Goal: Task Accomplishment & Management: Complete application form

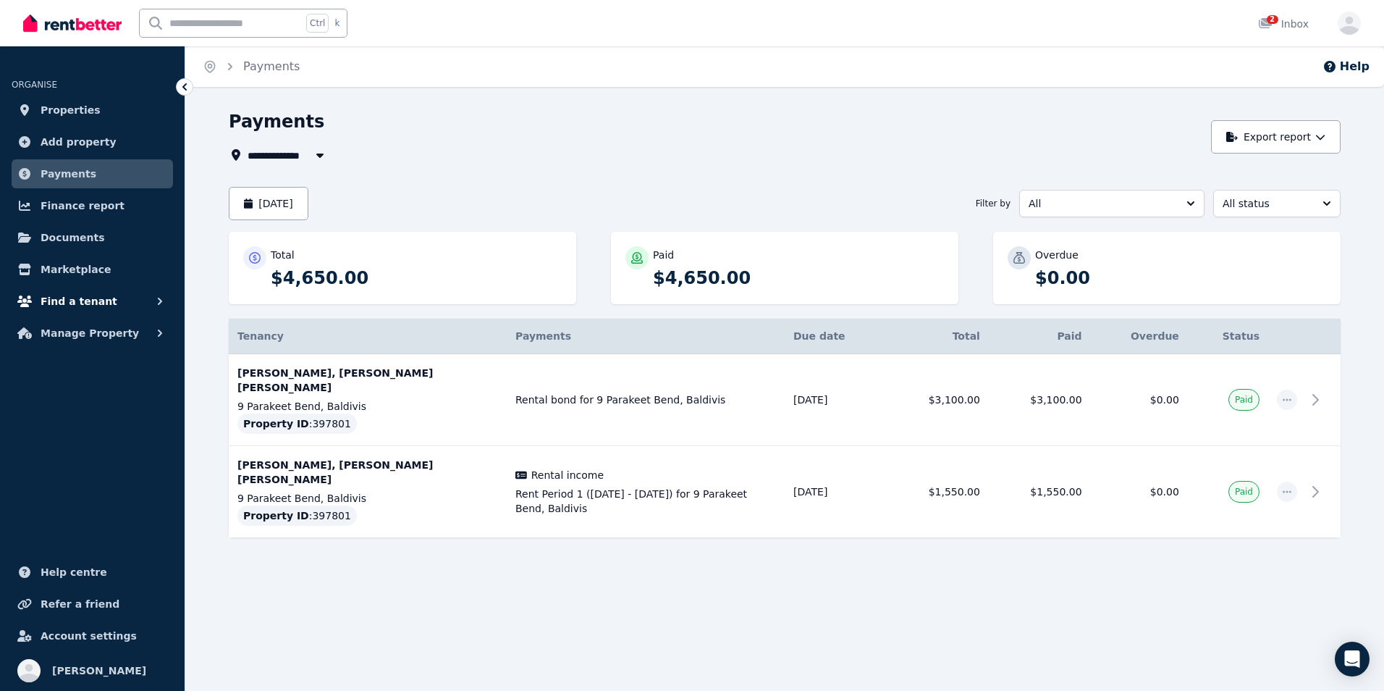
click at [112, 303] on button "Find a tenant" at bounding box center [92, 301] width 161 height 29
click at [105, 454] on span "Manage Property" at bounding box center [90, 451] width 98 height 17
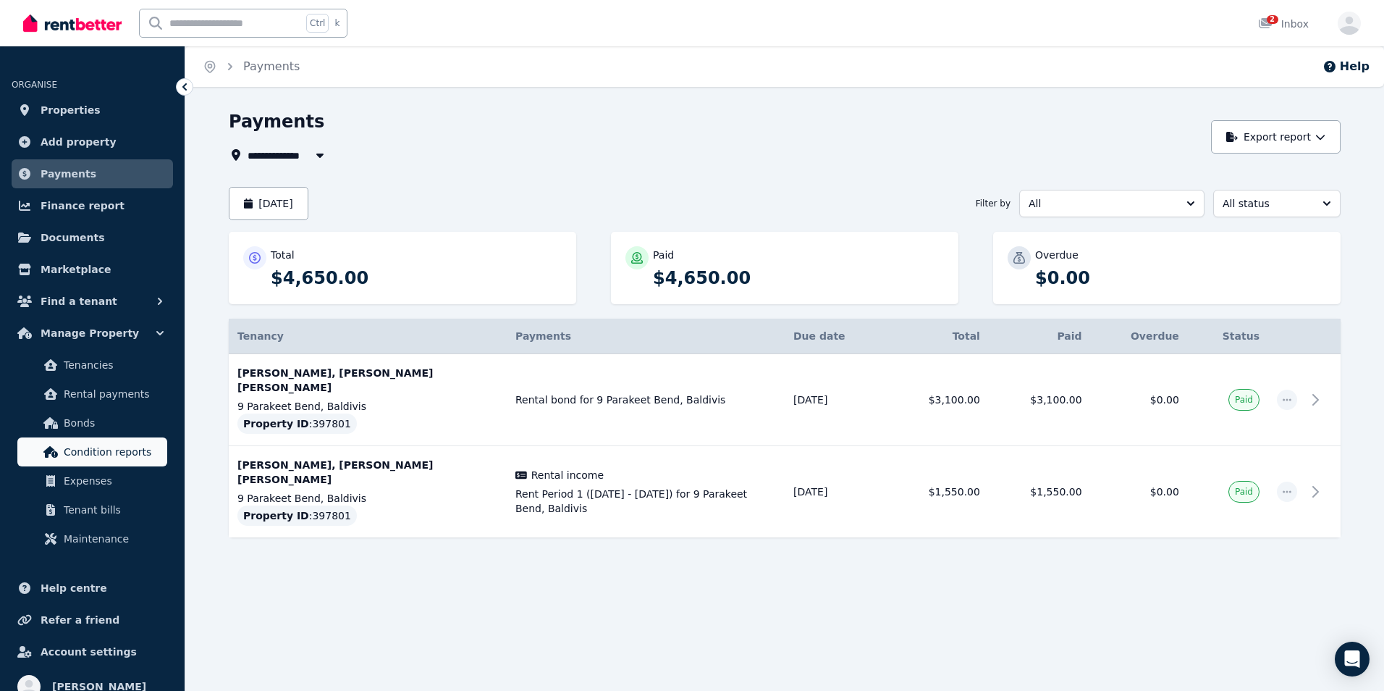
click at [101, 459] on span "Condition reports" at bounding box center [113, 451] width 98 height 17
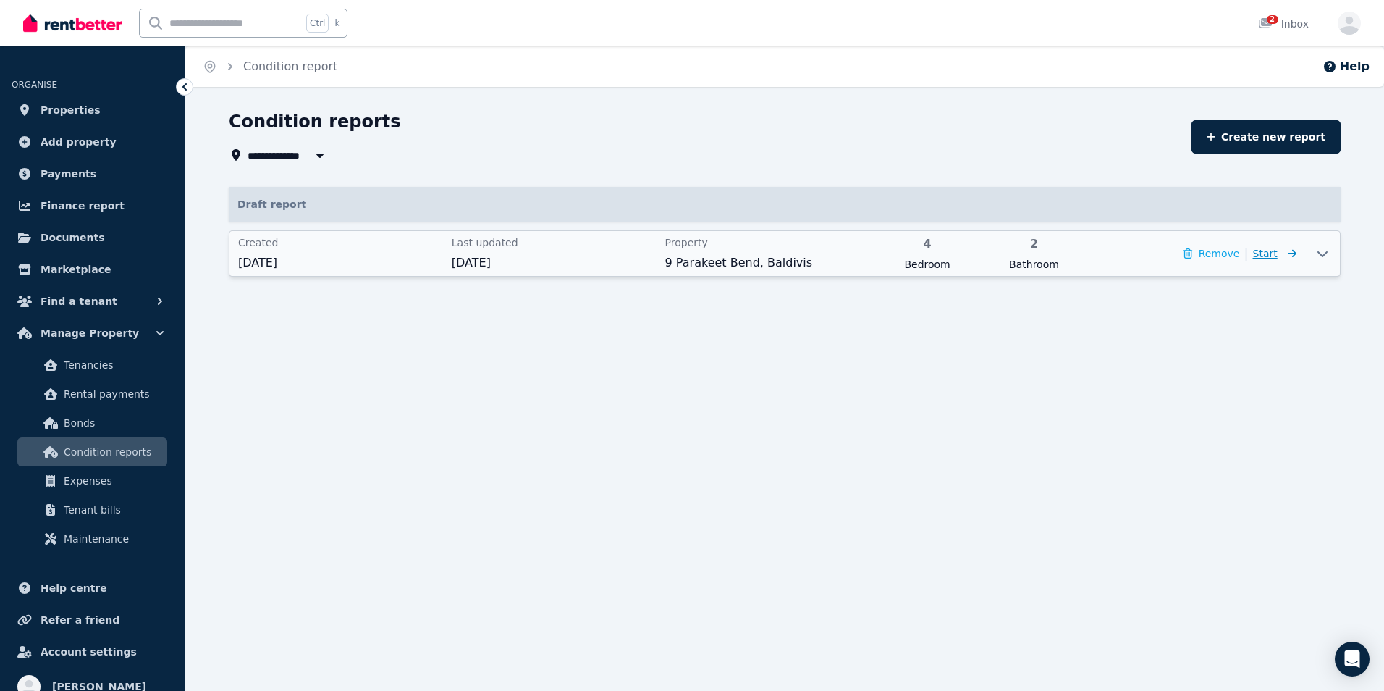
click at [1283, 258] on icon at bounding box center [1289, 253] width 14 height 10
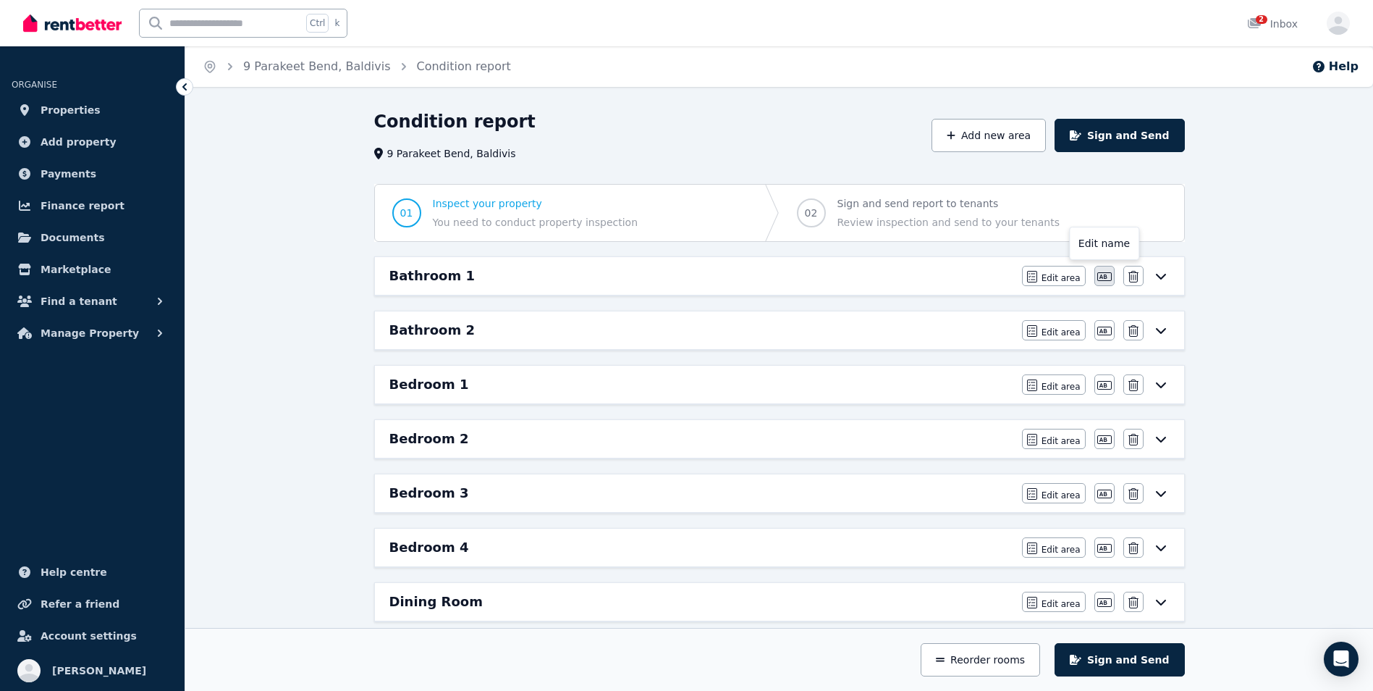
click at [1107, 277] on icon "button" at bounding box center [1104, 277] width 14 height 12
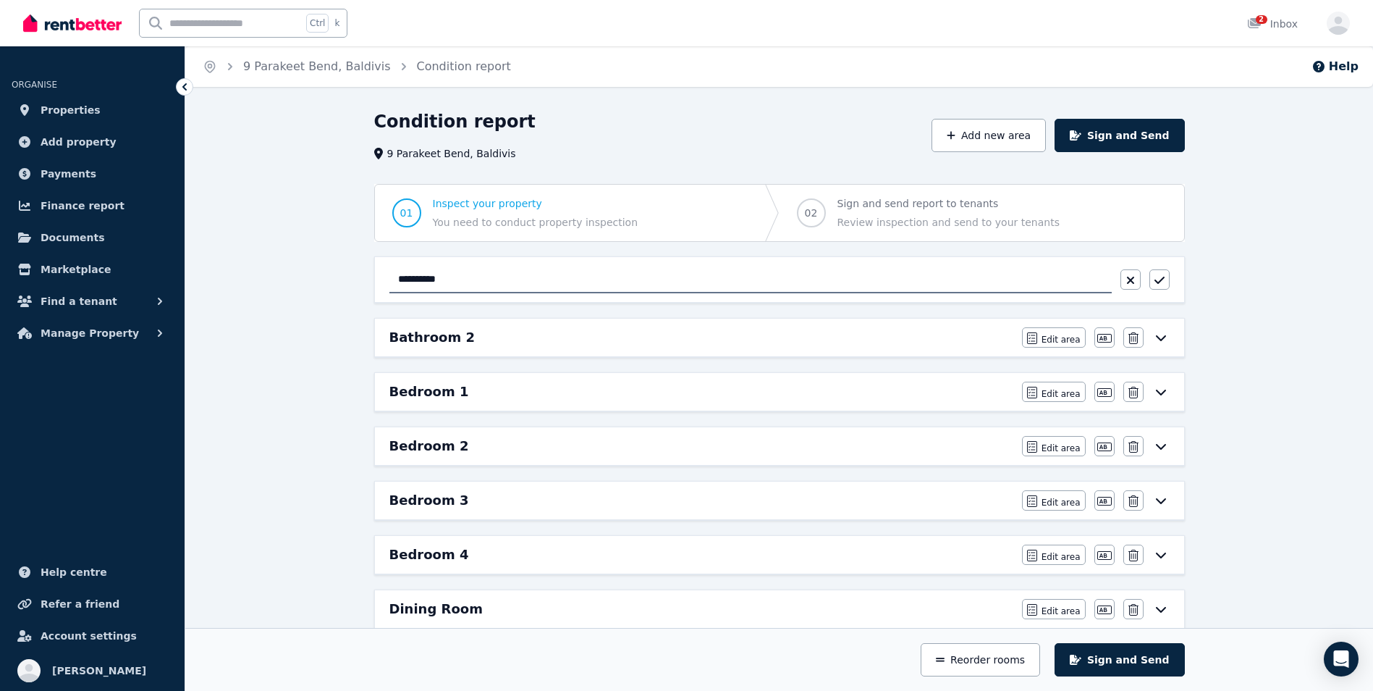
click at [1222, 279] on div "**********" at bounding box center [779, 658] width 1188 height 1097
click at [1287, 291] on div "**********" at bounding box center [779, 658] width 1188 height 1097
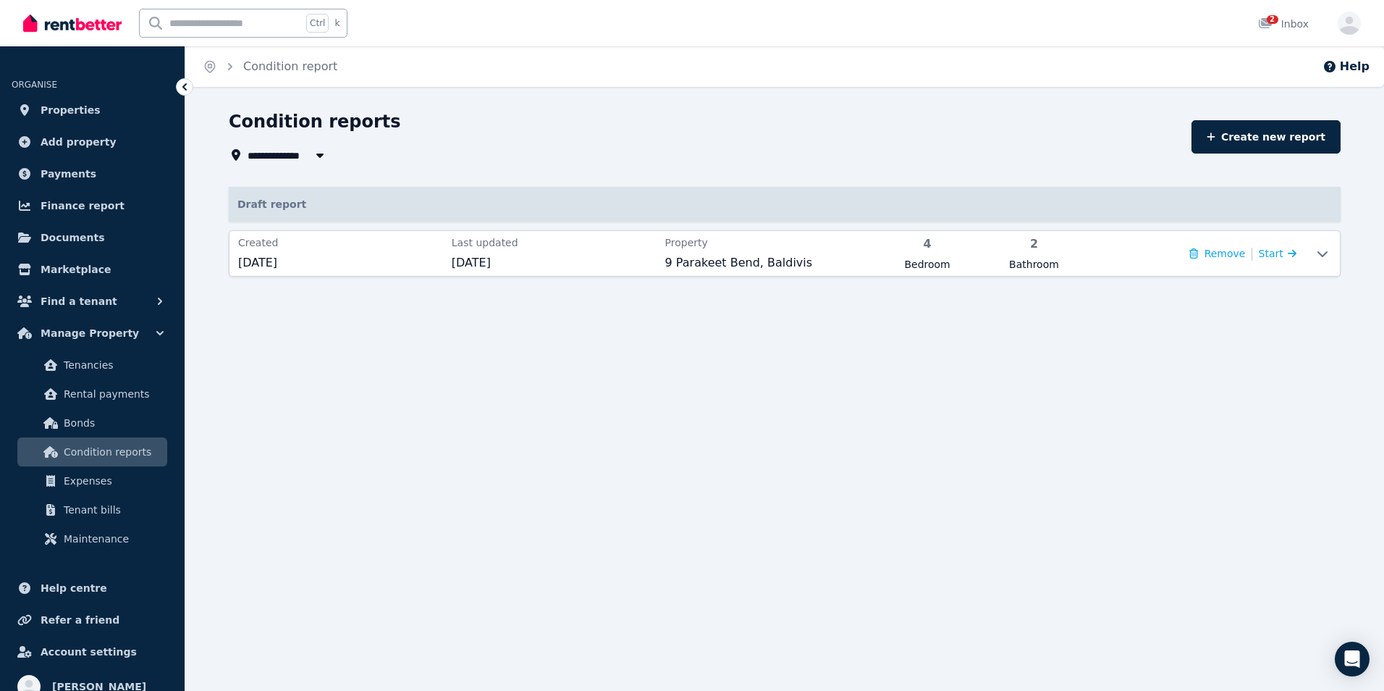
click at [75, 459] on span "Condition reports" at bounding box center [113, 451] width 98 height 17
click at [90, 456] on span "Condition reports" at bounding box center [113, 451] width 98 height 17
click at [1274, 256] on span "Start" at bounding box center [1265, 254] width 25 height 12
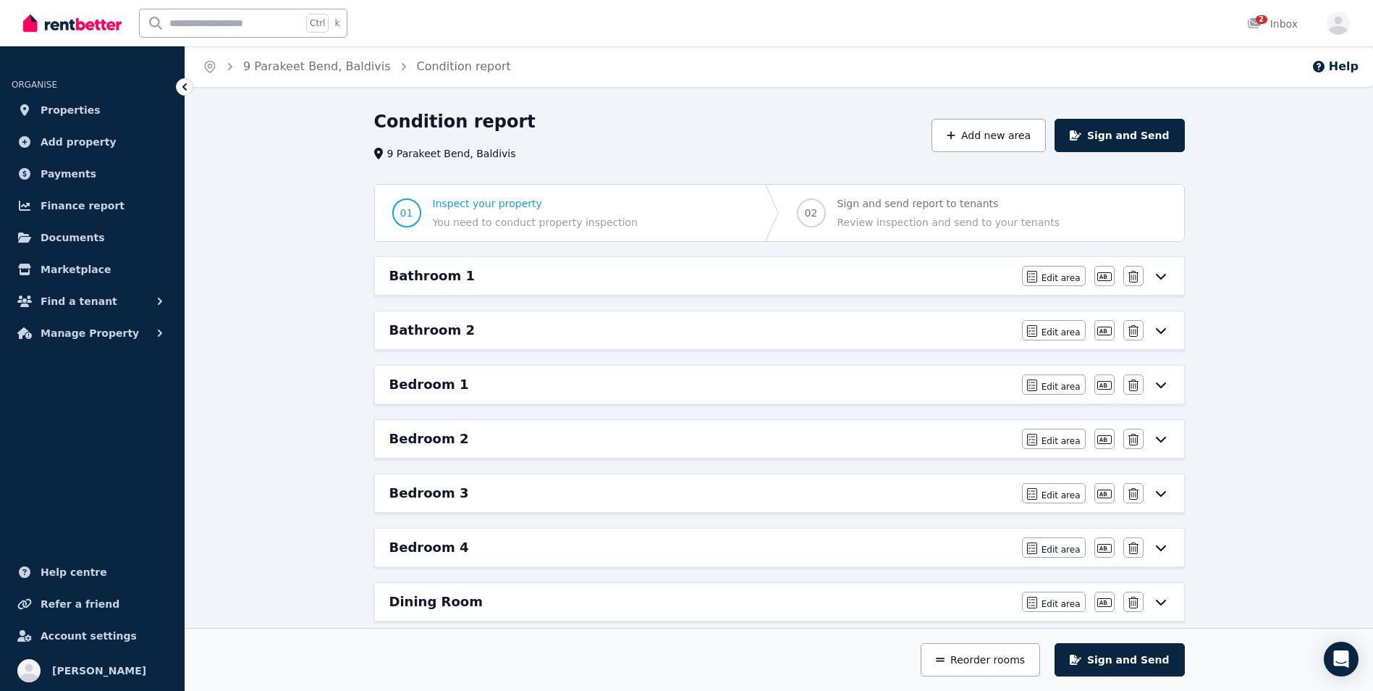
click at [883, 282] on div "Bathroom 1" at bounding box center [701, 276] width 624 height 20
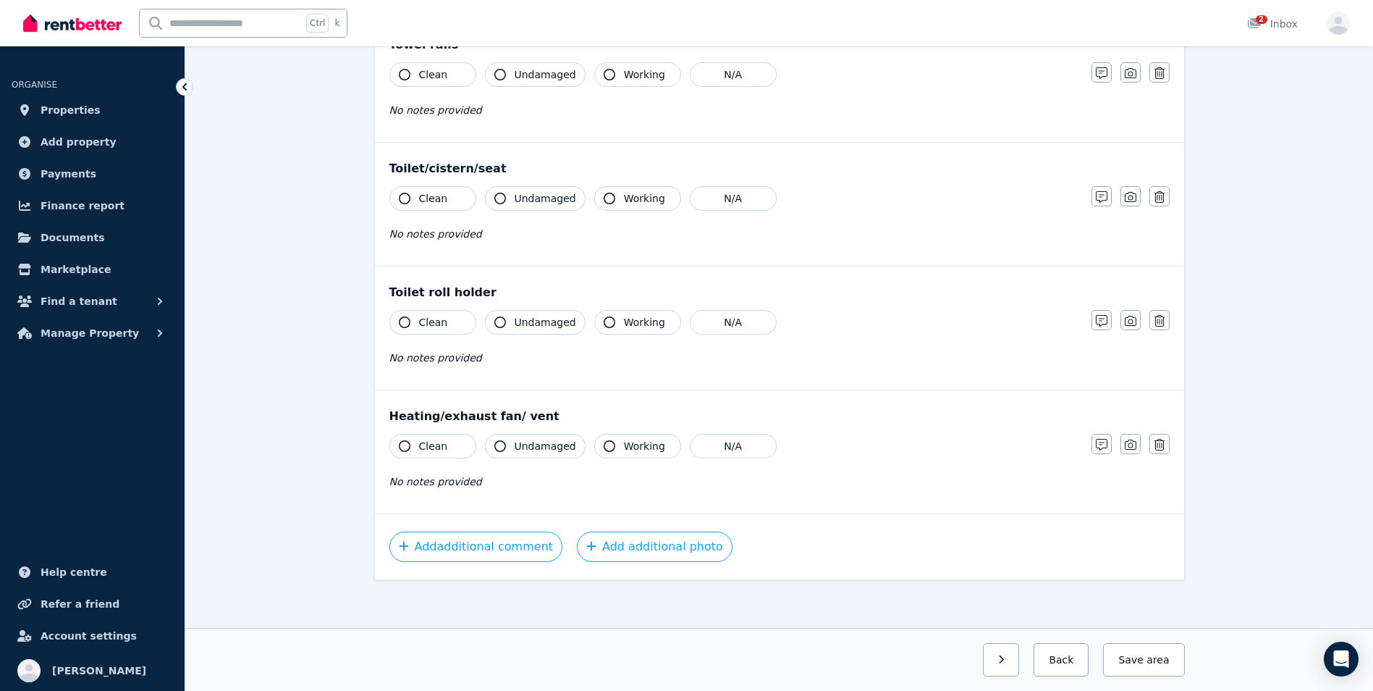
scroll to position [1570, 0]
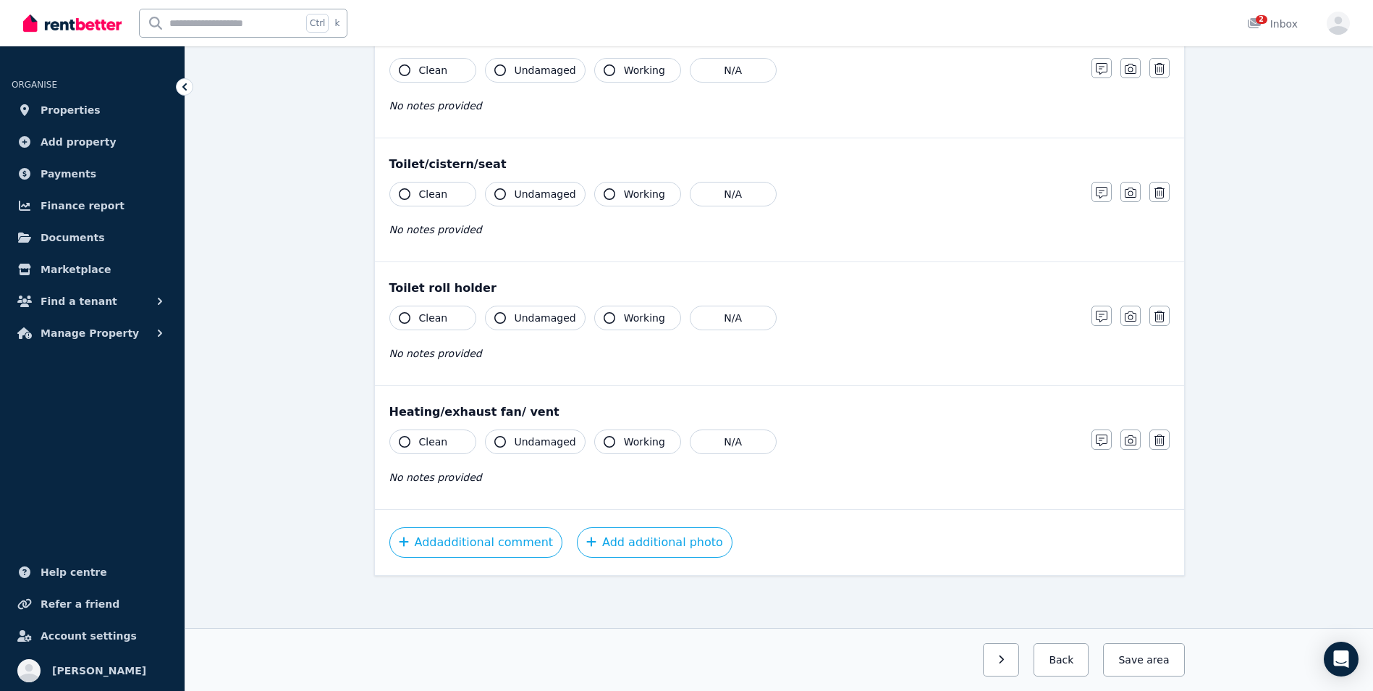
click at [403, 450] on button "Clean" at bounding box center [432, 441] width 87 height 25
click at [604, 441] on icon "button" at bounding box center [610, 442] width 12 height 12
click at [499, 438] on icon "button" at bounding box center [500, 442] width 12 height 12
click at [401, 318] on icon "button" at bounding box center [405, 318] width 12 height 12
click at [499, 317] on icon "button" at bounding box center [500, 318] width 12 height 12
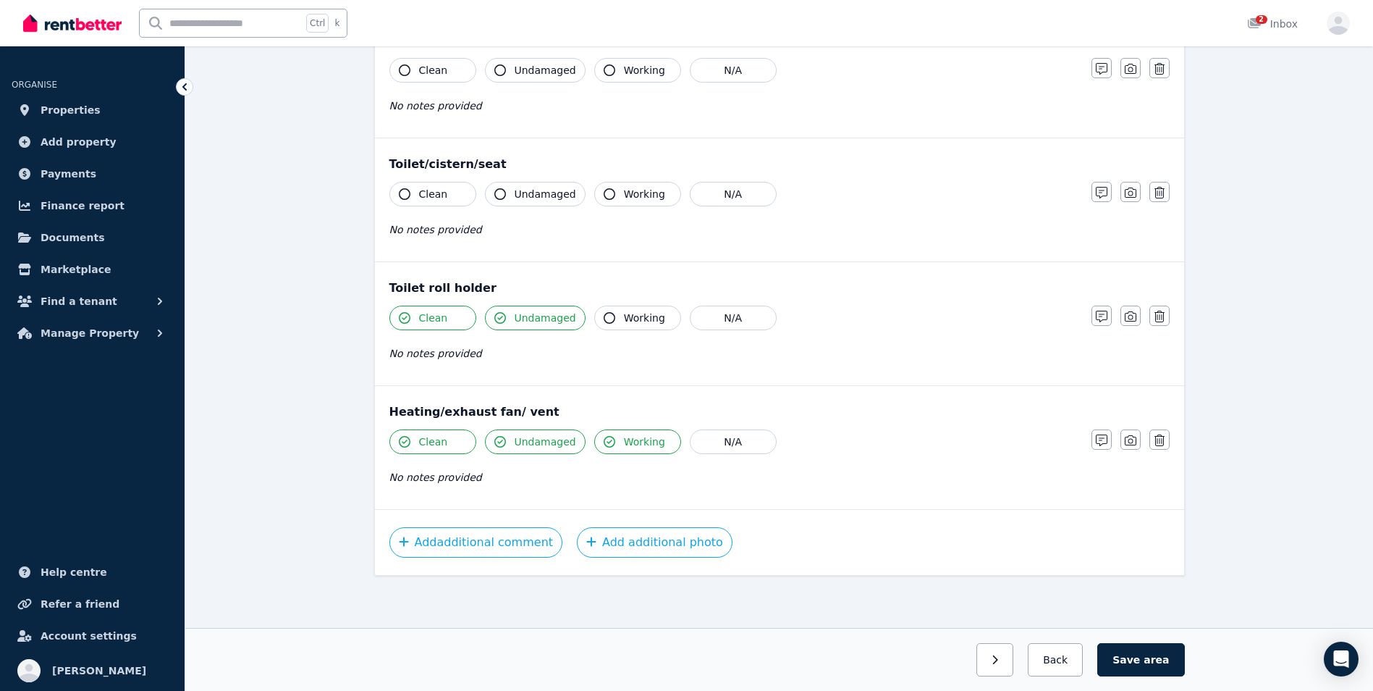
click at [604, 318] on icon "button" at bounding box center [610, 318] width 12 height 12
click at [404, 186] on button "Clean" at bounding box center [432, 194] width 87 height 25
click at [497, 195] on icon "button" at bounding box center [500, 194] width 12 height 12
click at [604, 191] on icon "button" at bounding box center [610, 194] width 12 height 12
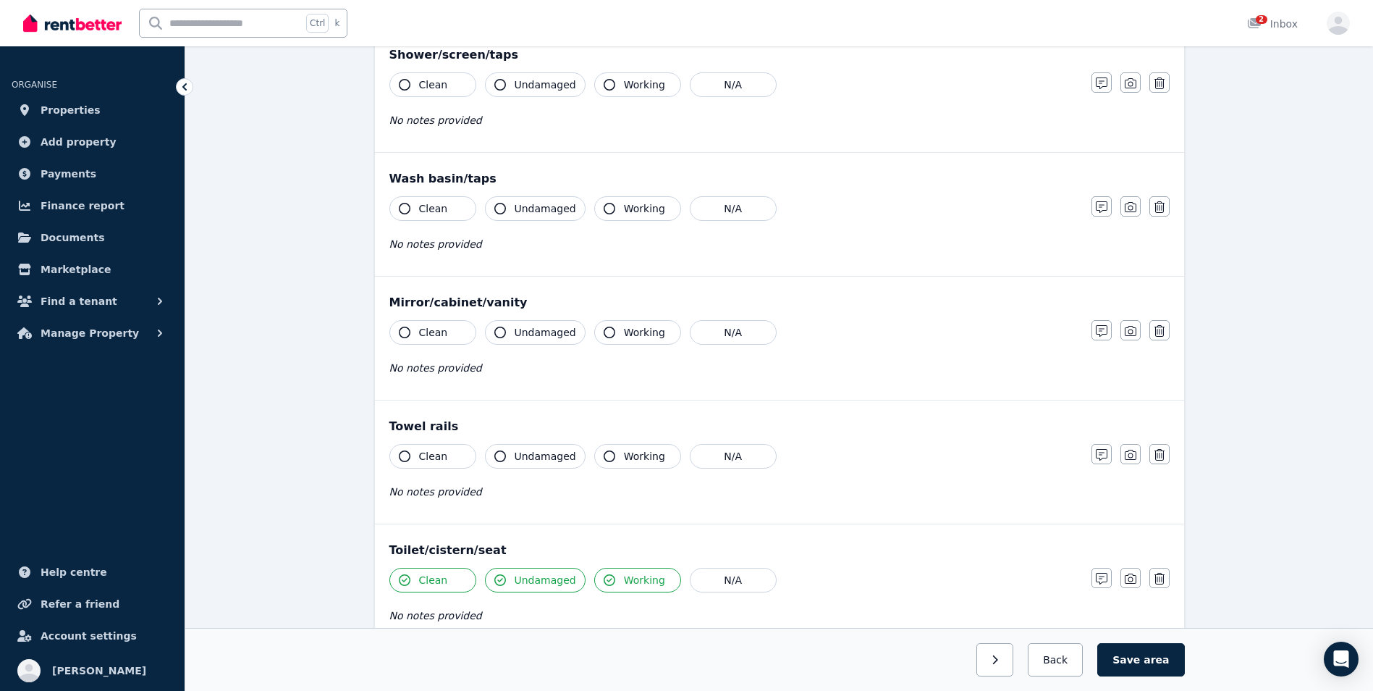
scroll to position [1174, 0]
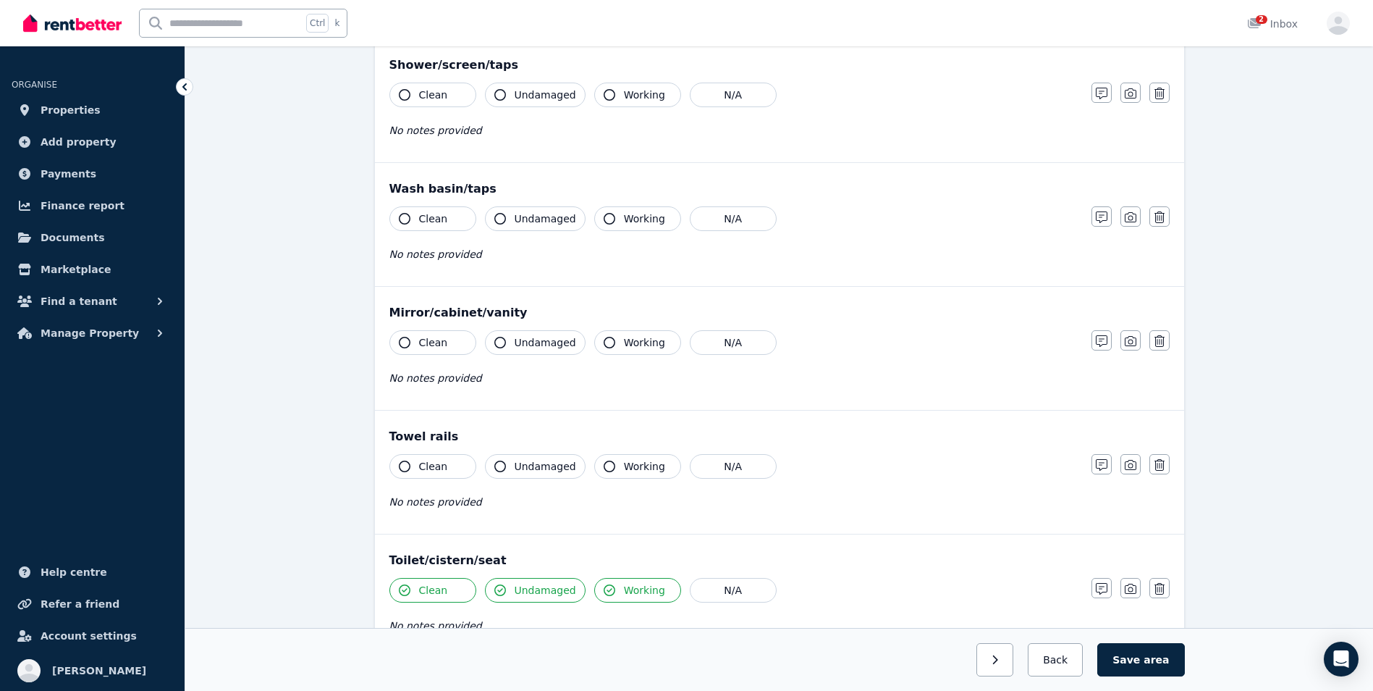
click at [397, 465] on button "Clean" at bounding box center [432, 466] width 87 height 25
click at [496, 465] on icon "button" at bounding box center [500, 466] width 12 height 12
click at [604, 466] on icon "button" at bounding box center [610, 466] width 12 height 12
click at [403, 342] on icon "button" at bounding box center [405, 343] width 12 height 12
click at [508, 346] on button "Undamaged" at bounding box center [535, 342] width 101 height 25
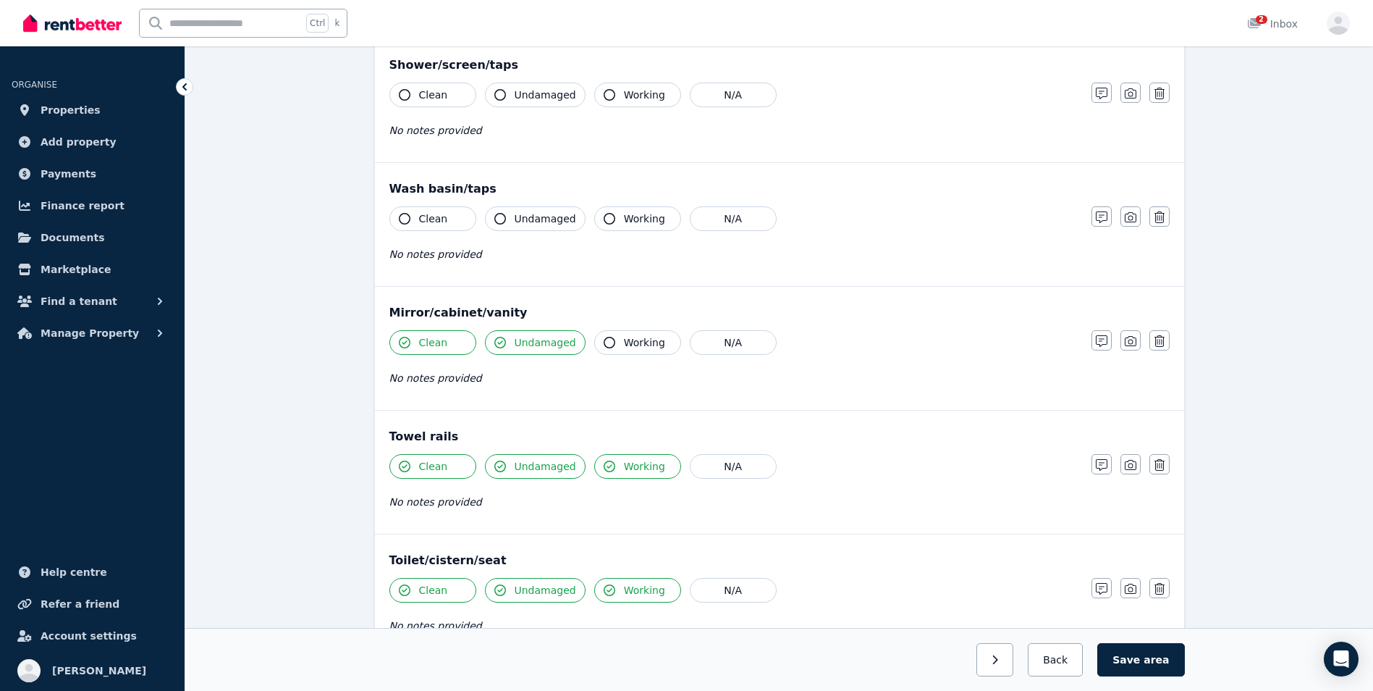
click at [612, 342] on button "Working" at bounding box center [637, 342] width 87 height 25
click at [402, 218] on icon "button" at bounding box center [405, 219] width 12 height 12
click at [503, 223] on icon "button" at bounding box center [500, 219] width 12 height 12
click at [604, 221] on icon "button" at bounding box center [610, 219] width 12 height 12
click at [468, 257] on span "No notes provided" at bounding box center [435, 254] width 93 height 12
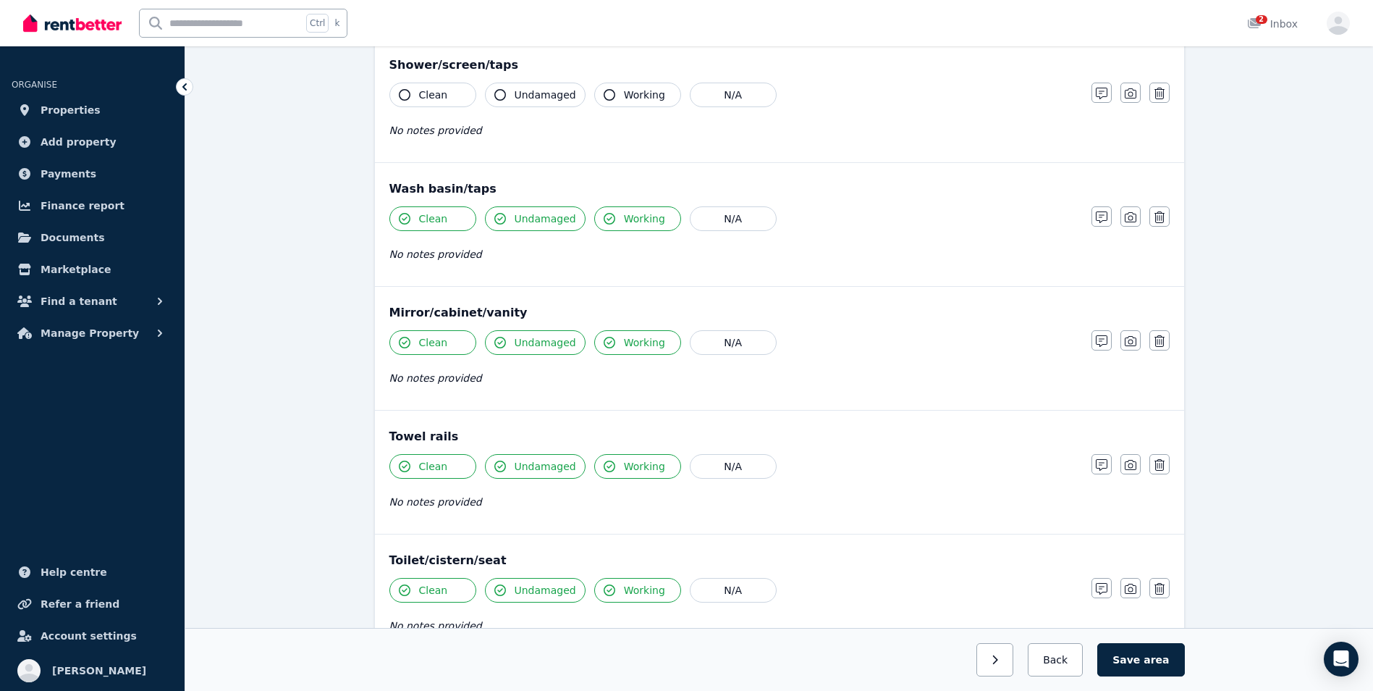
click at [434, 256] on span "No notes provided" at bounding box center [435, 254] width 93 height 12
click at [1102, 217] on icon "button" at bounding box center [1102, 217] width 12 height 12
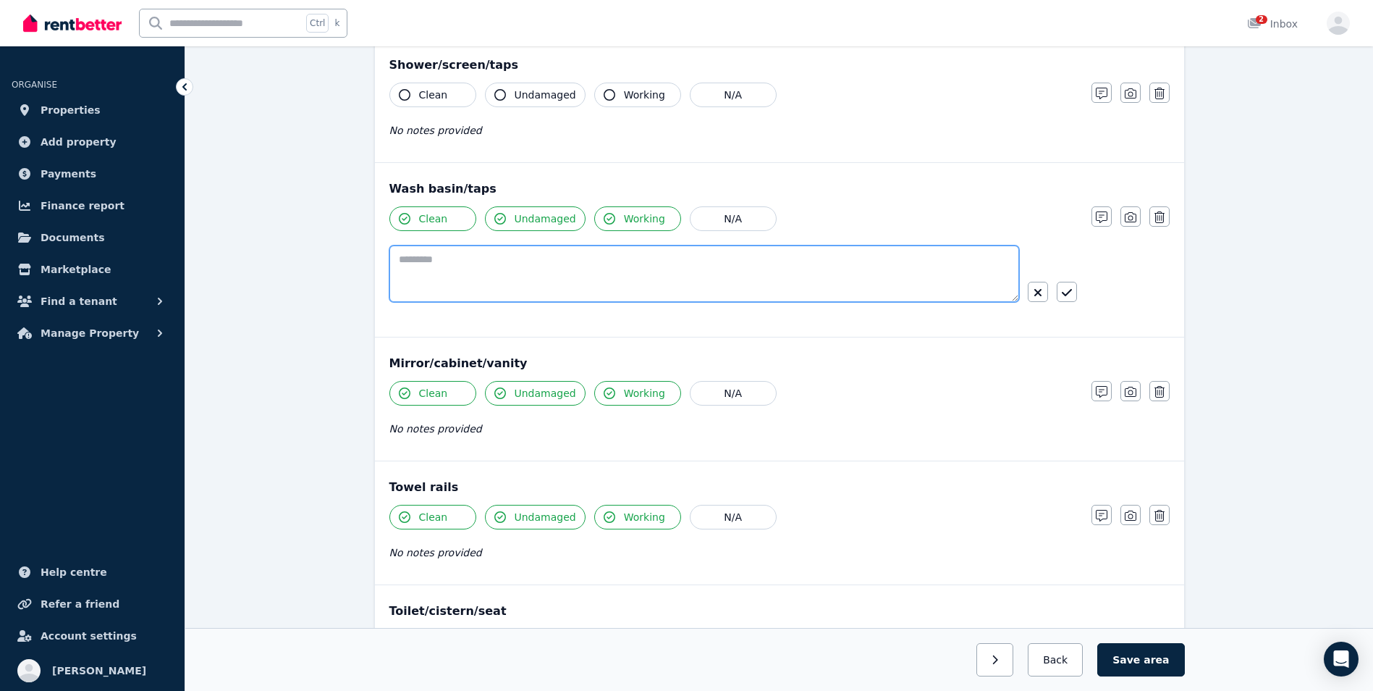
click at [481, 266] on textarea at bounding box center [704, 273] width 630 height 56
click at [484, 266] on textarea "**********" at bounding box center [704, 273] width 630 height 56
type textarea "**********"
click at [967, 210] on div "Clean Undamaged Working N/A" at bounding box center [733, 218] width 688 height 25
click at [1136, 215] on icon "button" at bounding box center [1131, 217] width 12 height 10
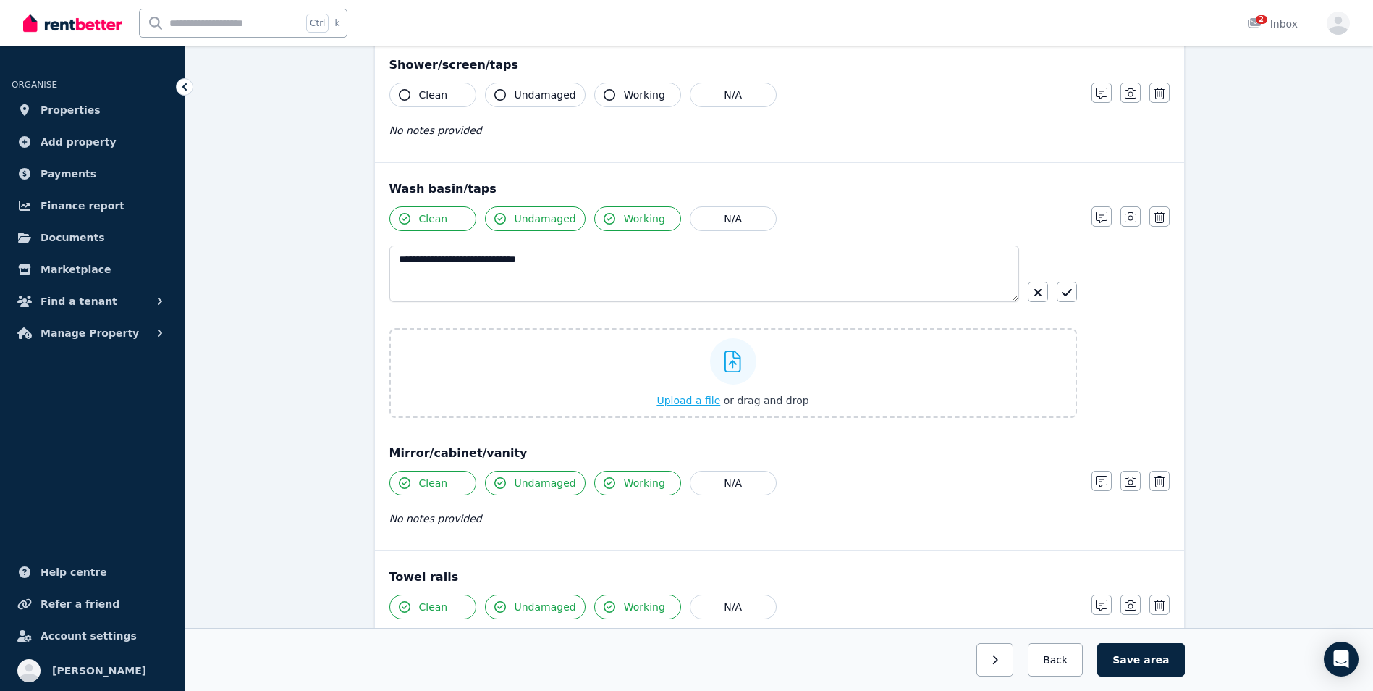
click at [738, 373] on div at bounding box center [733, 361] width 46 height 46
click at [0, 0] on input "Upload a file or drag and drop" at bounding box center [0, 0] width 0 height 0
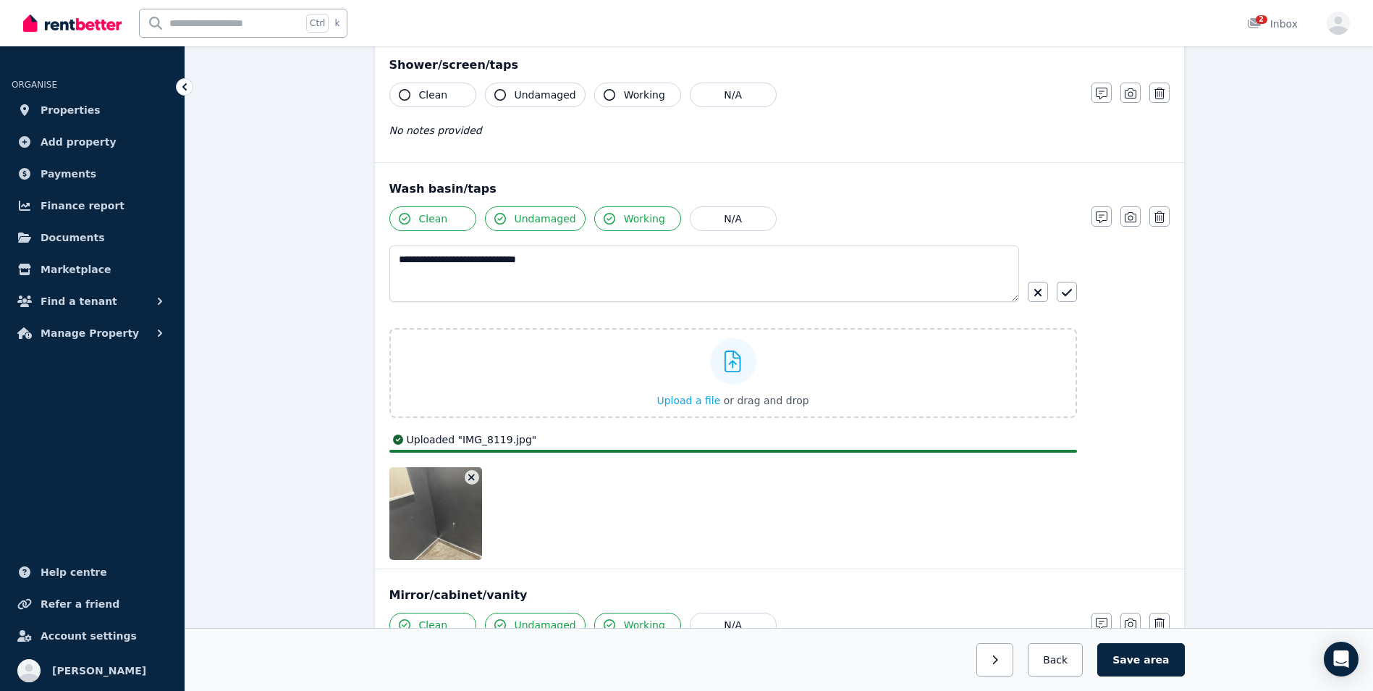
click at [473, 470] on button "button" at bounding box center [472, 477] width 14 height 14
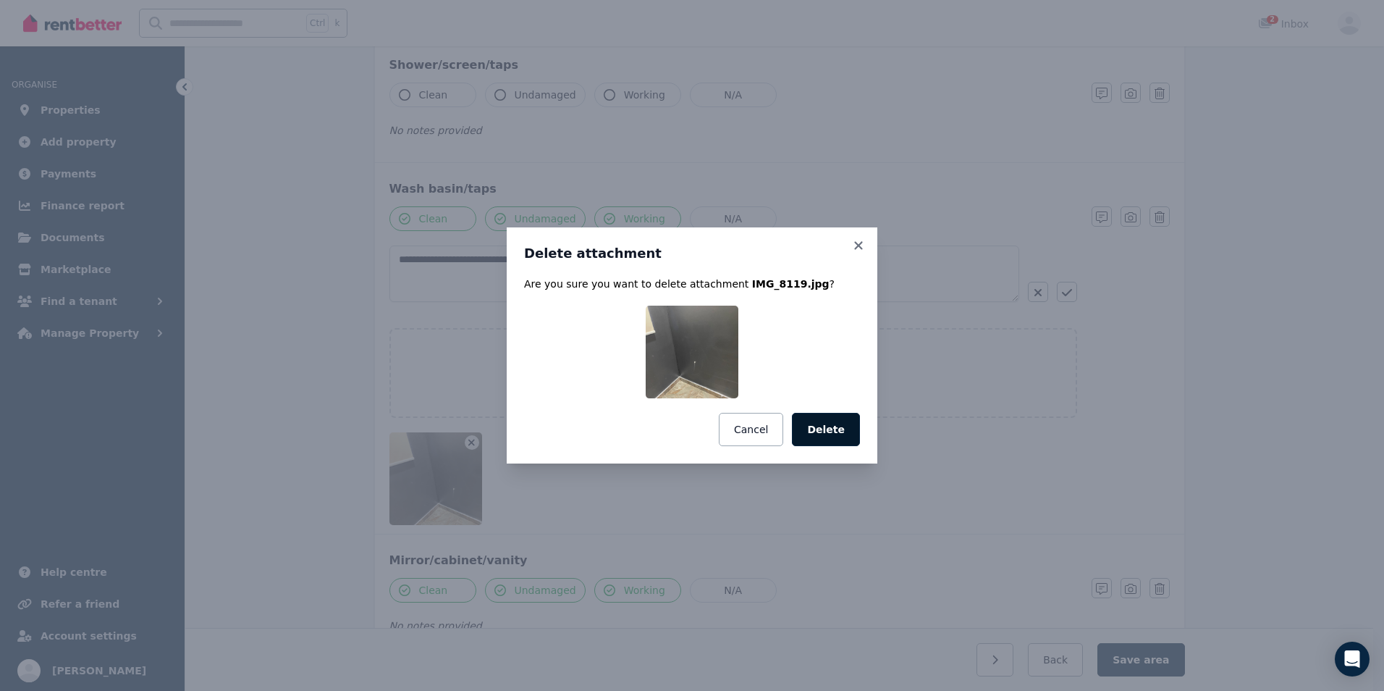
click at [830, 428] on button "Delete" at bounding box center [826, 429] width 68 height 33
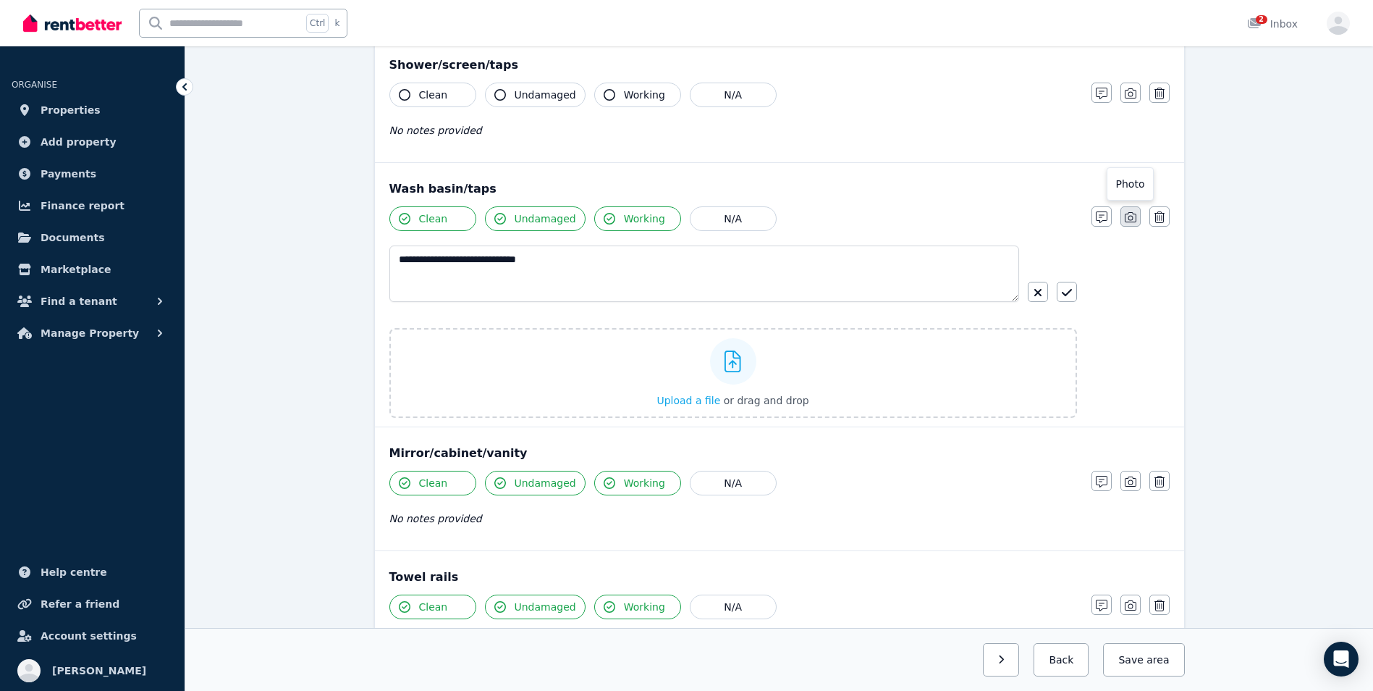
click at [1126, 222] on icon "button" at bounding box center [1131, 217] width 12 height 10
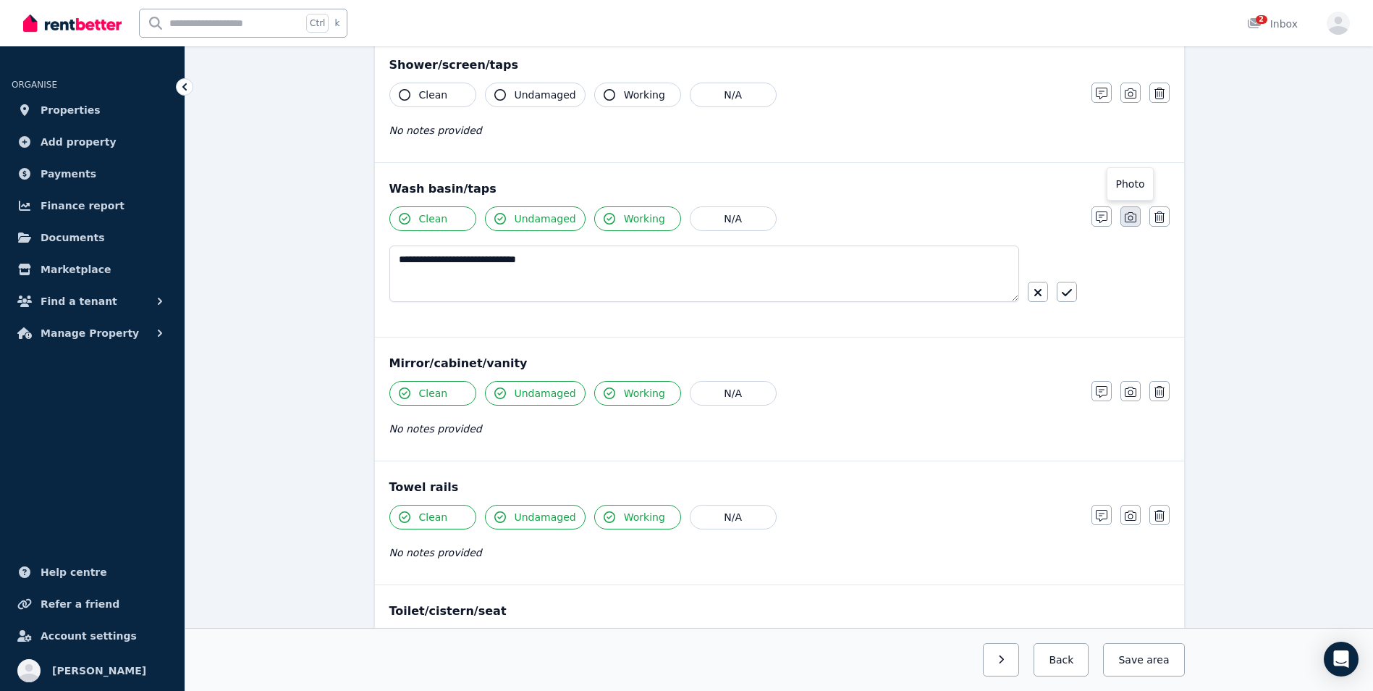
click at [1126, 220] on icon "button" at bounding box center [1131, 217] width 12 height 12
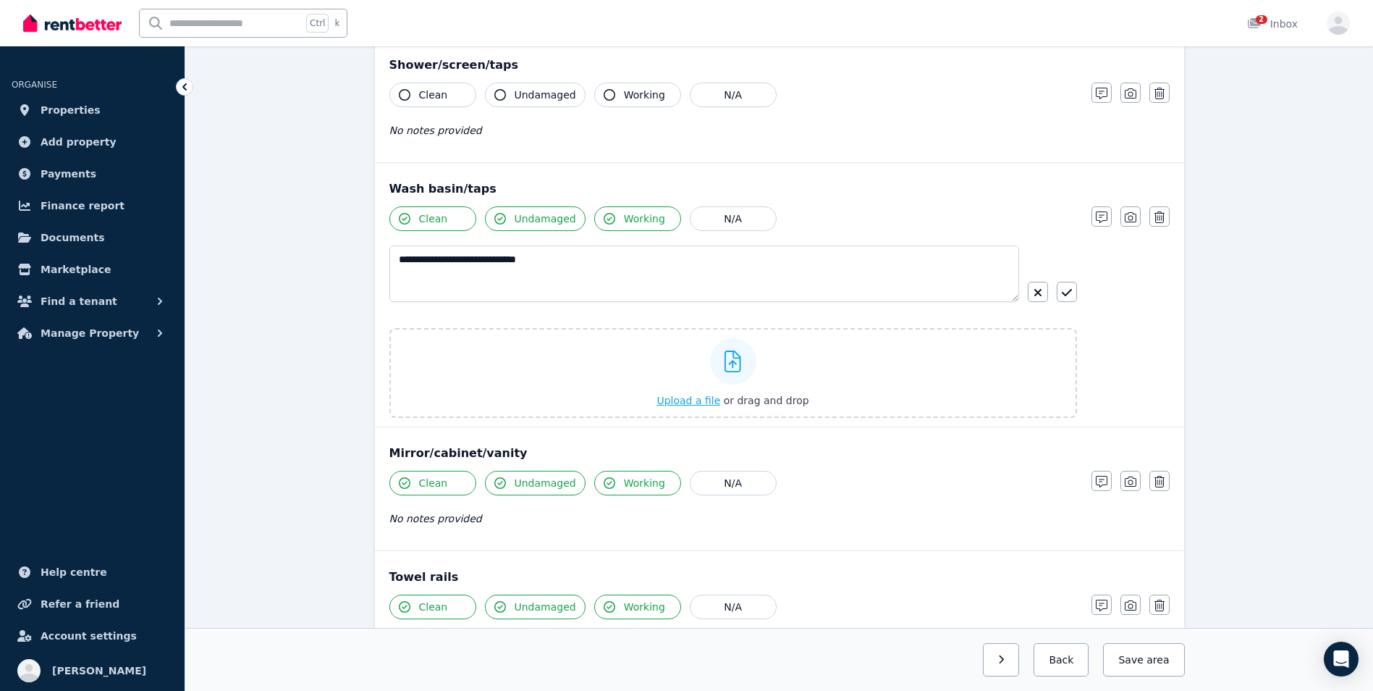
click at [689, 403] on span "Upload a file" at bounding box center [689, 400] width 64 height 12
click at [695, 400] on span "Upload a file" at bounding box center [689, 400] width 64 height 12
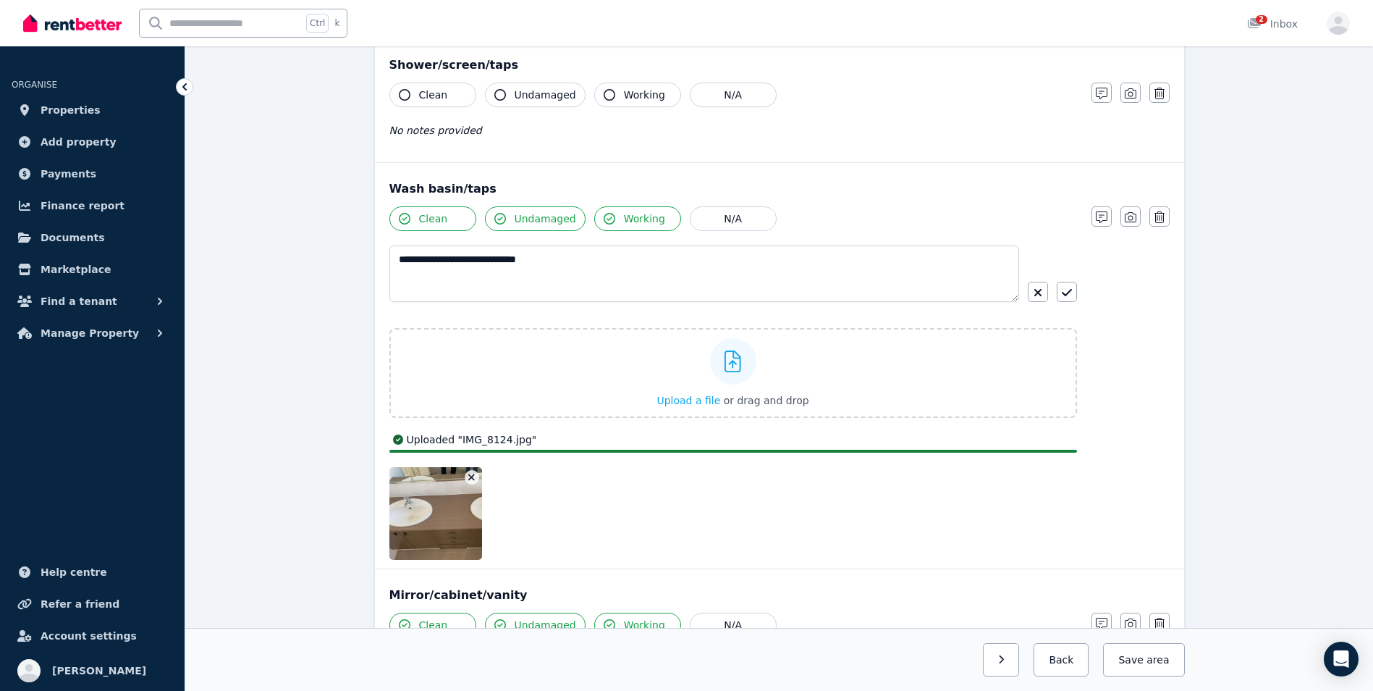
click at [1262, 403] on div "**********" at bounding box center [779, 152] width 1188 height 2433
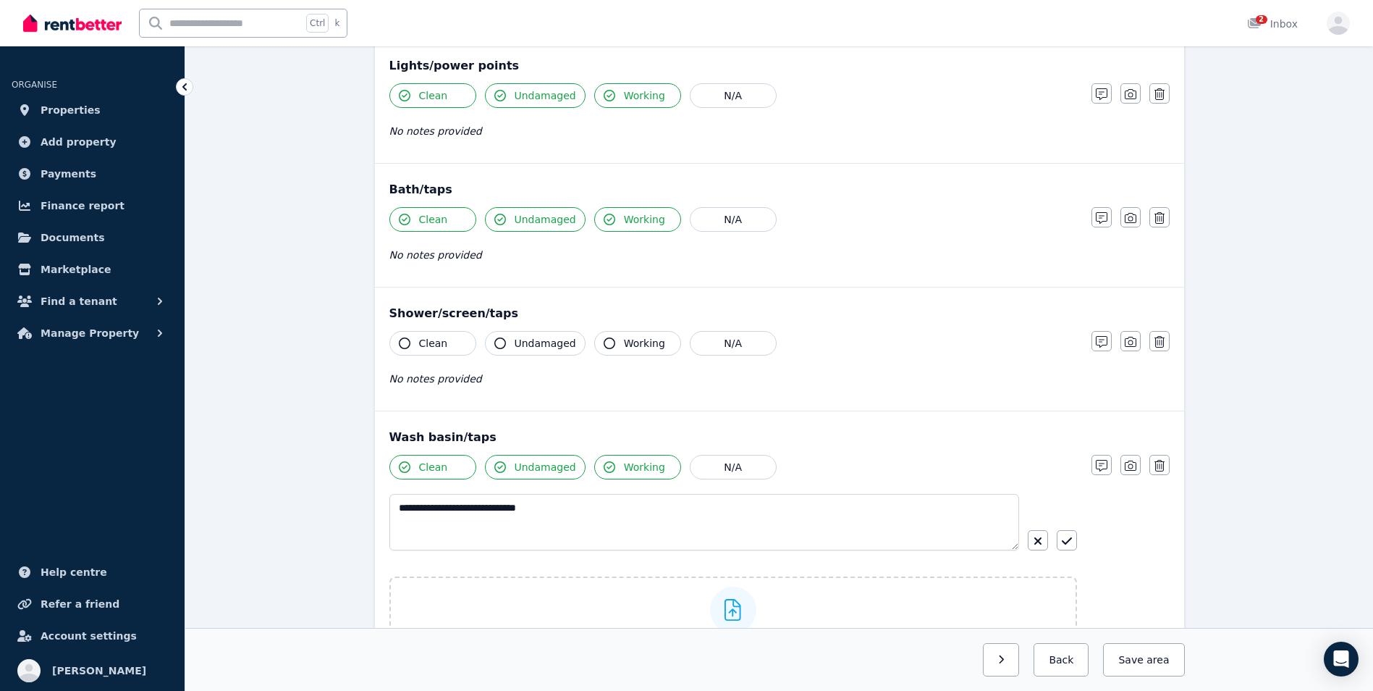
scroll to position [923, 0]
click at [402, 352] on button "Clean" at bounding box center [432, 346] width 87 height 25
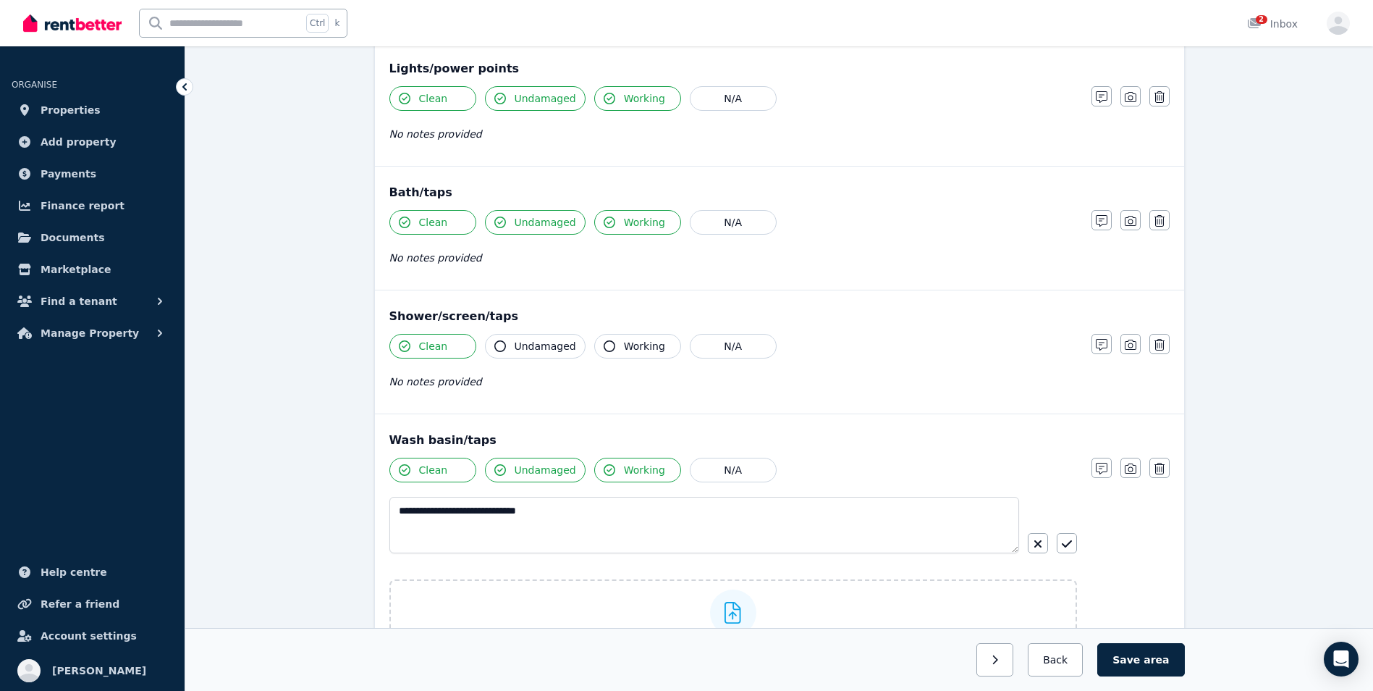
click at [499, 343] on icon "button" at bounding box center [500, 346] width 12 height 12
click at [594, 350] on button "Working" at bounding box center [637, 346] width 87 height 25
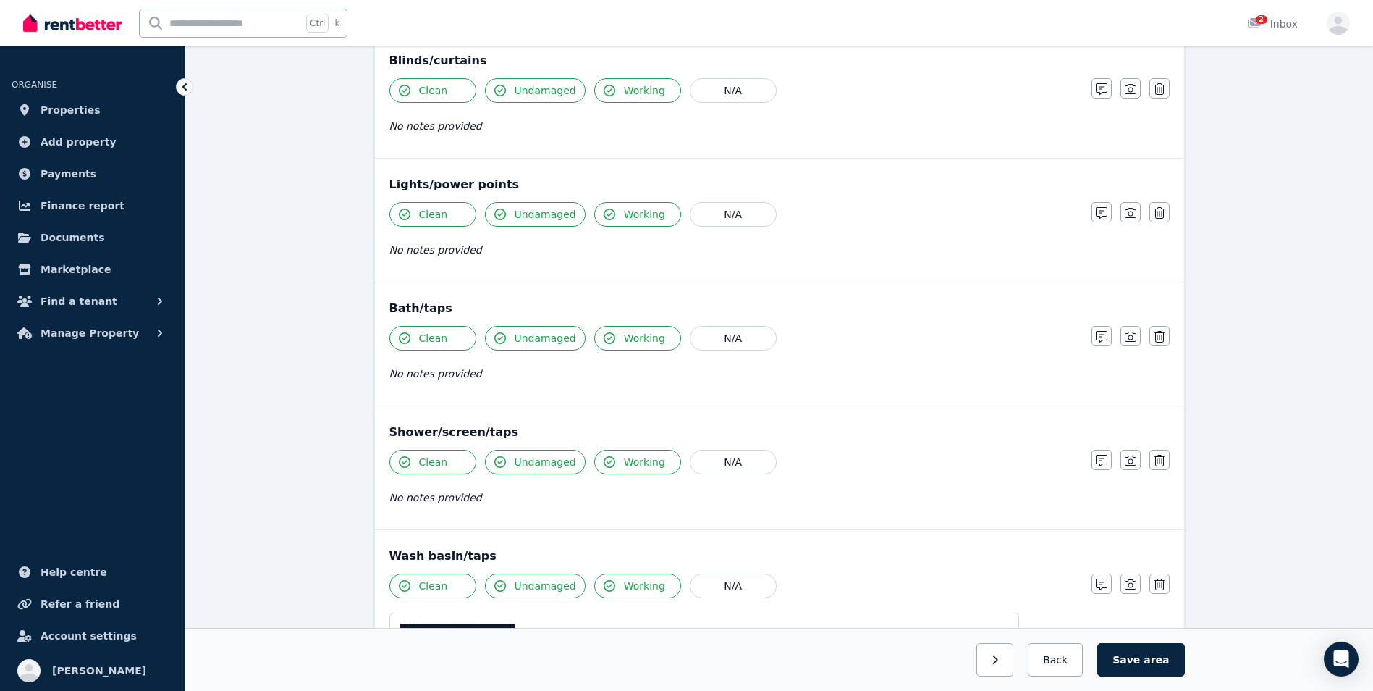
scroll to position [813, 0]
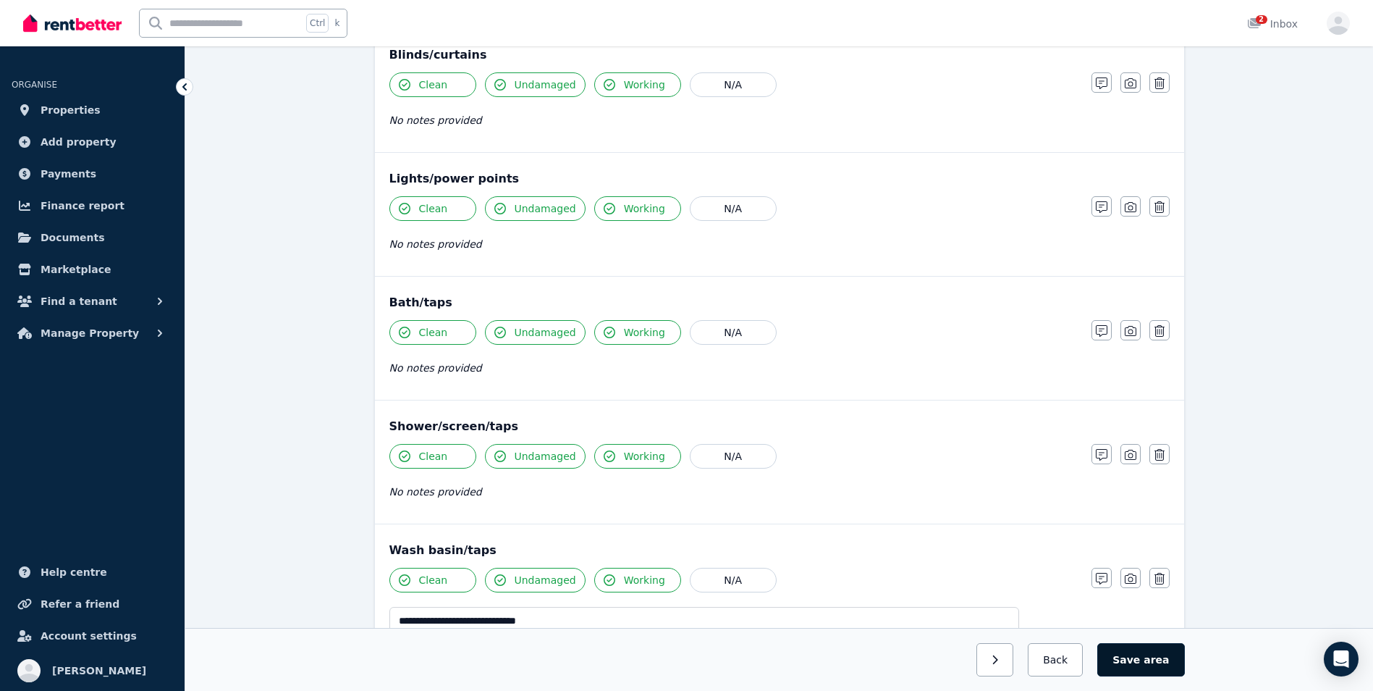
click at [1160, 659] on span "area" at bounding box center [1156, 659] width 25 height 14
click at [1052, 664] on button "Back" at bounding box center [1055, 659] width 67 height 33
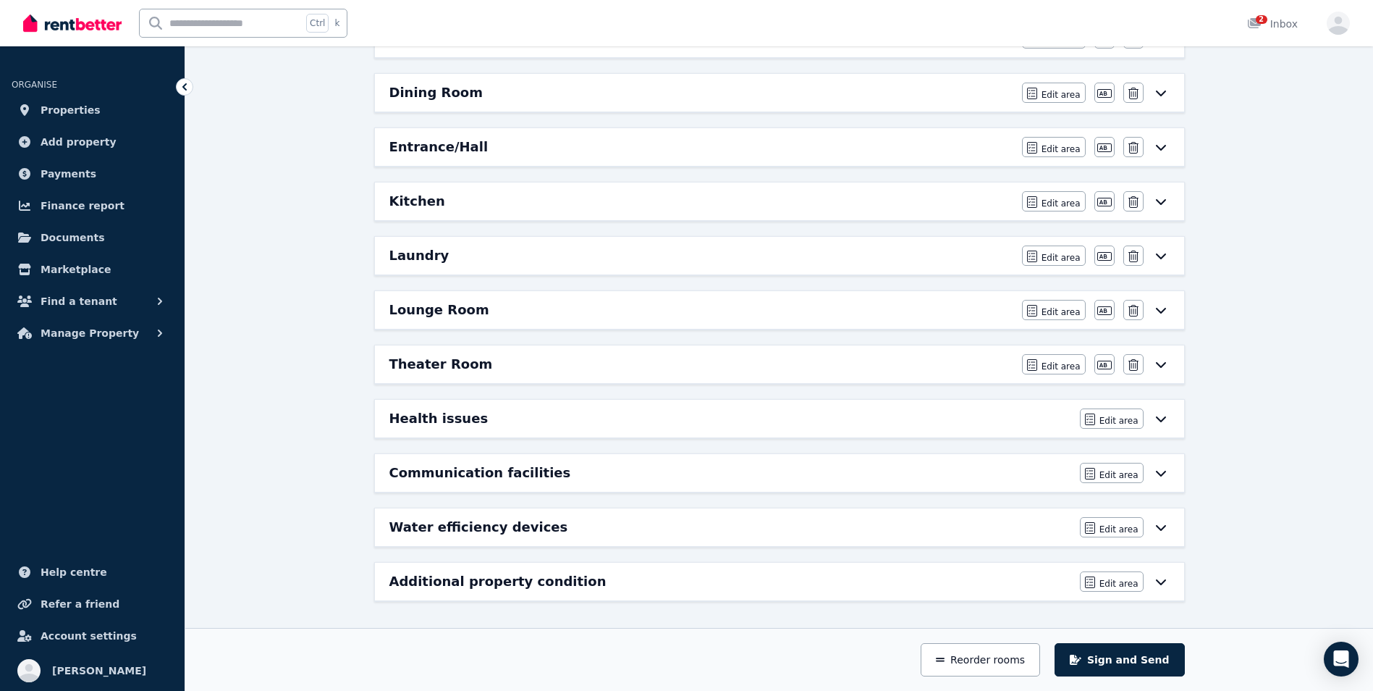
scroll to position [0, 0]
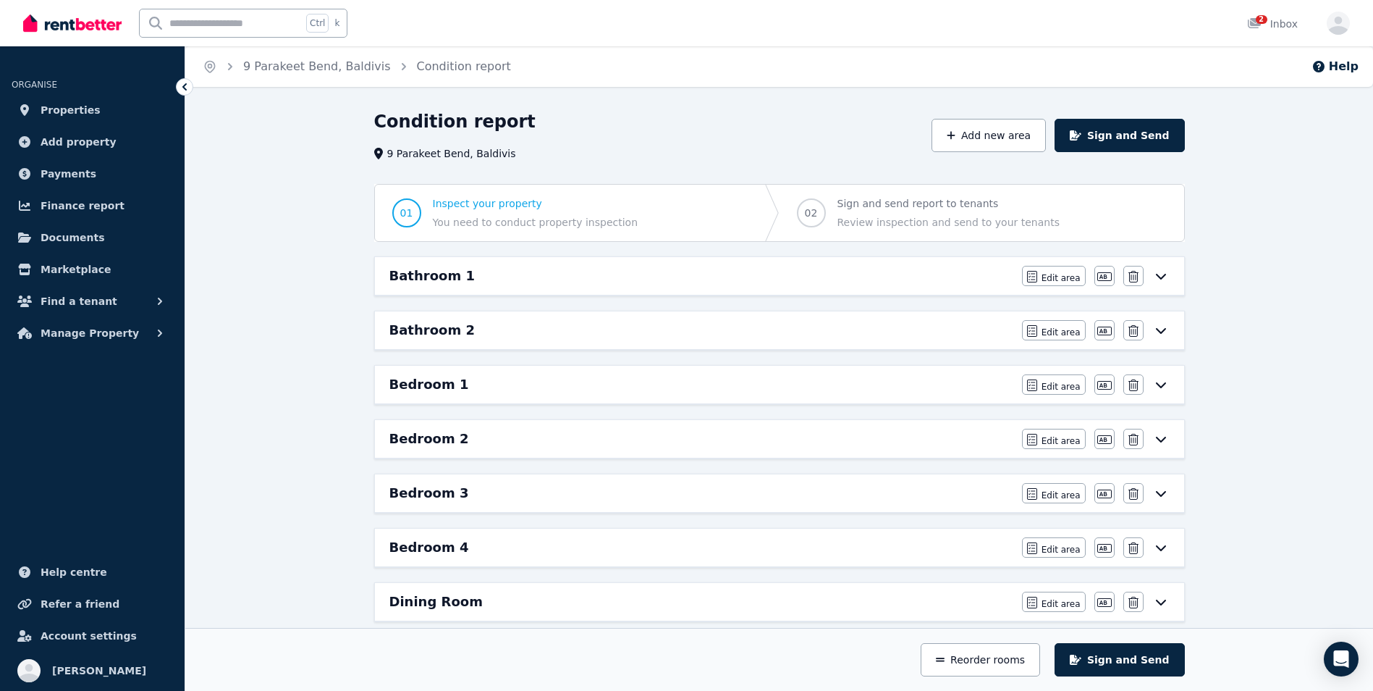
click at [866, 334] on div "Bathroom 2" at bounding box center [701, 330] width 624 height 20
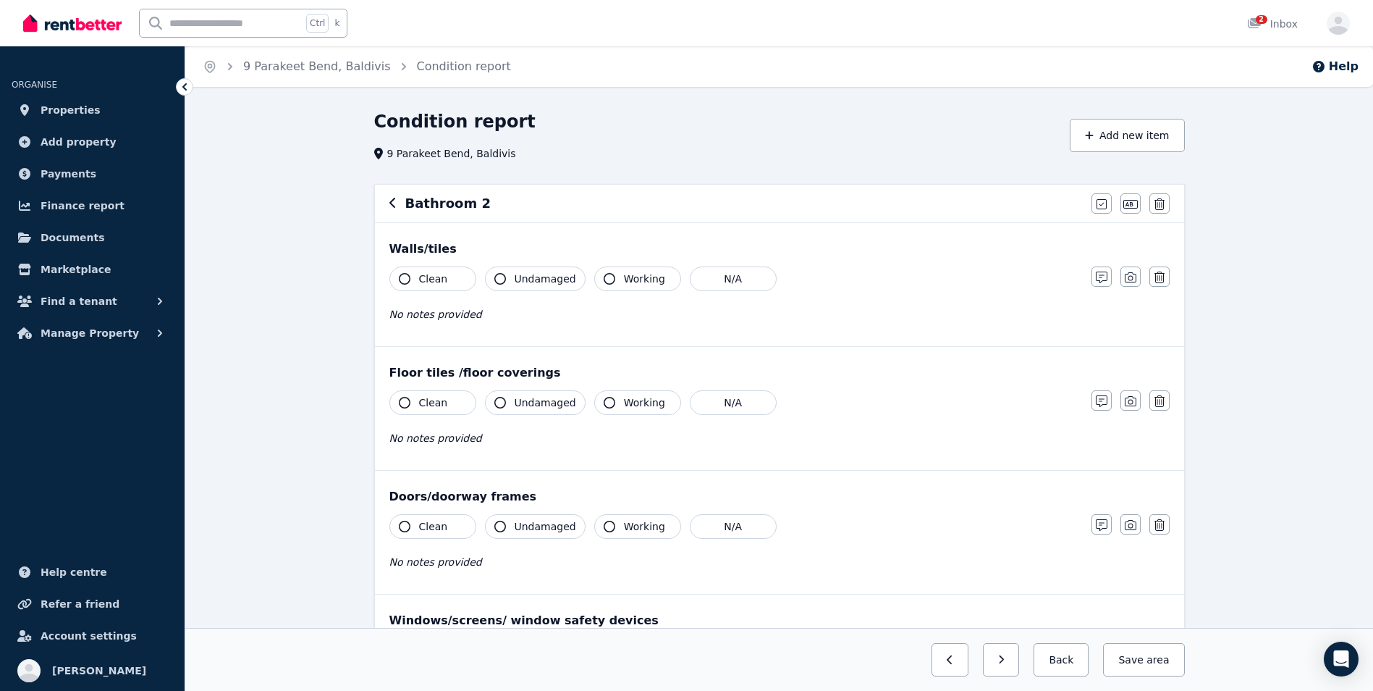
click at [397, 283] on button "Clean" at bounding box center [432, 278] width 87 height 25
click at [494, 282] on button "Undamaged" at bounding box center [535, 278] width 101 height 25
click at [400, 404] on icon "button" at bounding box center [405, 403] width 12 height 12
click at [499, 405] on icon "button" at bounding box center [500, 403] width 12 height 12
click at [396, 529] on button "Clean" at bounding box center [432, 526] width 87 height 25
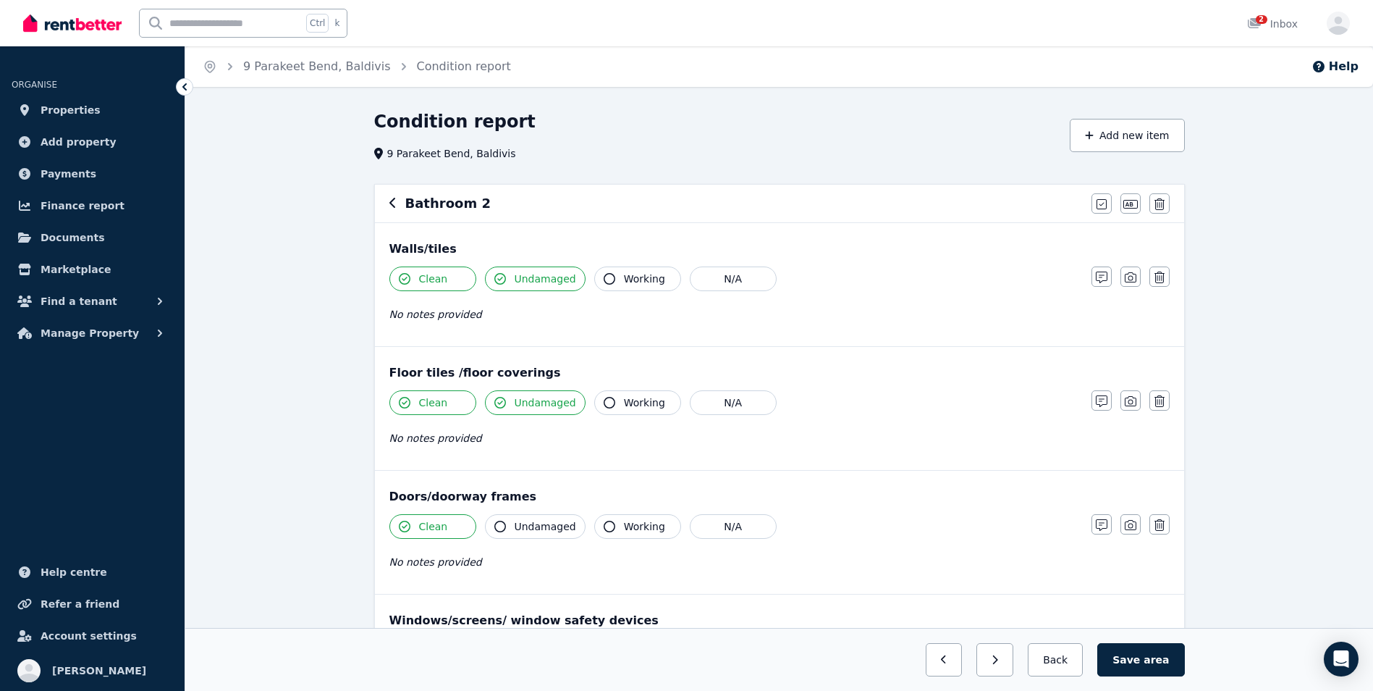
click at [499, 531] on icon "button" at bounding box center [500, 526] width 12 height 12
click at [601, 533] on button "Working" at bounding box center [637, 526] width 87 height 25
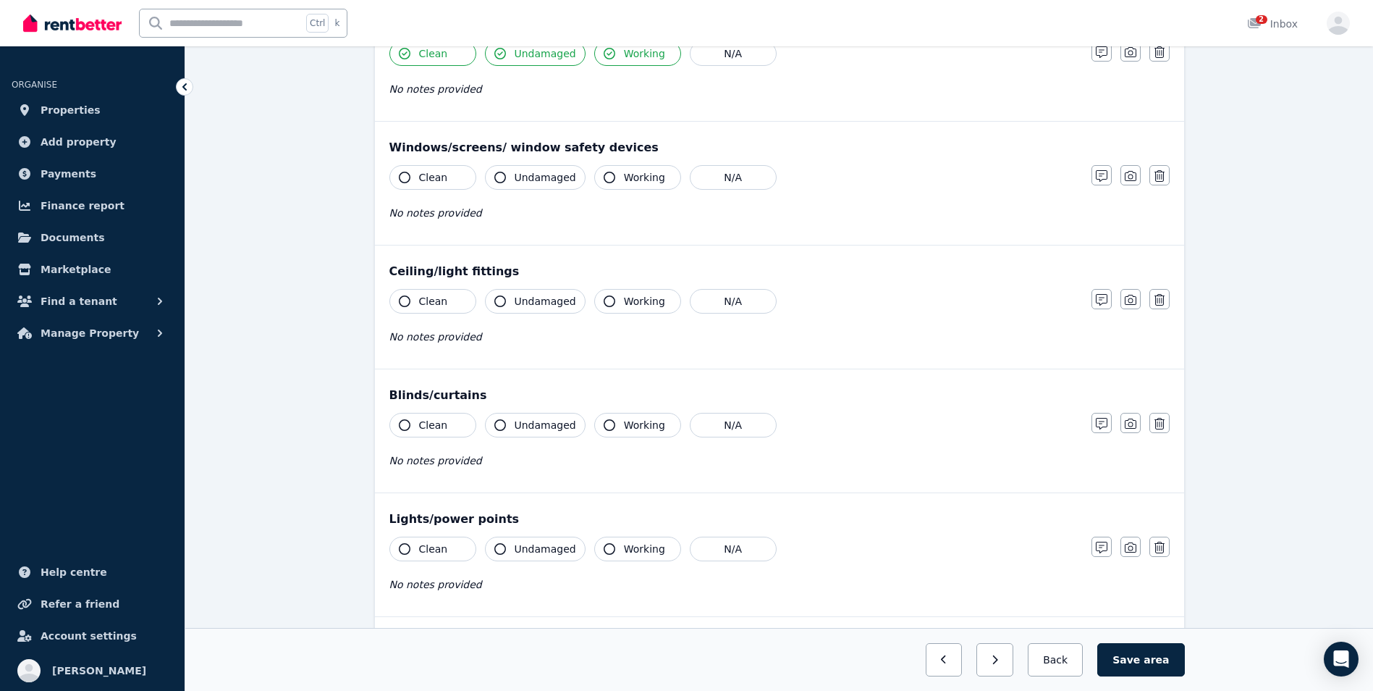
scroll to position [490, 0]
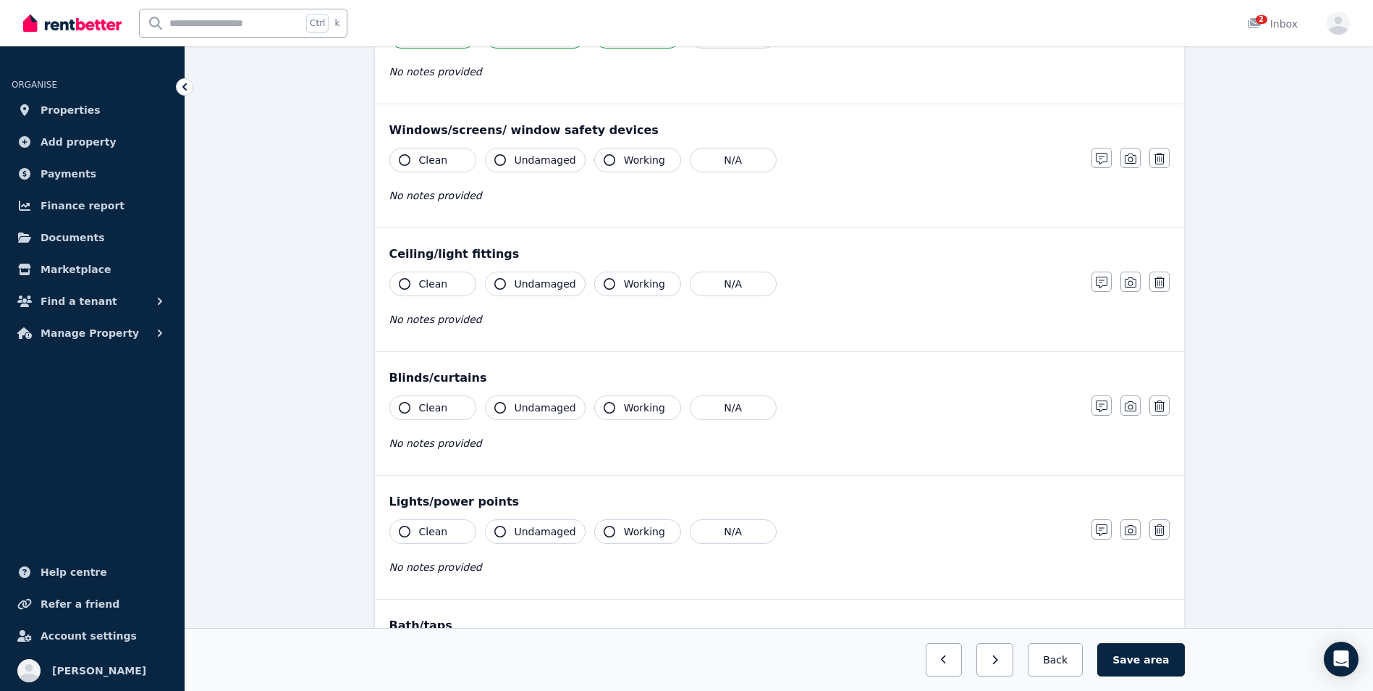
click at [399, 161] on icon "button" at bounding box center [405, 160] width 12 height 12
click at [502, 161] on icon "button" at bounding box center [500, 160] width 12 height 12
click at [604, 159] on icon "button" at bounding box center [610, 160] width 12 height 12
click at [408, 284] on icon "button" at bounding box center [405, 284] width 12 height 12
click at [494, 287] on button "Undamaged" at bounding box center [535, 283] width 101 height 25
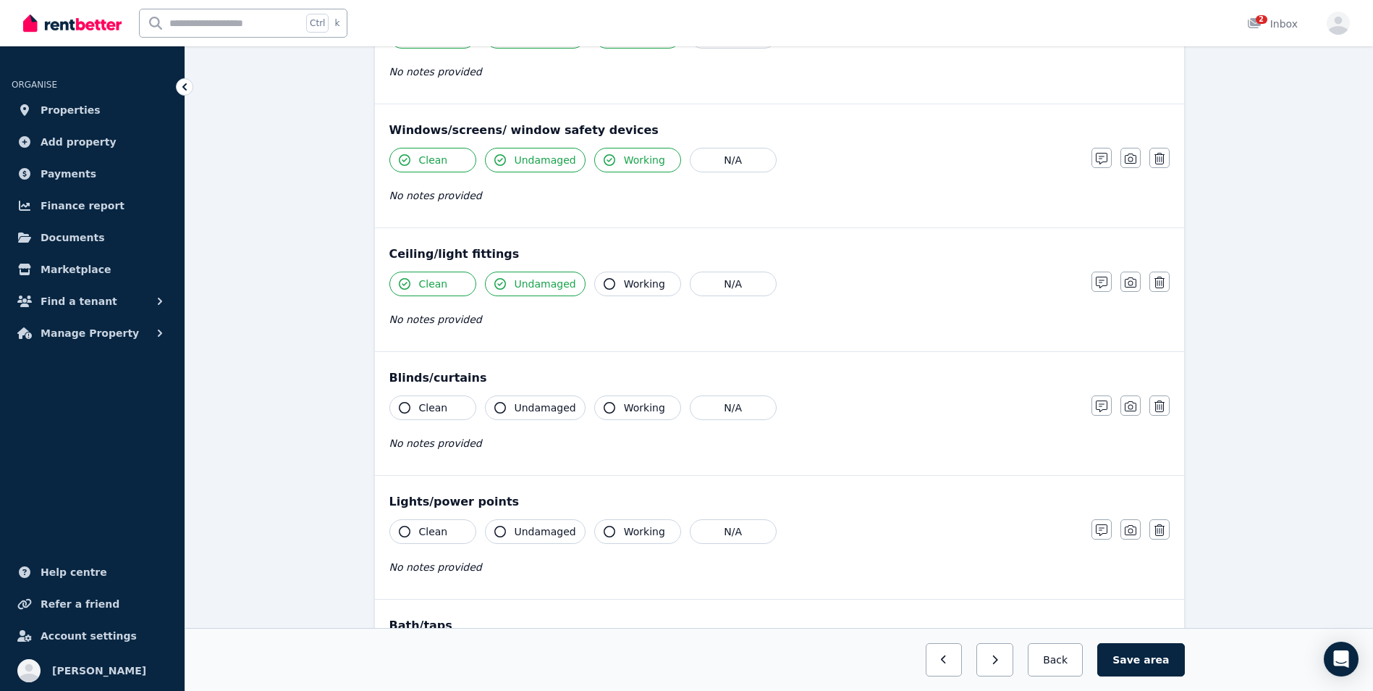
click at [604, 284] on icon "button" at bounding box center [610, 284] width 12 height 12
click at [411, 405] on button "Clean" at bounding box center [432, 407] width 87 height 25
click at [499, 409] on icon "button" at bounding box center [500, 408] width 12 height 12
click at [604, 412] on icon "button" at bounding box center [610, 408] width 12 height 12
click at [405, 530] on icon "button" at bounding box center [405, 532] width 12 height 12
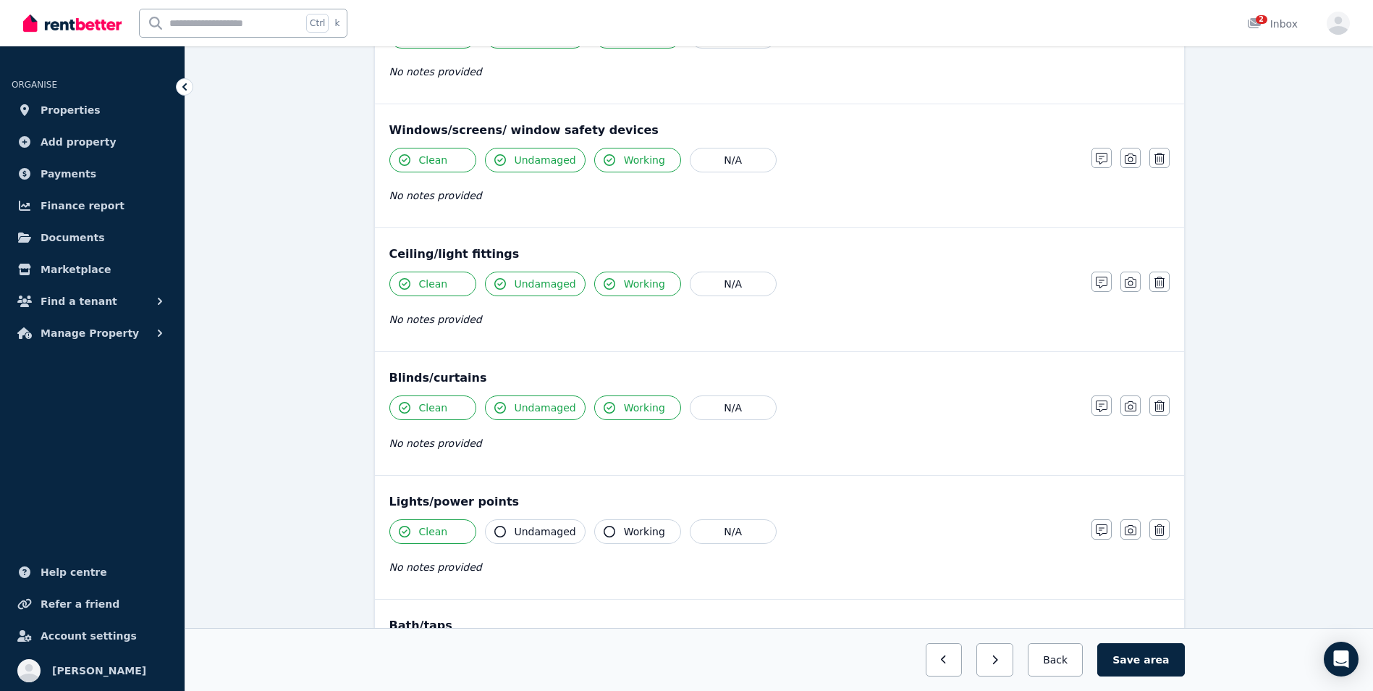
click at [500, 532] on icon "button" at bounding box center [500, 532] width 12 height 12
click at [606, 535] on icon "button" at bounding box center [610, 532] width 12 height 12
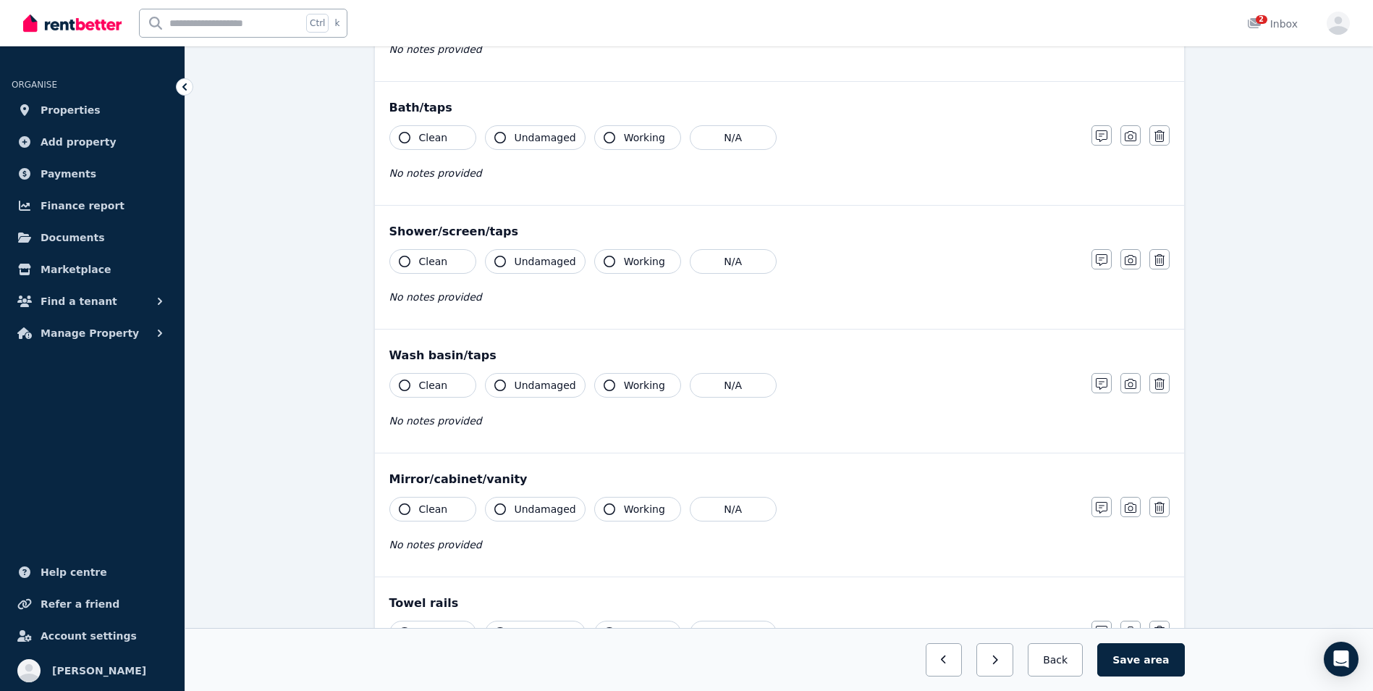
scroll to position [1013, 0]
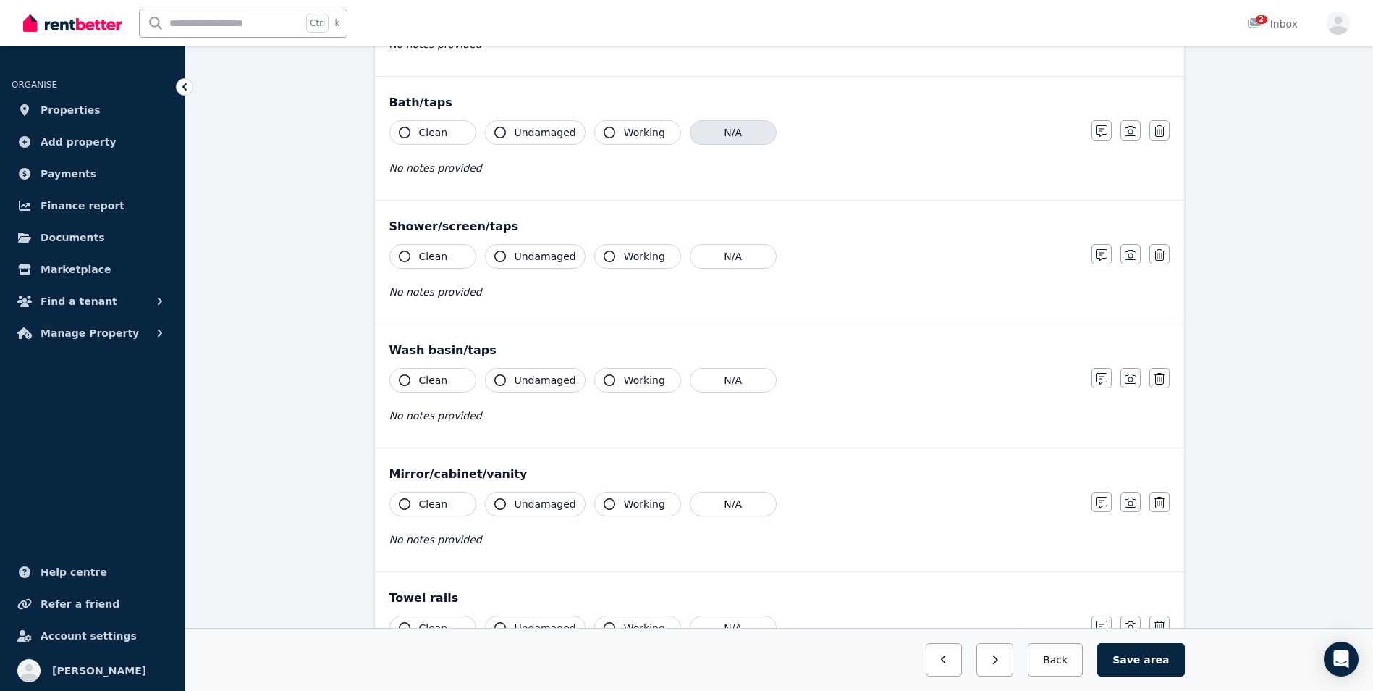
click at [717, 141] on button "N/A" at bounding box center [733, 132] width 87 height 25
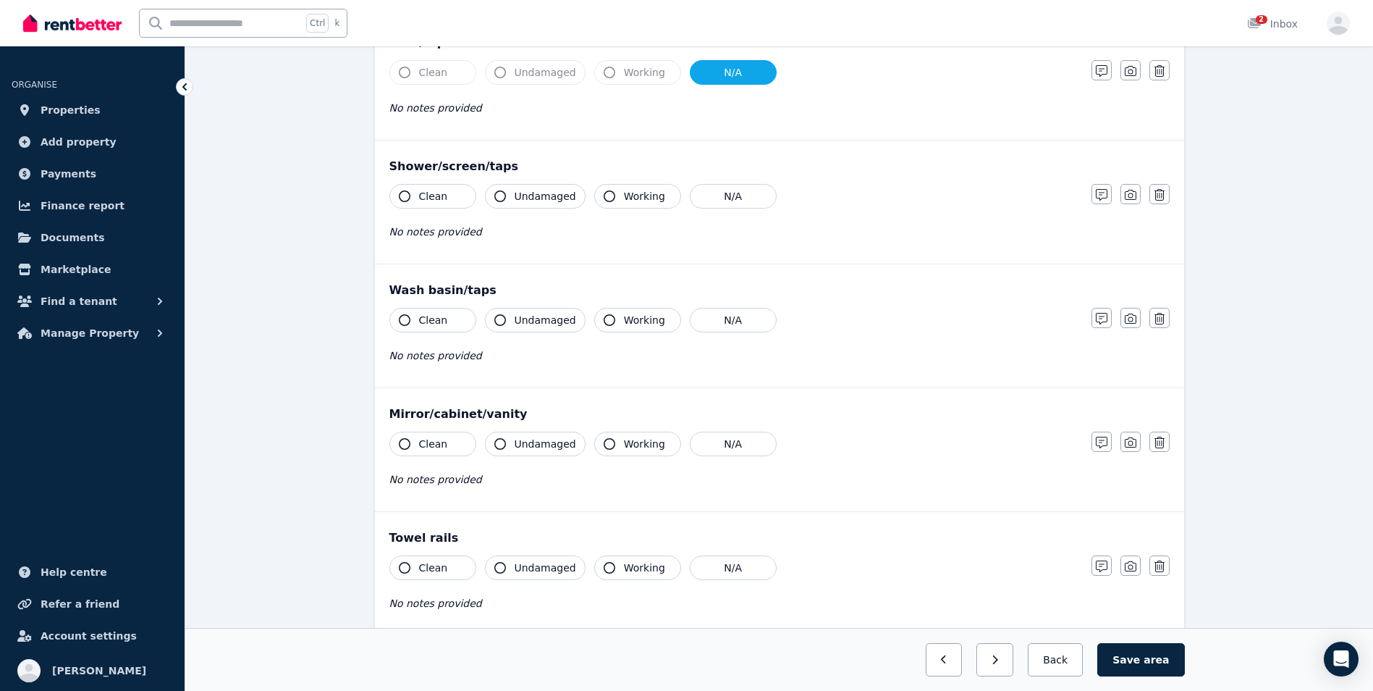
scroll to position [1075, 0]
click at [744, 194] on button "N/A" at bounding box center [733, 194] width 87 height 25
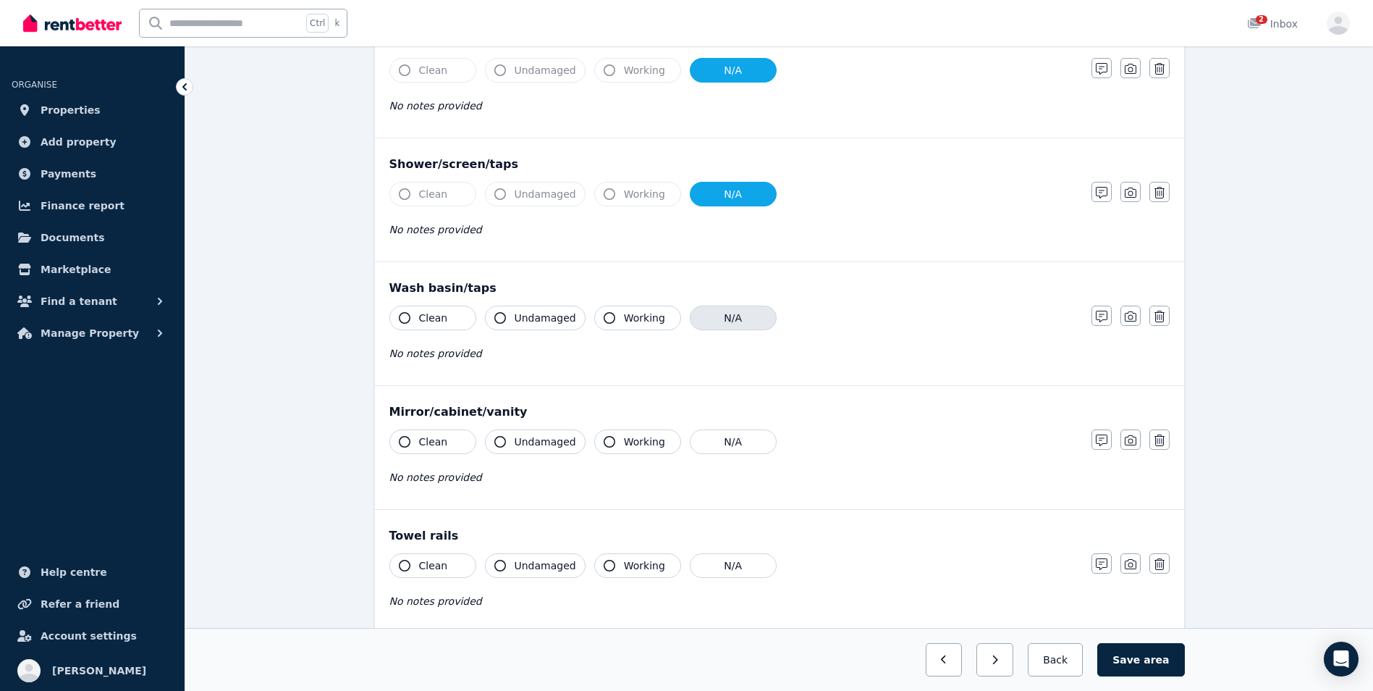
click at [747, 322] on button "N/A" at bounding box center [733, 317] width 87 height 25
click at [734, 445] on button "N/A" at bounding box center [733, 441] width 87 height 25
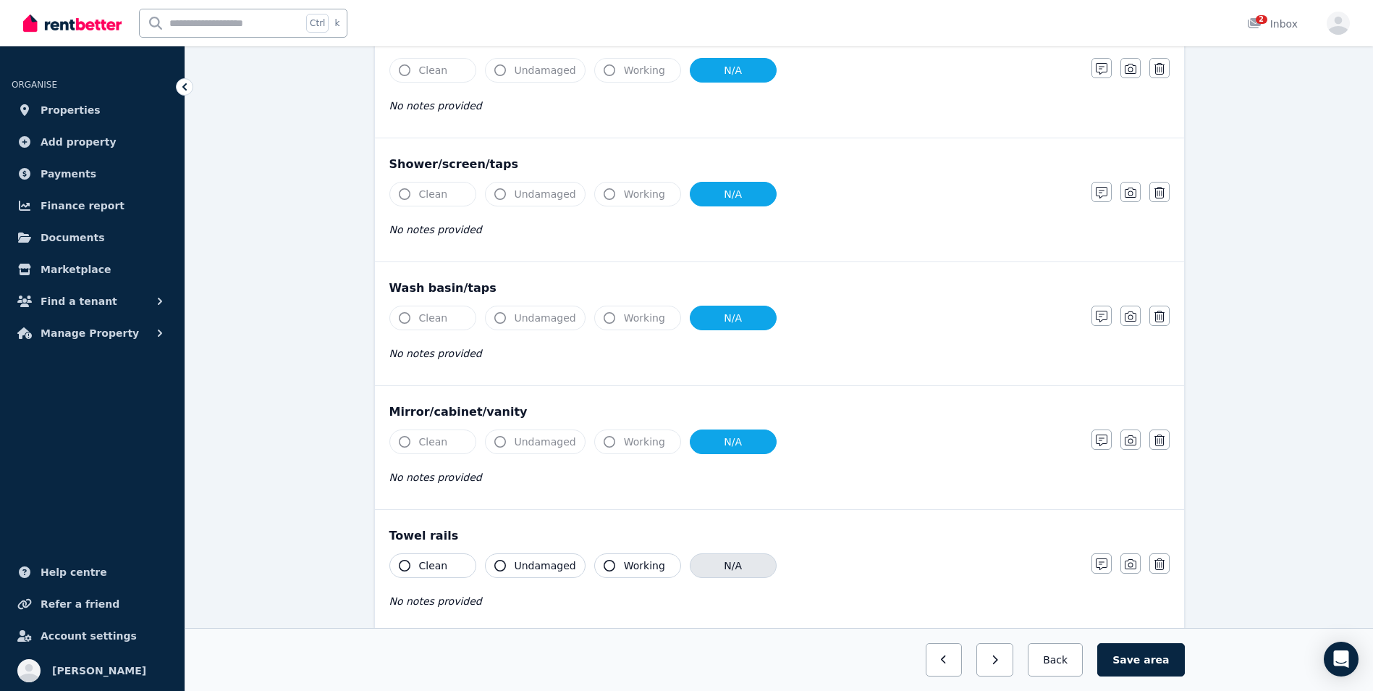
click at [717, 571] on button "N/A" at bounding box center [733, 565] width 87 height 25
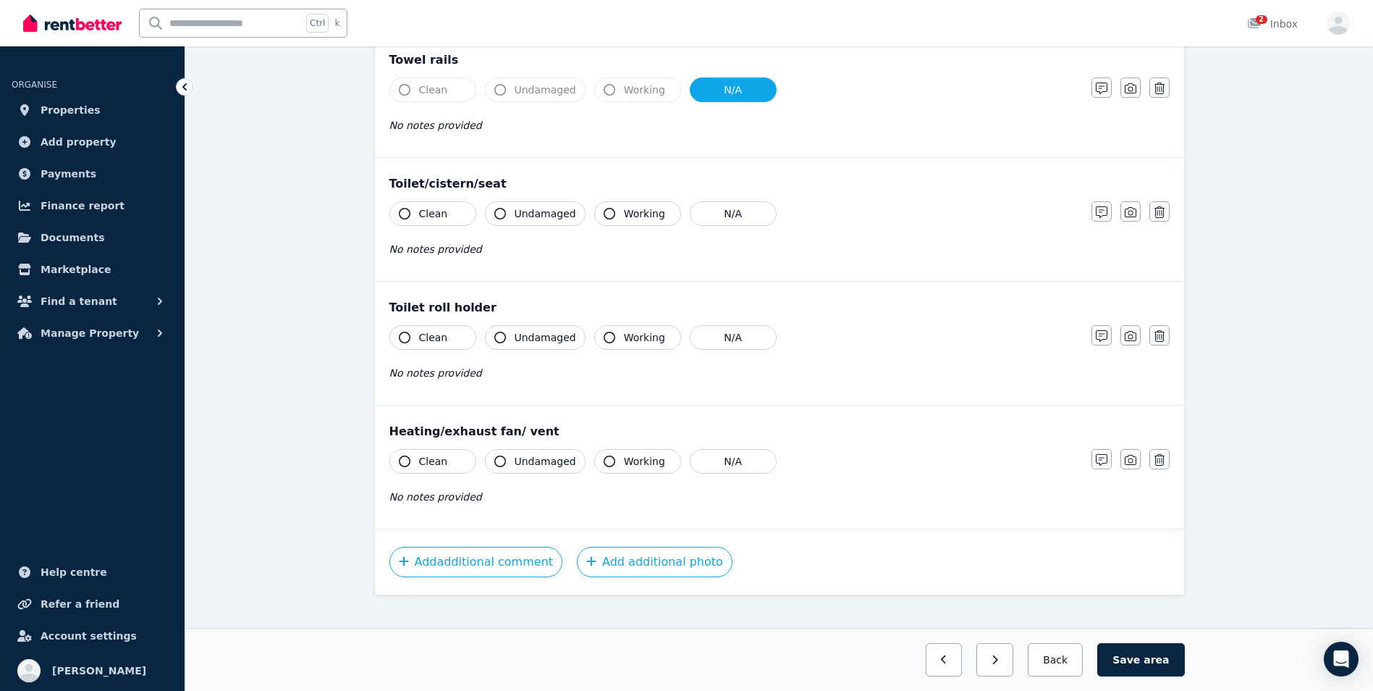
scroll to position [1570, 0]
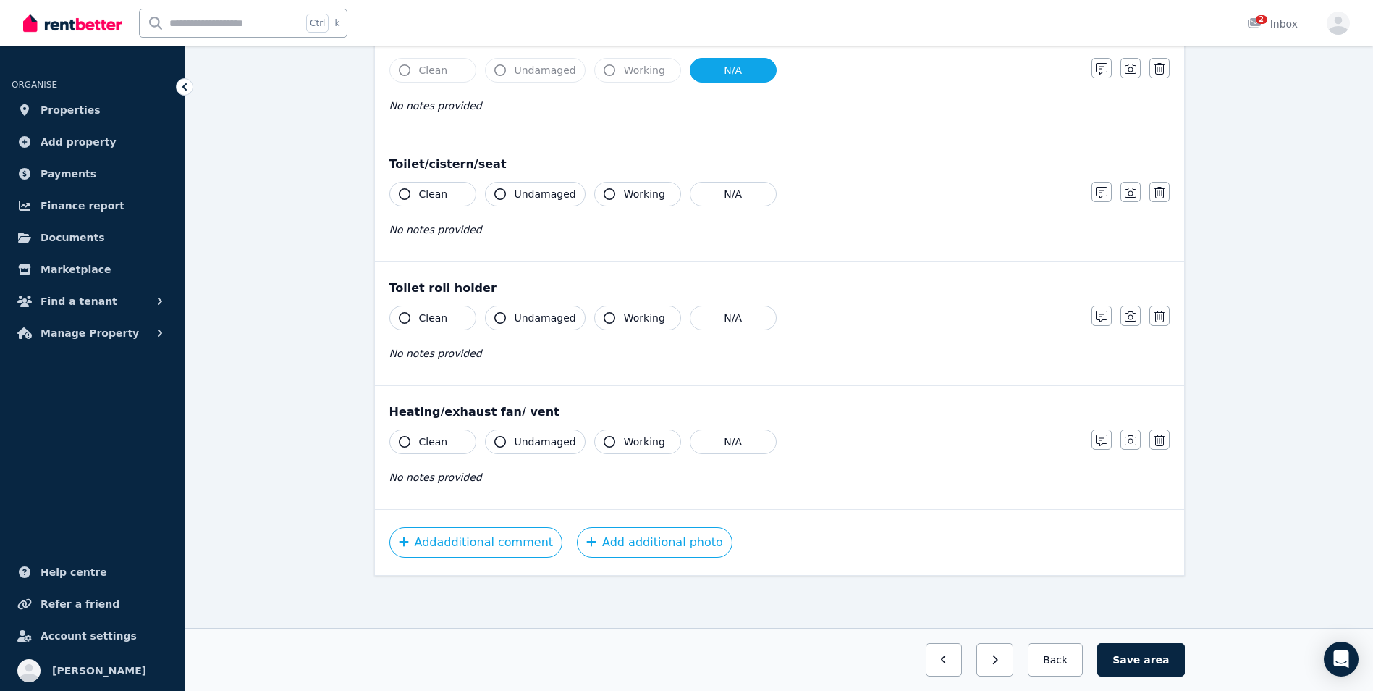
click at [407, 439] on icon "button" at bounding box center [405, 442] width 12 height 12
click at [502, 440] on icon "button" at bounding box center [500, 442] width 12 height 12
click at [606, 442] on icon "button" at bounding box center [610, 442] width 12 height 12
click at [707, 203] on button "N/A" at bounding box center [733, 194] width 87 height 25
click at [728, 321] on button "N/A" at bounding box center [733, 317] width 87 height 25
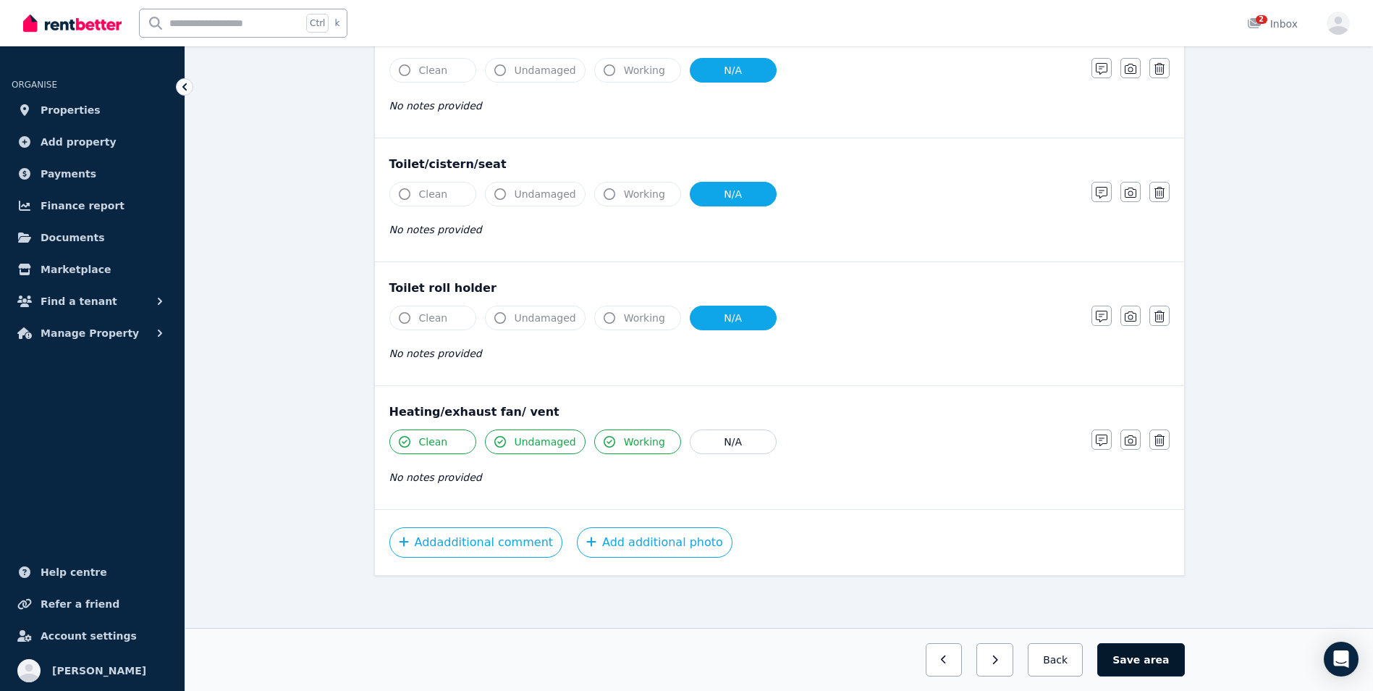
click at [1160, 667] on button "Save area" at bounding box center [1140, 659] width 87 height 33
click at [1063, 661] on button "Back" at bounding box center [1055, 659] width 67 height 33
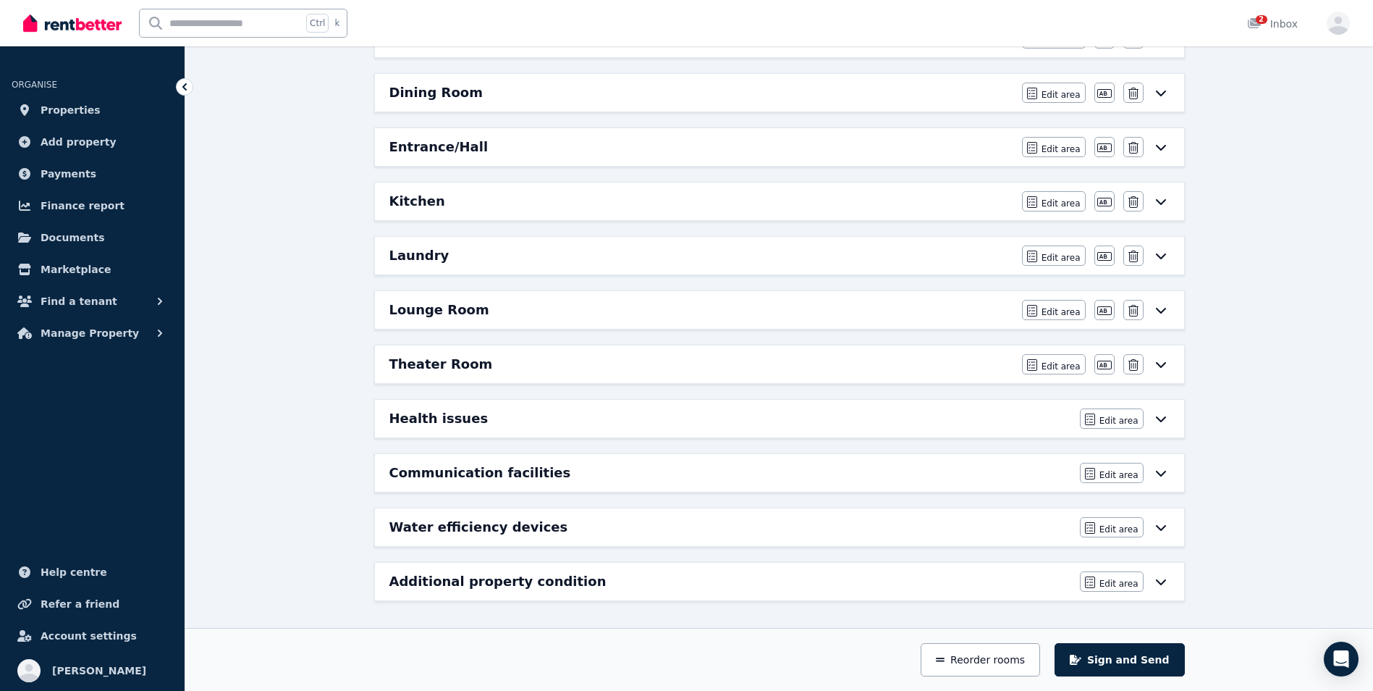
scroll to position [0, 0]
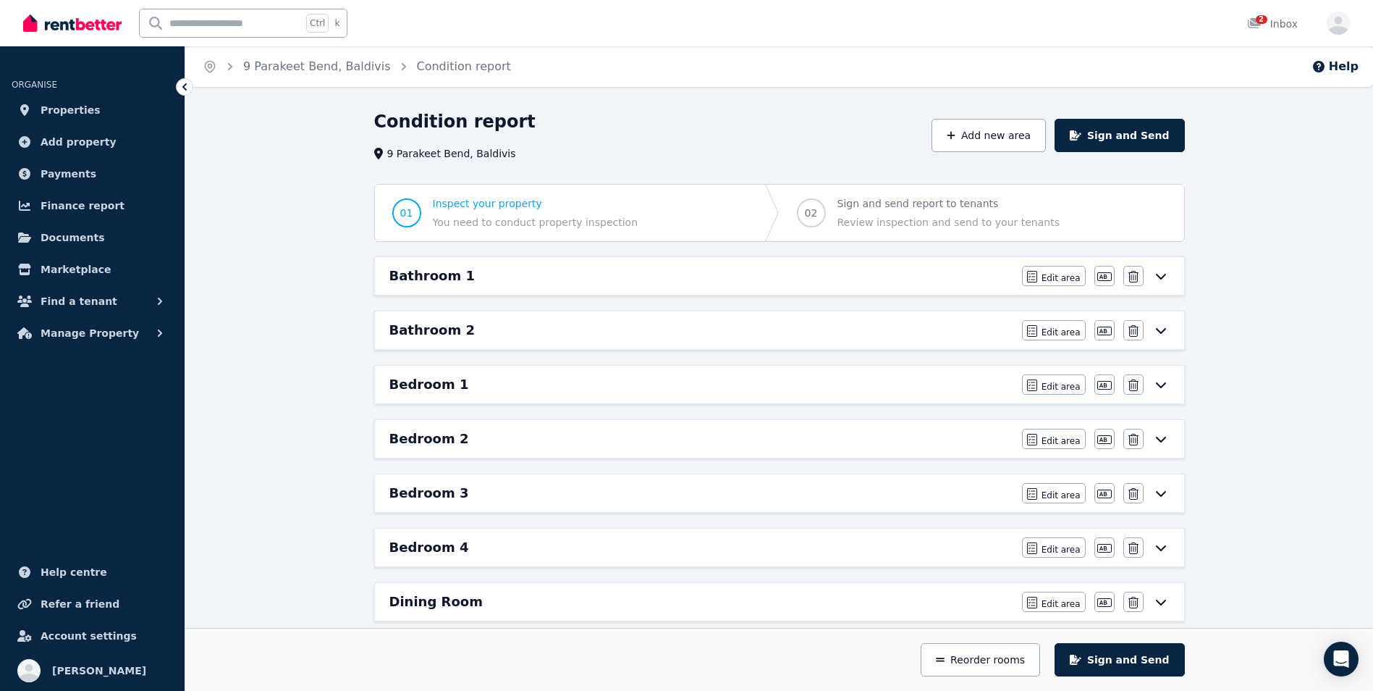
click at [894, 279] on div "Bathroom 1" at bounding box center [701, 276] width 624 height 20
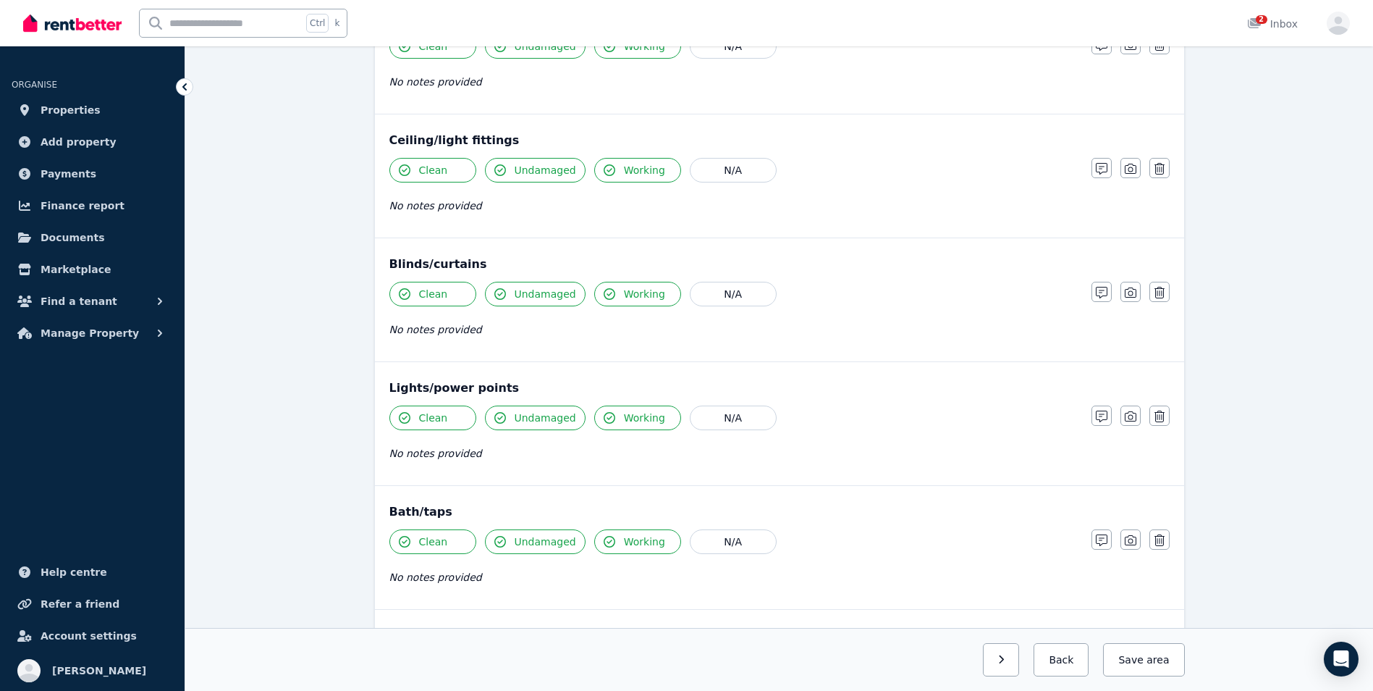
scroll to position [1207, 0]
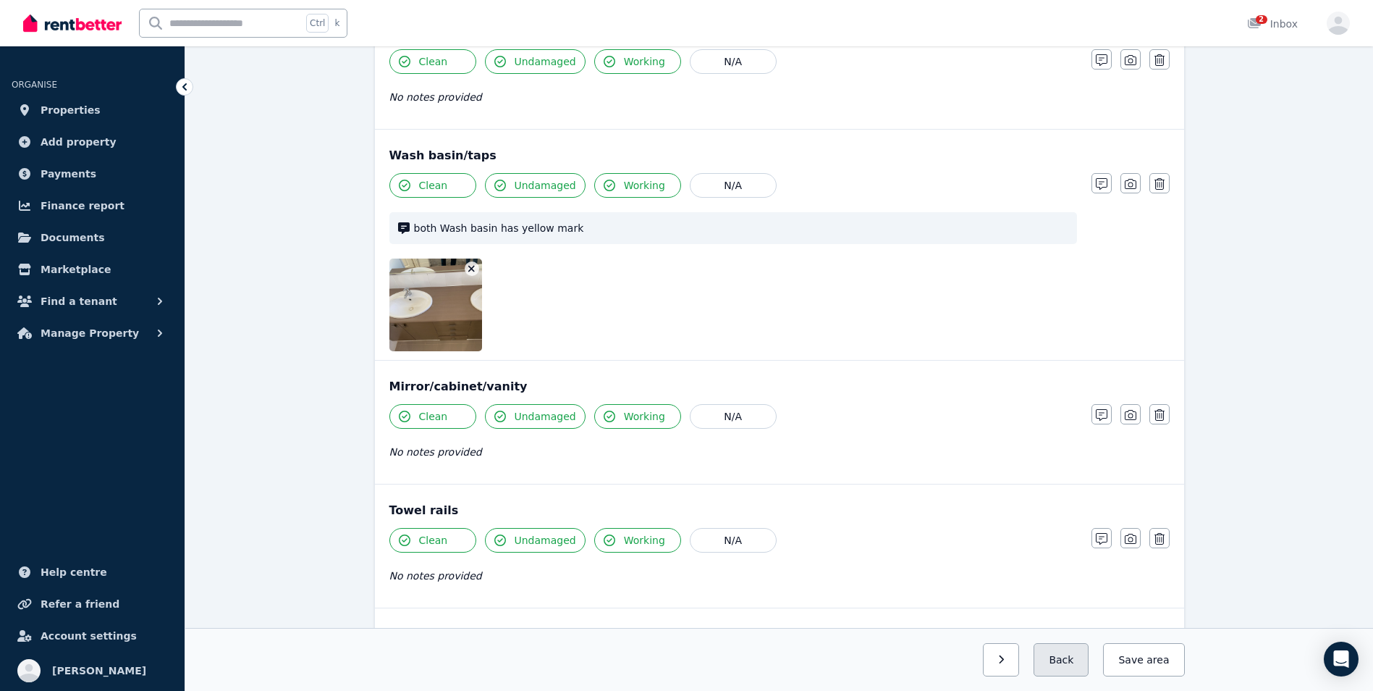
click at [1072, 656] on button "Back" at bounding box center [1061, 659] width 55 height 33
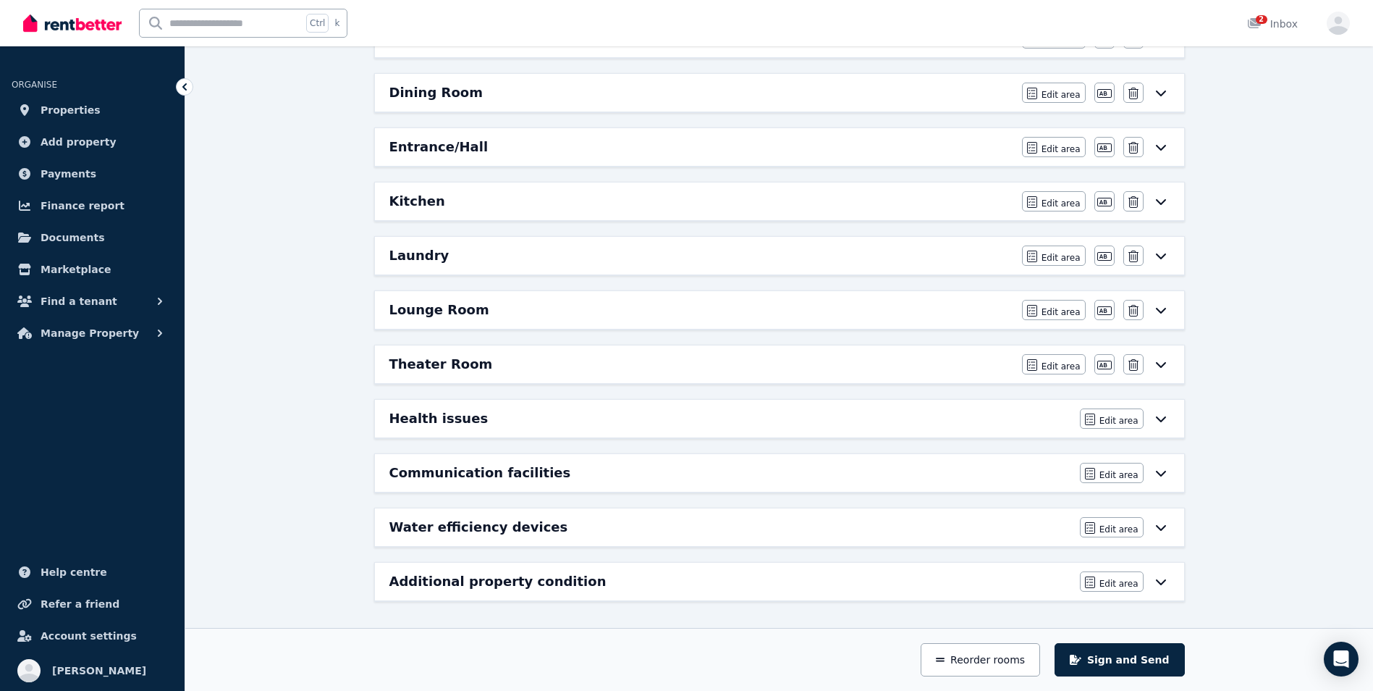
scroll to position [0, 0]
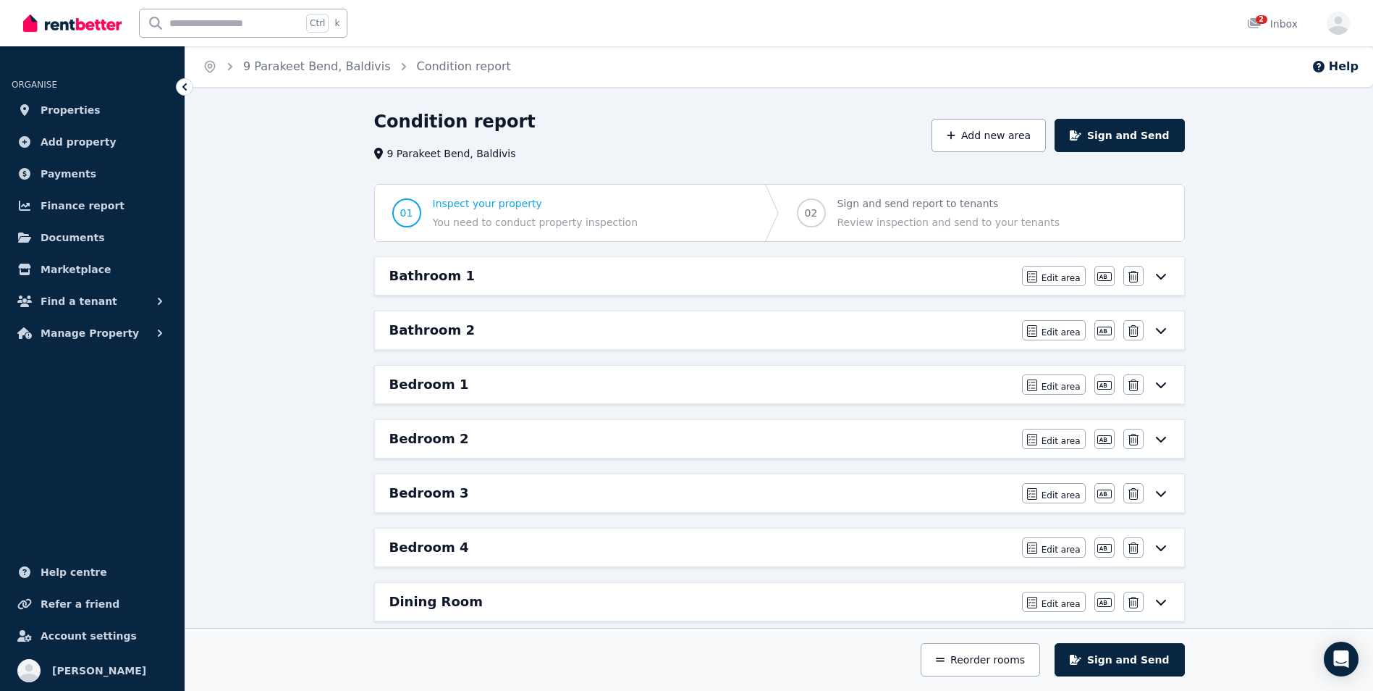
click at [890, 383] on div "Bedroom 1" at bounding box center [701, 384] width 624 height 20
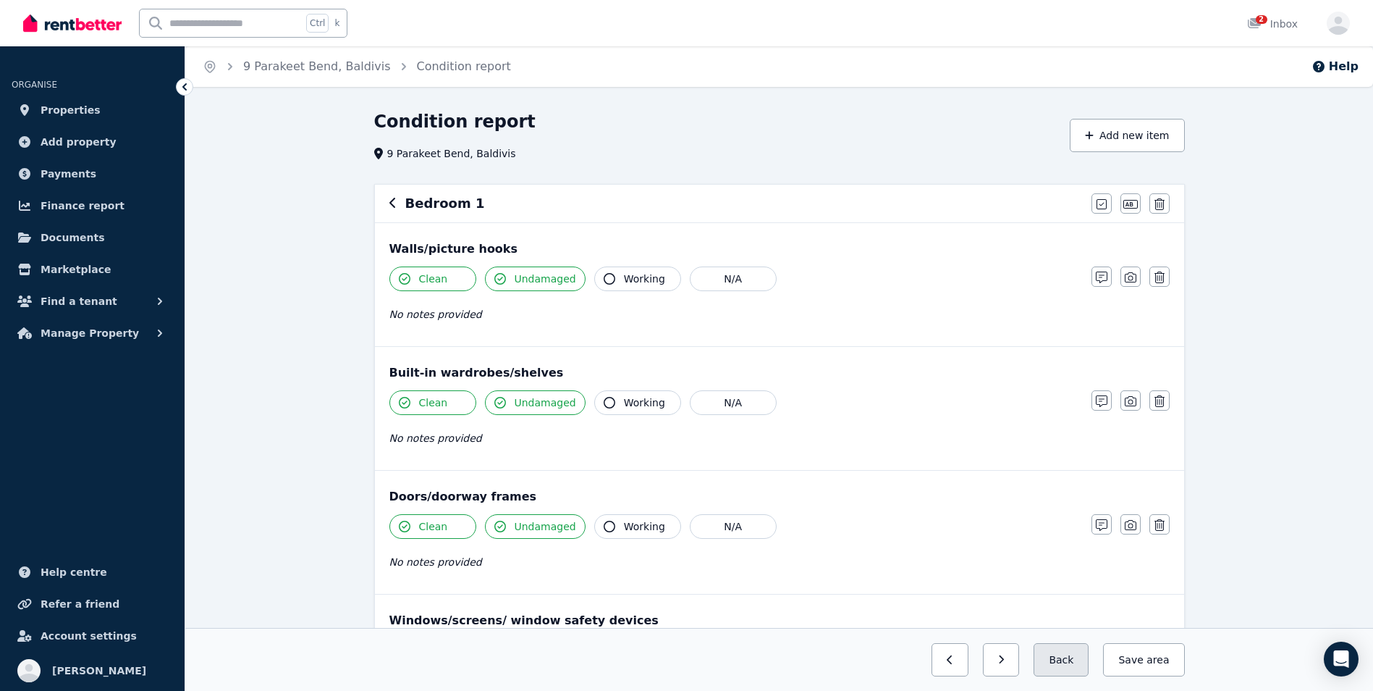
click at [1065, 663] on button "Back" at bounding box center [1061, 659] width 55 height 33
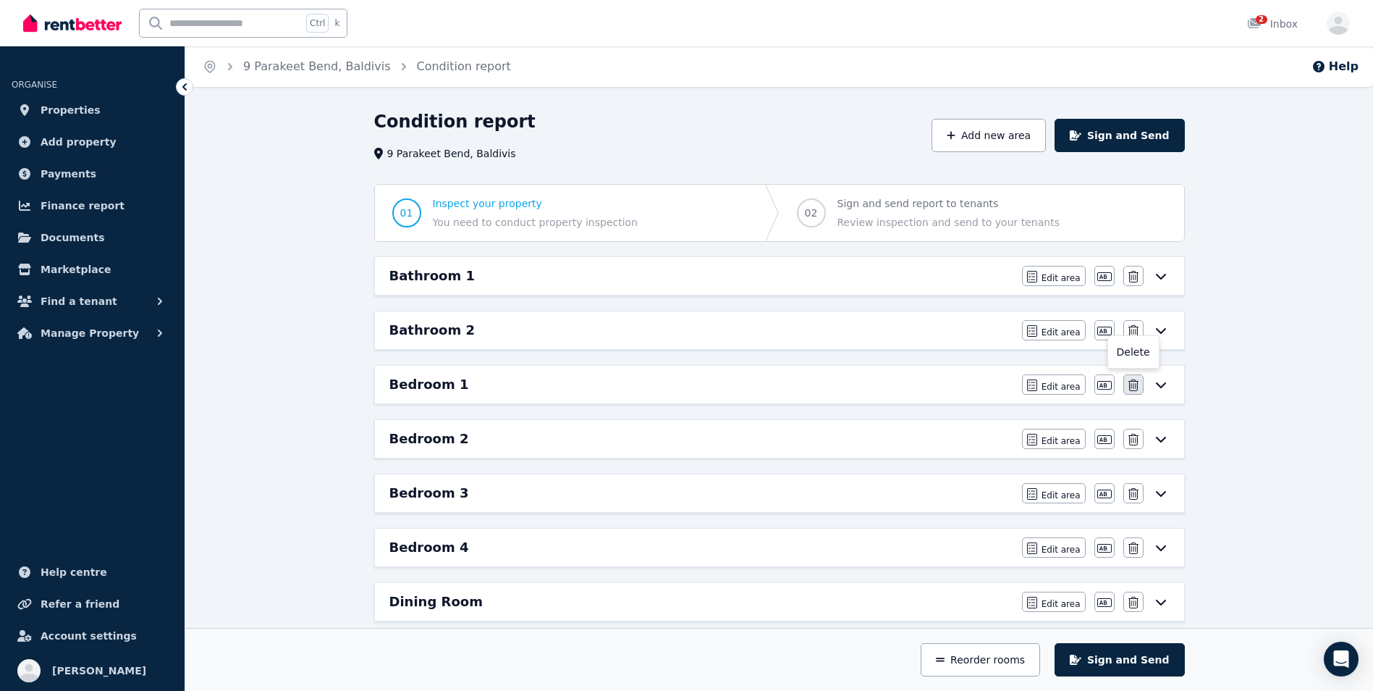
click at [1140, 386] on button "button" at bounding box center [1133, 384] width 20 height 20
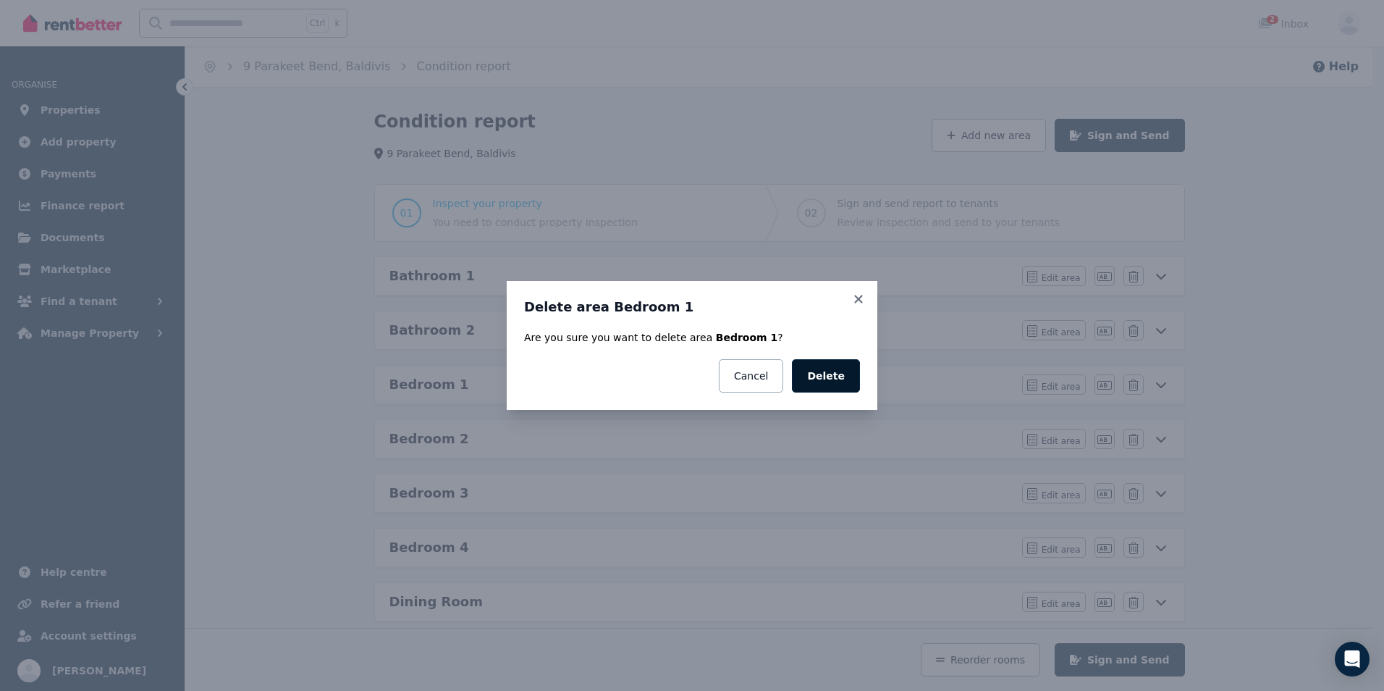
click at [828, 372] on button "Delete" at bounding box center [826, 375] width 68 height 33
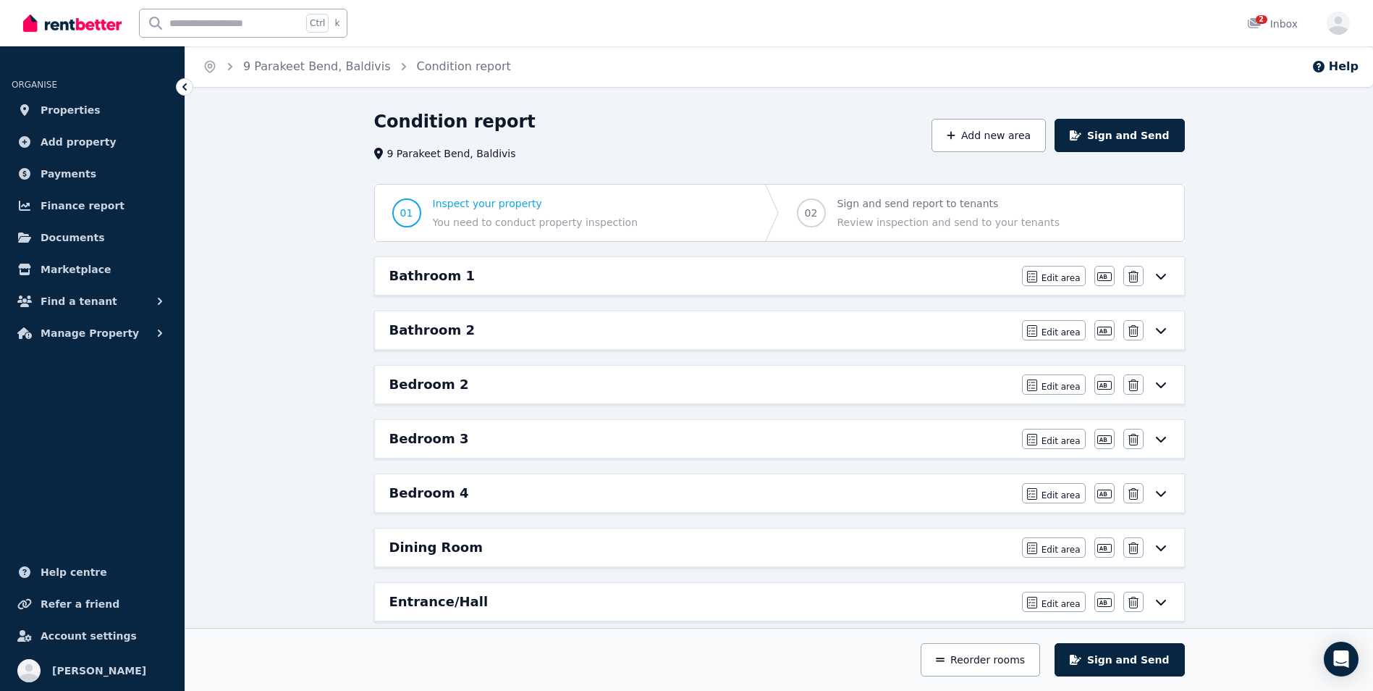
click at [924, 383] on div "Bedroom 2" at bounding box center [701, 384] width 624 height 20
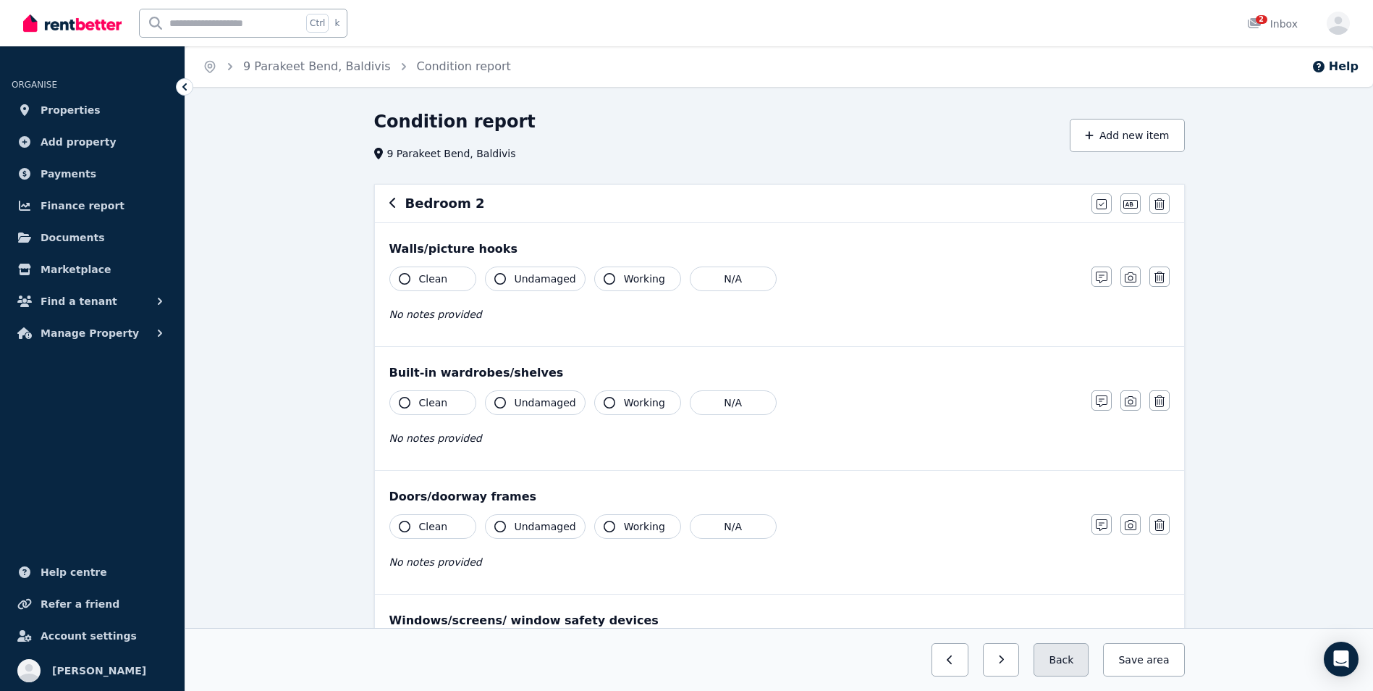
click at [1071, 659] on button "Back" at bounding box center [1061, 659] width 55 height 33
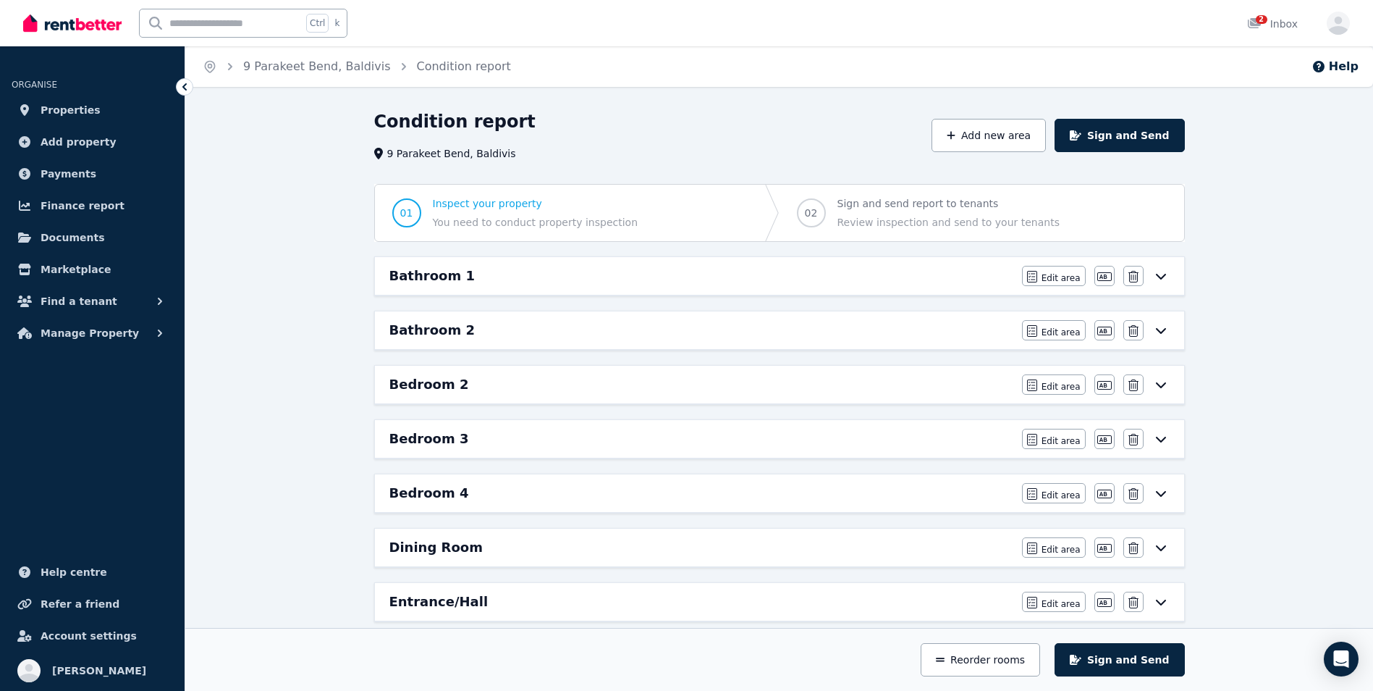
click at [1131, 395] on div "Bedroom 2 Edit area Edit area Edit name [GEOGRAPHIC_DATA]" at bounding box center [779, 385] width 809 height 38
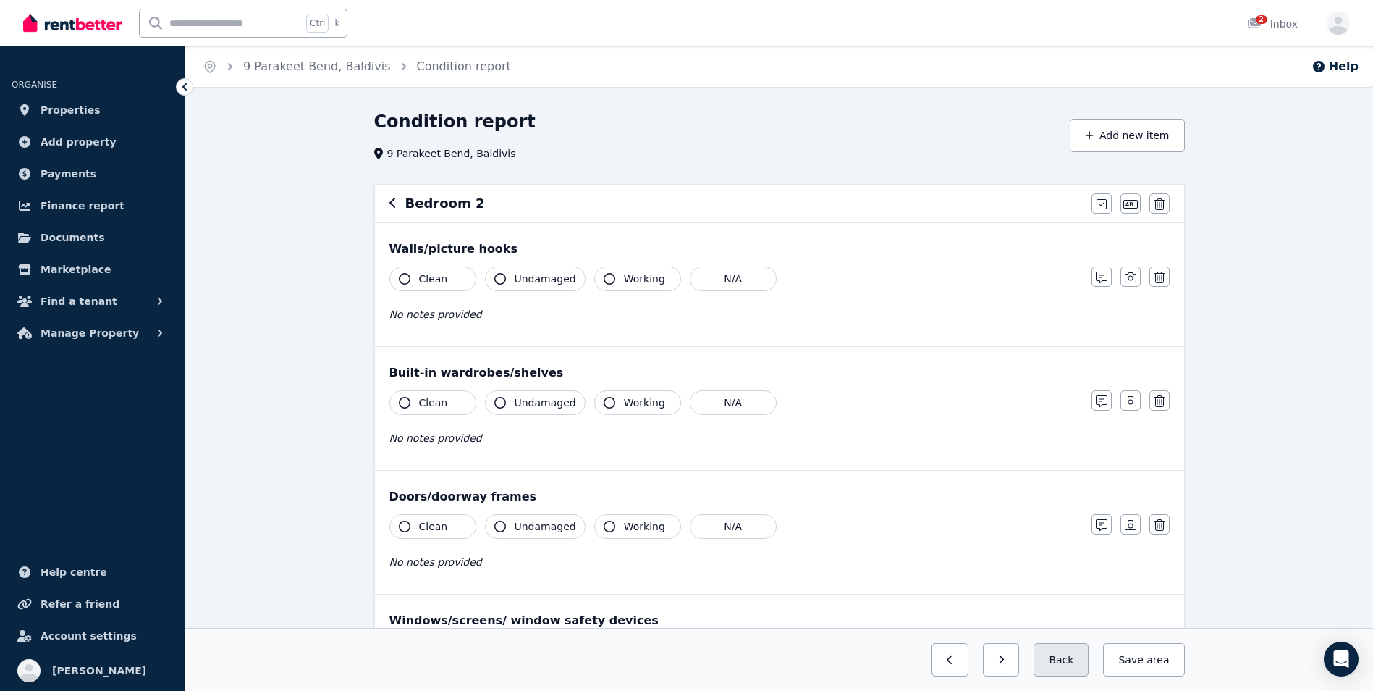
click at [1060, 664] on button "Back" at bounding box center [1061, 659] width 55 height 33
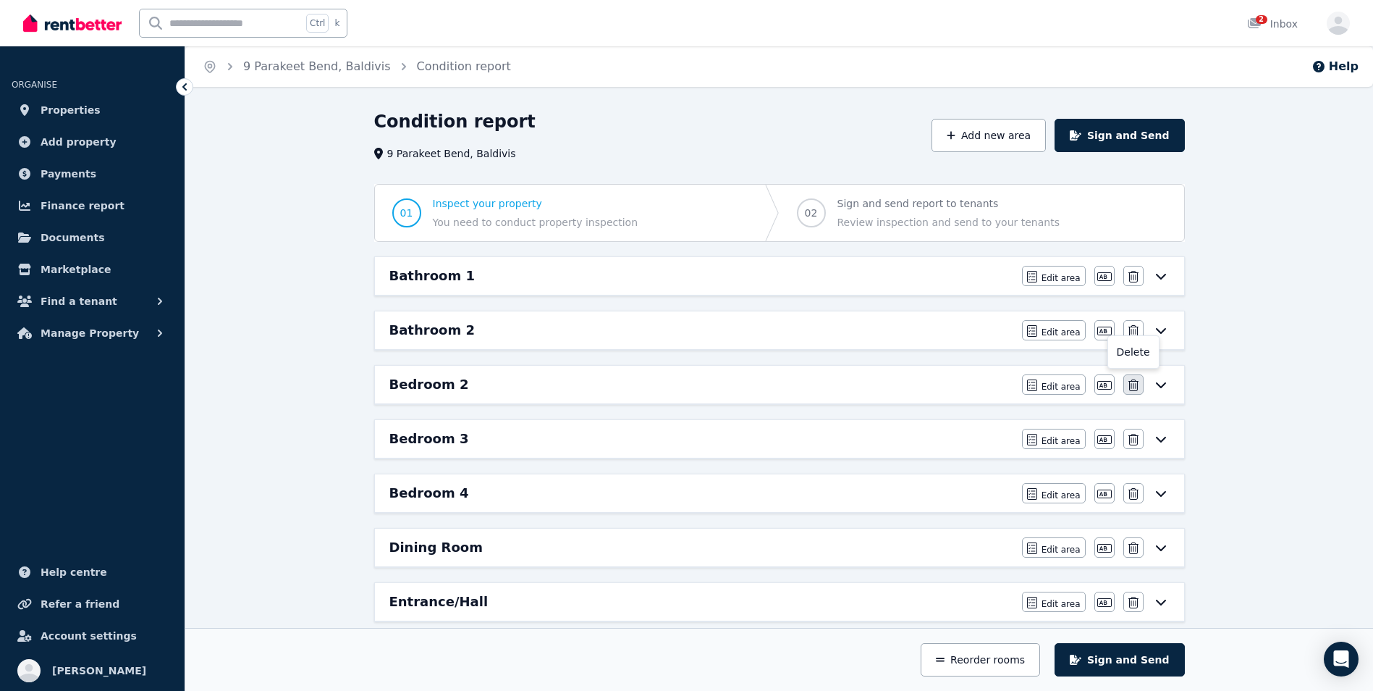
click at [1134, 389] on icon "button" at bounding box center [1133, 385] width 10 height 12
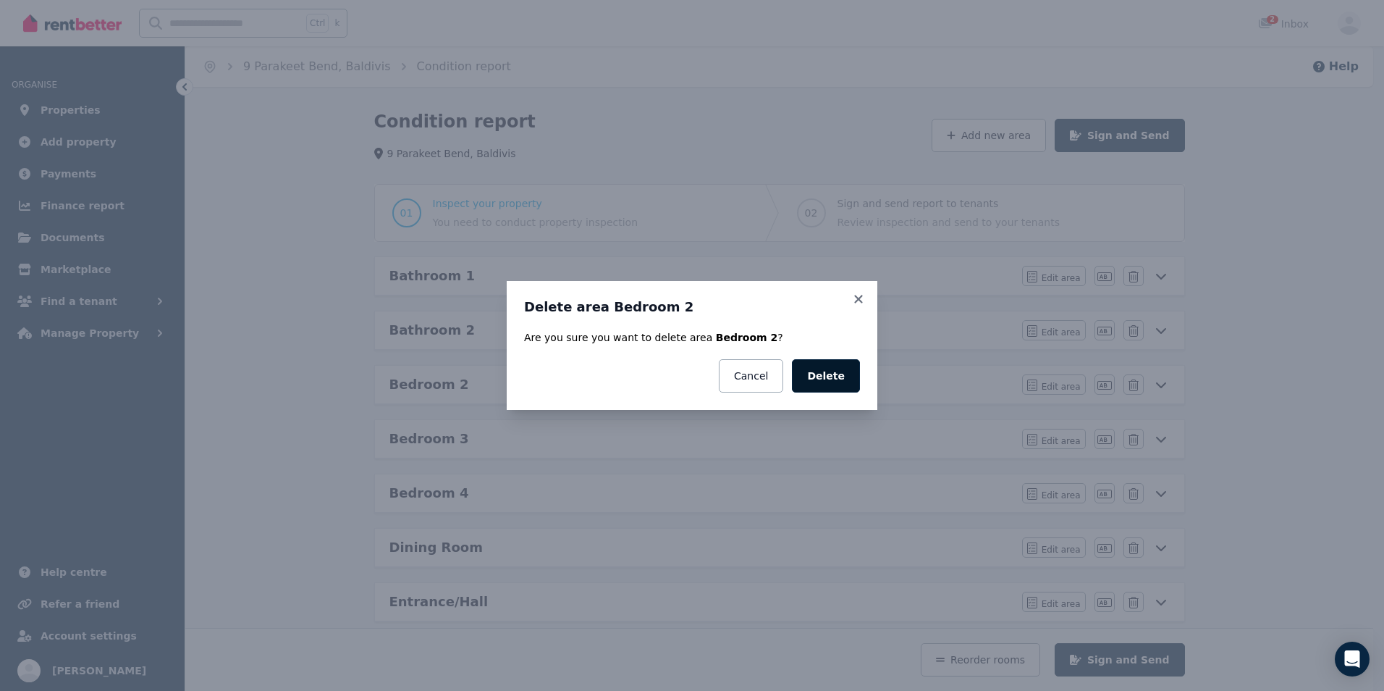
click at [834, 385] on button "Delete" at bounding box center [826, 375] width 68 height 33
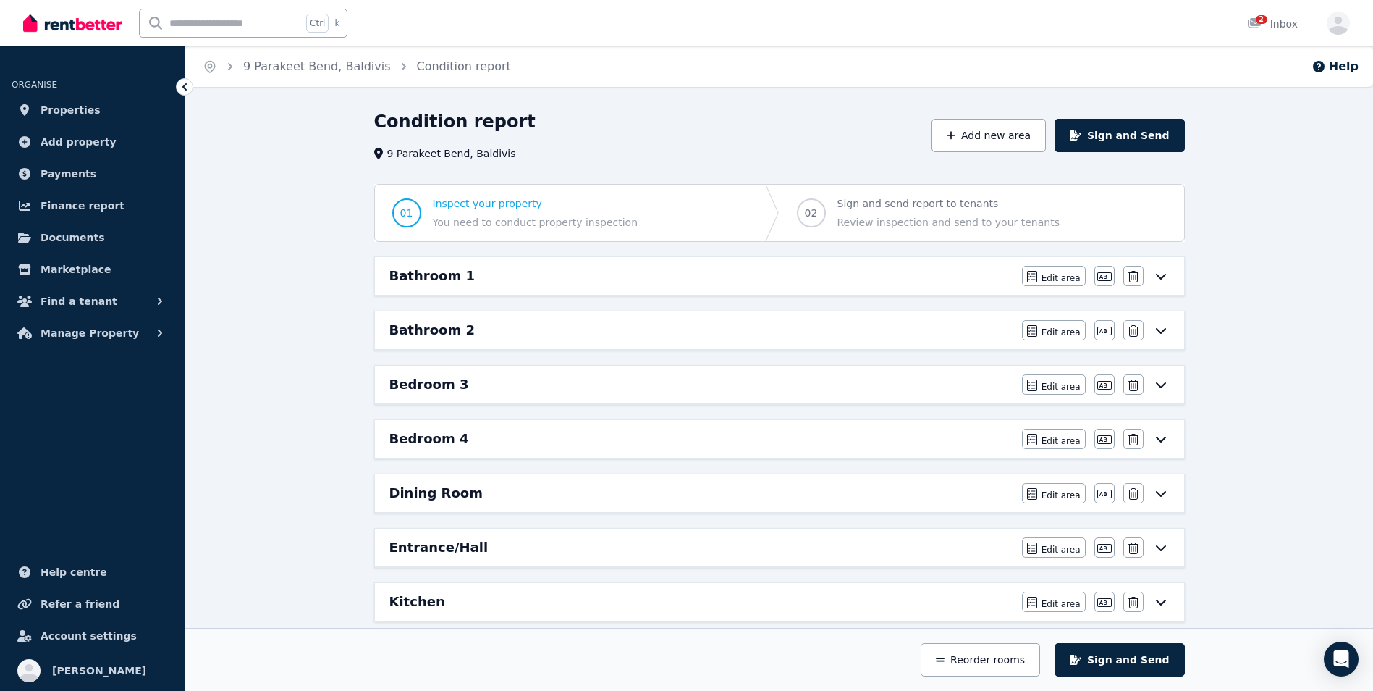
click at [695, 381] on div "Bedroom 3" at bounding box center [701, 384] width 624 height 20
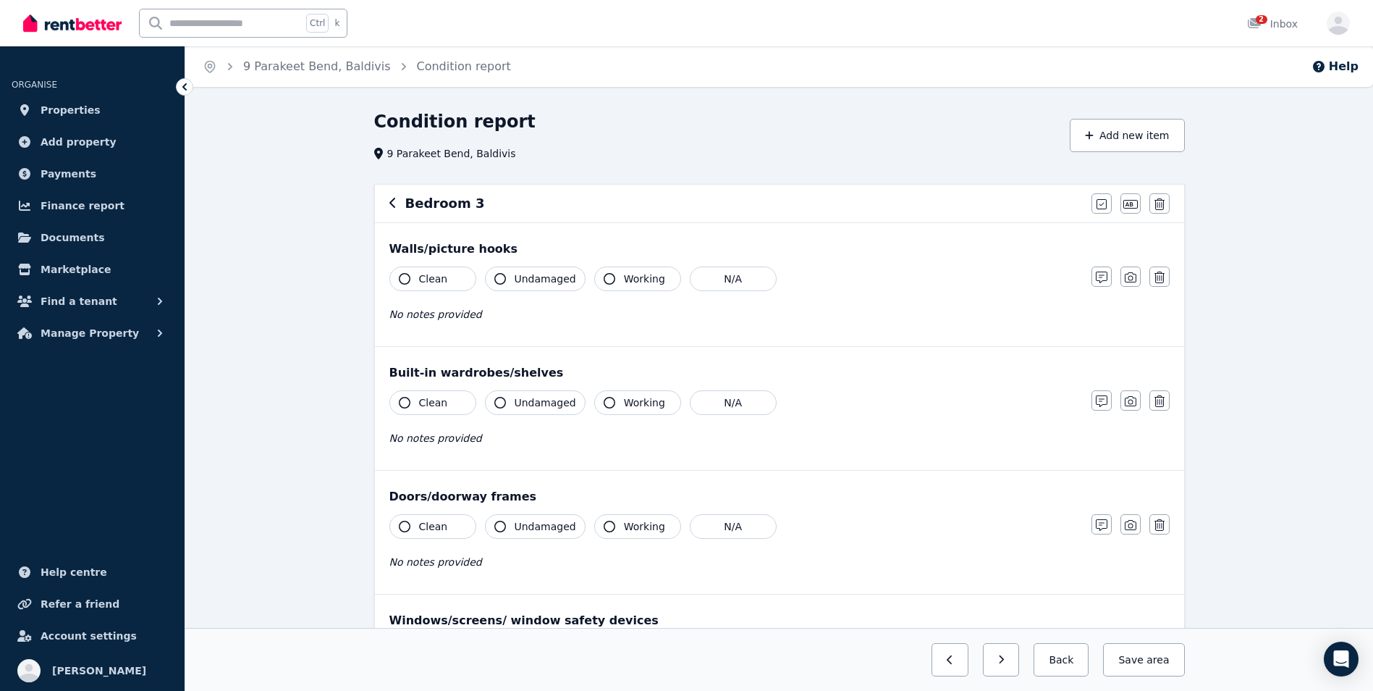
click at [399, 279] on icon "button" at bounding box center [405, 279] width 12 height 12
click at [494, 282] on button "Undamaged" at bounding box center [535, 278] width 101 height 25
click at [399, 405] on icon "button" at bounding box center [405, 403] width 12 height 12
click at [493, 402] on button "Undamaged" at bounding box center [535, 402] width 101 height 25
click at [604, 401] on icon "button" at bounding box center [610, 403] width 12 height 12
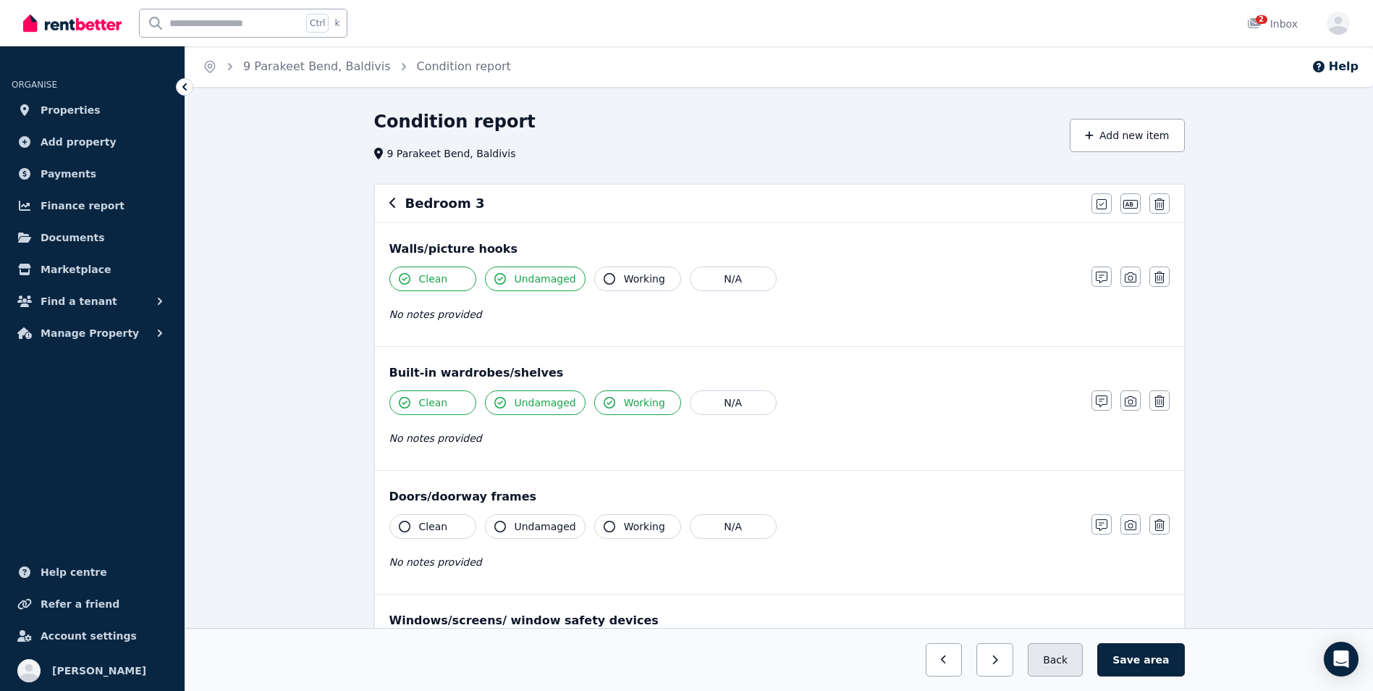
click at [1066, 663] on button "Back" at bounding box center [1055, 659] width 55 height 33
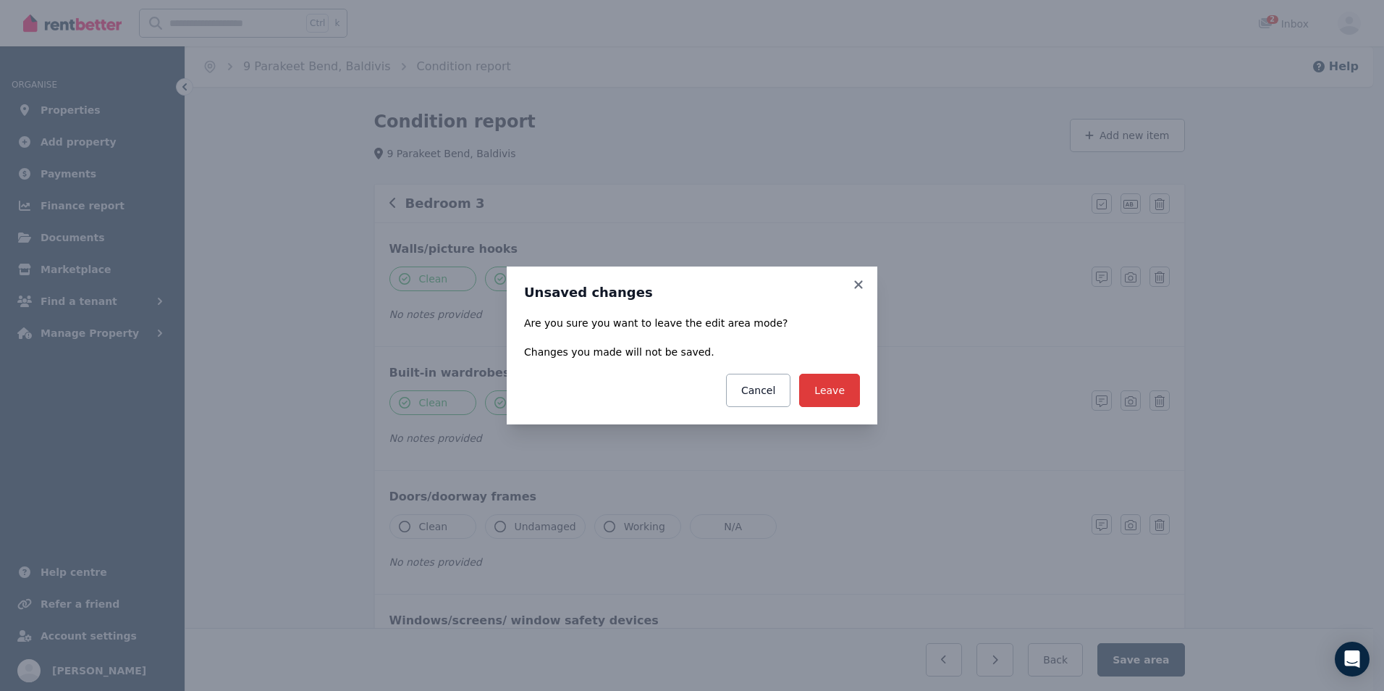
click at [832, 395] on button "Leave" at bounding box center [829, 389] width 61 height 33
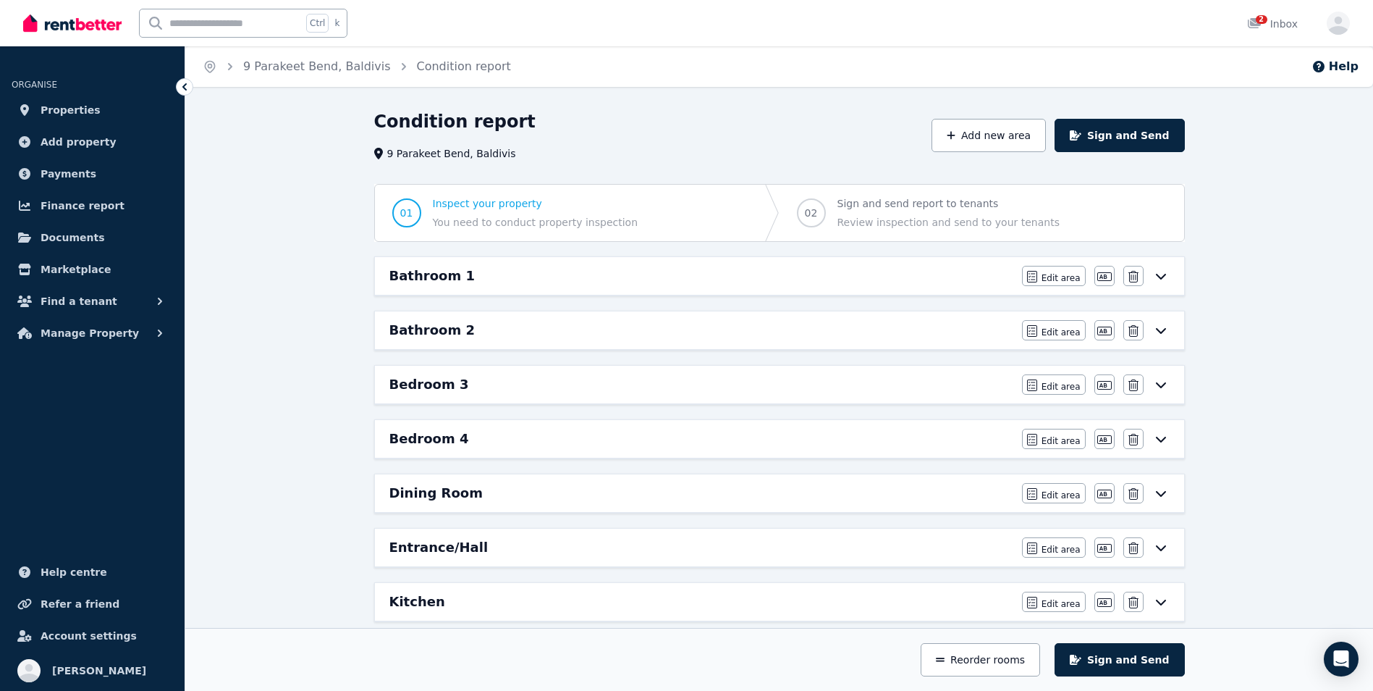
click at [831, 327] on div "Bathroom 2" at bounding box center [701, 330] width 624 height 20
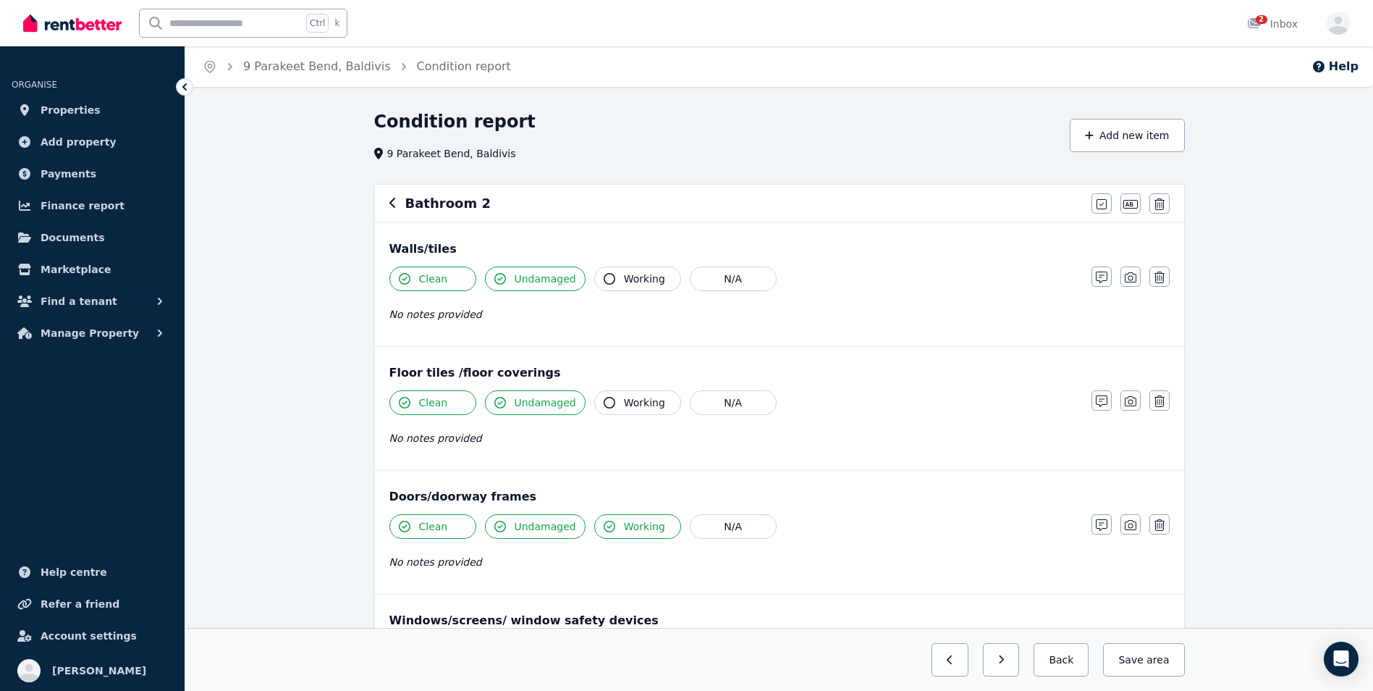
click at [392, 208] on icon "button" at bounding box center [392, 203] width 7 height 12
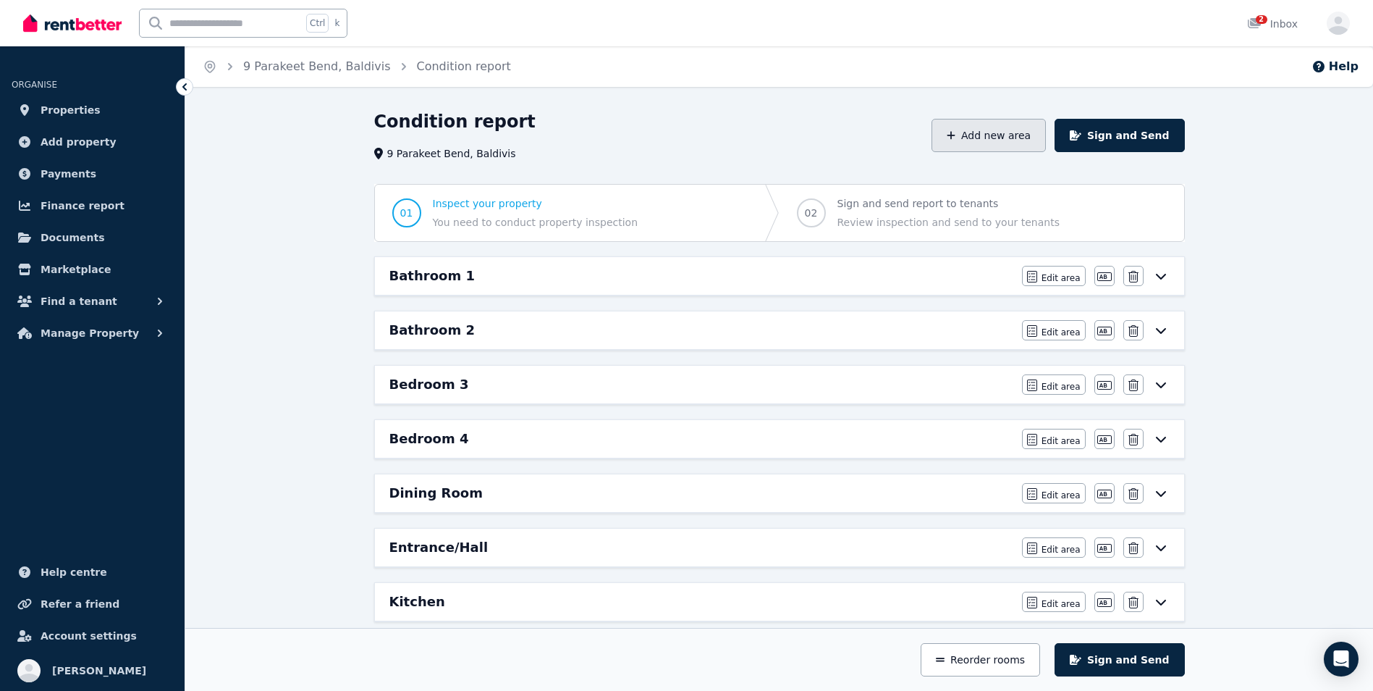
click at [955, 131] on icon "button" at bounding box center [951, 135] width 9 height 10
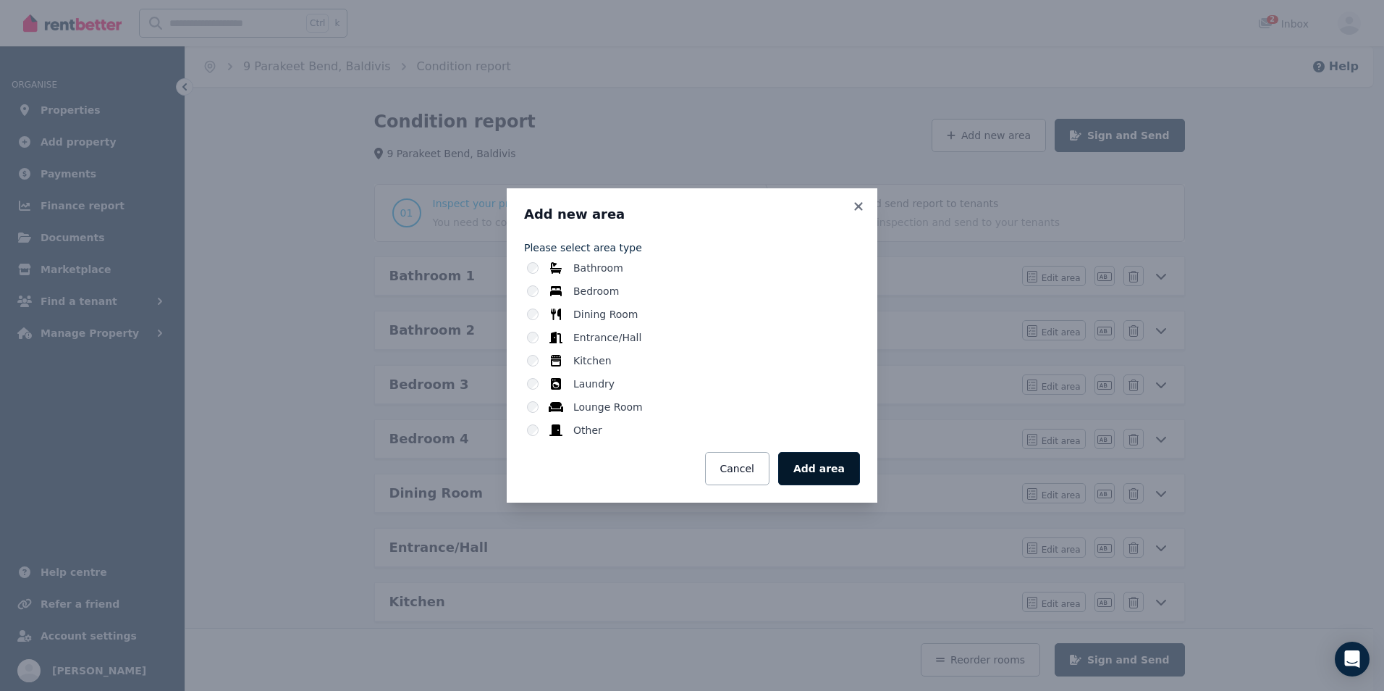
click at [826, 477] on button "Add area" at bounding box center [819, 468] width 82 height 33
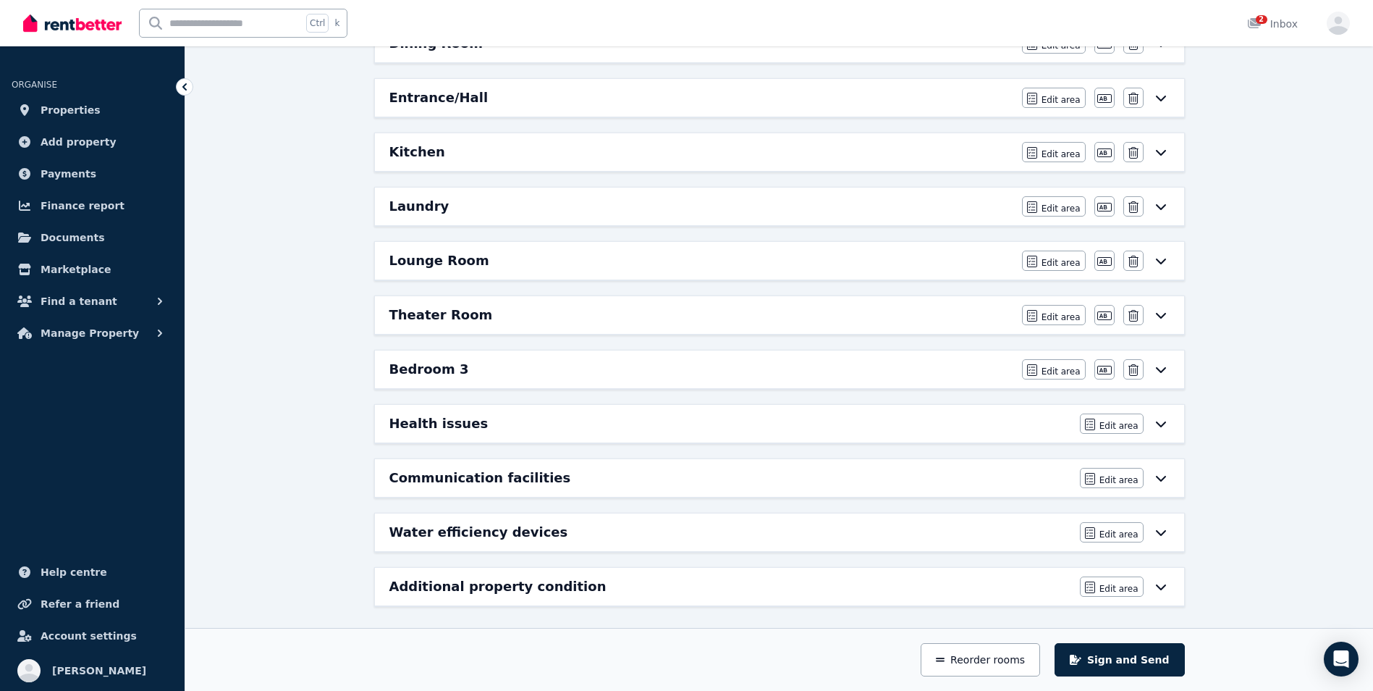
scroll to position [452, 0]
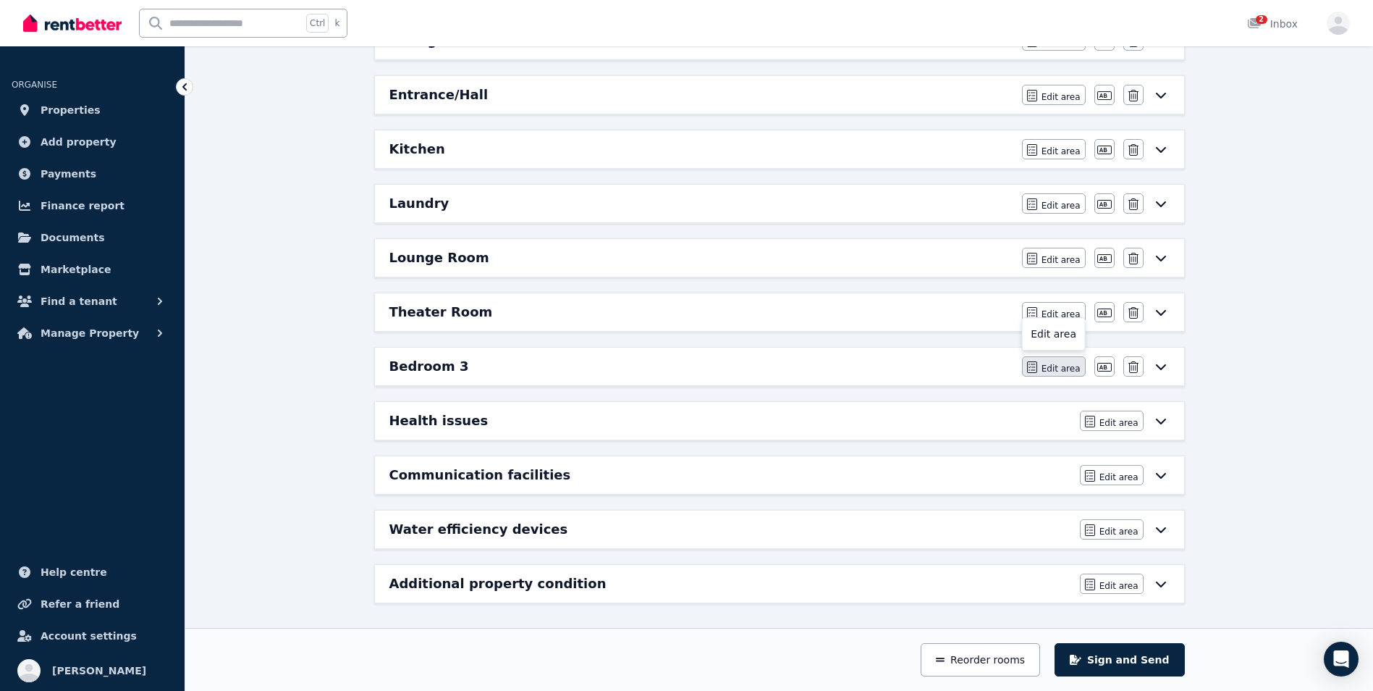
click at [1058, 366] on span "Edit area" at bounding box center [1061, 369] width 39 height 12
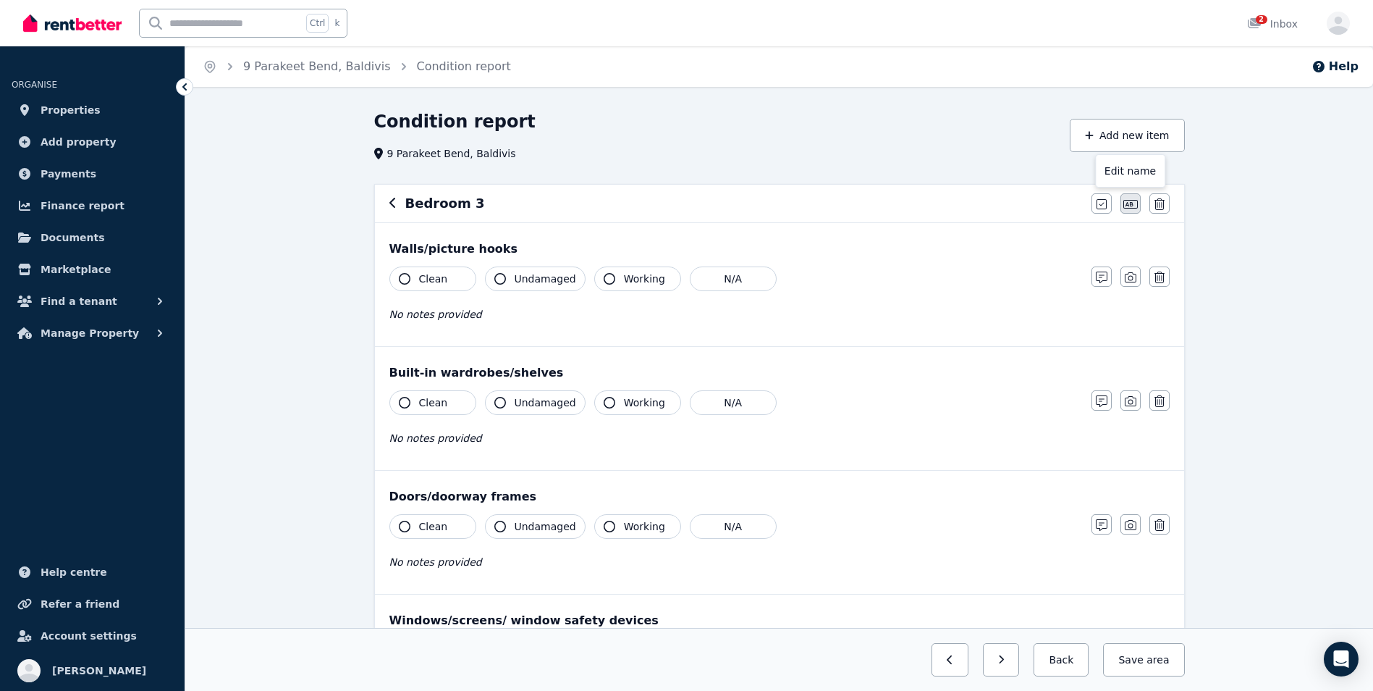
click at [1135, 200] on icon "button" at bounding box center [1130, 204] width 14 height 12
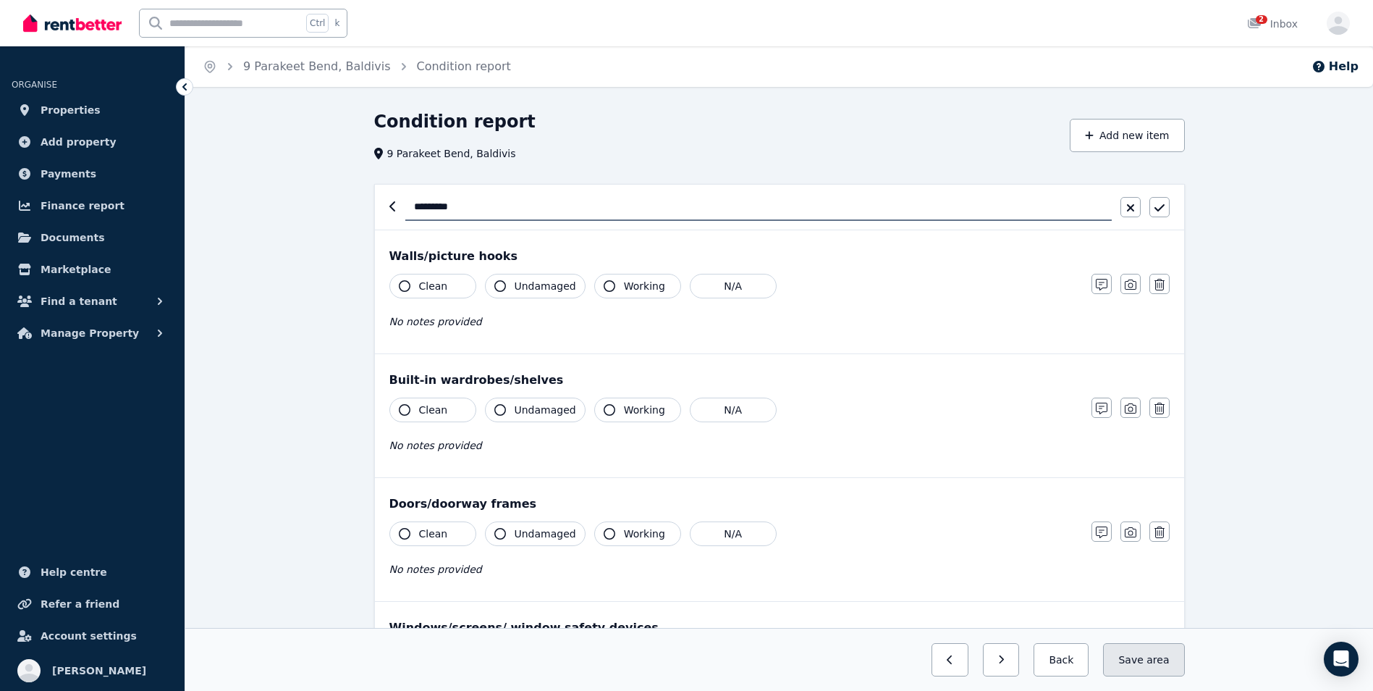
type input "*********"
click at [1144, 660] on button "Save area" at bounding box center [1143, 659] width 81 height 33
click at [1057, 661] on button "Back" at bounding box center [1055, 659] width 67 height 33
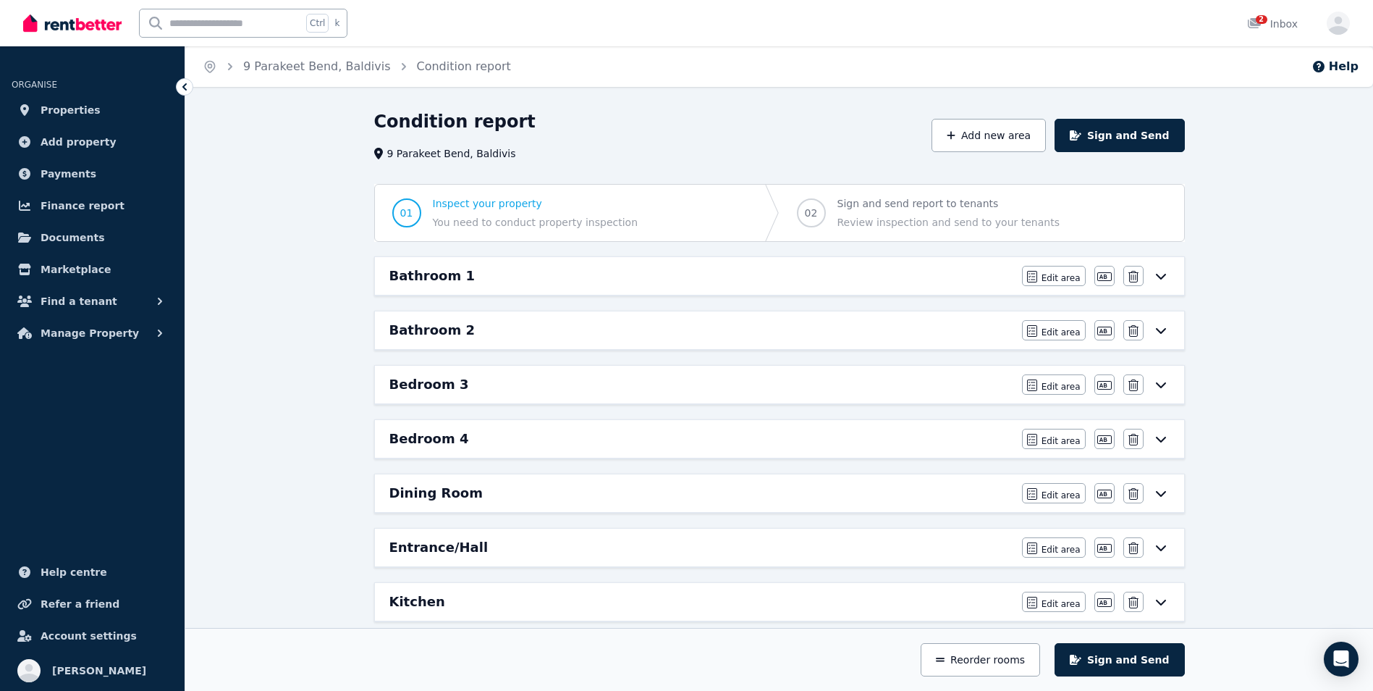
click at [177, 83] on div at bounding box center [184, 86] width 17 height 17
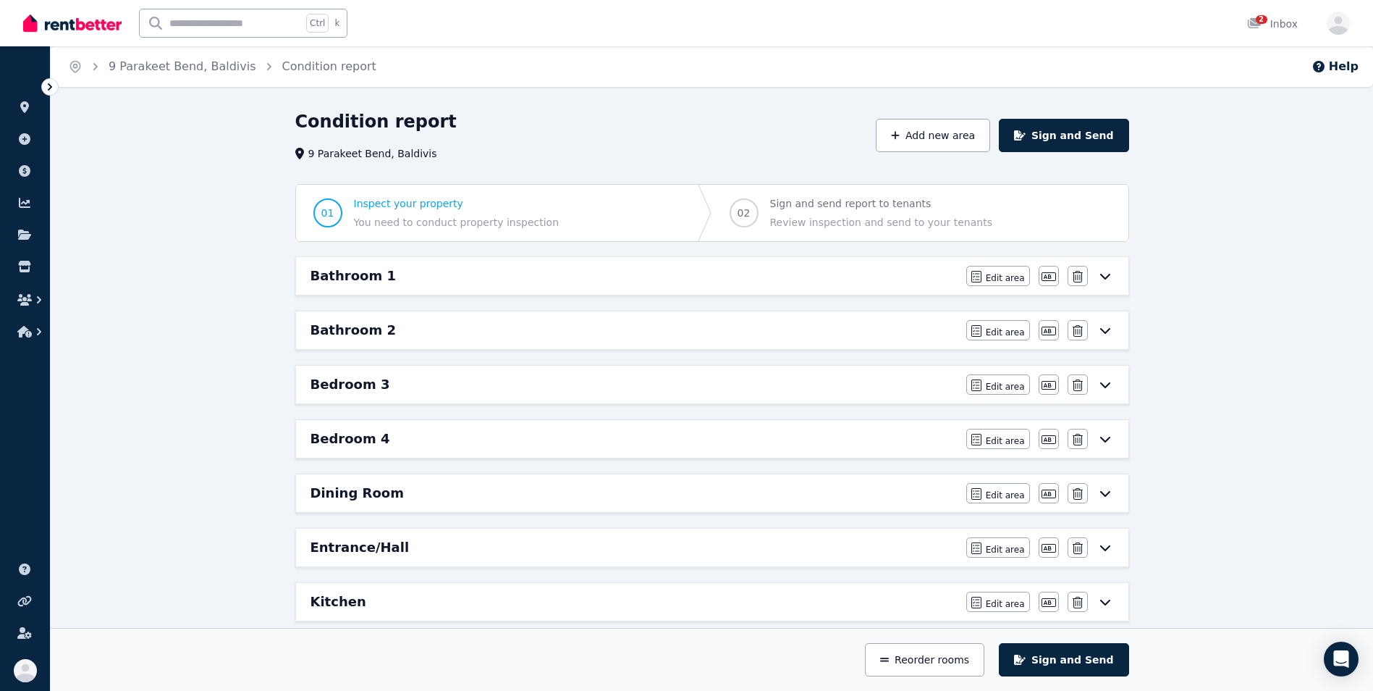
click at [48, 80] on icon at bounding box center [50, 87] width 14 height 14
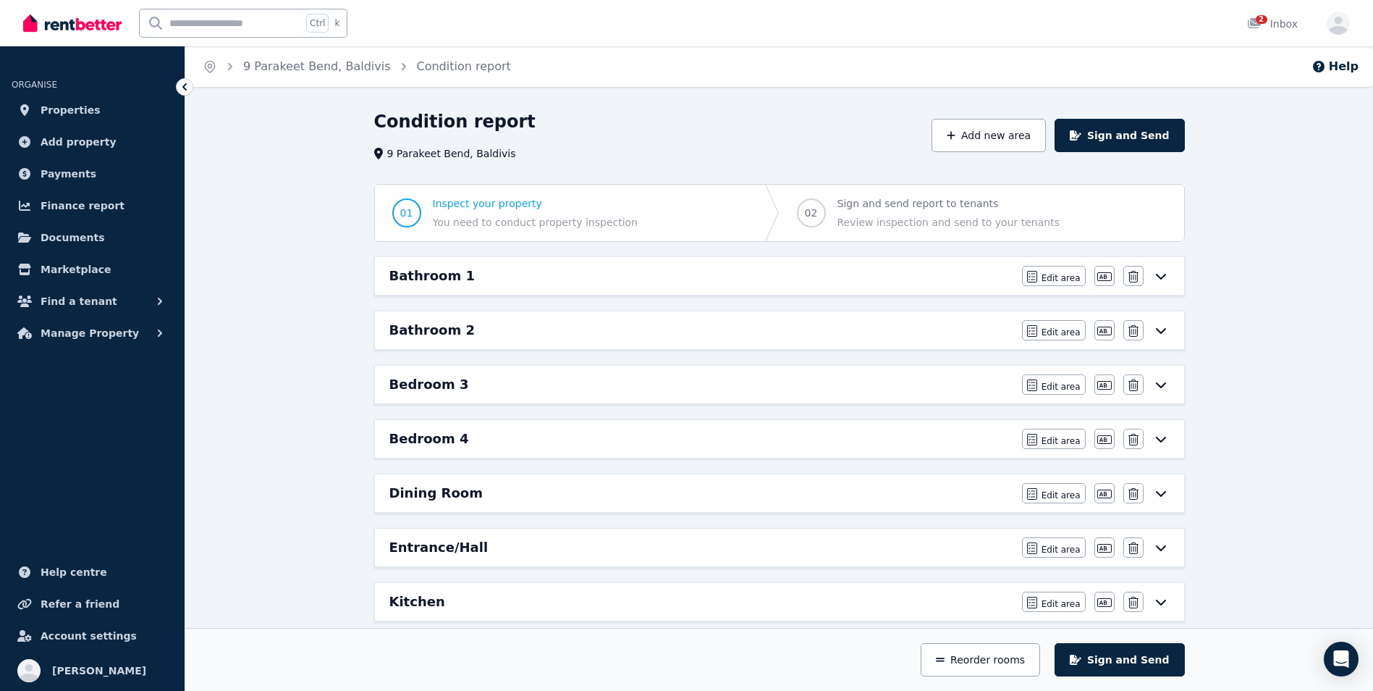
click at [190, 86] on icon at bounding box center [184, 87] width 14 height 14
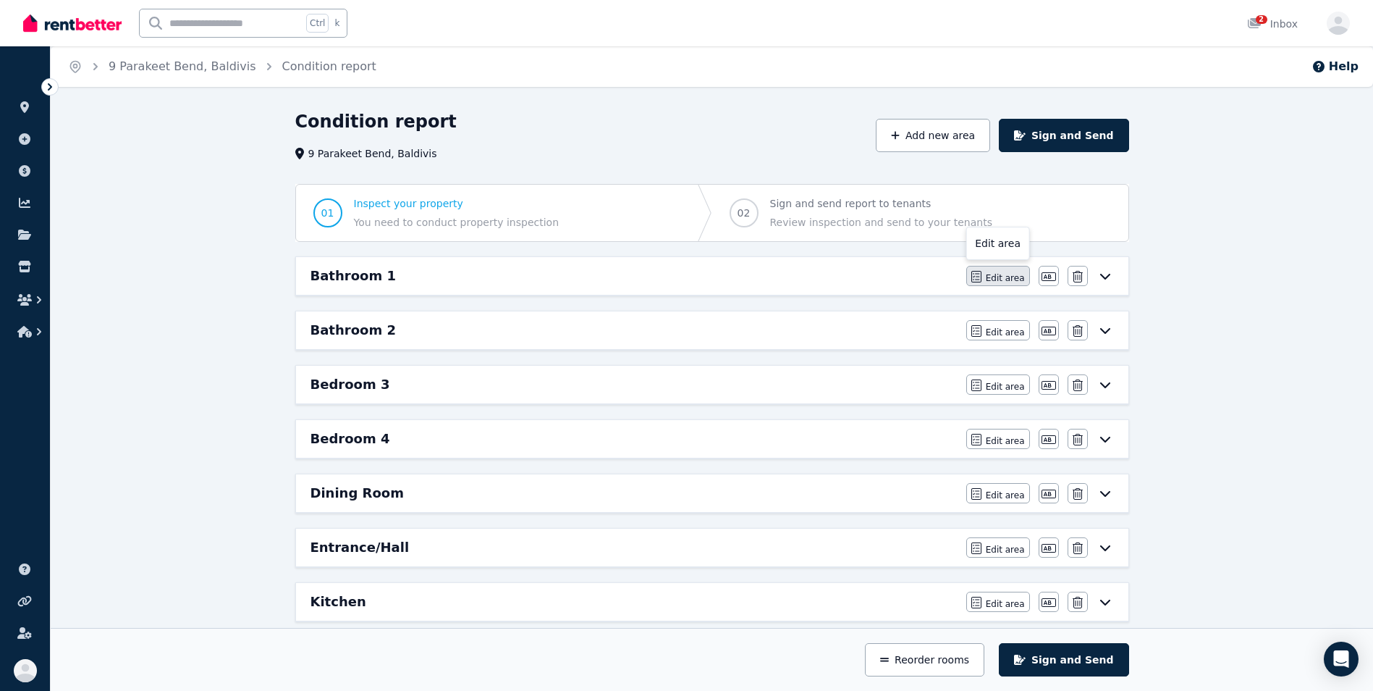
click at [1007, 277] on span "Edit area" at bounding box center [1005, 278] width 39 height 12
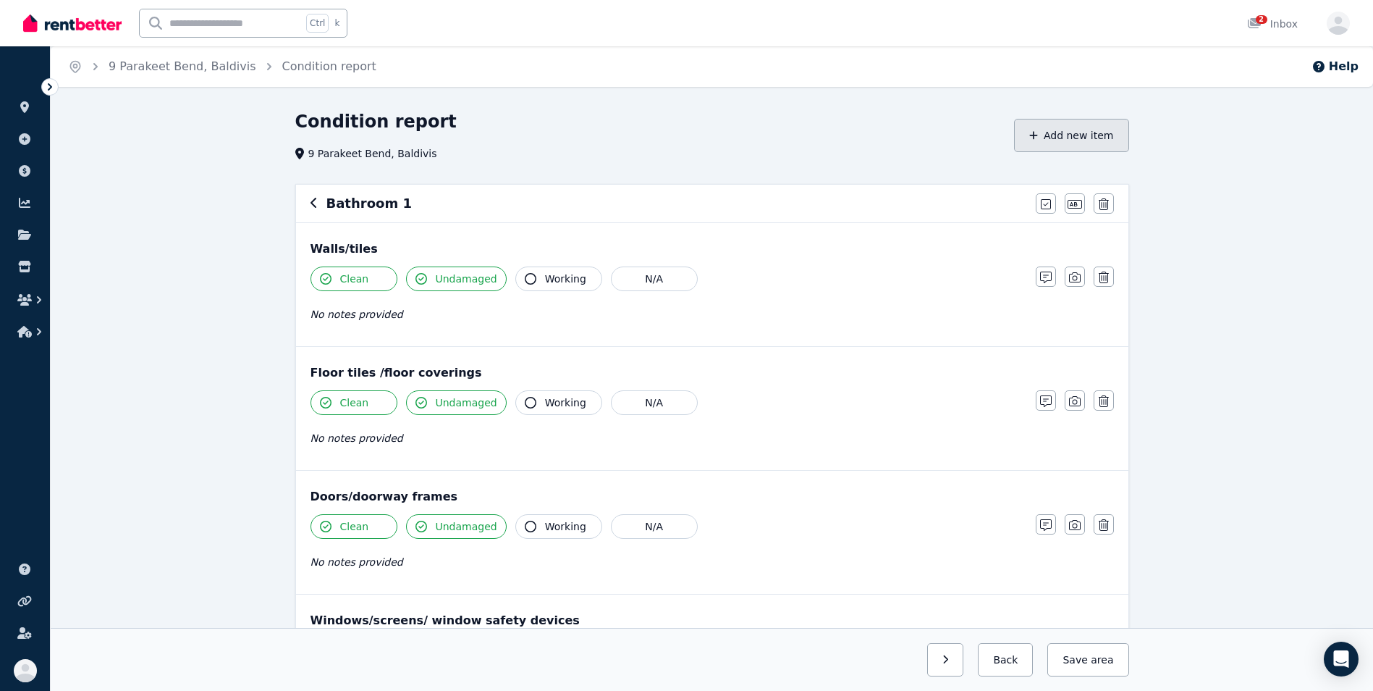
click at [1048, 135] on button "Add new item" at bounding box center [1071, 135] width 115 height 33
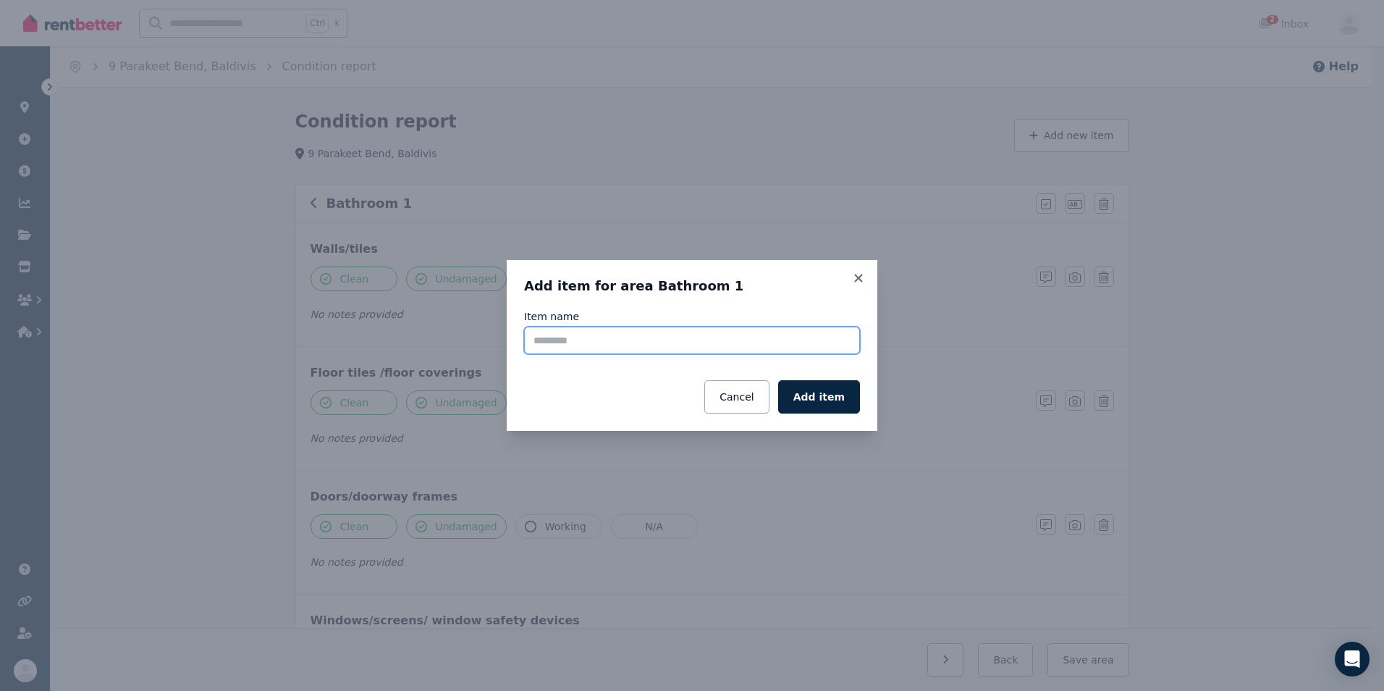
click at [667, 350] on input "Item name" at bounding box center [692, 340] width 336 height 28
type input "********"
click at [853, 283] on icon at bounding box center [858, 277] width 14 height 13
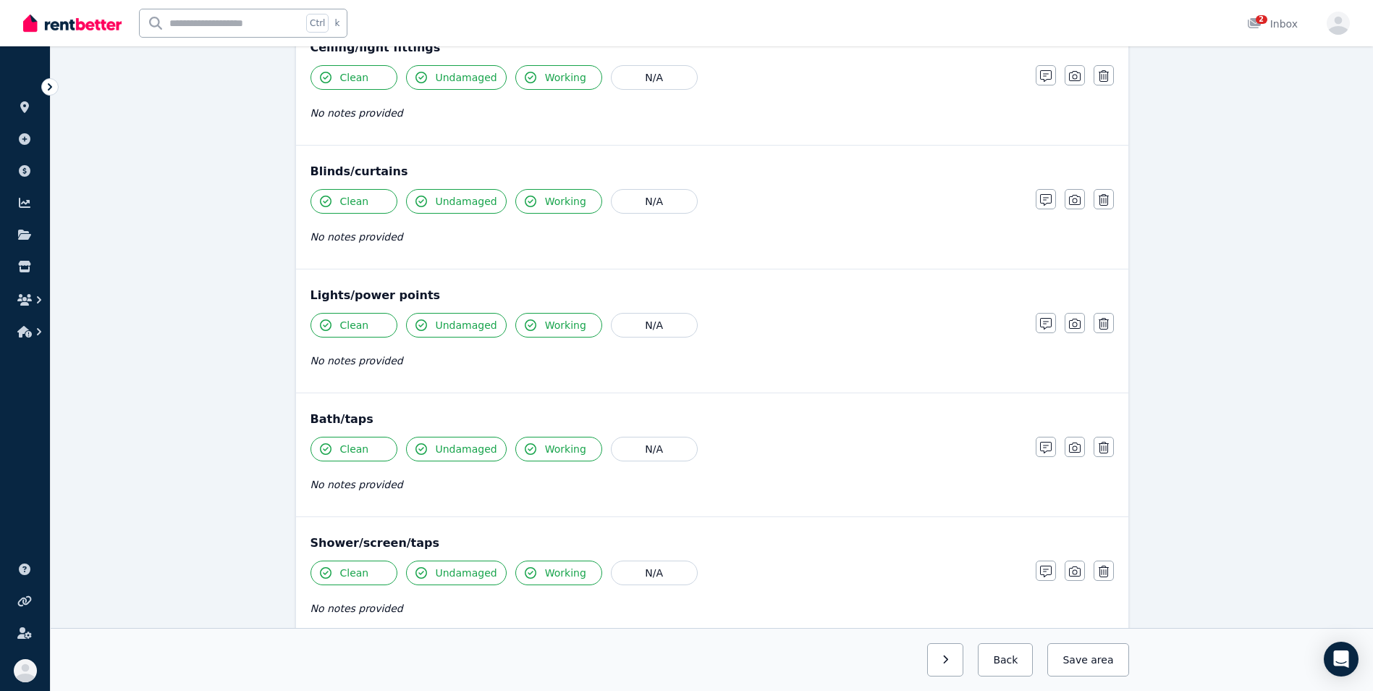
scroll to position [724, 0]
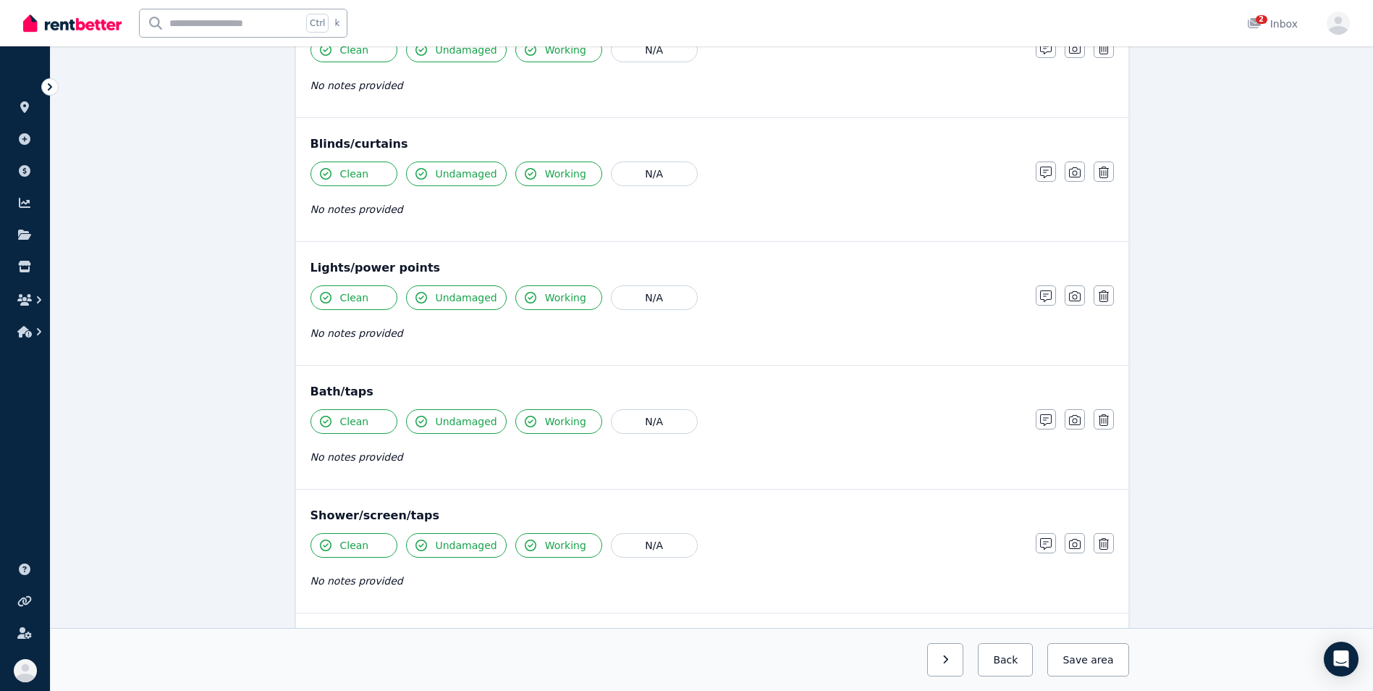
click at [1121, 391] on div "Bath/taps Clean Undamaged Working N/A No notes provided Notes Photo Delete" at bounding box center [712, 427] width 832 height 123
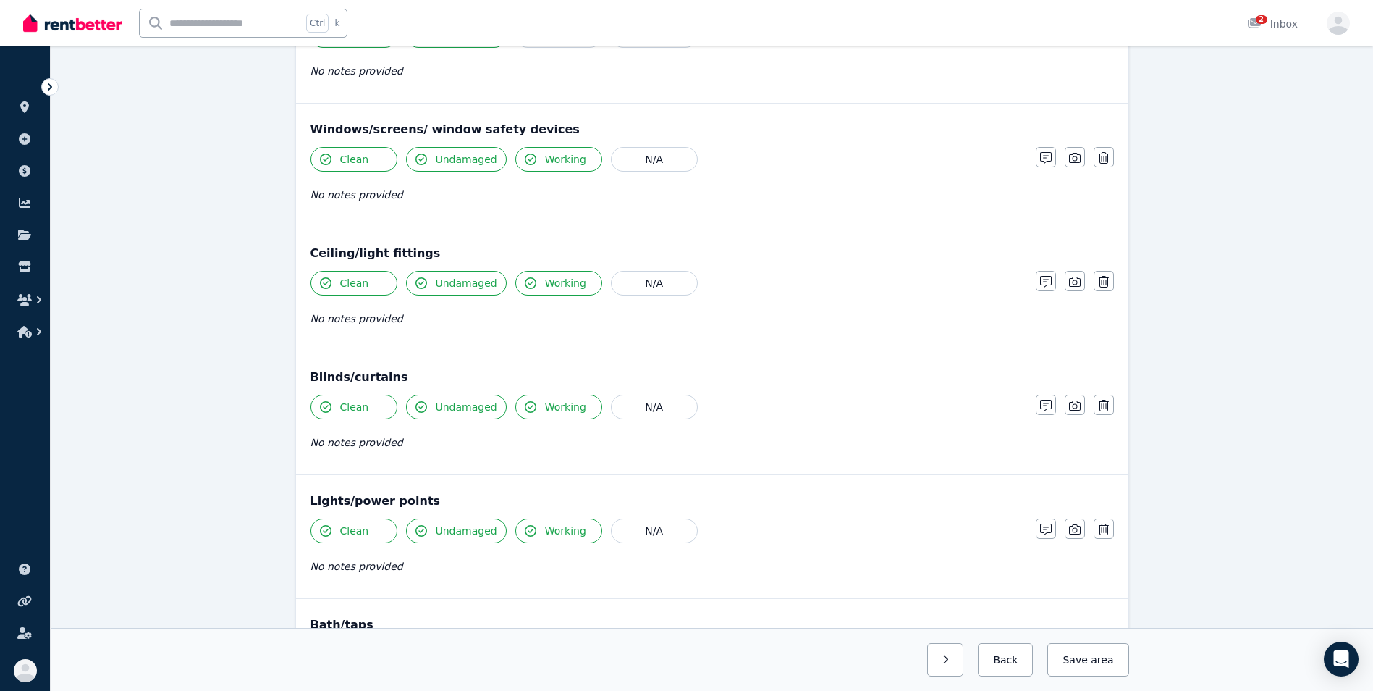
scroll to position [492, 0]
click at [629, 405] on button "N/A" at bounding box center [654, 405] width 87 height 25
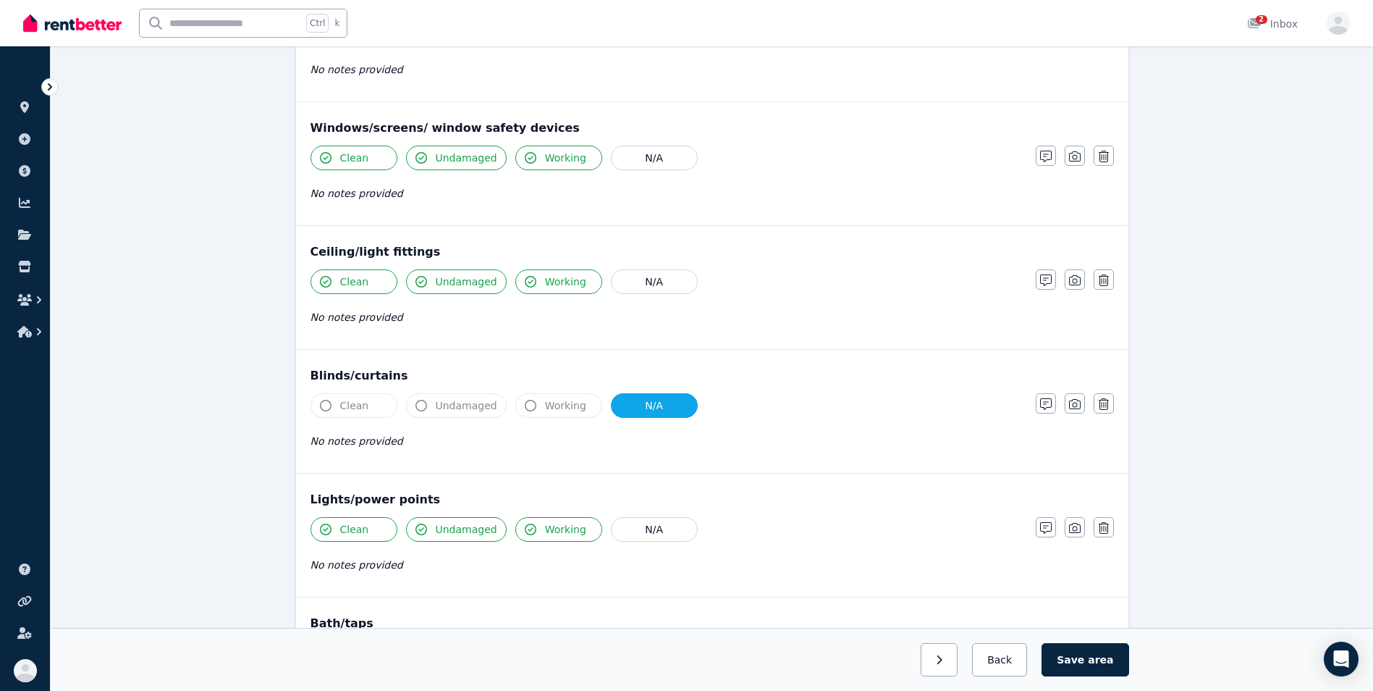
click at [808, 493] on div "Lights/power points" at bounding box center [712, 499] width 803 height 17
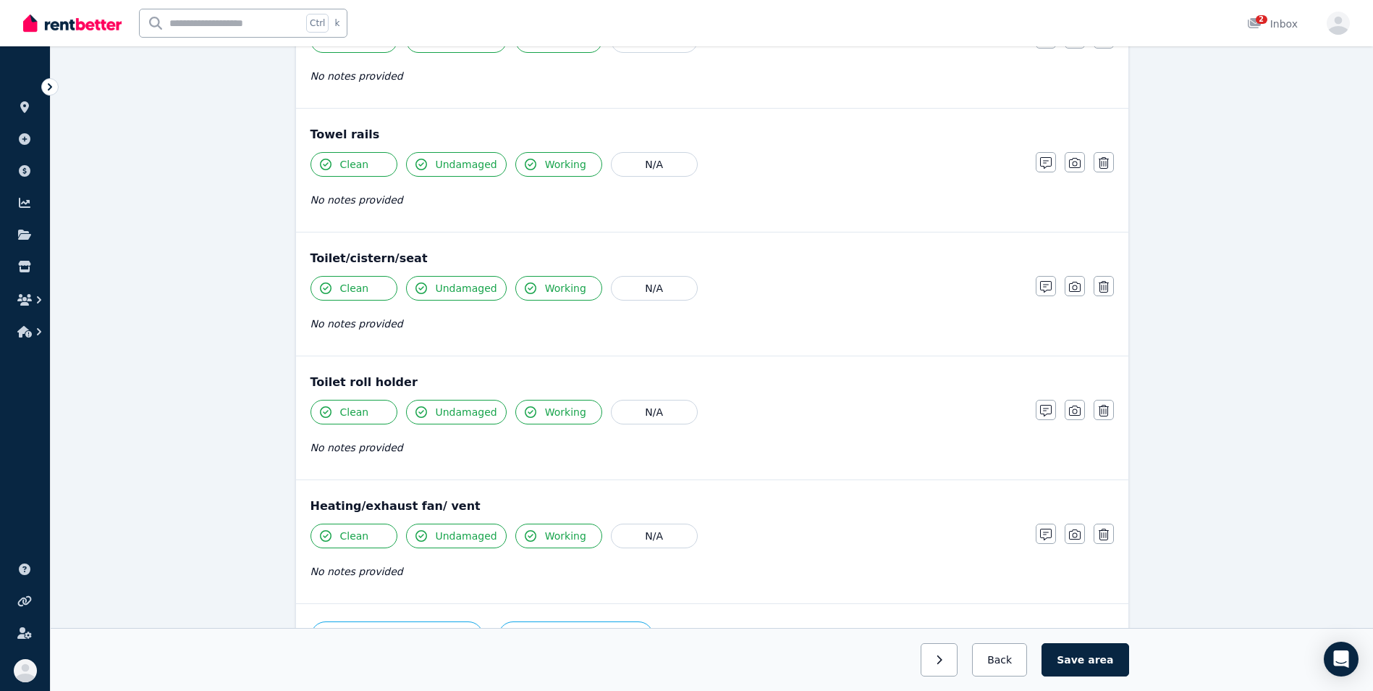
scroll to position [1677, 0]
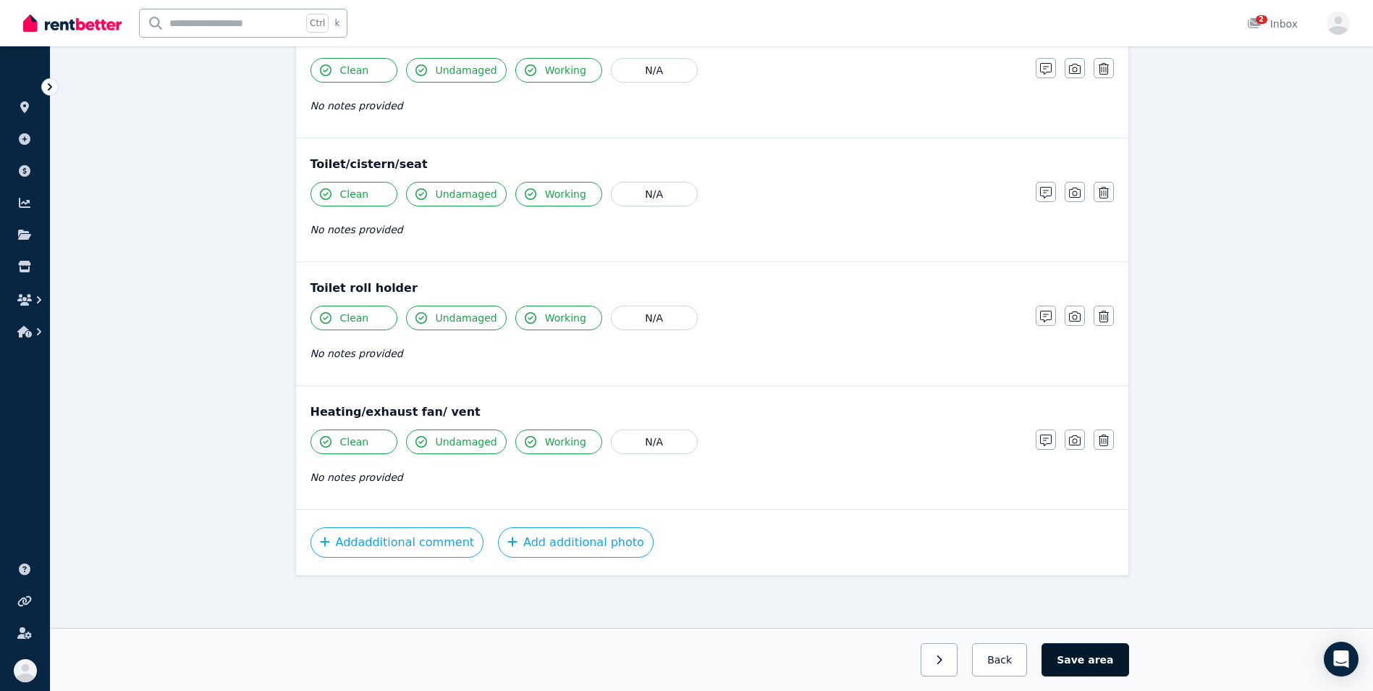
click at [1077, 658] on button "Save area" at bounding box center [1085, 659] width 87 height 33
click at [1011, 661] on button "Back" at bounding box center [999, 659] width 67 height 33
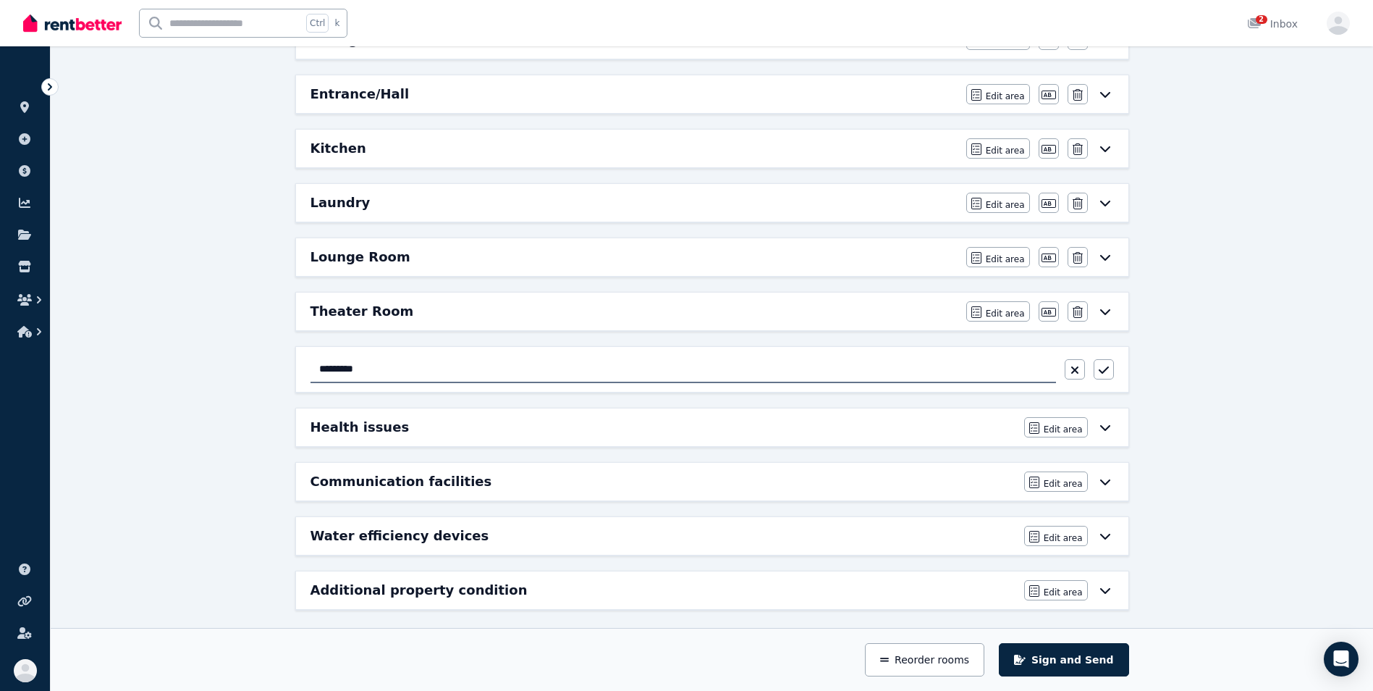
scroll to position [0, 0]
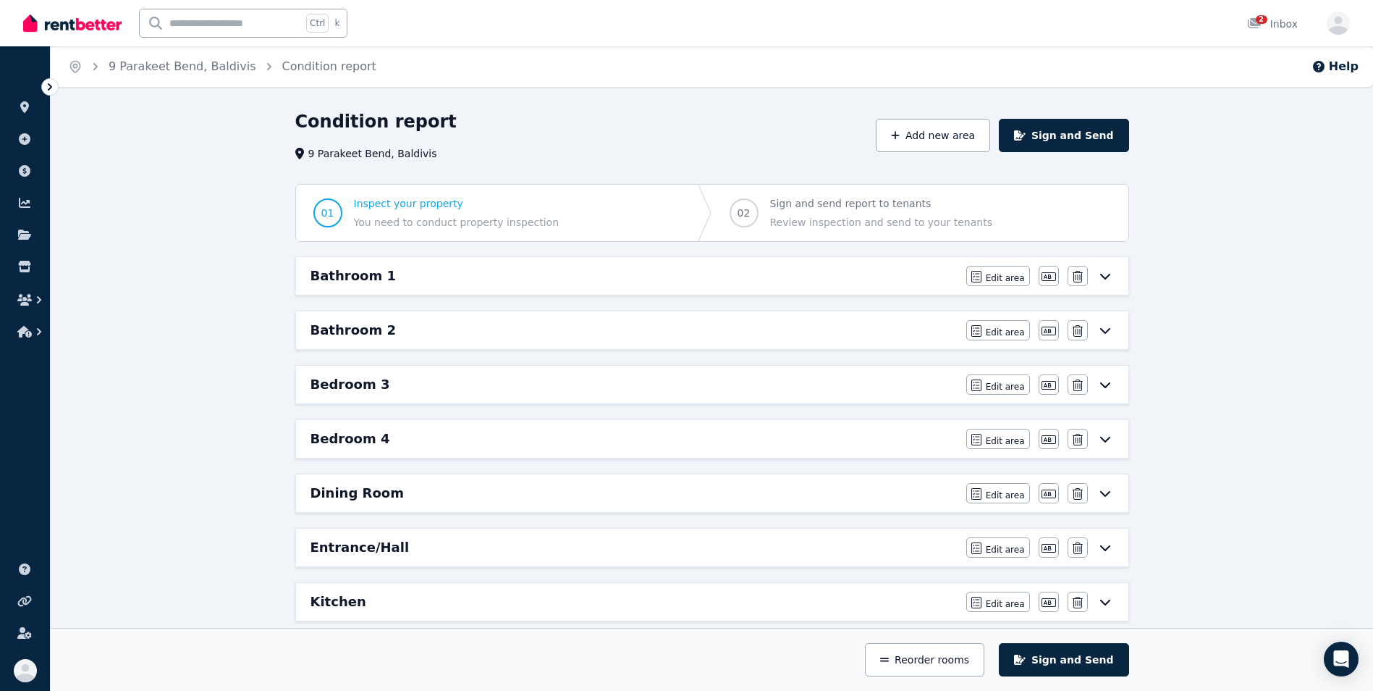
click at [924, 324] on div "Bathroom 2" at bounding box center [634, 330] width 647 height 20
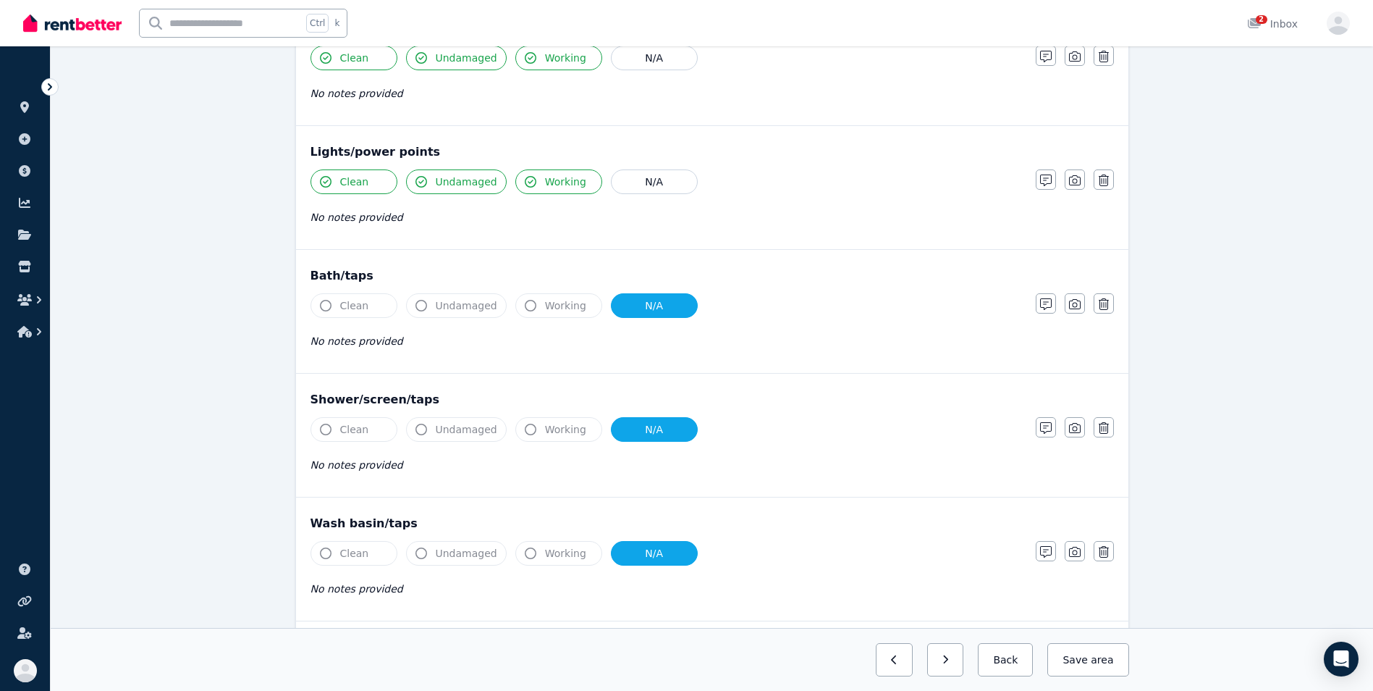
scroll to position [811, 0]
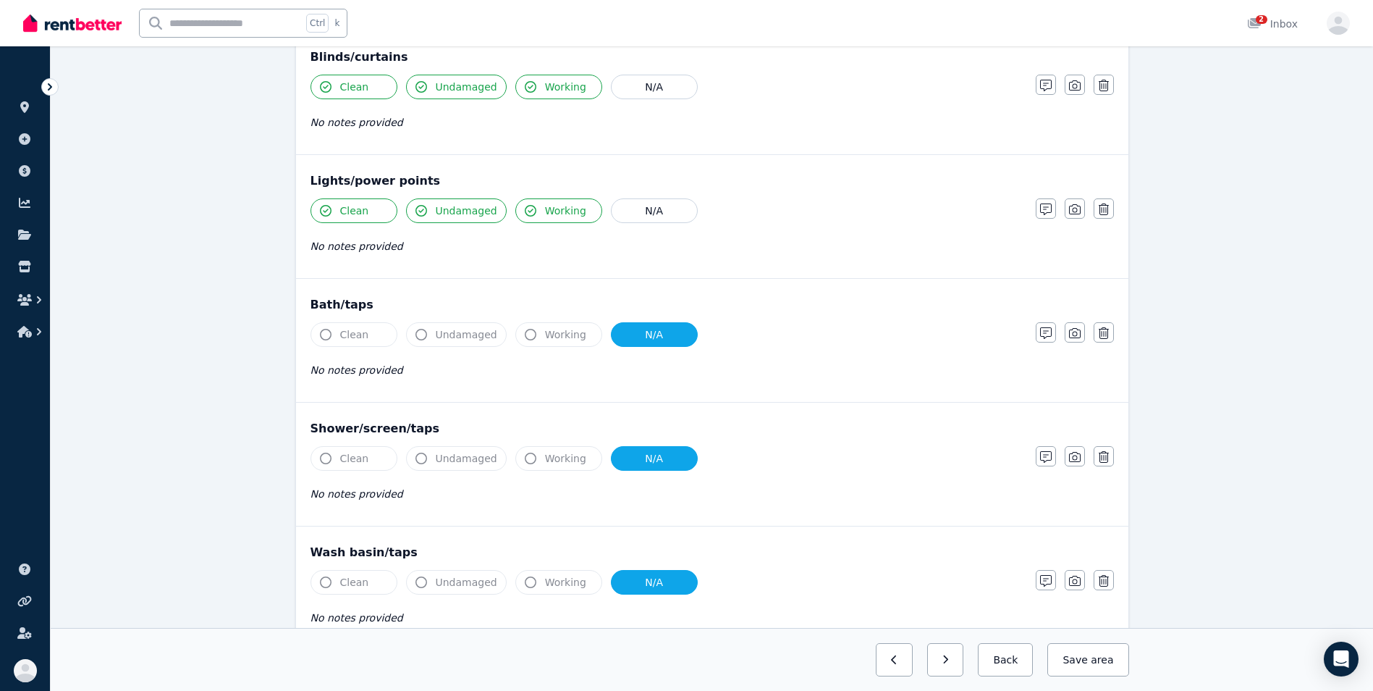
click at [318, 341] on button "Clean" at bounding box center [354, 334] width 87 height 25
click at [647, 343] on button "N/A" at bounding box center [654, 334] width 87 height 25
click at [326, 334] on icon "button" at bounding box center [326, 335] width 12 height 12
click at [418, 336] on icon "button" at bounding box center [421, 335] width 12 height 12
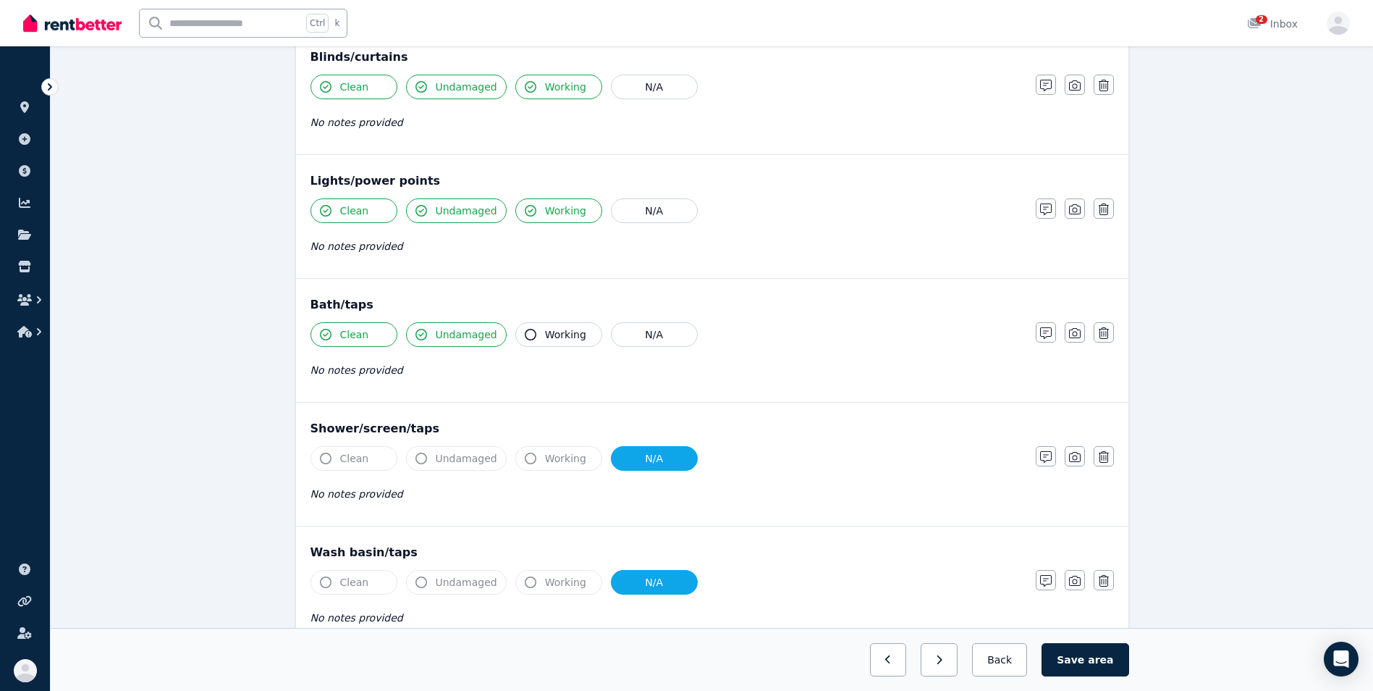
click at [525, 338] on icon "button" at bounding box center [531, 335] width 12 height 12
click at [625, 457] on button "N/A" at bounding box center [654, 458] width 87 height 25
click at [326, 457] on icon "button" at bounding box center [326, 458] width 12 height 12
click at [412, 452] on button "Undamaged" at bounding box center [456, 458] width 101 height 25
click at [526, 459] on icon "button" at bounding box center [531, 458] width 12 height 12
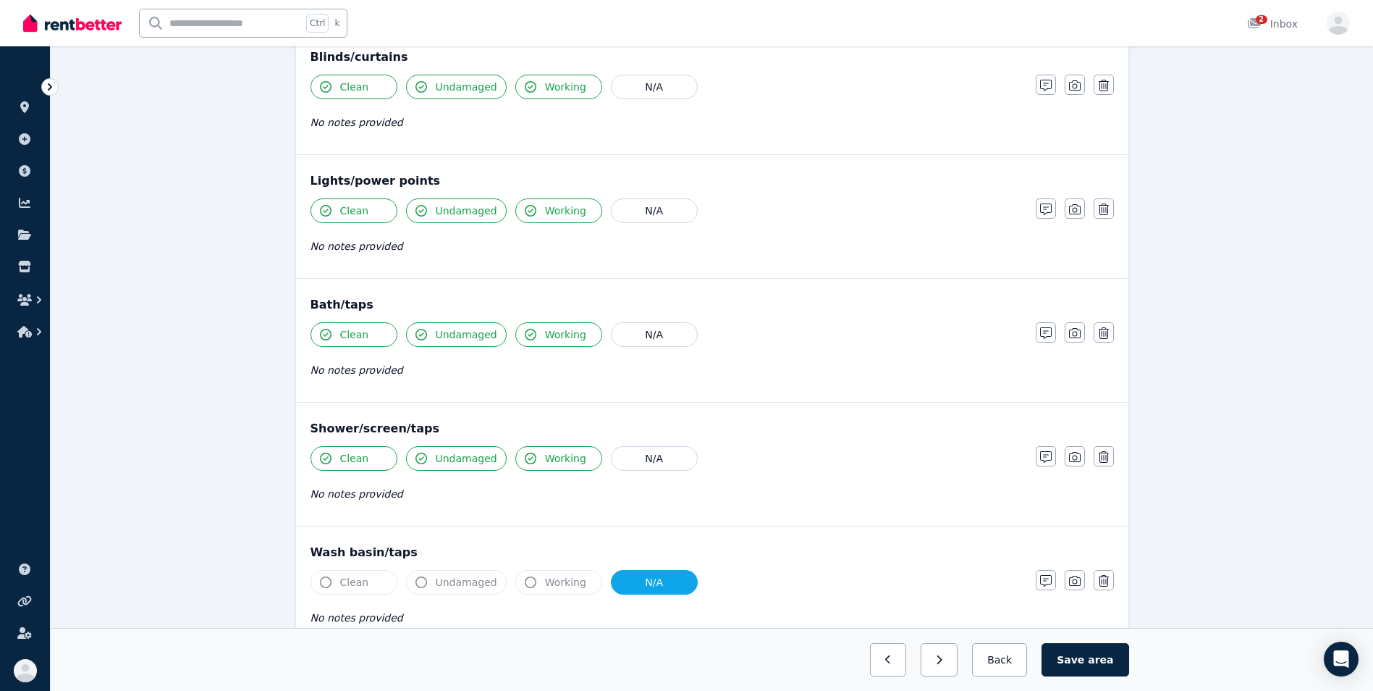
click at [647, 578] on button "N/A" at bounding box center [654, 582] width 87 height 25
click at [324, 578] on icon "button" at bounding box center [326, 582] width 12 height 12
click at [422, 586] on icon "button" at bounding box center [421, 582] width 12 height 12
click at [525, 586] on icon "button" at bounding box center [531, 582] width 12 height 12
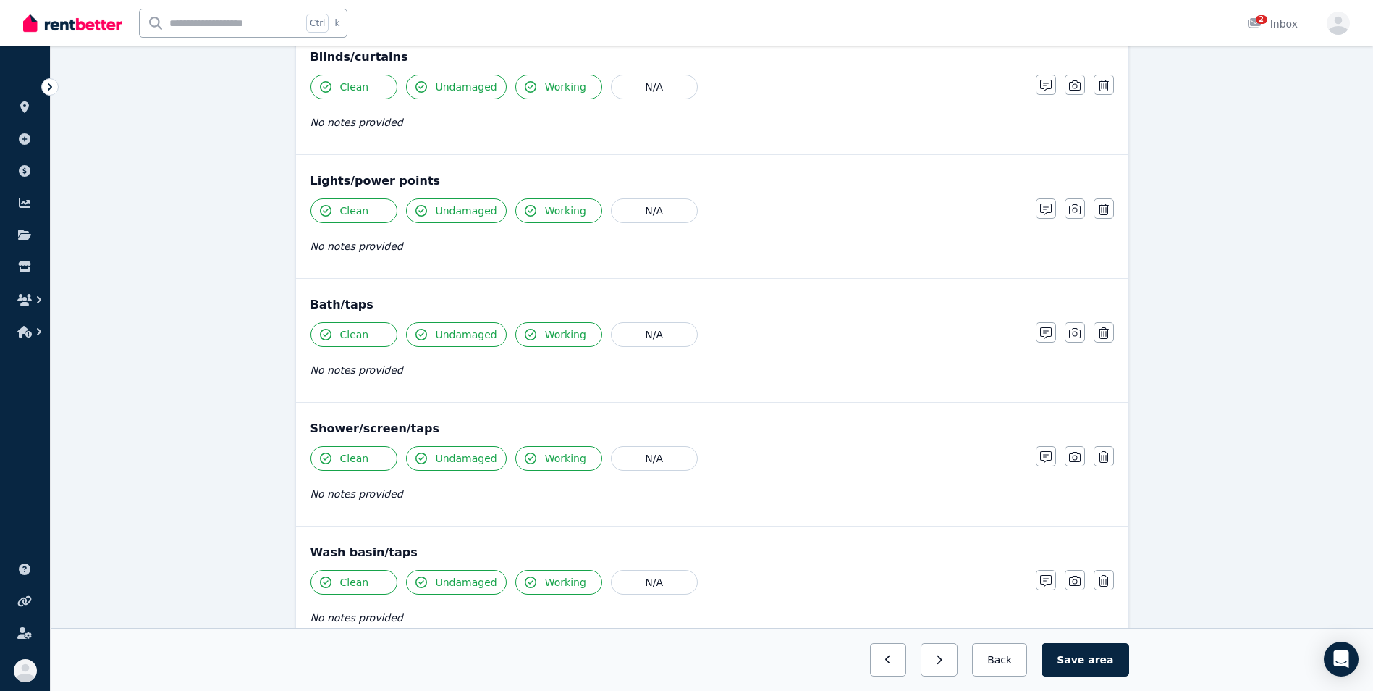
scroll to position [1414, 0]
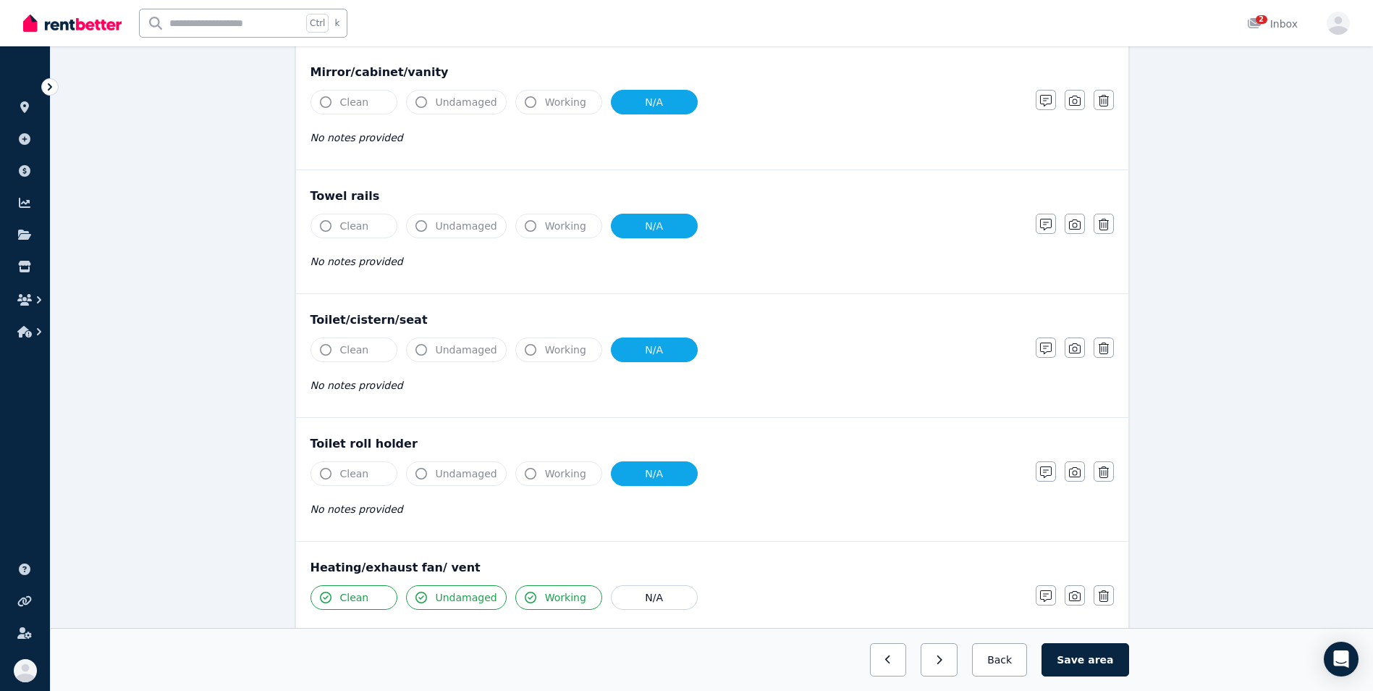
drag, startPoint x: 633, startPoint y: 107, endPoint x: 342, endPoint y: 91, distance: 291.4
click at [342, 91] on div "Clean Undamaged Working N/A" at bounding box center [666, 102] width 711 height 25
click at [638, 106] on button "N/A" at bounding box center [654, 102] width 87 height 25
click at [423, 102] on icon "button" at bounding box center [421, 102] width 12 height 12
click at [324, 101] on icon "button" at bounding box center [326, 102] width 12 height 12
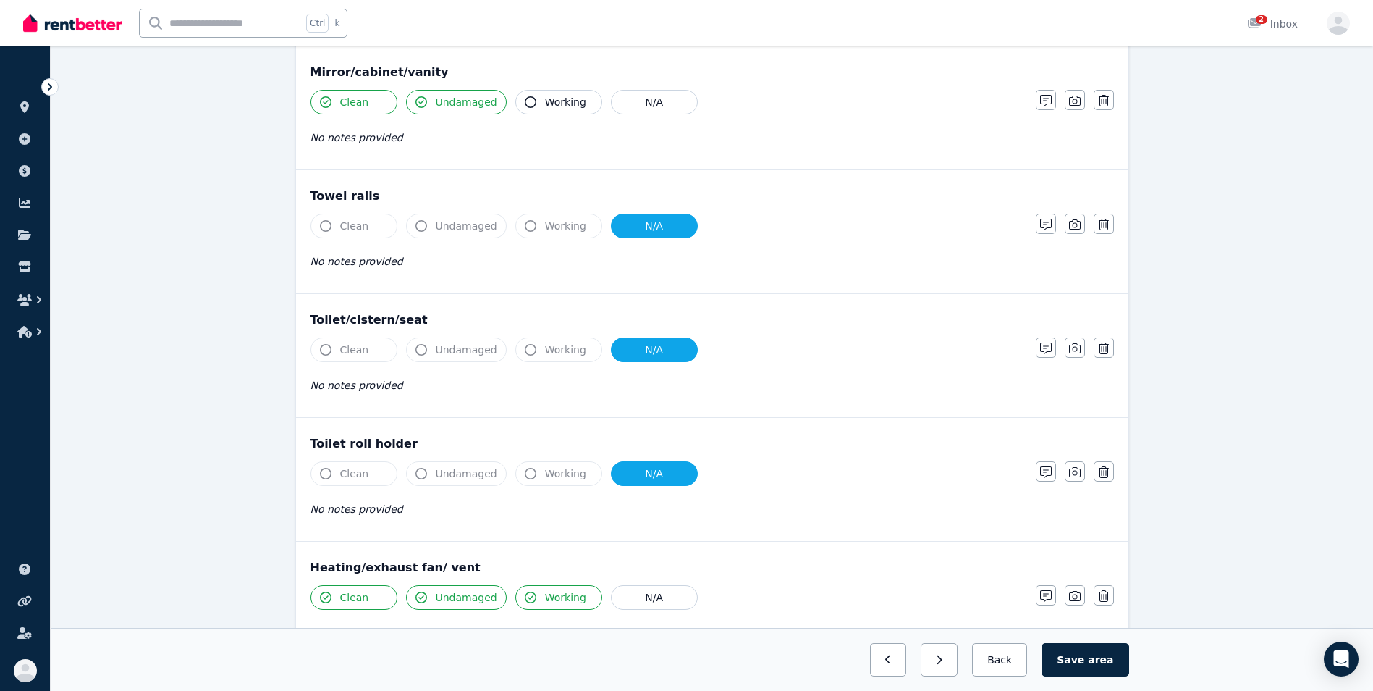
click at [680, 216] on button "N/A" at bounding box center [654, 226] width 87 height 25
click at [320, 225] on icon "button" at bounding box center [326, 226] width 12 height 12
click at [419, 226] on icon "button" at bounding box center [421, 226] width 12 height 12
click at [636, 350] on button "N/A" at bounding box center [654, 349] width 87 height 25
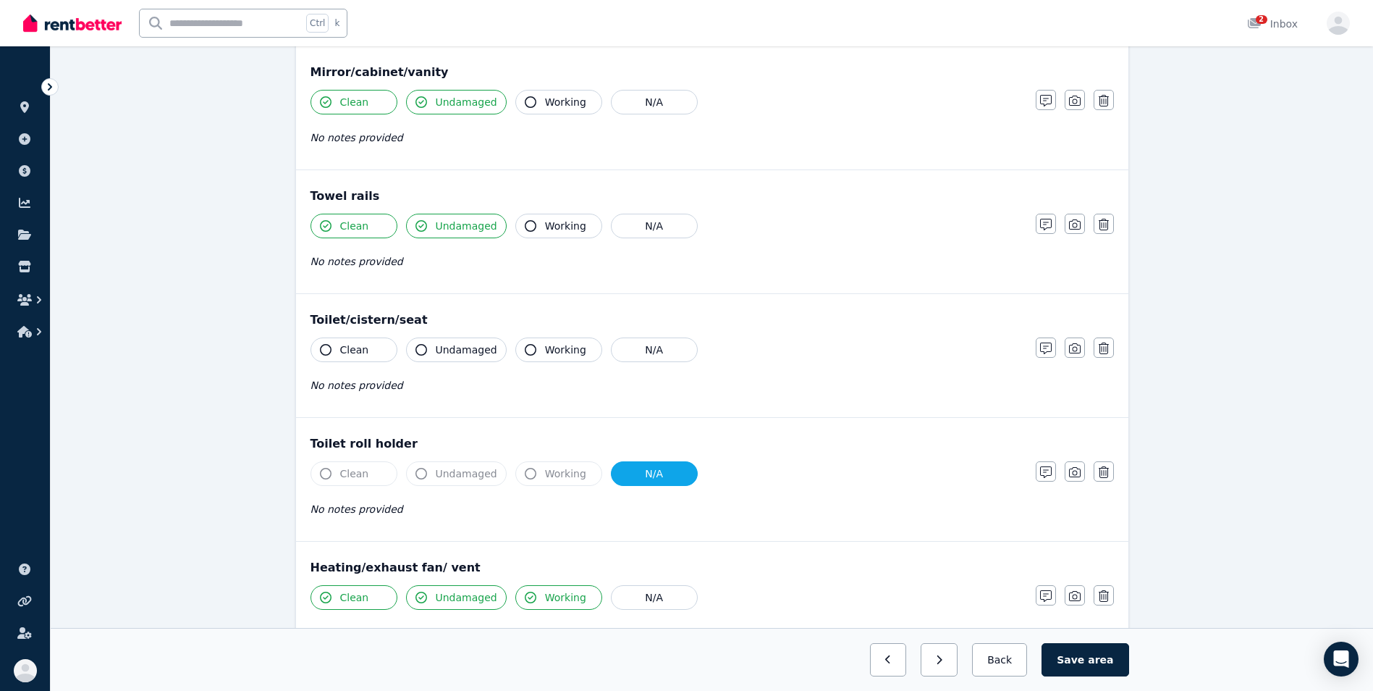
click at [324, 344] on icon "button" at bounding box center [326, 350] width 12 height 12
click at [410, 351] on button "Undamaged" at bounding box center [456, 349] width 101 height 25
click at [526, 353] on icon "button" at bounding box center [531, 350] width 12 height 12
click at [646, 482] on button "N/A" at bounding box center [654, 473] width 87 height 25
click at [324, 469] on icon "button" at bounding box center [326, 474] width 12 height 12
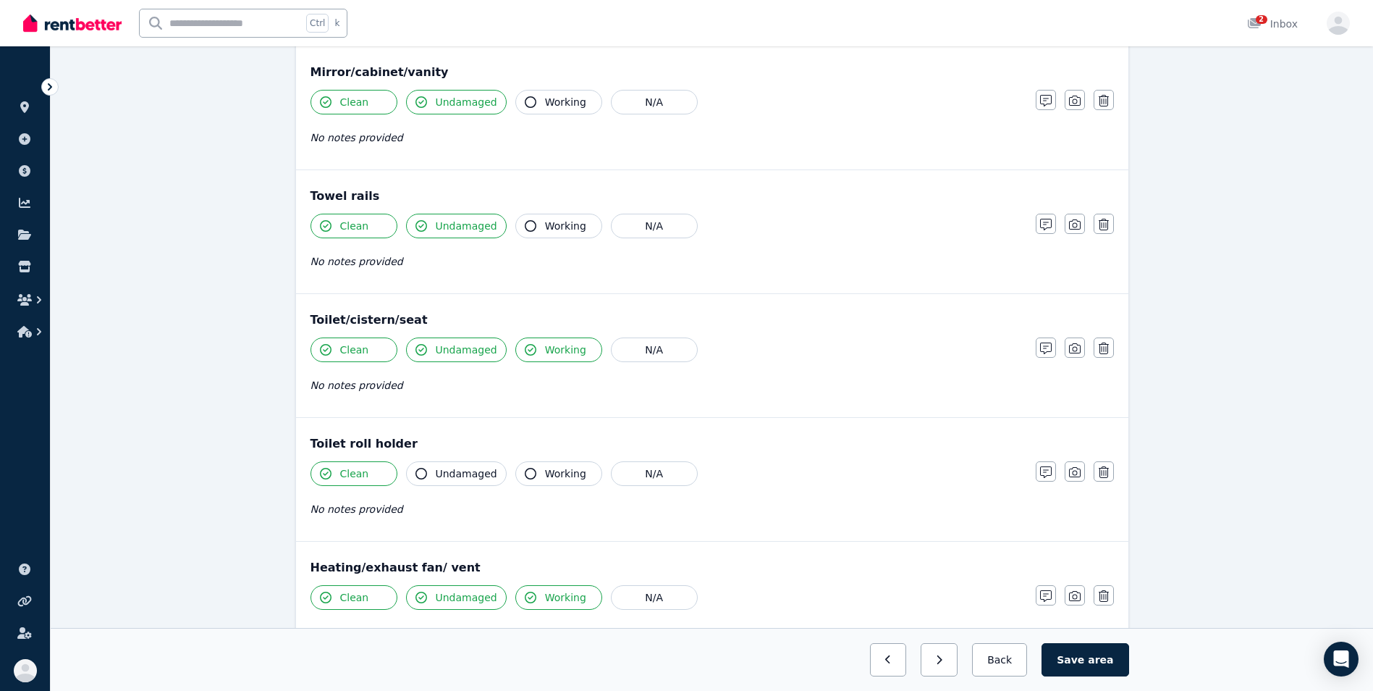
click at [425, 475] on icon "button" at bounding box center [421, 474] width 12 height 12
click at [525, 478] on icon "button" at bounding box center [531, 474] width 12 height 12
click at [747, 530] on div "Clean Undamaged Working N/A No notes provided" at bounding box center [666, 496] width 711 height 71
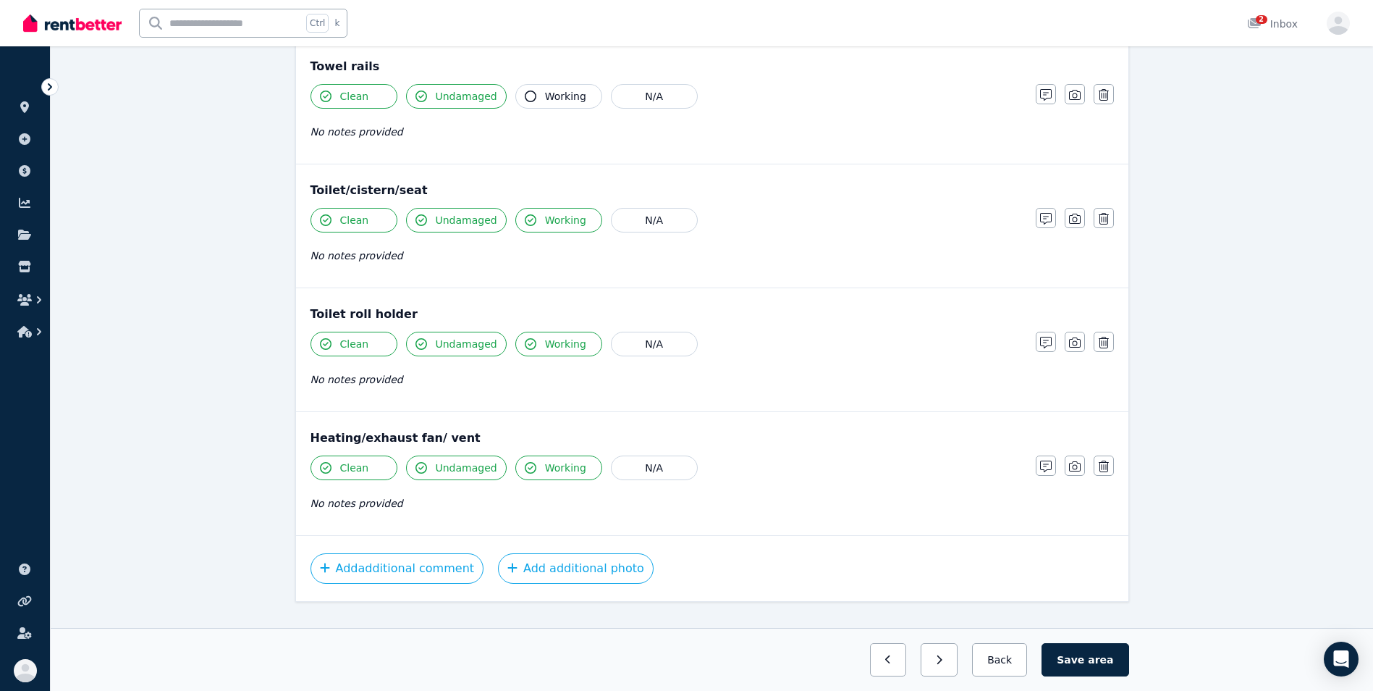
scroll to position [1570, 0]
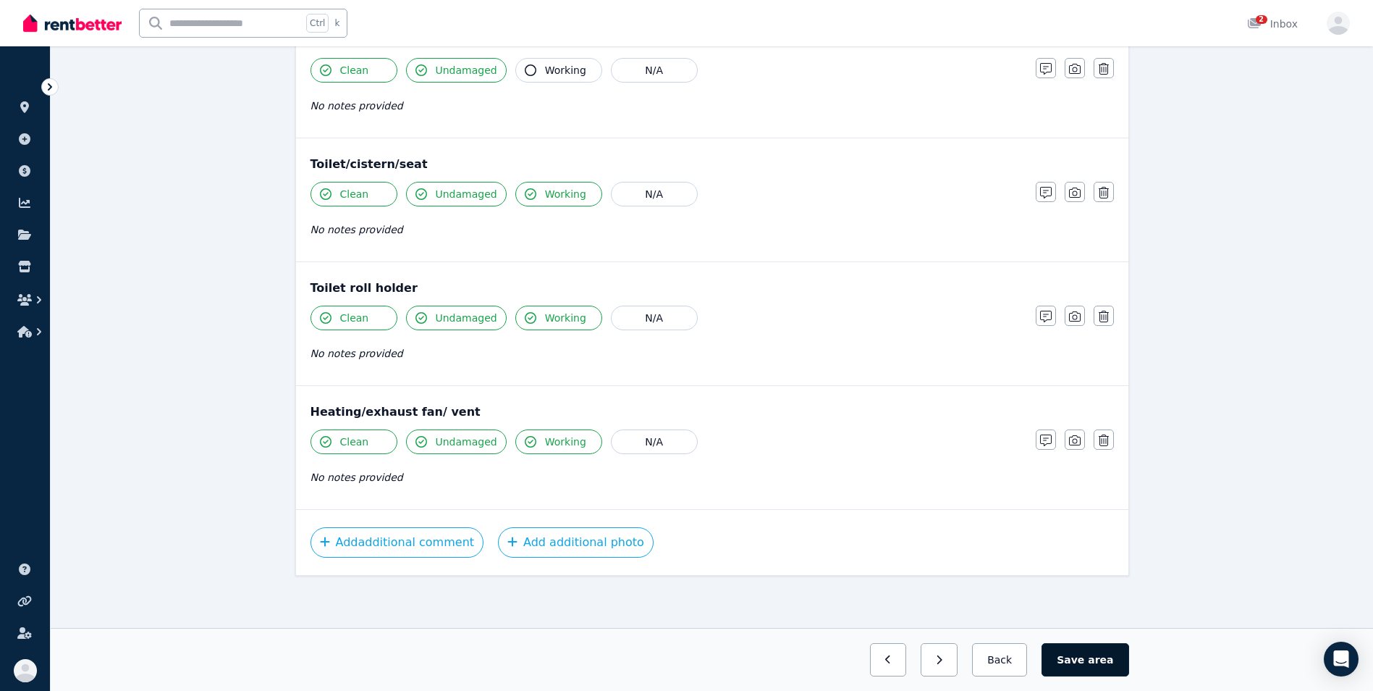
click at [1093, 669] on button "Save area" at bounding box center [1085, 659] width 87 height 33
click at [1000, 664] on button "Back" at bounding box center [999, 659] width 67 height 33
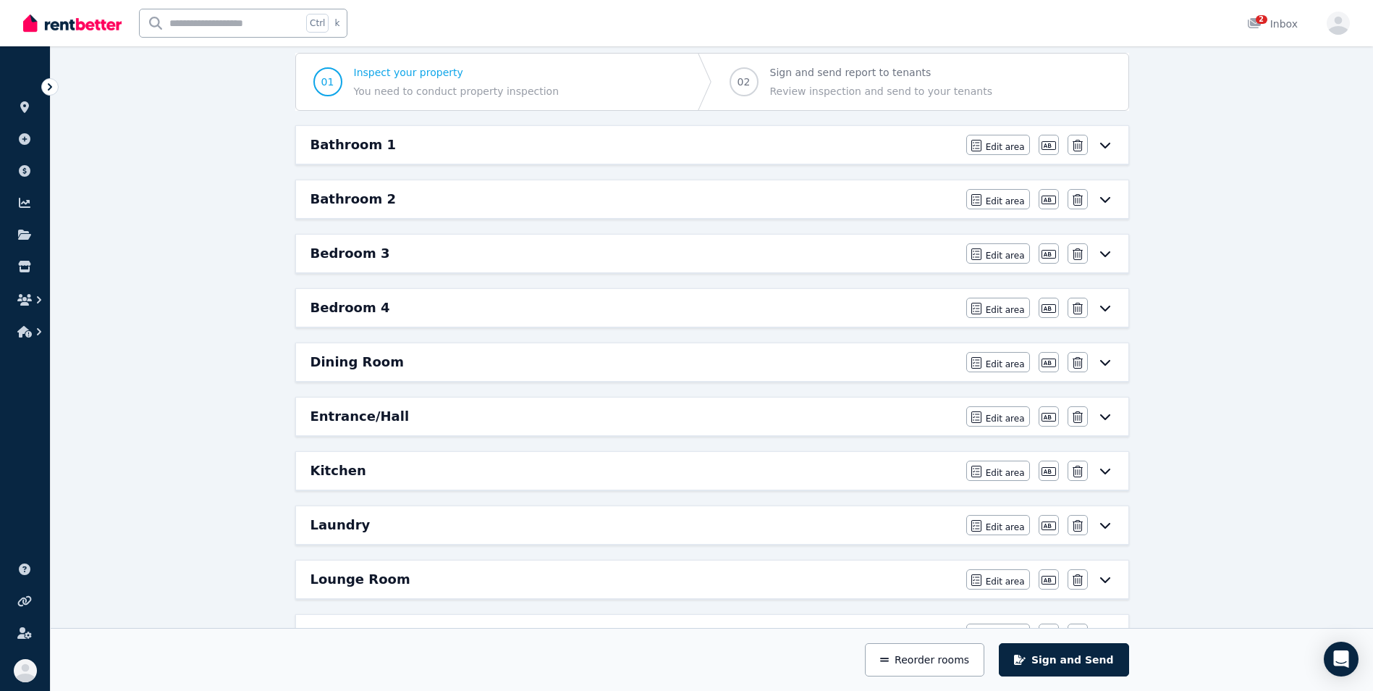
scroll to position [127, 0]
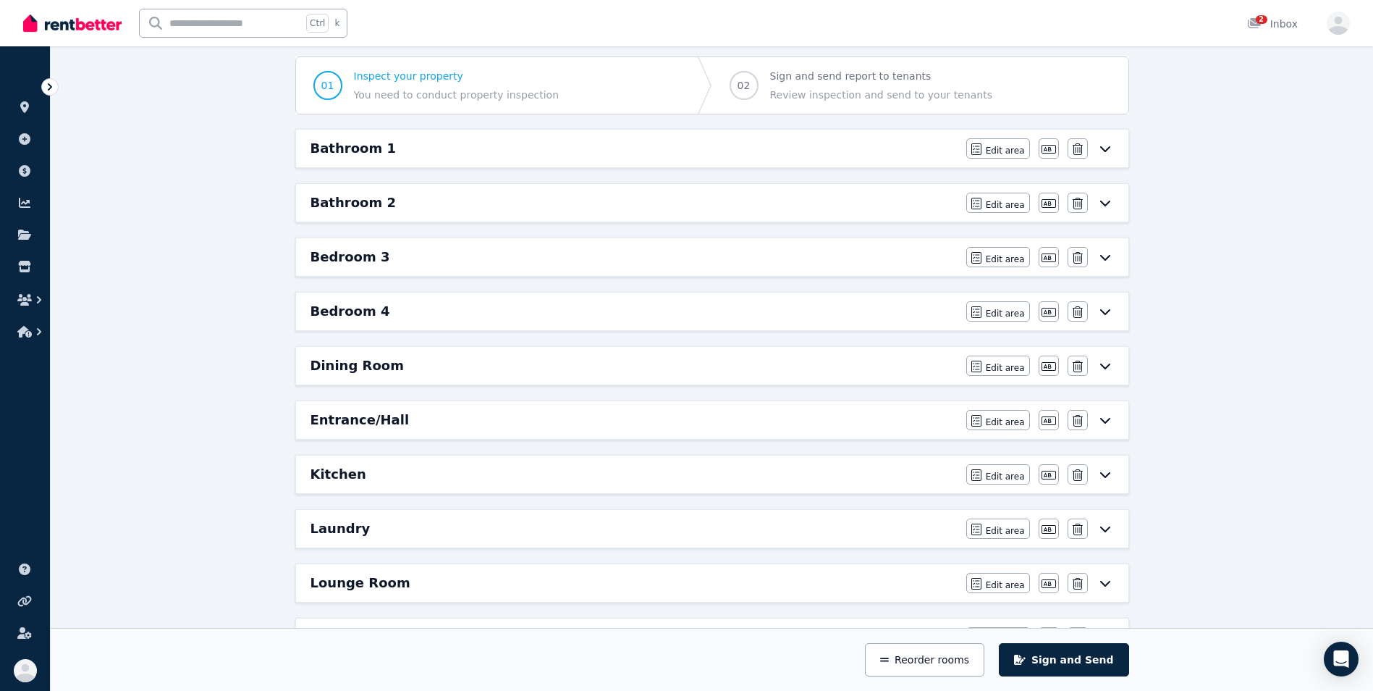
click at [926, 272] on div "Bedroom 3 Edit area Edit area Edit name [GEOGRAPHIC_DATA]" at bounding box center [712, 257] width 832 height 38
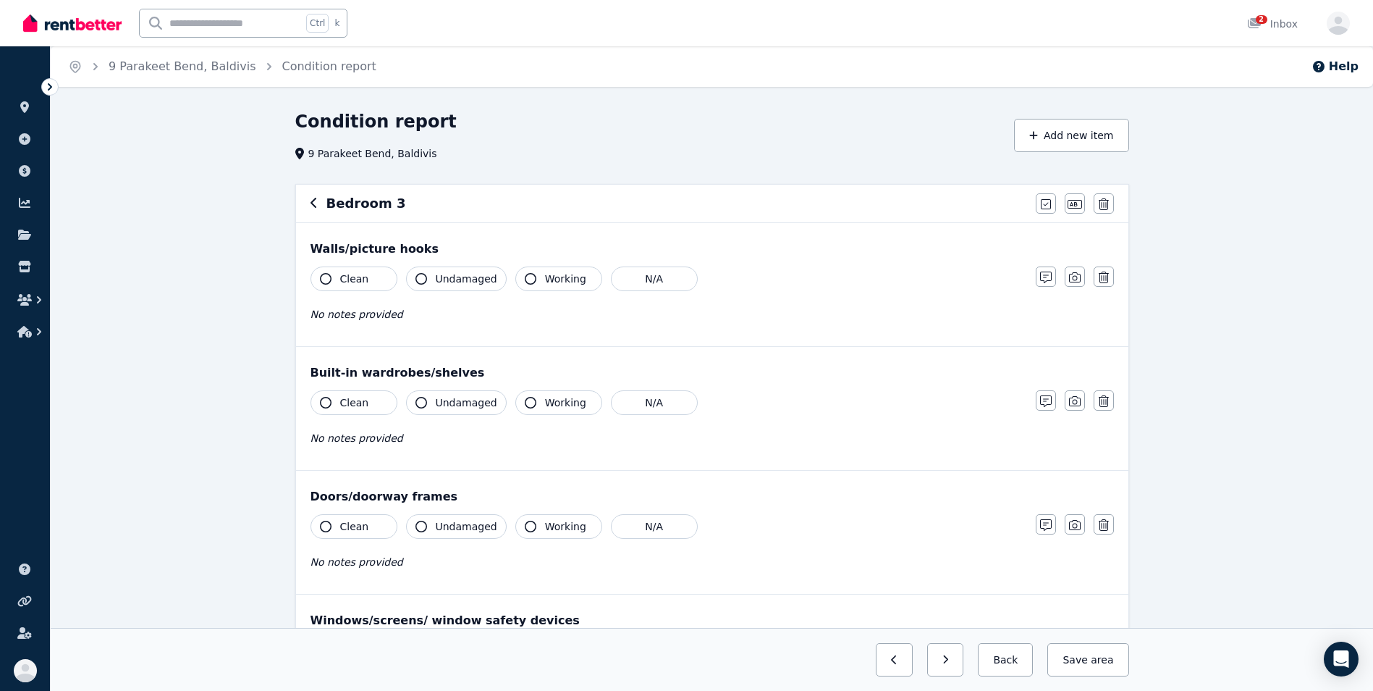
click at [328, 277] on icon "button" at bounding box center [326, 279] width 12 height 12
click at [416, 279] on icon "button" at bounding box center [421, 279] width 12 height 12
click at [321, 405] on icon "button" at bounding box center [326, 403] width 12 height 12
click at [419, 405] on icon "button" at bounding box center [421, 403] width 12 height 12
click at [322, 525] on icon "button" at bounding box center [326, 526] width 12 height 12
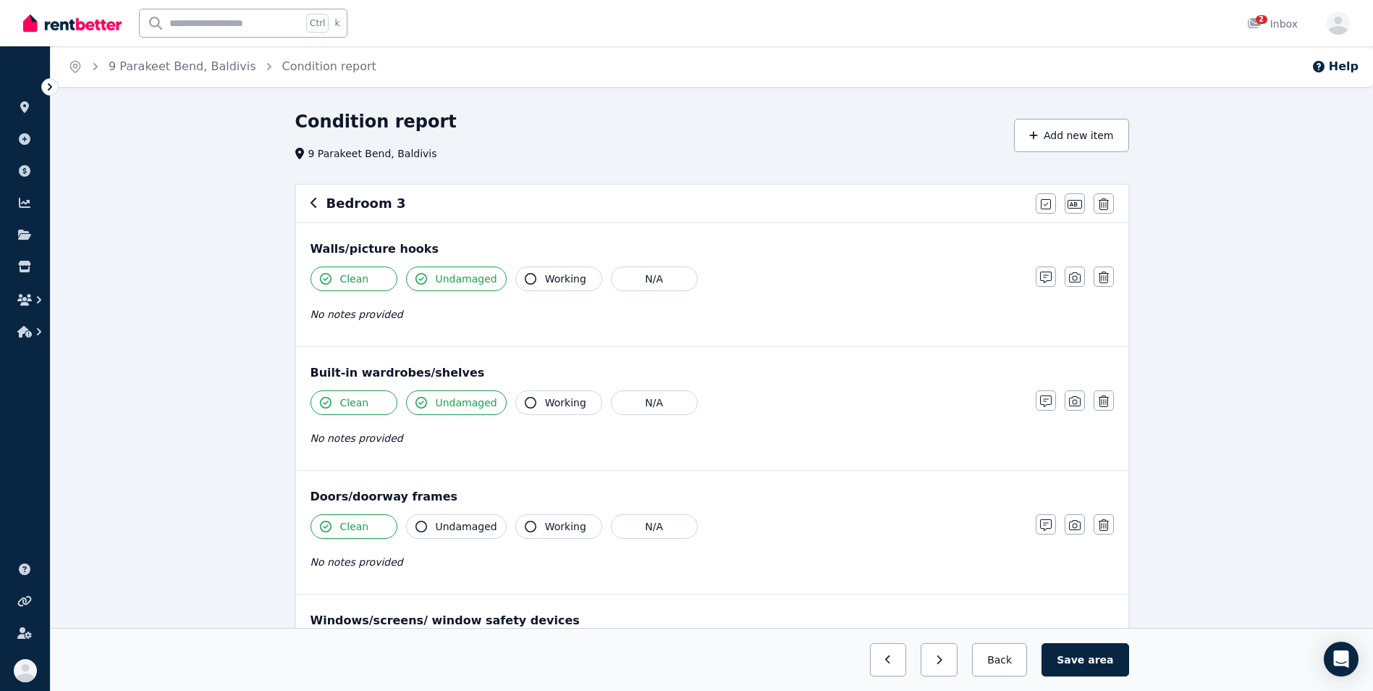
click at [416, 528] on icon "button" at bounding box center [421, 526] width 12 height 12
click at [515, 404] on button "Working" at bounding box center [558, 402] width 87 height 25
click at [517, 526] on button "Working" at bounding box center [558, 526] width 87 height 25
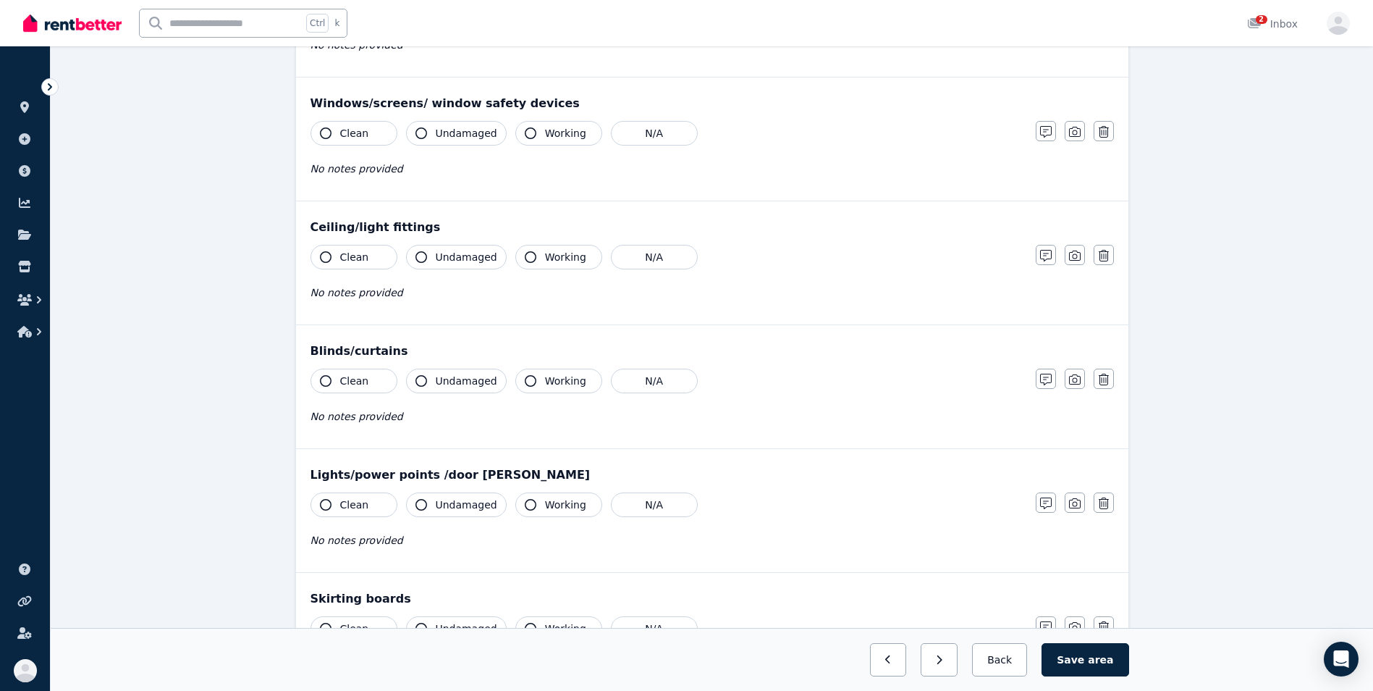
scroll to position [521, 0]
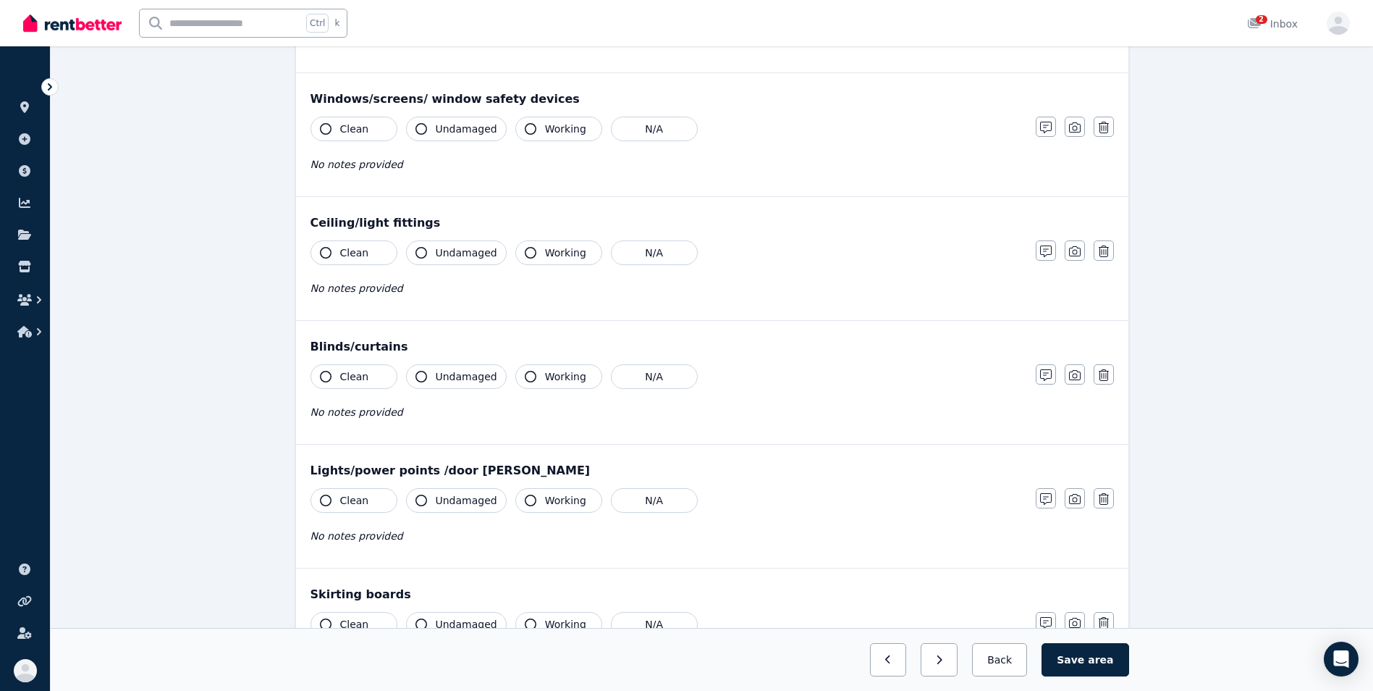
click at [328, 130] on icon "button" at bounding box center [326, 129] width 12 height 12
click at [411, 136] on button "Undamaged" at bounding box center [456, 129] width 101 height 25
click at [525, 134] on icon "button" at bounding box center [531, 129] width 12 height 12
click at [326, 254] on icon "button" at bounding box center [326, 253] width 12 height 12
click at [418, 253] on icon "button" at bounding box center [421, 253] width 12 height 12
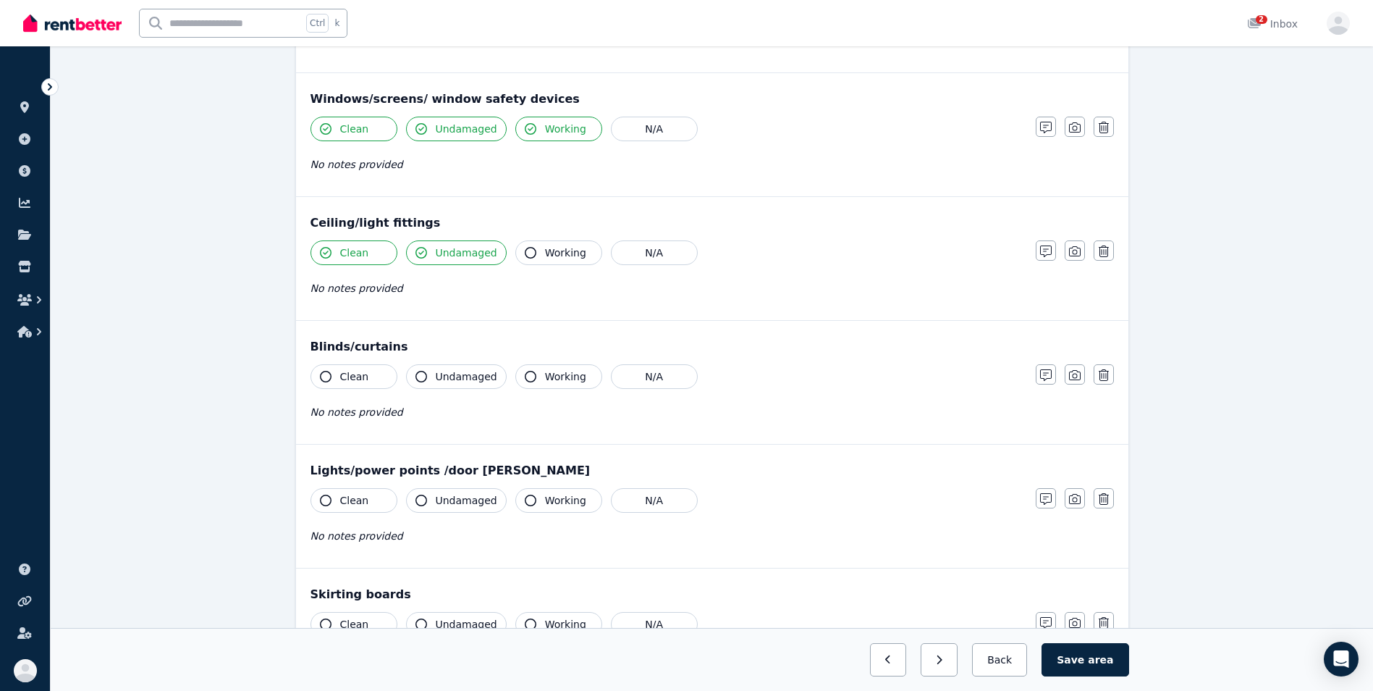
click at [525, 256] on icon "button" at bounding box center [531, 253] width 12 height 12
click at [324, 374] on icon "button" at bounding box center [326, 377] width 12 height 12
click at [417, 380] on icon "button" at bounding box center [421, 377] width 12 height 12
click at [529, 380] on button "Working" at bounding box center [558, 376] width 87 height 25
click at [322, 497] on icon "button" at bounding box center [326, 500] width 12 height 12
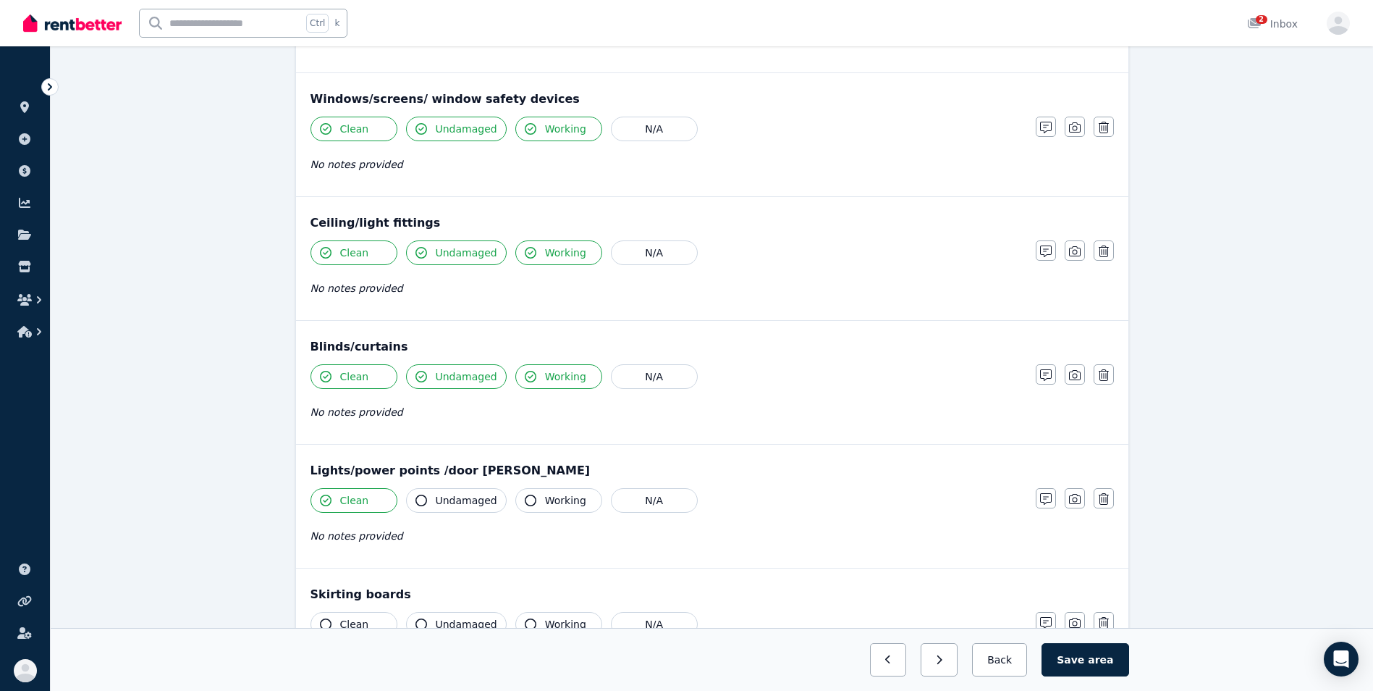
click at [415, 504] on button "Undamaged" at bounding box center [456, 500] width 101 height 25
click at [525, 505] on icon "button" at bounding box center [531, 500] width 12 height 12
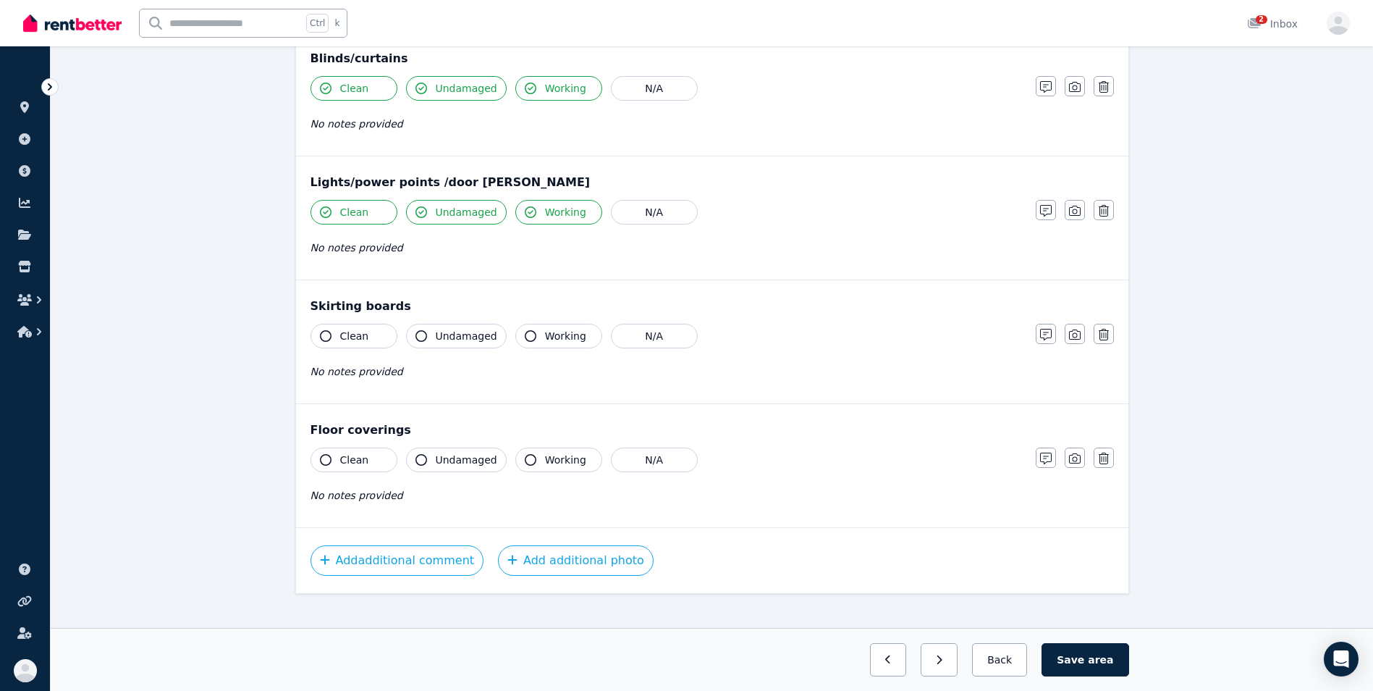
scroll to position [827, 0]
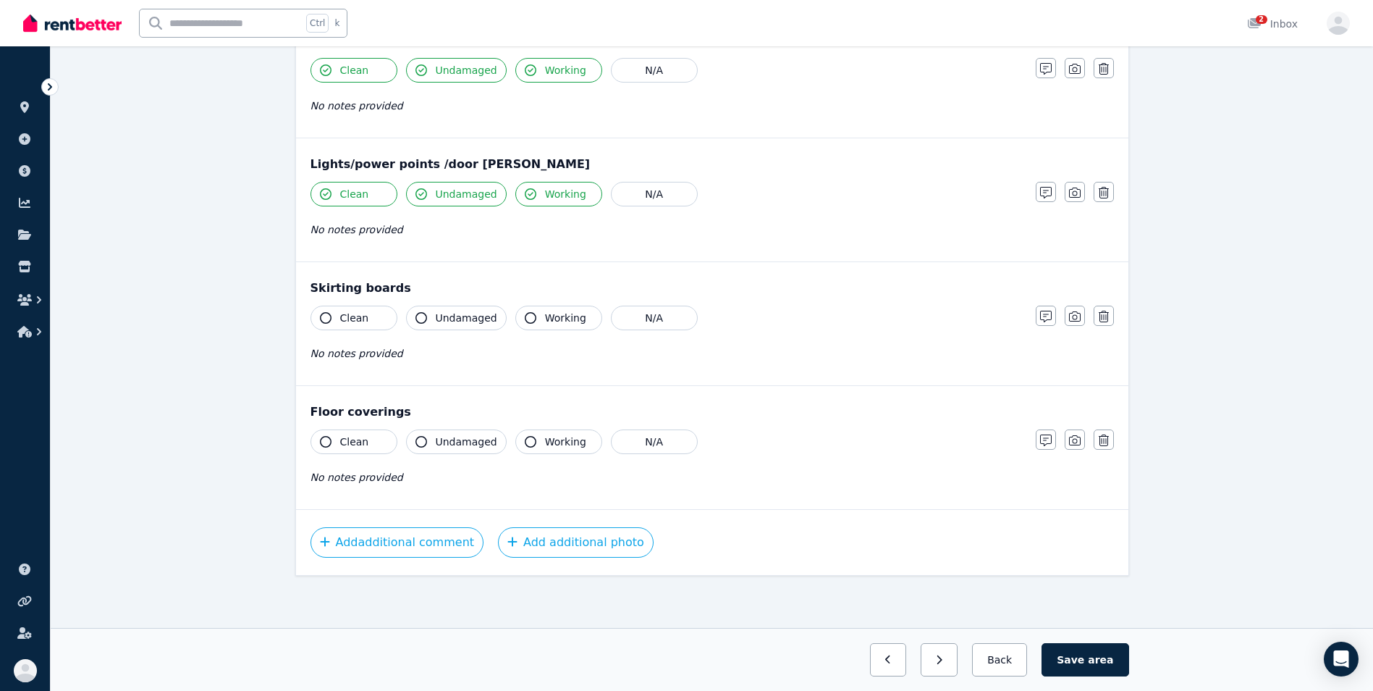
click at [318, 322] on button "Clean" at bounding box center [354, 317] width 87 height 25
click at [421, 318] on icon "button" at bounding box center [421, 318] width 12 height 12
click at [525, 318] on icon "button" at bounding box center [531, 318] width 12 height 12
click at [525, 316] on icon "button" at bounding box center [531, 318] width 12 height 12
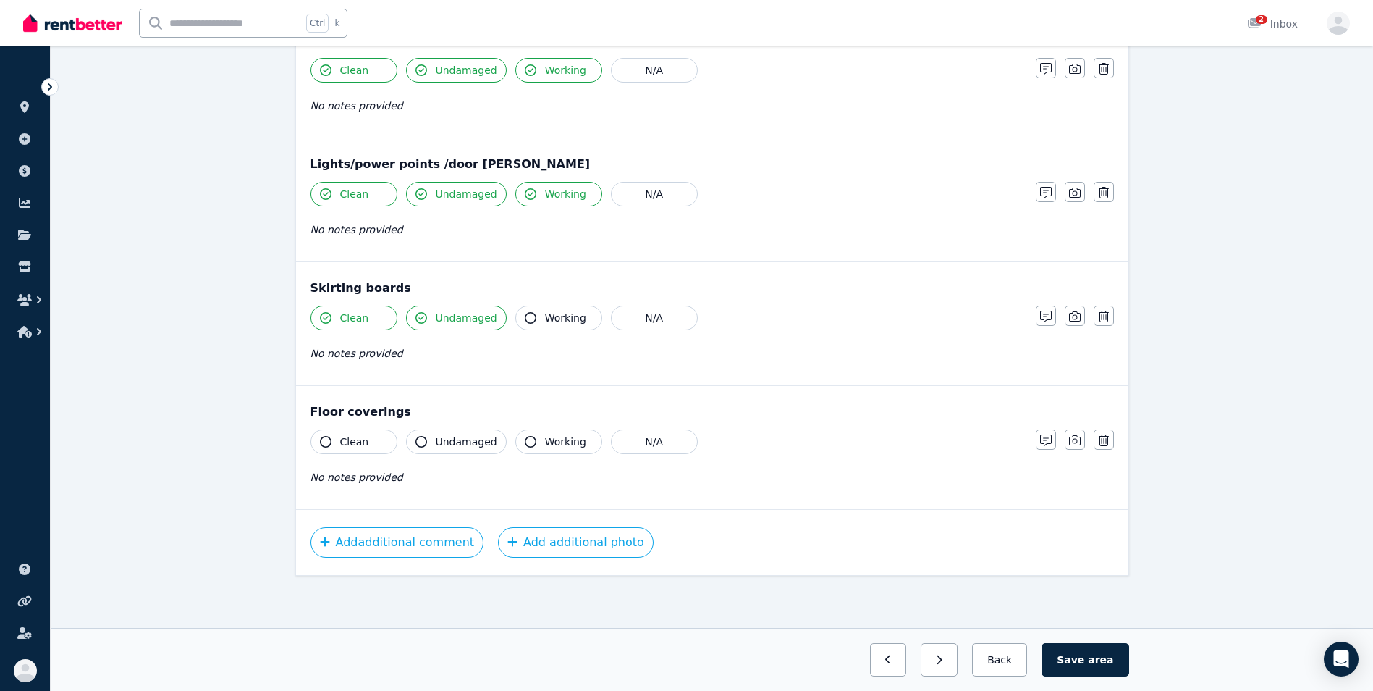
click at [329, 437] on icon "button" at bounding box center [326, 442] width 12 height 12
click at [417, 438] on icon "button" at bounding box center [421, 442] width 12 height 12
click at [525, 444] on icon "button" at bounding box center [531, 442] width 12 height 12
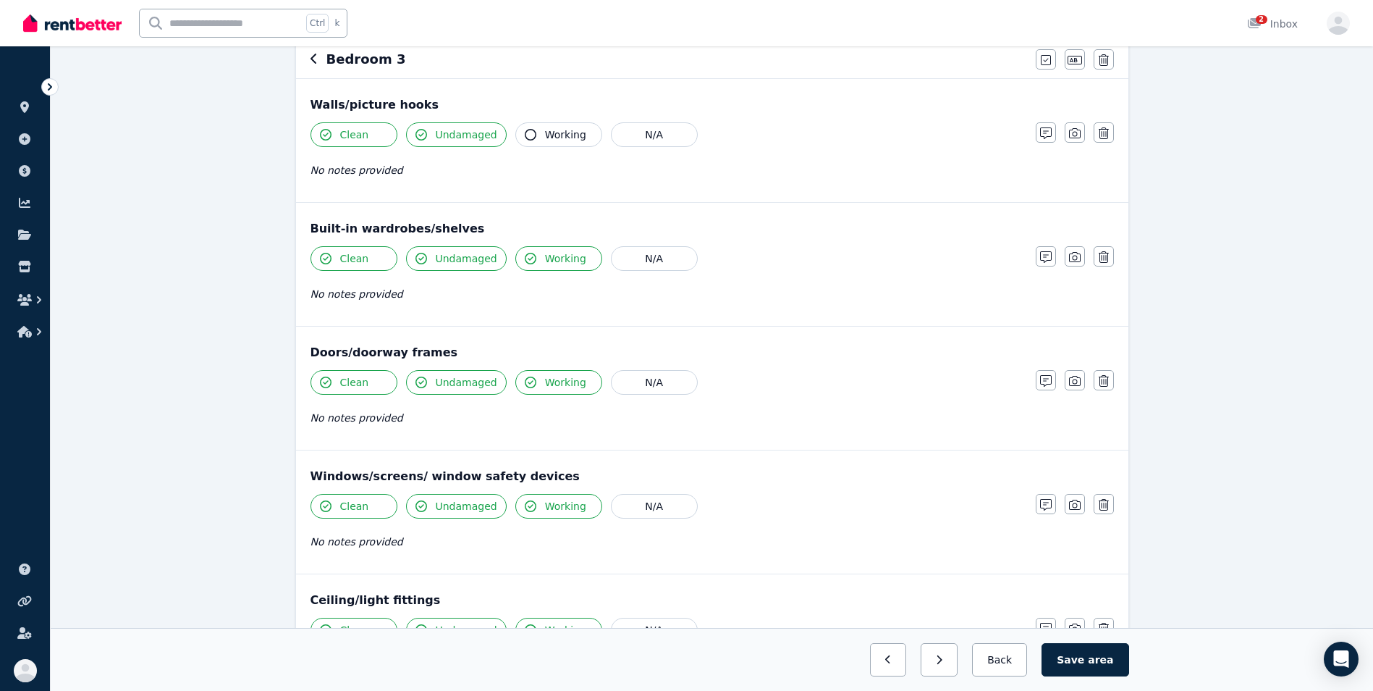
scroll to position [0, 0]
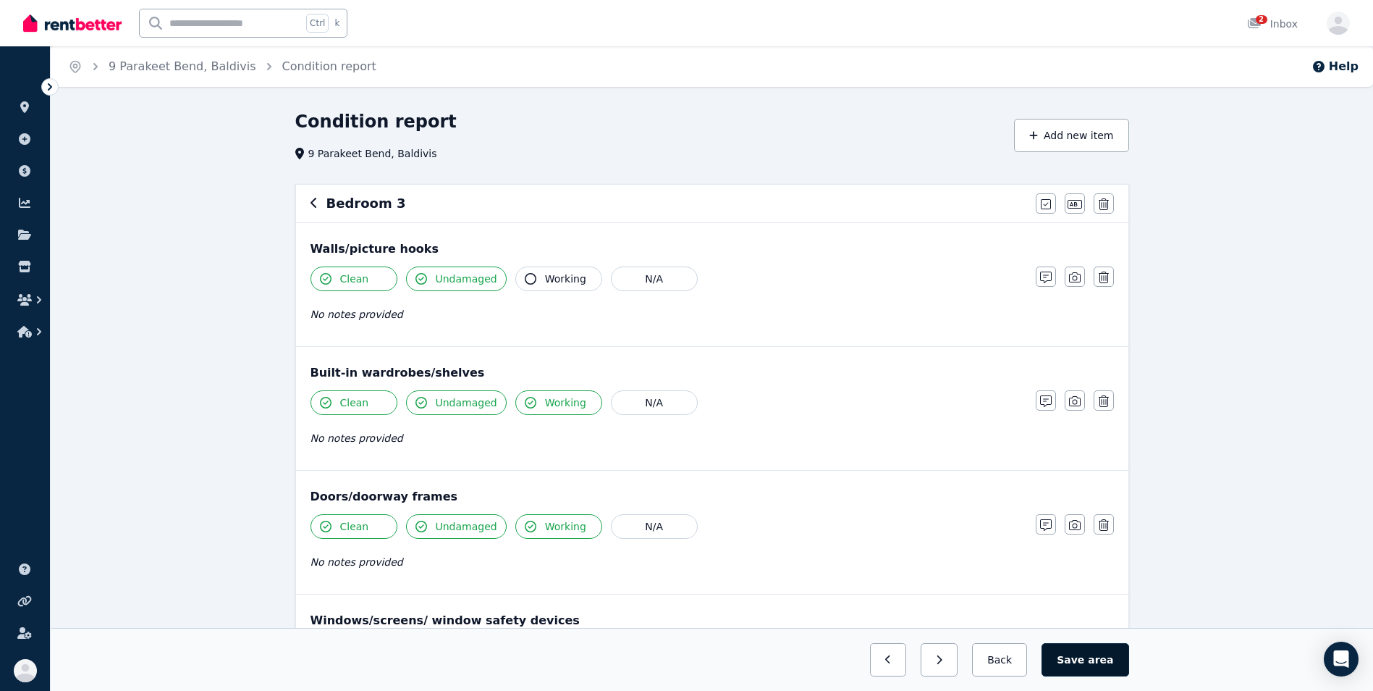
click at [1097, 659] on span "area" at bounding box center [1100, 659] width 25 height 14
click at [992, 662] on button "Back" at bounding box center [999, 659] width 67 height 33
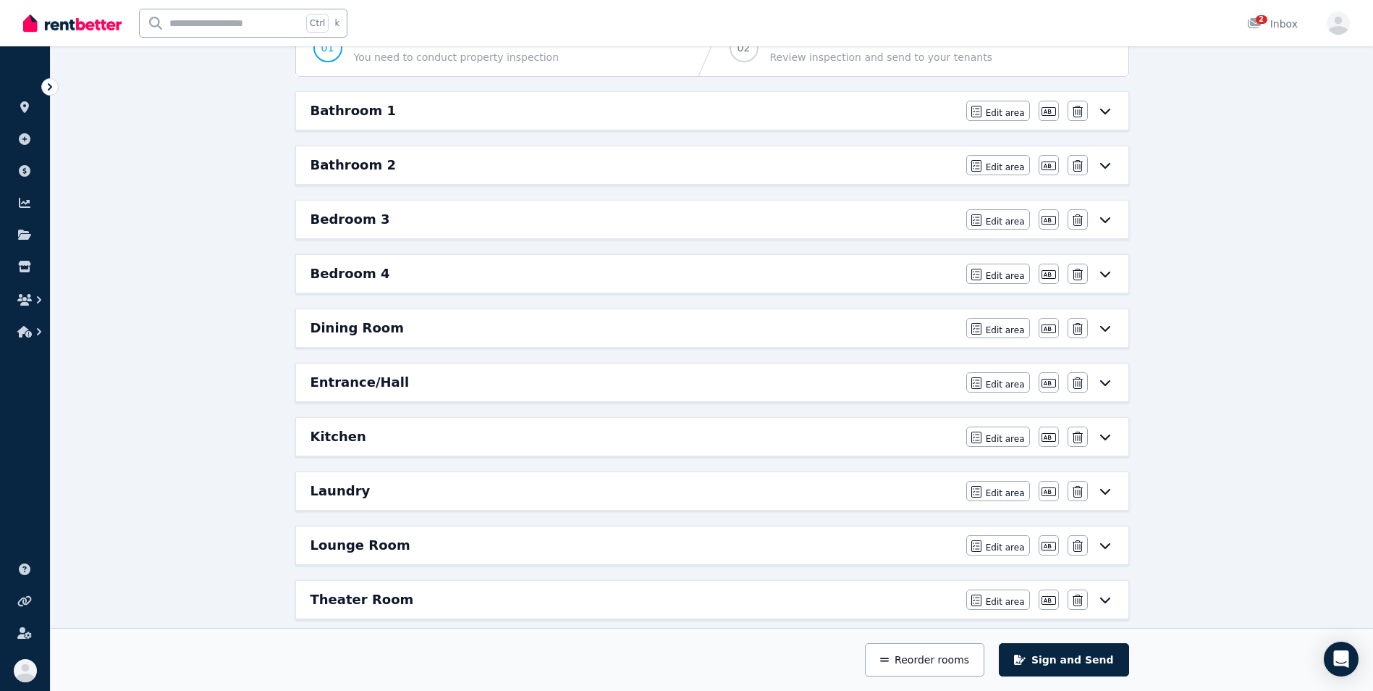
scroll to position [140, 0]
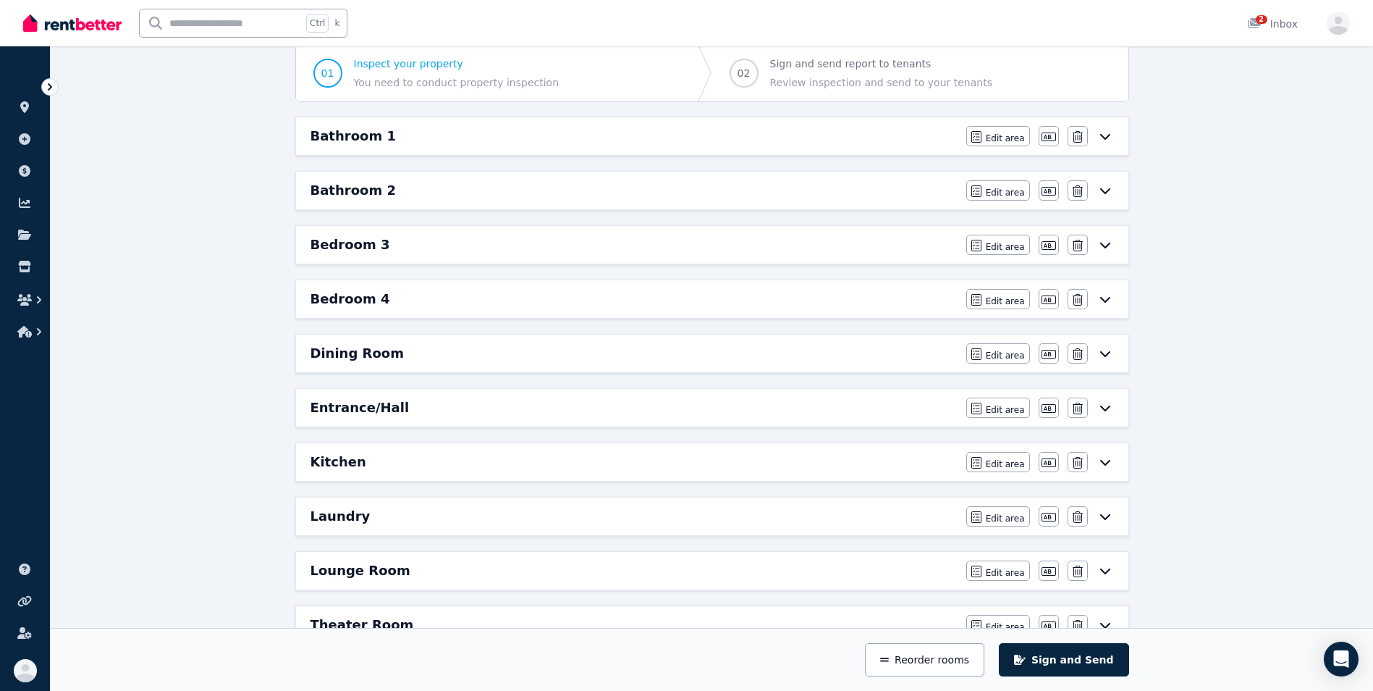
click at [1359, 135] on div "Condition report 9 [GEOGRAPHIC_DATA], Baldivis Add new area Sign and Send 01 In…" at bounding box center [712, 491] width 1322 height 1042
click at [988, 296] on button "Edit area" at bounding box center [998, 299] width 64 height 20
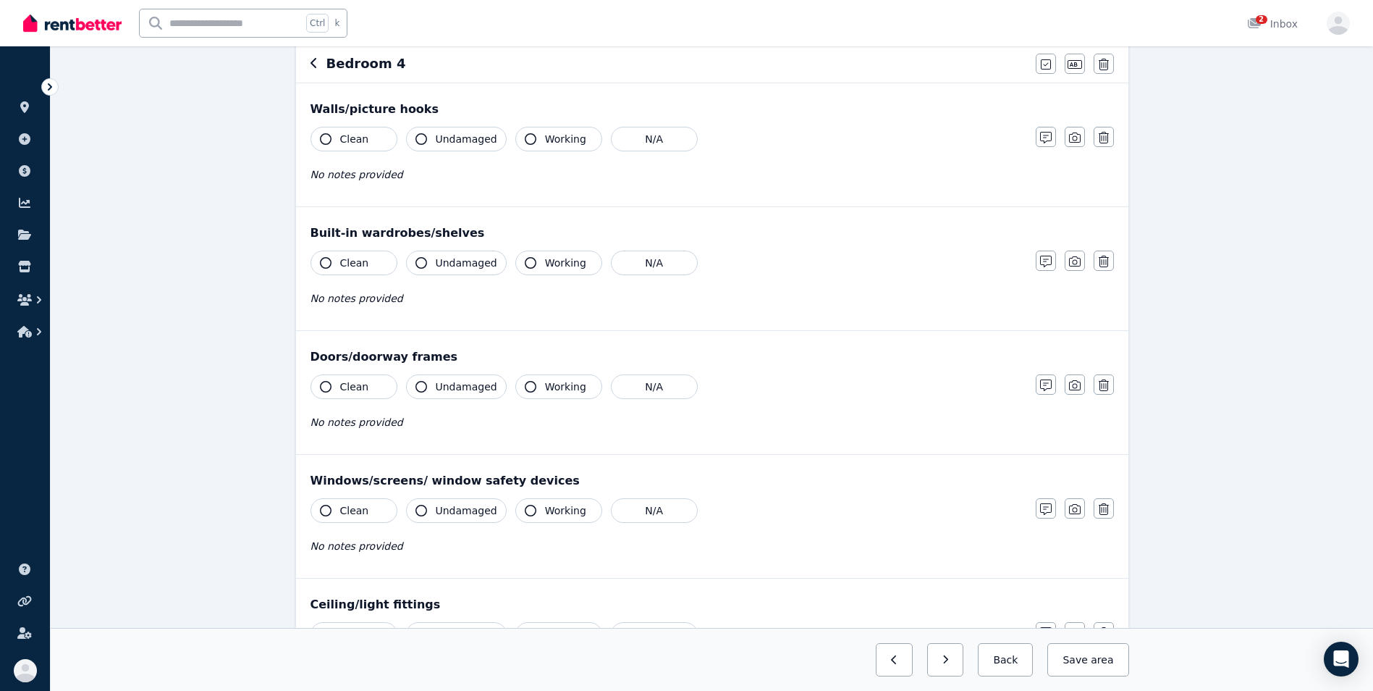
scroll to position [0, 0]
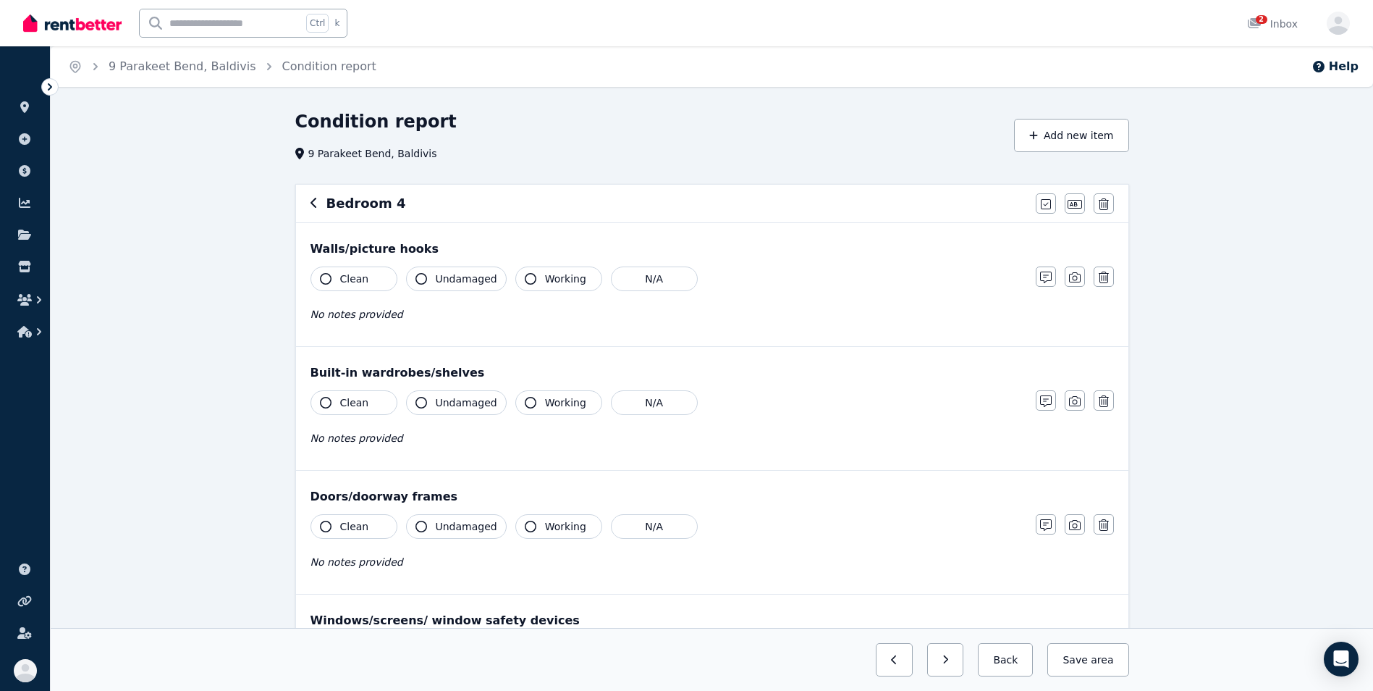
click at [320, 280] on icon "button" at bounding box center [326, 279] width 12 height 12
click at [412, 277] on button "Undamaged" at bounding box center [456, 278] width 101 height 25
click at [326, 399] on icon "button" at bounding box center [326, 403] width 12 height 12
click at [418, 402] on icon "button" at bounding box center [421, 403] width 12 height 12
click at [324, 529] on icon "button" at bounding box center [326, 526] width 12 height 12
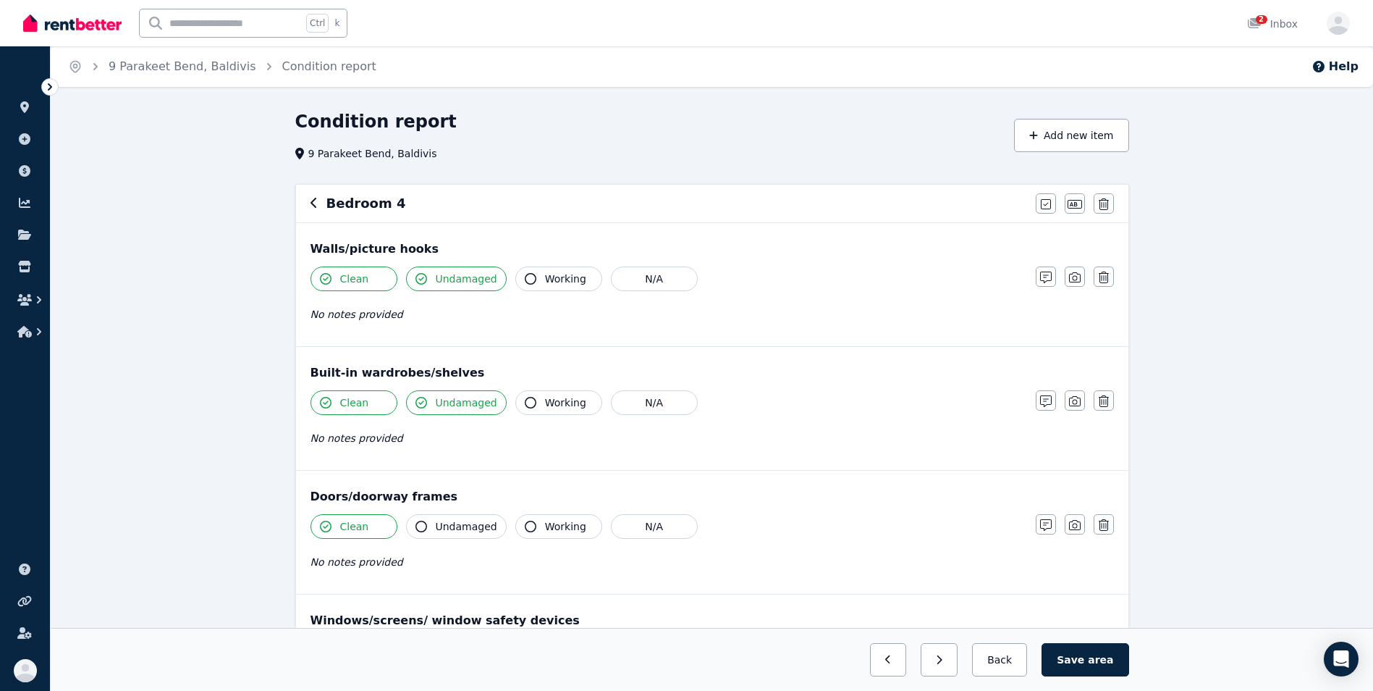
click at [418, 525] on icon "button" at bounding box center [421, 526] width 12 height 12
click at [534, 416] on div "Clean Undamaged Working N/A No notes provided" at bounding box center [666, 425] width 711 height 71
click at [529, 404] on icon "button" at bounding box center [531, 403] width 12 height 12
click at [525, 527] on icon "button" at bounding box center [531, 526] width 12 height 12
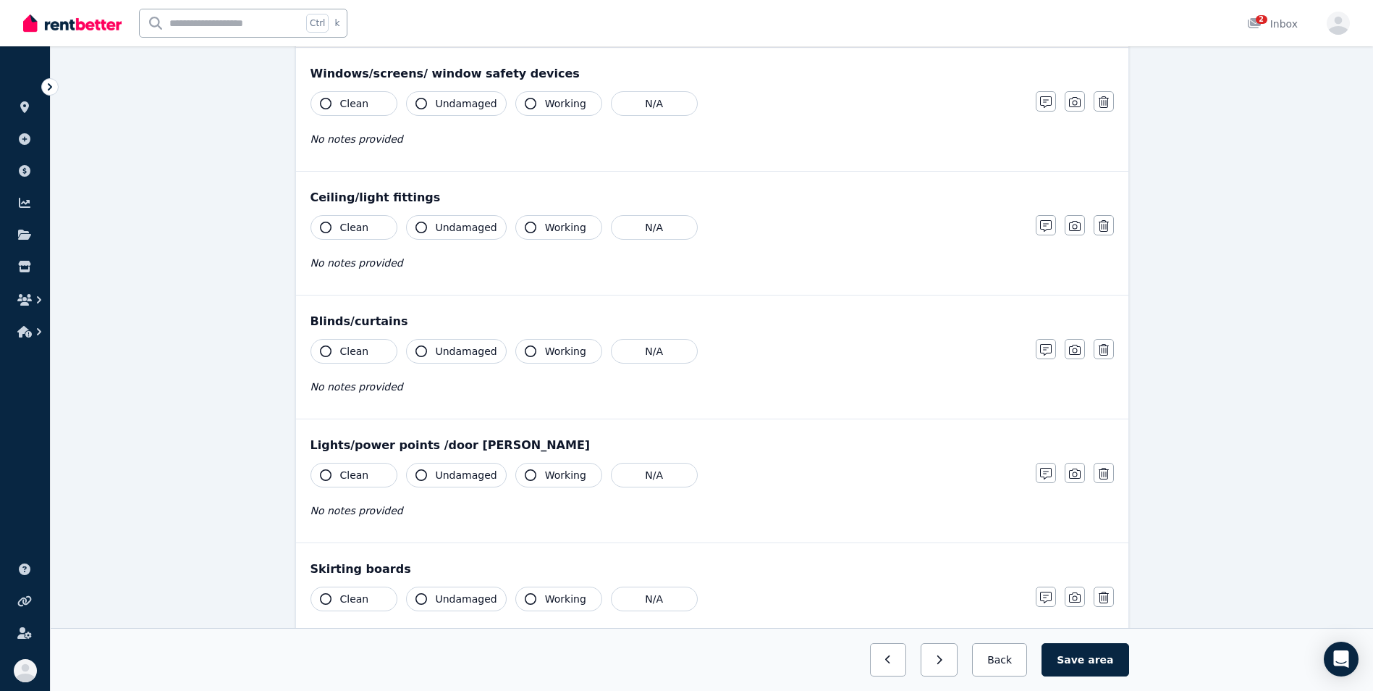
scroll to position [548, 0]
click at [321, 103] on icon "button" at bounding box center [326, 102] width 12 height 12
click at [421, 101] on icon "button" at bounding box center [421, 102] width 12 height 12
click at [528, 102] on icon "button" at bounding box center [531, 102] width 12 height 12
click at [329, 222] on icon "button" at bounding box center [326, 226] width 12 height 12
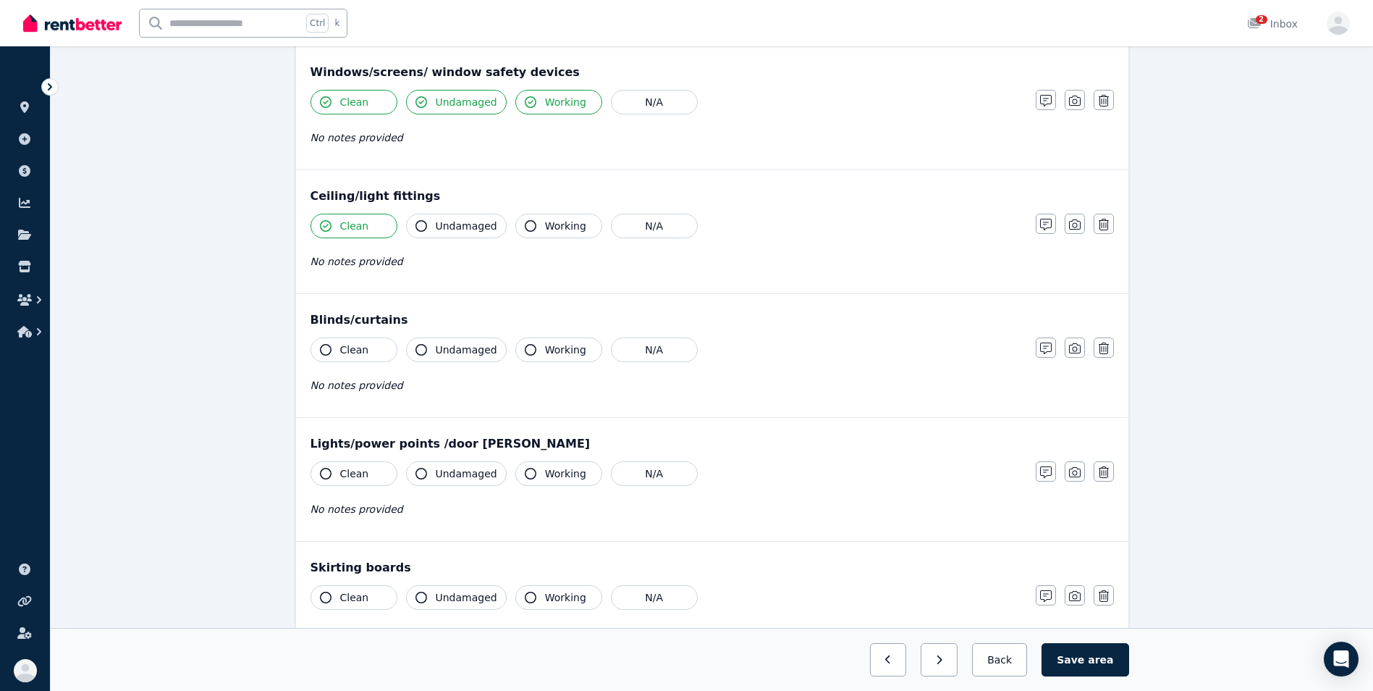
click at [421, 222] on icon "button" at bounding box center [421, 226] width 12 height 12
click at [525, 224] on icon "button" at bounding box center [531, 226] width 12 height 12
click at [324, 346] on icon "button" at bounding box center [326, 350] width 12 height 12
click at [421, 351] on icon "button" at bounding box center [421, 350] width 12 height 12
click at [530, 350] on button "Working" at bounding box center [558, 349] width 87 height 25
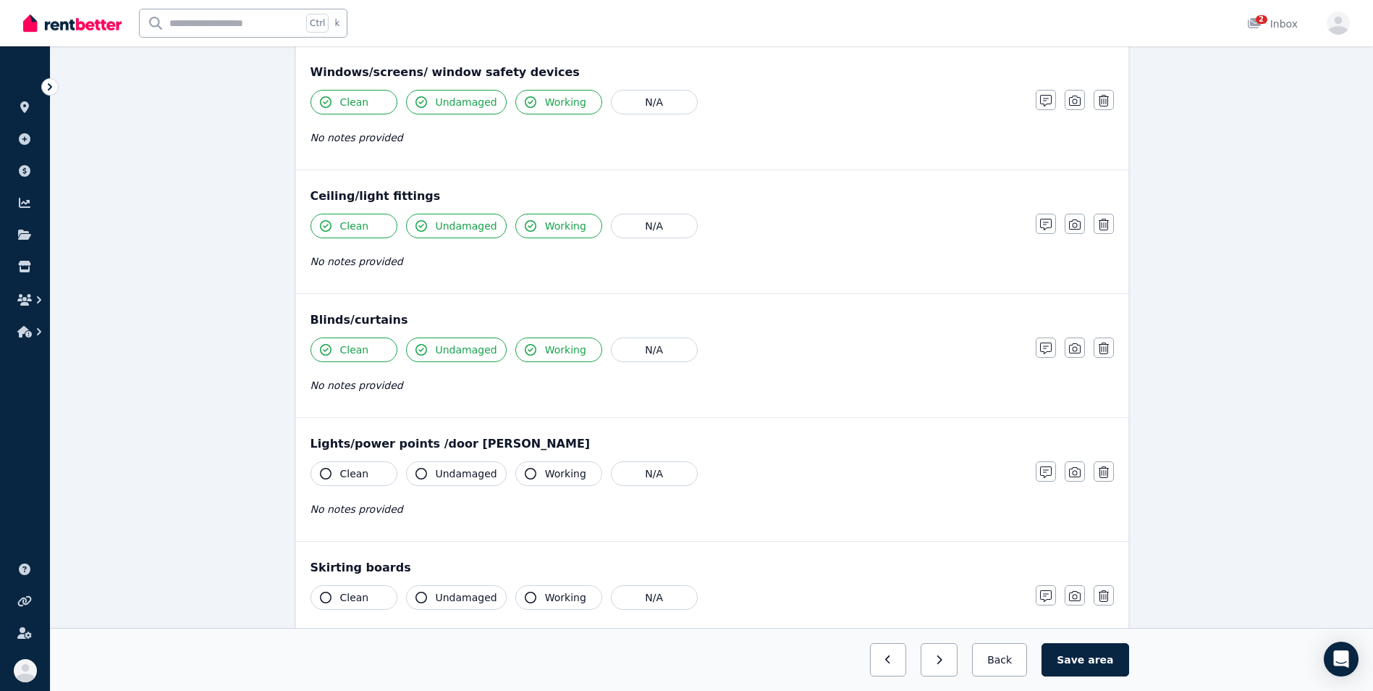
click at [329, 472] on icon "button" at bounding box center [326, 474] width 12 height 12
click at [419, 472] on icon "button" at bounding box center [421, 474] width 12 height 12
click at [527, 470] on icon "button" at bounding box center [531, 474] width 12 height 12
click at [325, 591] on icon "button" at bounding box center [326, 597] width 12 height 12
click at [426, 595] on icon "button" at bounding box center [421, 597] width 12 height 12
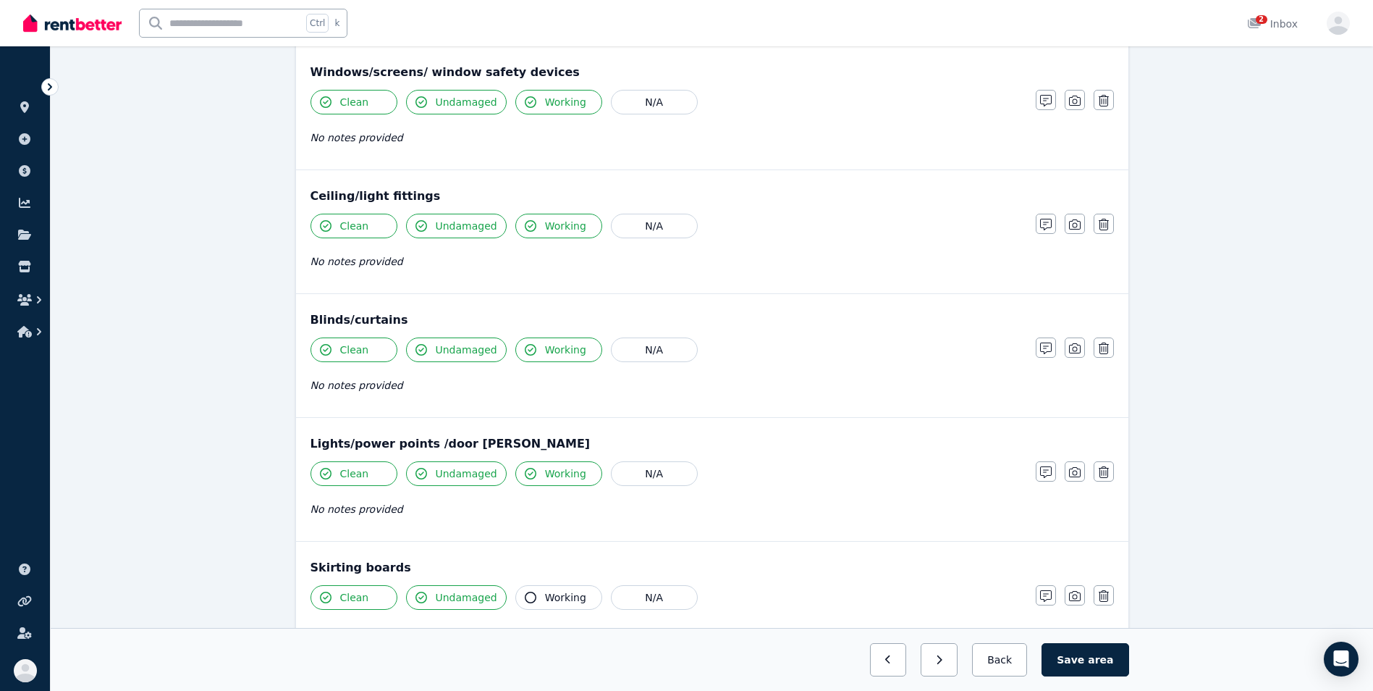
click at [525, 596] on icon "button" at bounding box center [531, 597] width 12 height 12
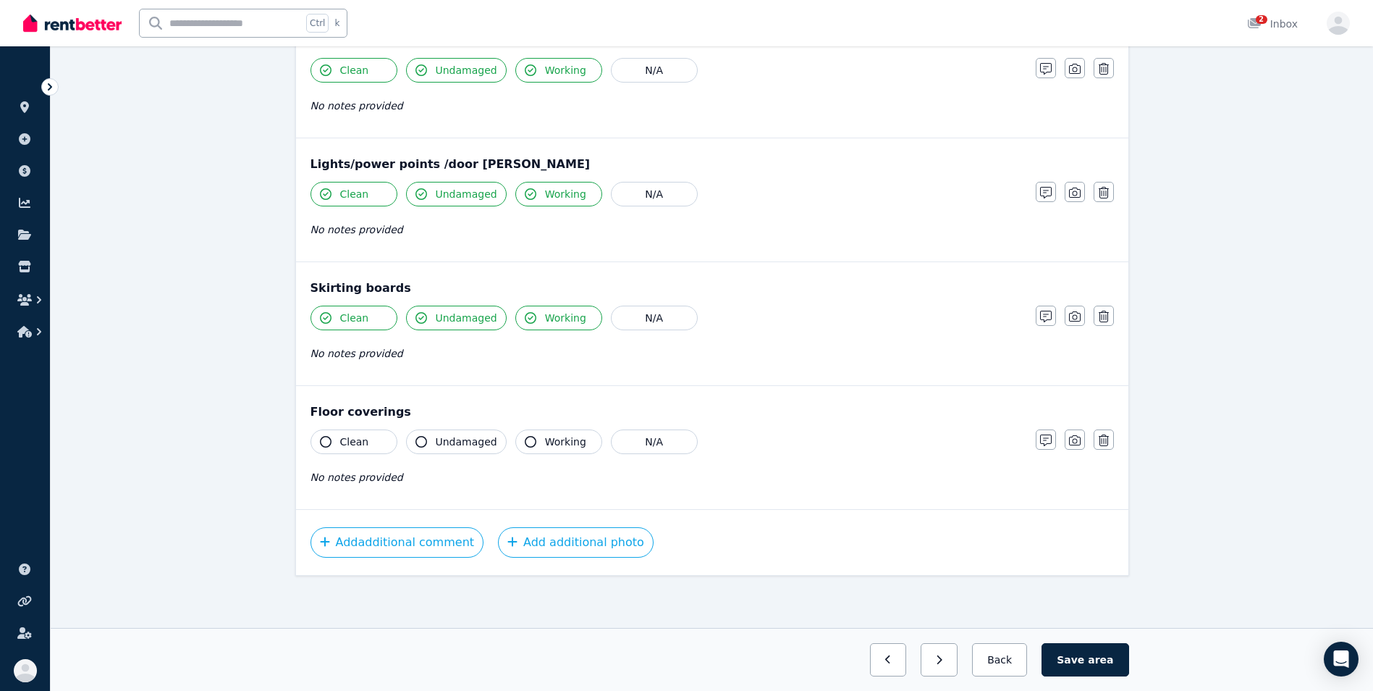
click at [327, 446] on icon "button" at bounding box center [326, 442] width 12 height 12
click at [420, 446] on icon "button" at bounding box center [421, 442] width 12 height 12
click at [527, 324] on button "Working" at bounding box center [558, 317] width 87 height 25
click at [1084, 665] on button "Save area" at bounding box center [1085, 659] width 87 height 33
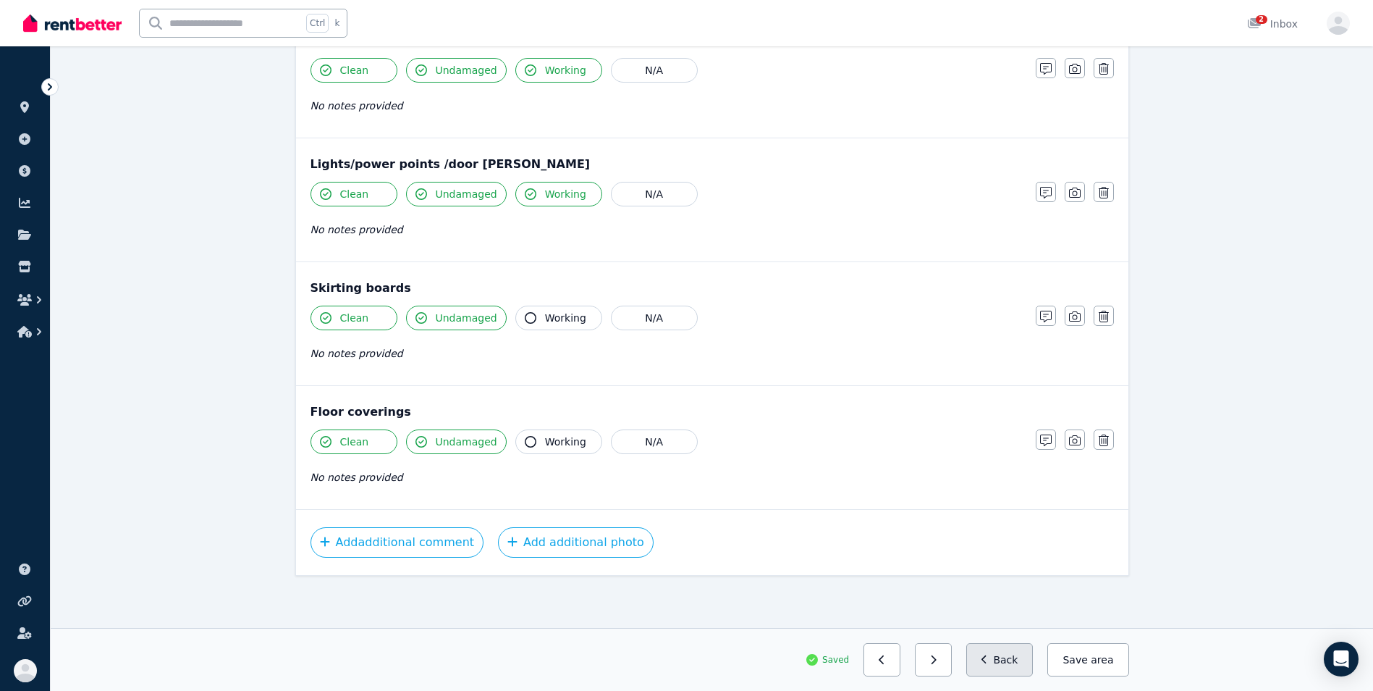
click at [1023, 665] on button "Back" at bounding box center [999, 659] width 67 height 33
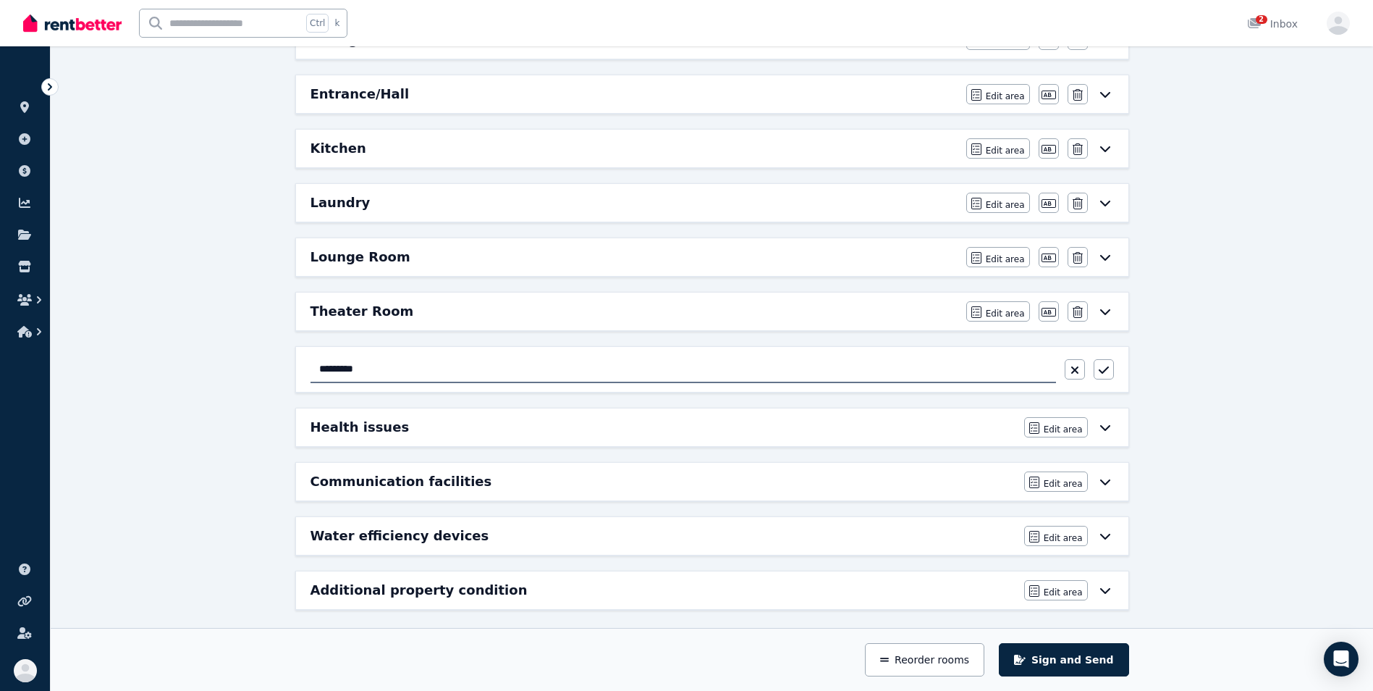
click at [1335, 387] on div "Condition report 9 [GEOGRAPHIC_DATA], Baldivis Add new area Sign and Send 01 In…" at bounding box center [712, 178] width 1322 height 1042
click at [1076, 366] on icon "button" at bounding box center [1075, 370] width 9 height 12
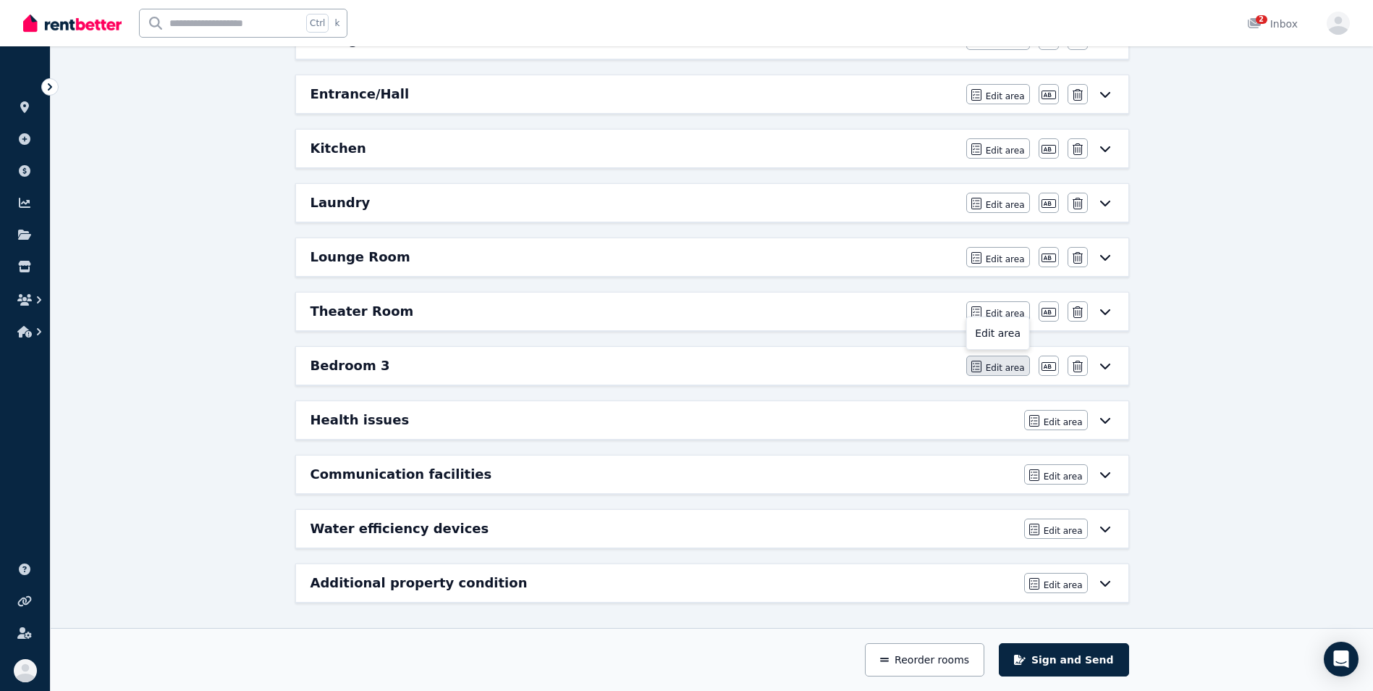
click at [1009, 367] on span "Edit area" at bounding box center [1005, 368] width 39 height 12
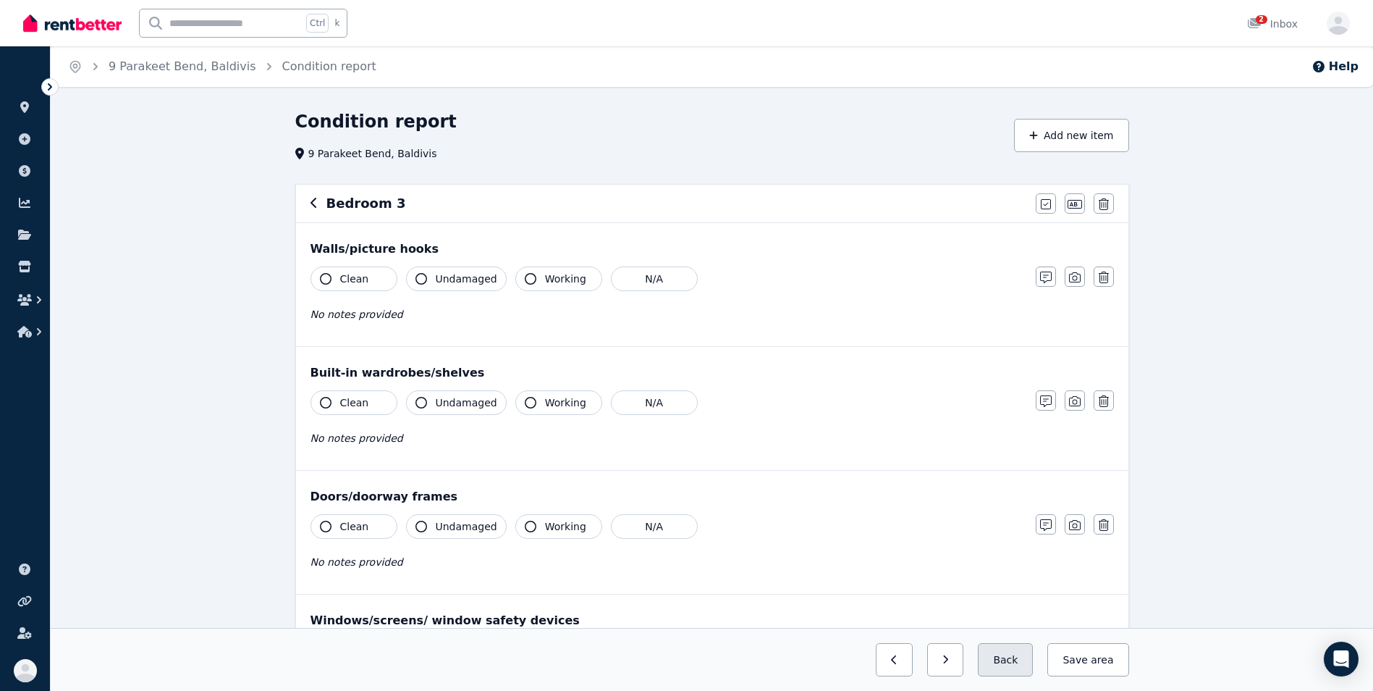
click at [1016, 660] on button "Back" at bounding box center [1005, 659] width 55 height 33
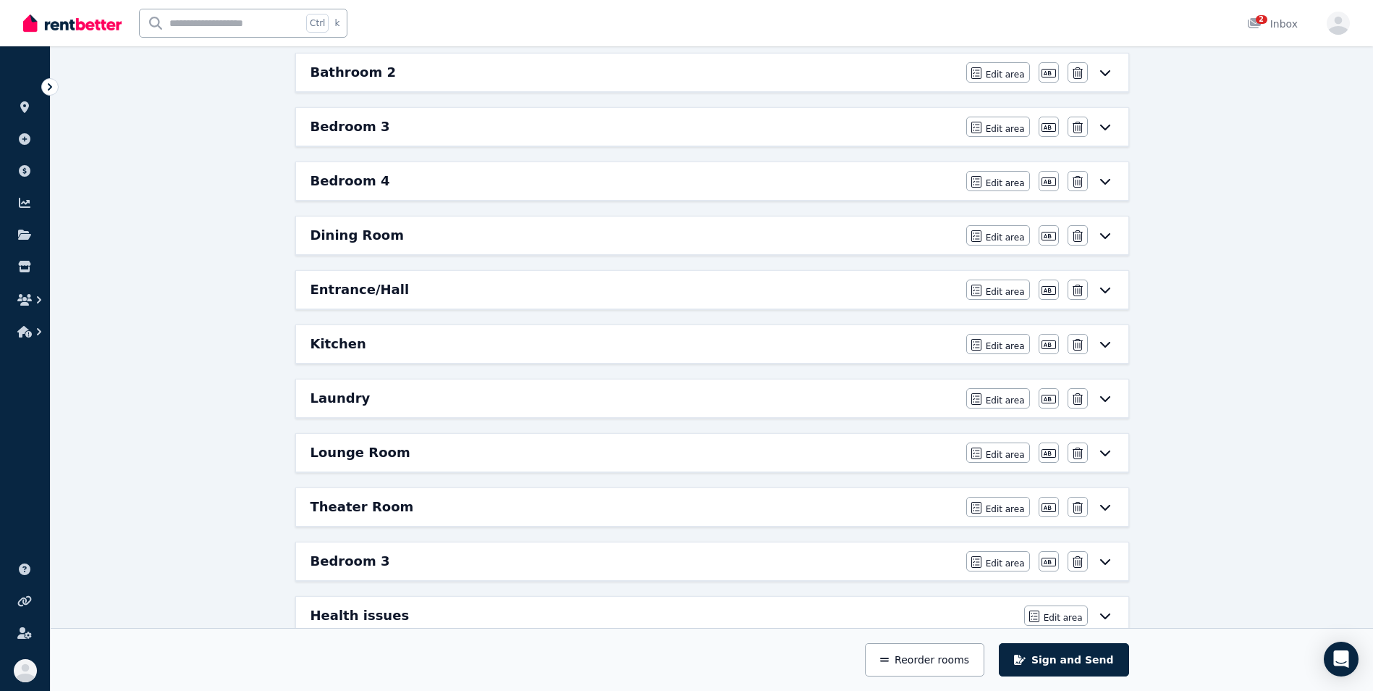
scroll to position [280, 0]
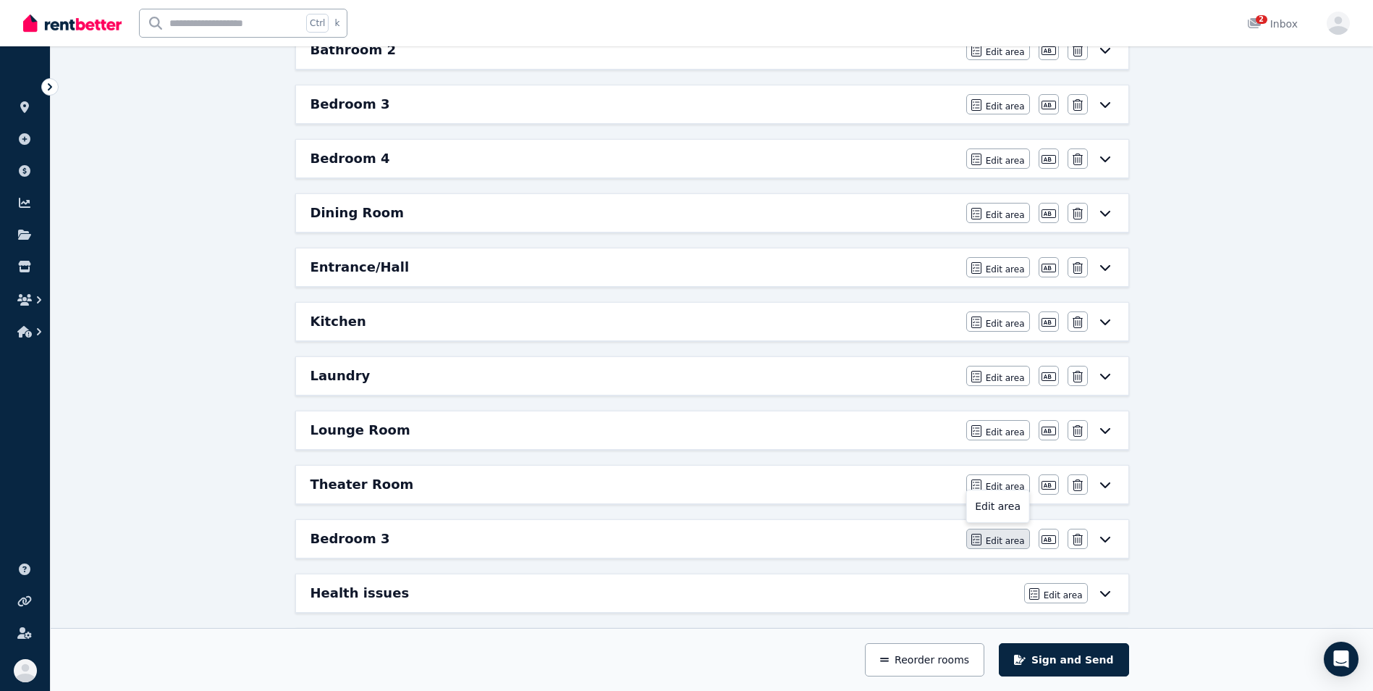
click at [997, 544] on span "Edit area" at bounding box center [1005, 541] width 39 height 12
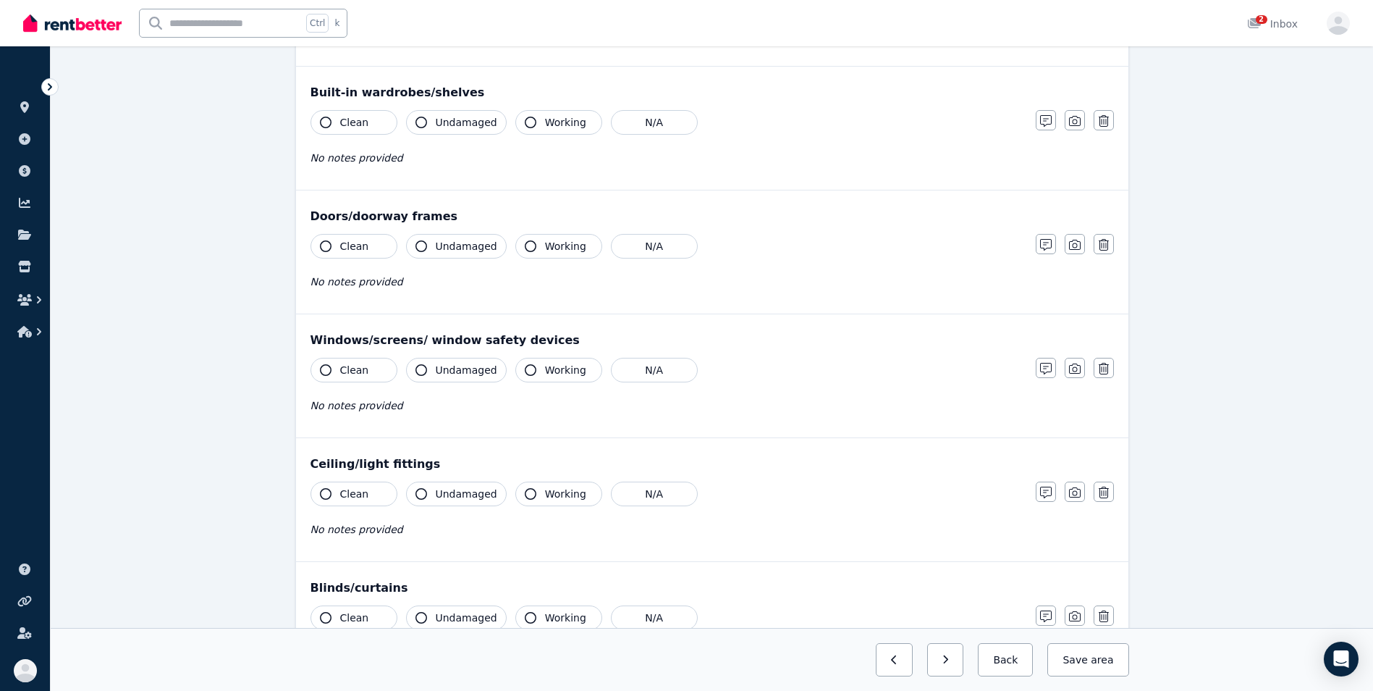
scroll to position [0, 0]
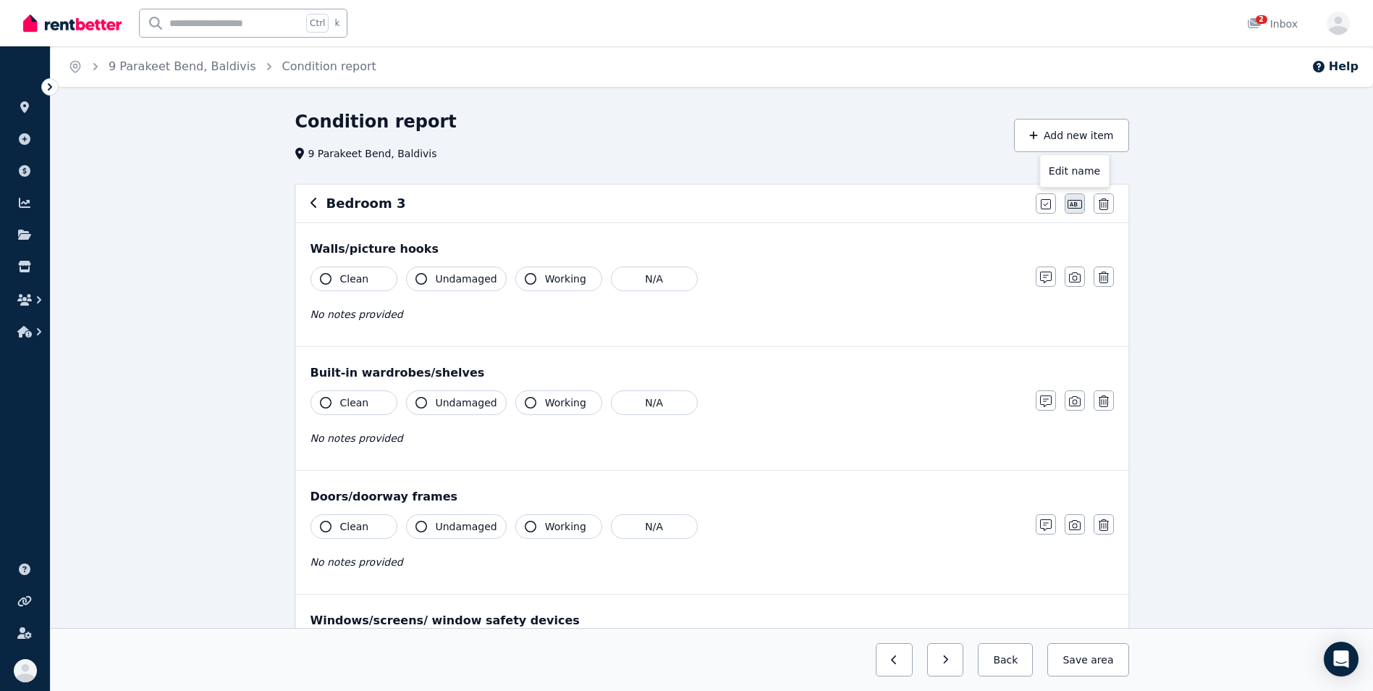
click at [1071, 206] on icon "button" at bounding box center [1075, 204] width 14 height 9
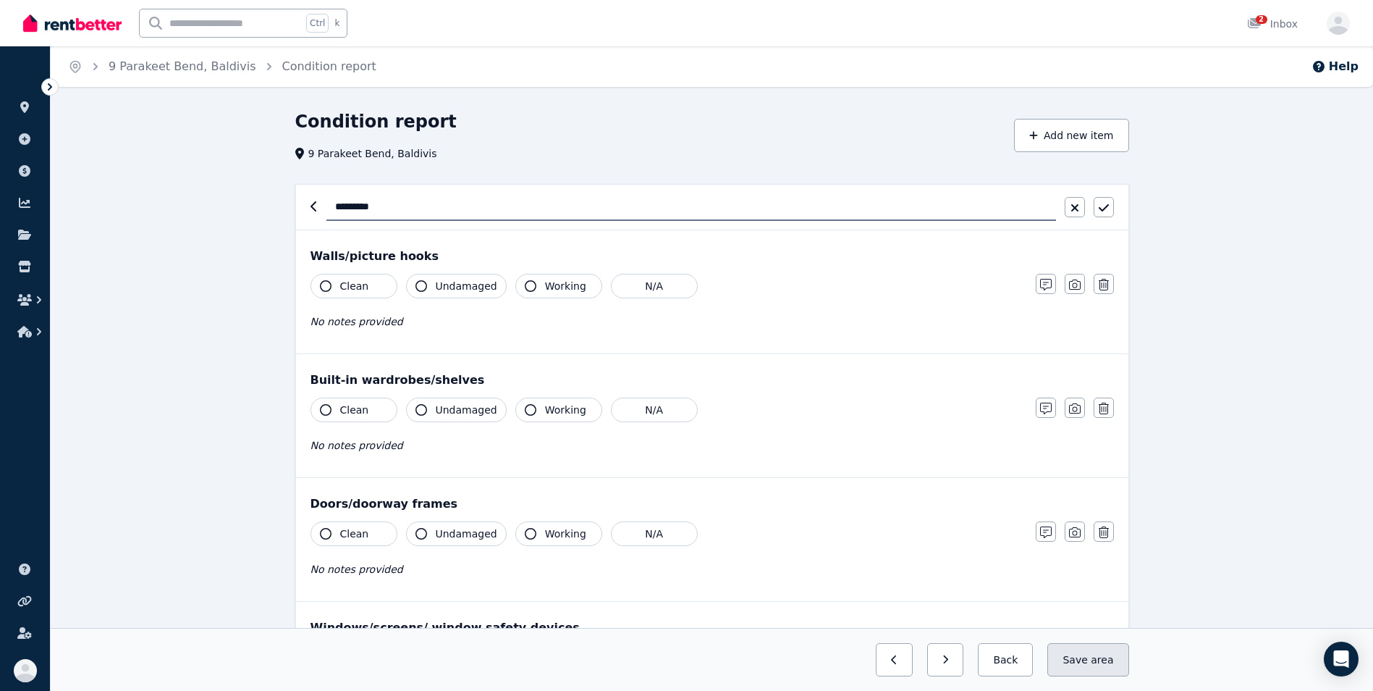
type input "*********"
click at [1073, 647] on button "Save area" at bounding box center [1087, 659] width 81 height 33
click at [1003, 667] on button "Back" at bounding box center [999, 659] width 67 height 33
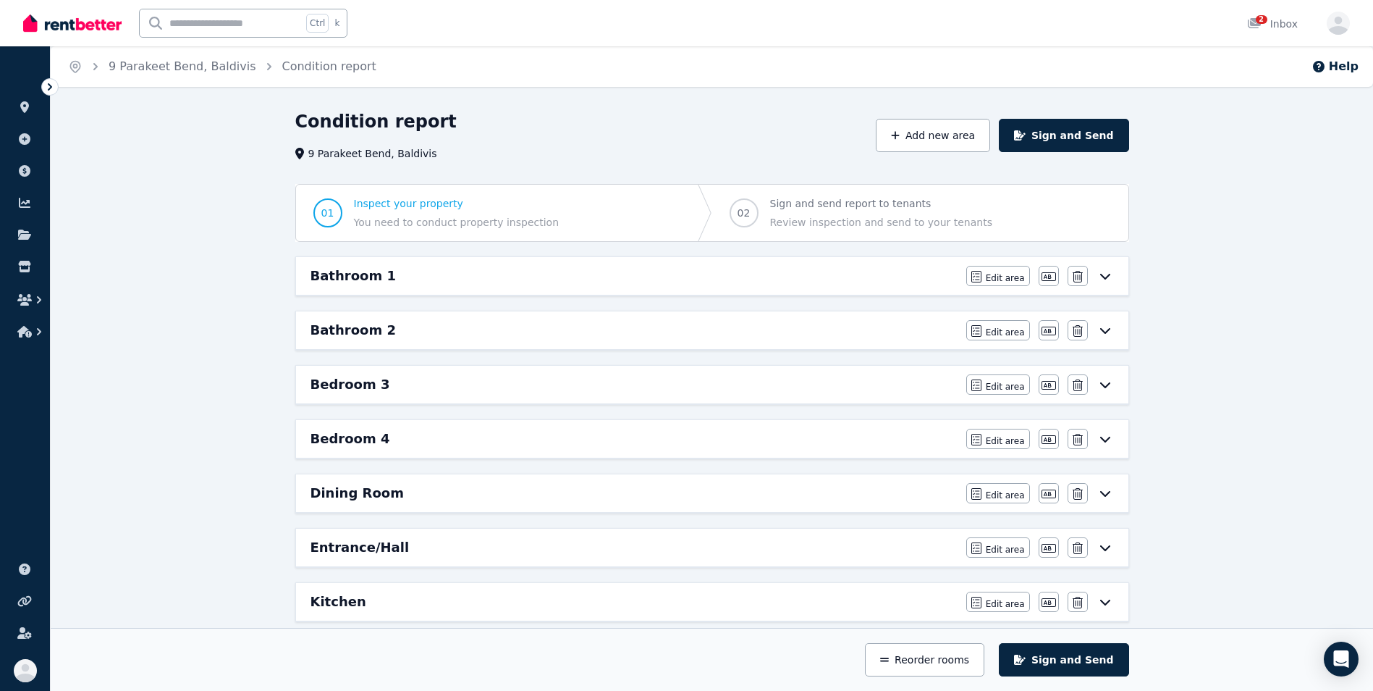
scroll to position [453, 0]
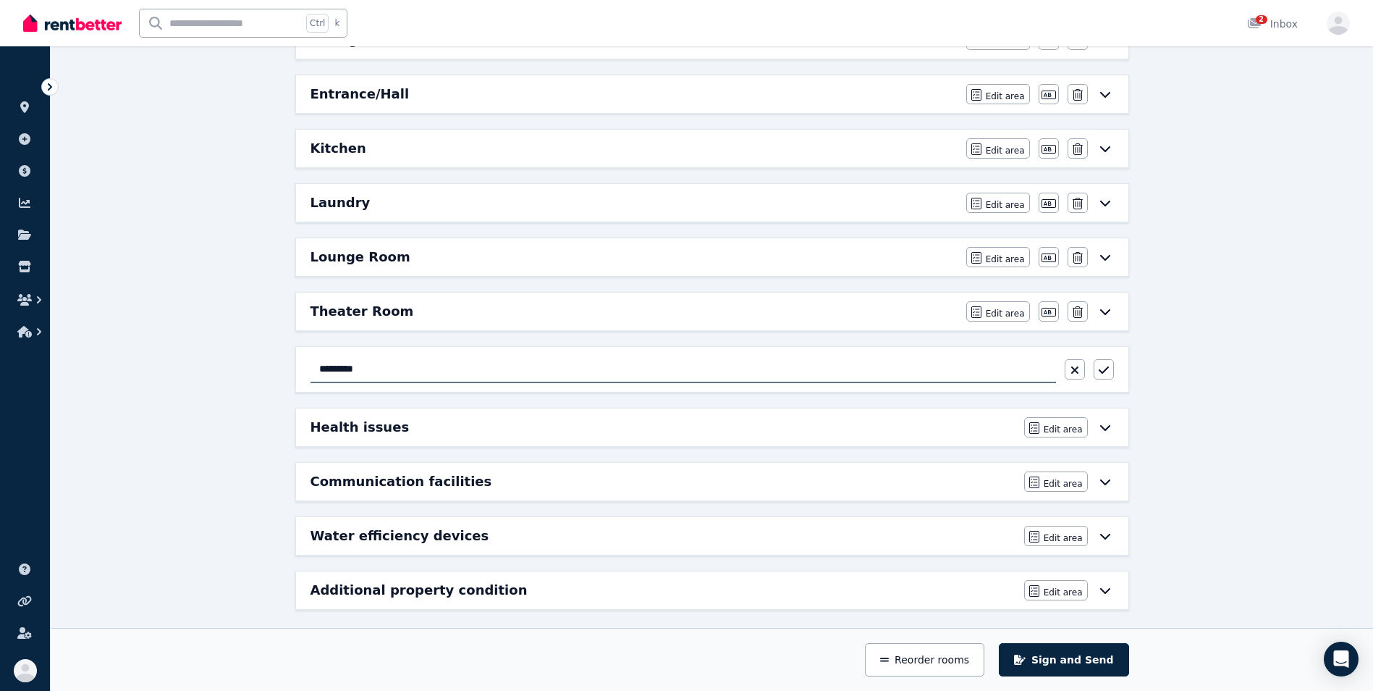
click at [1234, 414] on div "Condition report 9 [GEOGRAPHIC_DATA], Baldivis Add new area Sign and Send 01 In…" at bounding box center [712, 178] width 1322 height 1042
click at [1115, 368] on div "*********" at bounding box center [712, 369] width 832 height 45
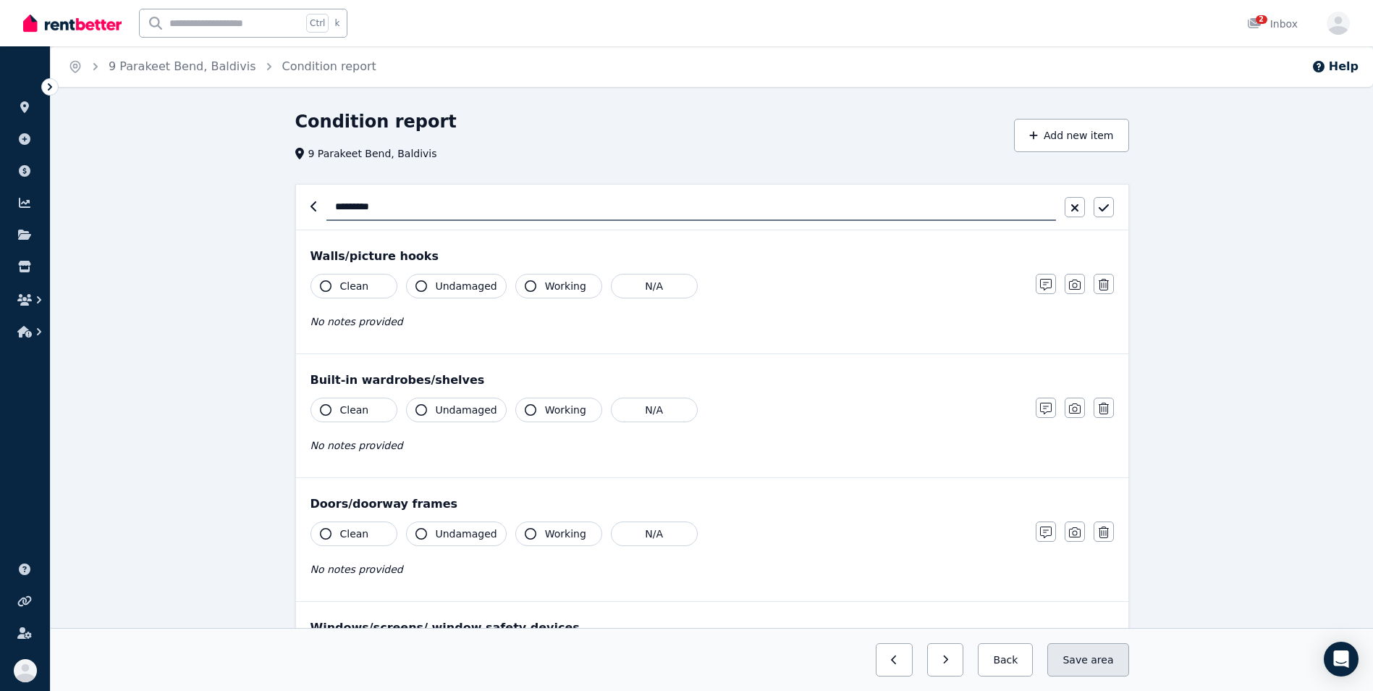
click at [1094, 657] on button "Save area" at bounding box center [1087, 659] width 81 height 33
click at [1013, 664] on button "Back" at bounding box center [999, 659] width 67 height 33
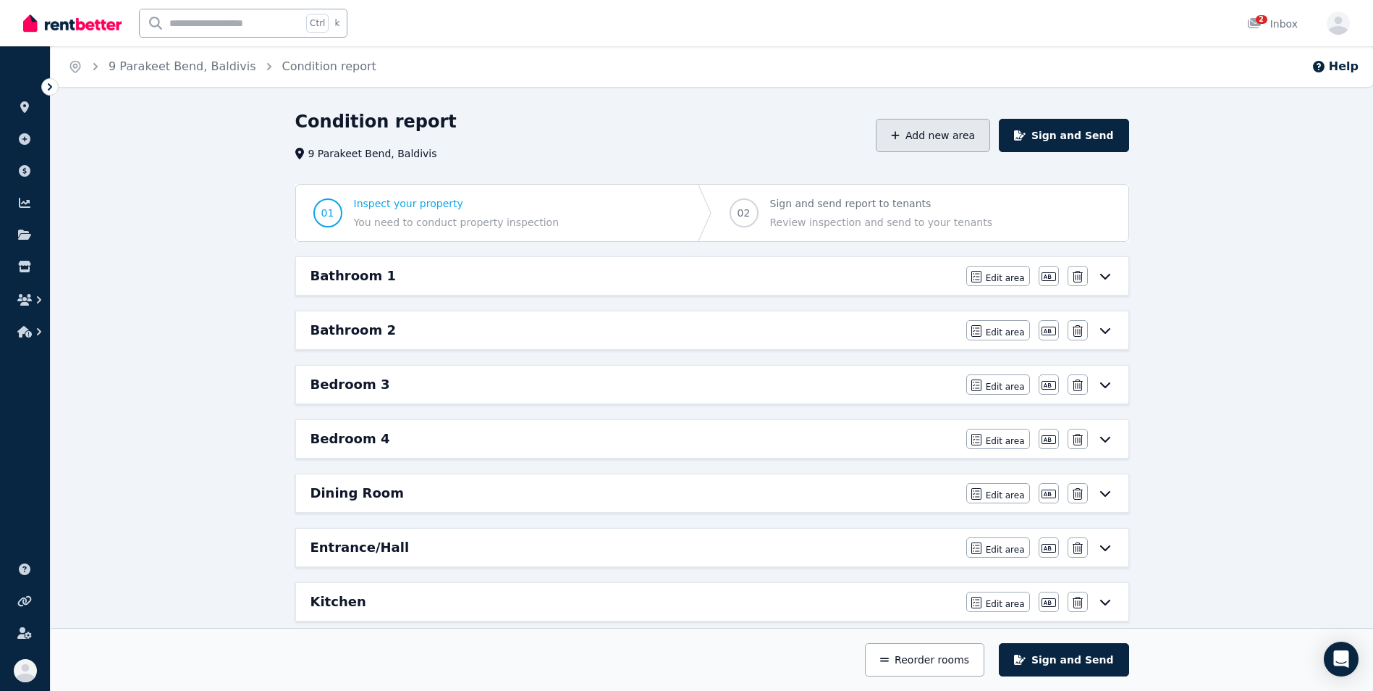
click at [984, 142] on button "Add new area" at bounding box center [933, 135] width 114 height 33
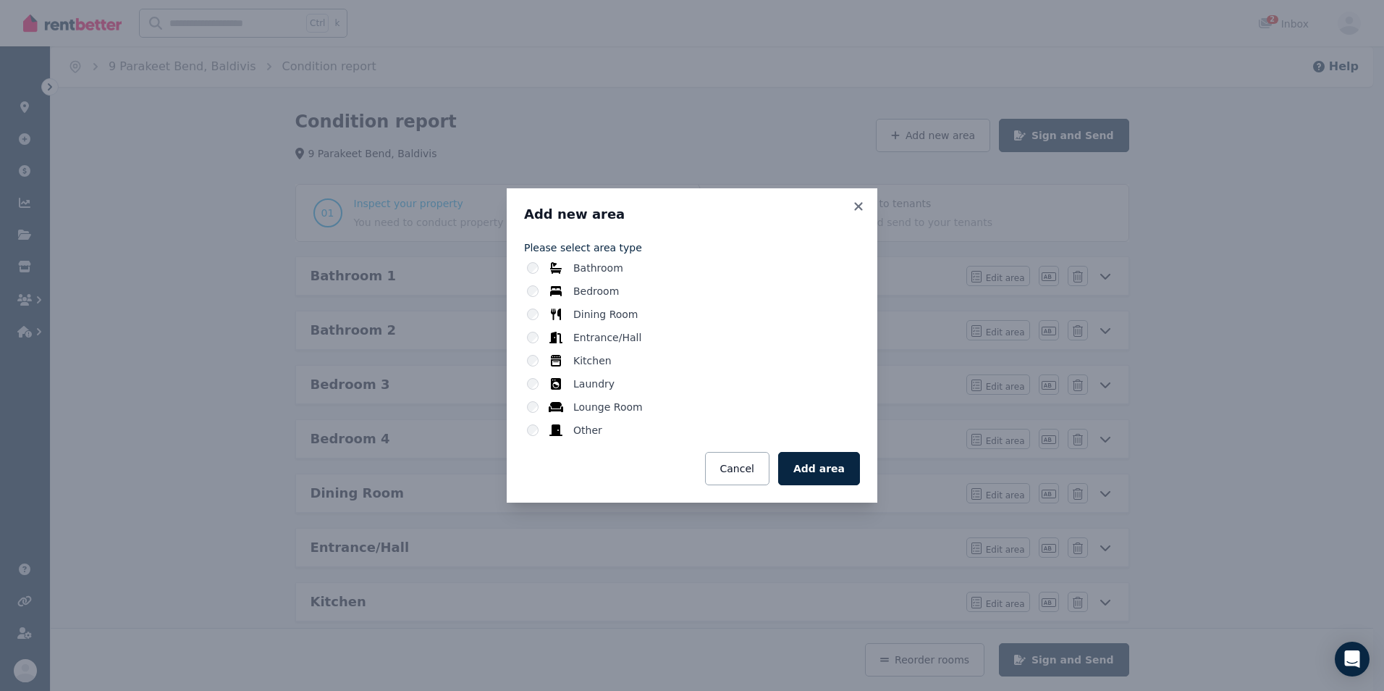
click at [533, 297] on div "Bedroom" at bounding box center [693, 291] width 333 height 14
click at [812, 463] on button "Add area" at bounding box center [819, 468] width 82 height 33
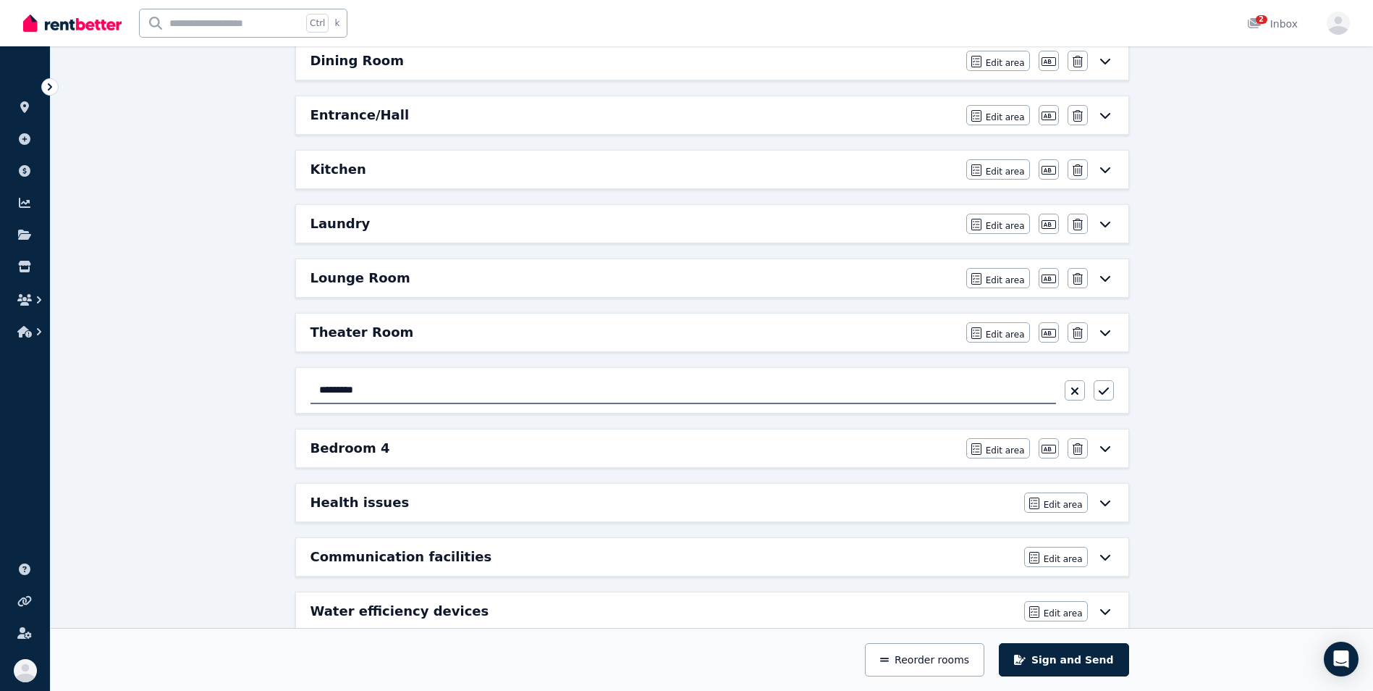
scroll to position [438, 0]
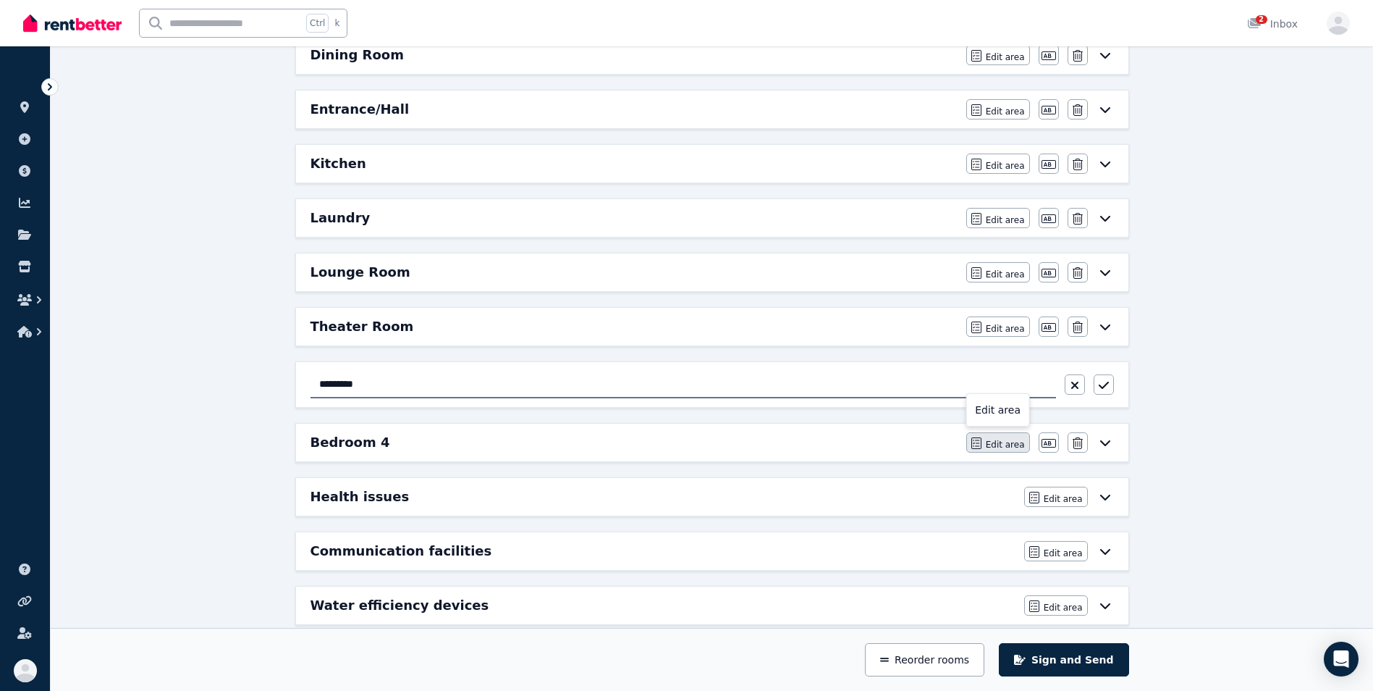
click at [1000, 444] on span "Edit area" at bounding box center [1005, 445] width 39 height 12
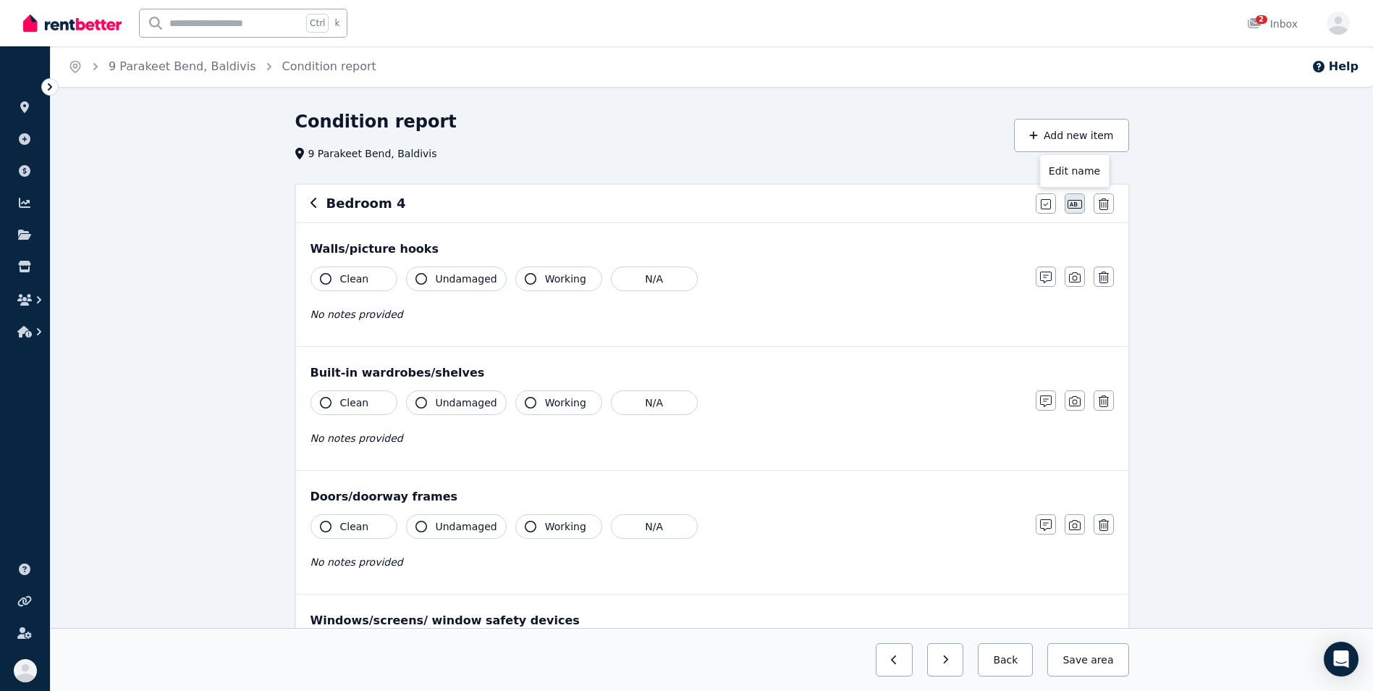
click at [1073, 200] on icon "button" at bounding box center [1075, 204] width 14 height 12
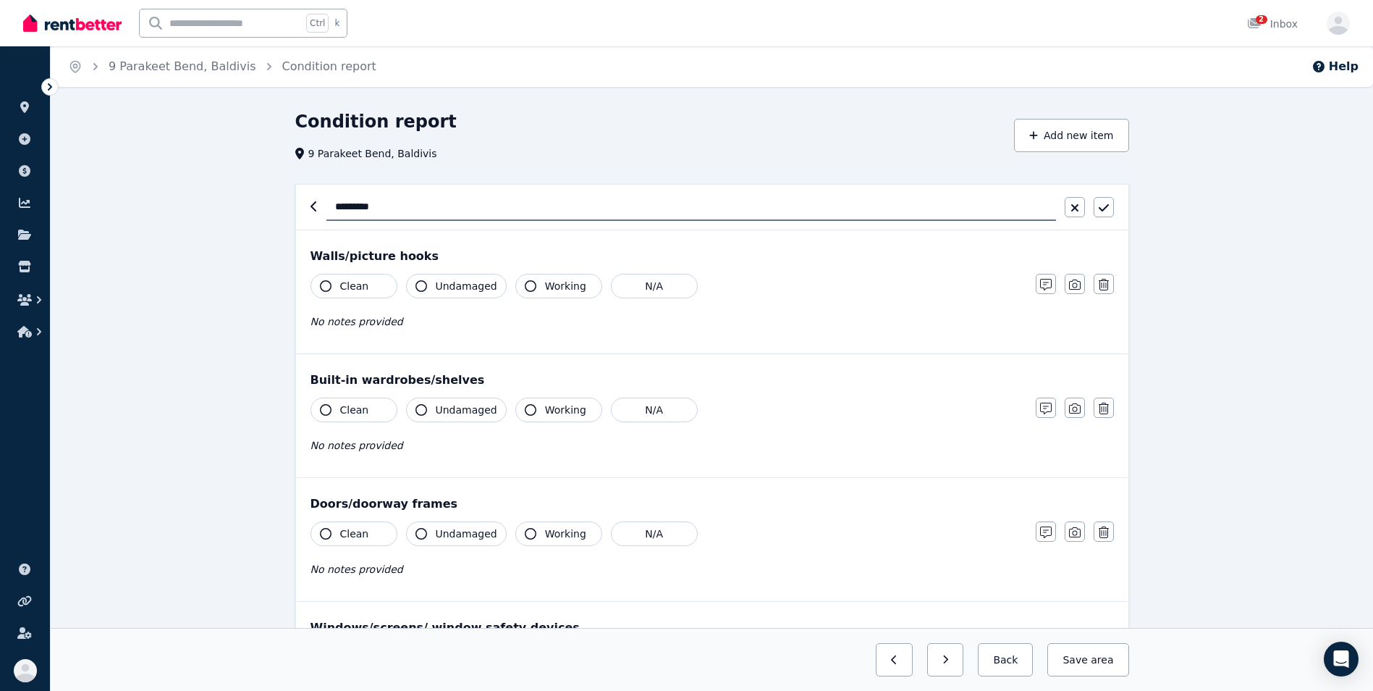
type input "*********"
click at [1092, 660] on button "Save area" at bounding box center [1087, 659] width 81 height 33
click at [988, 664] on icon "button" at bounding box center [985, 659] width 7 height 10
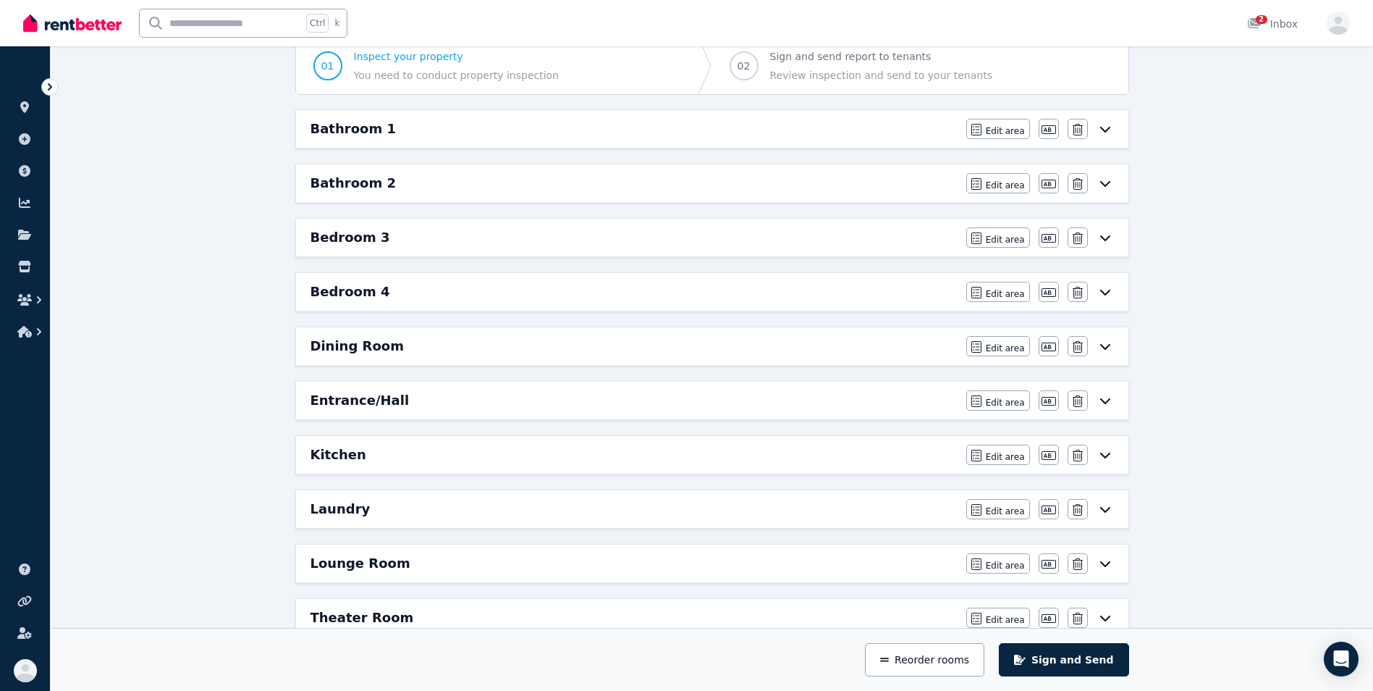
scroll to position [118, 0]
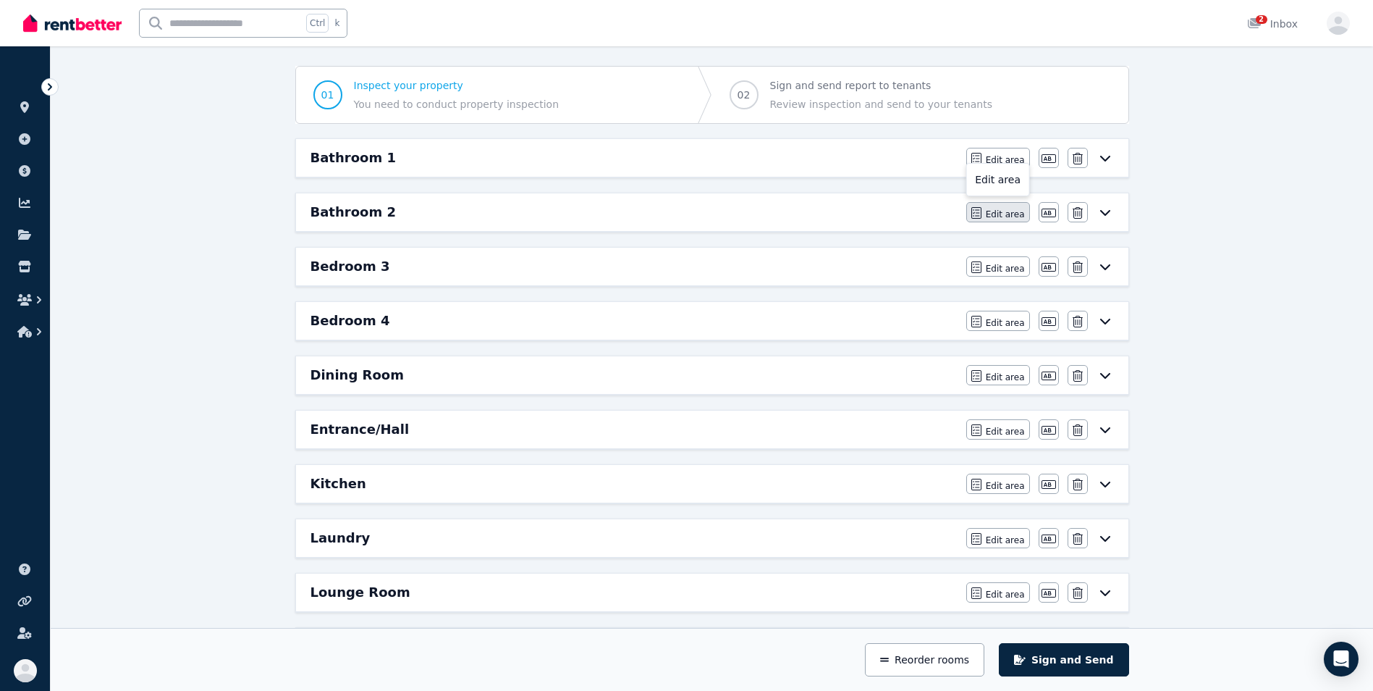
click at [990, 207] on button "Edit area" at bounding box center [998, 212] width 64 height 20
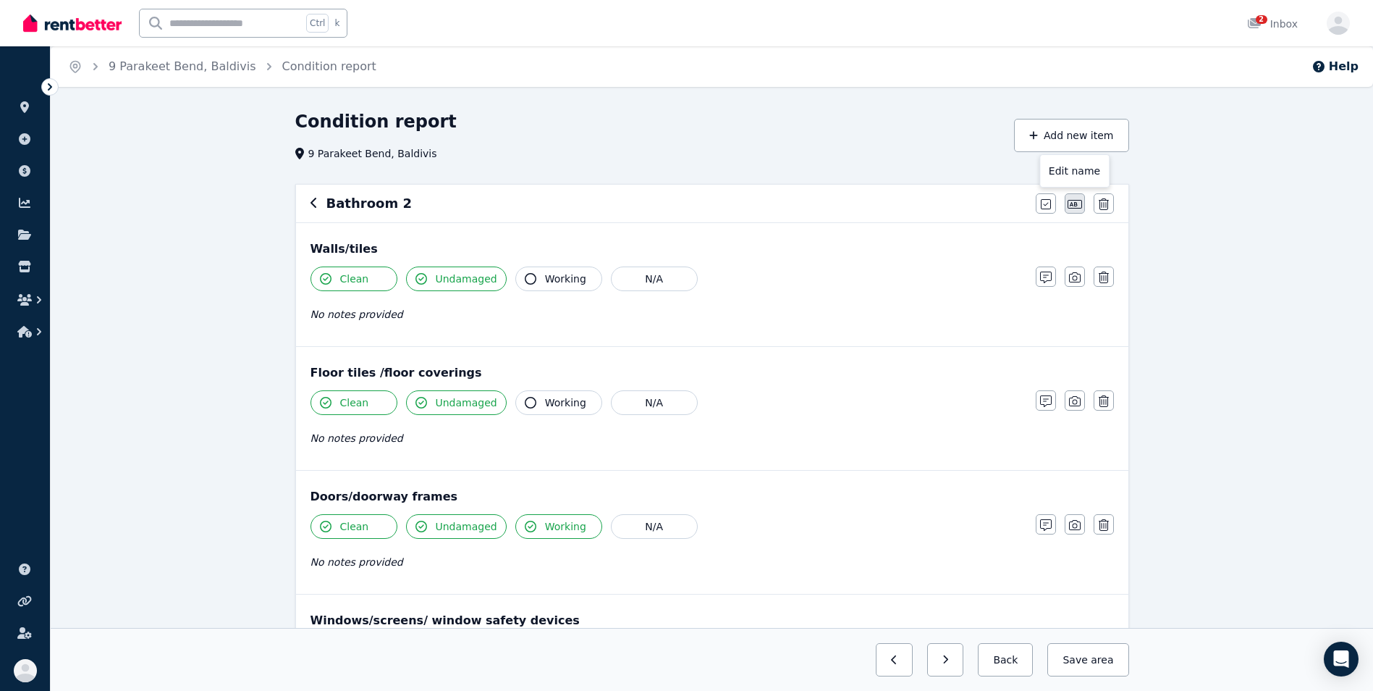
click at [1075, 196] on button "button" at bounding box center [1075, 203] width 20 height 20
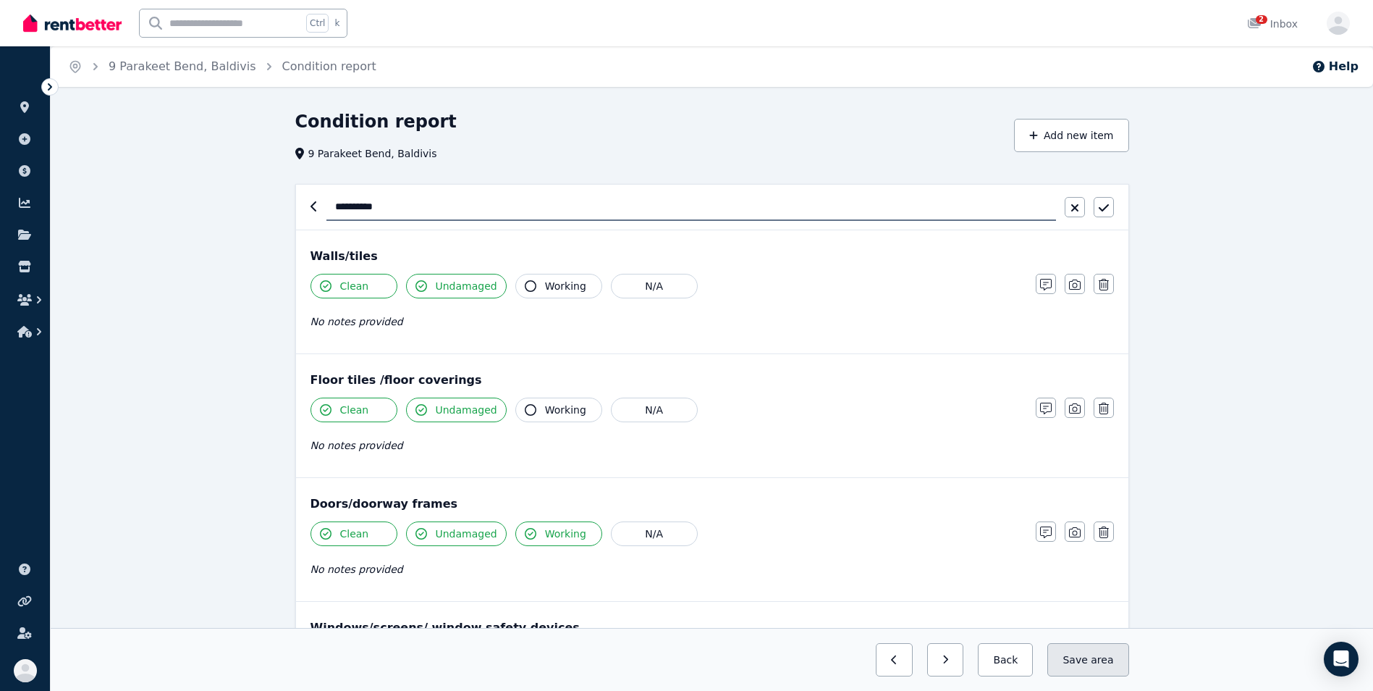
type input "**********"
click at [1110, 669] on button "Save area" at bounding box center [1087, 659] width 81 height 33
click at [889, 662] on button "button" at bounding box center [882, 659] width 37 height 33
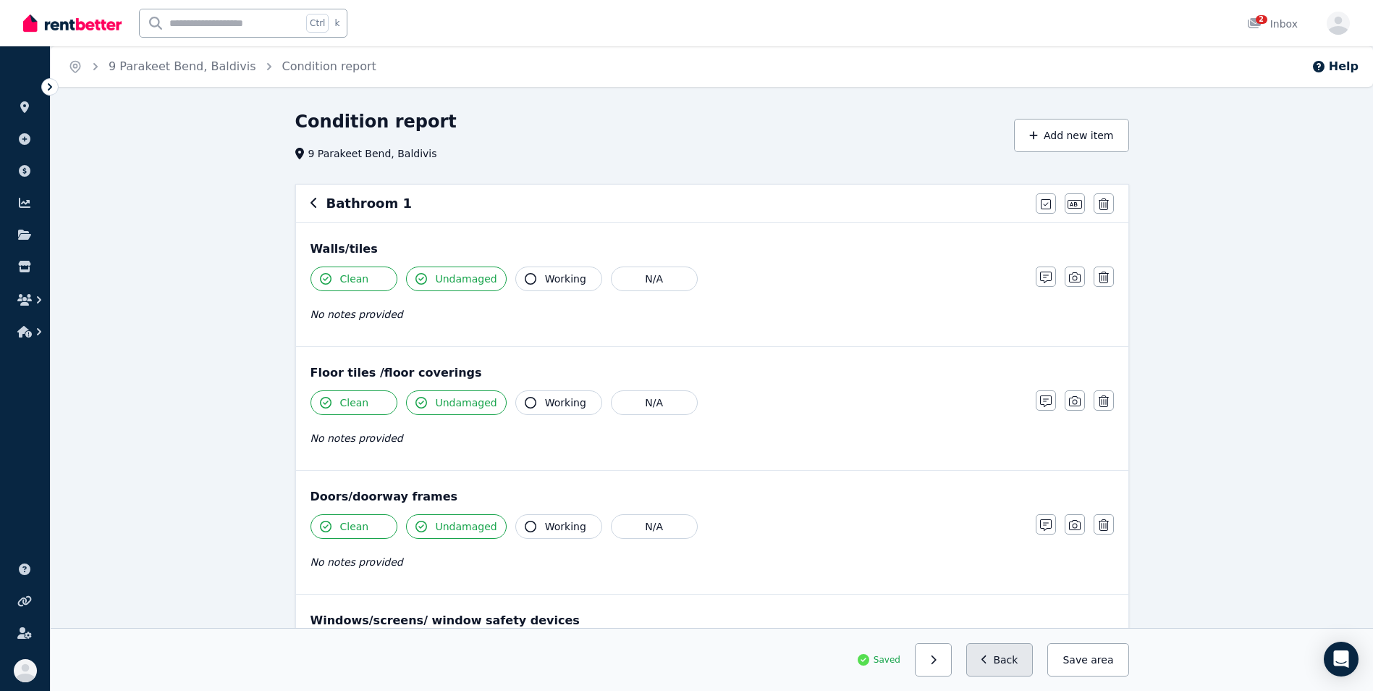
click at [1008, 663] on button "Back" at bounding box center [999, 659] width 67 height 33
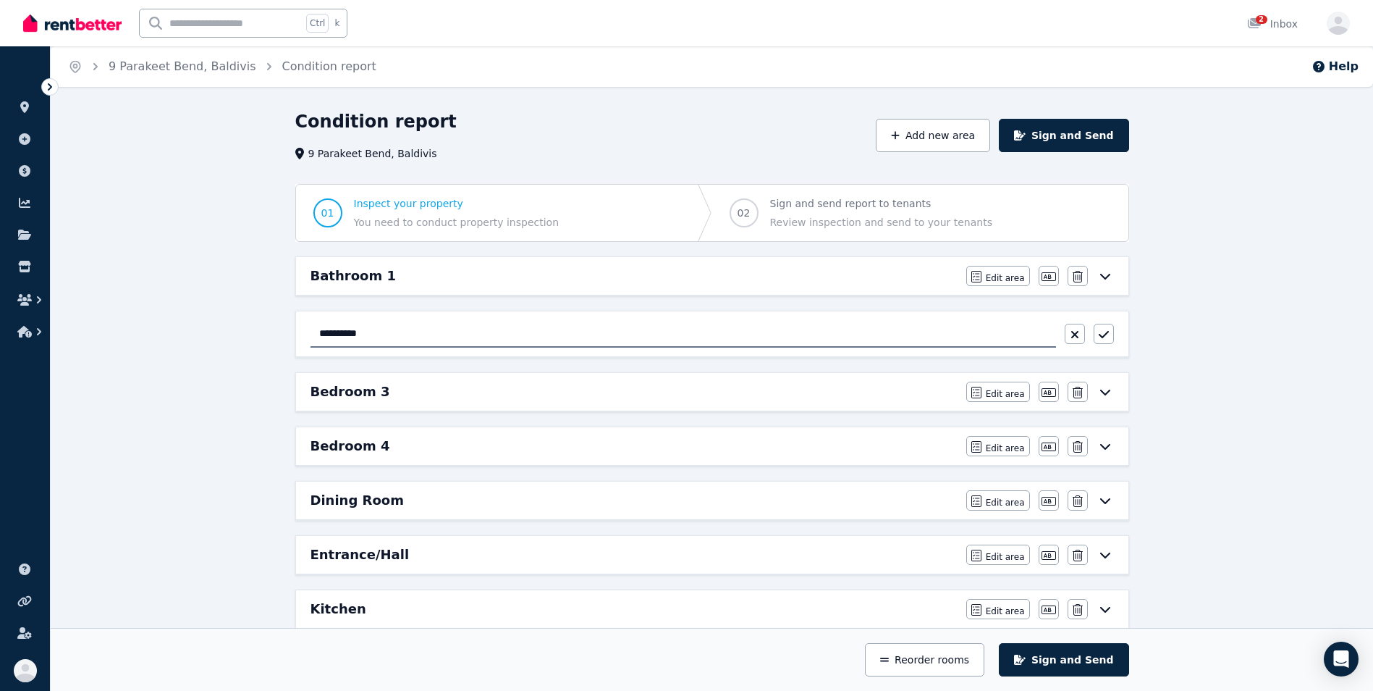
click at [1235, 523] on div "**********" at bounding box center [712, 658] width 1322 height 1097
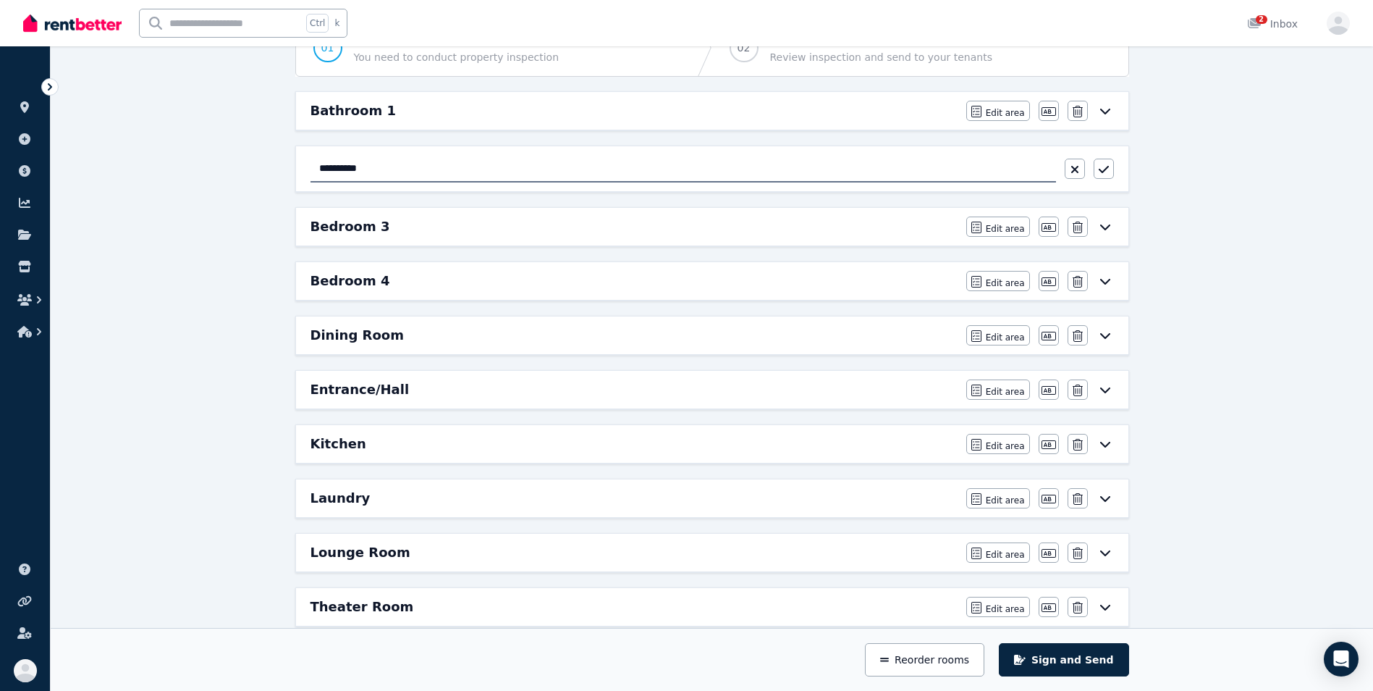
scroll to position [122, 0]
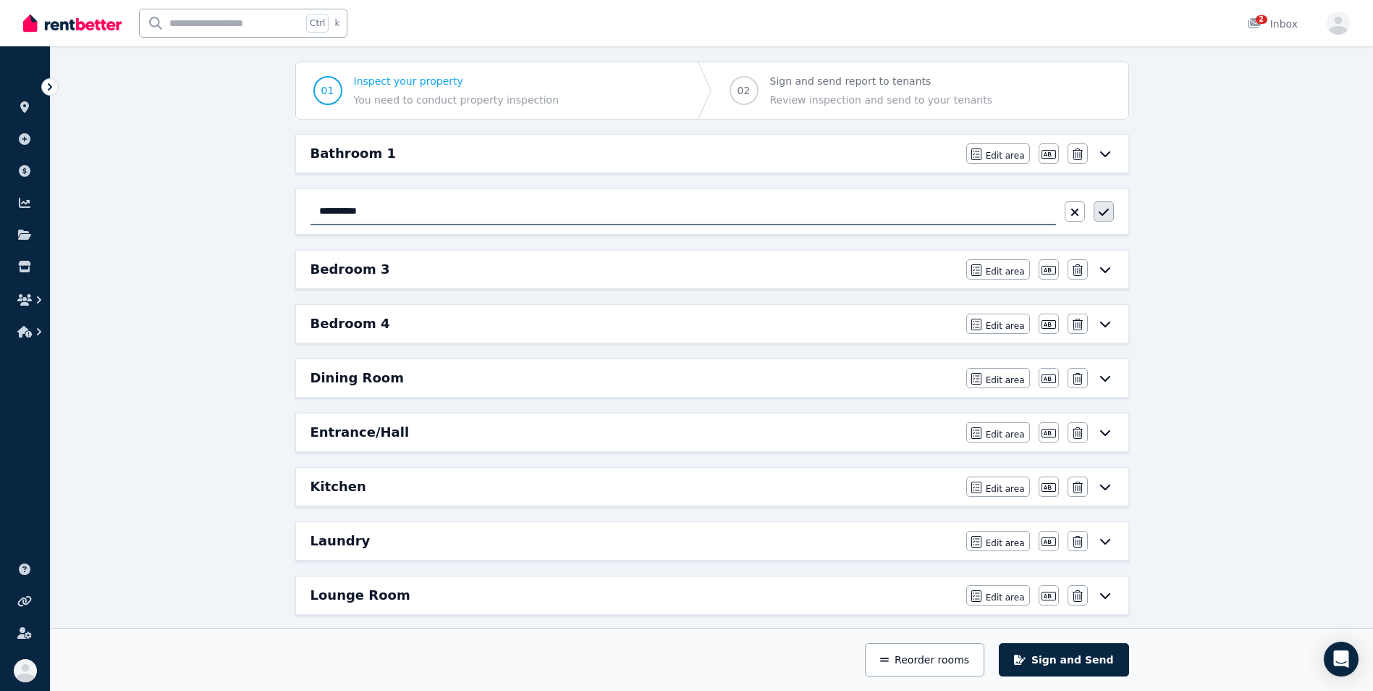
click at [1106, 214] on icon "button" at bounding box center [1104, 212] width 10 height 12
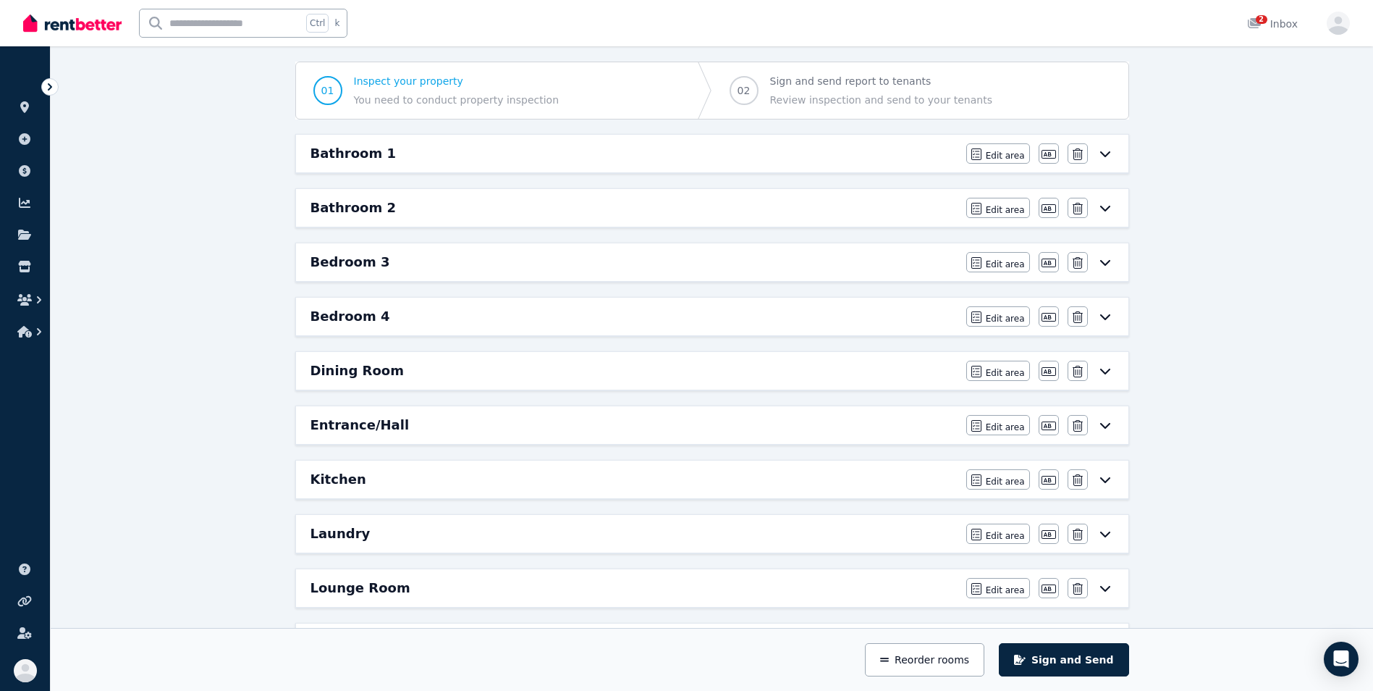
click at [1106, 214] on div "Edit area Edit area Edit name [GEOGRAPHIC_DATA]" at bounding box center [1040, 208] width 148 height 20
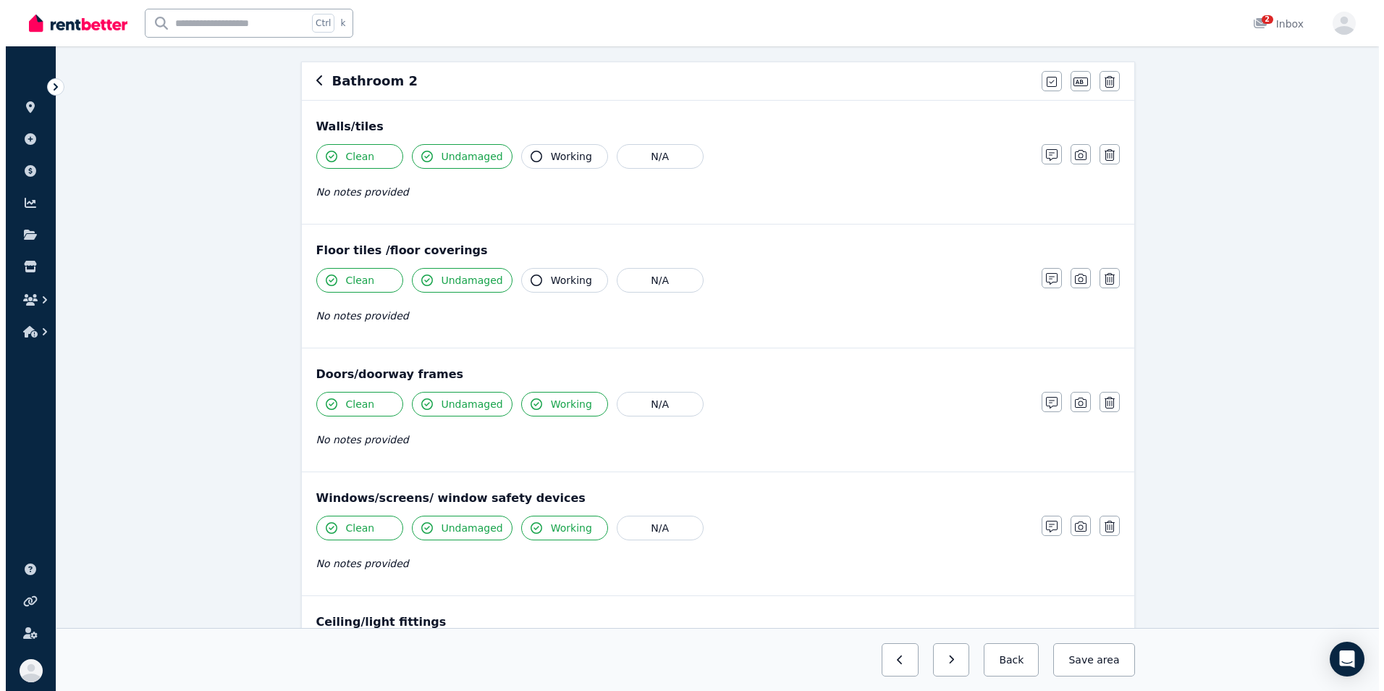
scroll to position [0, 0]
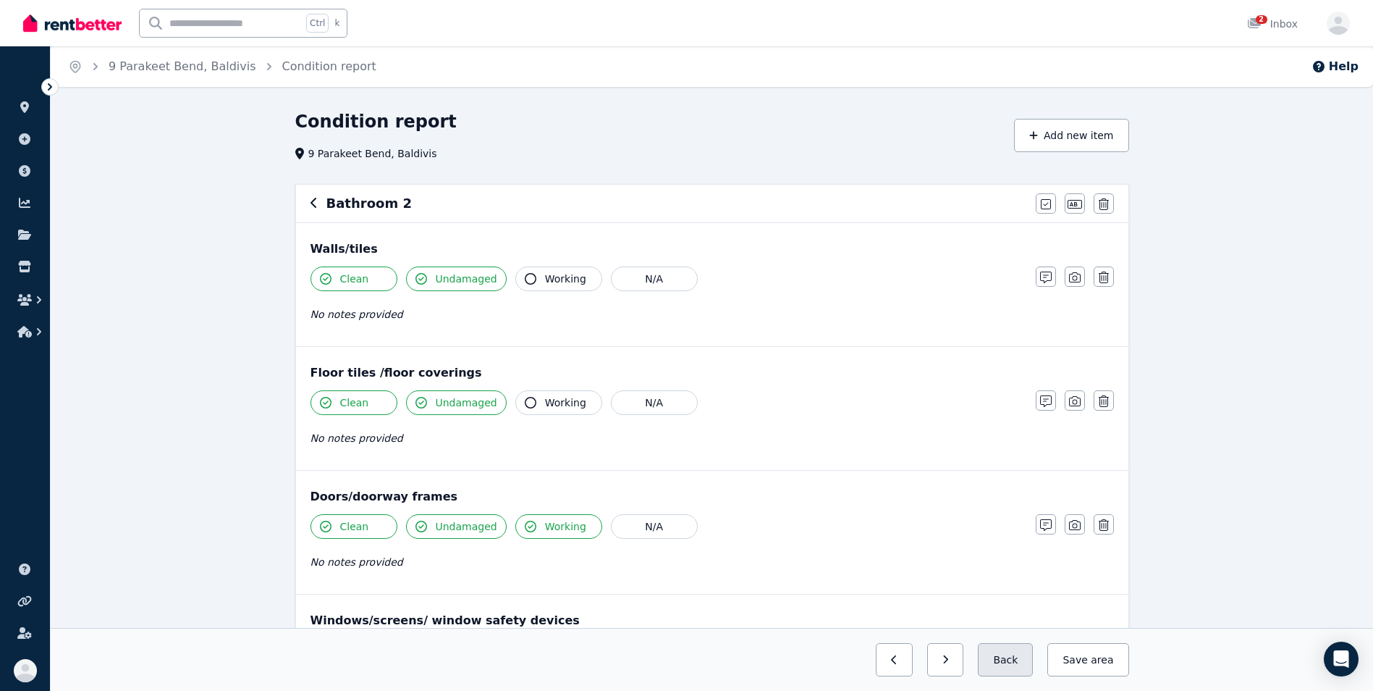
click at [1009, 654] on button "Back" at bounding box center [1005, 659] width 55 height 33
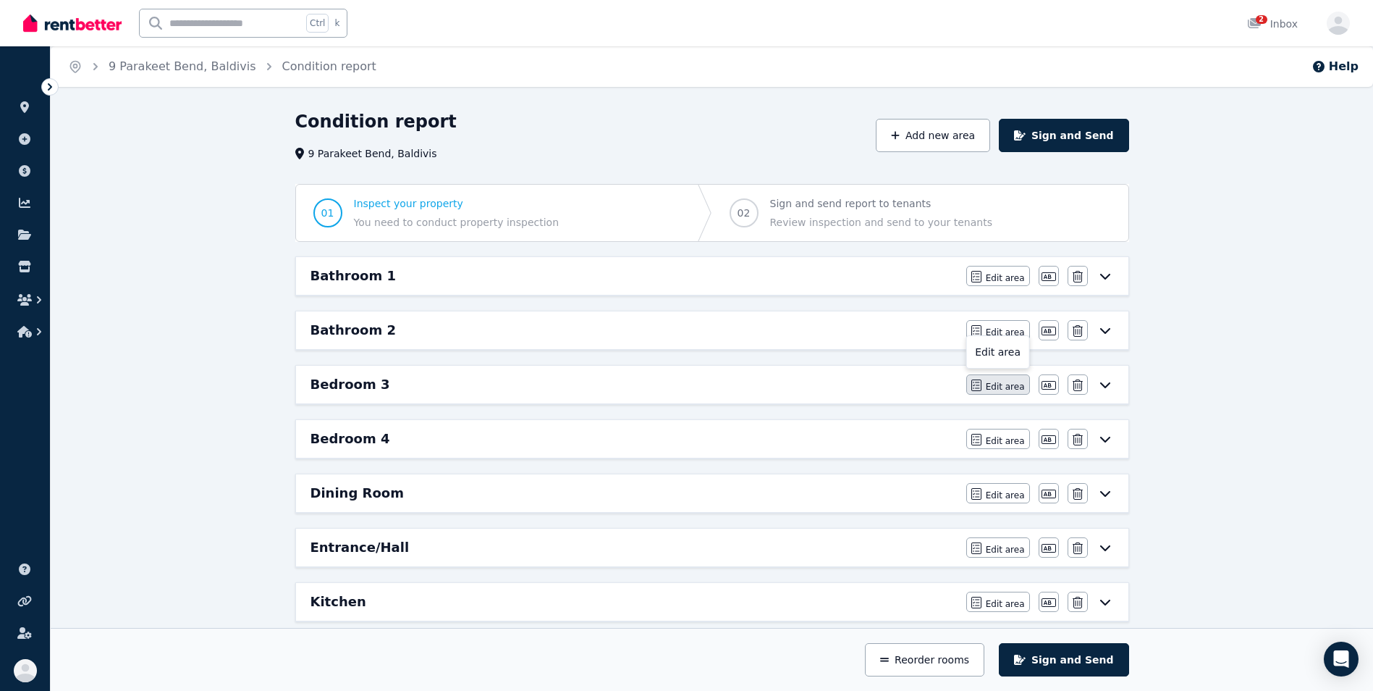
click at [1013, 390] on span "Edit area" at bounding box center [1005, 387] width 39 height 12
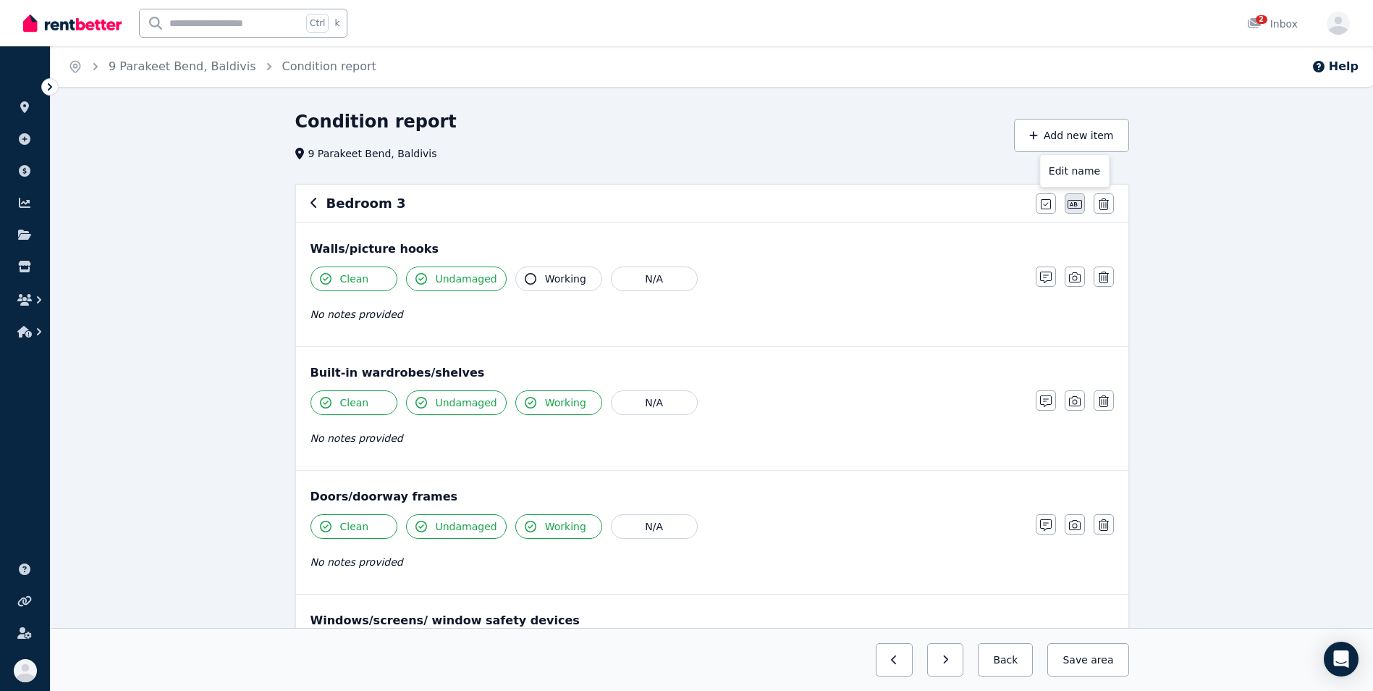
click at [1074, 202] on icon "button" at bounding box center [1075, 204] width 14 height 12
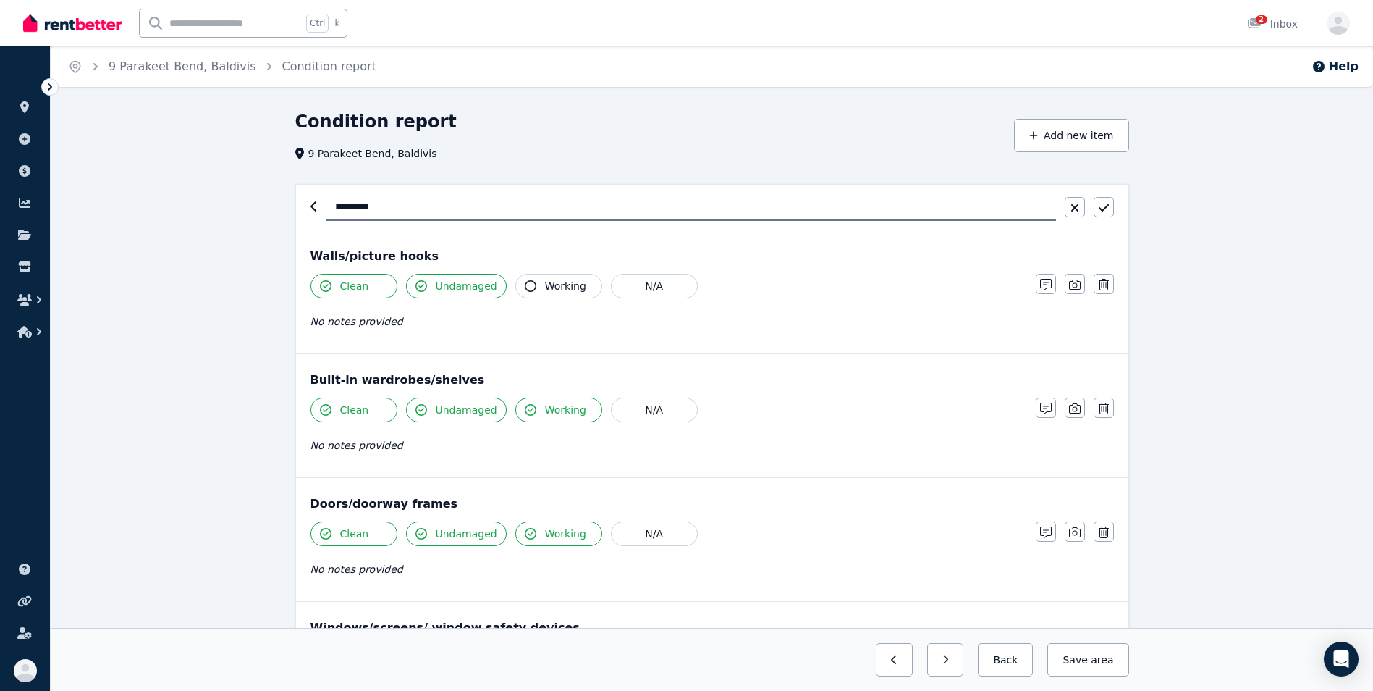
type input "*********"
click at [1081, 652] on button "Save area" at bounding box center [1087, 659] width 81 height 33
click at [1008, 660] on button "Back" at bounding box center [999, 659] width 67 height 33
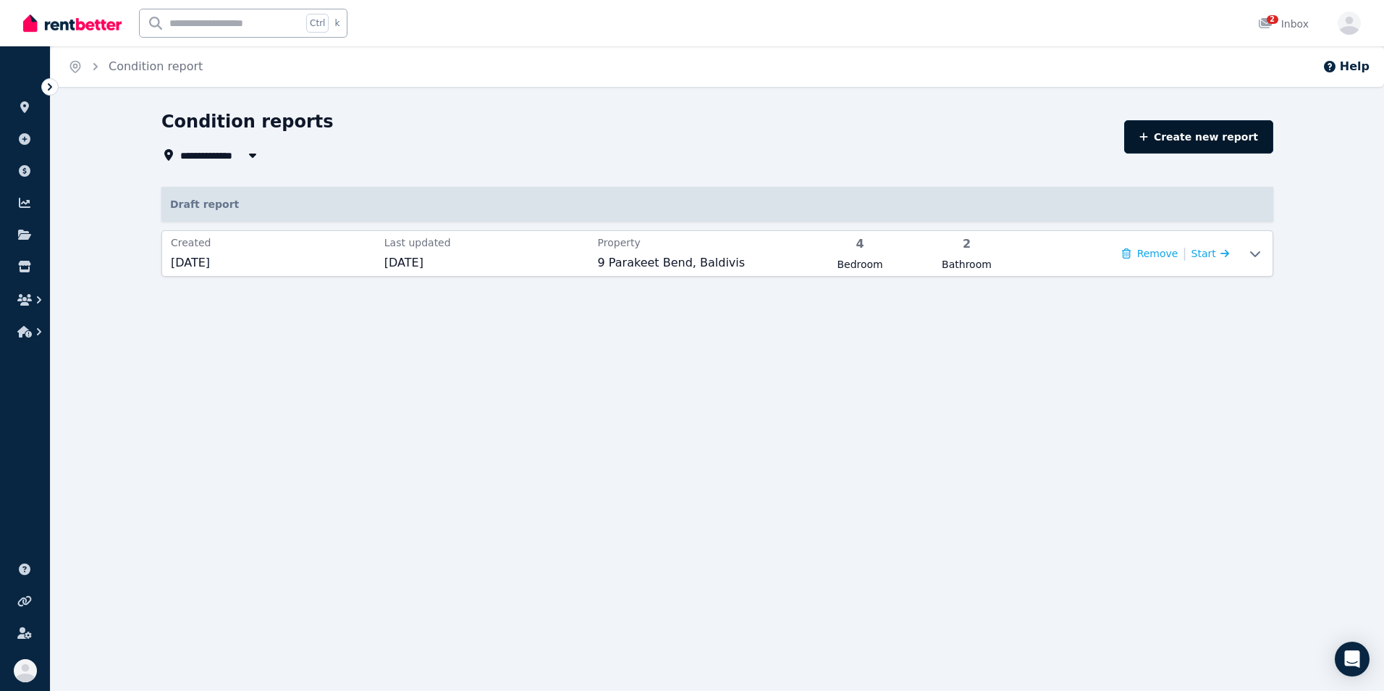
click at [1183, 129] on link "Create new report" at bounding box center [1198, 136] width 149 height 33
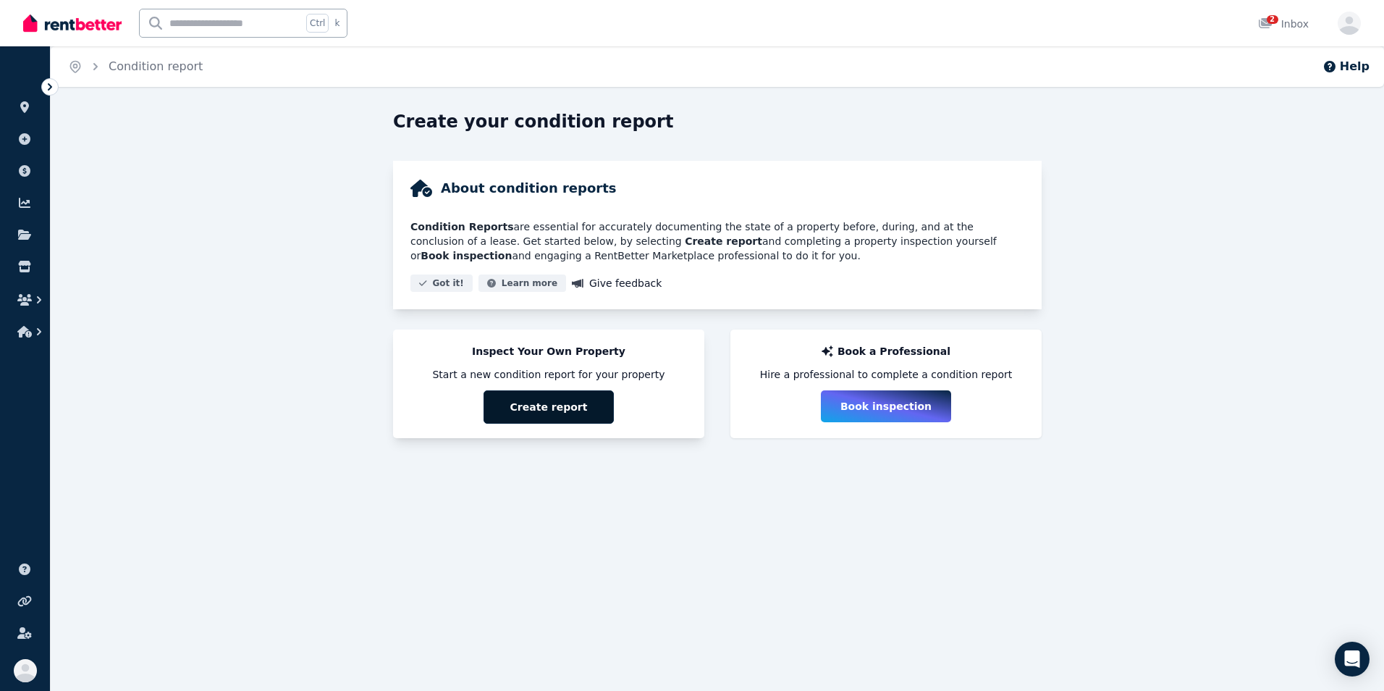
click at [544, 402] on button "Create report" at bounding box center [549, 406] width 130 height 33
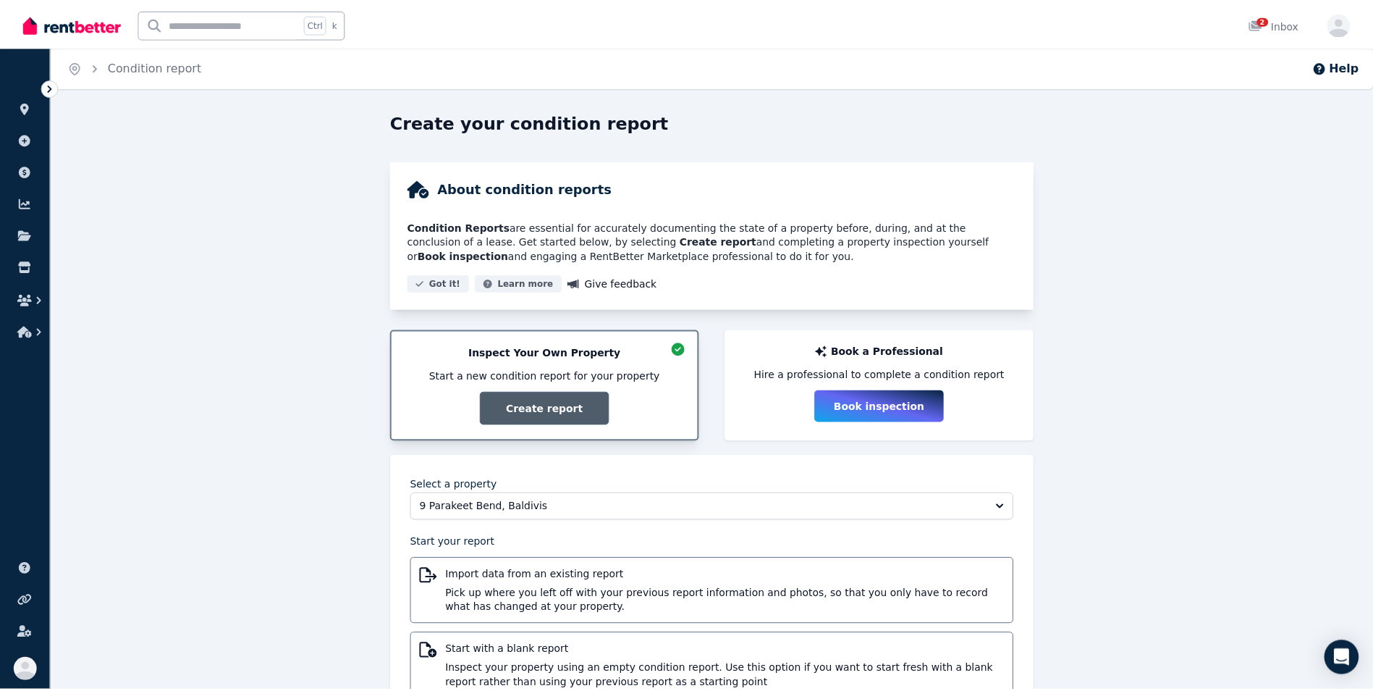
scroll to position [56, 0]
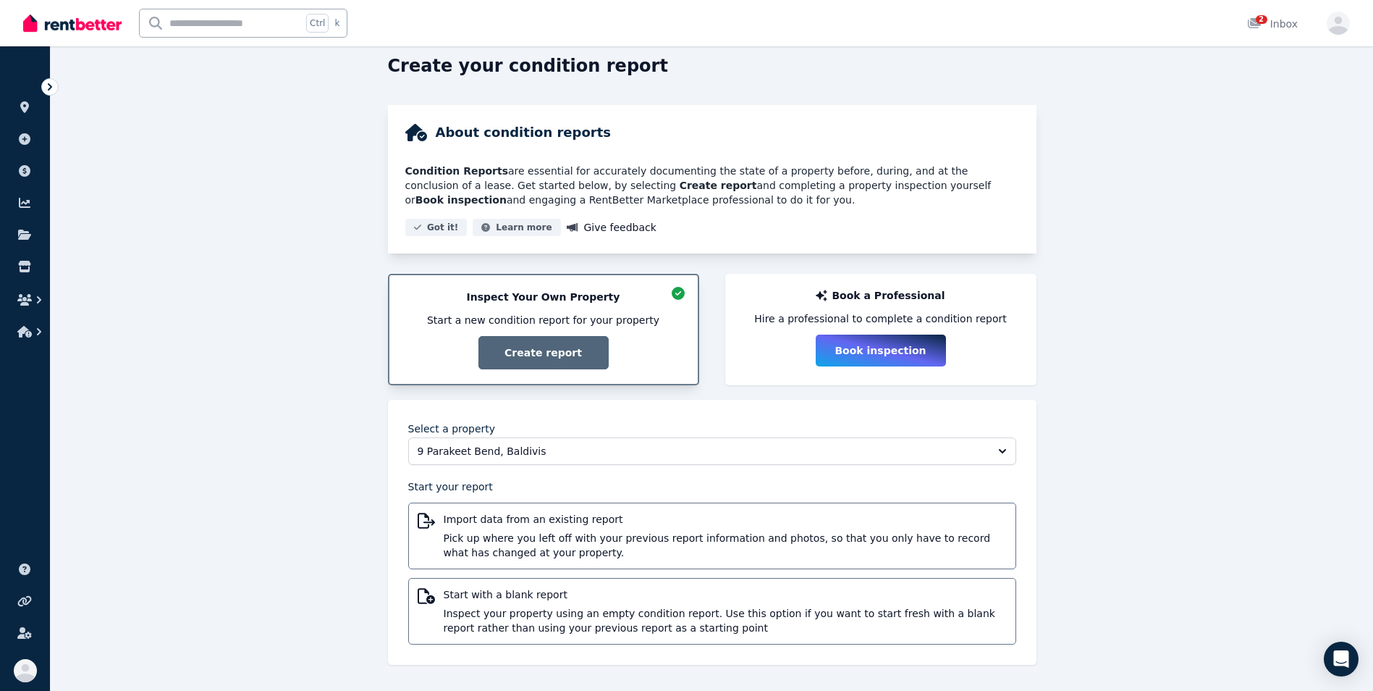
click at [549, 353] on div "Inspect Your Own Property Start a new condition report for your property Create…" at bounding box center [543, 330] width 279 height 80
click at [578, 612] on span "Inspect your property using an empty condition report. Use this option if you w…" at bounding box center [725, 620] width 563 height 29
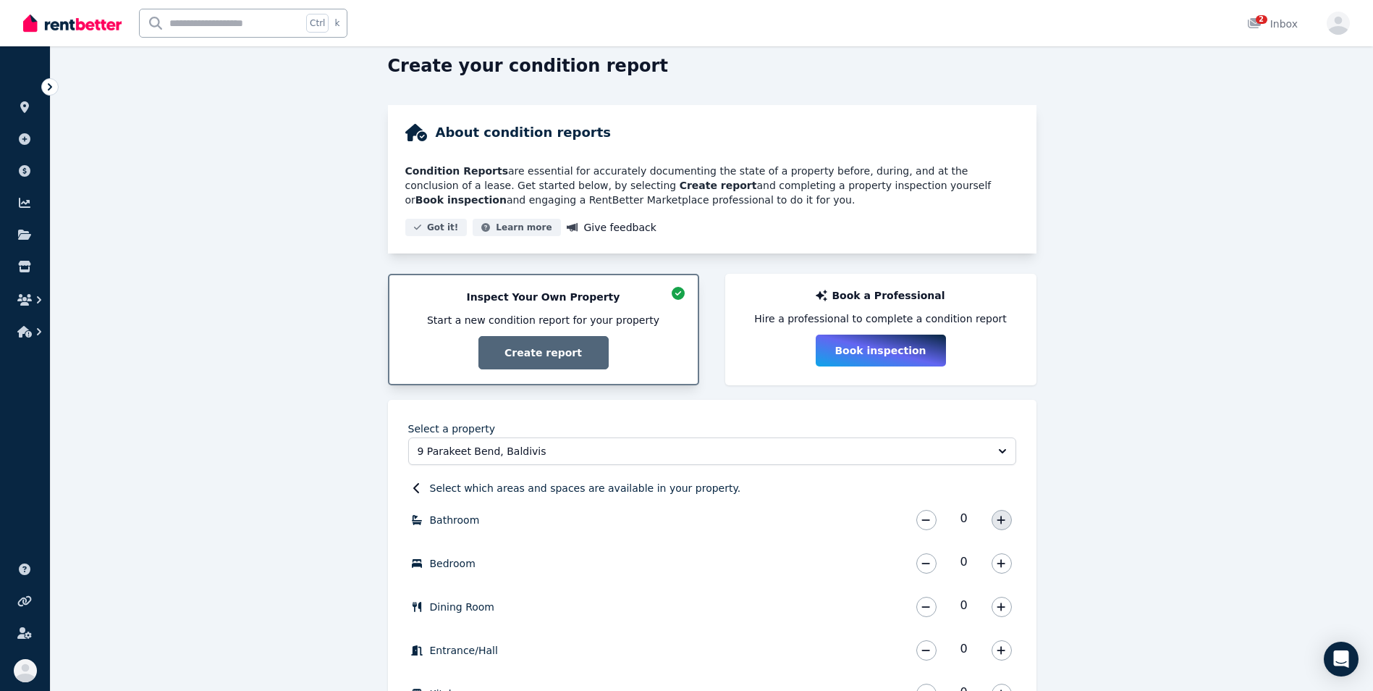
click at [1002, 521] on icon "button" at bounding box center [1001, 519] width 8 height 8
click at [1008, 563] on button "button" at bounding box center [1002, 563] width 20 height 20
click at [1000, 606] on icon "button" at bounding box center [1001, 607] width 9 height 10
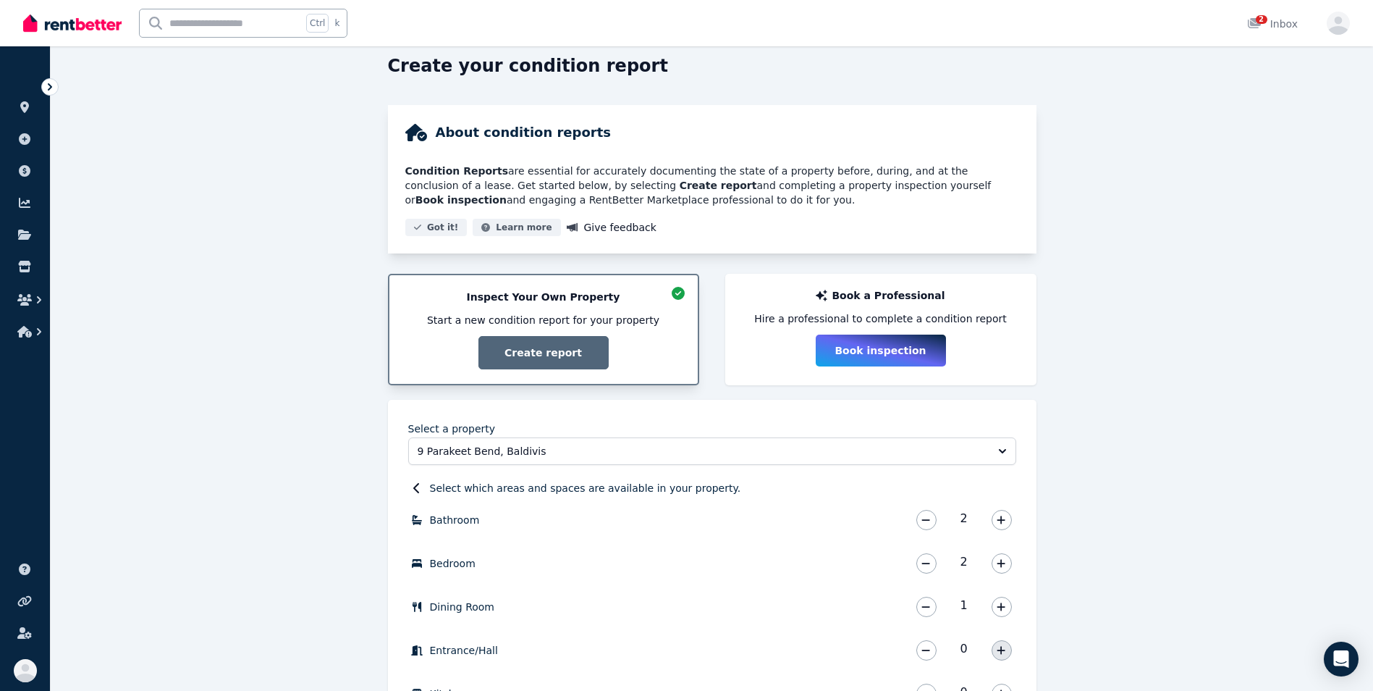
click at [1000, 651] on icon "button" at bounding box center [1001, 650] width 9 height 10
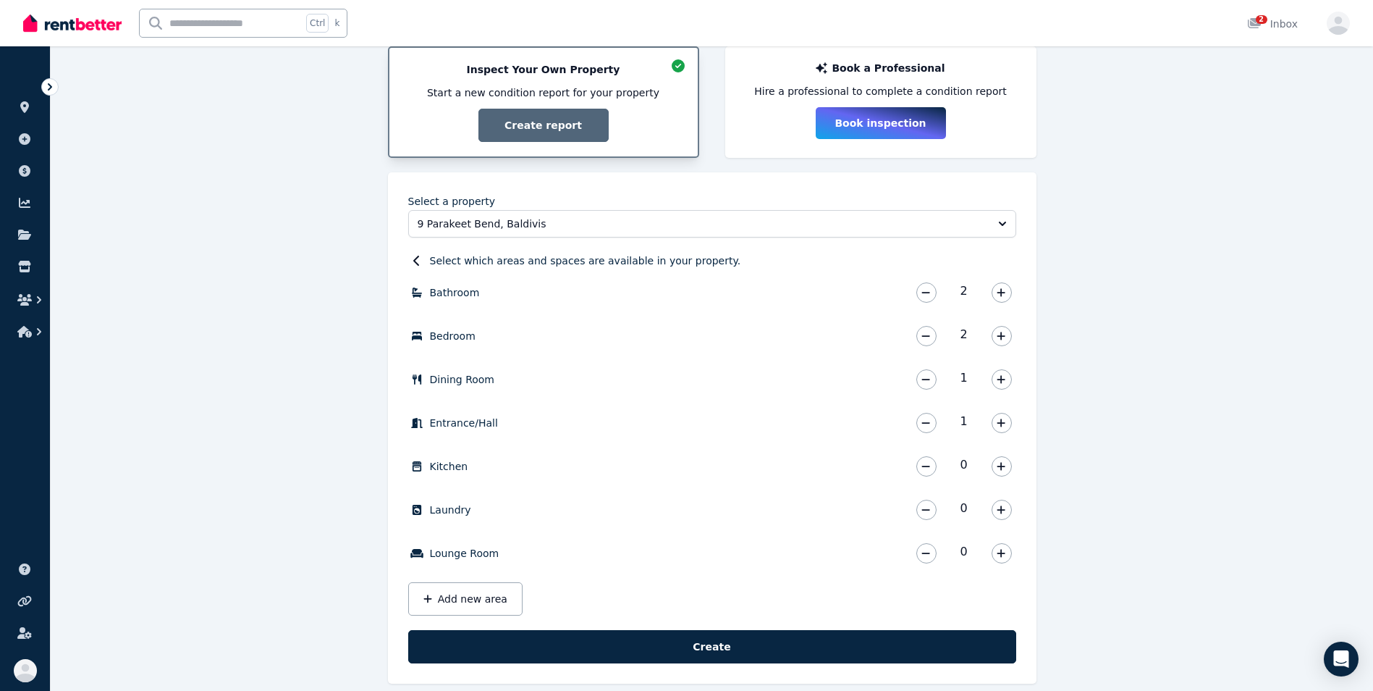
scroll to position [297, 0]
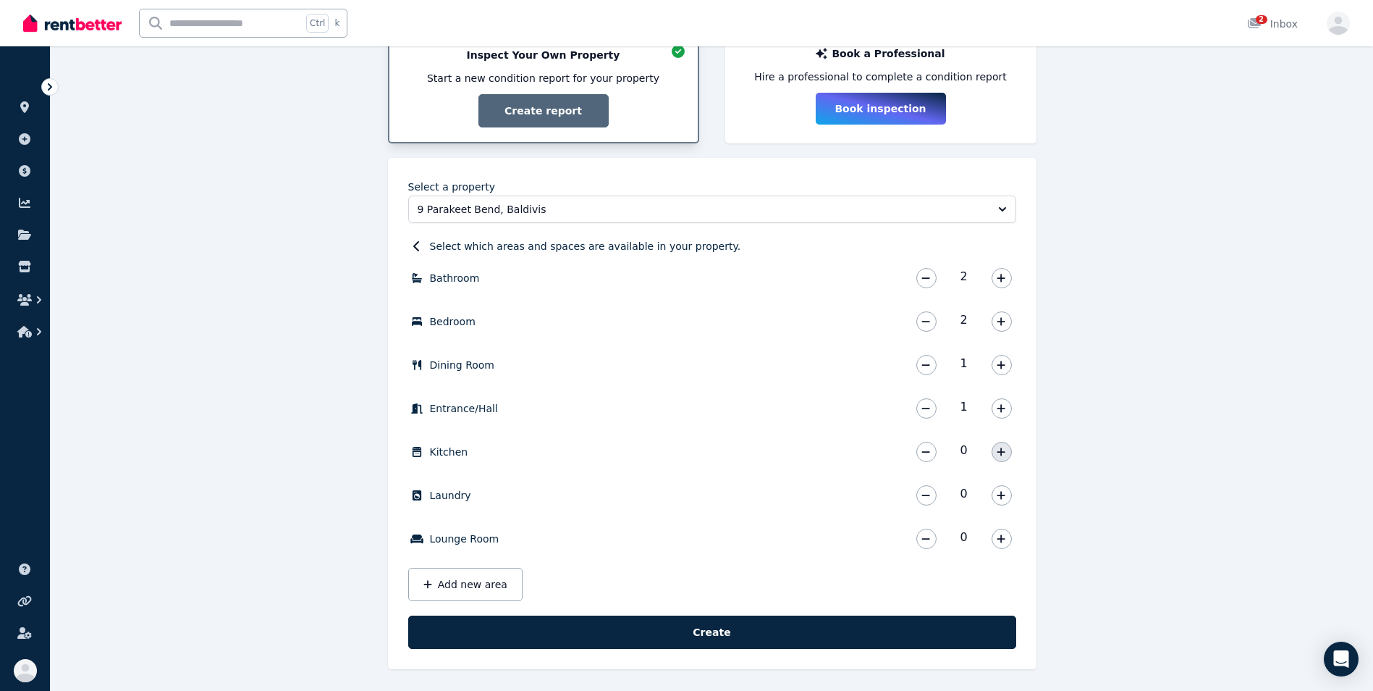
click at [1006, 448] on button "button" at bounding box center [1002, 452] width 20 height 20
click at [1008, 496] on button "button" at bounding box center [1002, 495] width 20 height 20
click at [1003, 540] on icon "button" at bounding box center [1001, 538] width 9 height 10
click at [458, 583] on button "Add new area" at bounding box center [465, 583] width 114 height 33
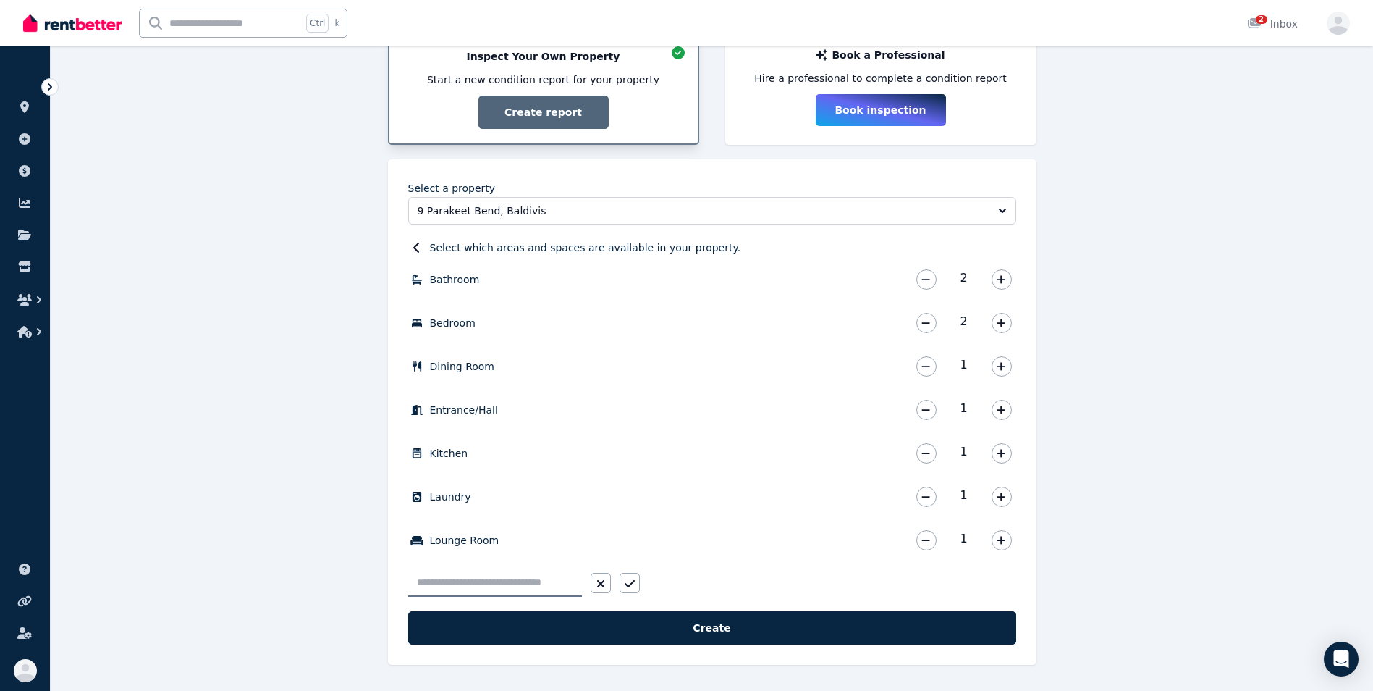
scroll to position [296, 0]
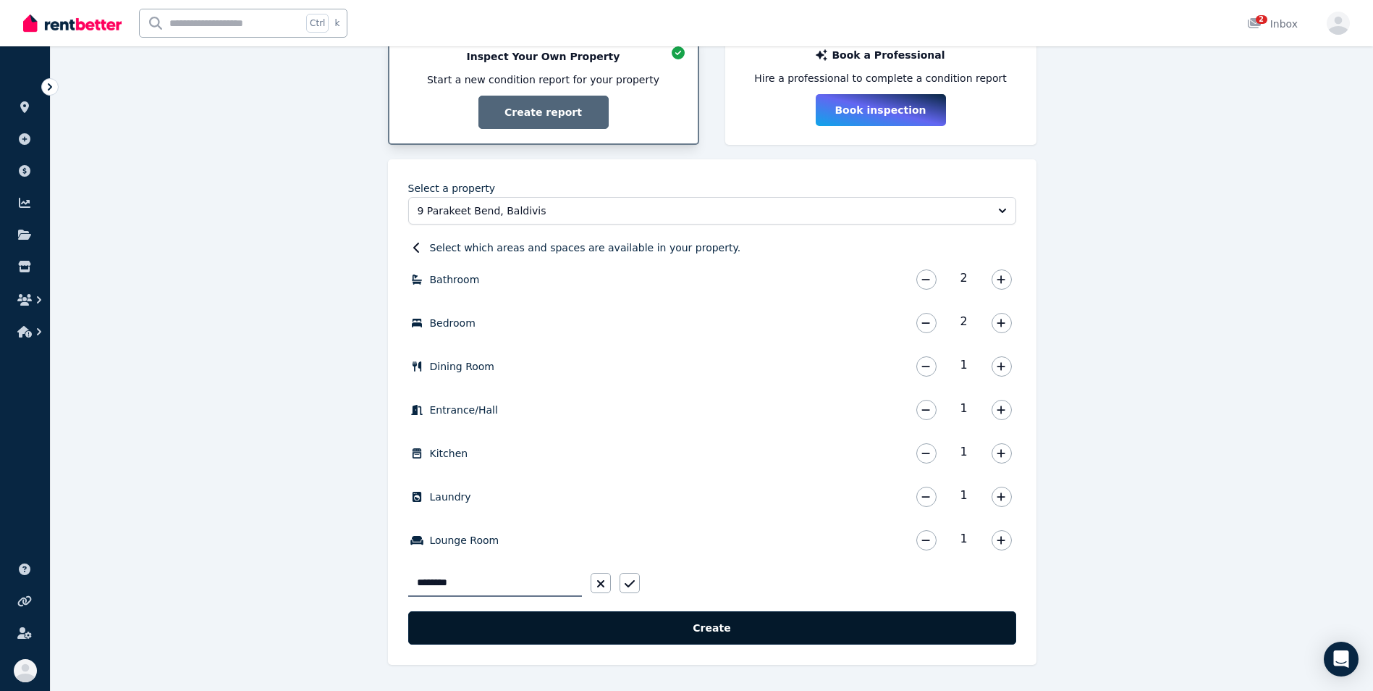
type input "********"
click at [698, 624] on button "Create" at bounding box center [712, 627] width 608 height 33
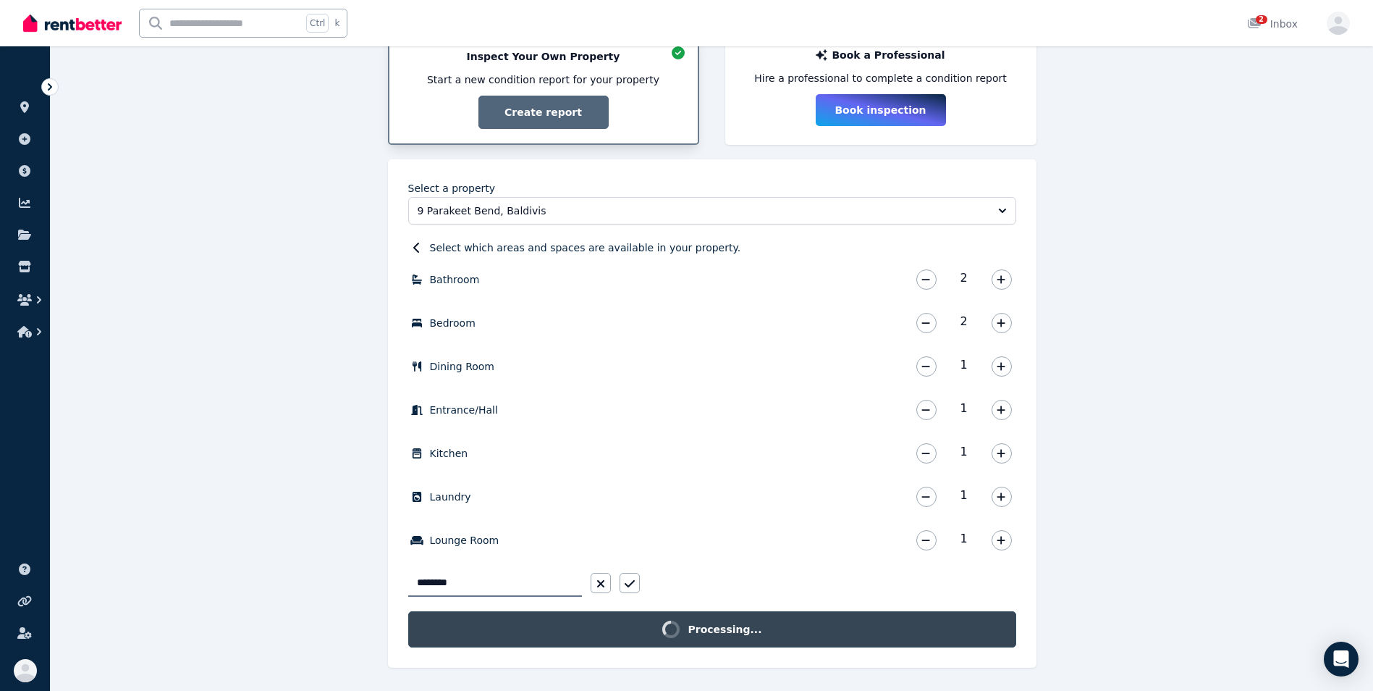
scroll to position [283, 0]
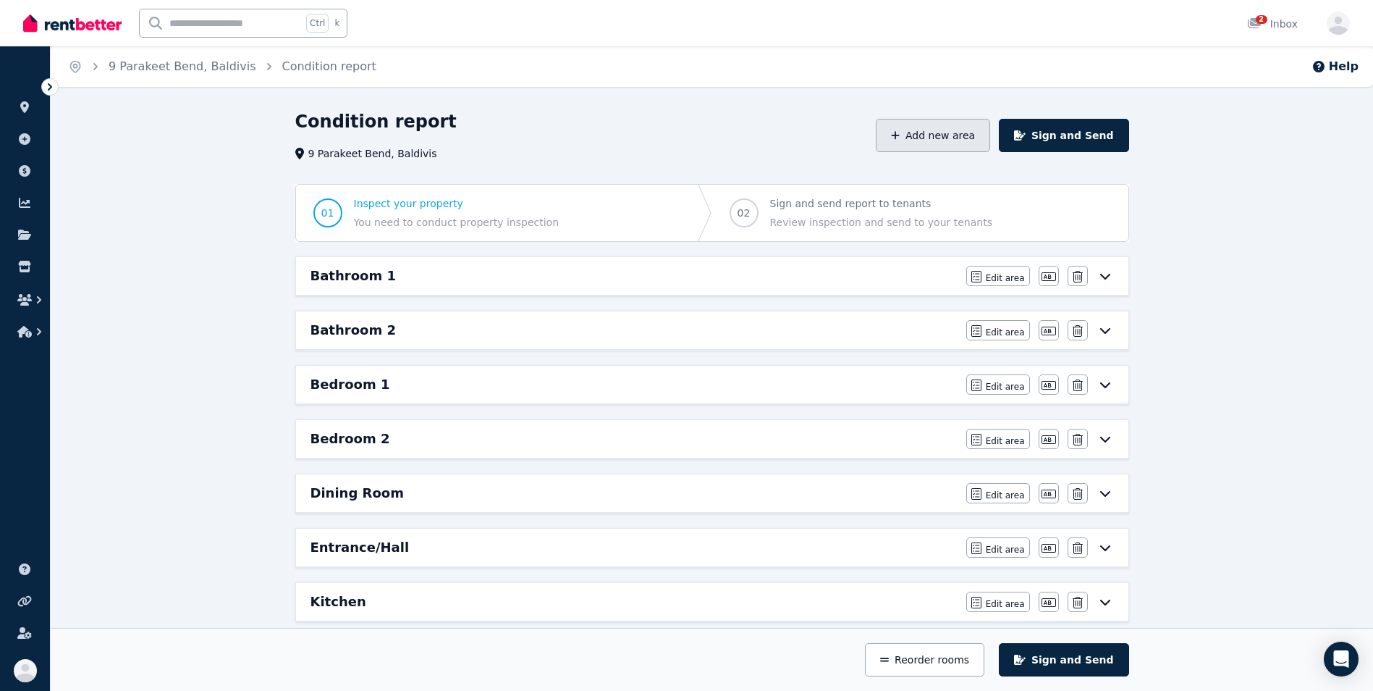
click at [936, 130] on button "Add new area" at bounding box center [933, 135] width 114 height 33
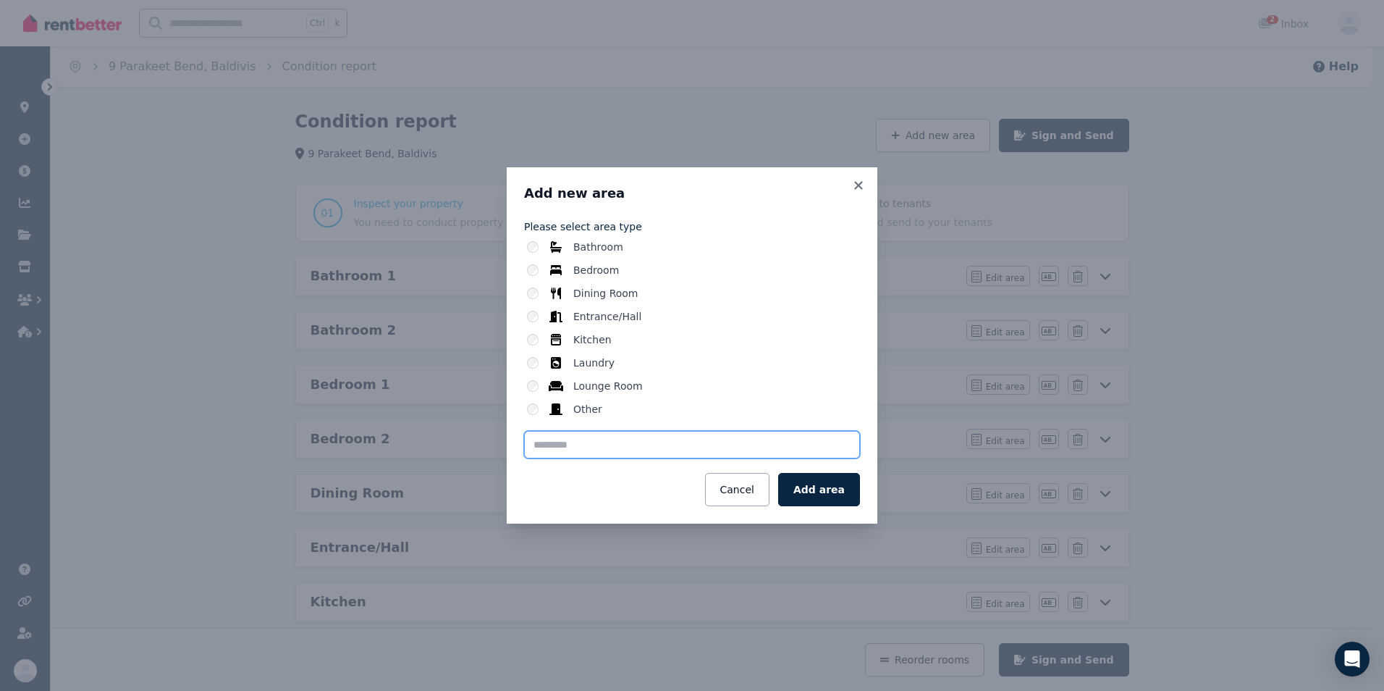
click at [552, 450] on input "text" at bounding box center [692, 445] width 336 height 28
type input "**********"
click at [806, 489] on button "Add area" at bounding box center [819, 489] width 82 height 33
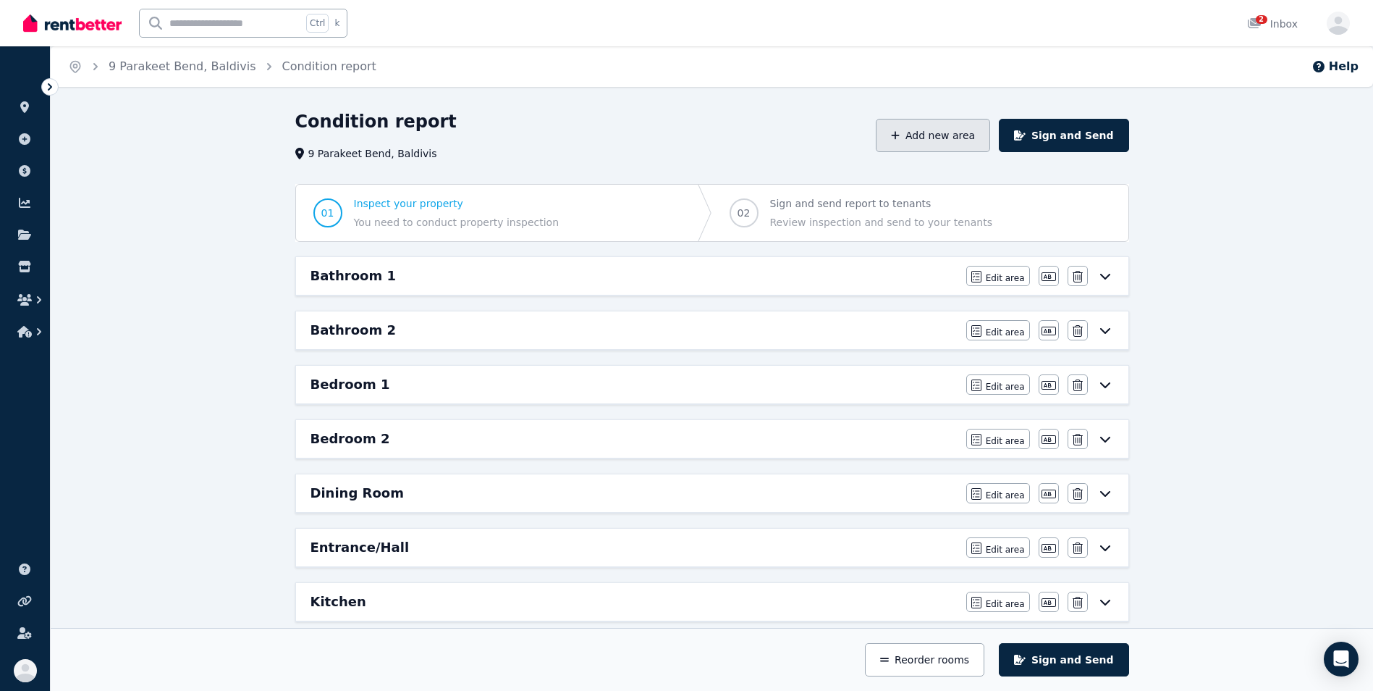
click at [960, 138] on button "Add new area" at bounding box center [933, 135] width 114 height 33
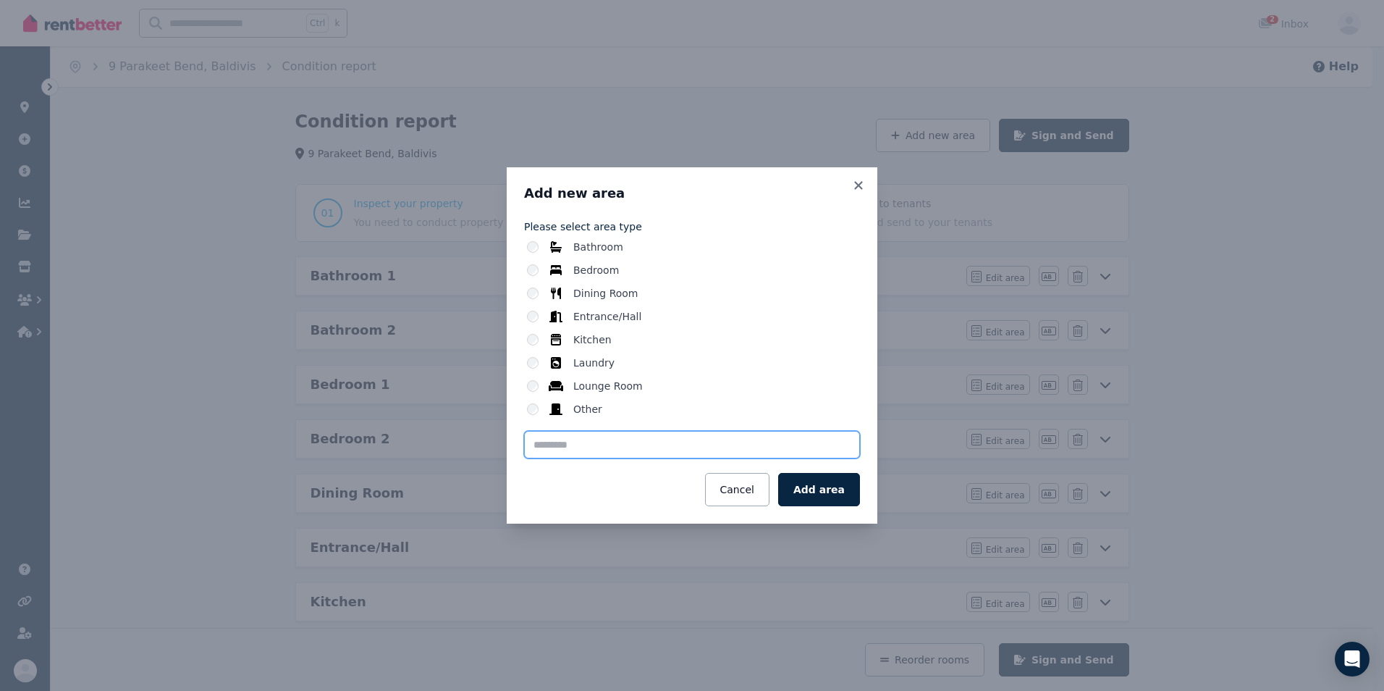
click at [589, 450] on input "text" at bounding box center [692, 445] width 336 height 28
type input "**********"
click at [816, 486] on button "Add area" at bounding box center [819, 489] width 82 height 33
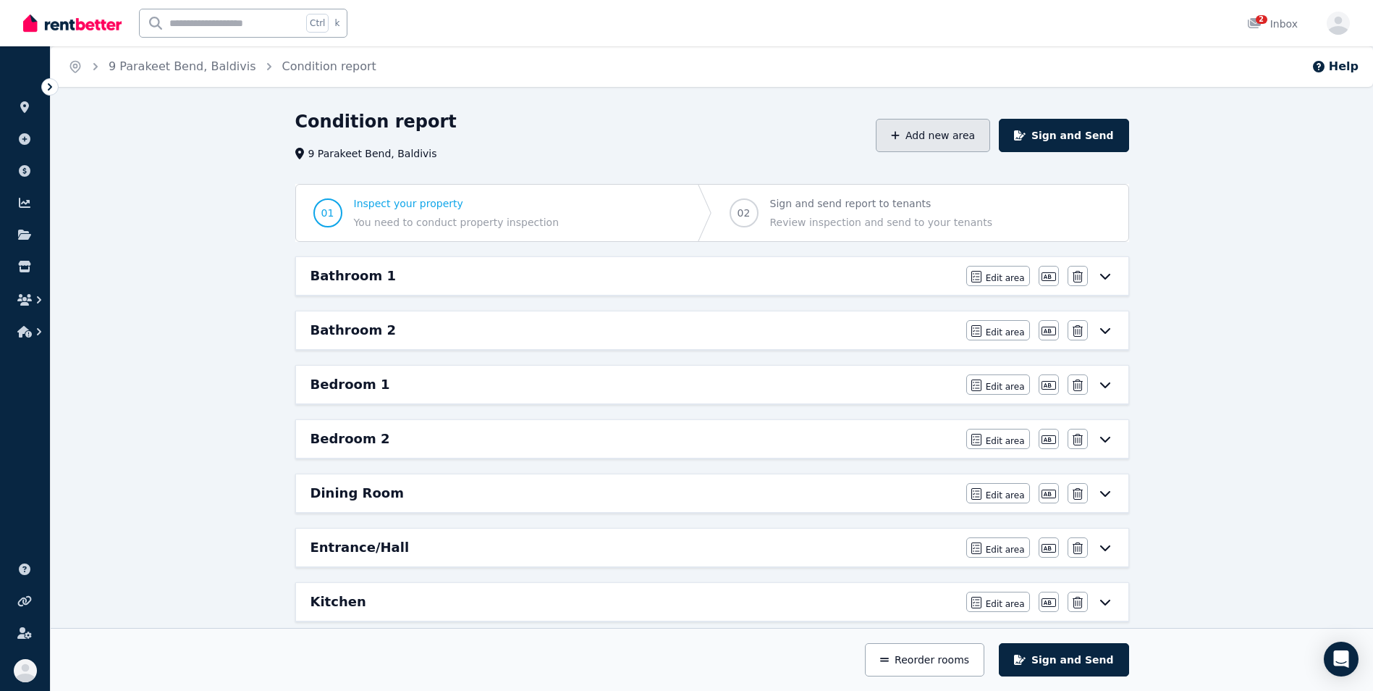
click at [932, 135] on button "Add new area" at bounding box center [933, 135] width 114 height 33
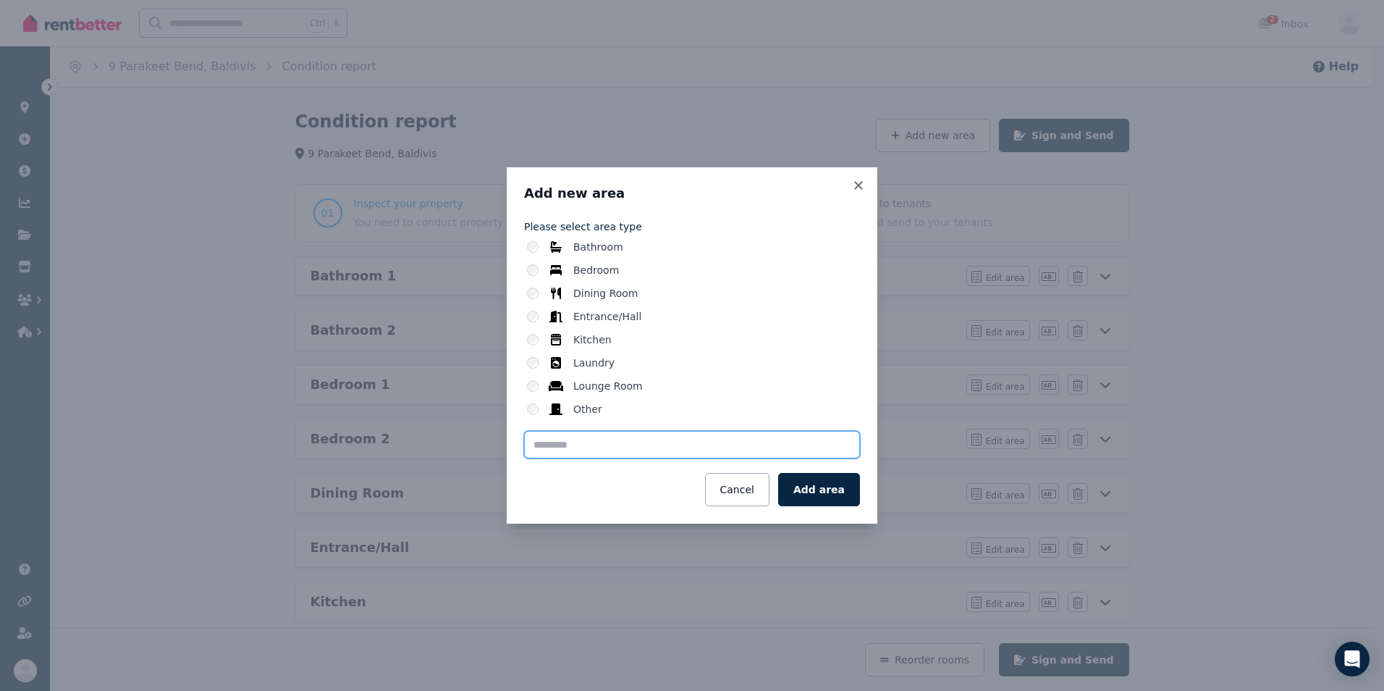
click at [550, 452] on input "text" at bounding box center [692, 445] width 336 height 28
type input "**********"
click at [842, 484] on button "Add area" at bounding box center [819, 489] width 82 height 33
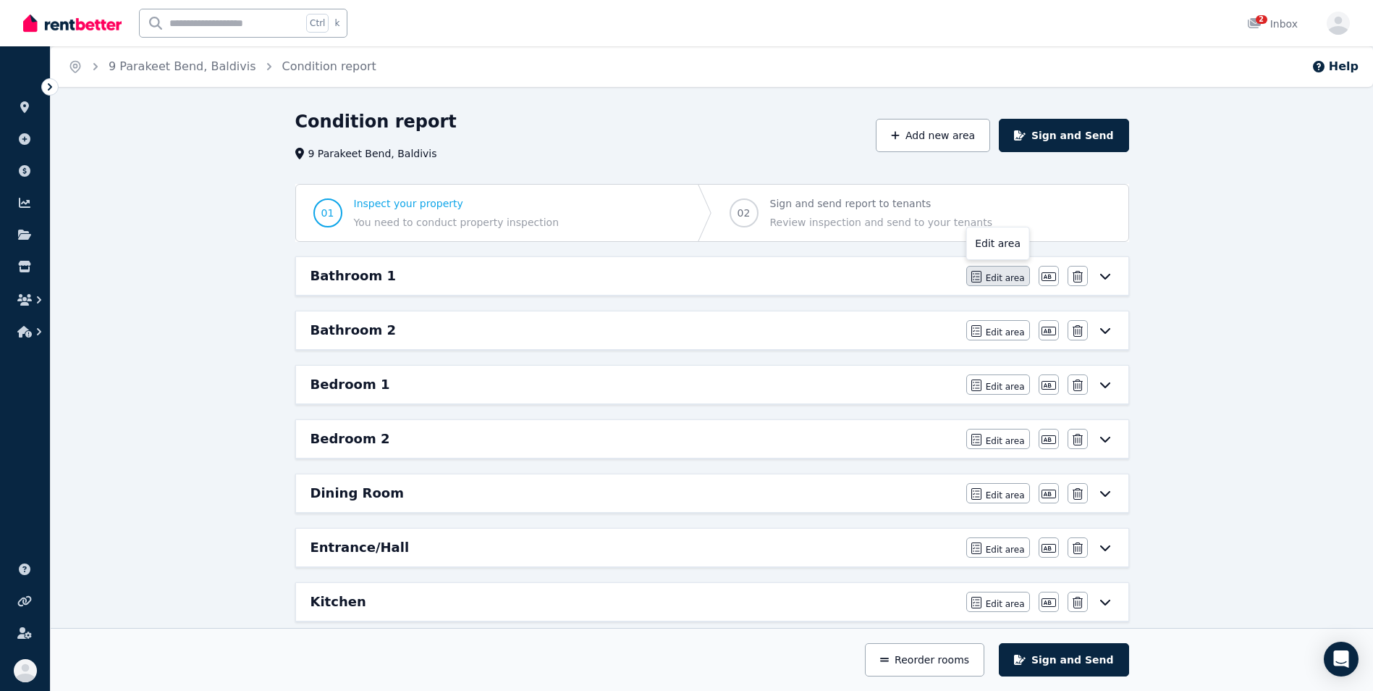
click at [1001, 274] on span "Edit area" at bounding box center [1005, 278] width 39 height 12
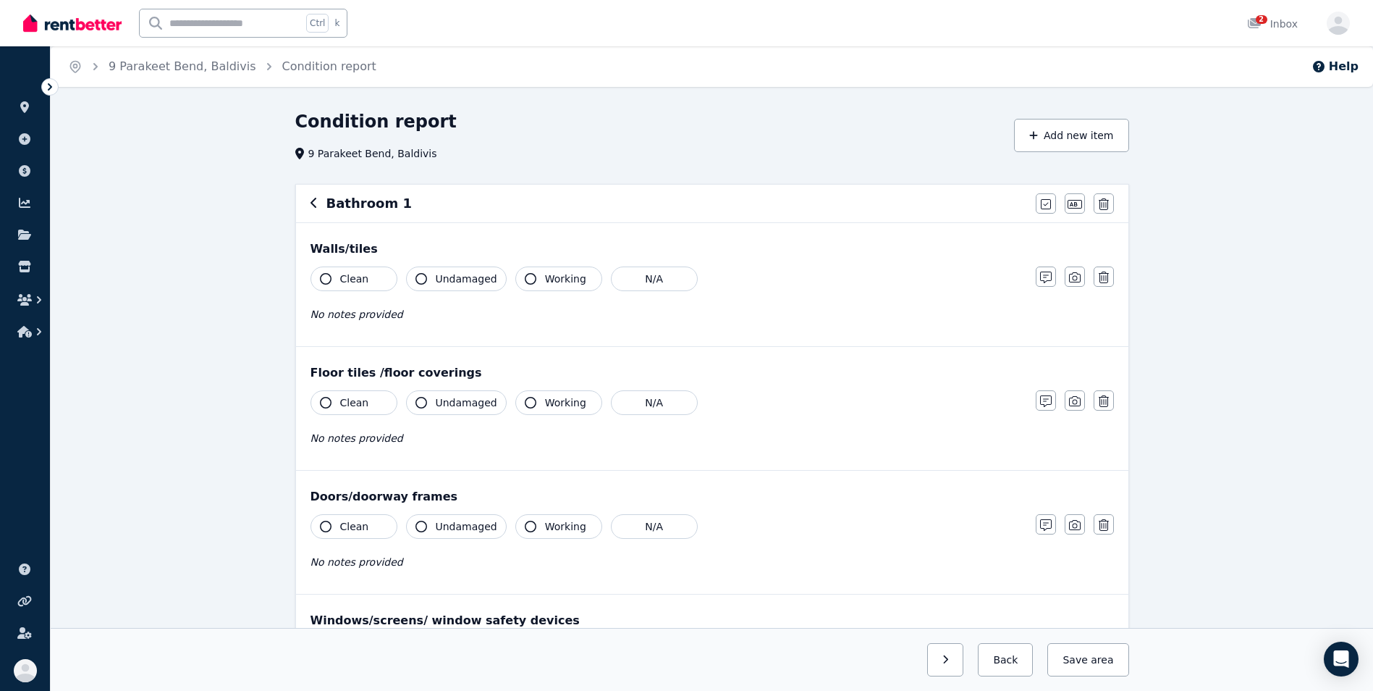
click at [318, 286] on button "Clean" at bounding box center [354, 278] width 87 height 25
click at [418, 281] on icon "button" at bounding box center [421, 279] width 12 height 12
click at [322, 400] on icon "button" at bounding box center [326, 403] width 12 height 12
click at [420, 408] on button "Undamaged" at bounding box center [456, 402] width 101 height 25
click at [318, 527] on button "Clean" at bounding box center [354, 526] width 87 height 25
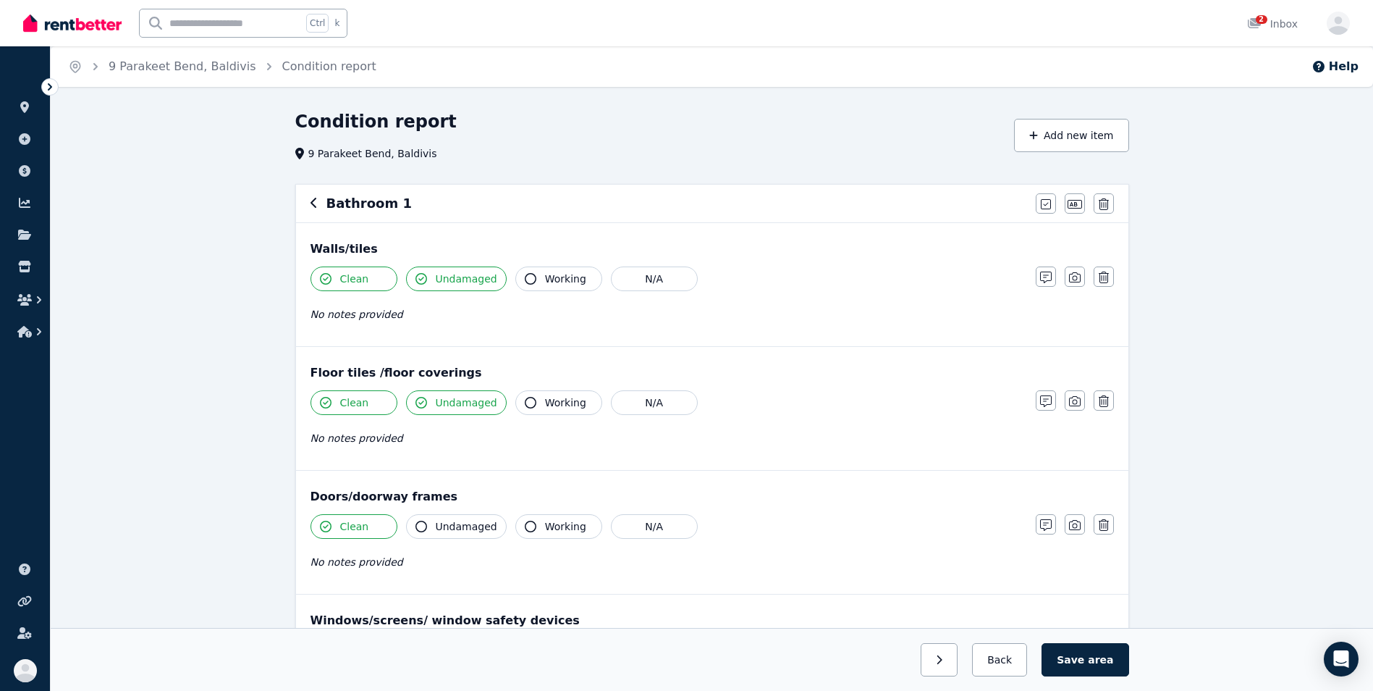
click at [414, 527] on button "Undamaged" at bounding box center [456, 526] width 101 height 25
click at [521, 532] on button "Working" at bounding box center [558, 526] width 87 height 25
click at [766, 575] on div "Clean Undamaged Working N/A No notes provided" at bounding box center [666, 549] width 711 height 71
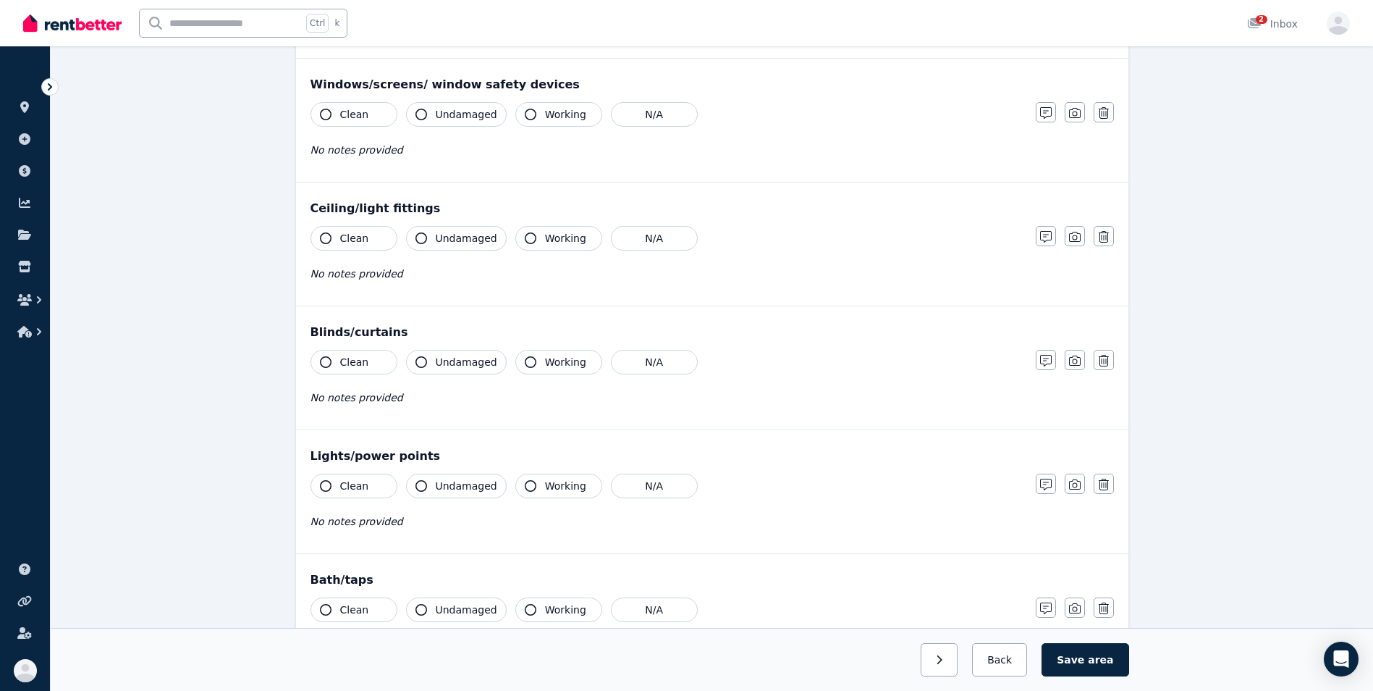
scroll to position [550, 0]
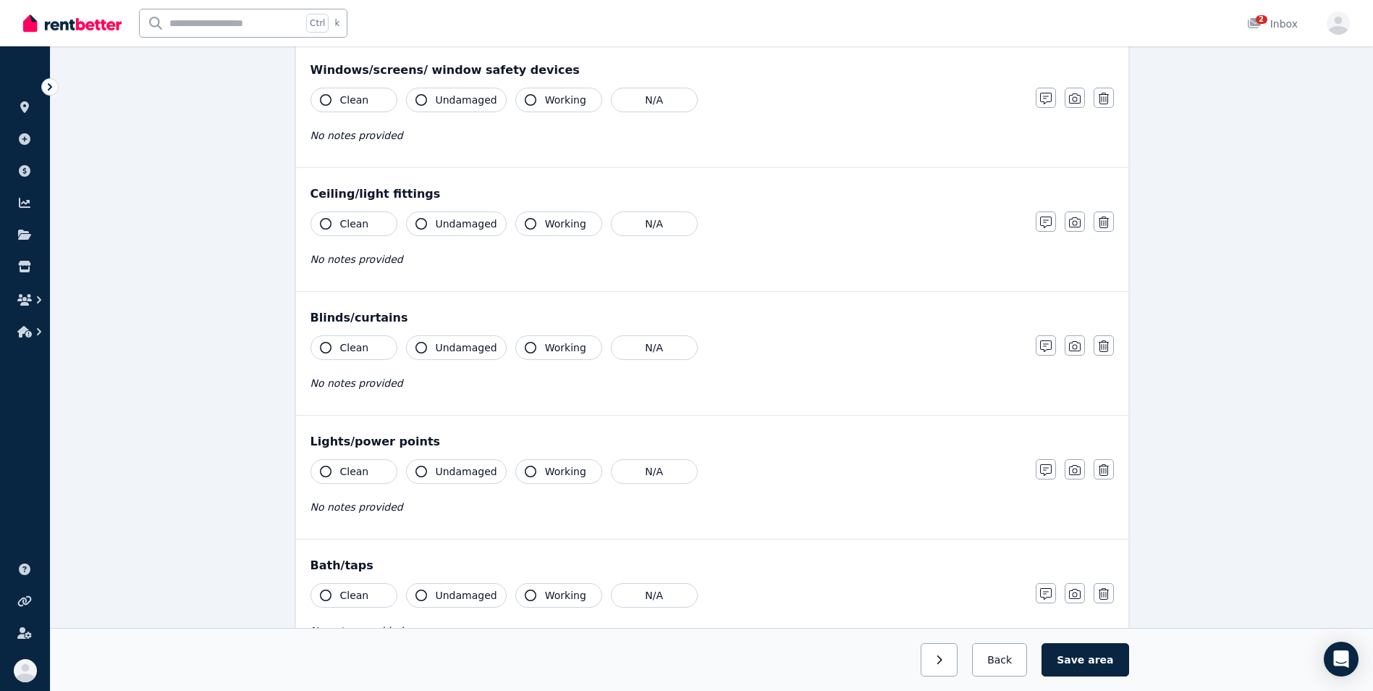
click at [322, 97] on icon "button" at bounding box center [326, 100] width 12 height 12
click at [418, 103] on icon "button" at bounding box center [421, 100] width 12 height 12
click at [525, 96] on icon "button" at bounding box center [531, 100] width 12 height 12
click at [318, 224] on button "Clean" at bounding box center [354, 223] width 87 height 25
click at [418, 227] on icon "button" at bounding box center [421, 224] width 12 height 12
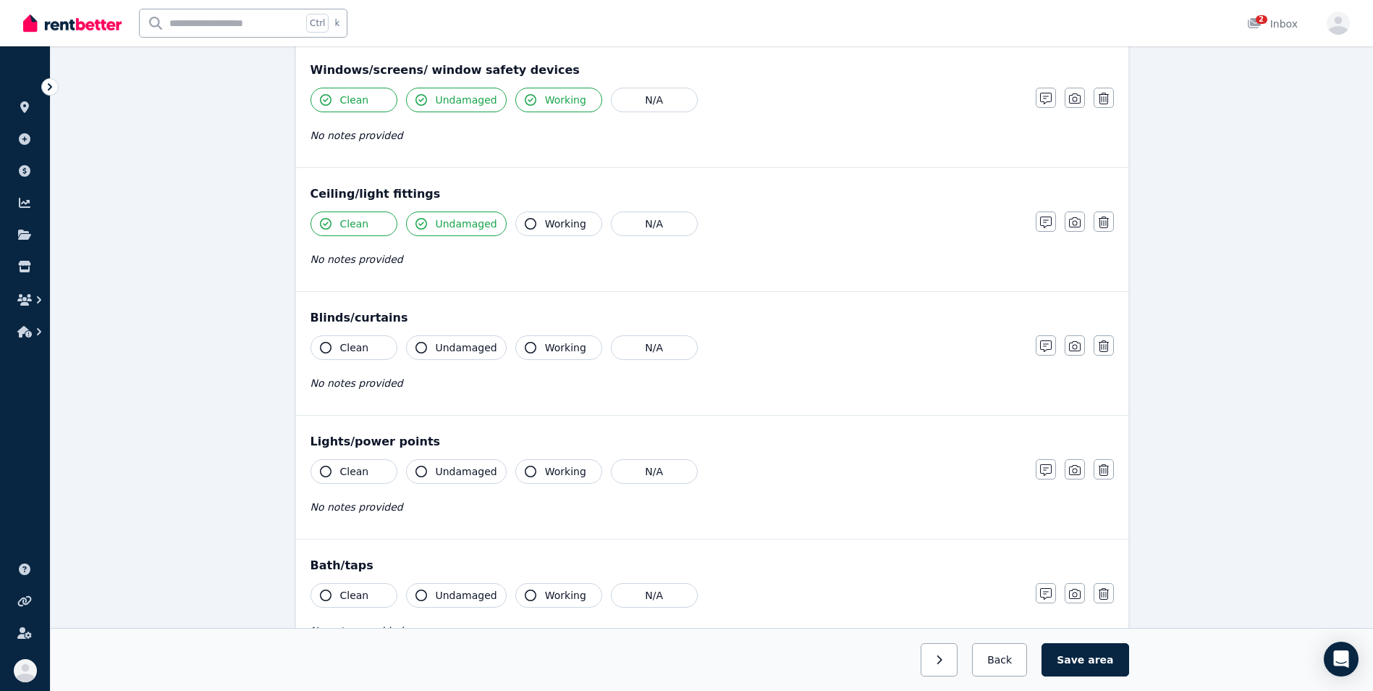
click at [525, 226] on icon "button" at bounding box center [531, 224] width 12 height 12
click at [320, 346] on icon "button" at bounding box center [326, 348] width 12 height 12
click at [326, 350] on icon "button" at bounding box center [326, 348] width 12 height 12
click at [641, 348] on button "N/A" at bounding box center [654, 347] width 87 height 25
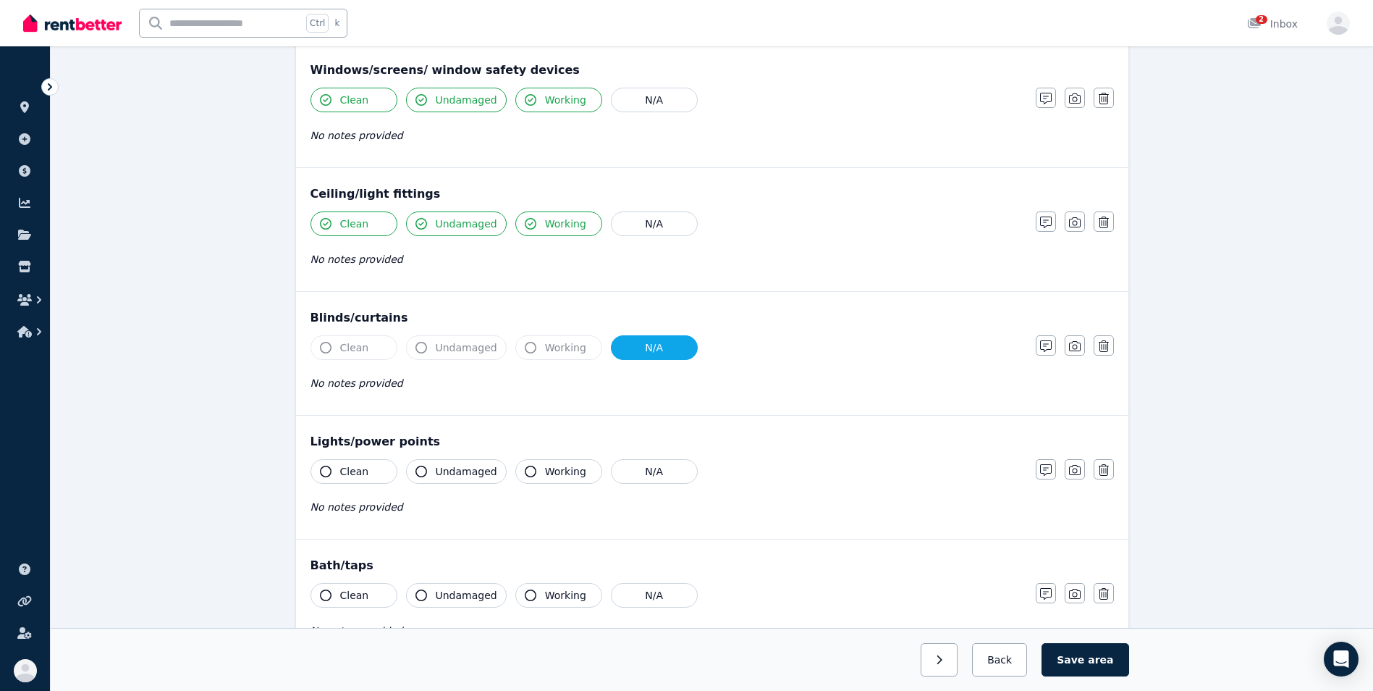
click at [327, 470] on icon "button" at bounding box center [326, 471] width 12 height 12
click at [418, 473] on icon "button" at bounding box center [421, 471] width 12 height 12
click at [526, 476] on icon "button" at bounding box center [531, 471] width 12 height 12
click at [325, 594] on icon "button" at bounding box center [326, 595] width 12 height 12
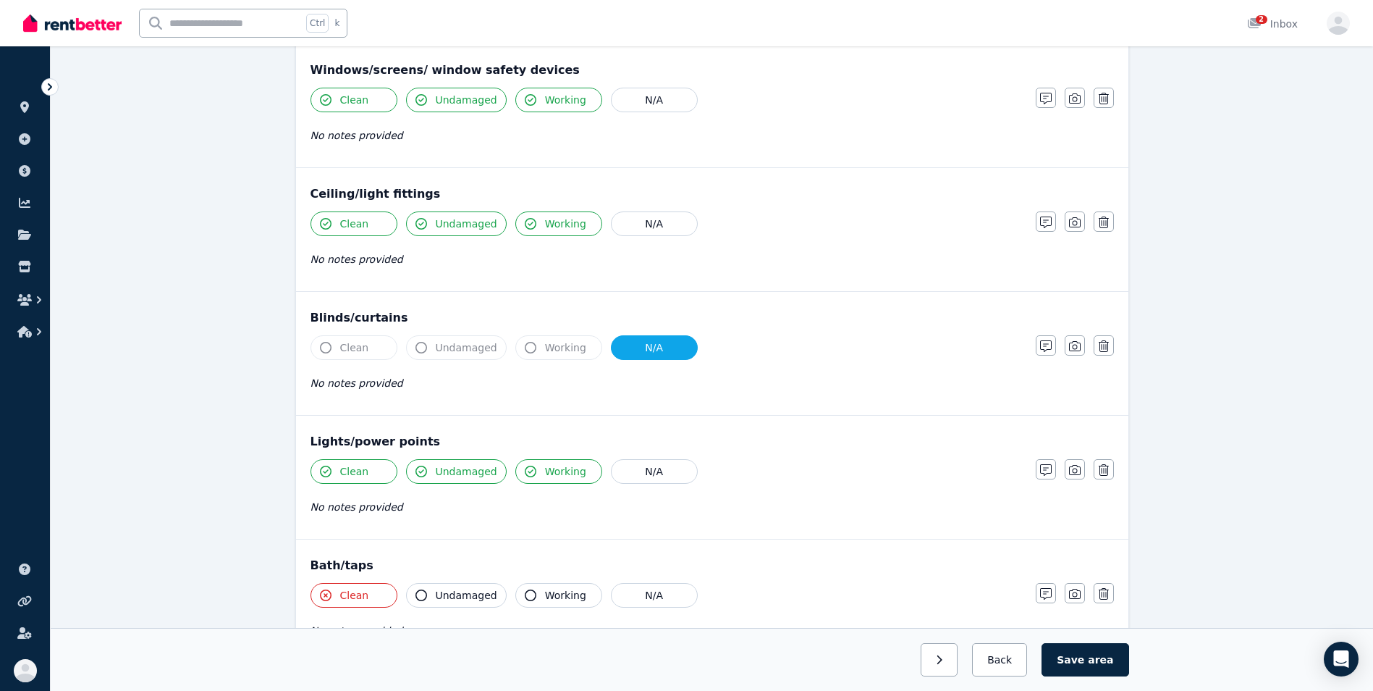
click at [325, 594] on icon "button" at bounding box center [326, 595] width 12 height 12
click at [461, 554] on div "Bath/taps Clean Undamaged Working N/A No notes provided Notes Photo Delete" at bounding box center [712, 600] width 832 height 123
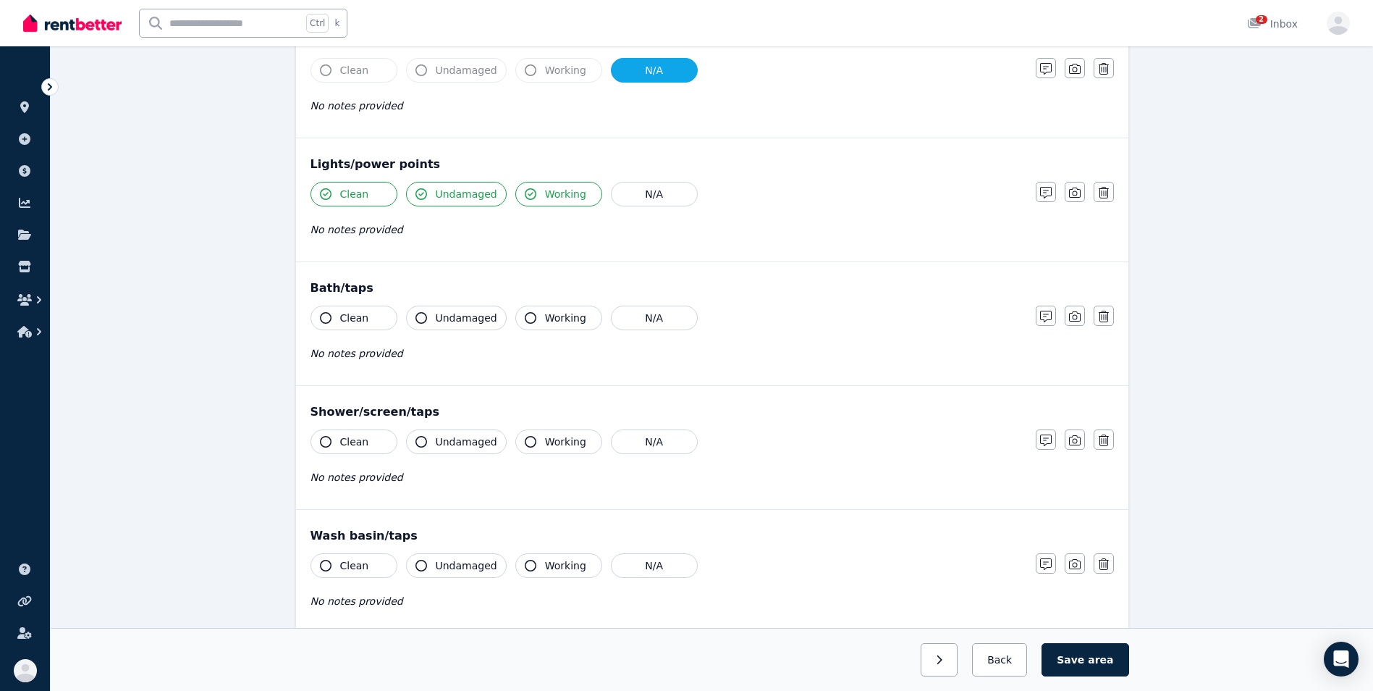
scroll to position [869, 0]
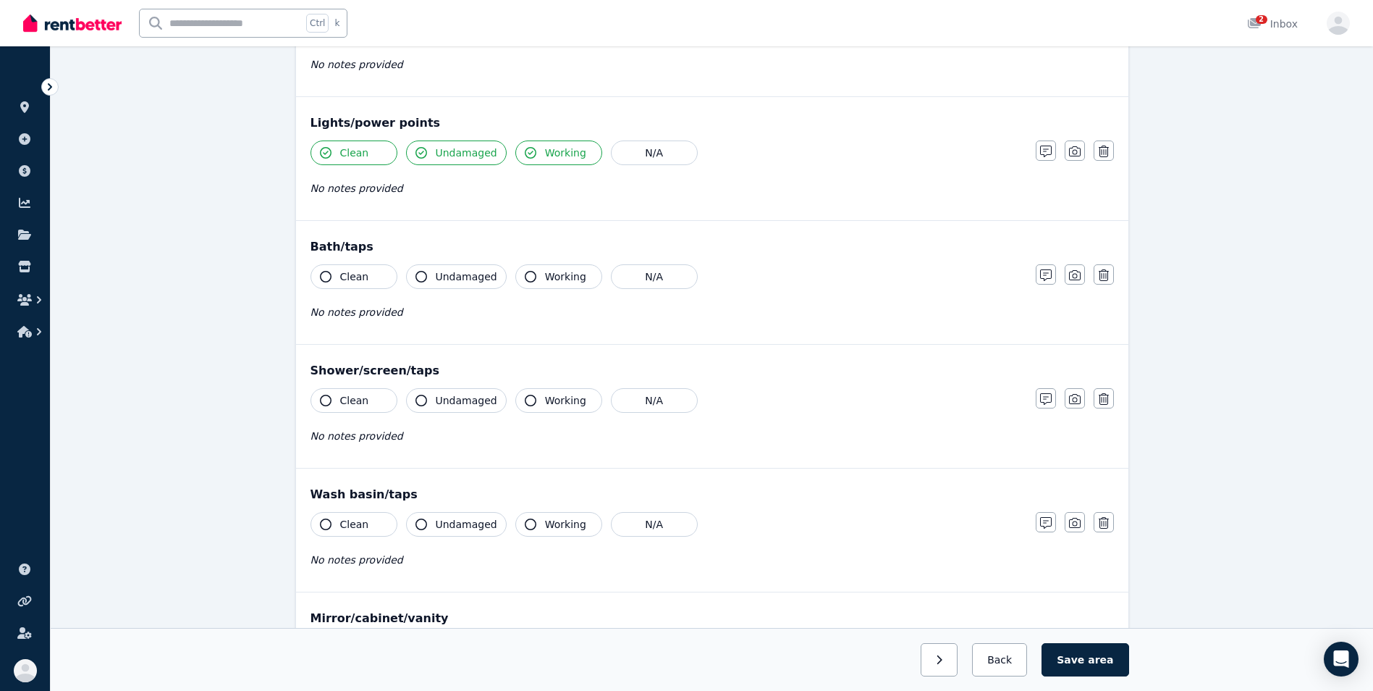
click at [663, 261] on div "Bath/taps Clean Undamaged Working N/A No notes provided Notes Photo Delete" at bounding box center [712, 282] width 832 height 123
click at [657, 266] on button "N/A" at bounding box center [654, 276] width 87 height 25
click at [324, 400] on icon "button" at bounding box center [326, 400] width 12 height 12
click at [416, 404] on icon "button" at bounding box center [421, 400] width 12 height 12
click at [525, 401] on icon "button" at bounding box center [531, 400] width 12 height 12
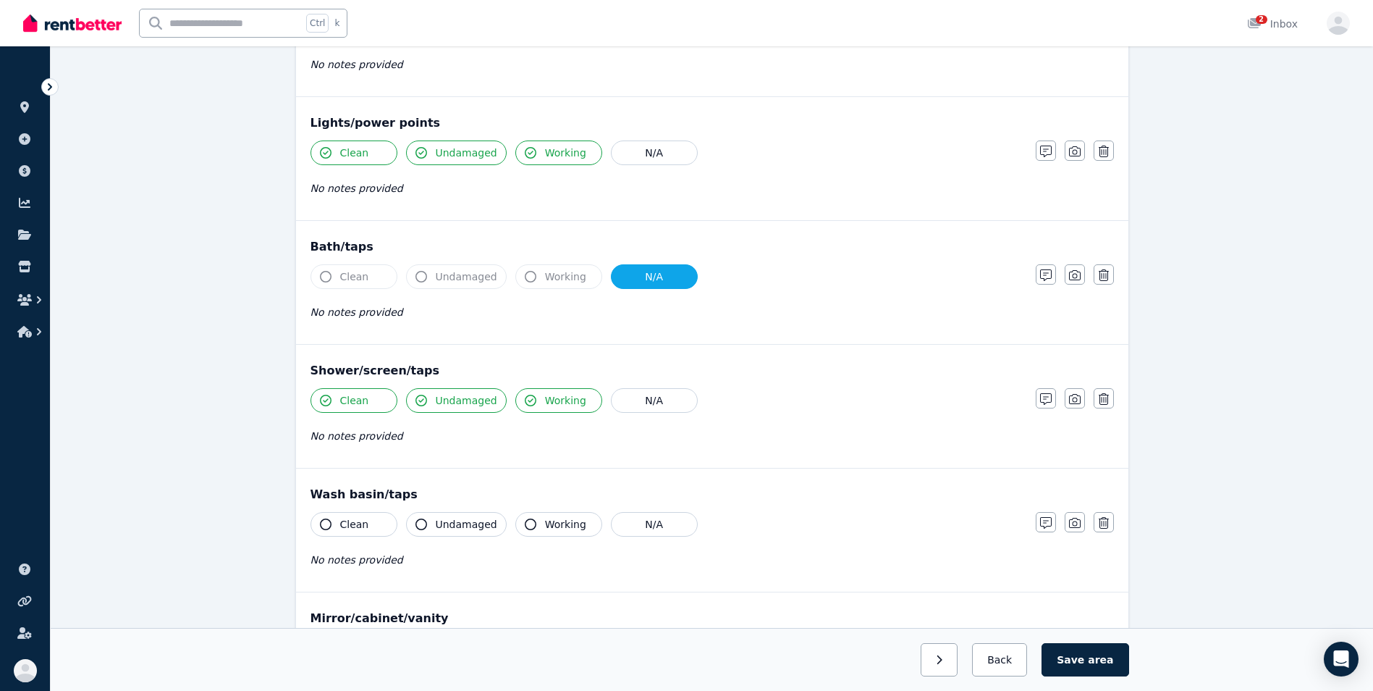
click at [325, 523] on icon "button" at bounding box center [326, 524] width 12 height 12
click at [422, 524] on icon "button" at bounding box center [421, 524] width 12 height 12
click at [525, 523] on icon "button" at bounding box center [531, 524] width 12 height 12
click at [1036, 526] on button "button" at bounding box center [1046, 522] width 20 height 20
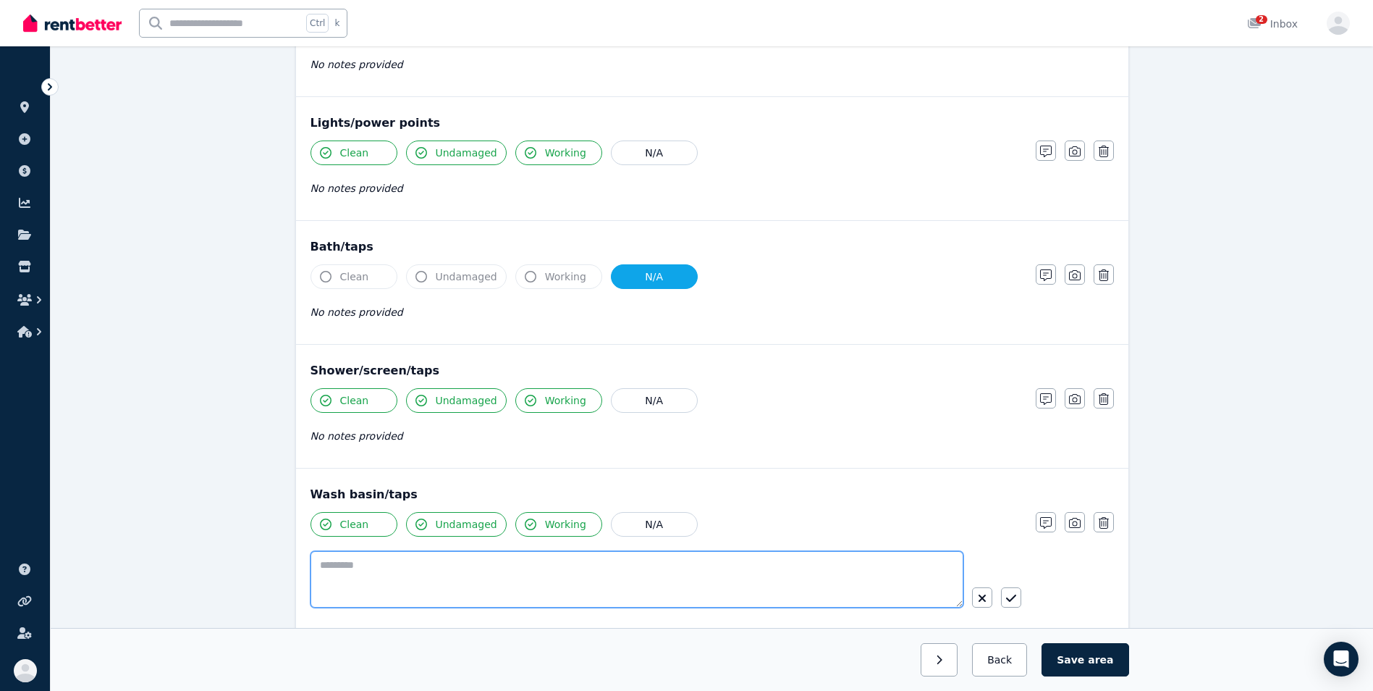
click at [430, 562] on textarea at bounding box center [637, 579] width 653 height 56
type textarea "**********"
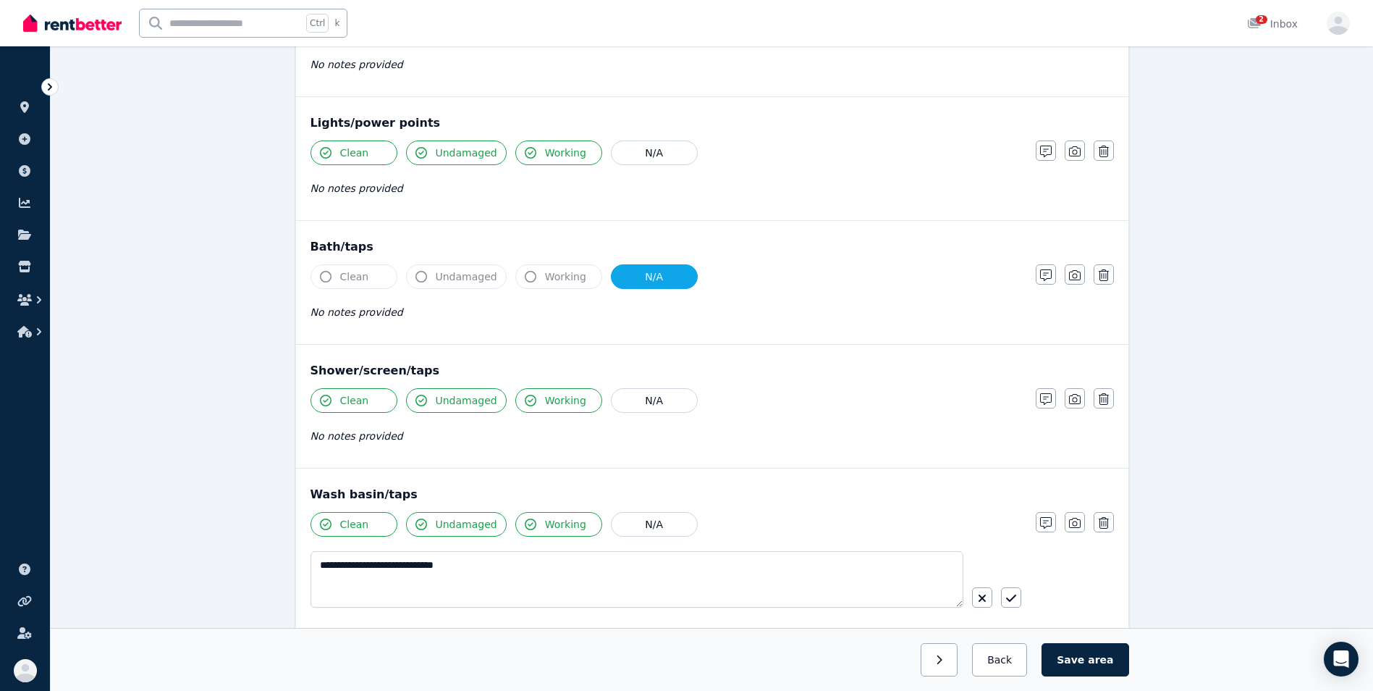
click at [745, 498] on div "Wash basin/taps" at bounding box center [712, 494] width 803 height 17
click at [1086, 660] on button "Save area" at bounding box center [1085, 659] width 87 height 33
click at [1071, 523] on icon "button" at bounding box center [1075, 523] width 12 height 12
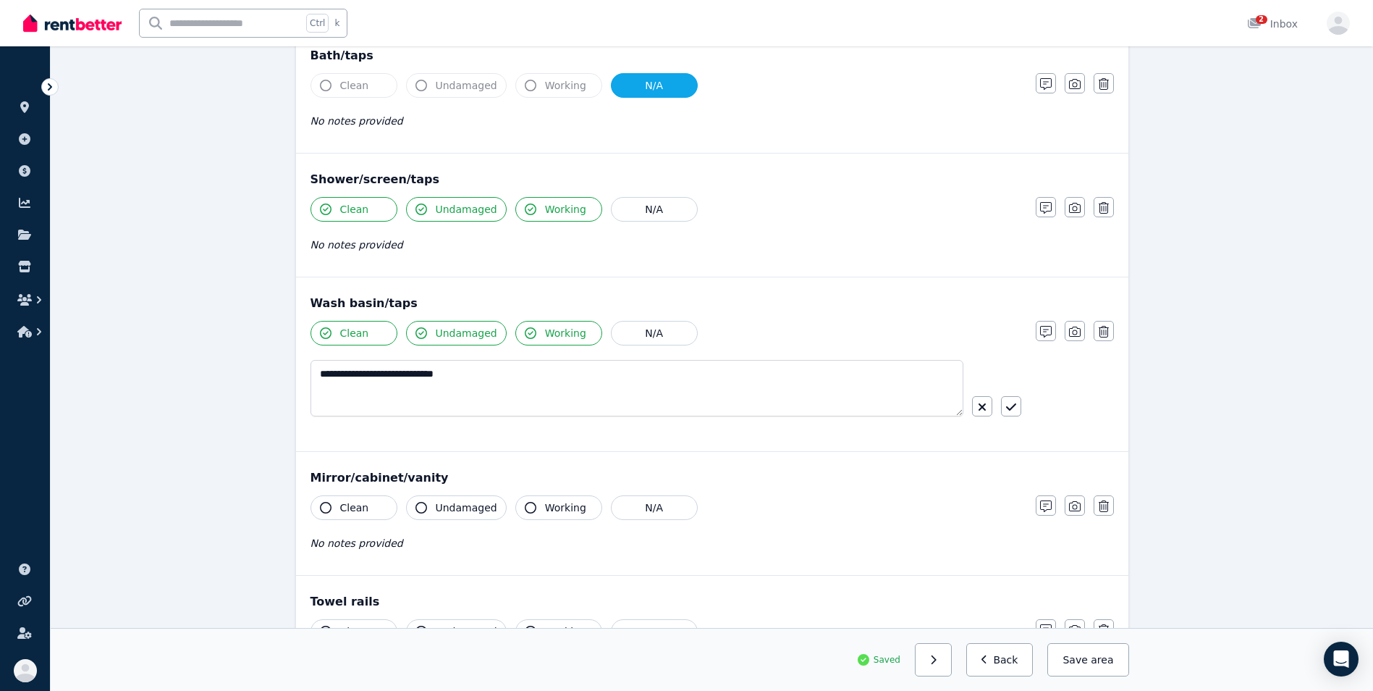
scroll to position [1065, 0]
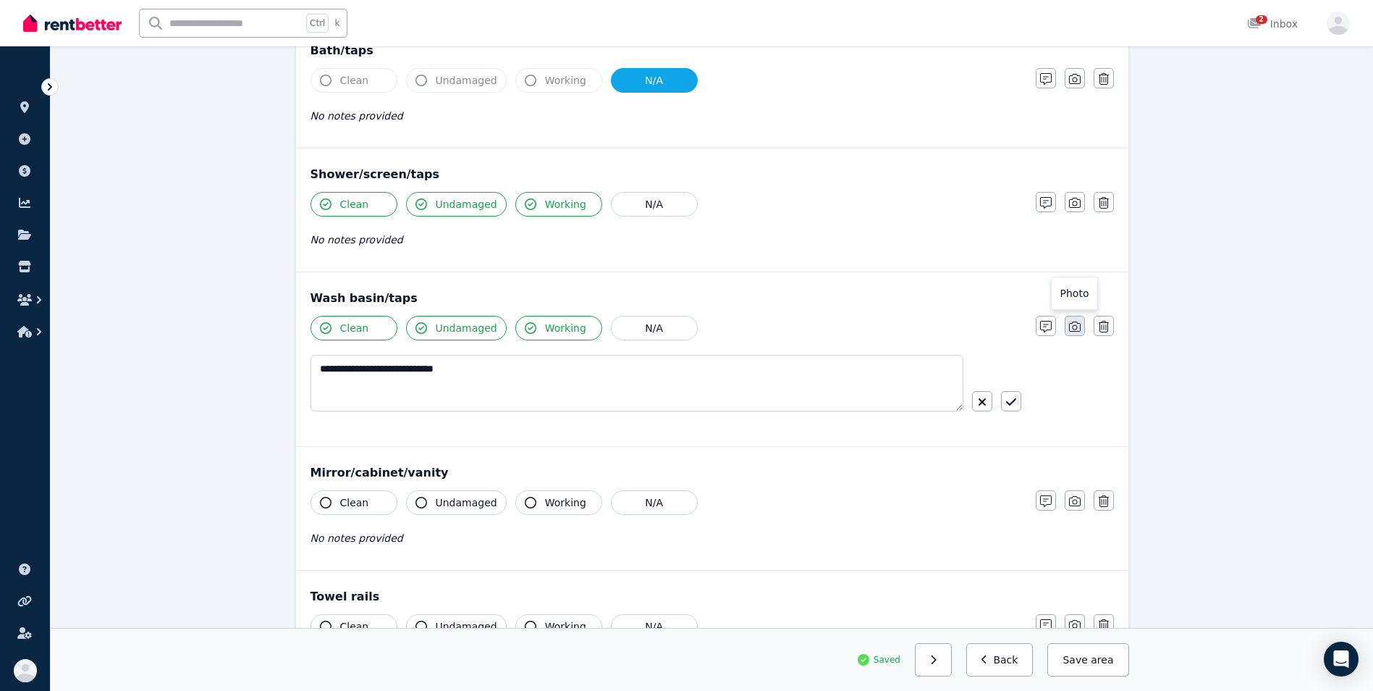
click at [1077, 327] on icon "button" at bounding box center [1075, 327] width 12 height 12
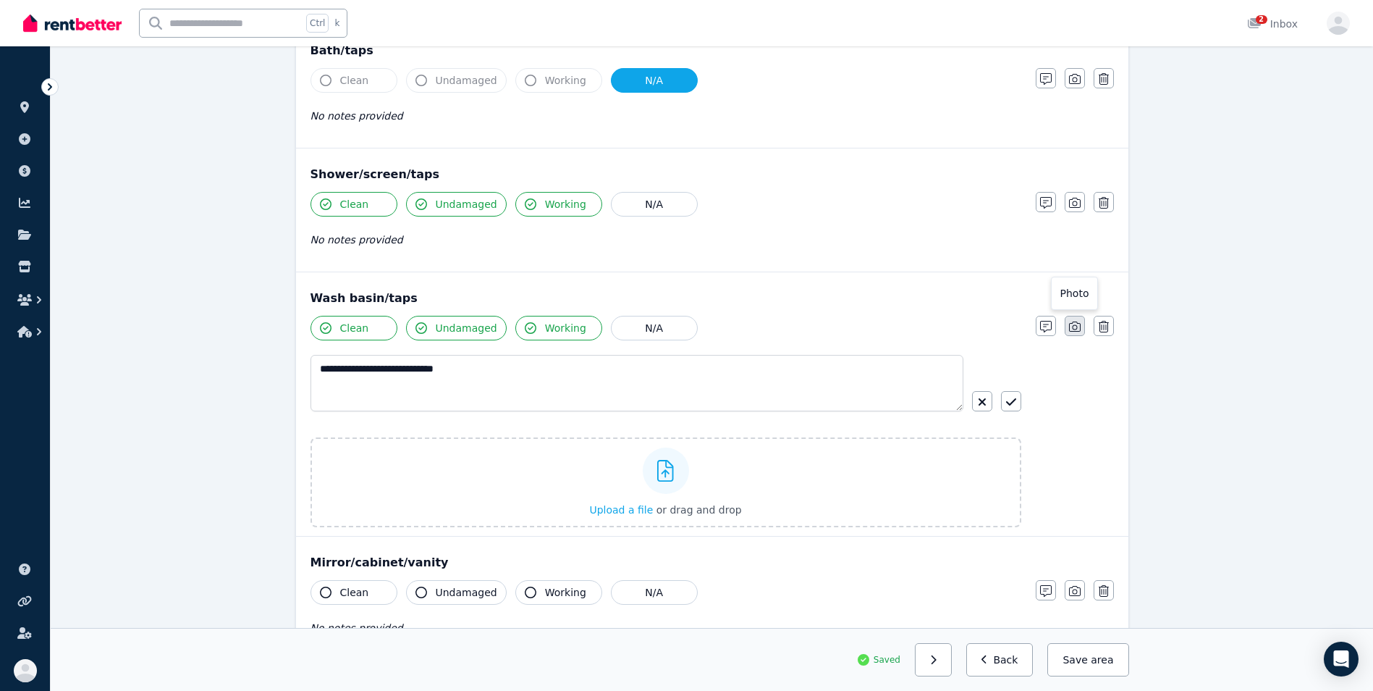
click at [1077, 327] on icon "button" at bounding box center [1075, 327] width 12 height 12
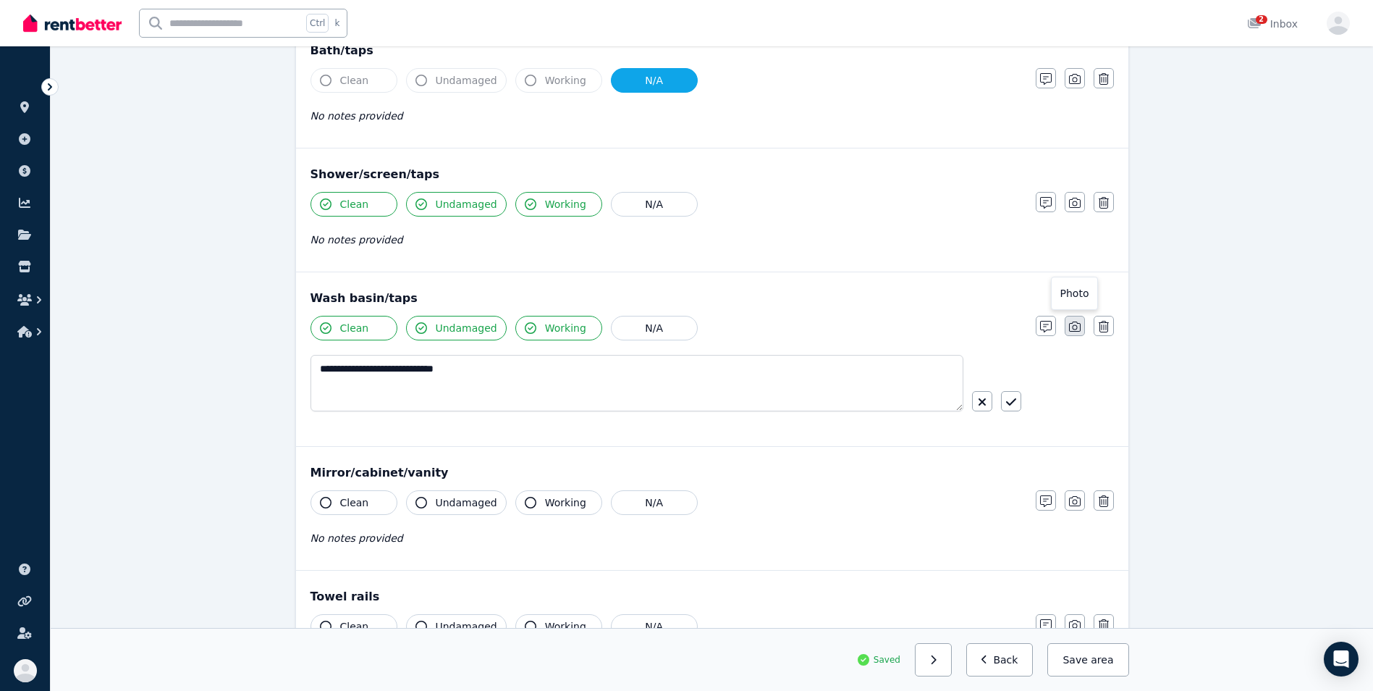
click at [1080, 322] on icon "button" at bounding box center [1075, 327] width 12 height 12
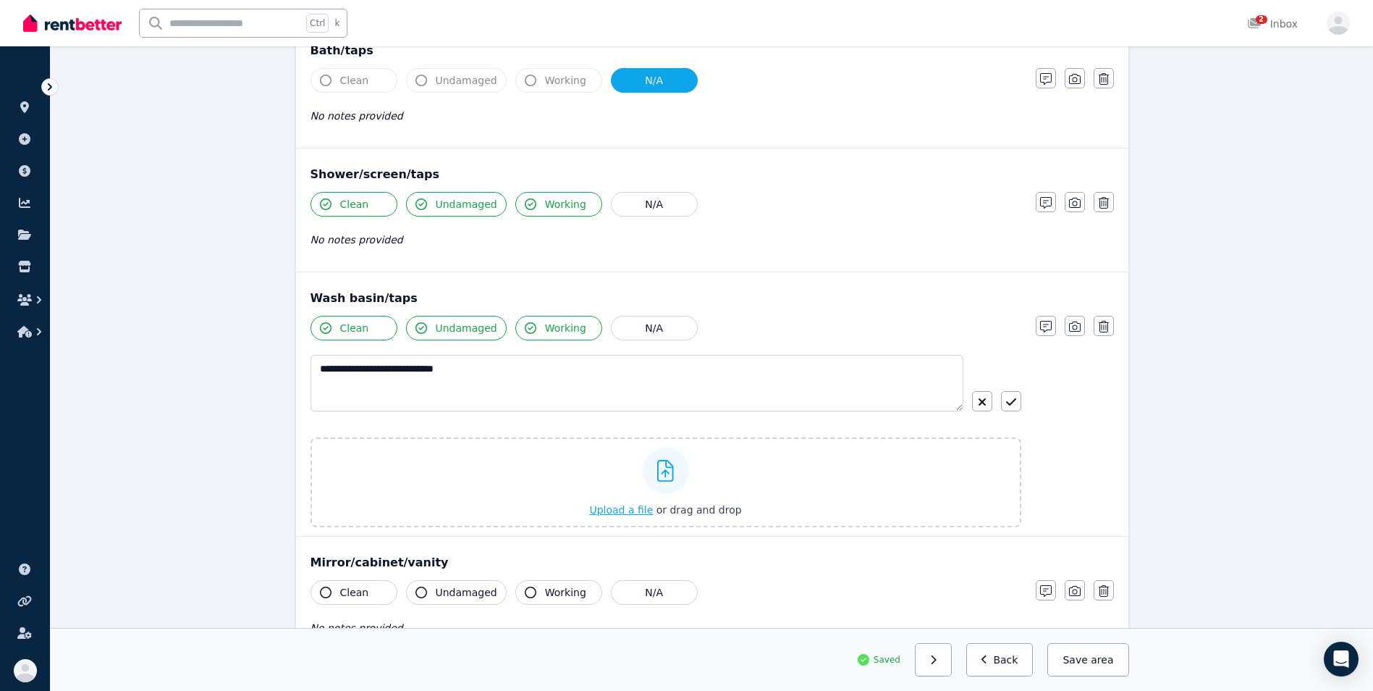
click at [634, 511] on span "Upload a file" at bounding box center [621, 510] width 64 height 12
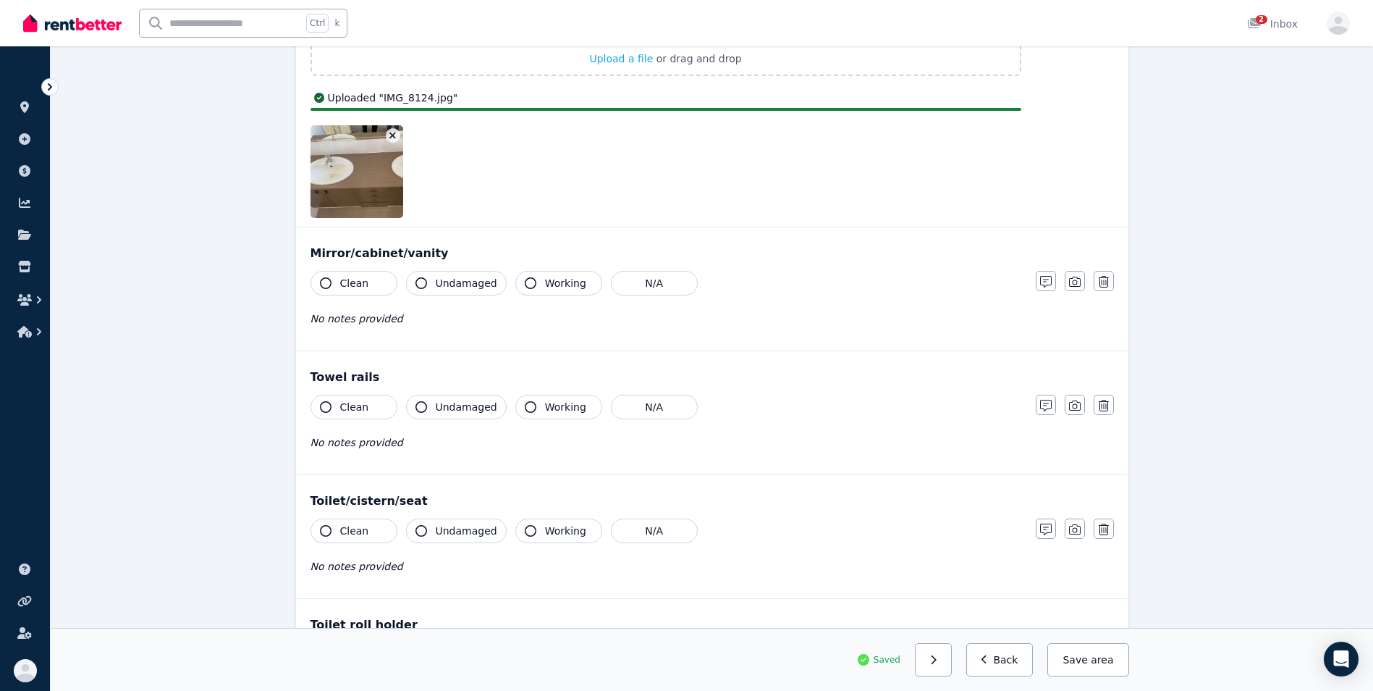
scroll to position [1538, 0]
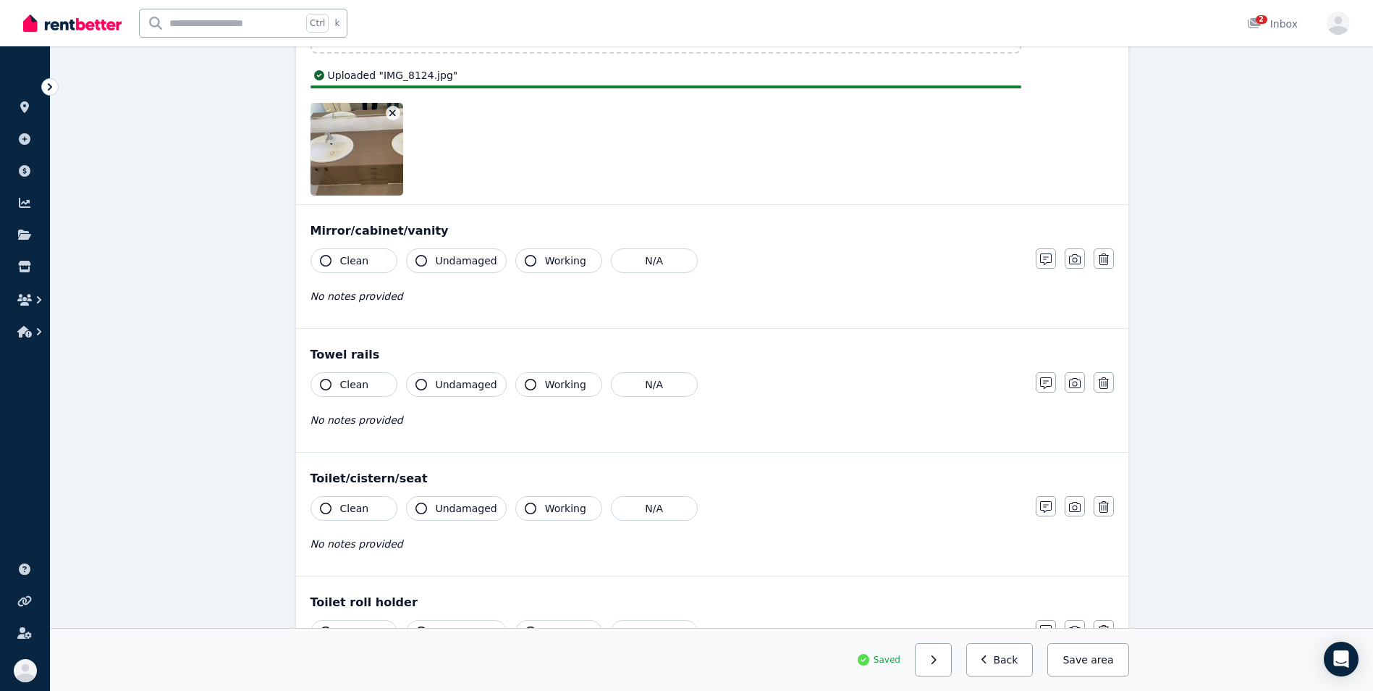
click at [326, 261] on icon "button" at bounding box center [326, 261] width 12 height 12
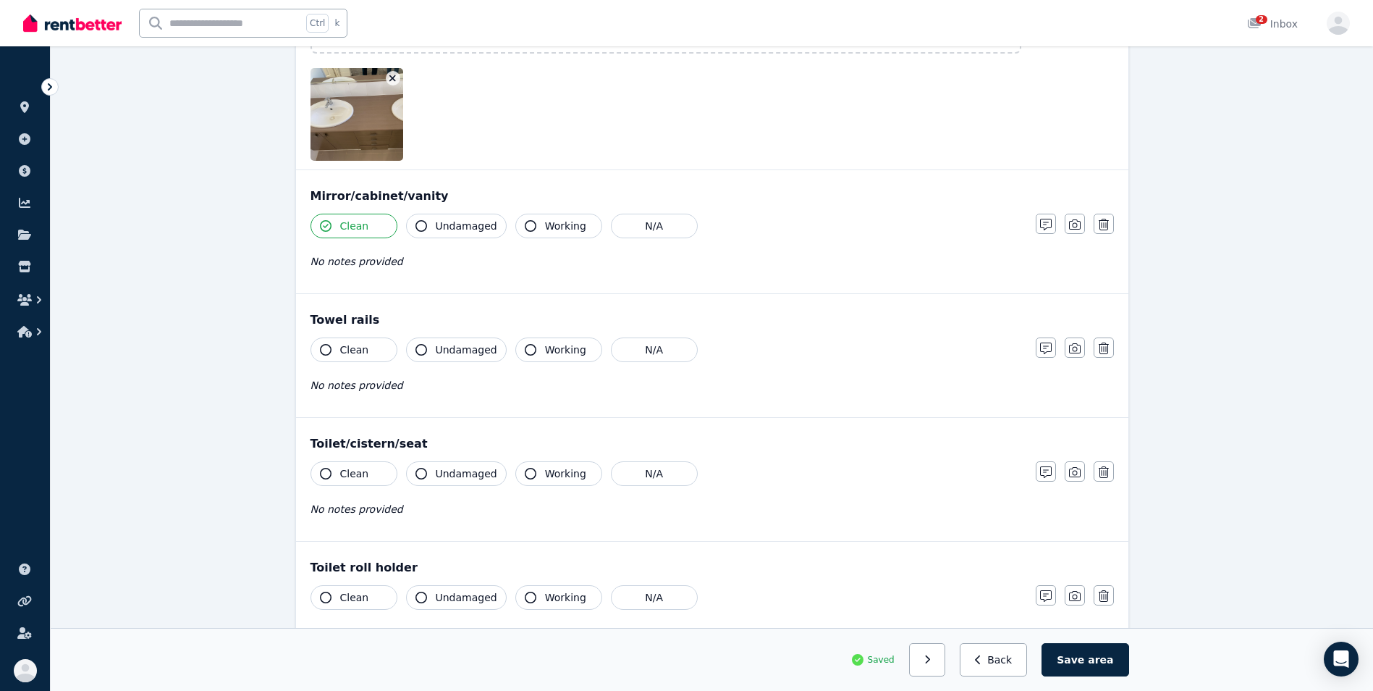
click at [416, 262] on div "No notes provided" at bounding box center [666, 261] width 711 height 17
click at [421, 230] on icon "button" at bounding box center [421, 226] width 12 height 12
click at [515, 226] on button "Working" at bounding box center [558, 226] width 87 height 25
click at [325, 347] on icon "button" at bounding box center [326, 350] width 12 height 12
click at [422, 346] on icon "button" at bounding box center [421, 350] width 12 height 12
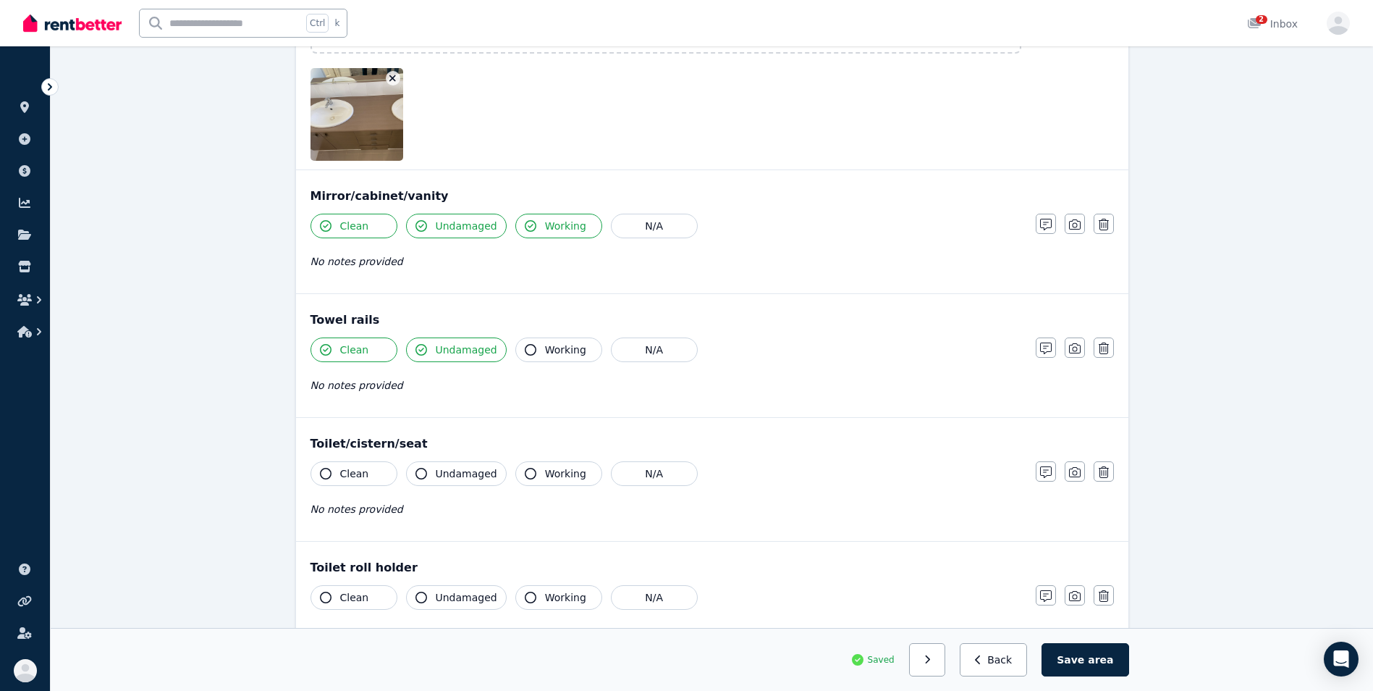
click at [525, 353] on icon "button" at bounding box center [531, 350] width 12 height 12
click at [326, 470] on icon "button" at bounding box center [326, 474] width 12 height 12
click at [421, 473] on icon "button" at bounding box center [421, 474] width 12 height 12
click at [525, 474] on icon "button" at bounding box center [531, 474] width 12 height 12
click at [324, 596] on icon "button" at bounding box center [326, 597] width 12 height 12
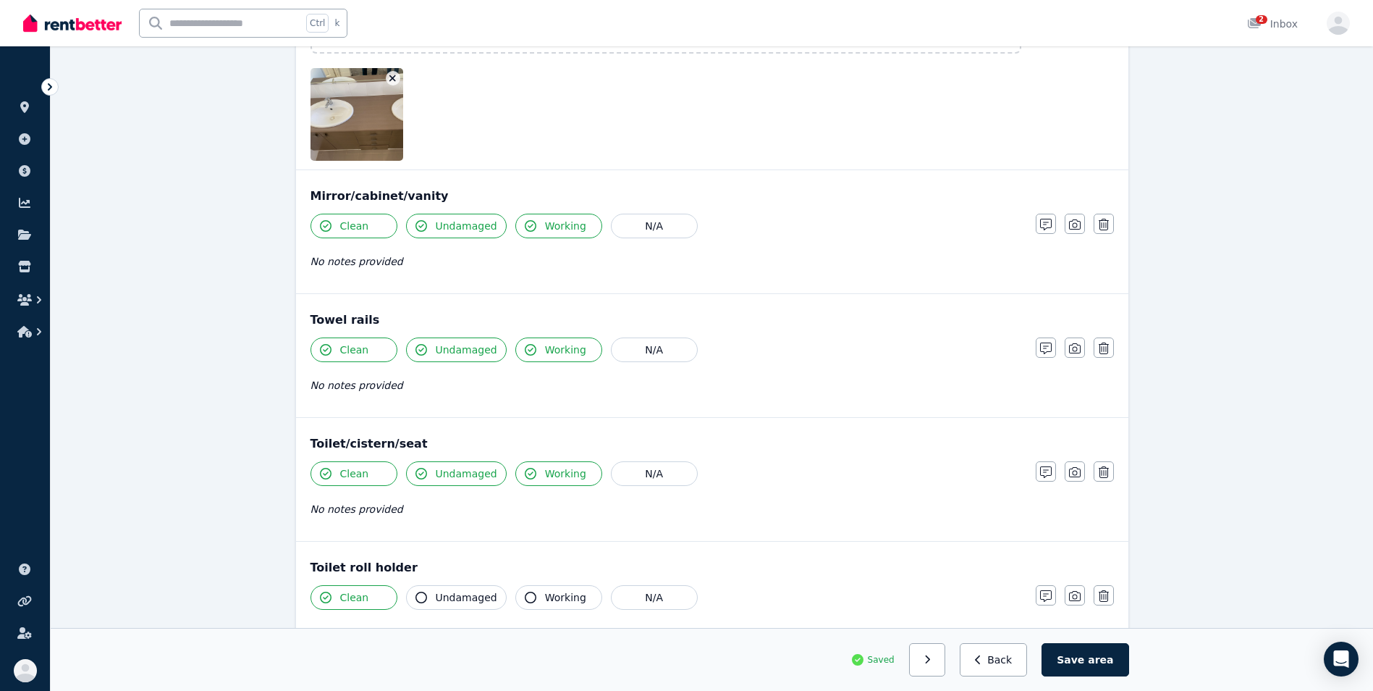
click at [423, 599] on icon "button" at bounding box center [421, 597] width 12 height 12
click at [525, 598] on icon "button" at bounding box center [531, 597] width 12 height 12
click at [1047, 473] on icon "button" at bounding box center [1046, 472] width 12 height 12
click at [931, 454] on div "Toilet/cistern/seat Clean Undamaged Working N/A Notes Photo Delete" at bounding box center [712, 505] width 832 height 174
click at [983, 548] on icon "button" at bounding box center [982, 547] width 9 height 12
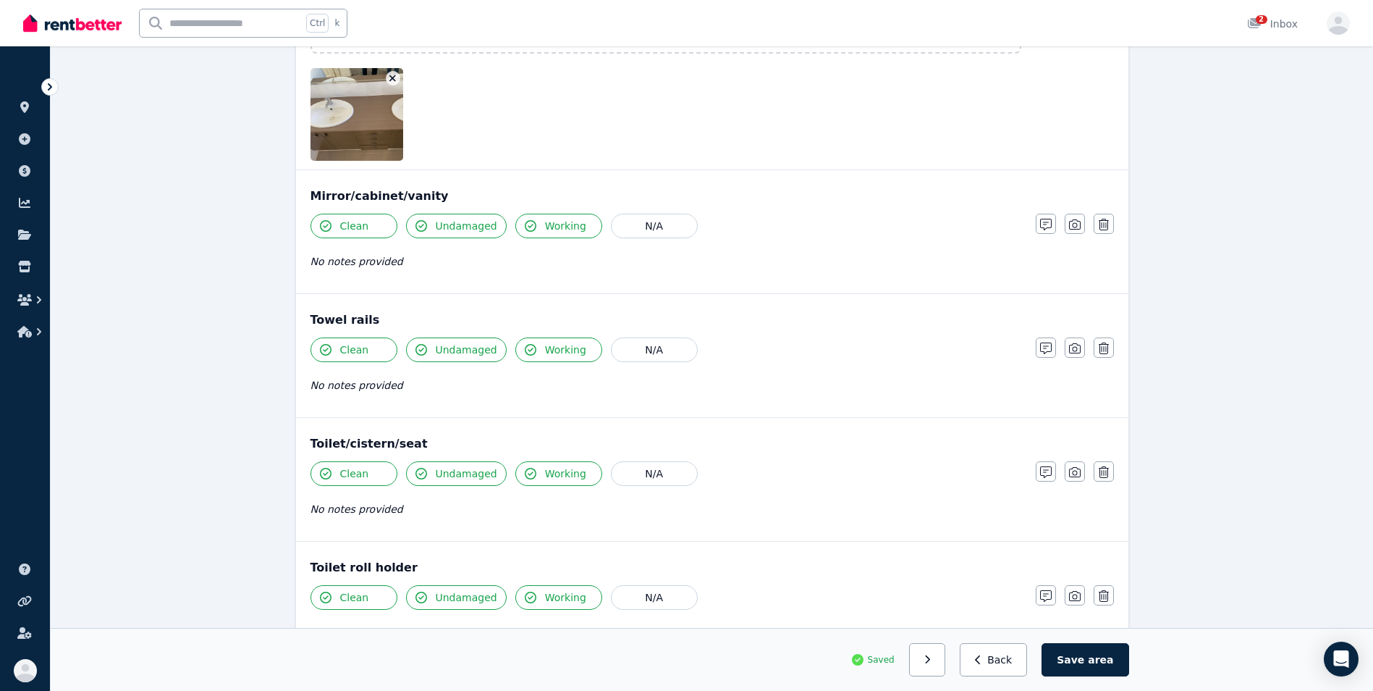
scroll to position [1818, 0]
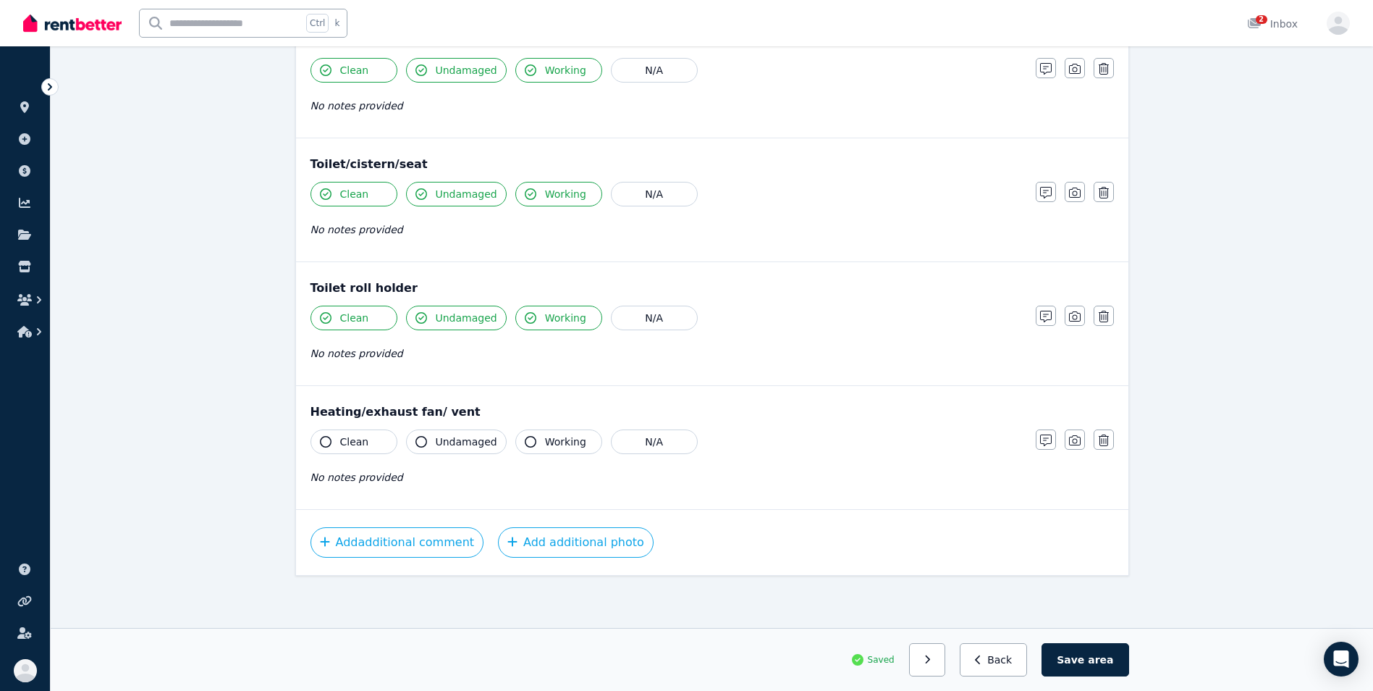
click at [335, 442] on button "Clean" at bounding box center [354, 441] width 87 height 25
click at [423, 446] on icon "button" at bounding box center [421, 442] width 12 height 12
click at [525, 444] on icon "button" at bounding box center [531, 442] width 12 height 12
click at [586, 545] on button "Add additional photo" at bounding box center [576, 542] width 156 height 30
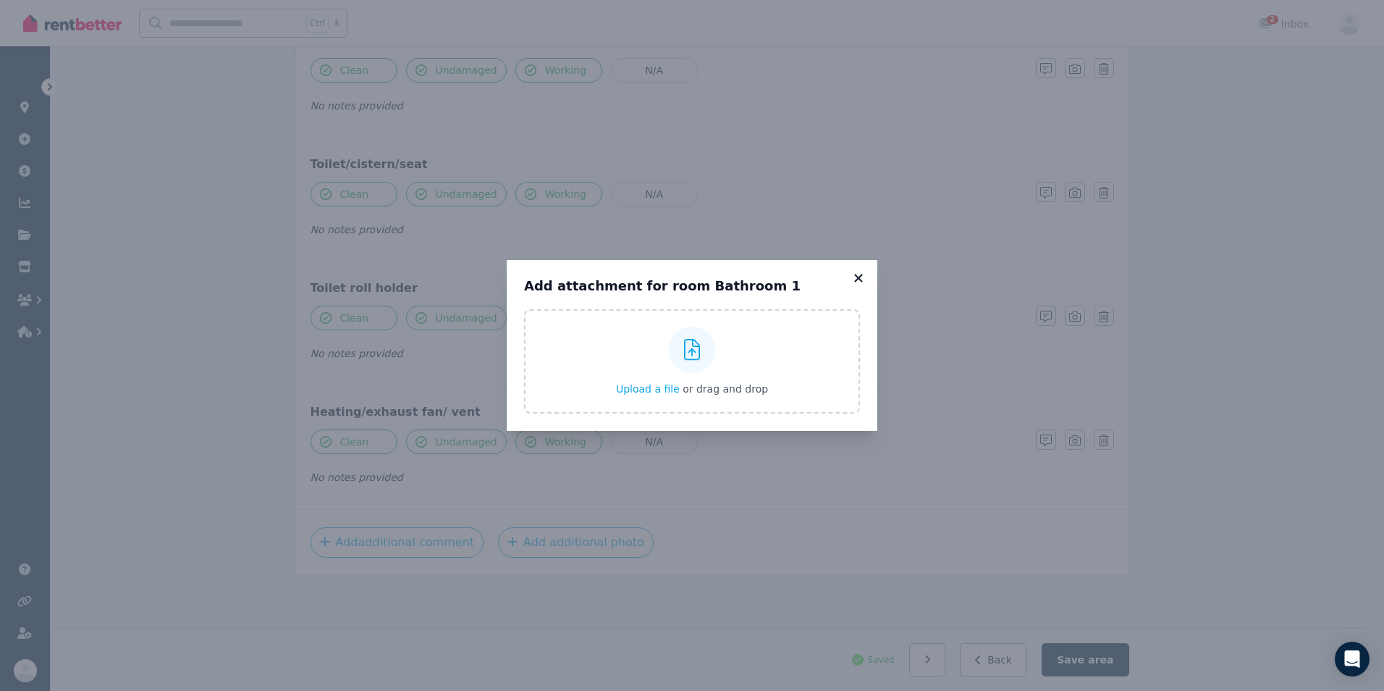
click at [861, 279] on icon at bounding box center [858, 277] width 14 height 13
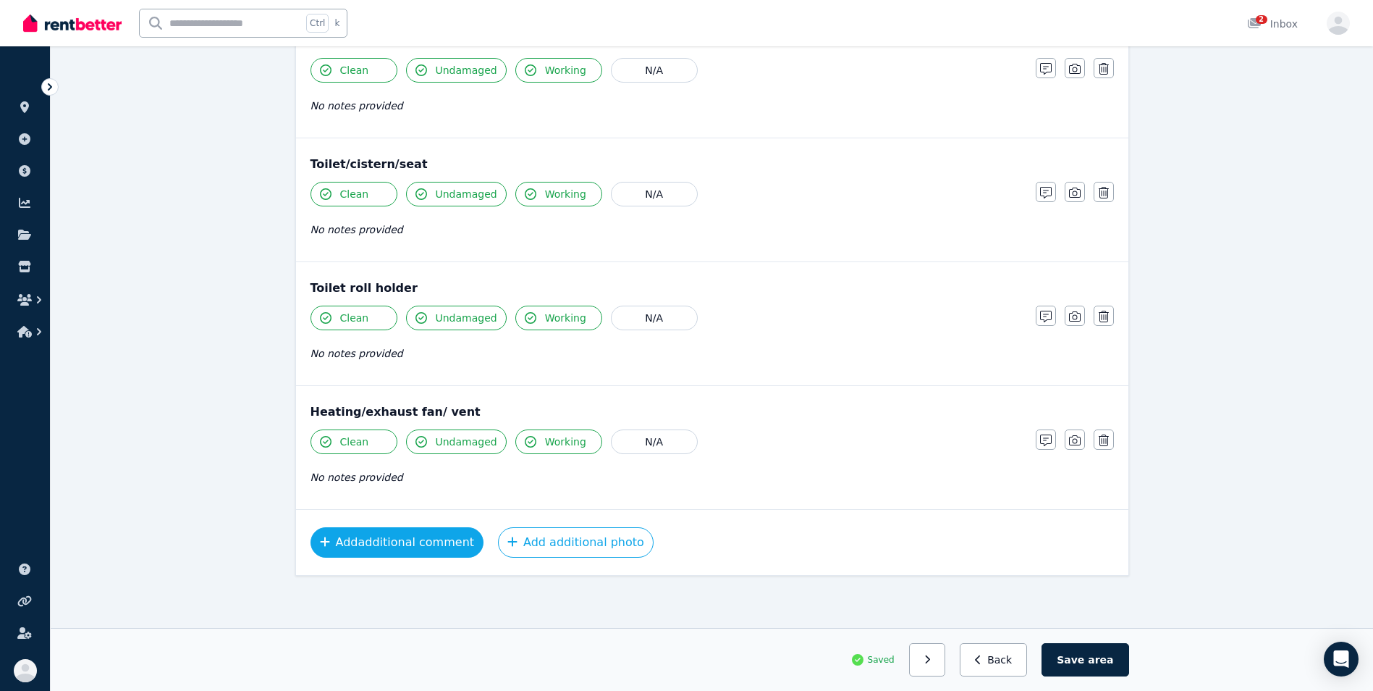
click at [410, 540] on button "Add additional comment" at bounding box center [398, 542] width 174 height 30
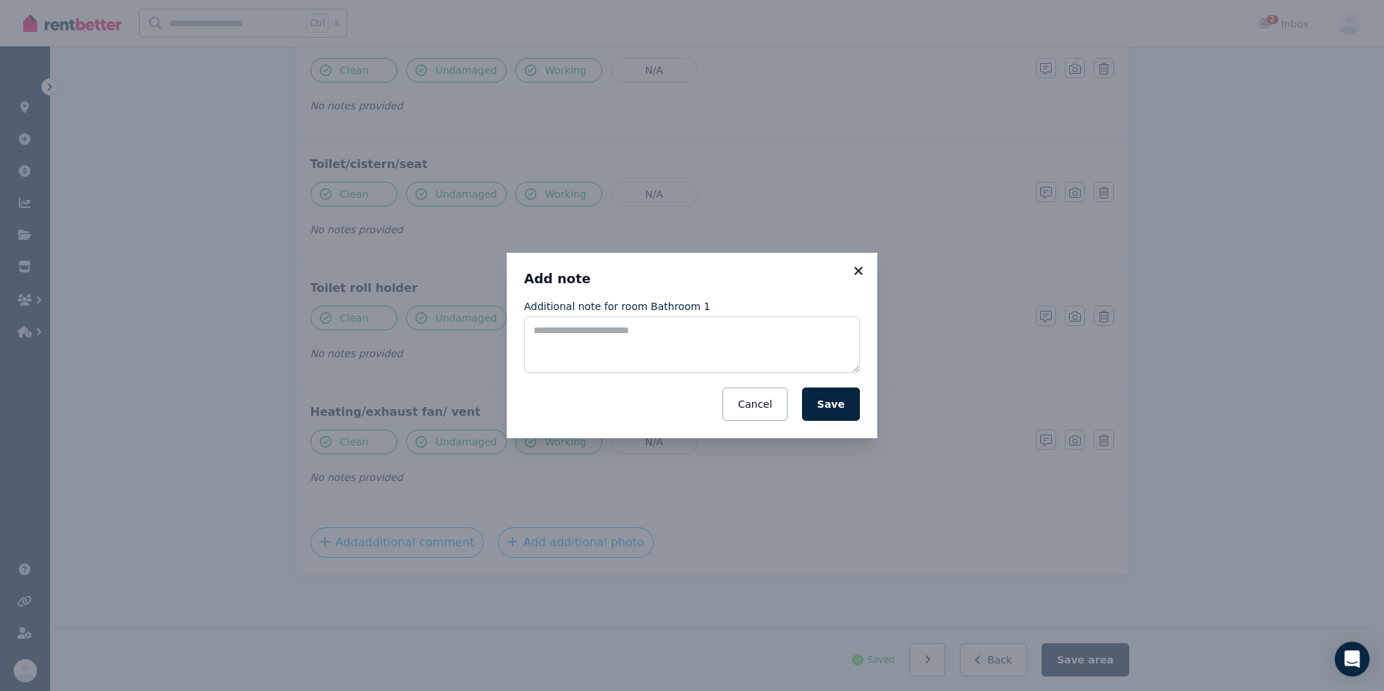
click at [863, 274] on icon at bounding box center [858, 270] width 14 height 13
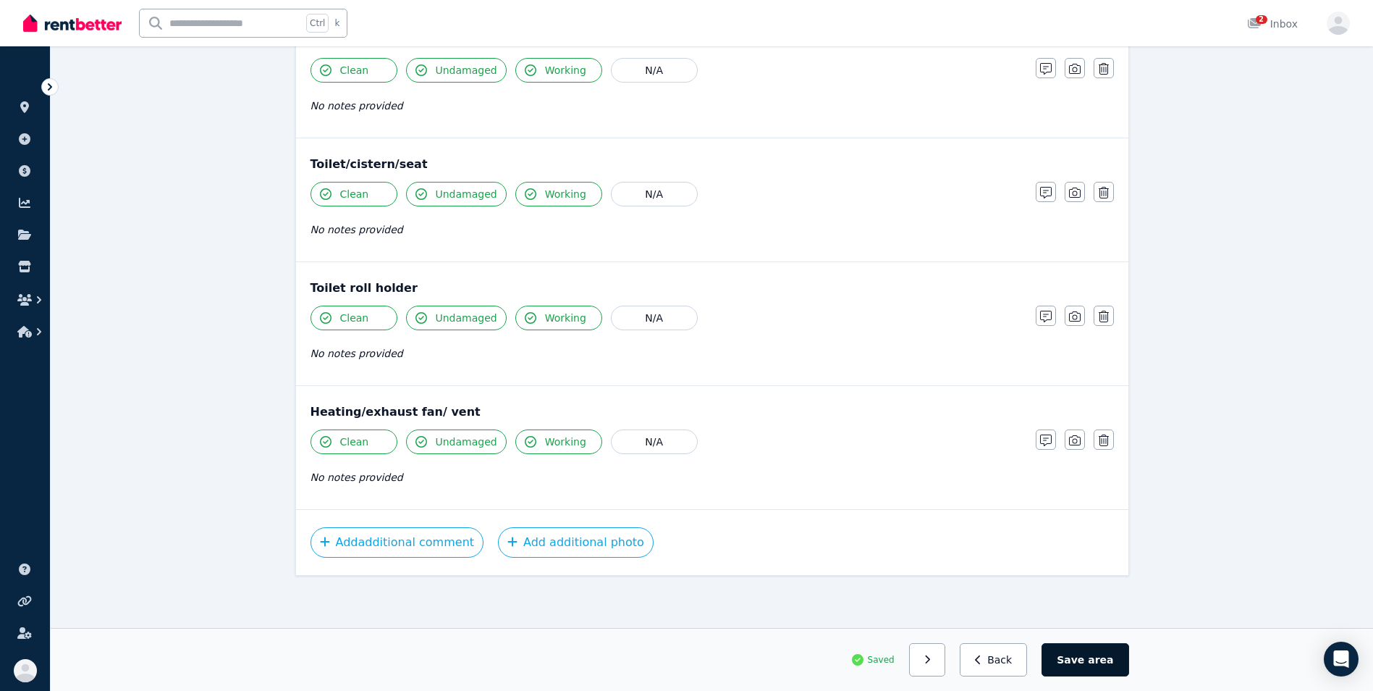
click at [1100, 662] on span "area" at bounding box center [1100, 659] width 25 height 14
click at [988, 654] on icon "button" at bounding box center [985, 659] width 7 height 10
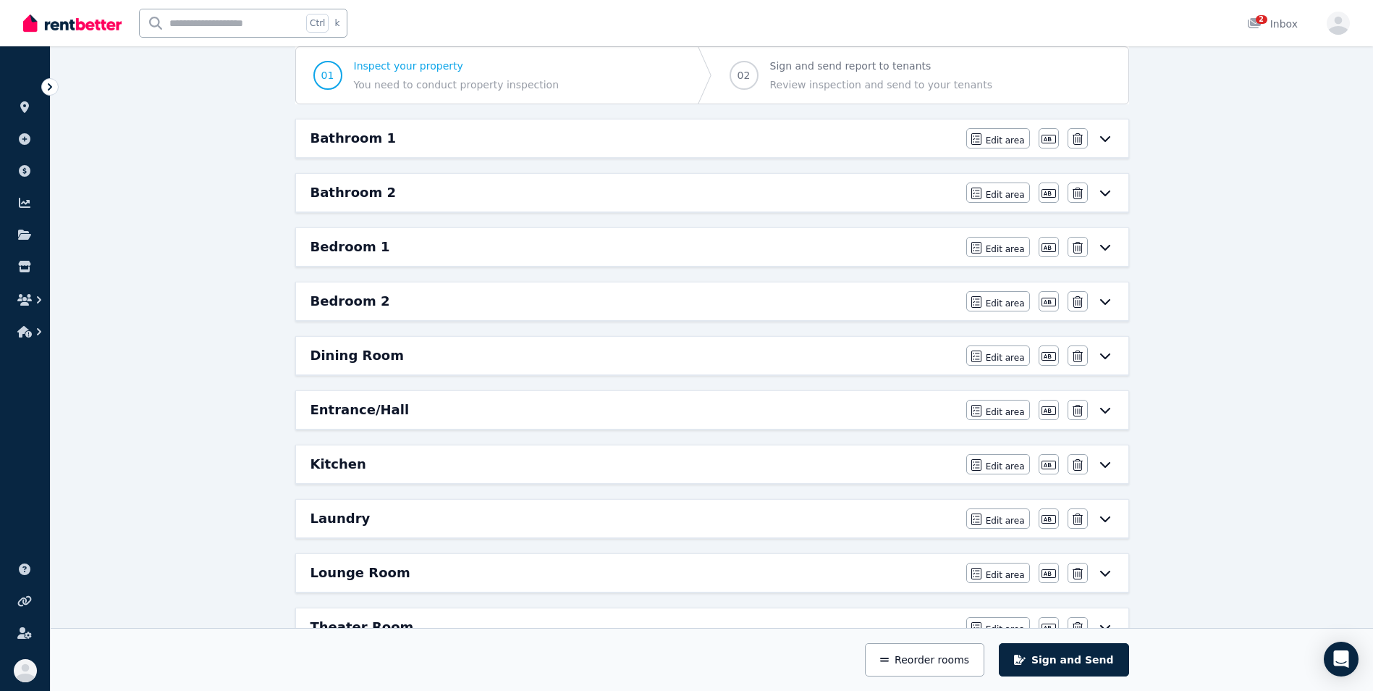
scroll to position [0, 0]
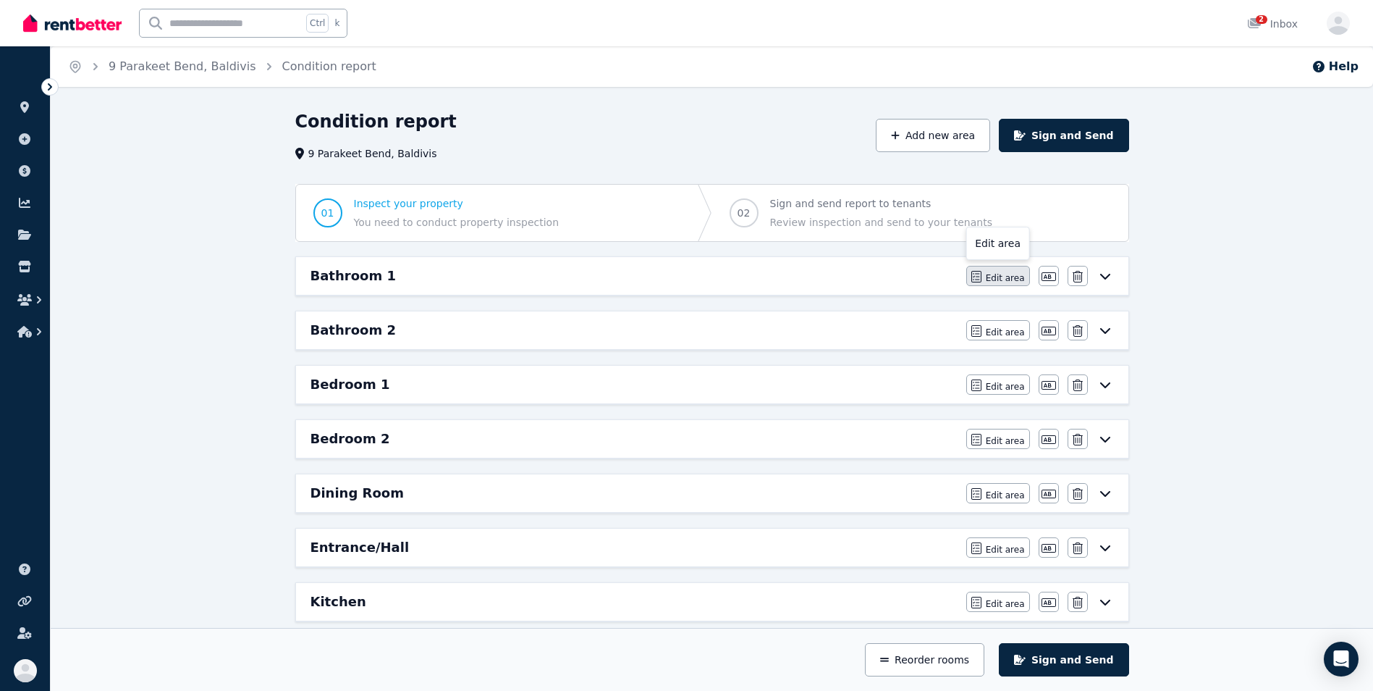
click at [991, 276] on span "Edit area" at bounding box center [1005, 278] width 39 height 12
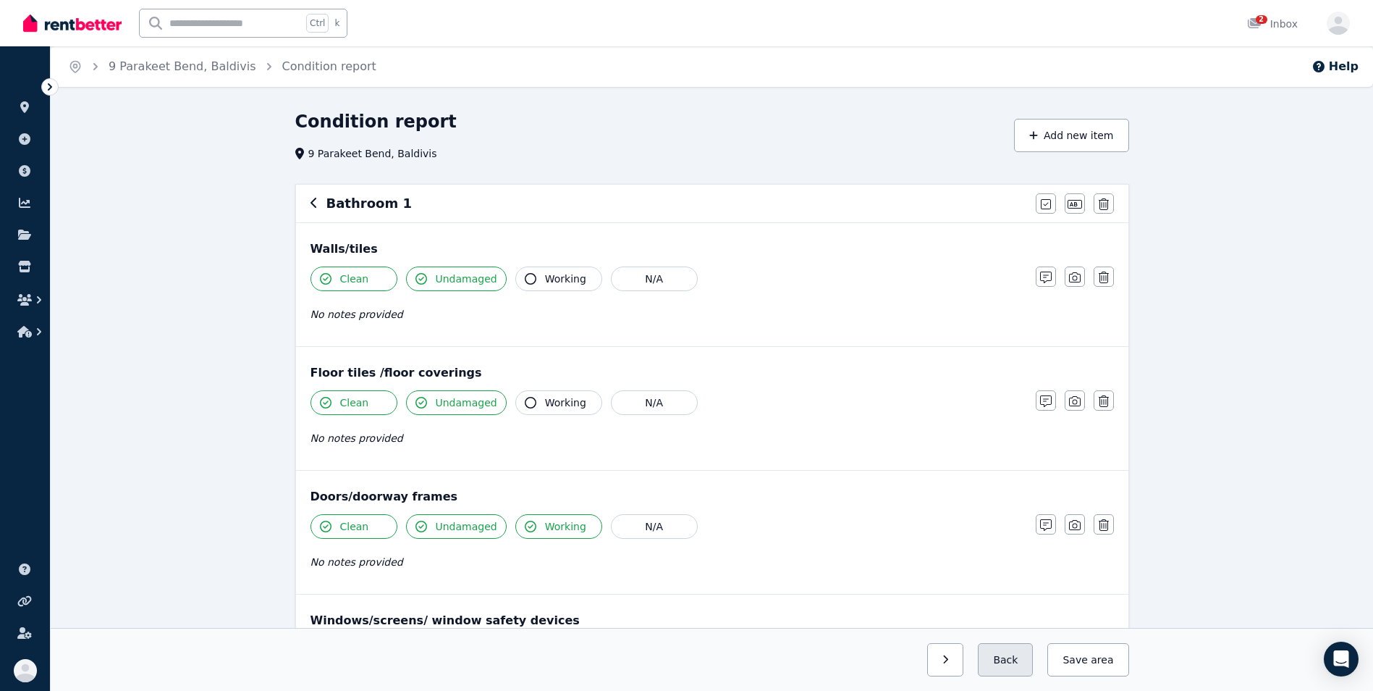
click at [1011, 667] on button "Back" at bounding box center [1005, 659] width 55 height 33
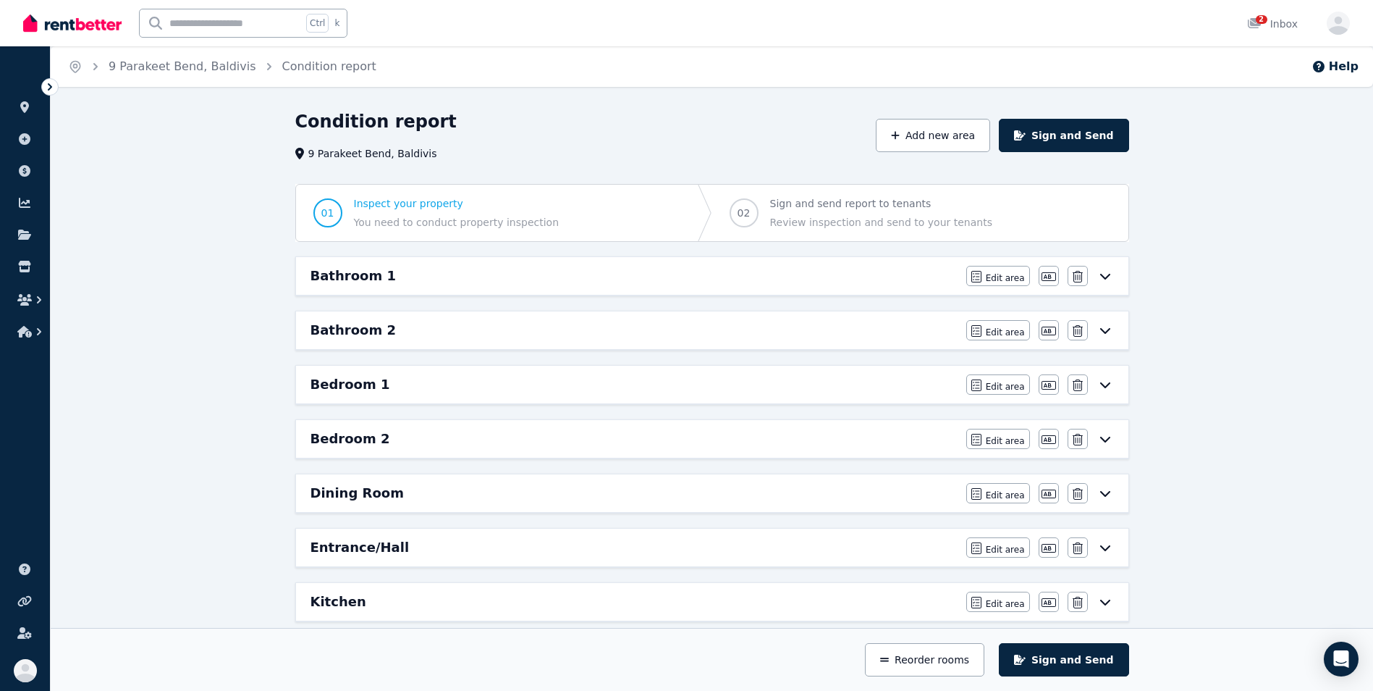
click at [541, 340] on div "Bathroom 2 Edit area Edit area Edit name [GEOGRAPHIC_DATA]" at bounding box center [712, 330] width 832 height 38
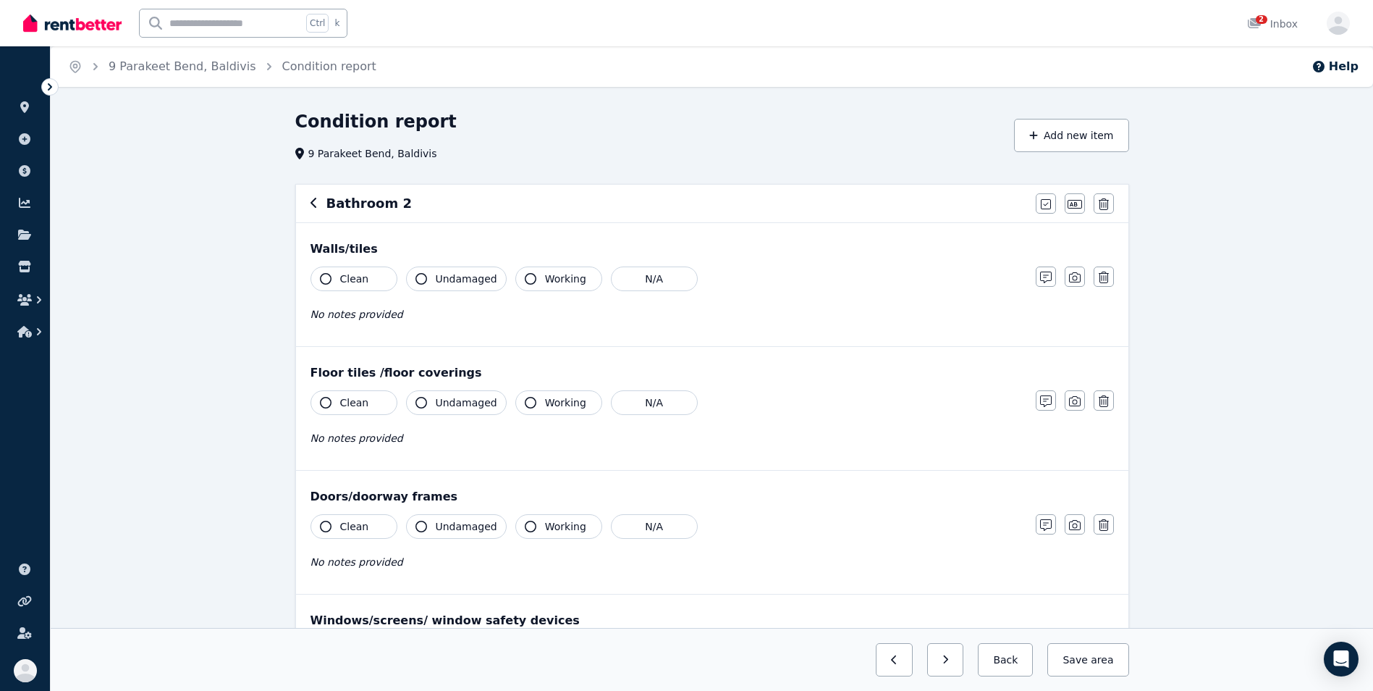
click at [324, 278] on icon "button" at bounding box center [326, 279] width 12 height 12
click at [426, 278] on icon "button" at bounding box center [421, 279] width 12 height 12
click at [328, 407] on icon "button" at bounding box center [326, 403] width 12 height 12
click at [428, 400] on button "Undamaged" at bounding box center [456, 402] width 101 height 25
click at [322, 531] on icon "button" at bounding box center [326, 526] width 12 height 12
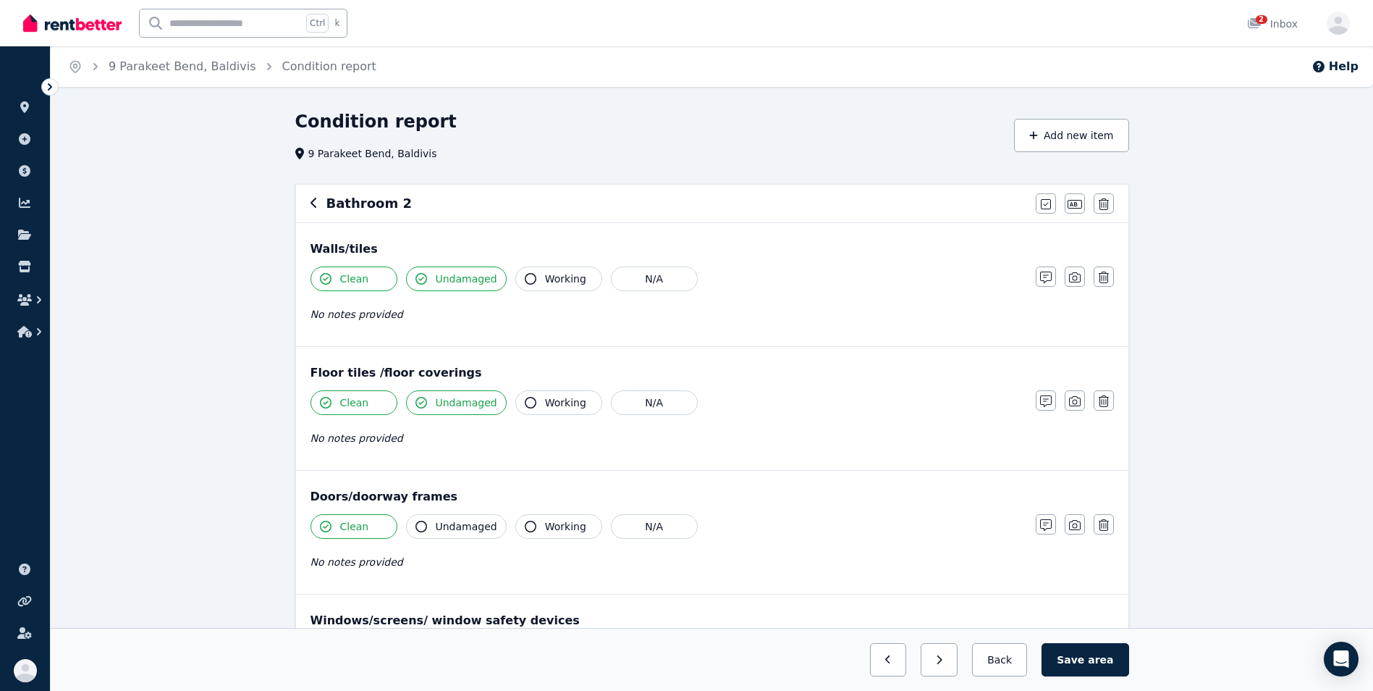
click at [423, 526] on icon "button" at bounding box center [421, 526] width 12 height 12
click at [515, 528] on button "Working" at bounding box center [558, 526] width 87 height 25
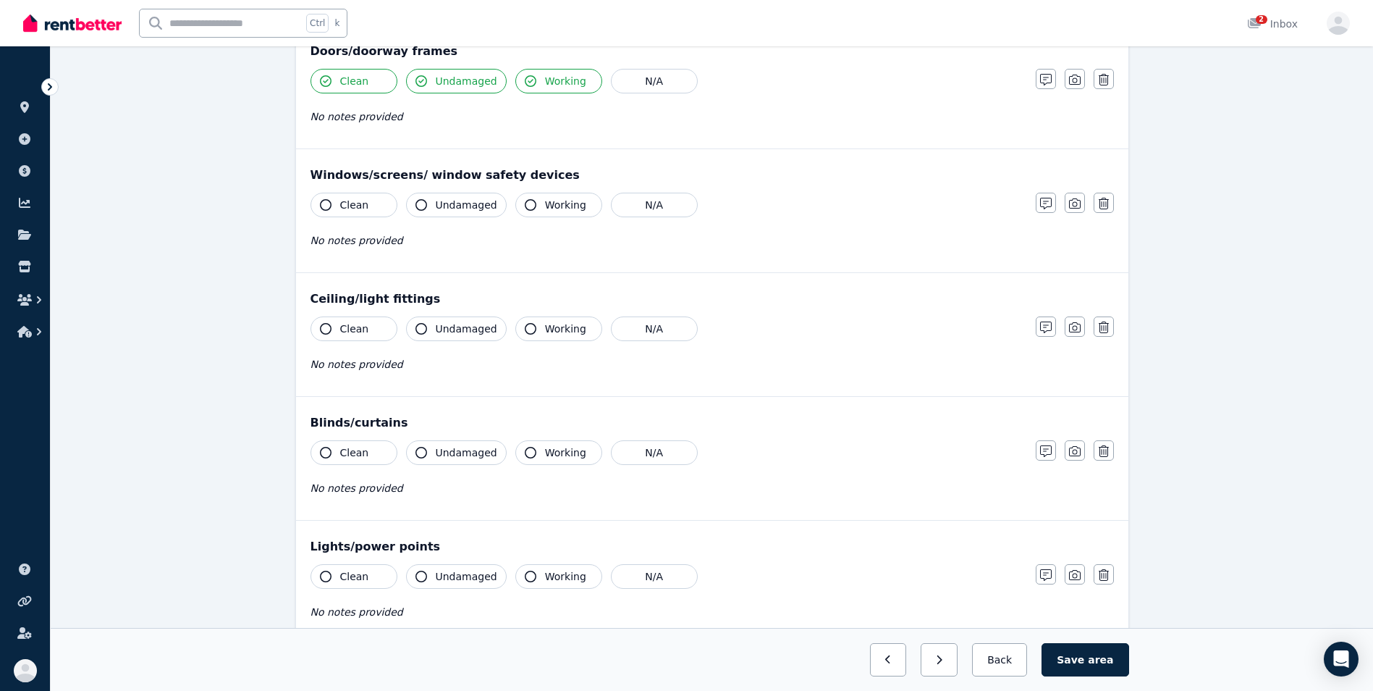
scroll to position [463, 0]
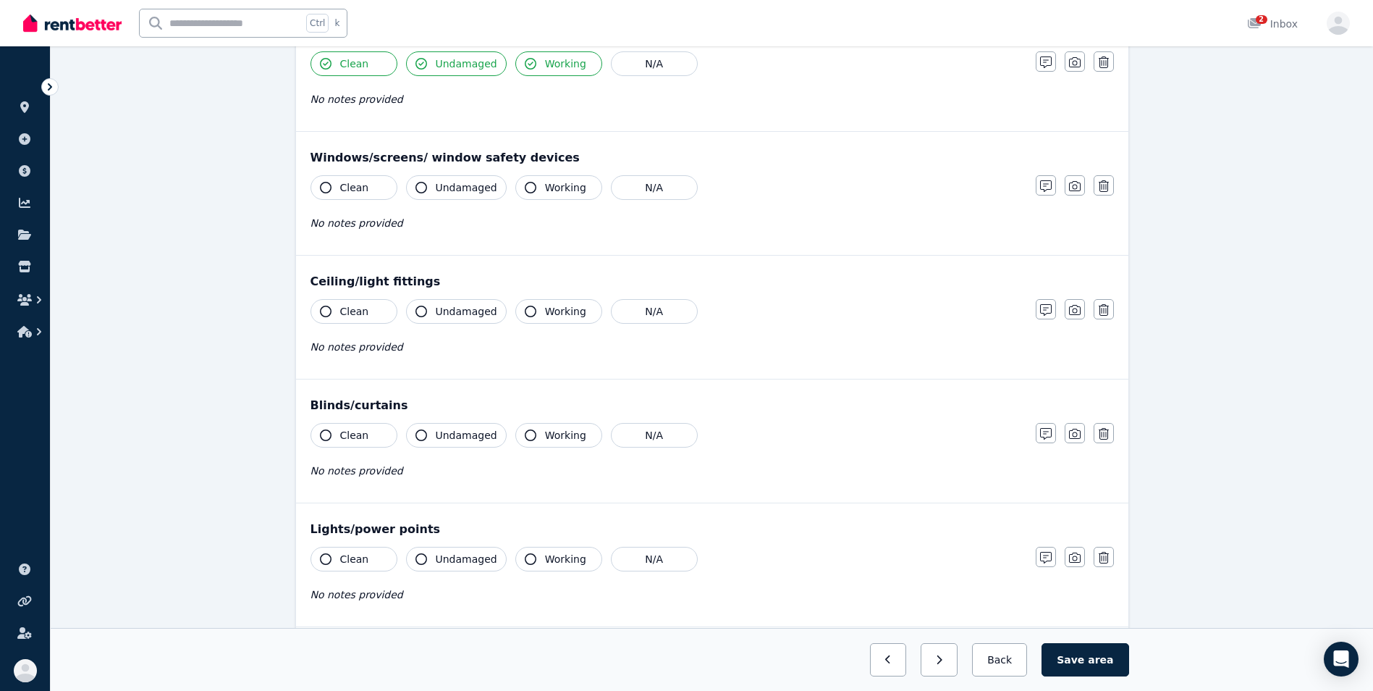
click at [321, 190] on icon "button" at bounding box center [326, 188] width 12 height 12
click at [418, 192] on icon "button" at bounding box center [421, 188] width 12 height 12
click at [515, 193] on button "Working" at bounding box center [558, 187] width 87 height 25
click at [322, 308] on icon "button" at bounding box center [326, 311] width 12 height 12
click at [417, 315] on icon "button" at bounding box center [421, 311] width 12 height 12
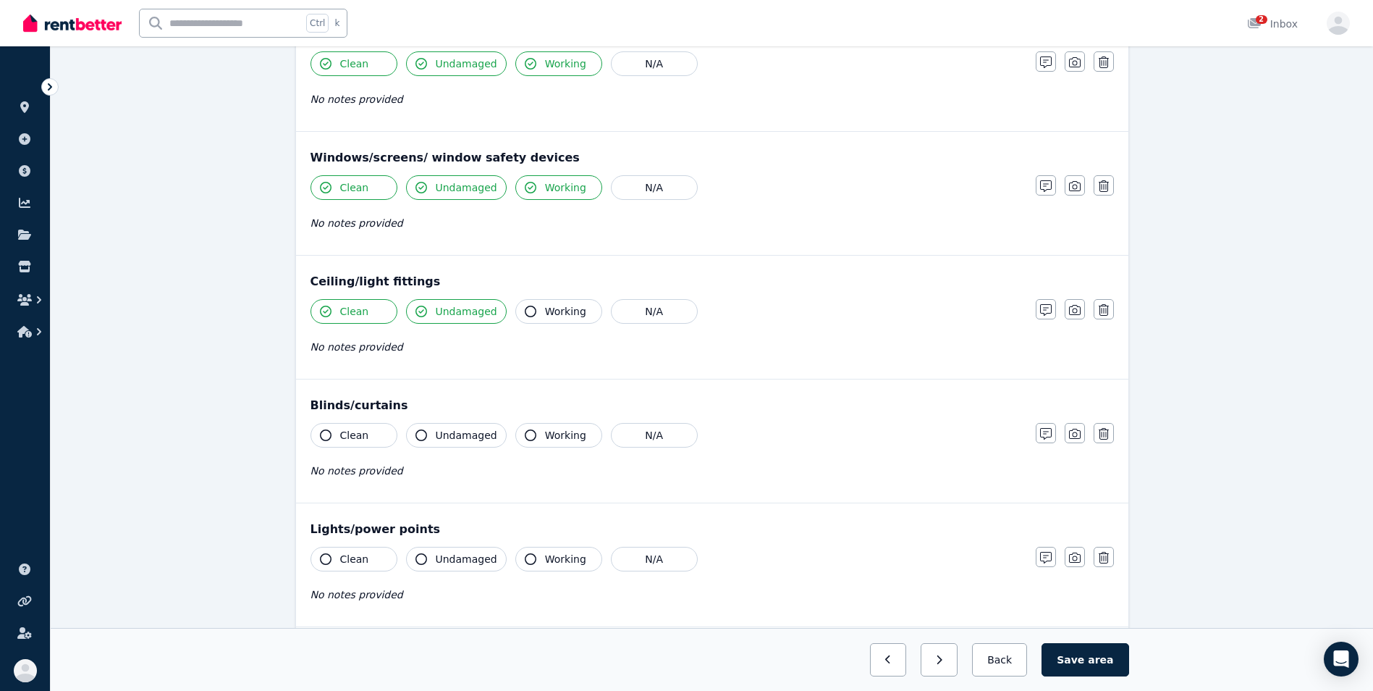
click at [526, 313] on icon "button" at bounding box center [531, 311] width 12 height 12
click at [325, 439] on icon "button" at bounding box center [326, 435] width 12 height 12
click at [331, 431] on button "Clean" at bounding box center [354, 435] width 87 height 25
click at [331, 434] on icon "button" at bounding box center [326, 435] width 12 height 12
click at [633, 436] on button "N/A" at bounding box center [654, 435] width 87 height 25
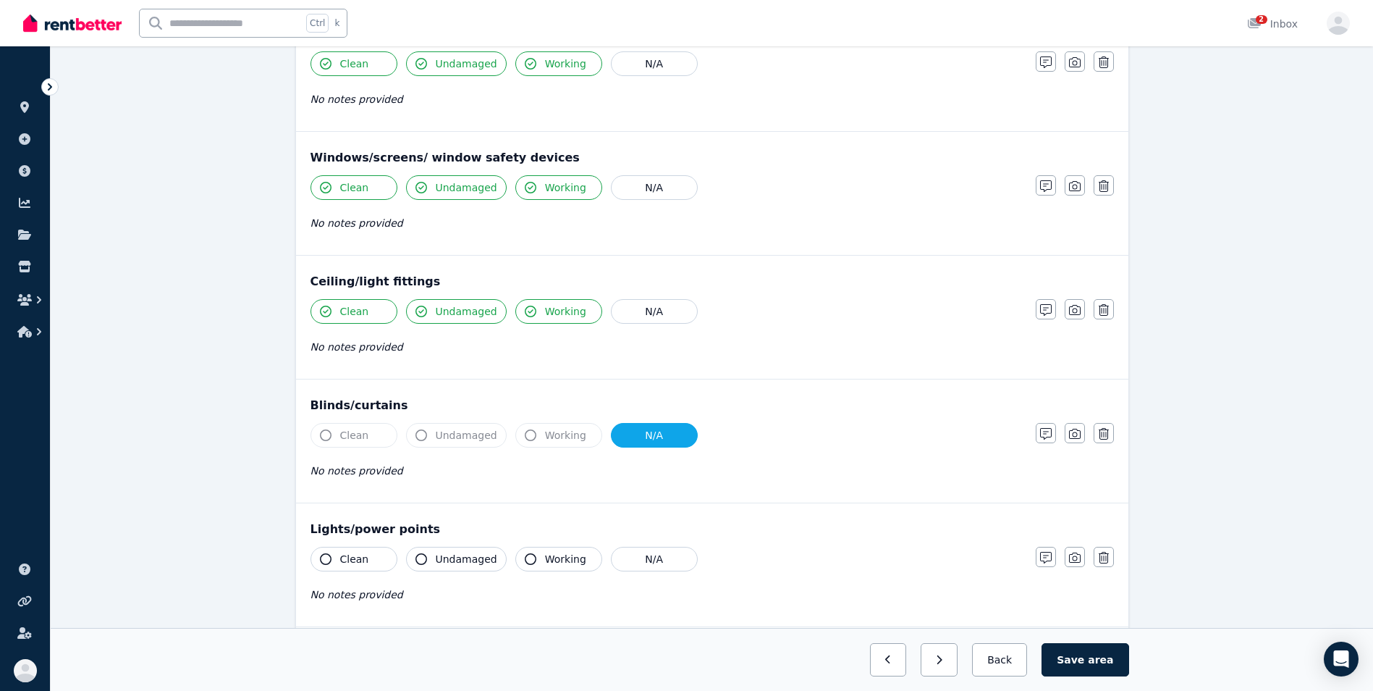
click at [328, 559] on icon "button" at bounding box center [326, 559] width 12 height 12
click at [431, 562] on button "Undamaged" at bounding box center [456, 558] width 101 height 25
click at [527, 555] on icon "button" at bounding box center [531, 559] width 12 height 12
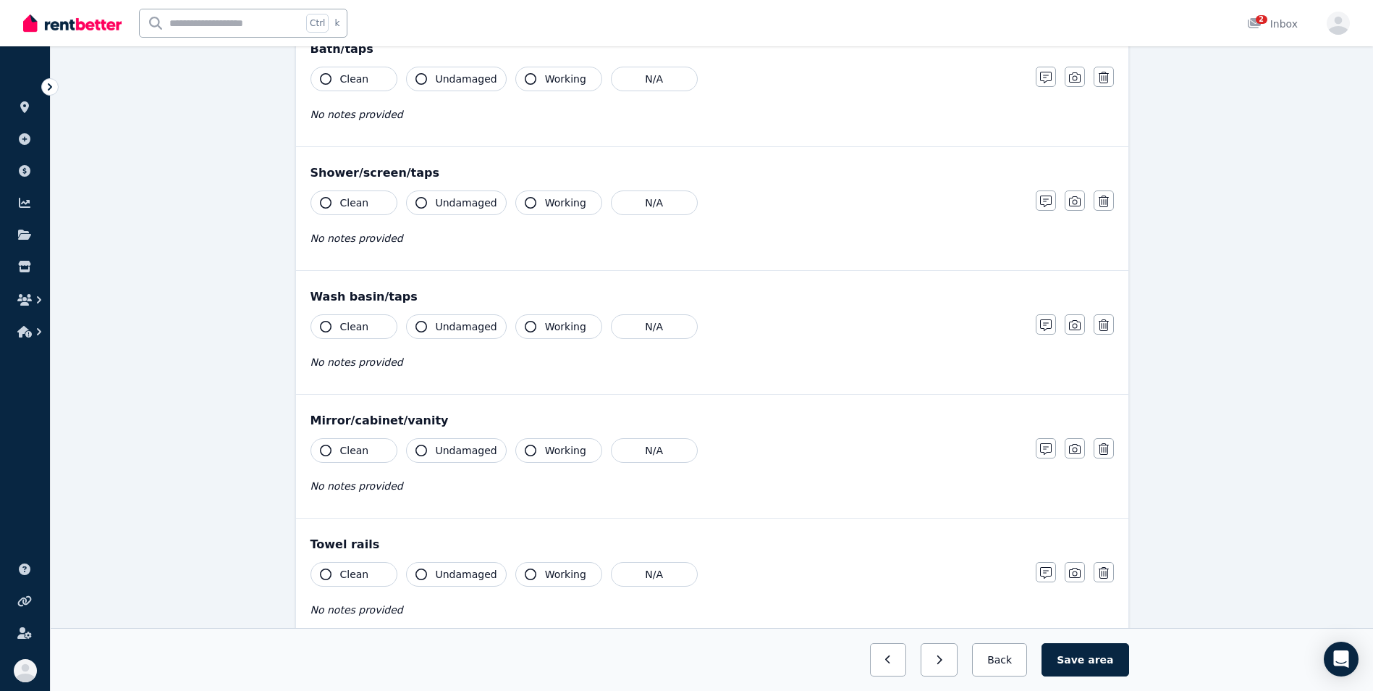
click at [321, 75] on icon "button" at bounding box center [326, 79] width 12 height 12
click at [424, 79] on icon "button" at bounding box center [421, 79] width 12 height 12
click at [515, 78] on button "Working" at bounding box center [558, 79] width 87 height 25
click at [526, 77] on icon "button" at bounding box center [531, 79] width 12 height 12
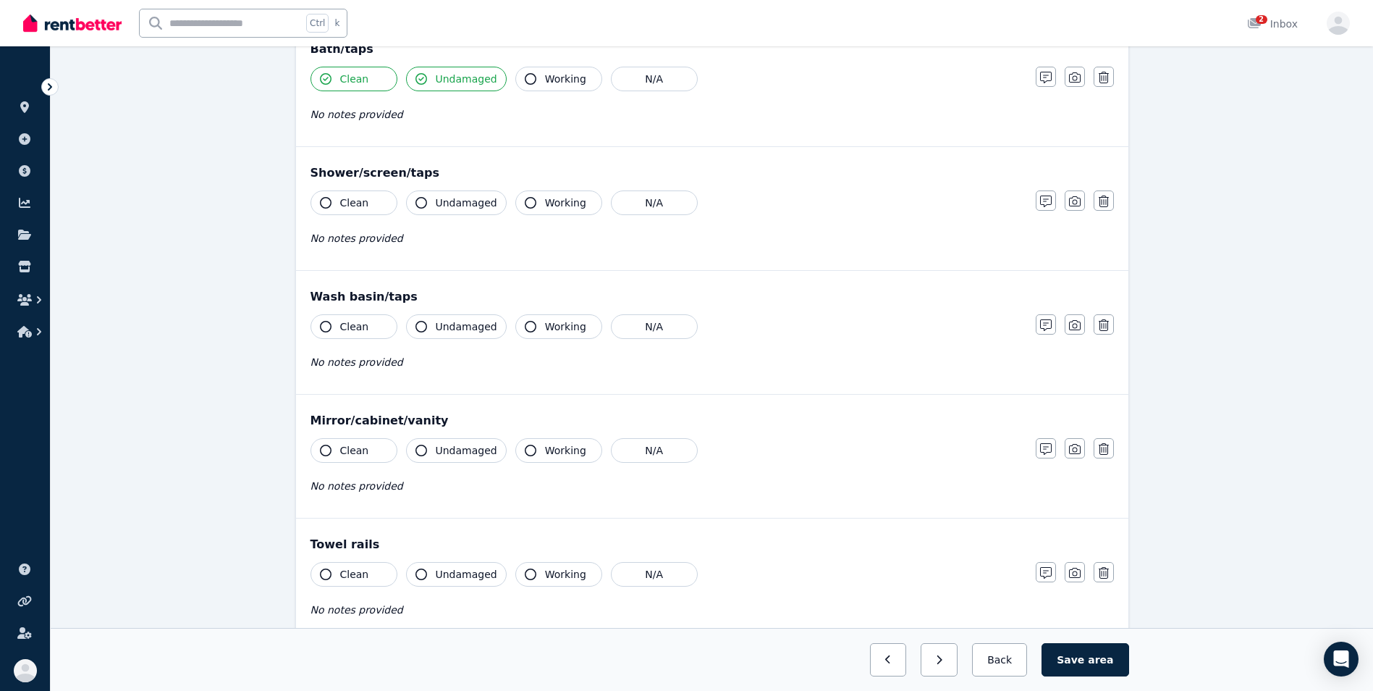
click at [526, 77] on icon "button" at bounding box center [531, 79] width 12 height 12
click at [324, 200] on icon "button" at bounding box center [326, 203] width 12 height 12
click at [423, 203] on icon "button" at bounding box center [421, 203] width 12 height 12
click at [526, 206] on icon "button" at bounding box center [531, 203] width 12 height 12
click at [326, 321] on icon "button" at bounding box center [326, 327] width 12 height 12
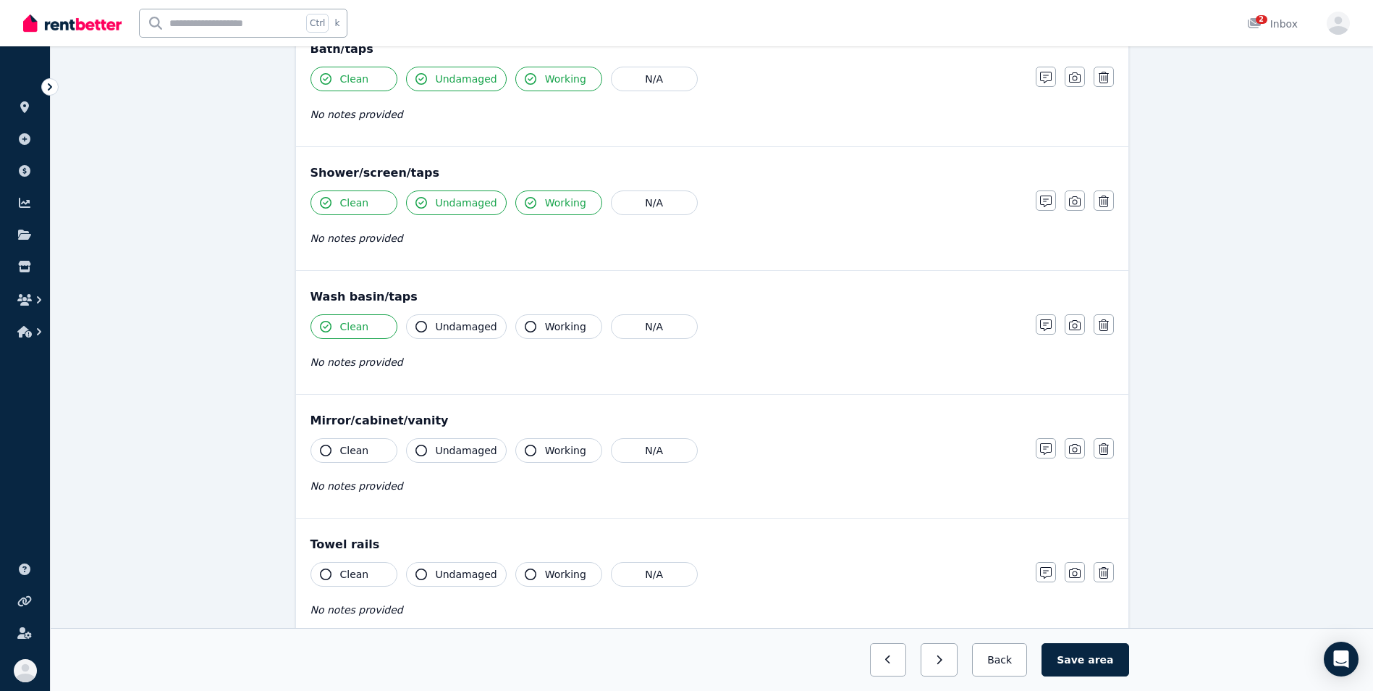
click at [417, 326] on icon "button" at bounding box center [421, 327] width 12 height 12
click at [525, 328] on icon "button" at bounding box center [531, 327] width 12 height 12
click at [317, 453] on button "Clean" at bounding box center [354, 450] width 87 height 25
click at [423, 451] on icon "button" at bounding box center [421, 450] width 12 height 12
click at [515, 454] on button "Working" at bounding box center [558, 450] width 87 height 25
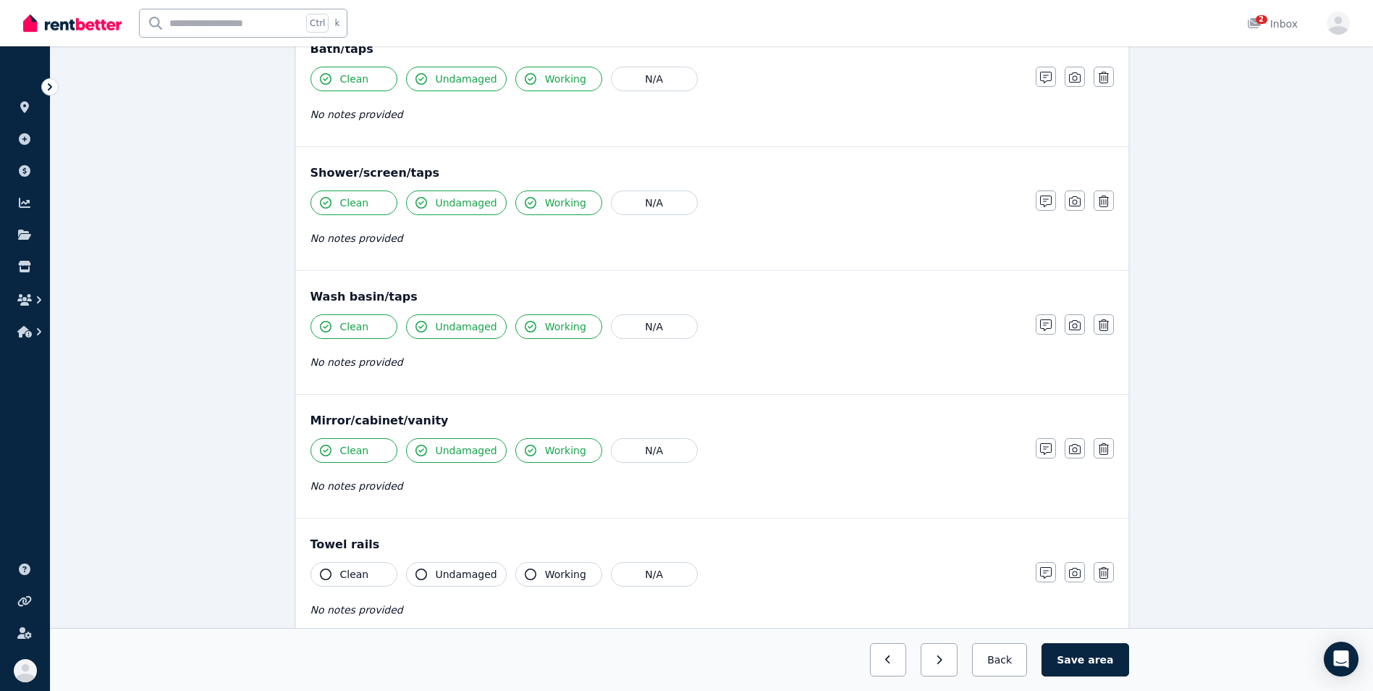
click at [328, 580] on button "Clean" at bounding box center [354, 574] width 87 height 25
click at [426, 578] on button "Undamaged" at bounding box center [456, 574] width 101 height 25
click at [525, 577] on icon "button" at bounding box center [531, 574] width 12 height 12
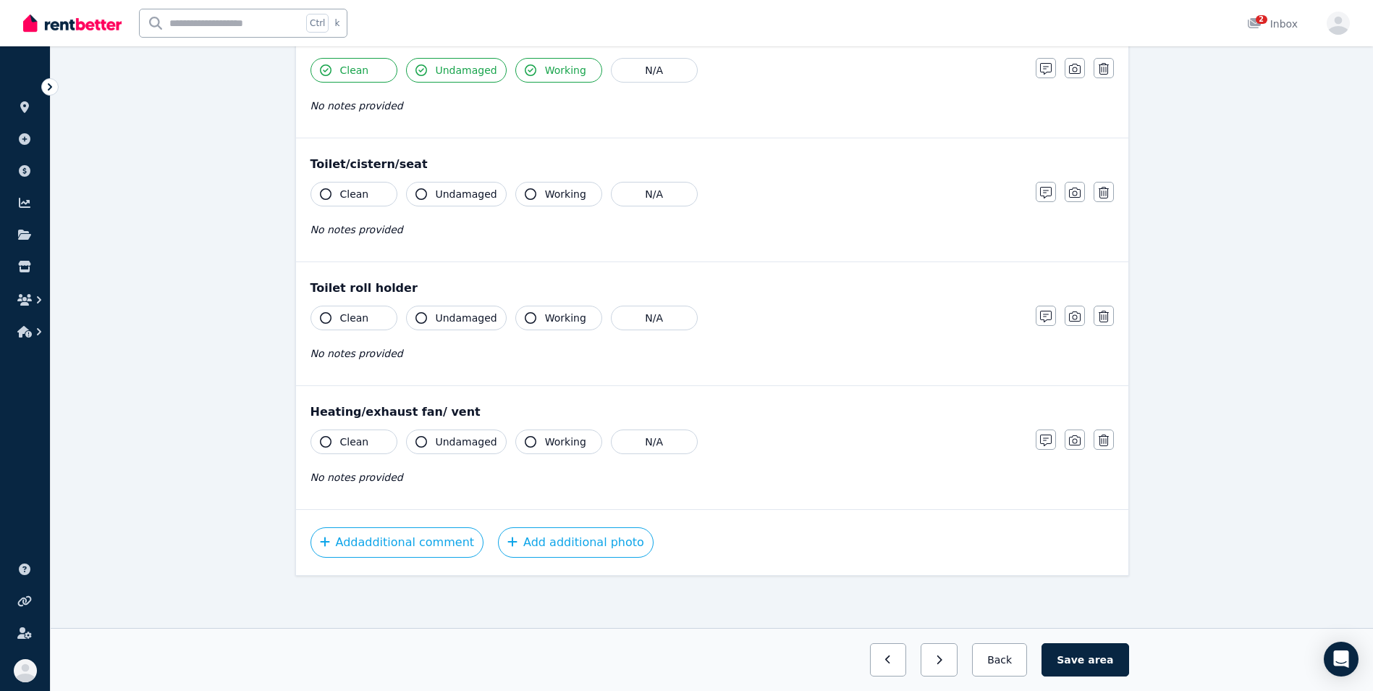
click at [324, 197] on icon "button" at bounding box center [326, 194] width 12 height 12
click at [423, 198] on icon "button" at bounding box center [421, 194] width 12 height 12
click at [517, 195] on button "Working" at bounding box center [558, 194] width 87 height 25
click at [326, 324] on button "Clean" at bounding box center [354, 317] width 87 height 25
click at [412, 321] on button "Undamaged" at bounding box center [456, 317] width 101 height 25
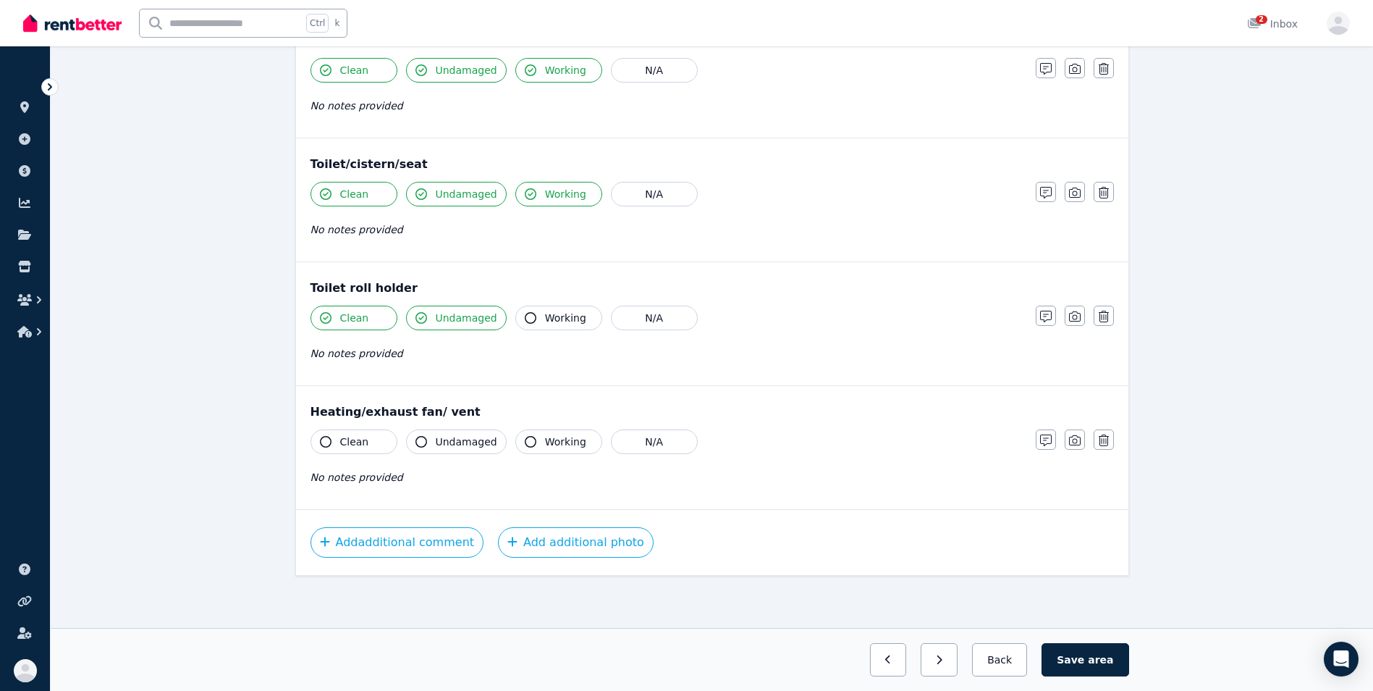
click at [525, 321] on icon "button" at bounding box center [531, 318] width 12 height 12
click at [325, 447] on icon "button" at bounding box center [326, 442] width 12 height 12
click at [410, 450] on button "Undamaged" at bounding box center [456, 441] width 101 height 25
click at [540, 450] on button "Working" at bounding box center [558, 441] width 87 height 25
click at [1101, 659] on span "area" at bounding box center [1100, 659] width 25 height 14
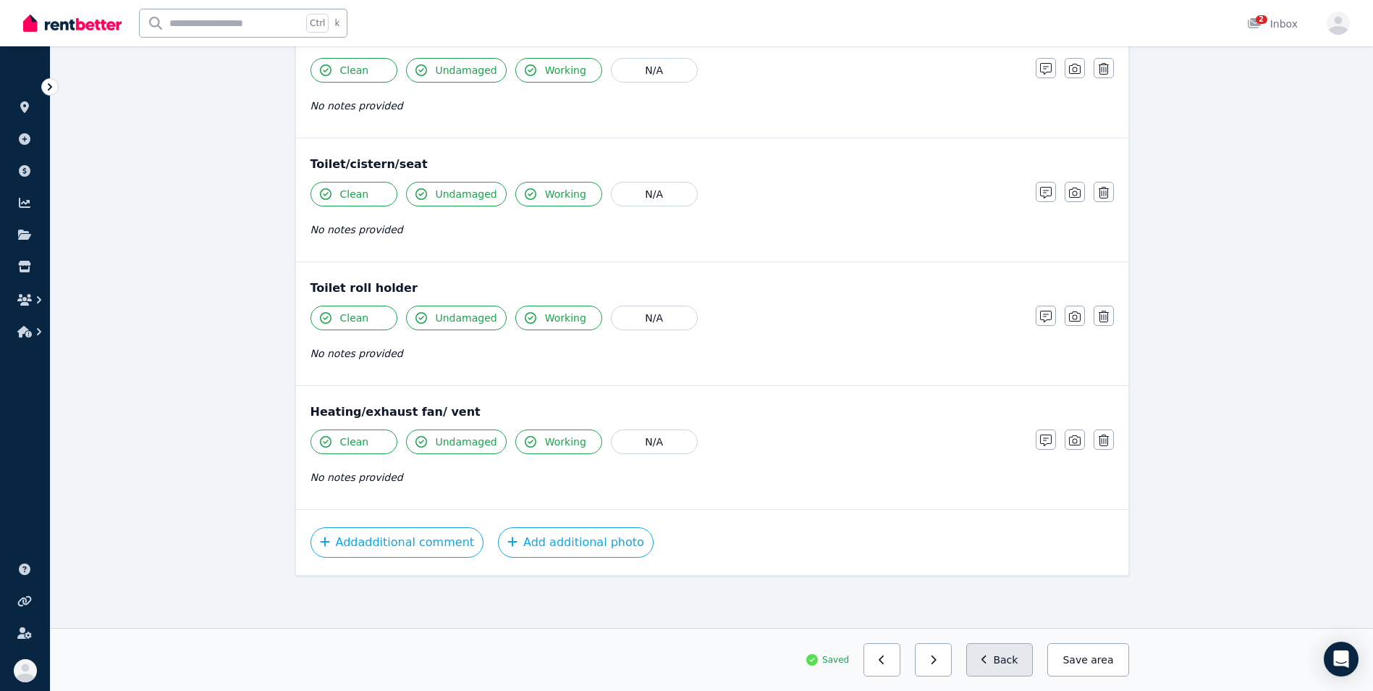
click at [1008, 668] on button "Back" at bounding box center [999, 659] width 67 height 33
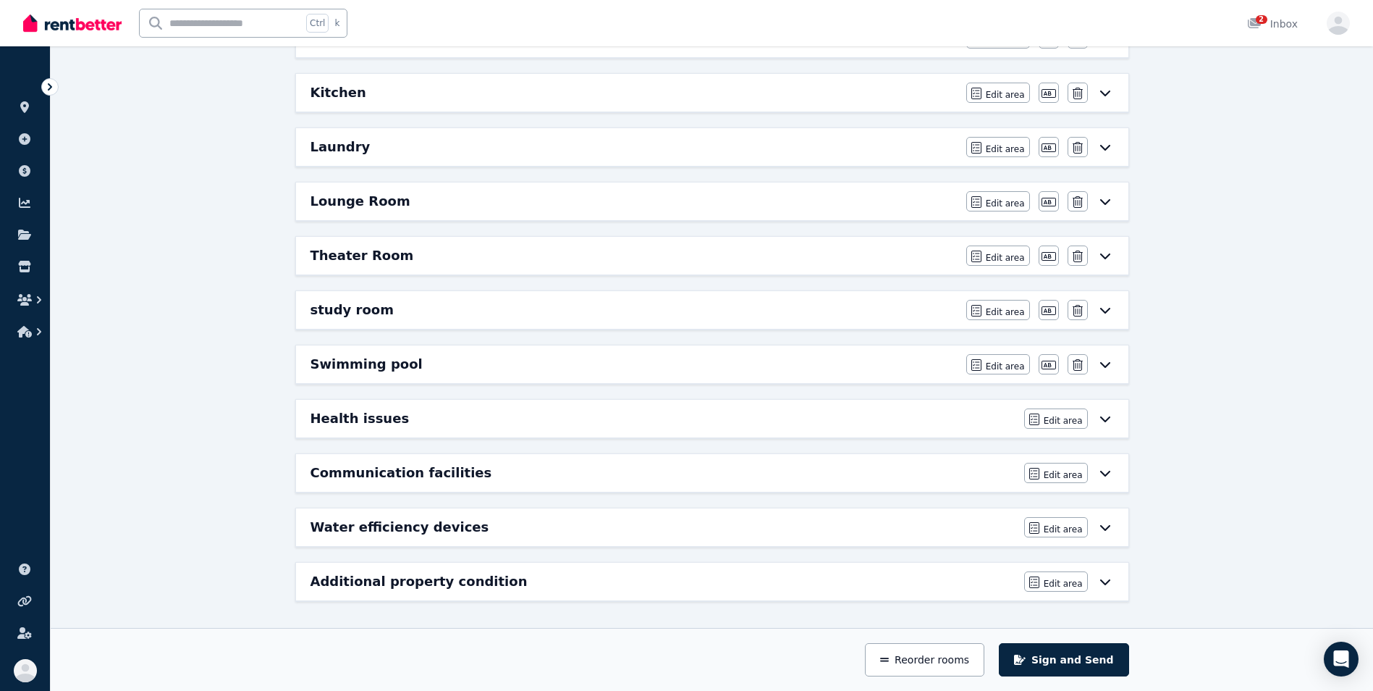
scroll to position [0, 0]
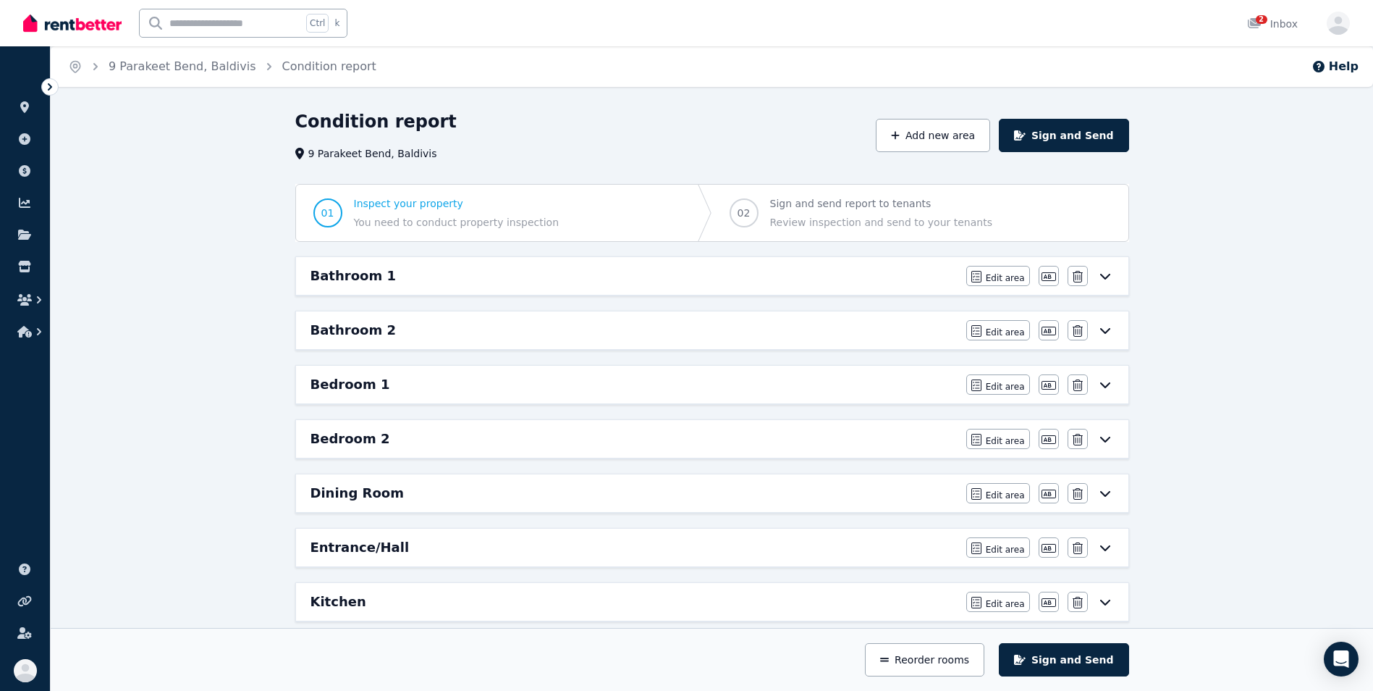
click at [584, 377] on div "Bedroom 1" at bounding box center [634, 384] width 647 height 20
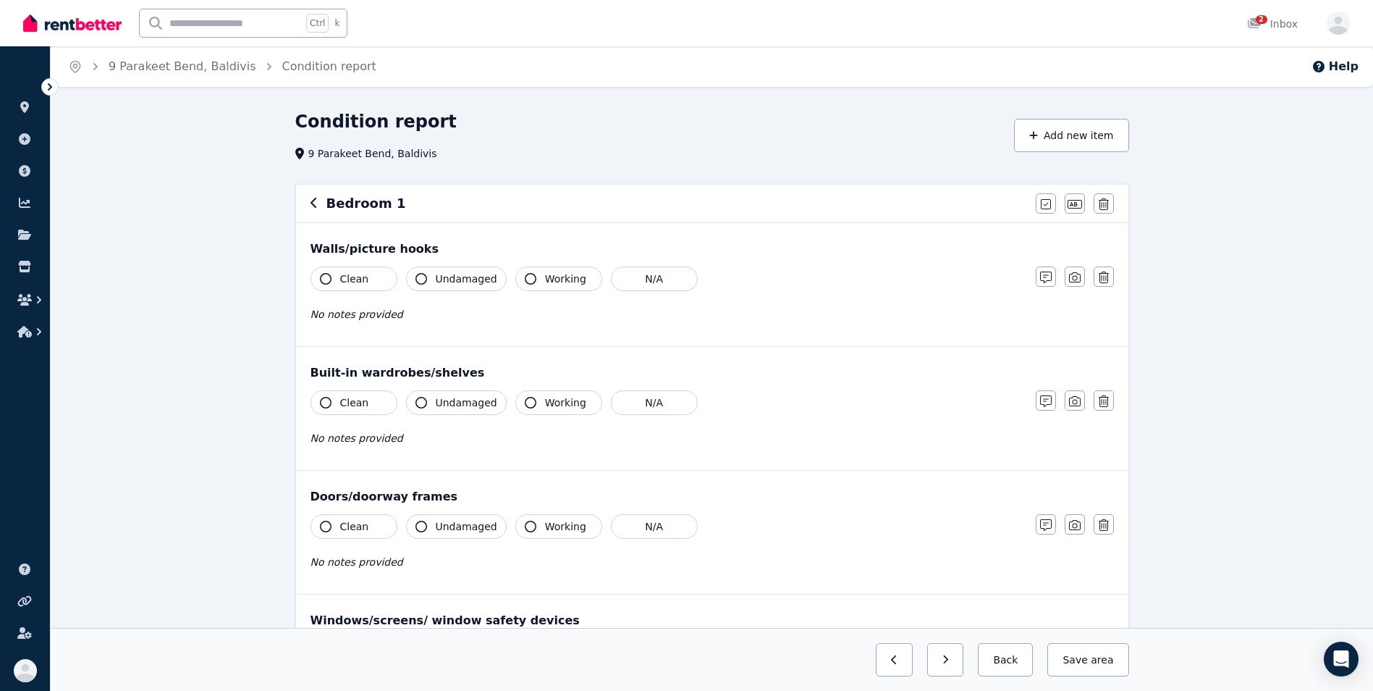
click at [316, 280] on button "Clean" at bounding box center [354, 278] width 87 height 25
click at [402, 284] on div "Clean Undamaged Working N/A" at bounding box center [666, 278] width 711 height 25
click at [413, 284] on button "Undamaged" at bounding box center [456, 278] width 101 height 25
click at [353, 400] on span "Clean" at bounding box center [354, 402] width 29 height 14
click at [450, 417] on div "Clean Undamaged Working N/A No notes provided" at bounding box center [666, 425] width 711 height 71
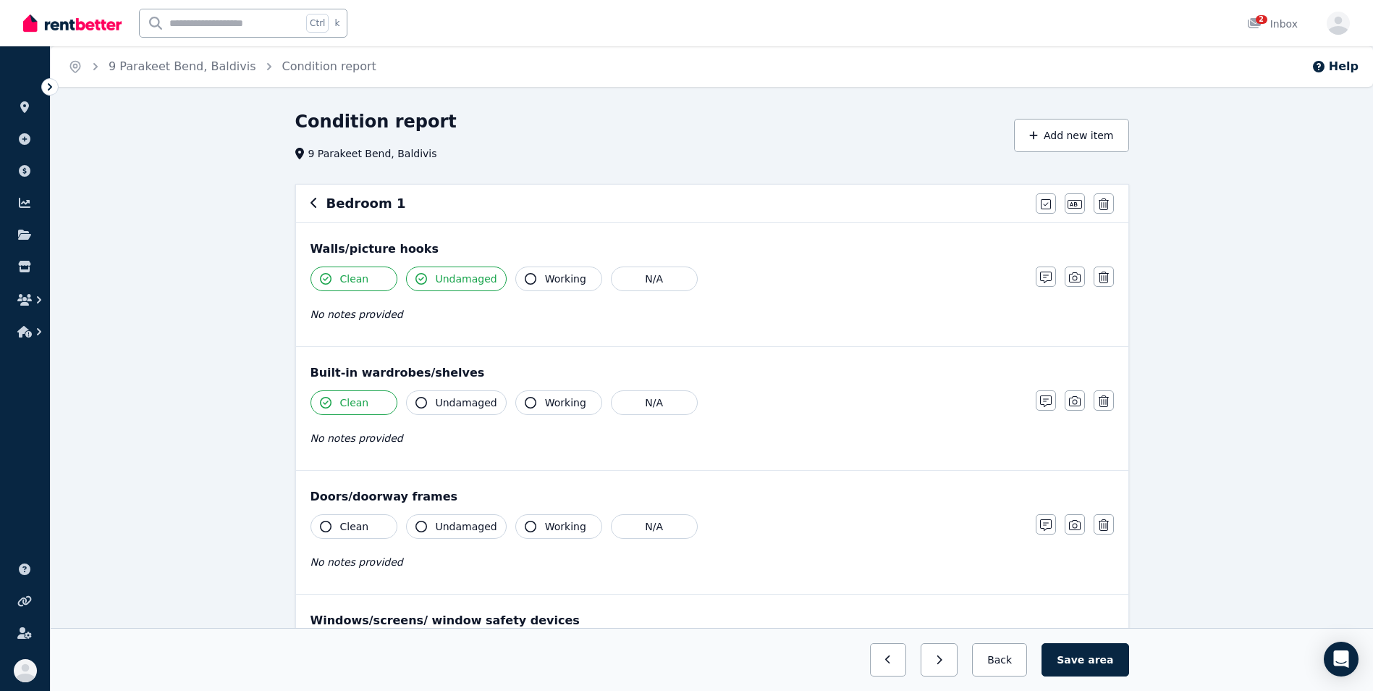
click at [421, 407] on icon "button" at bounding box center [421, 403] width 12 height 12
click at [320, 531] on button "Clean" at bounding box center [354, 526] width 87 height 25
click at [415, 533] on button "Undamaged" at bounding box center [456, 526] width 101 height 25
click at [528, 529] on icon "button" at bounding box center [531, 526] width 12 height 12
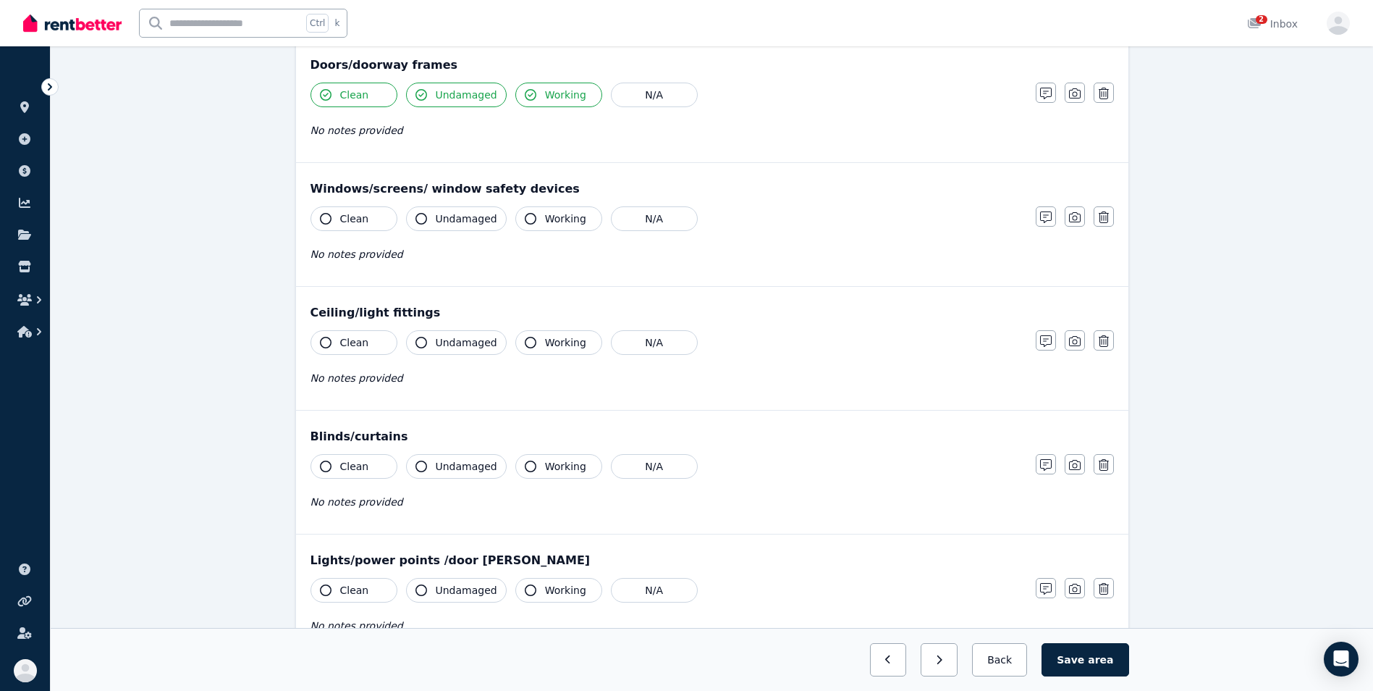
scroll to position [430, 0]
click at [322, 223] on icon "button" at bounding box center [326, 220] width 12 height 12
click at [420, 237] on div "Clean Undamaged Working N/A No notes provided" at bounding box center [666, 243] width 711 height 71
click at [423, 223] on icon "button" at bounding box center [421, 220] width 12 height 12
click at [526, 234] on div "Clean Undamaged Working N/A No notes provided" at bounding box center [666, 243] width 711 height 71
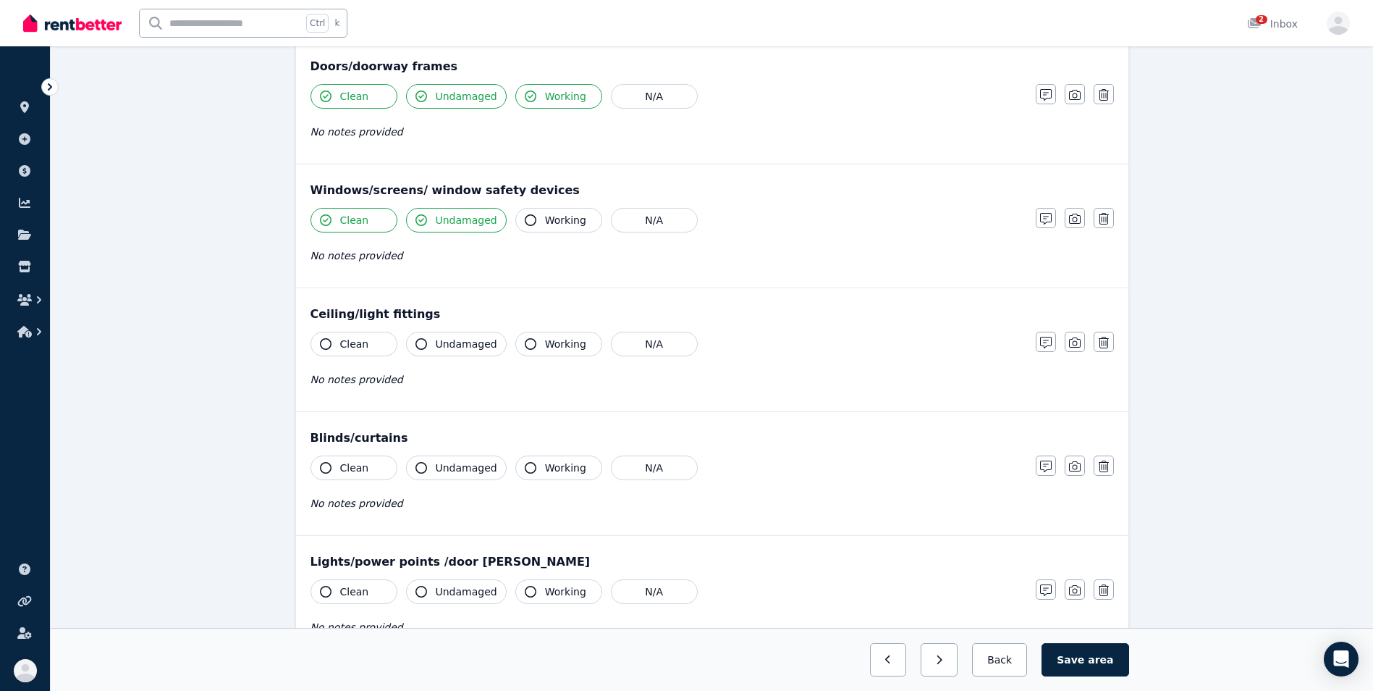
click at [526, 223] on icon "button" at bounding box center [531, 220] width 12 height 12
click at [323, 350] on button "Clean" at bounding box center [354, 344] width 87 height 25
click at [400, 358] on div "Clean Undamaged Working N/A No notes provided" at bounding box center [666, 367] width 711 height 71
click at [421, 358] on div "Clean Undamaged Working N/A No notes provided" at bounding box center [666, 367] width 711 height 71
click at [426, 345] on icon "button" at bounding box center [421, 344] width 12 height 12
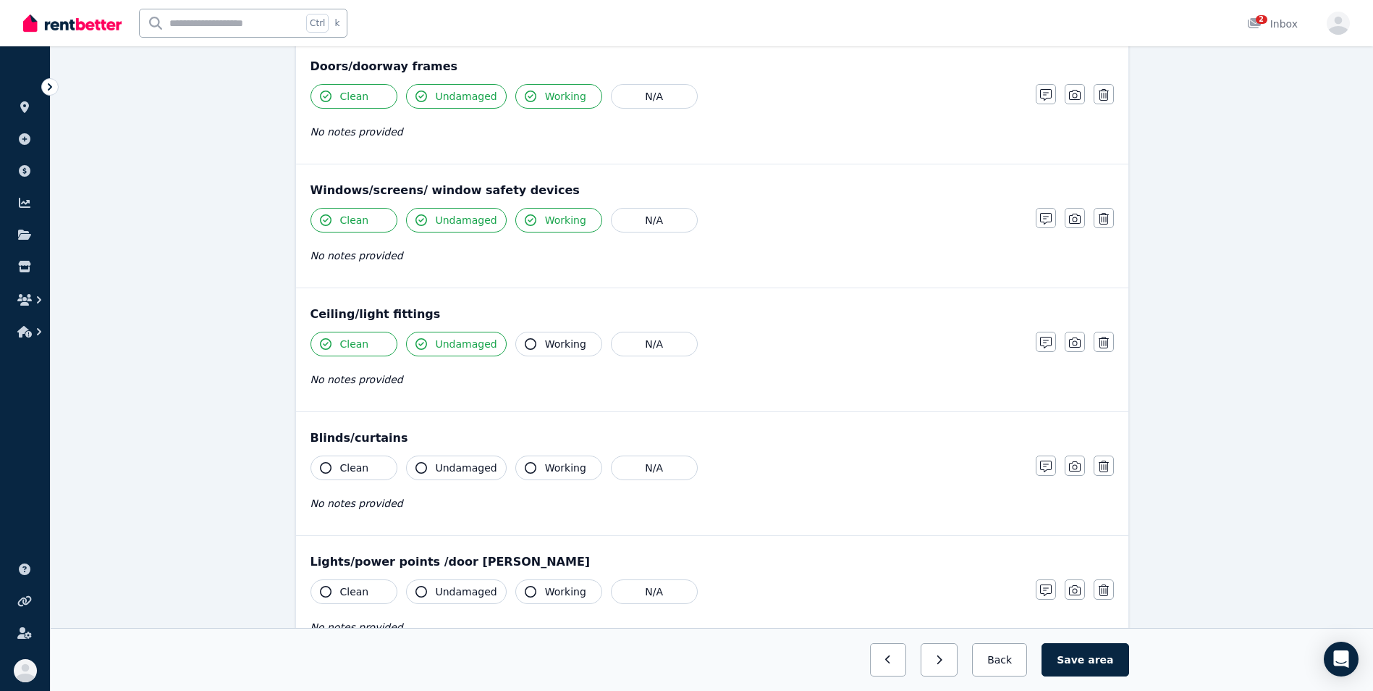
click at [525, 348] on icon "button" at bounding box center [531, 344] width 12 height 12
click at [326, 466] on icon "button" at bounding box center [326, 468] width 12 height 12
click at [421, 475] on button "Undamaged" at bounding box center [456, 467] width 101 height 25
click at [515, 478] on button "Working" at bounding box center [558, 467] width 87 height 25
click at [321, 591] on icon "button" at bounding box center [326, 592] width 12 height 12
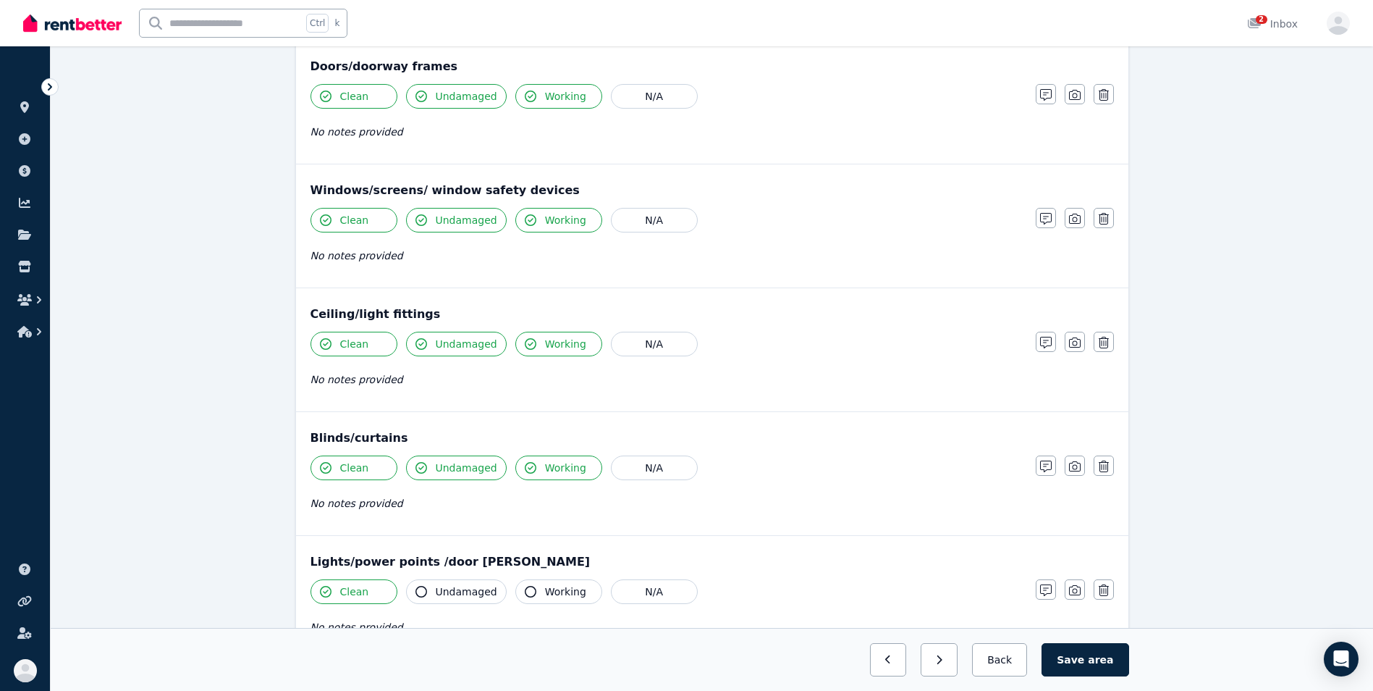
click at [423, 601] on button "Undamaged" at bounding box center [456, 591] width 101 height 25
click at [524, 598] on button "Working" at bounding box center [558, 591] width 87 height 25
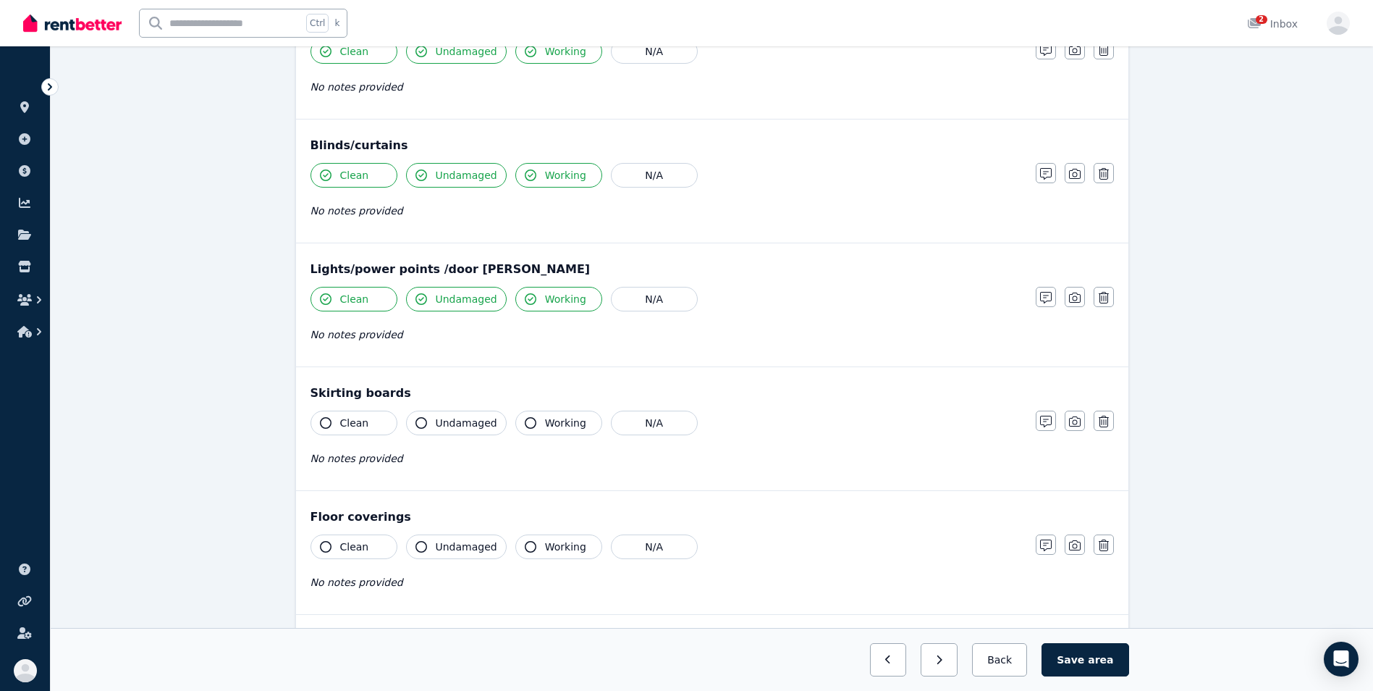
scroll to position [827, 0]
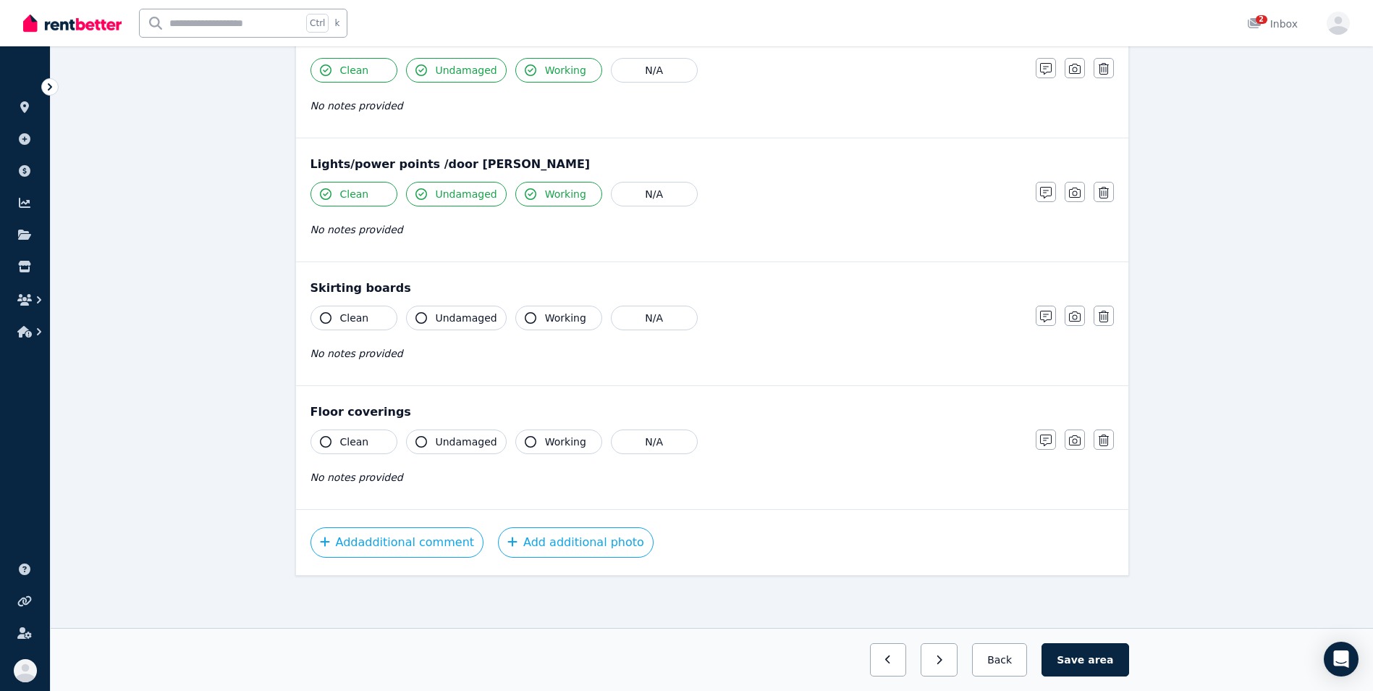
click at [329, 316] on icon "button" at bounding box center [326, 318] width 12 height 12
click at [423, 322] on icon "button" at bounding box center [421, 318] width 12 height 12
click at [523, 326] on button "Working" at bounding box center [558, 317] width 87 height 25
click at [316, 439] on button "Clean" at bounding box center [354, 441] width 87 height 25
click at [421, 444] on icon "button" at bounding box center [421, 442] width 12 height 12
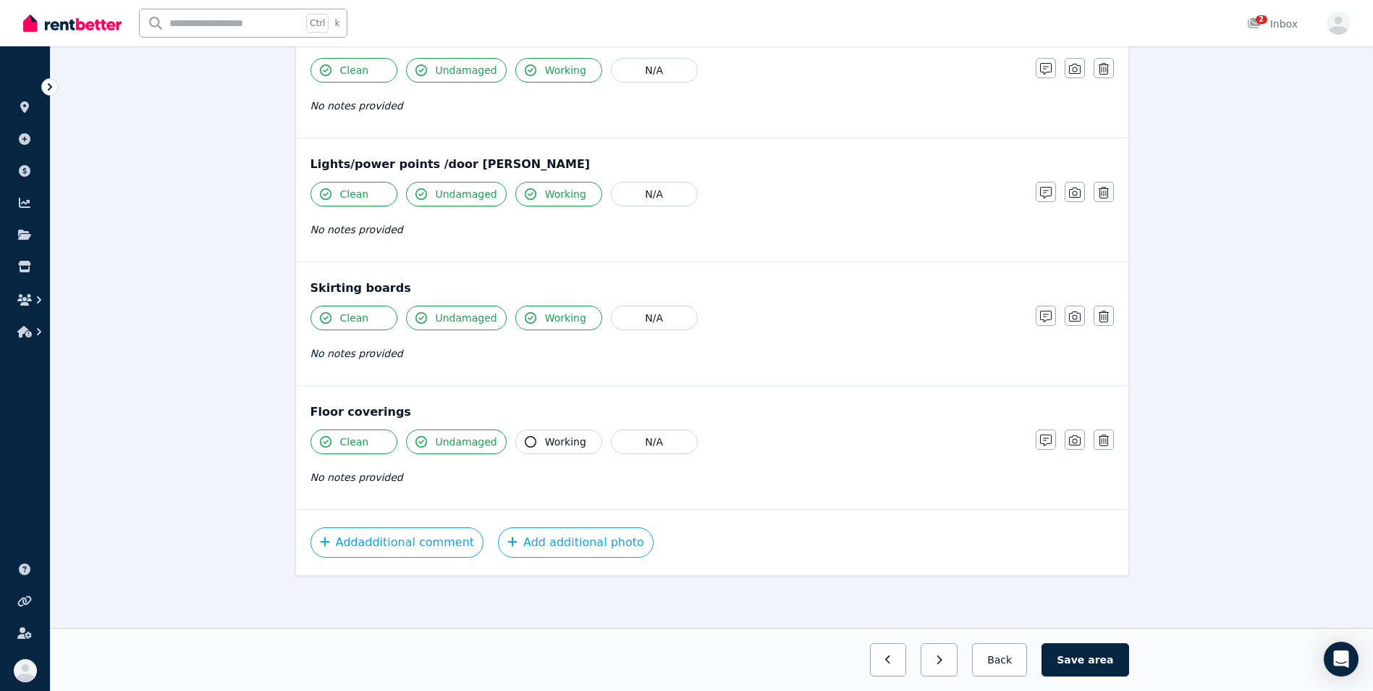
click at [522, 449] on button "Working" at bounding box center [558, 441] width 87 height 25
click at [722, 422] on div "Floor coverings Clean Undamaged Working N/A No notes provided Notes Photo Delete" at bounding box center [712, 447] width 832 height 123
click at [384, 538] on button "Add additional comment" at bounding box center [398, 542] width 174 height 30
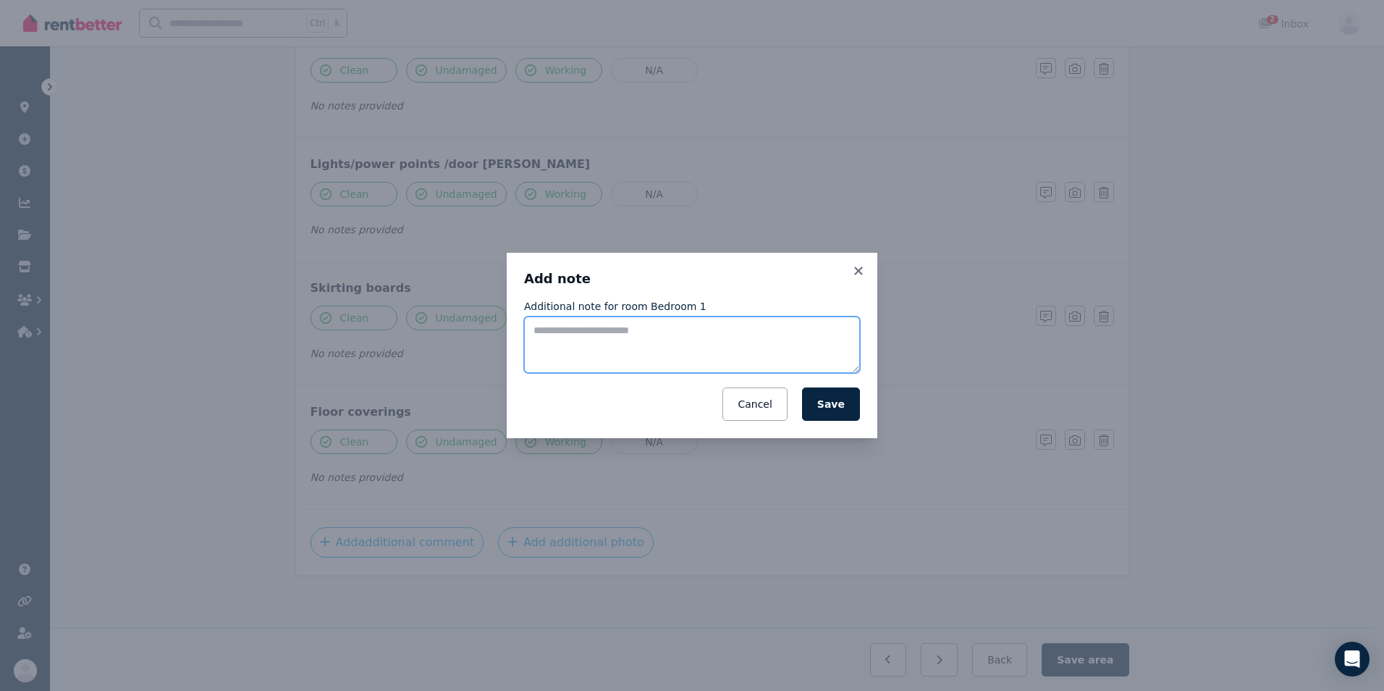
click at [552, 337] on textarea "Additional note for room Bedroom 1" at bounding box center [692, 344] width 336 height 56
drag, startPoint x: 534, startPoint y: 329, endPoint x: 716, endPoint y: 311, distance: 182.6
click at [716, 311] on div "**********" at bounding box center [692, 336] width 336 height 74
click at [745, 343] on textarea "**********" at bounding box center [692, 344] width 336 height 56
type textarea "*"
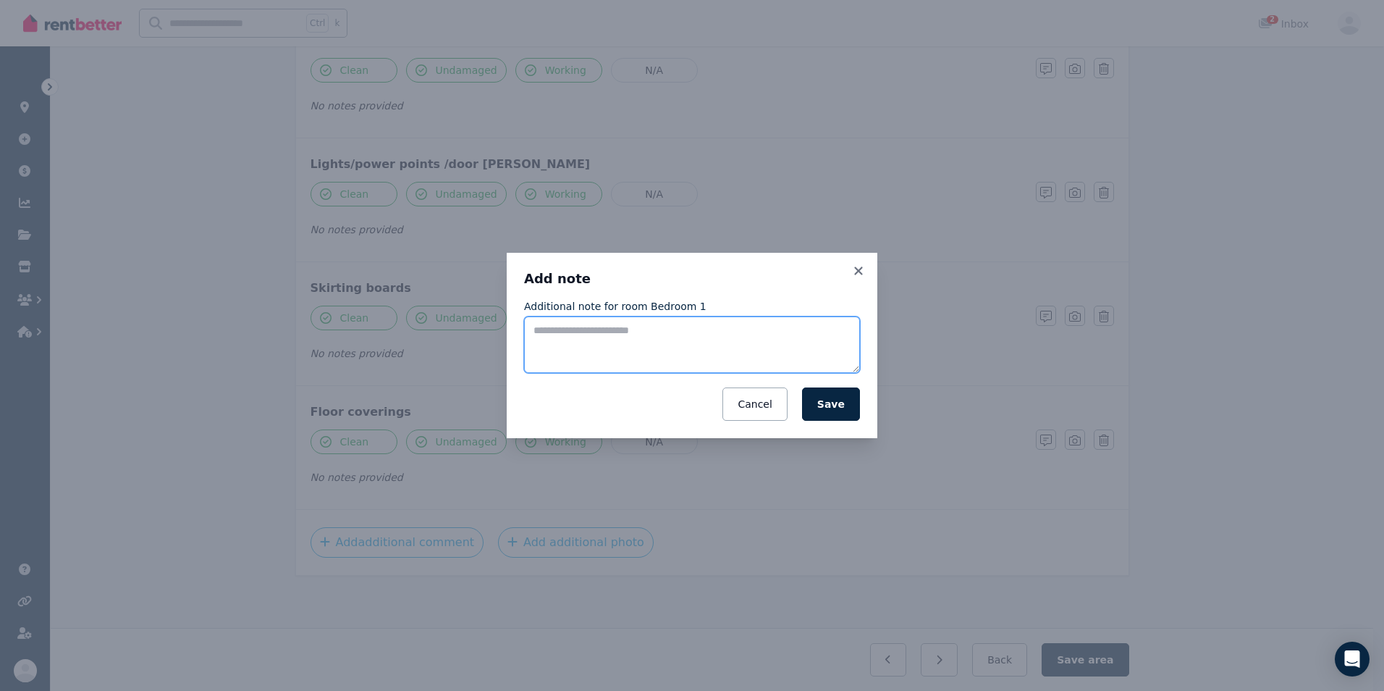
click at [555, 330] on textarea "Additional note for room Bedroom 1" at bounding box center [692, 344] width 336 height 56
click at [552, 327] on textarea "Additional note for room Bedroom 1" at bounding box center [692, 344] width 336 height 56
paste textarea "**********"
type textarea "**********"
click at [836, 417] on button "Save" at bounding box center [831, 403] width 58 height 33
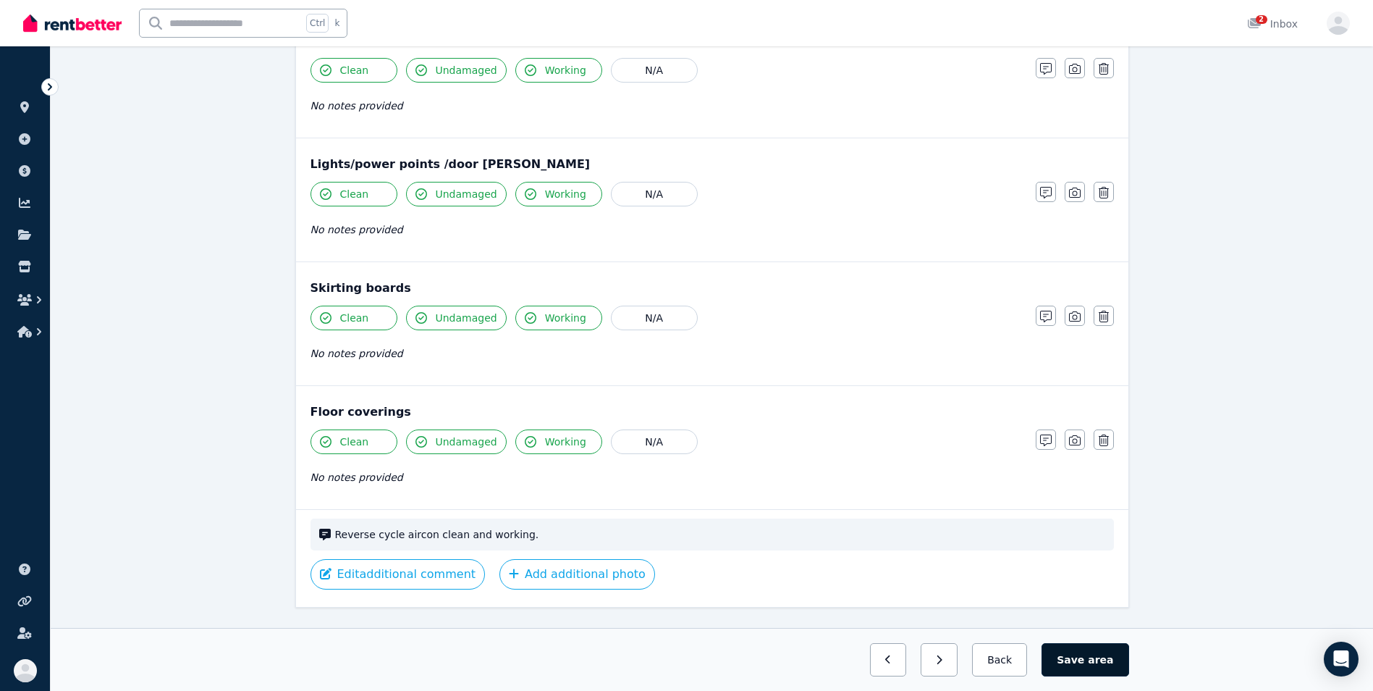
click at [1087, 654] on button "Save area" at bounding box center [1085, 659] width 87 height 33
click at [1074, 659] on button "Save area" at bounding box center [1087, 659] width 81 height 33
click at [1013, 666] on button "Back" at bounding box center [999, 659] width 67 height 33
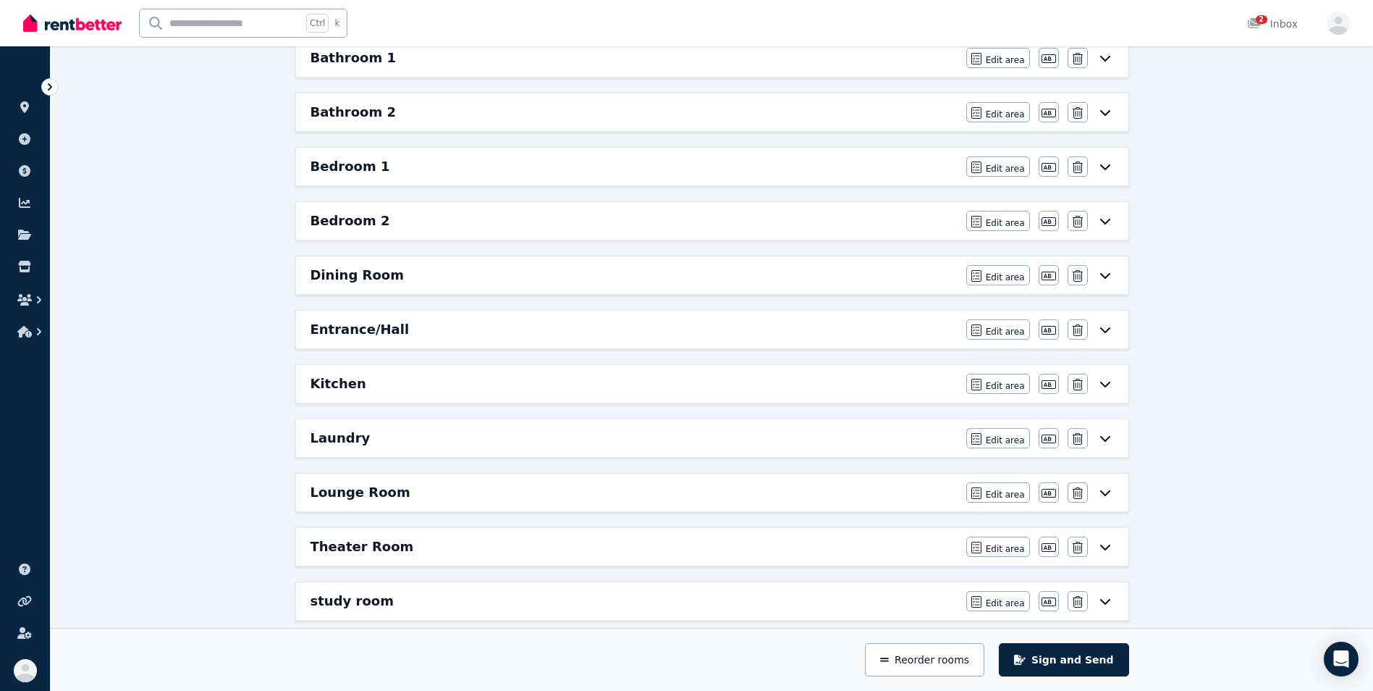
scroll to position [210, 0]
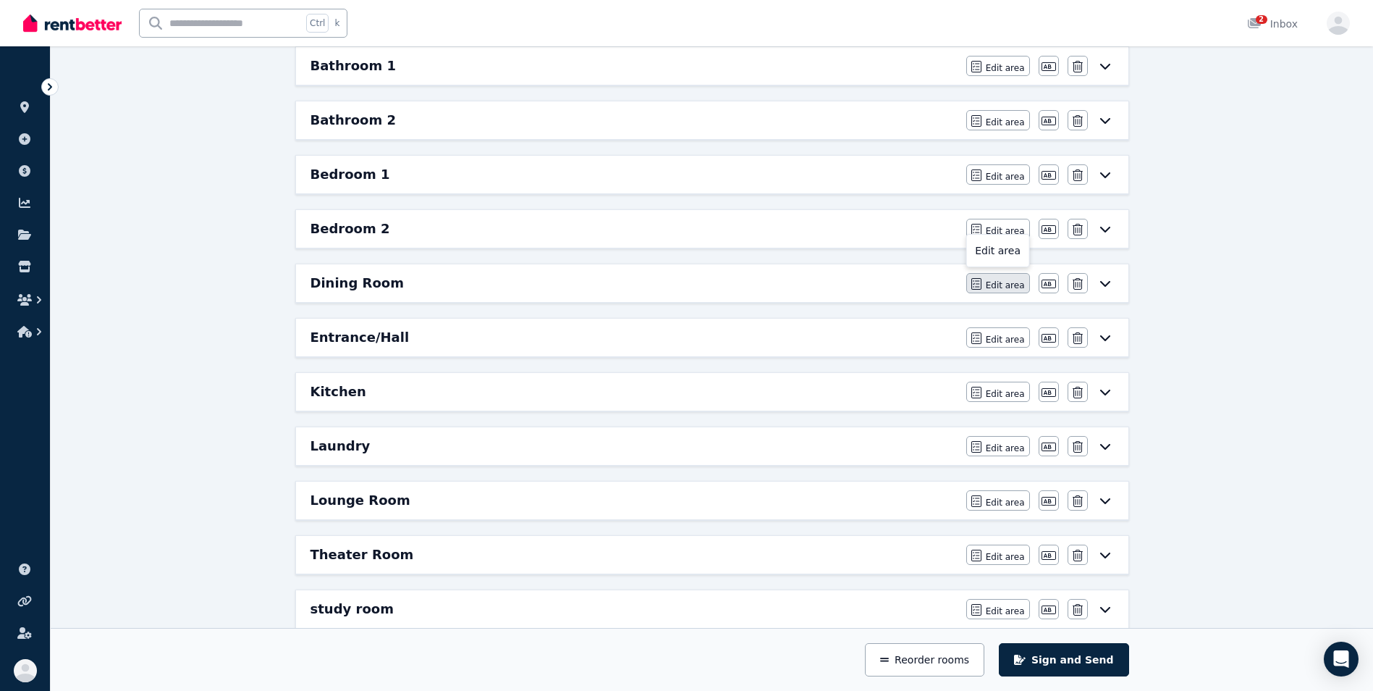
click at [971, 290] on button "Edit area" at bounding box center [998, 283] width 64 height 20
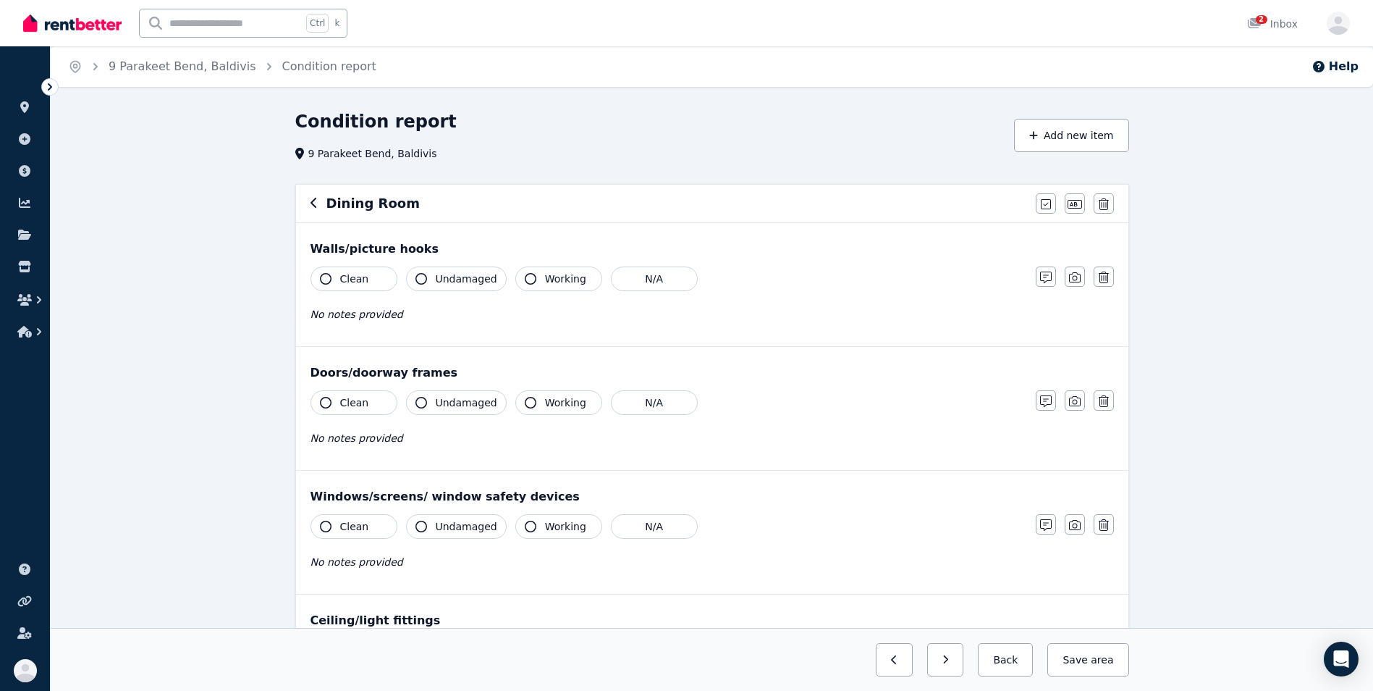
click at [320, 281] on icon "button" at bounding box center [326, 279] width 12 height 12
click at [418, 282] on icon "button" at bounding box center [421, 279] width 12 height 12
click at [325, 408] on icon "button" at bounding box center [326, 403] width 12 height 12
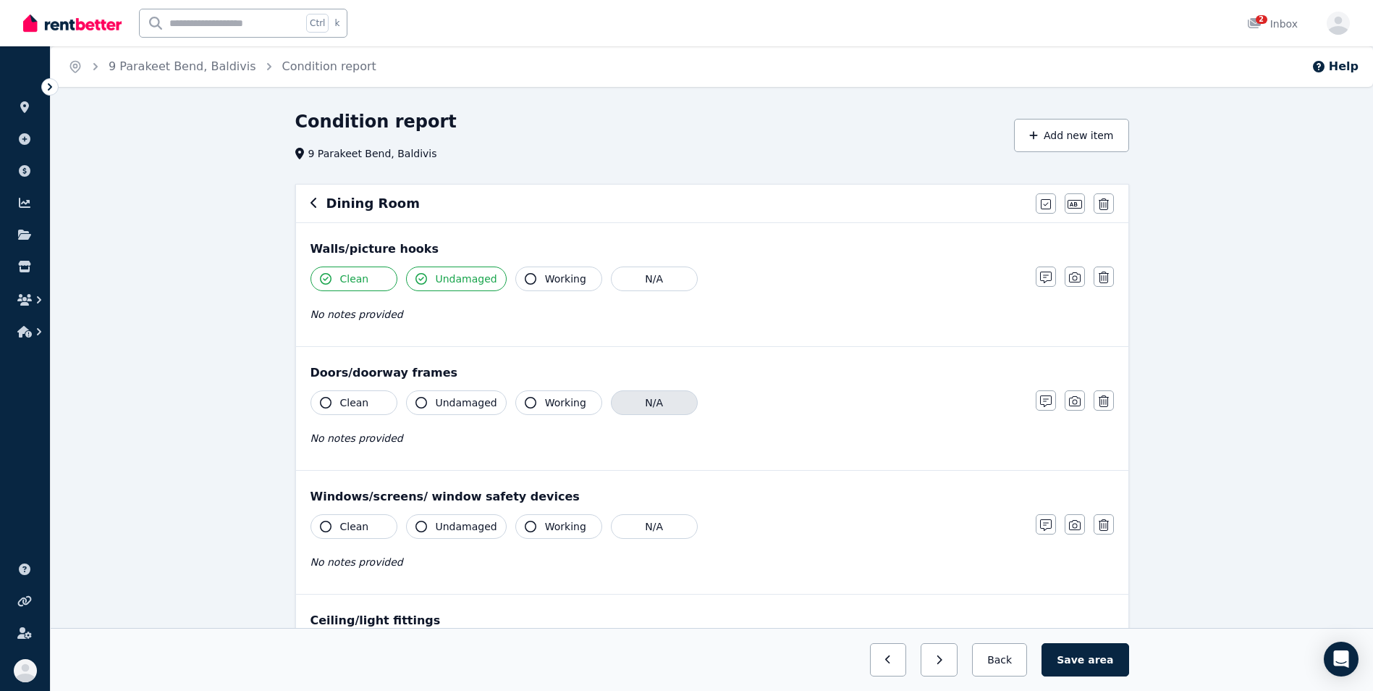
click at [626, 397] on button "N/A" at bounding box center [654, 402] width 87 height 25
click at [638, 537] on button "N/A" at bounding box center [654, 526] width 87 height 25
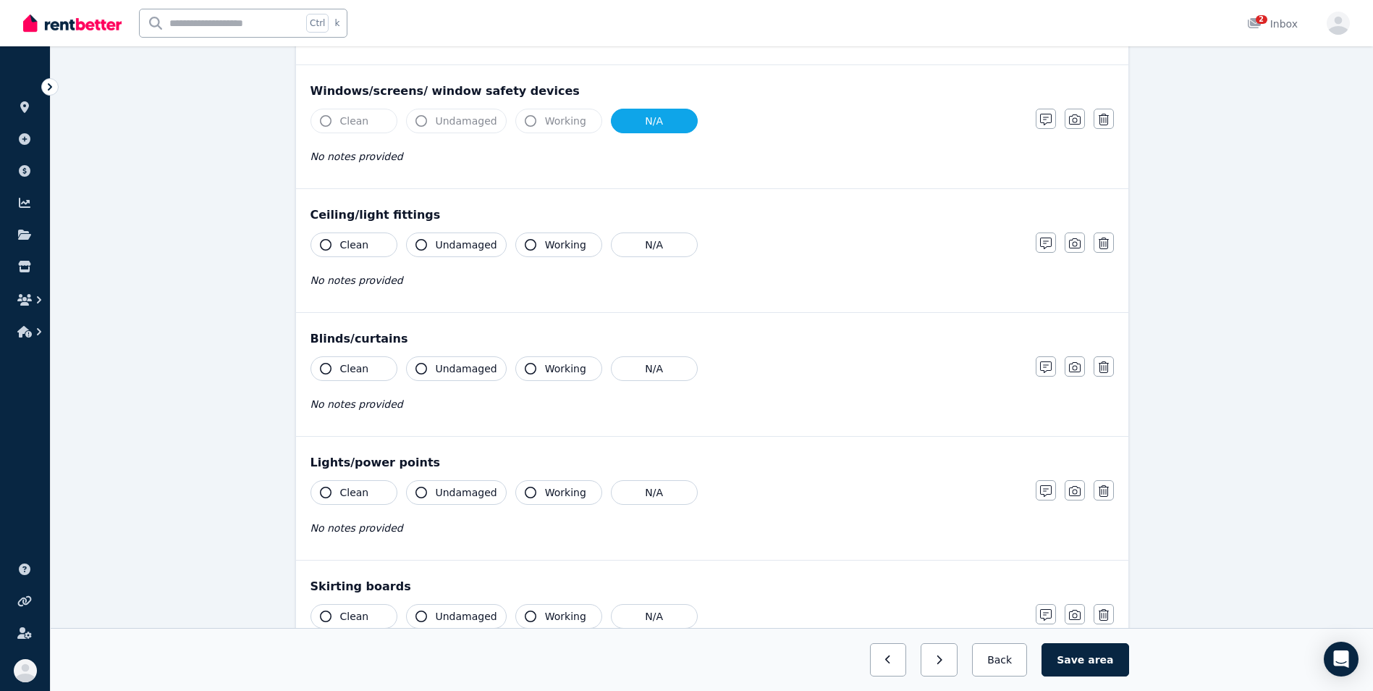
scroll to position [429, 0]
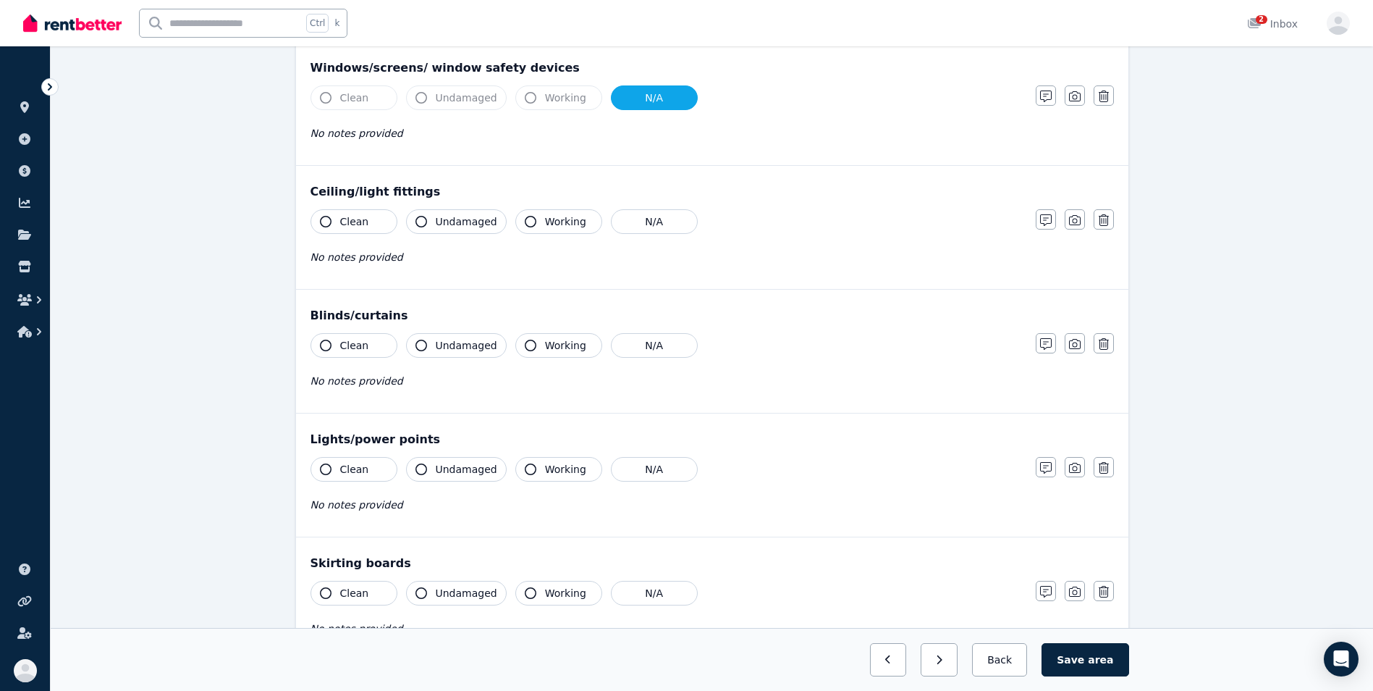
click at [321, 232] on button "Clean" at bounding box center [354, 221] width 87 height 25
click at [431, 232] on button "Undamaged" at bounding box center [456, 221] width 101 height 25
click at [528, 236] on div "Clean Undamaged Working N/A No notes provided" at bounding box center [666, 244] width 711 height 71
click at [525, 220] on icon "button" at bounding box center [531, 222] width 12 height 12
click at [331, 353] on button "Clean" at bounding box center [354, 345] width 87 height 25
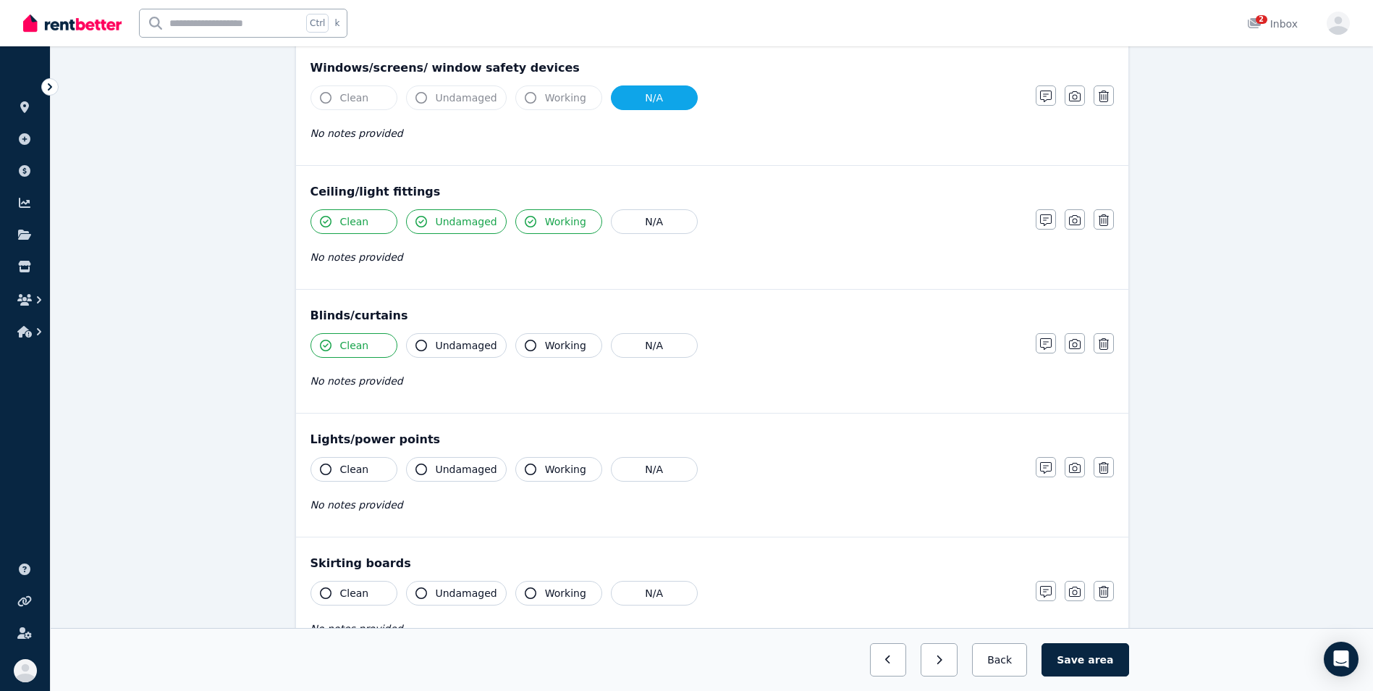
click at [432, 355] on button "Undamaged" at bounding box center [456, 345] width 101 height 25
click at [528, 355] on button "Working" at bounding box center [558, 345] width 87 height 25
click at [332, 476] on button "Clean" at bounding box center [354, 469] width 87 height 25
click at [440, 481] on div "Clean Undamaged Working N/A No notes provided" at bounding box center [666, 492] width 711 height 71
click at [430, 471] on button "Undamaged" at bounding box center [456, 469] width 101 height 25
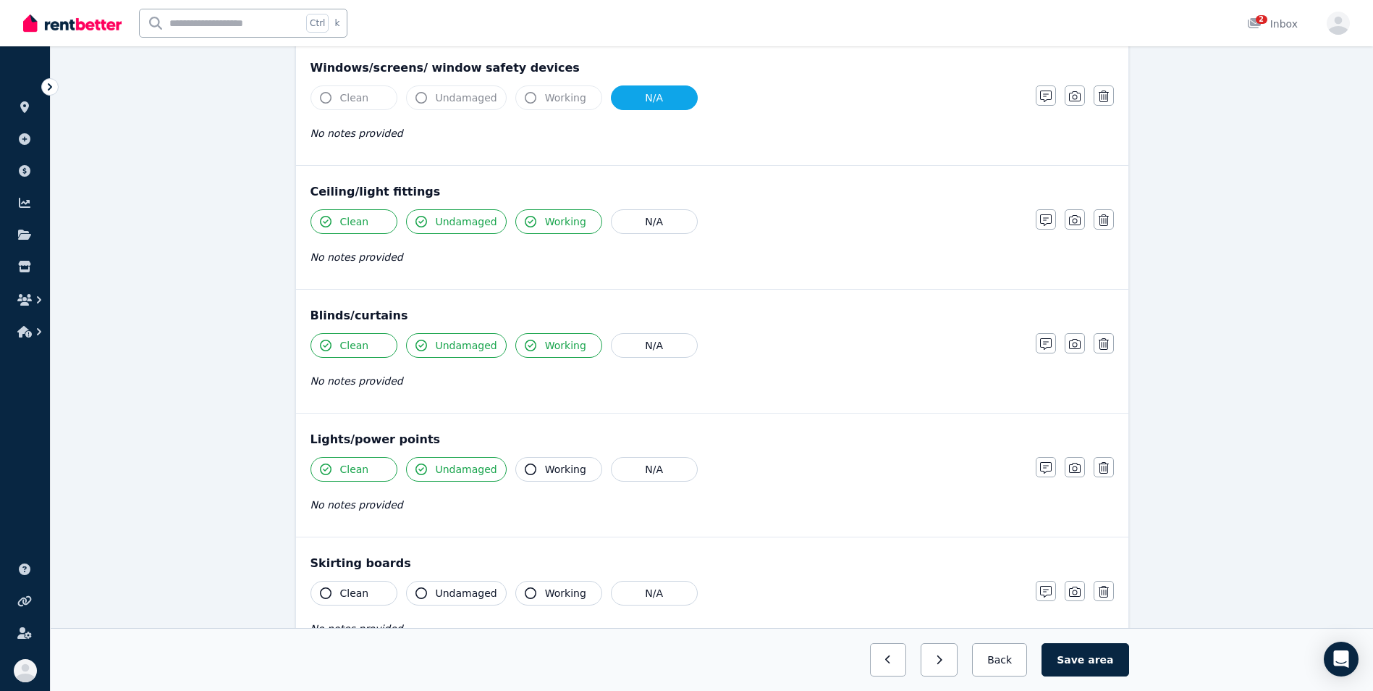
click at [525, 477] on button "Working" at bounding box center [558, 469] width 87 height 25
click at [322, 589] on icon "button" at bounding box center [326, 593] width 12 height 12
click at [422, 595] on icon "button" at bounding box center [421, 593] width 12 height 12
click at [525, 596] on icon "button" at bounding box center [531, 593] width 12 height 12
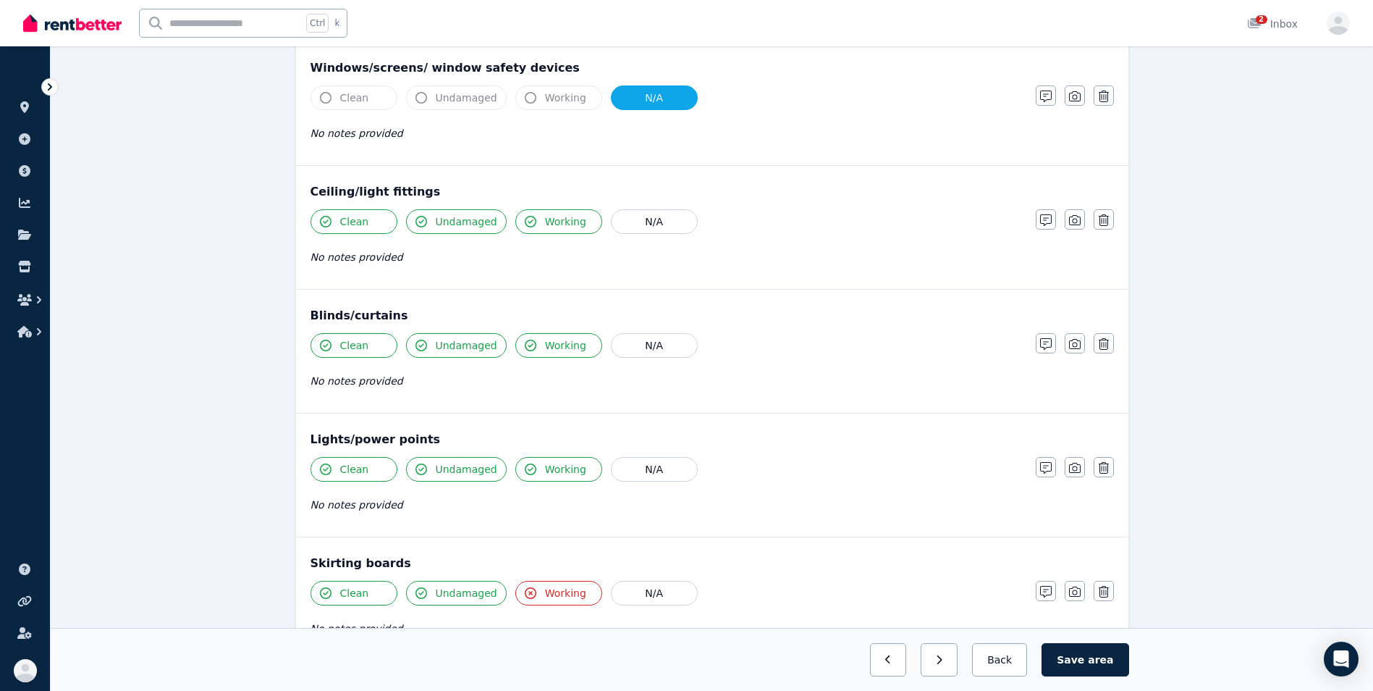
click at [525, 596] on icon "button" at bounding box center [531, 593] width 12 height 12
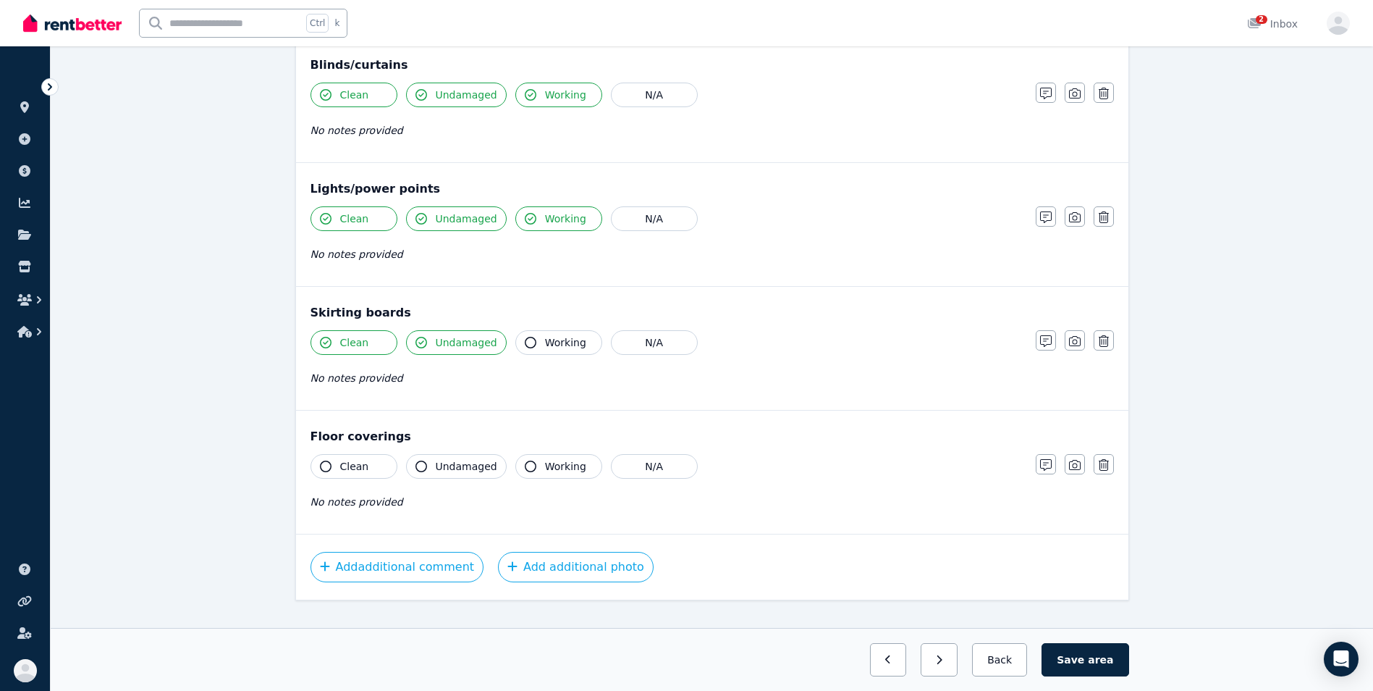
scroll to position [704, 0]
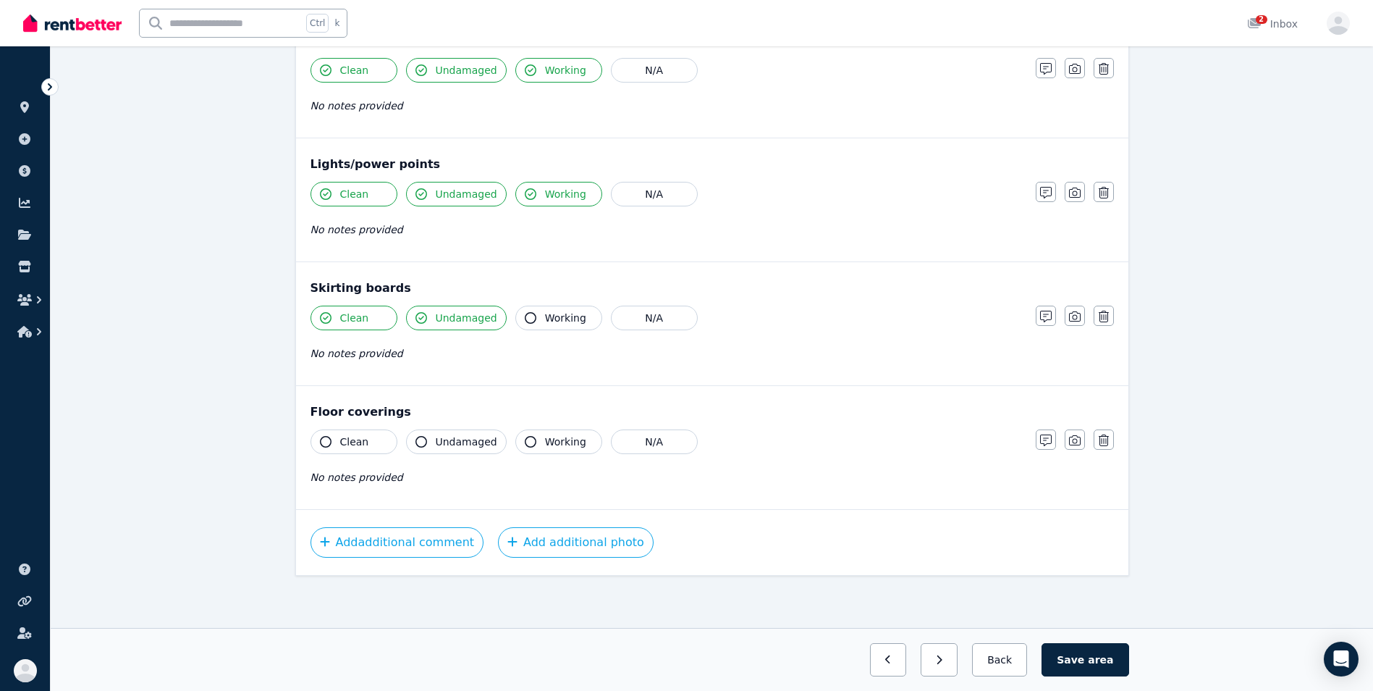
click at [318, 441] on button "Clean" at bounding box center [354, 441] width 87 height 25
click at [422, 443] on icon "button" at bounding box center [421, 442] width 12 height 12
click at [1090, 654] on button "Save area" at bounding box center [1085, 659] width 87 height 33
click at [1016, 660] on button "Back" at bounding box center [999, 659] width 67 height 33
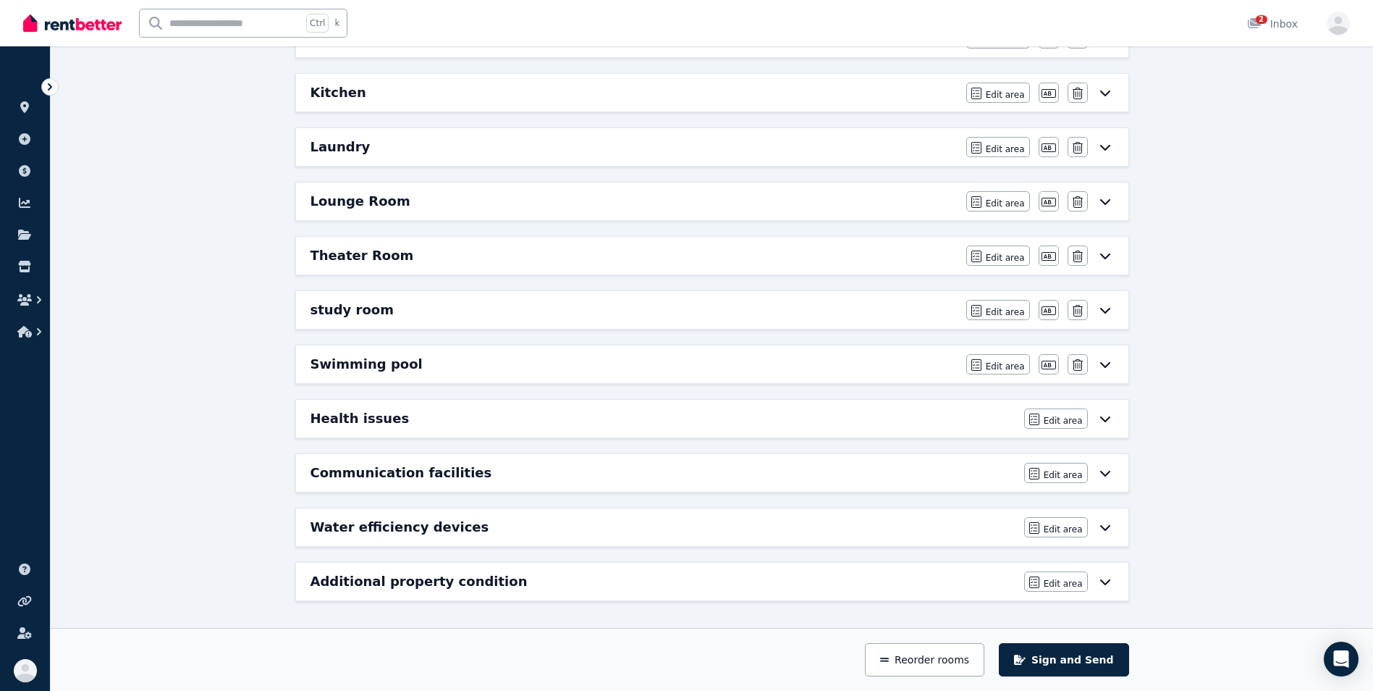
scroll to position [0, 0]
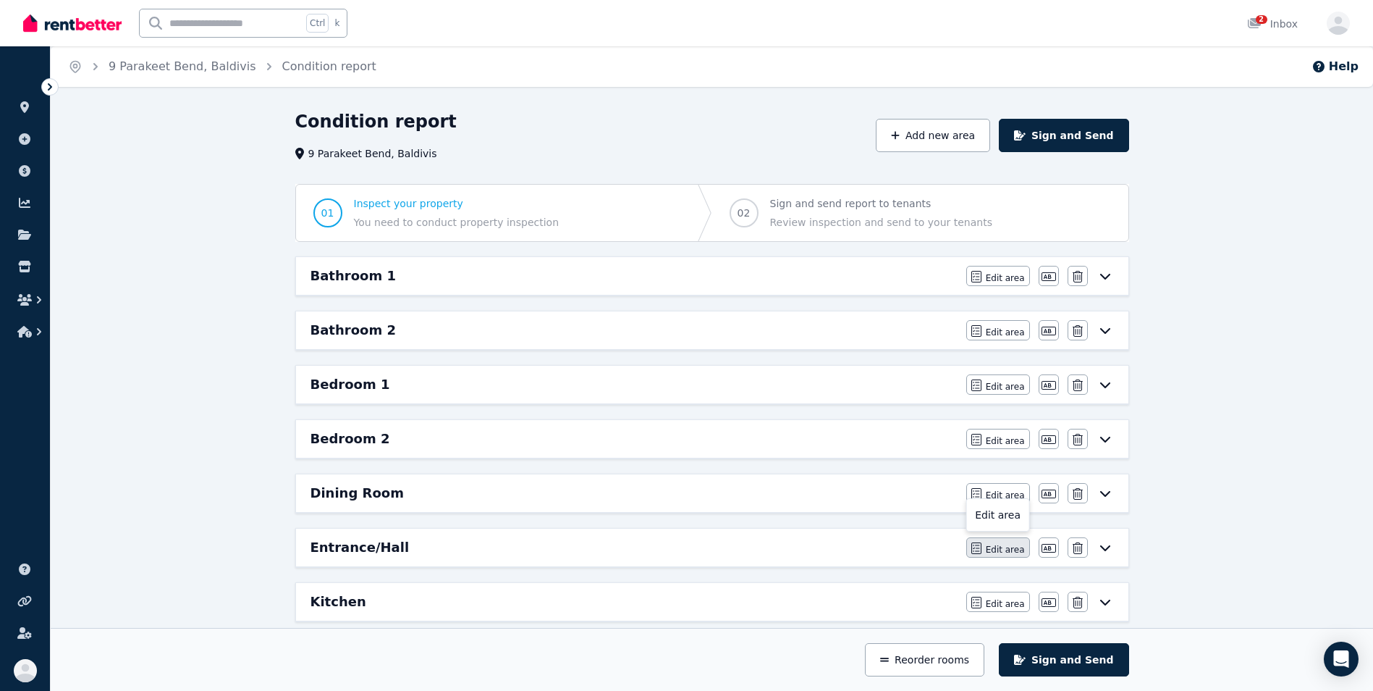
click at [1016, 546] on span "Edit area" at bounding box center [1005, 550] width 39 height 12
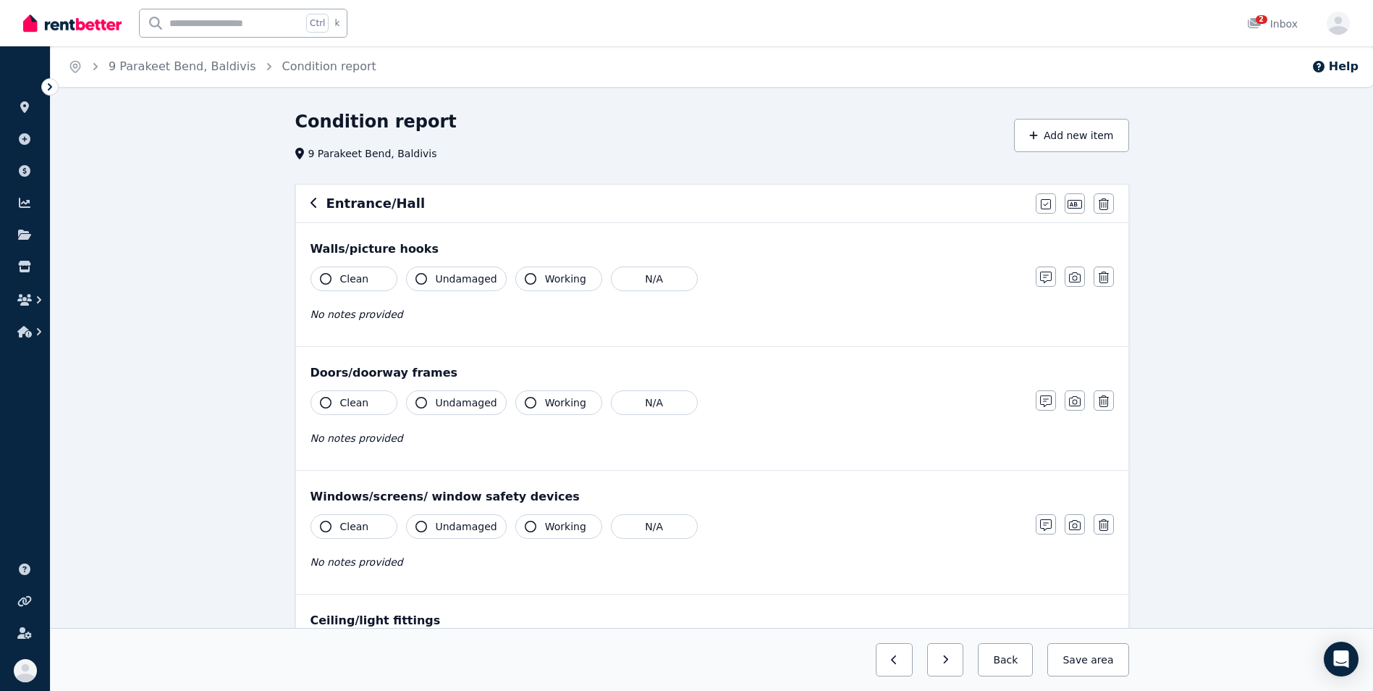
click at [320, 286] on button "Clean" at bounding box center [354, 278] width 87 height 25
click at [425, 282] on icon "button" at bounding box center [421, 279] width 12 height 12
click at [327, 399] on icon "button" at bounding box center [326, 403] width 12 height 12
click at [422, 408] on button "Undamaged" at bounding box center [456, 402] width 101 height 25
click at [519, 409] on button "Working" at bounding box center [558, 402] width 87 height 25
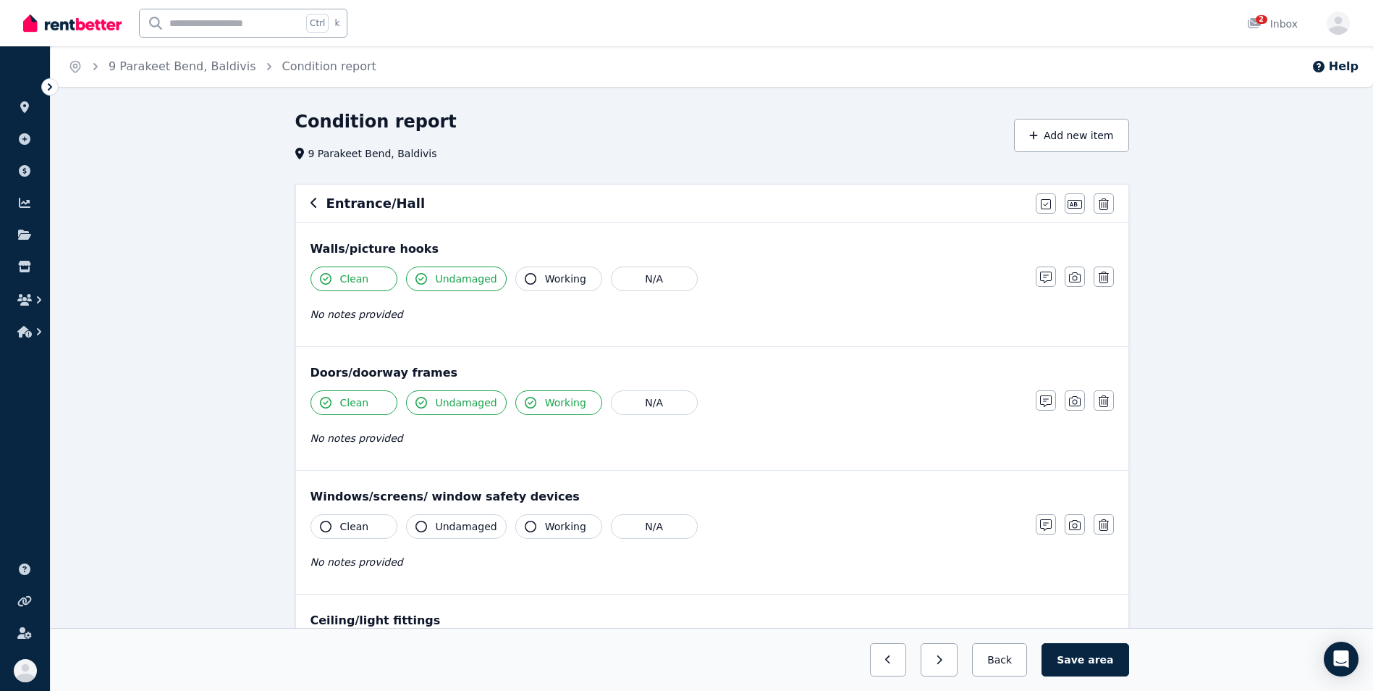
click at [321, 524] on icon "button" at bounding box center [326, 526] width 12 height 12
click at [328, 526] on icon "button" at bounding box center [326, 526] width 12 height 12
click at [630, 528] on button "N/A" at bounding box center [654, 526] width 87 height 25
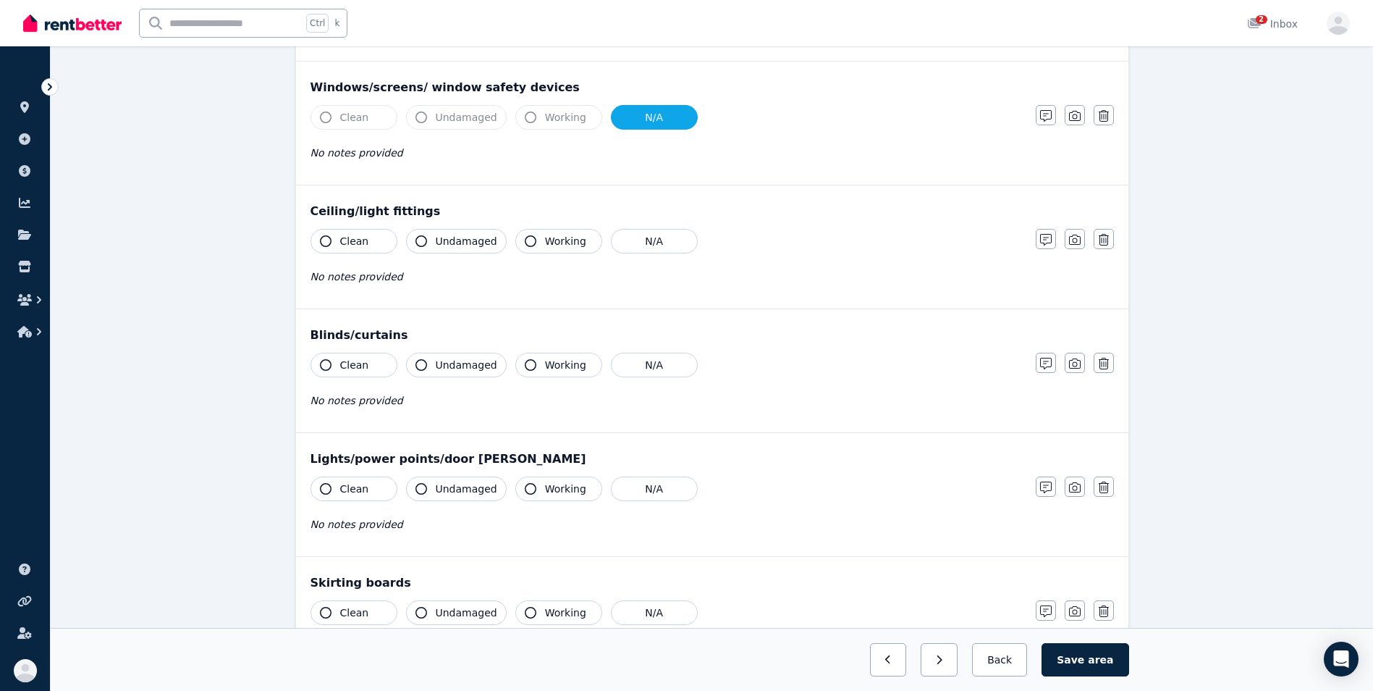
scroll to position [410, 0]
click at [324, 242] on icon "button" at bounding box center [326, 240] width 12 height 12
click at [427, 240] on button "Undamaged" at bounding box center [456, 239] width 101 height 25
click at [525, 243] on icon "button" at bounding box center [531, 240] width 12 height 12
click at [622, 366] on button "N/A" at bounding box center [654, 363] width 87 height 25
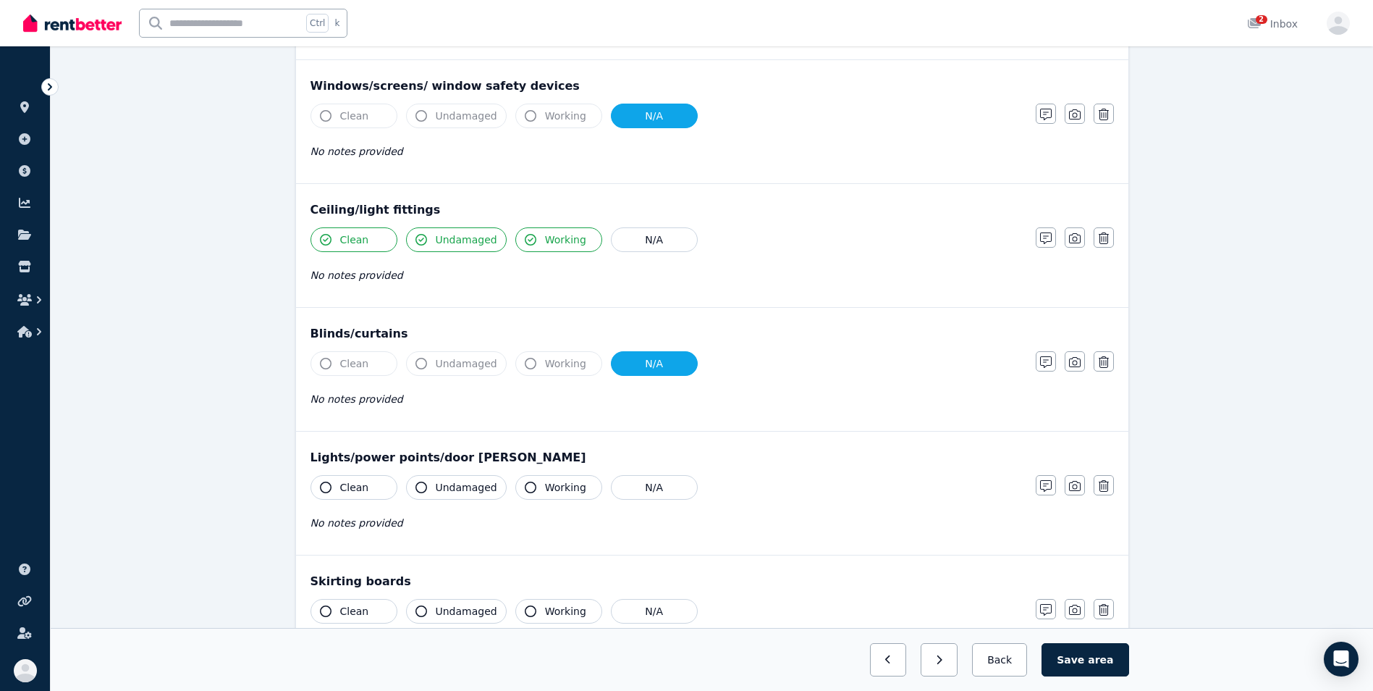
click at [330, 490] on icon "button" at bounding box center [326, 487] width 12 height 12
click at [410, 490] on button "Undamaged" at bounding box center [456, 487] width 101 height 25
click at [515, 498] on button "Working" at bounding box center [558, 487] width 87 height 25
click at [333, 609] on button "Clean" at bounding box center [354, 611] width 87 height 25
click at [420, 616] on icon "button" at bounding box center [421, 611] width 12 height 12
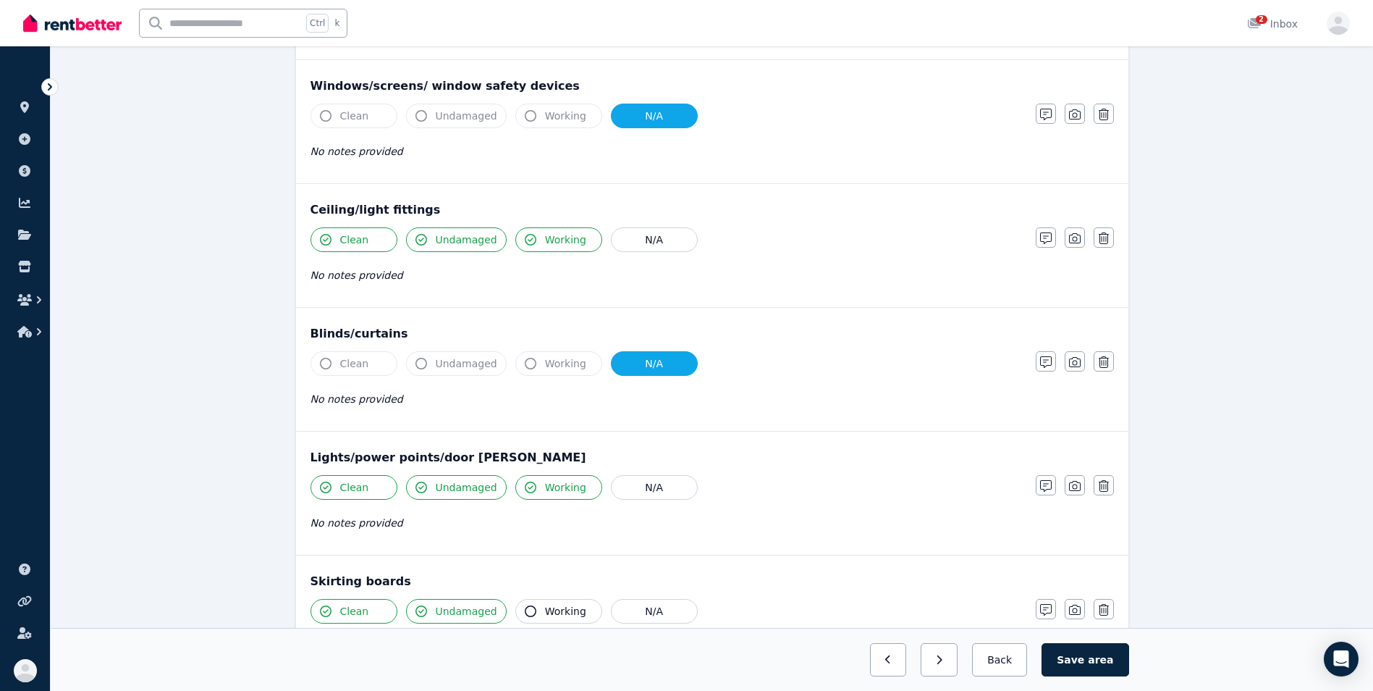
scroll to position [704, 0]
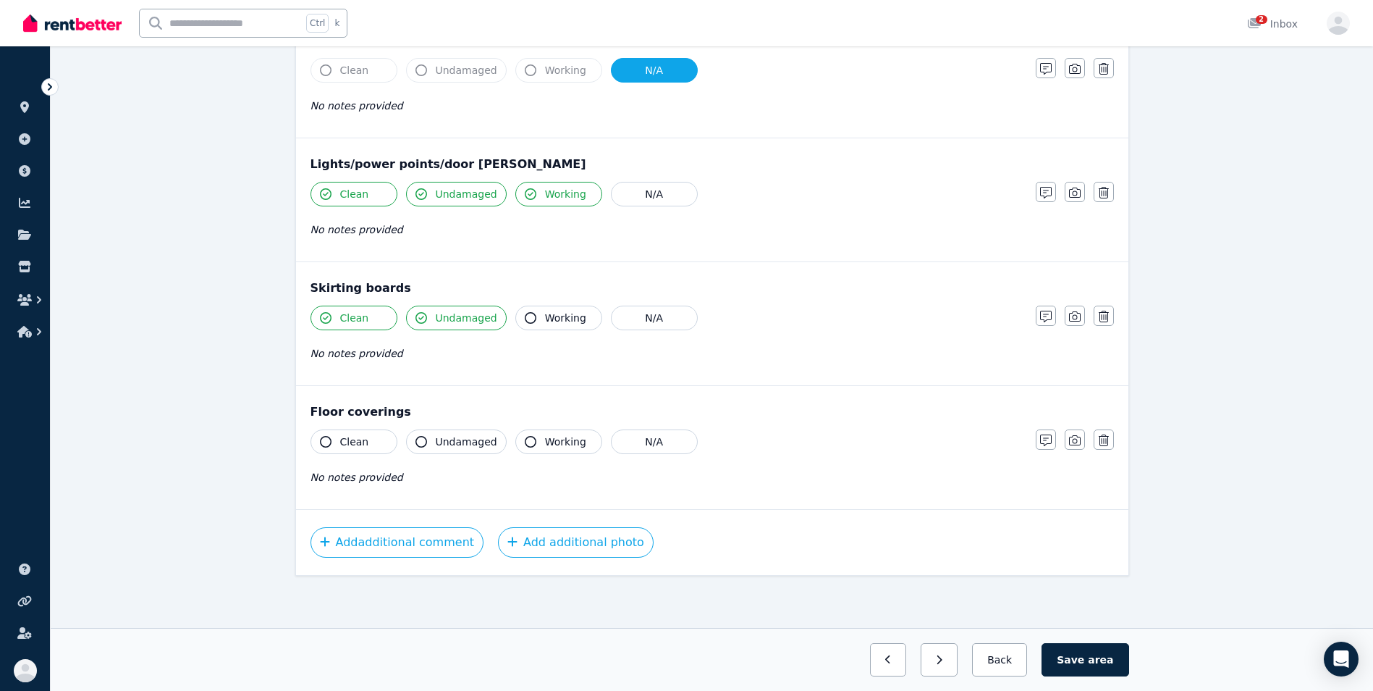
click at [323, 439] on icon "button" at bounding box center [326, 442] width 12 height 12
click at [436, 445] on span "Undamaged" at bounding box center [467, 441] width 62 height 14
click at [1092, 659] on button "Save area" at bounding box center [1085, 659] width 87 height 33
click at [1016, 647] on button "Back" at bounding box center [999, 659] width 67 height 33
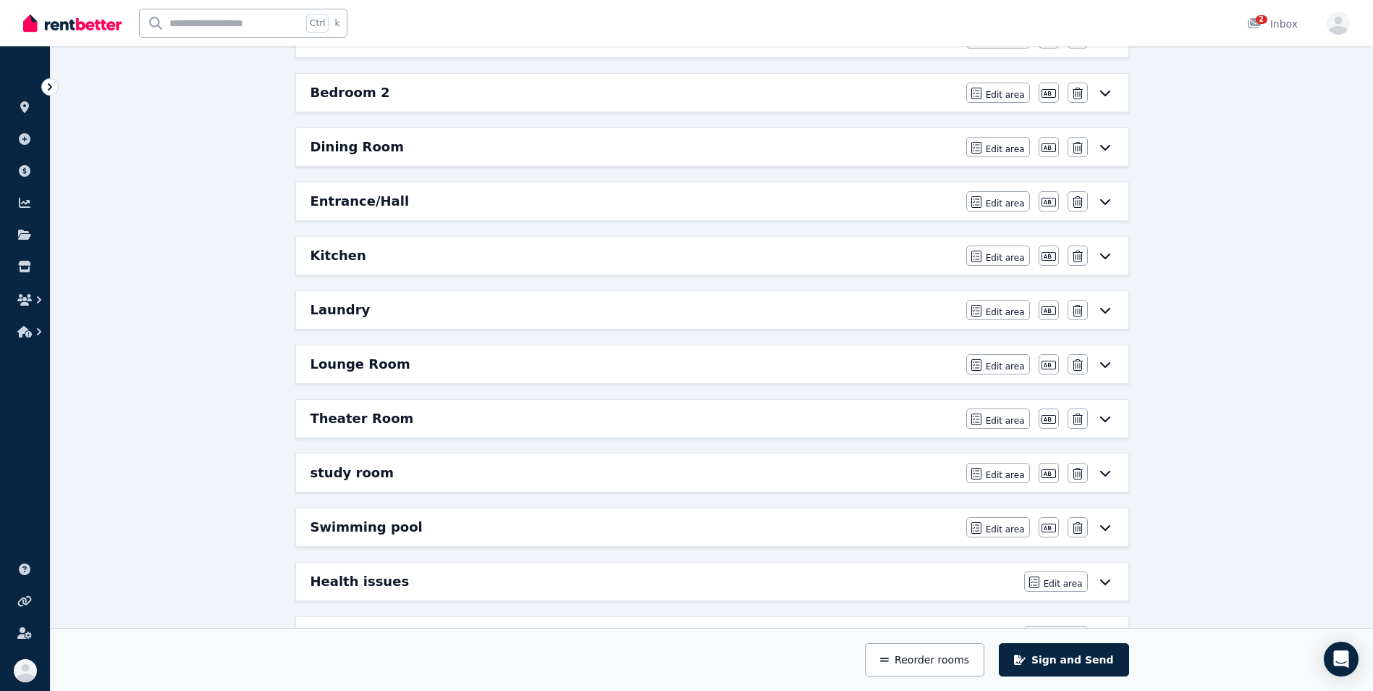
scroll to position [350, 0]
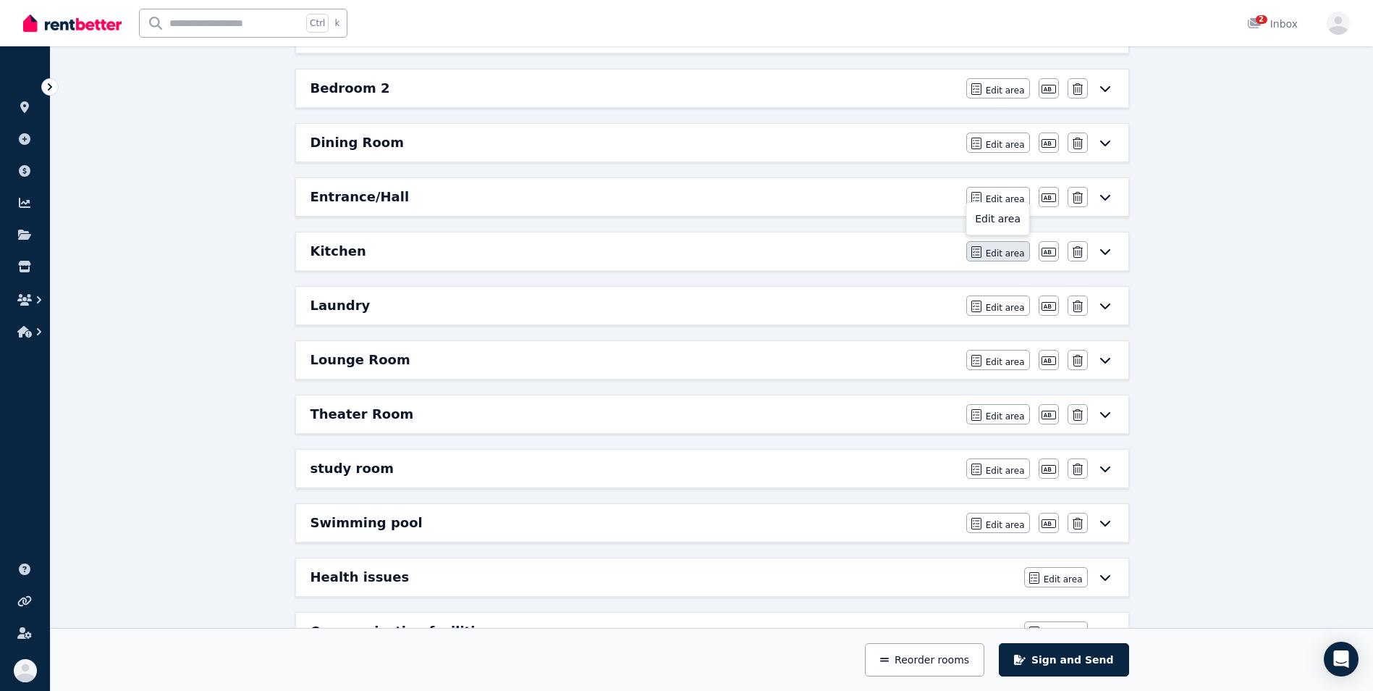
click at [1008, 252] on span "Edit area" at bounding box center [1005, 254] width 39 height 12
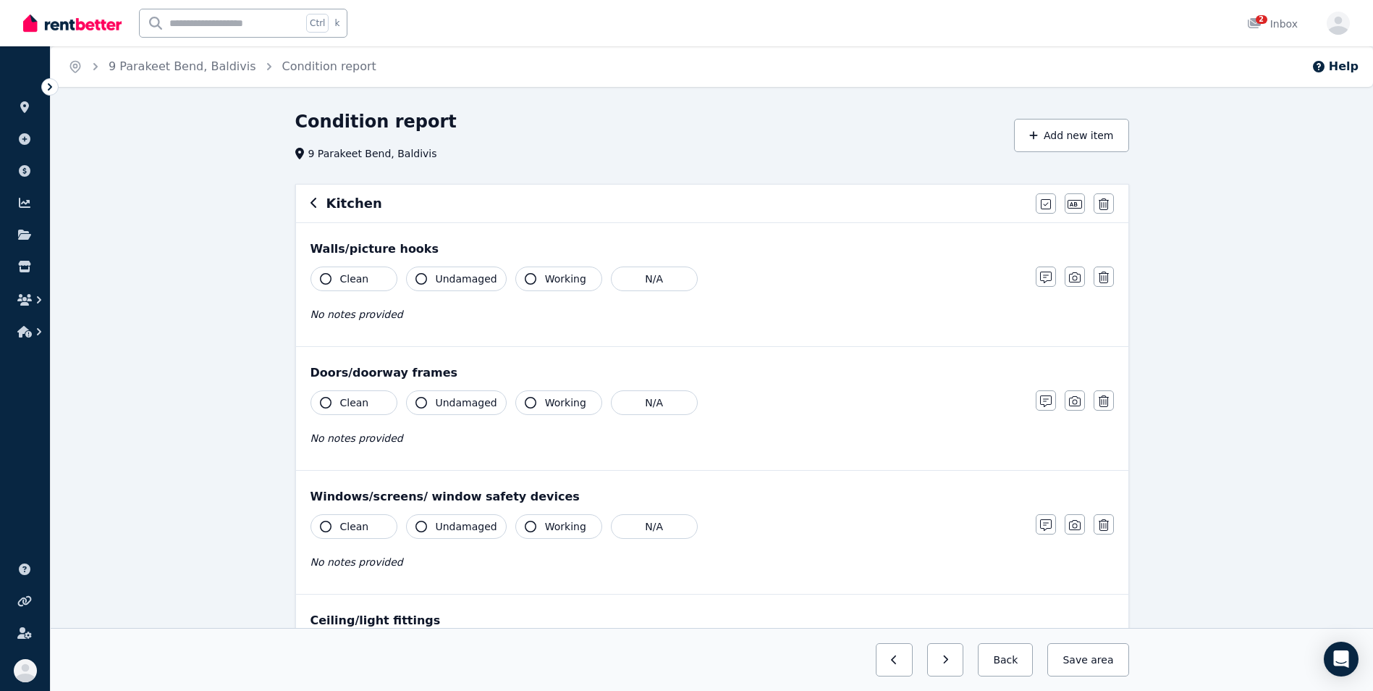
click at [324, 264] on div "Walls/picture hooks Clean Undamaged Working N/A No notes provided Notes Photo D…" at bounding box center [712, 284] width 832 height 123
click at [318, 278] on button "Clean" at bounding box center [354, 278] width 87 height 25
click at [438, 284] on span "Undamaged" at bounding box center [467, 278] width 62 height 14
click at [326, 415] on div "Clean Undamaged Working N/A No notes provided" at bounding box center [666, 425] width 711 height 71
click at [326, 409] on button "Clean" at bounding box center [354, 402] width 87 height 25
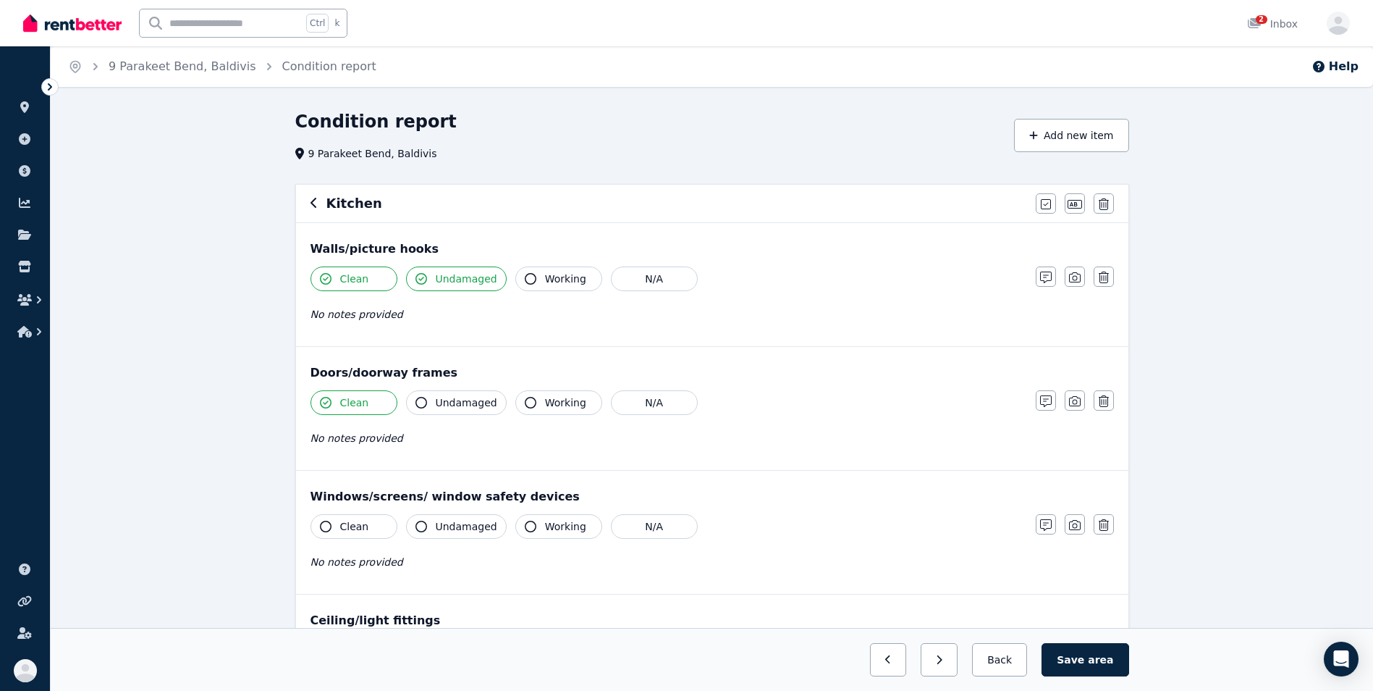
click at [429, 410] on button "Undamaged" at bounding box center [456, 402] width 101 height 25
click at [531, 414] on button "Working" at bounding box center [558, 402] width 87 height 25
click at [335, 526] on button "Clean" at bounding box center [354, 526] width 87 height 25
click at [422, 535] on button "Undamaged" at bounding box center [456, 526] width 101 height 25
click at [524, 539] on div "Clean Undamaged Working N/A No notes provided" at bounding box center [666, 549] width 711 height 71
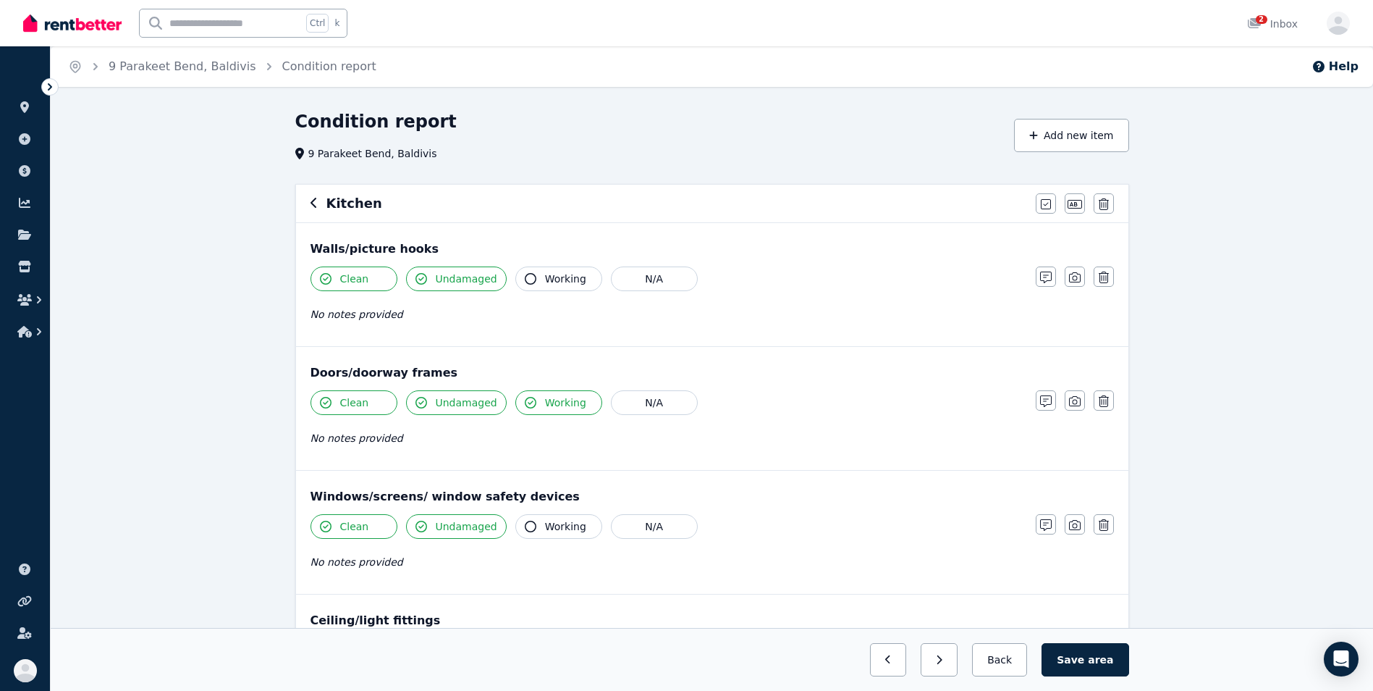
click at [525, 526] on icon "button" at bounding box center [531, 526] width 12 height 12
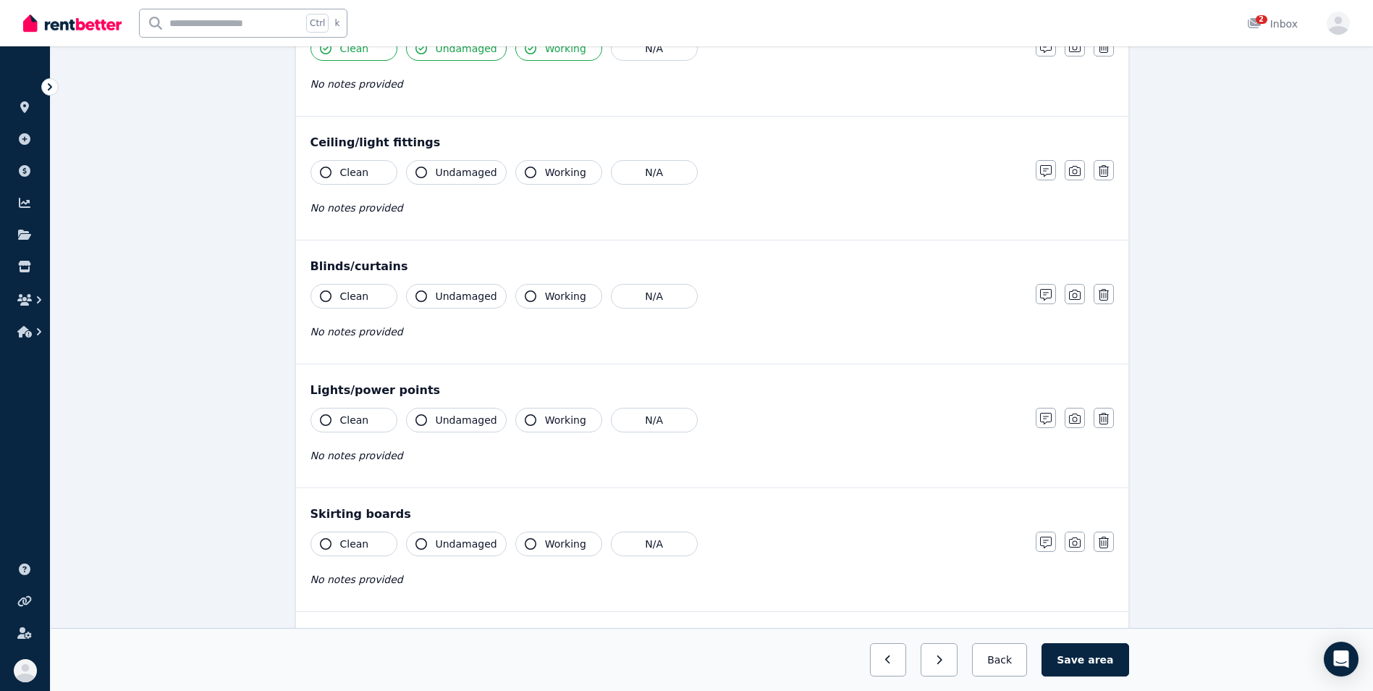
scroll to position [480, 0]
click at [320, 177] on button "Clean" at bounding box center [354, 170] width 87 height 25
click at [418, 174] on icon "button" at bounding box center [421, 170] width 12 height 12
click at [326, 171] on icon "button" at bounding box center [326, 170] width 12 height 12
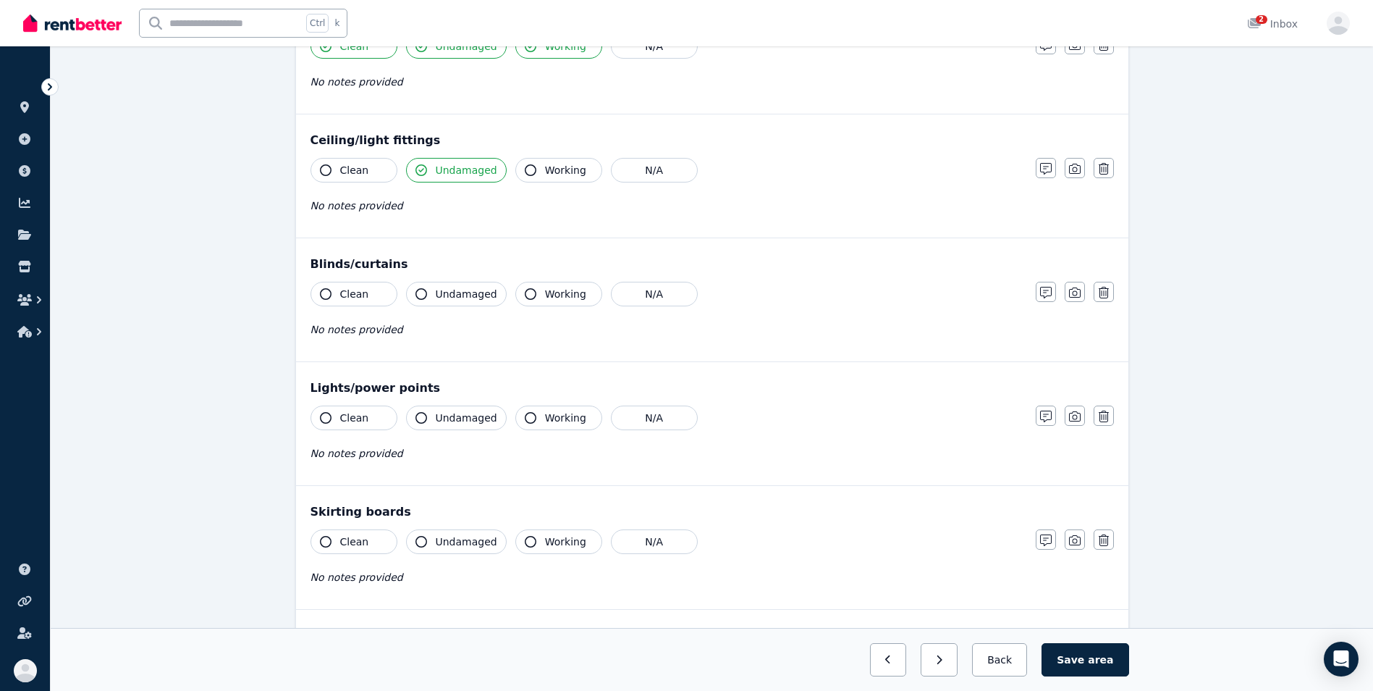
click at [326, 171] on icon "button" at bounding box center [326, 170] width 12 height 12
click at [517, 176] on button "Working" at bounding box center [558, 170] width 87 height 25
click at [332, 294] on button "Clean" at bounding box center [354, 294] width 87 height 25
click at [418, 297] on icon "button" at bounding box center [421, 294] width 12 height 12
click at [526, 307] on div "Clean Undamaged Working N/A No notes provided" at bounding box center [666, 317] width 711 height 71
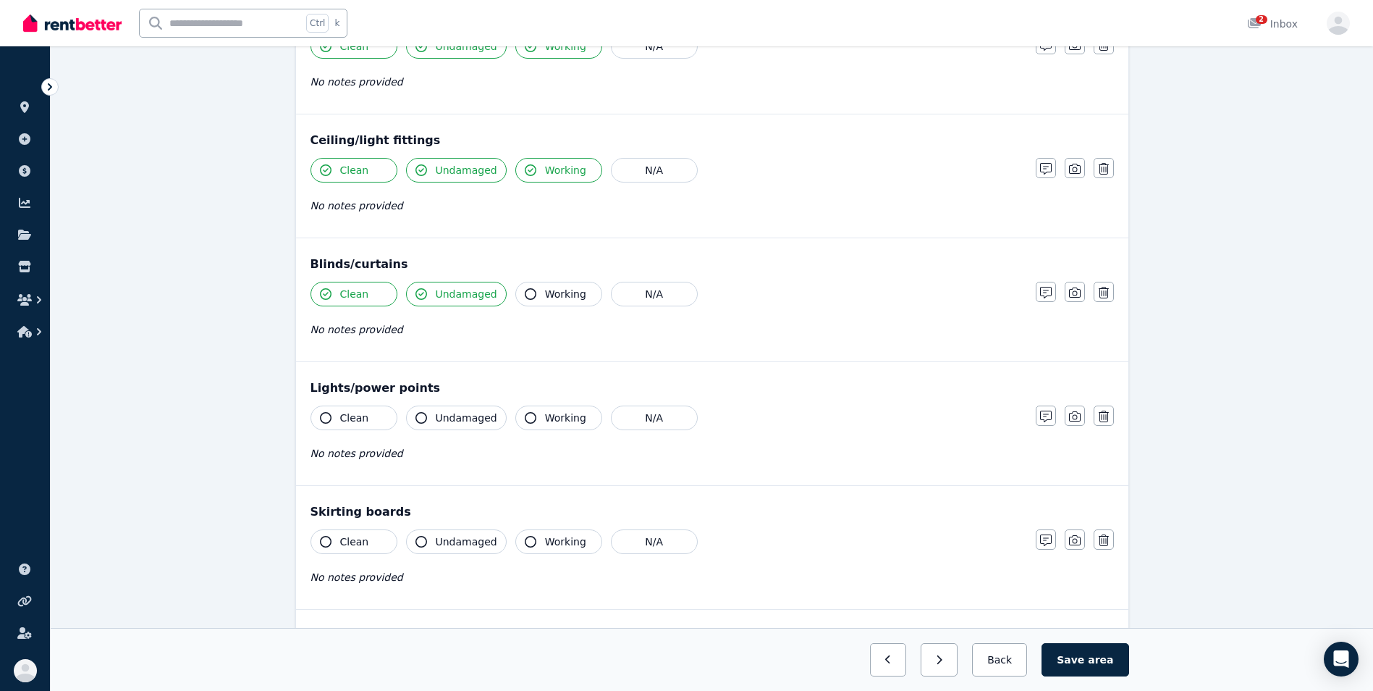
click at [525, 290] on icon "button" at bounding box center [531, 294] width 12 height 12
click at [324, 414] on icon "button" at bounding box center [326, 418] width 12 height 12
click at [416, 421] on icon "button" at bounding box center [421, 418] width 12 height 12
click at [526, 423] on button "Working" at bounding box center [558, 417] width 87 height 25
click at [326, 544] on icon "button" at bounding box center [326, 542] width 12 height 12
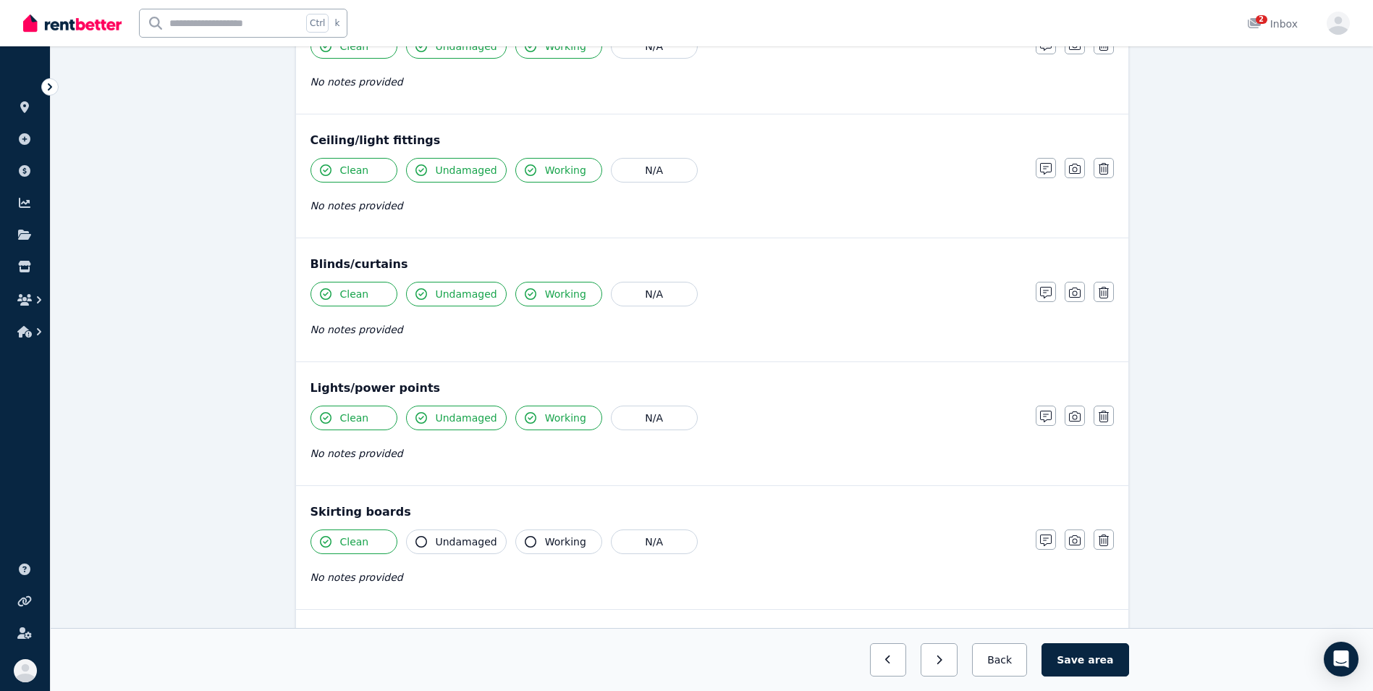
click at [425, 548] on button "Undamaged" at bounding box center [456, 541] width 101 height 25
click at [525, 546] on icon "button" at bounding box center [531, 542] width 12 height 12
click at [1089, 658] on button "Save area" at bounding box center [1085, 659] width 87 height 33
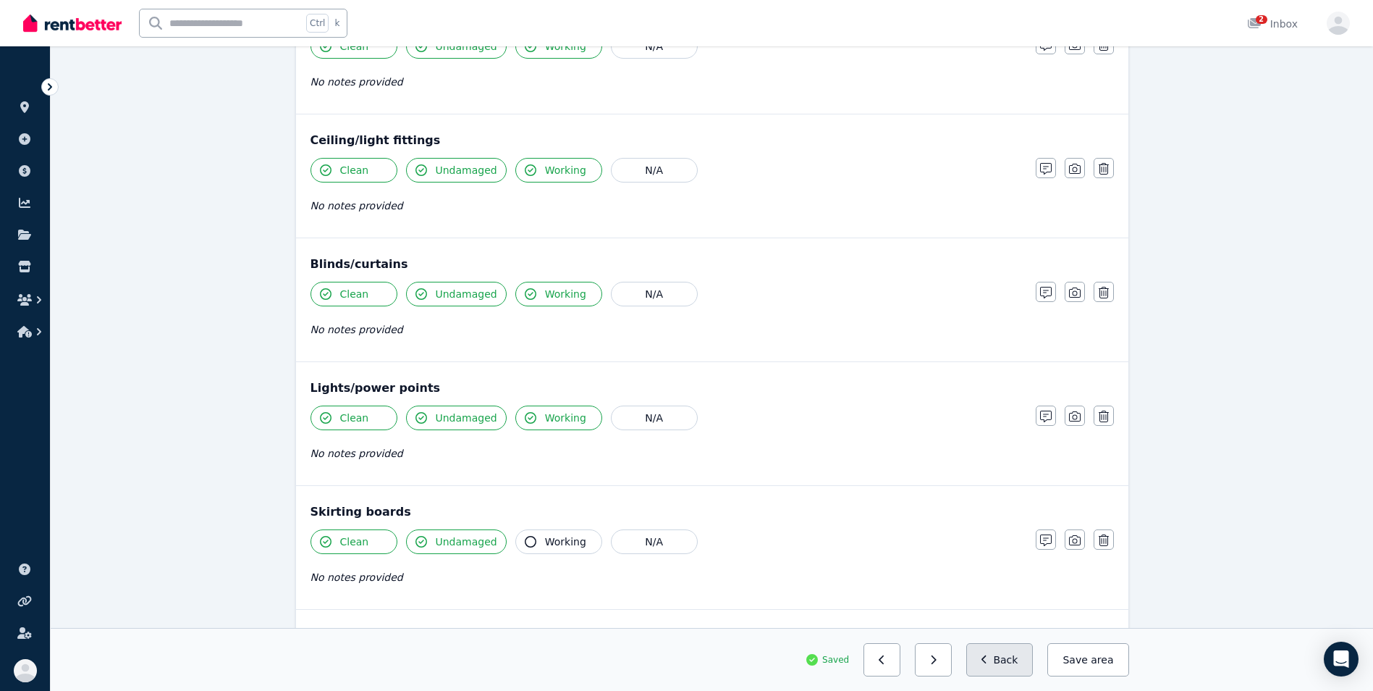
click at [1011, 667] on button "Back" at bounding box center [999, 659] width 67 height 33
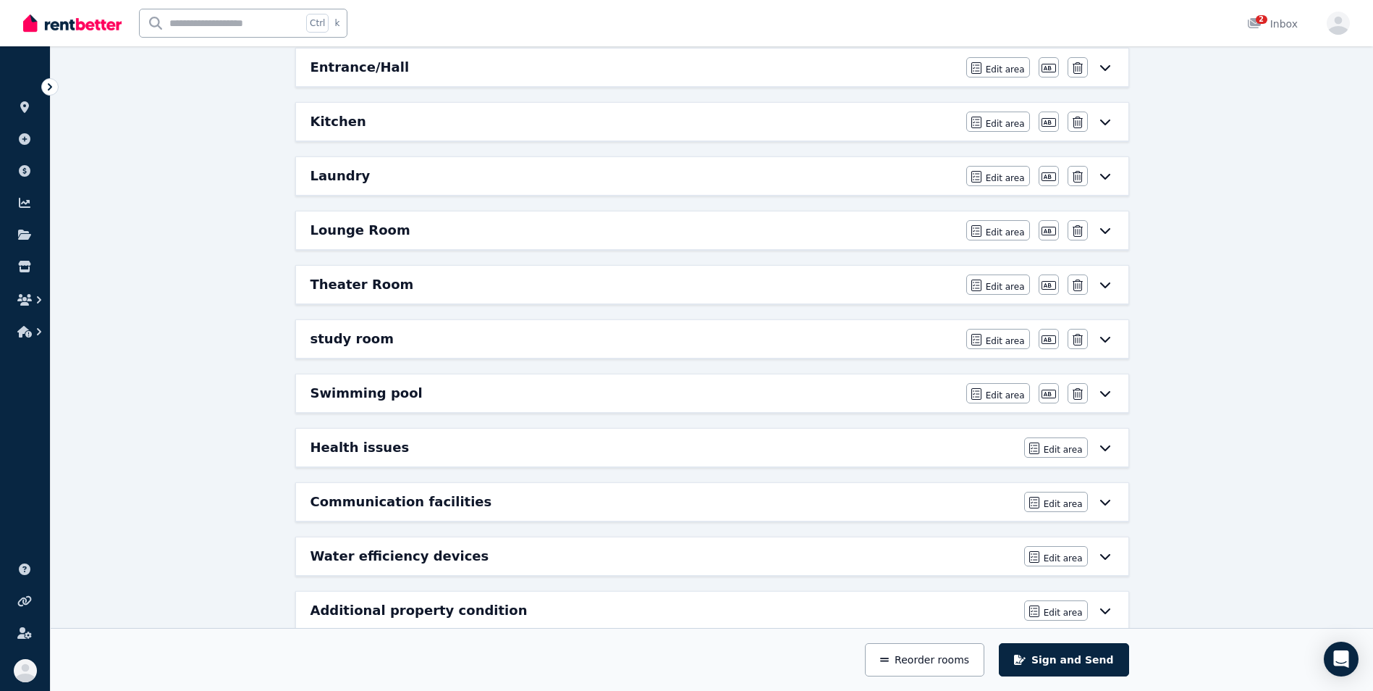
scroll to position [509, 0]
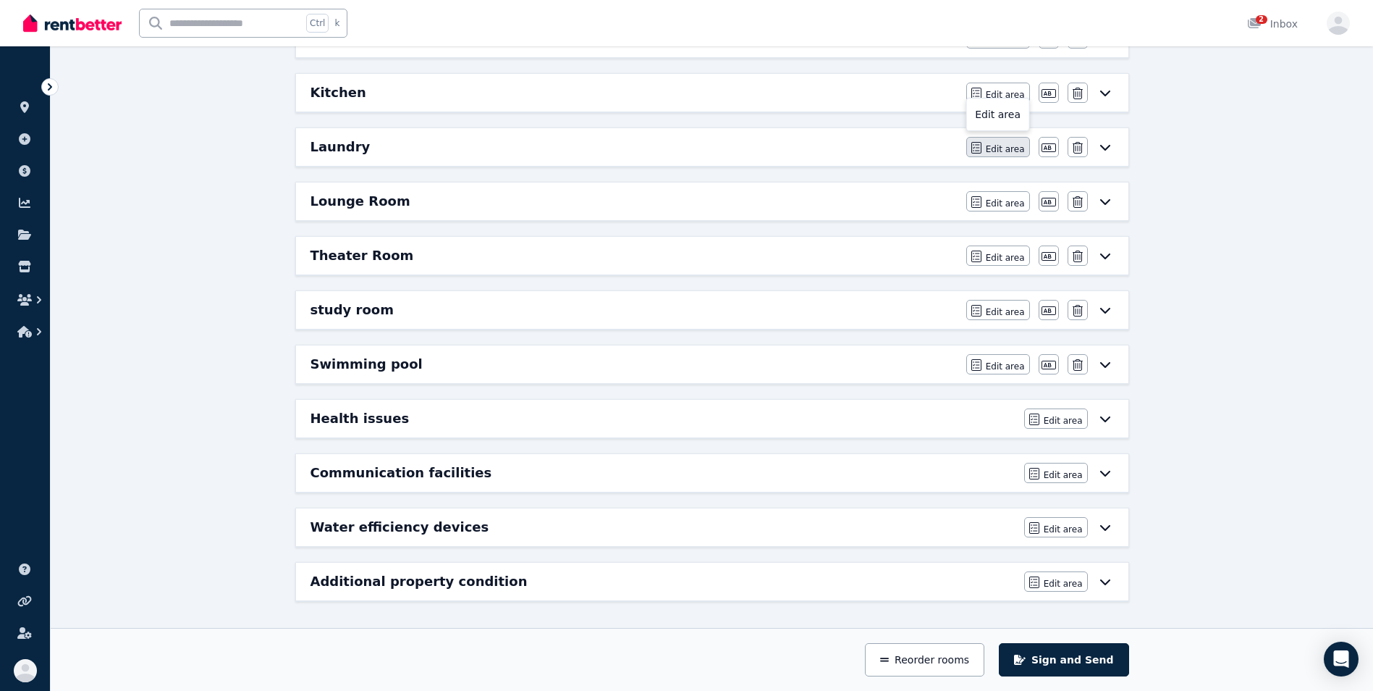
click at [987, 153] on button "Edit area" at bounding box center [998, 147] width 64 height 20
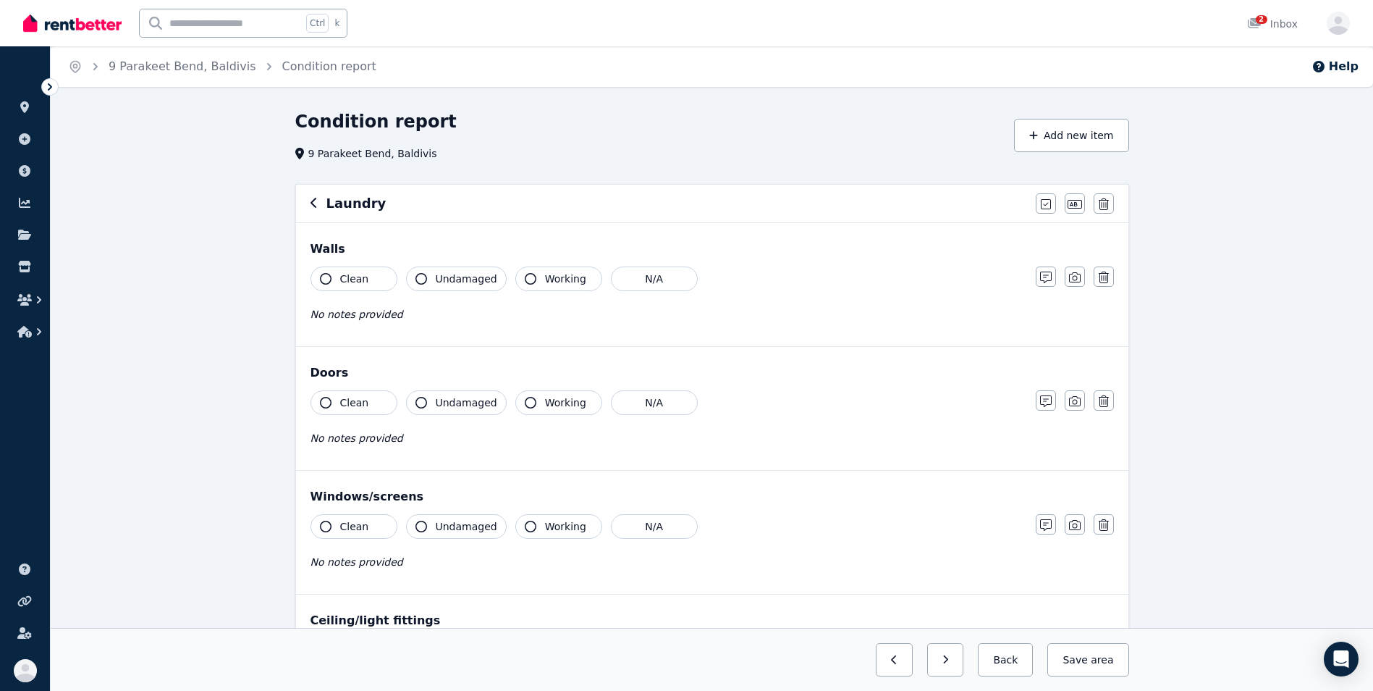
click at [326, 279] on icon "button" at bounding box center [326, 279] width 12 height 12
click at [424, 282] on icon "button" at bounding box center [421, 279] width 12 height 12
click at [327, 410] on button "Clean" at bounding box center [354, 402] width 87 height 25
click at [423, 410] on button "Undamaged" at bounding box center [456, 402] width 101 height 25
click at [525, 408] on icon "button" at bounding box center [531, 403] width 12 height 12
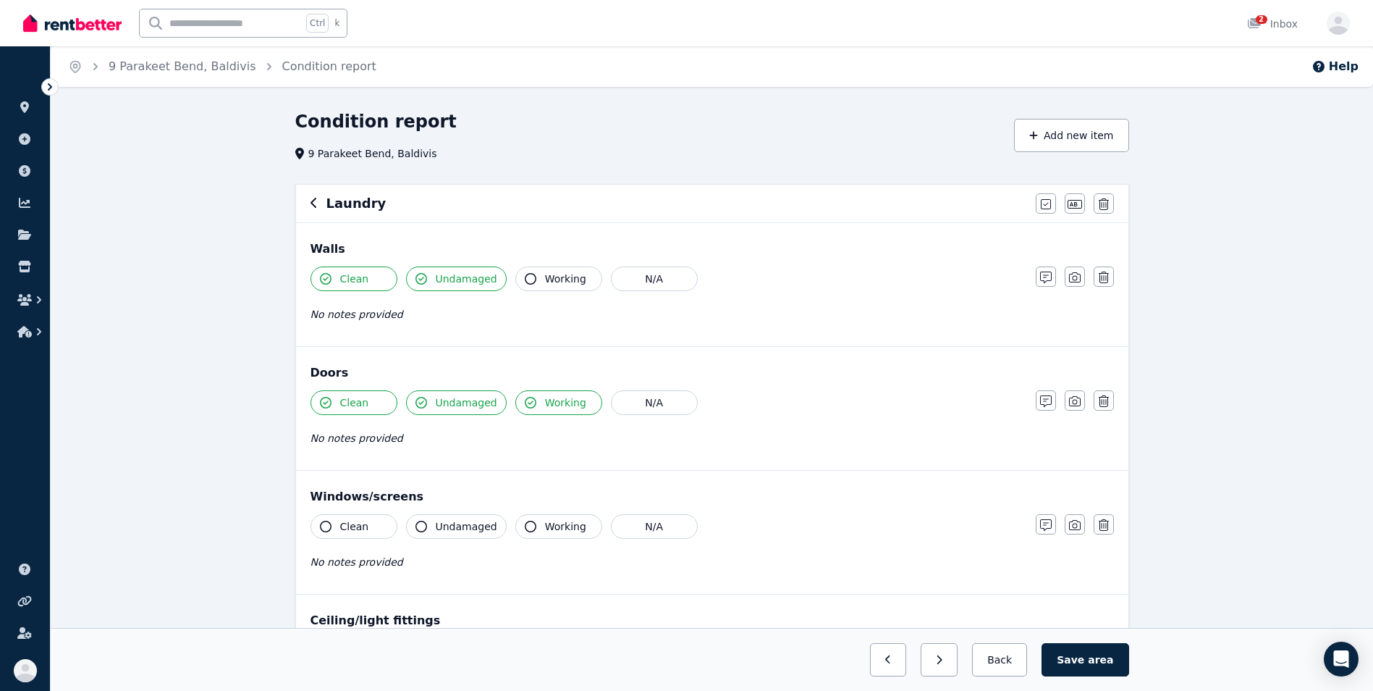
click at [324, 530] on icon "button" at bounding box center [326, 526] width 12 height 12
click at [416, 530] on icon "button" at bounding box center [421, 526] width 12 height 12
click at [526, 526] on icon "button" at bounding box center [531, 526] width 12 height 12
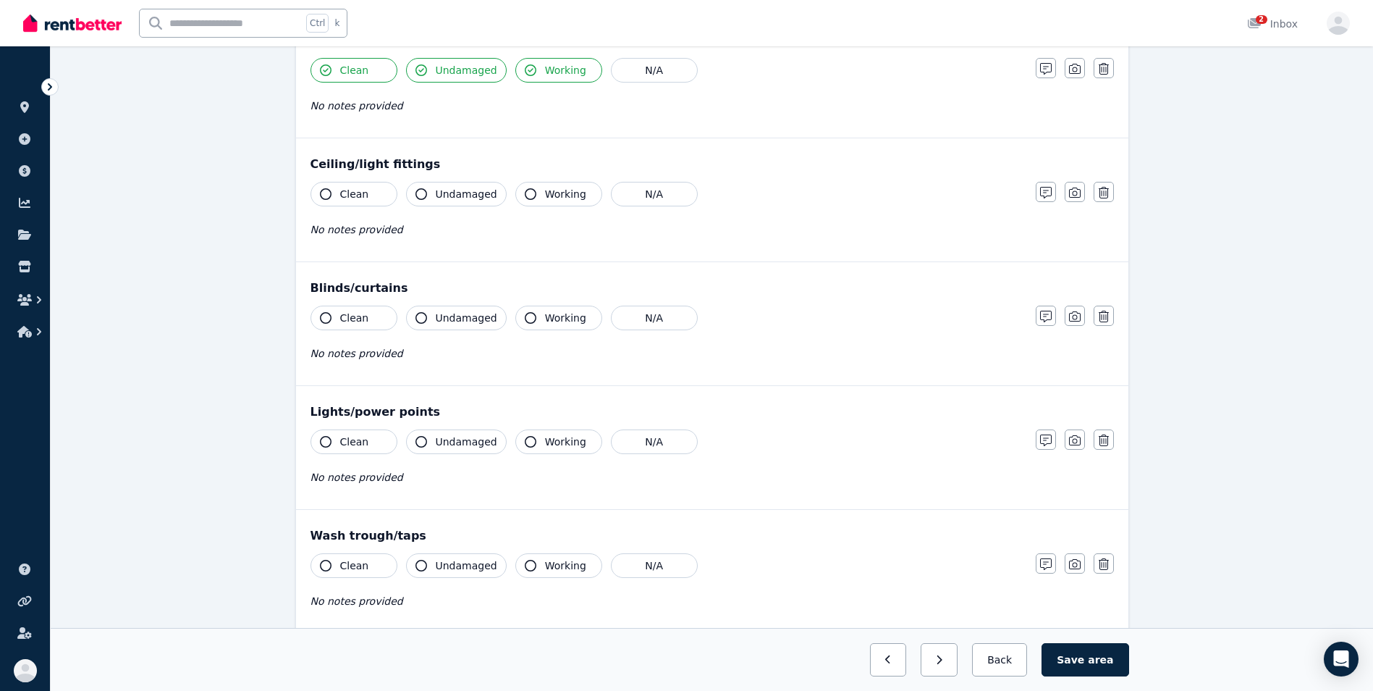
scroll to position [461, 0]
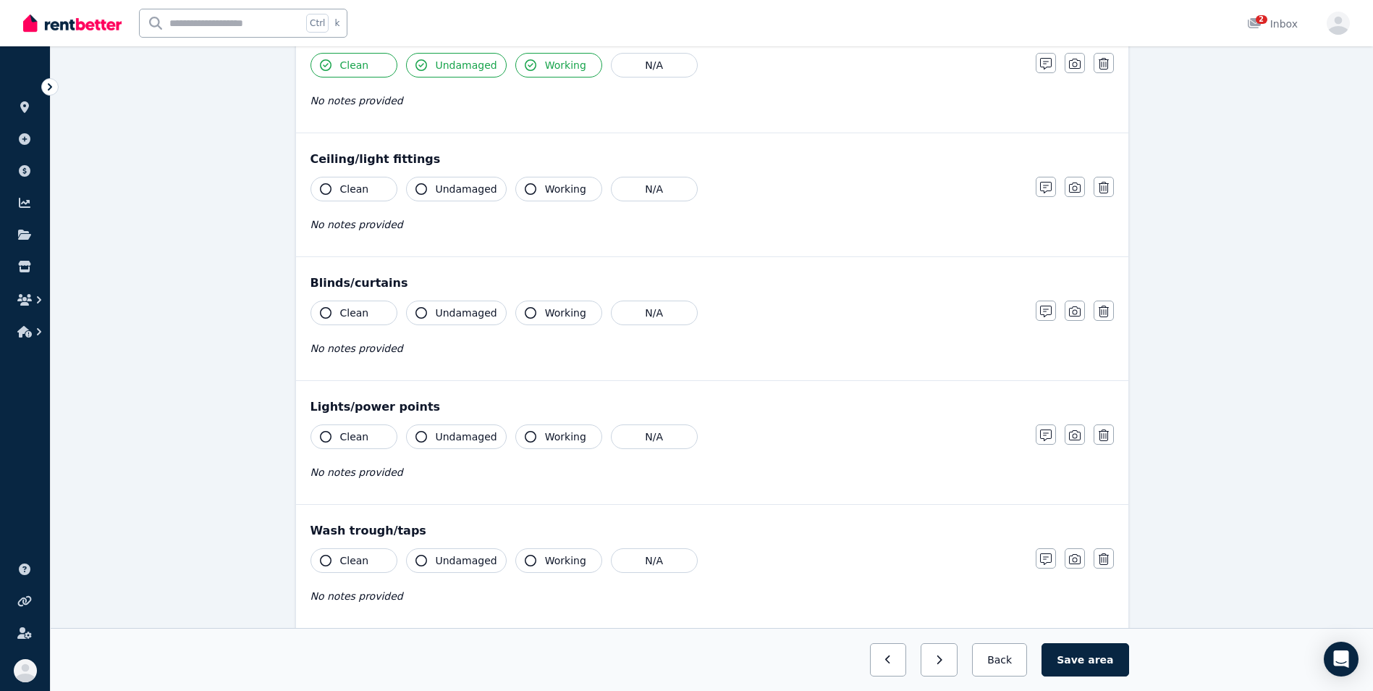
click at [323, 189] on icon "button" at bounding box center [326, 189] width 12 height 12
click at [422, 195] on button "Undamaged" at bounding box center [456, 189] width 101 height 25
click at [530, 205] on div "Clean Undamaged Working N/A No notes provided" at bounding box center [666, 212] width 711 height 71
click at [525, 184] on icon "button" at bounding box center [531, 189] width 12 height 12
click at [328, 305] on button "Clean" at bounding box center [354, 312] width 87 height 25
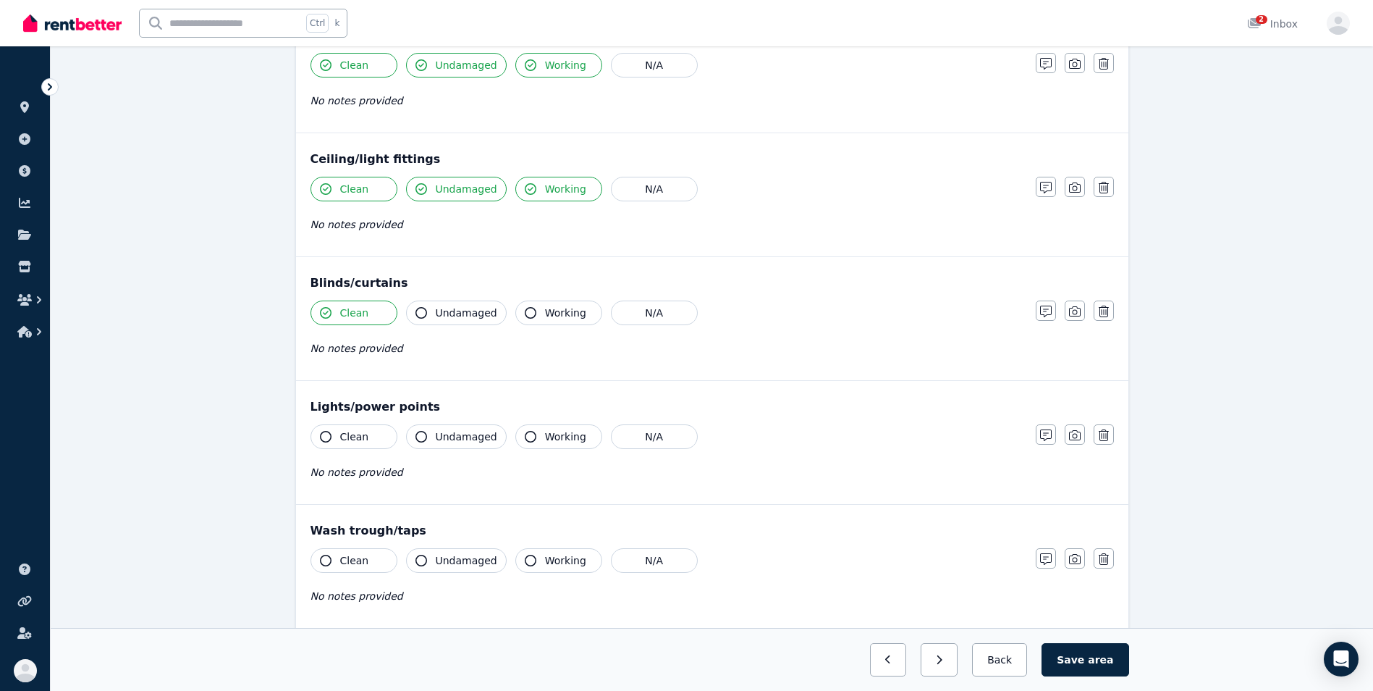
click at [419, 311] on icon "button" at bounding box center [421, 313] width 12 height 12
click at [526, 319] on button "Working" at bounding box center [558, 312] width 87 height 25
click at [333, 444] on button "Clean" at bounding box center [354, 436] width 87 height 25
click at [421, 437] on icon "button" at bounding box center [421, 437] width 12 height 12
click at [531, 435] on button "Working" at bounding box center [558, 436] width 87 height 25
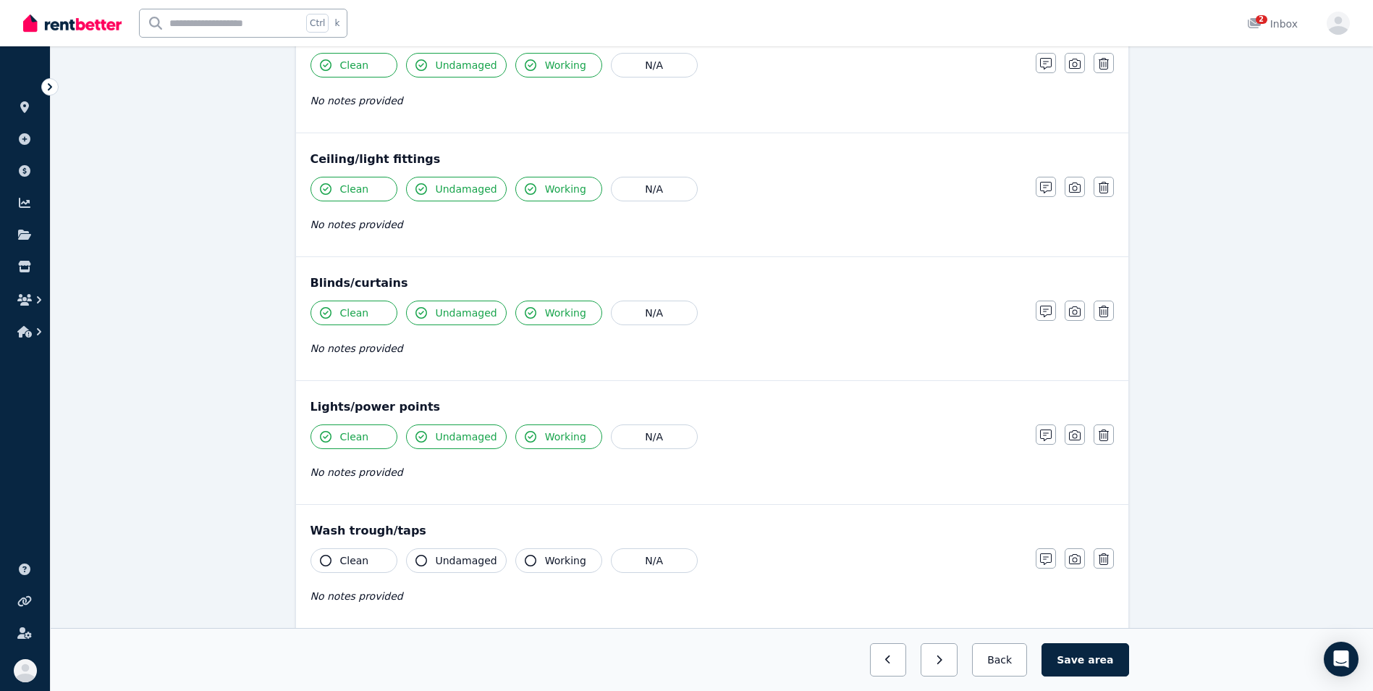
click at [324, 565] on icon "button" at bounding box center [326, 560] width 12 height 12
click at [426, 559] on icon "button" at bounding box center [421, 560] width 12 height 12
click at [524, 568] on button "Working" at bounding box center [558, 560] width 87 height 25
click at [1079, 657] on button "Save area" at bounding box center [1085, 659] width 87 height 33
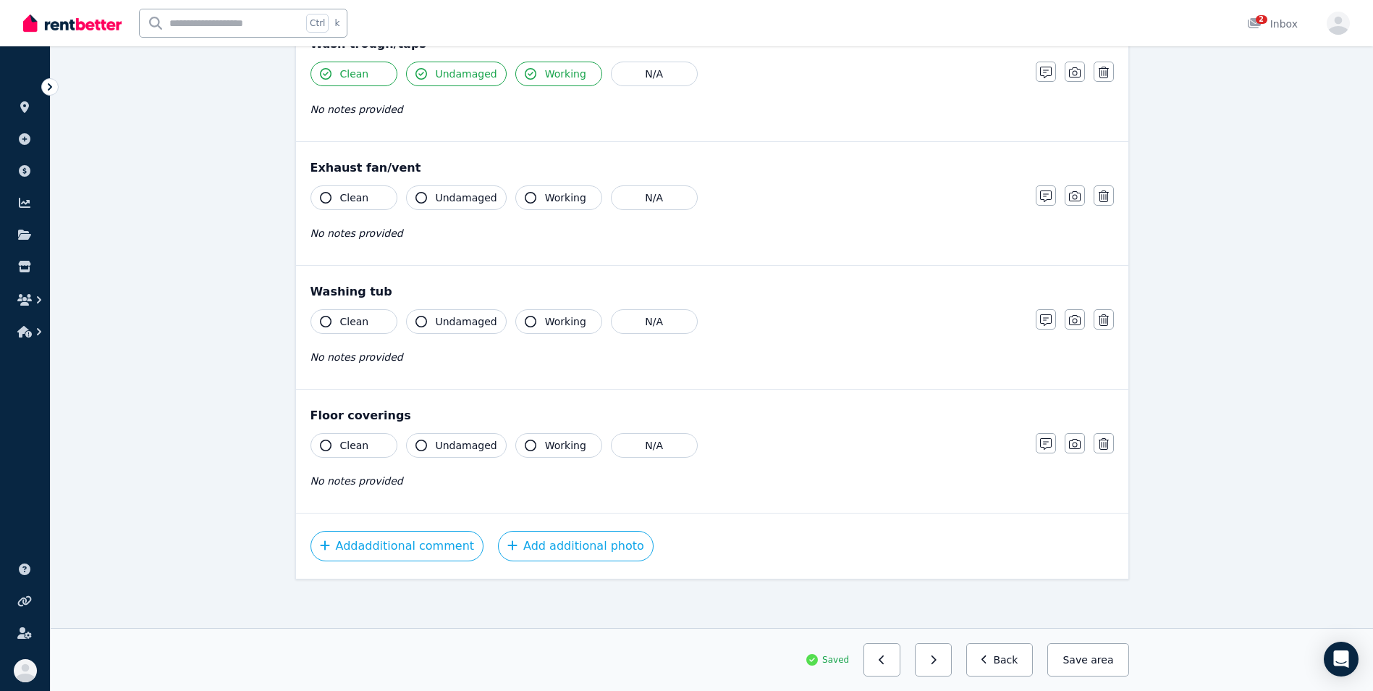
scroll to position [951, 0]
click at [322, 190] on icon "button" at bounding box center [326, 194] width 12 height 12
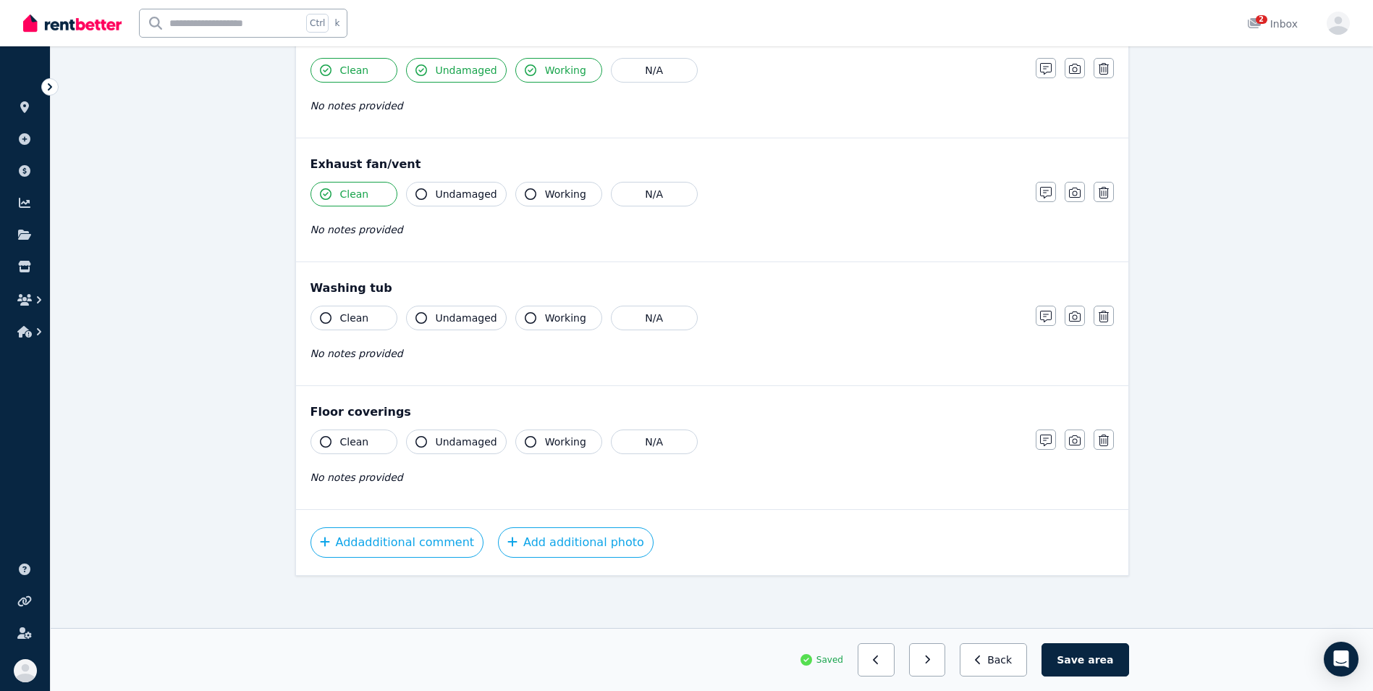
click at [430, 194] on button "Undamaged" at bounding box center [456, 194] width 101 height 25
click at [518, 198] on button "Working" at bounding box center [558, 194] width 87 height 25
click at [324, 321] on icon "button" at bounding box center [326, 318] width 12 height 12
click at [413, 329] on div "Undamaged" at bounding box center [456, 317] width 101 height 25
click at [420, 324] on button "Undamaged" at bounding box center [456, 317] width 101 height 25
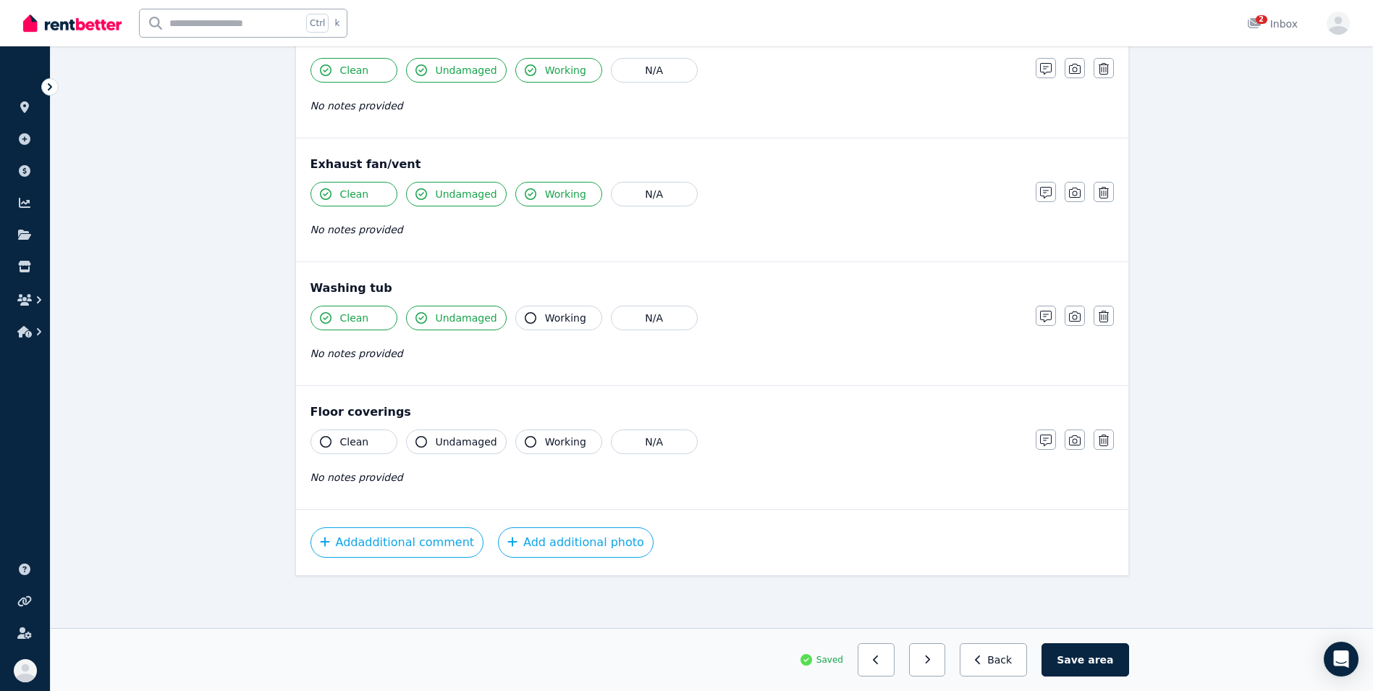
click at [525, 319] on icon "button" at bounding box center [531, 318] width 12 height 12
click at [318, 443] on button "Clean" at bounding box center [354, 441] width 87 height 25
click at [412, 445] on button "Undamaged" at bounding box center [456, 441] width 101 height 25
click at [1077, 662] on button "Save area" at bounding box center [1085, 659] width 87 height 33
click at [1077, 662] on button "Save area" at bounding box center [1087, 659] width 81 height 33
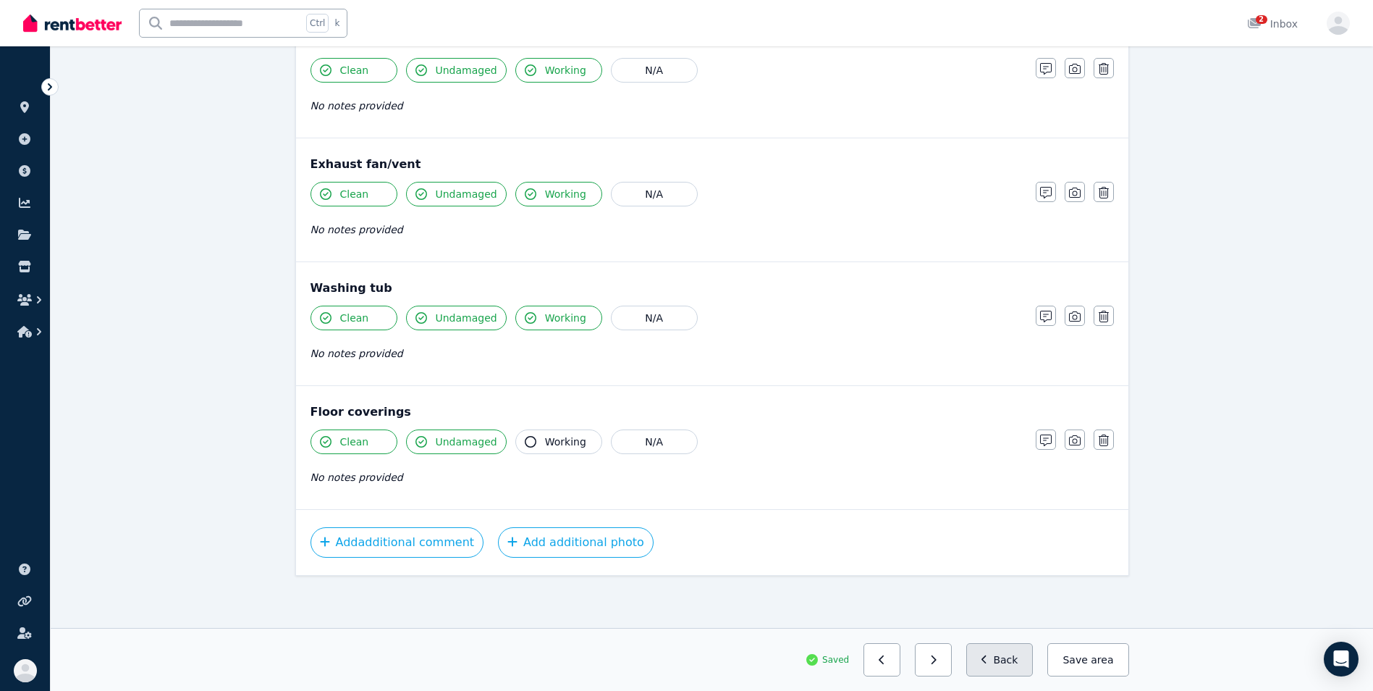
click at [1005, 660] on button "Back" at bounding box center [999, 659] width 67 height 33
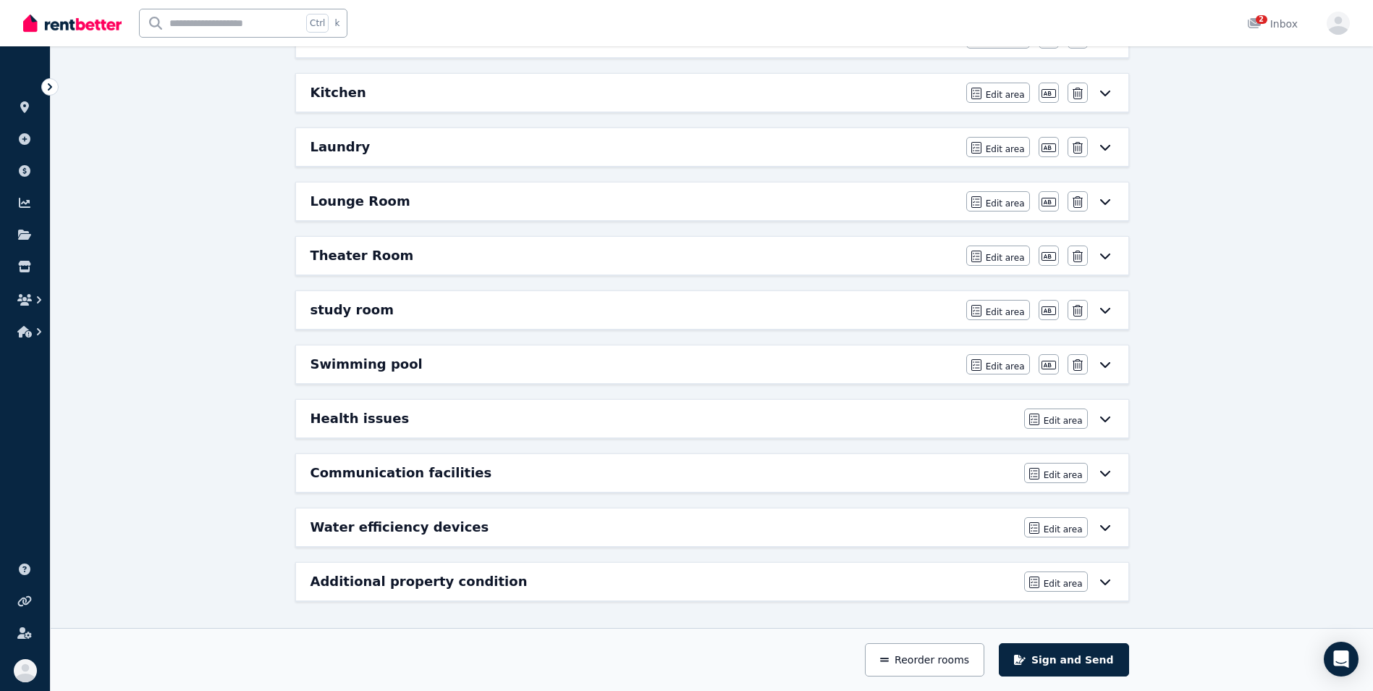
click at [694, 213] on div "Lounge Room Edit area Edit area Edit name [GEOGRAPHIC_DATA]" at bounding box center [712, 201] width 832 height 38
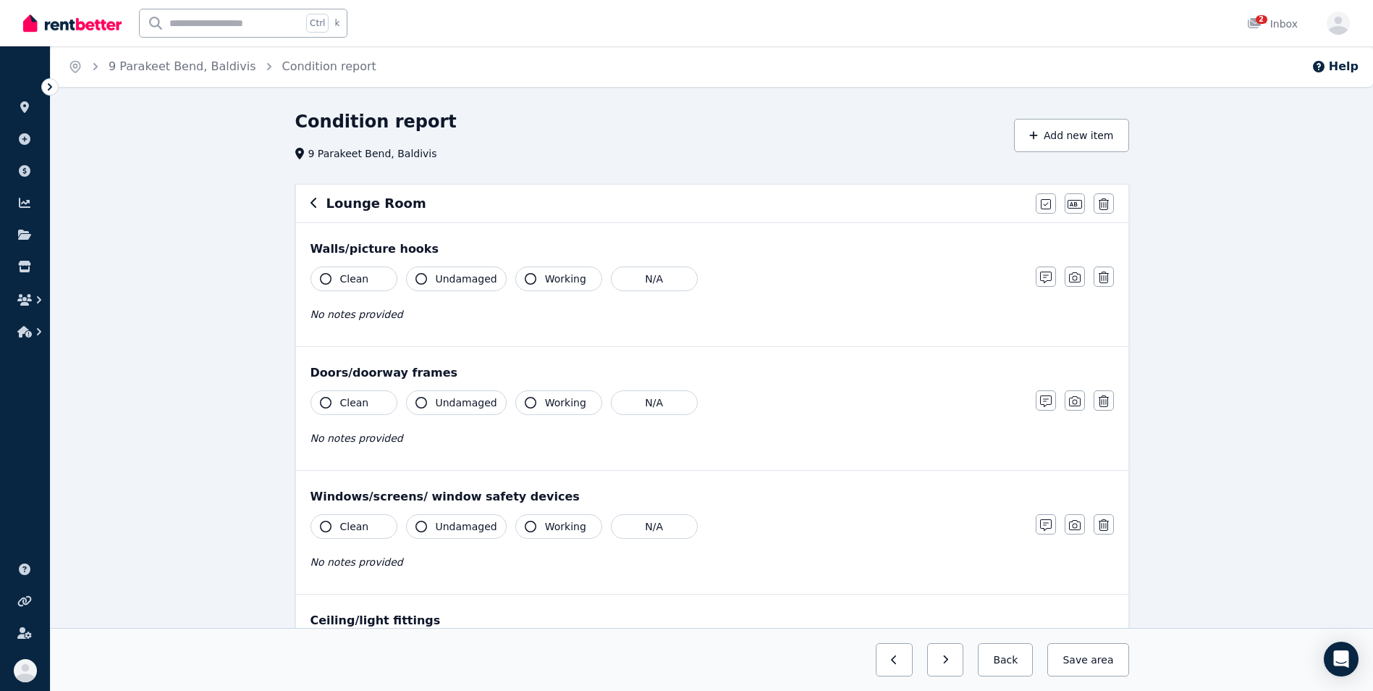
click at [319, 282] on button "Clean" at bounding box center [354, 278] width 87 height 25
click at [418, 283] on icon "button" at bounding box center [421, 279] width 12 height 12
click at [648, 400] on button "N/A" at bounding box center [654, 402] width 87 height 25
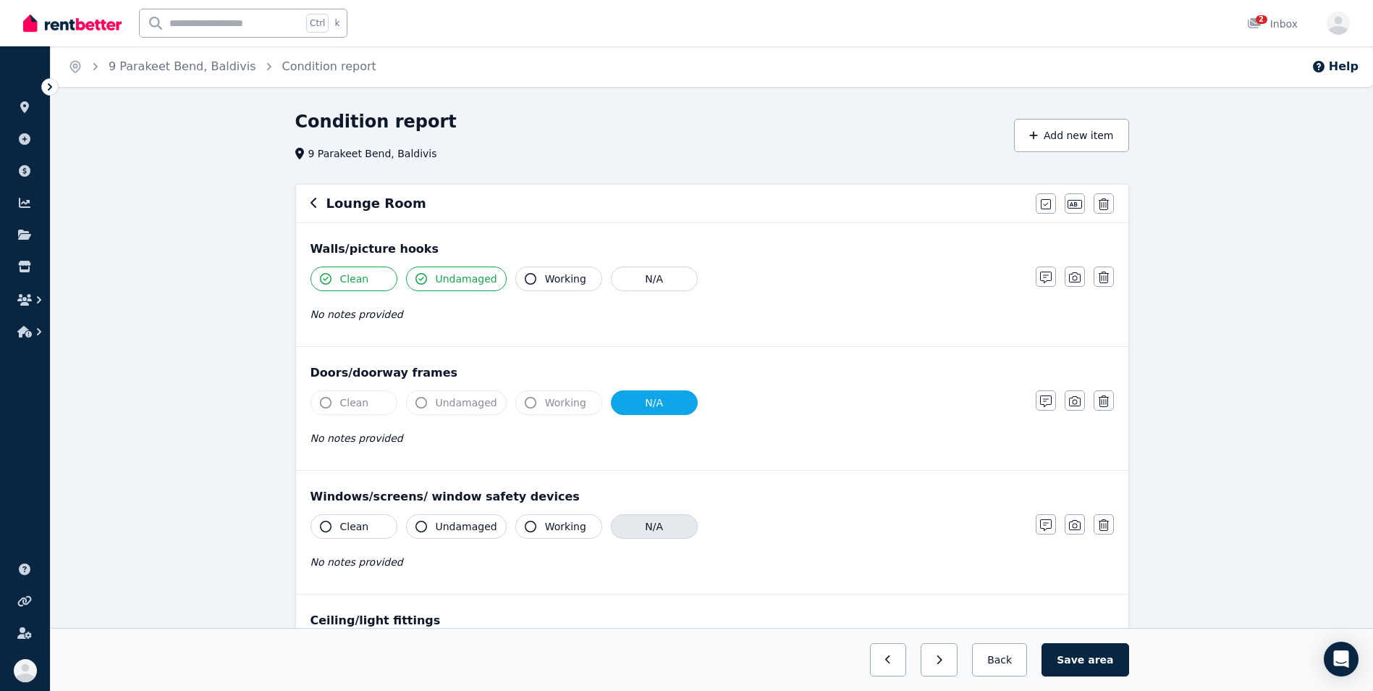
click at [672, 523] on button "N/A" at bounding box center [654, 526] width 87 height 25
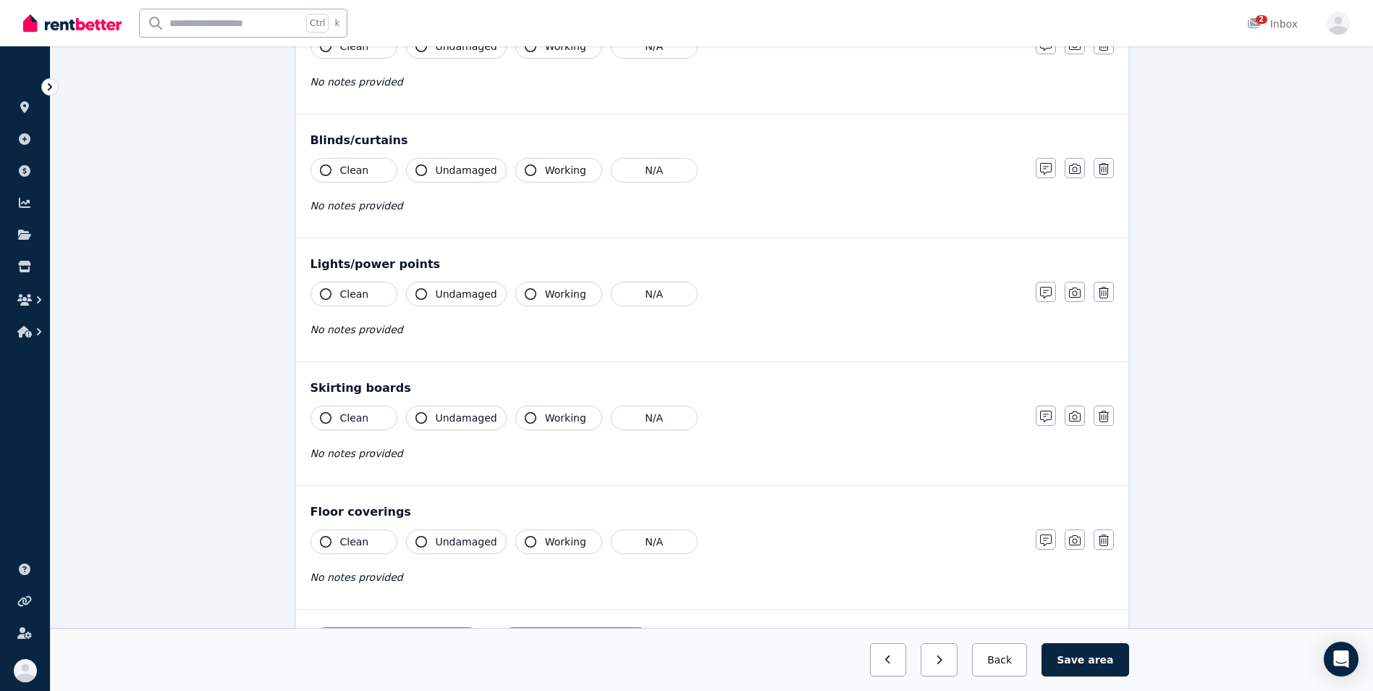
click at [329, 176] on button "Clean" at bounding box center [354, 170] width 87 height 25
click at [418, 173] on icon "button" at bounding box center [421, 170] width 12 height 12
click at [525, 172] on icon "button" at bounding box center [531, 170] width 12 height 12
click at [327, 292] on icon "button" at bounding box center [326, 294] width 12 height 12
click at [413, 300] on button "Undamaged" at bounding box center [456, 294] width 101 height 25
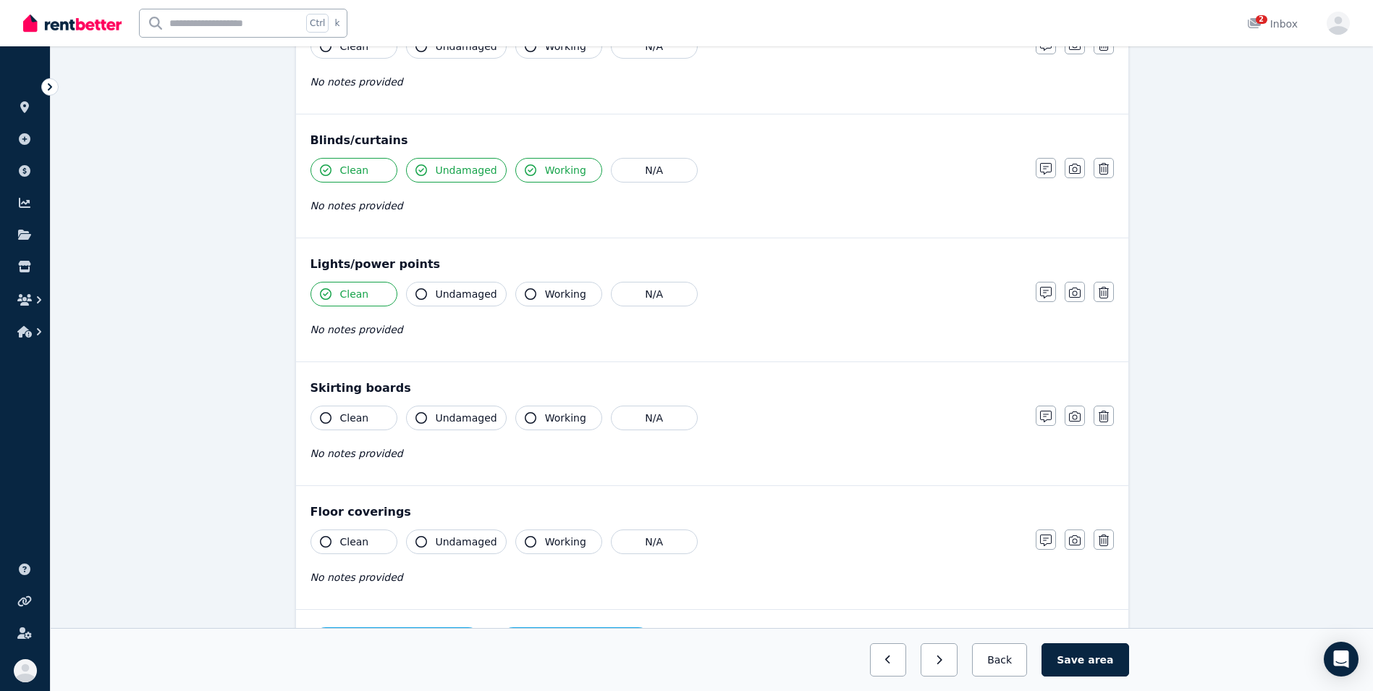
click at [413, 300] on button "Undamaged" at bounding box center [456, 294] width 101 height 25
click at [420, 298] on icon "button" at bounding box center [421, 294] width 12 height 12
click at [521, 303] on button "Working" at bounding box center [558, 294] width 87 height 25
click at [330, 413] on icon "button" at bounding box center [326, 418] width 12 height 12
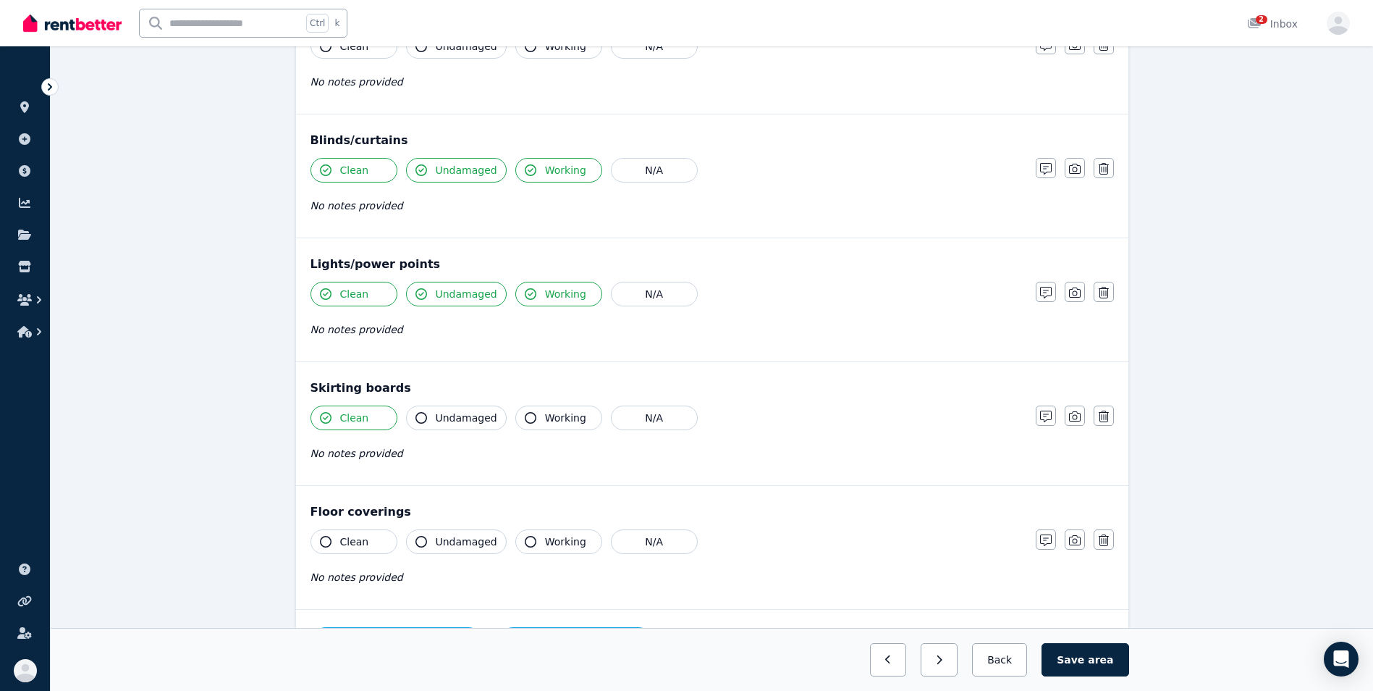
click at [430, 416] on button "Undamaged" at bounding box center [456, 417] width 101 height 25
click at [327, 544] on icon "button" at bounding box center [326, 542] width 12 height 12
click at [428, 550] on button "Undamaged" at bounding box center [456, 541] width 101 height 25
click at [1074, 658] on button "Save area" at bounding box center [1085, 659] width 87 height 33
click at [1081, 657] on button "Save area" at bounding box center [1087, 659] width 81 height 33
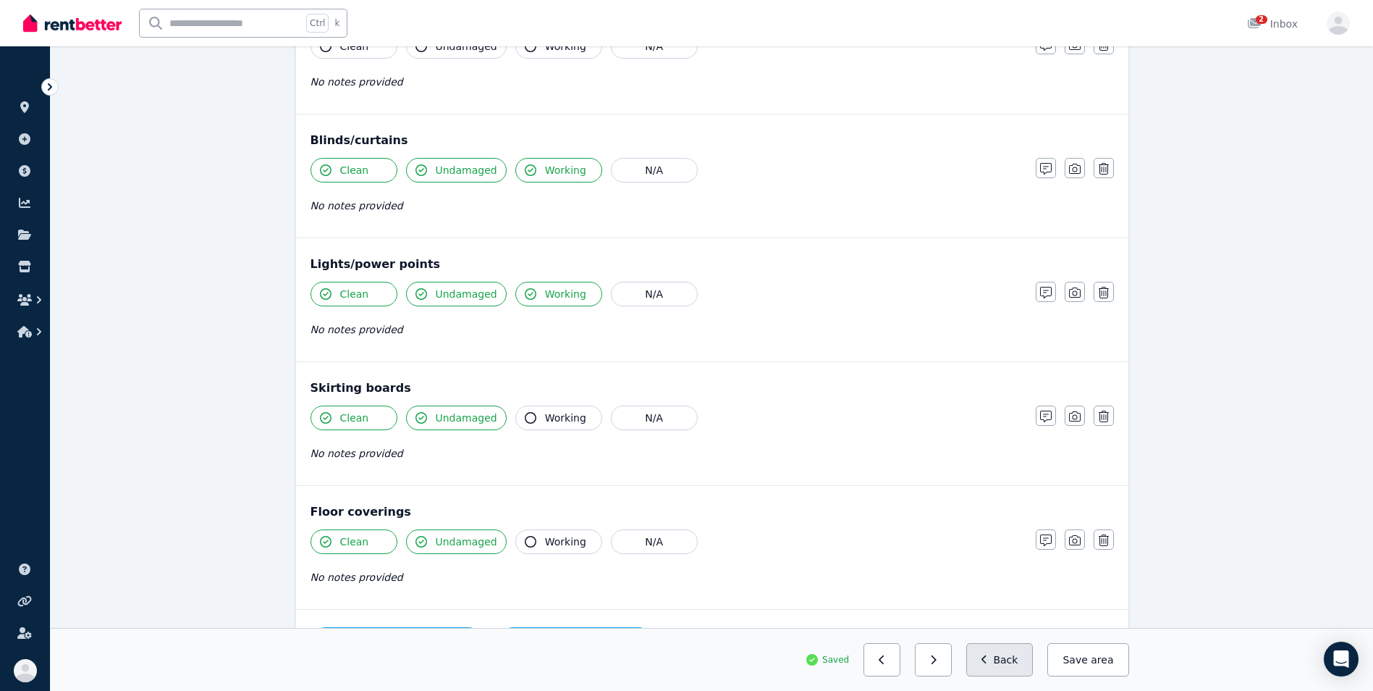
click at [1024, 664] on button "Back" at bounding box center [999, 659] width 67 height 33
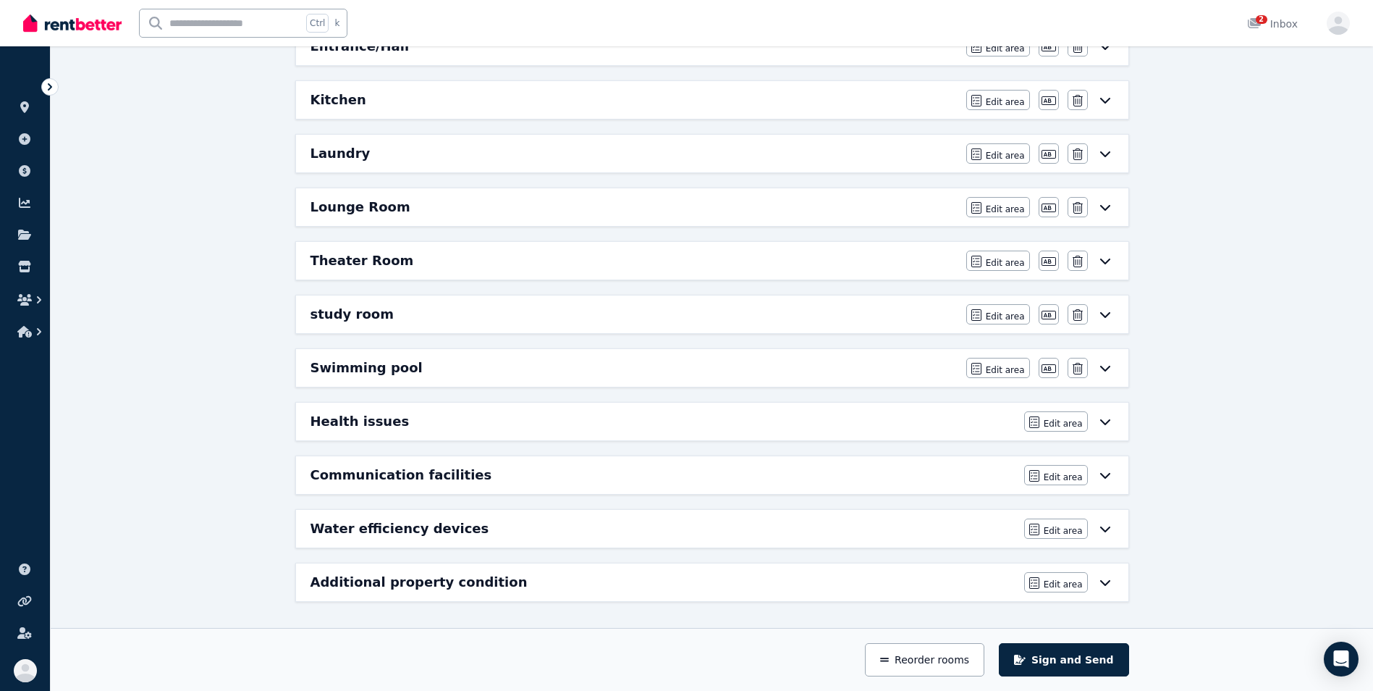
scroll to position [509, 0]
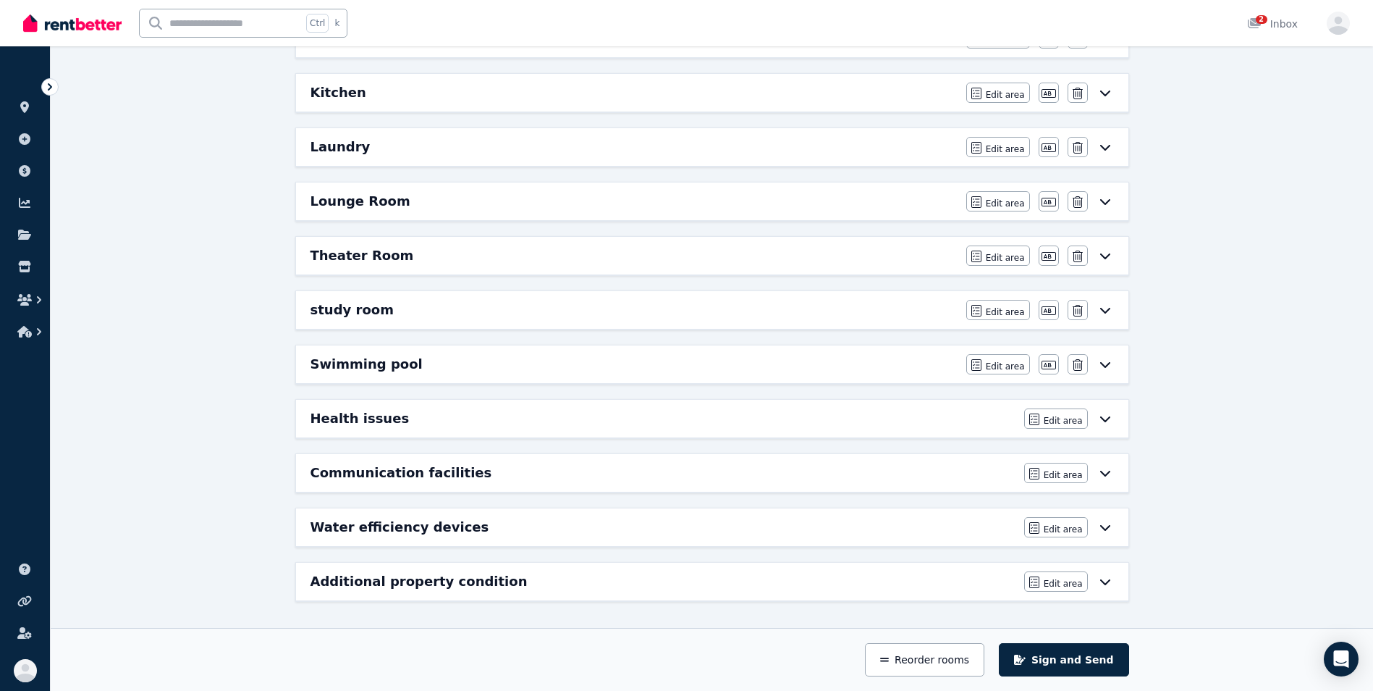
click at [515, 260] on div "Theater Room" at bounding box center [634, 255] width 647 height 20
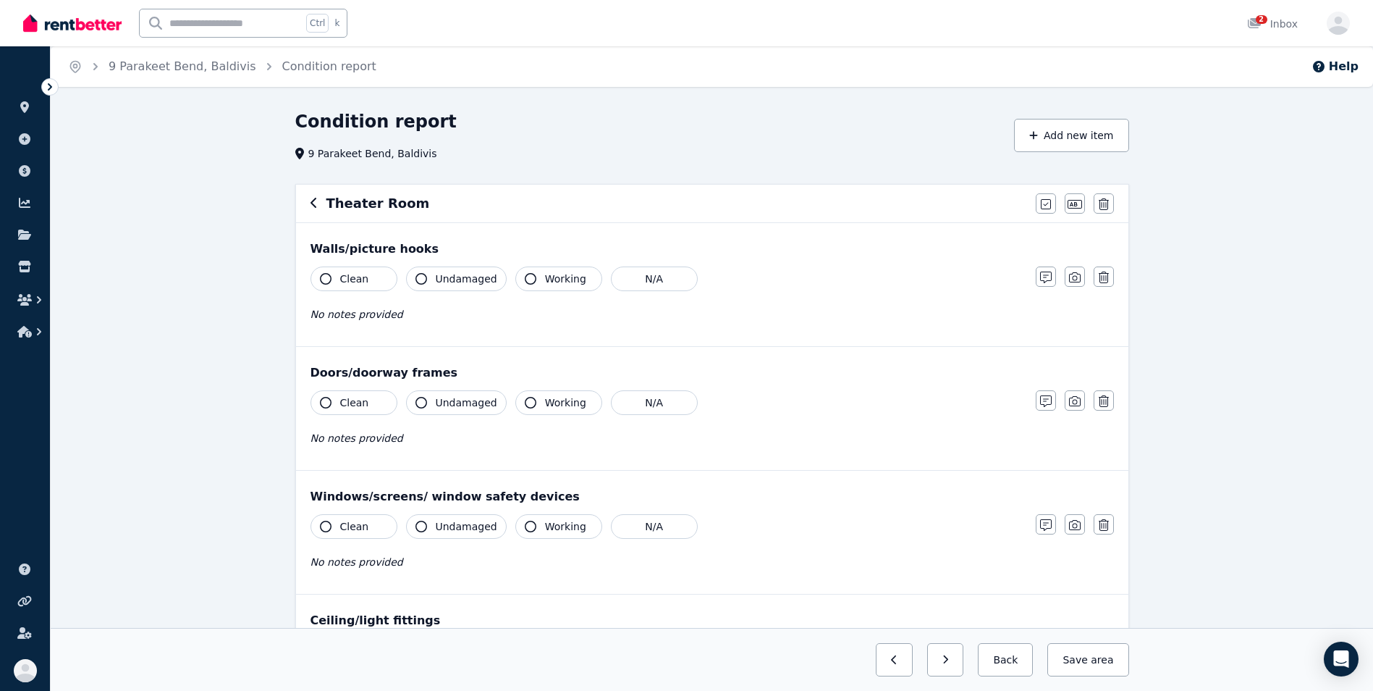
click at [324, 289] on button "Clean" at bounding box center [354, 278] width 87 height 25
click at [429, 287] on button "Undamaged" at bounding box center [456, 278] width 101 height 25
click at [1046, 281] on icon "button" at bounding box center [1046, 277] width 12 height 12
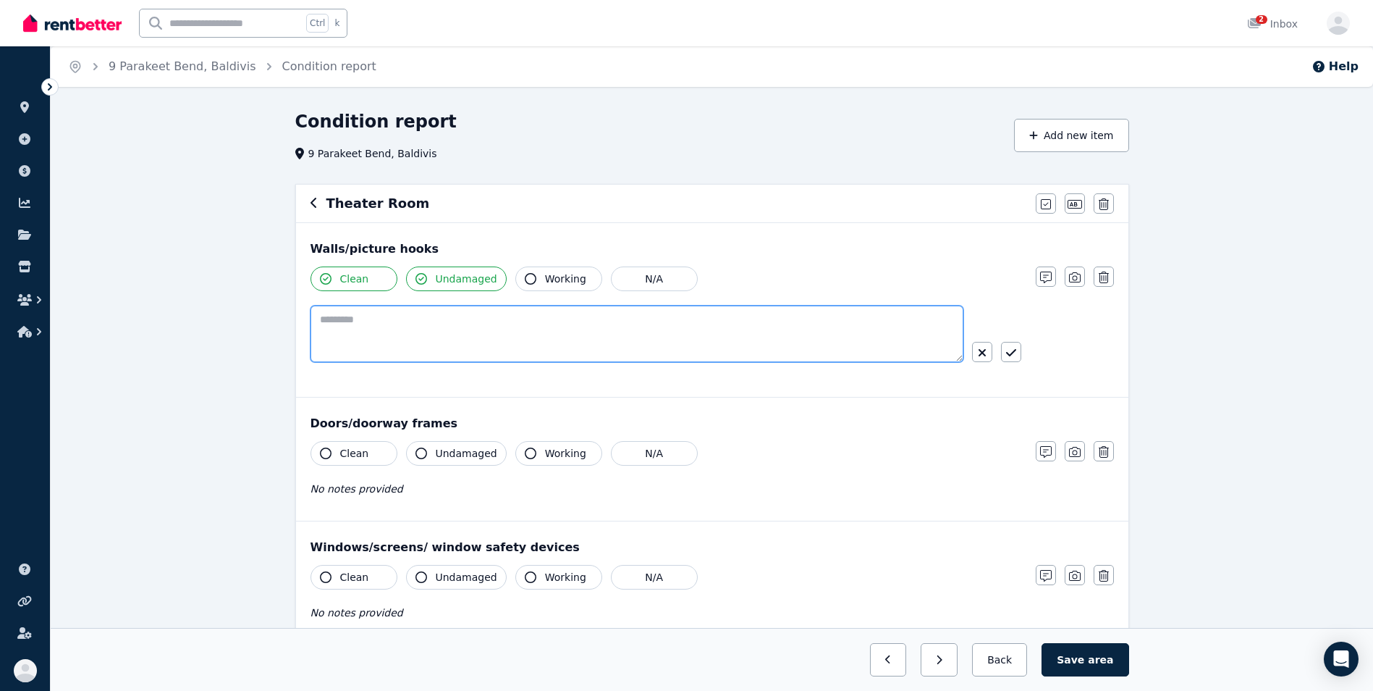
click at [418, 335] on textarea at bounding box center [637, 333] width 653 height 56
type textarea "**********"
click at [864, 219] on div "Theater Room Mark all items as good Edit name Delete" at bounding box center [712, 204] width 832 height 38
click at [1070, 277] on icon "button" at bounding box center [1075, 277] width 12 height 12
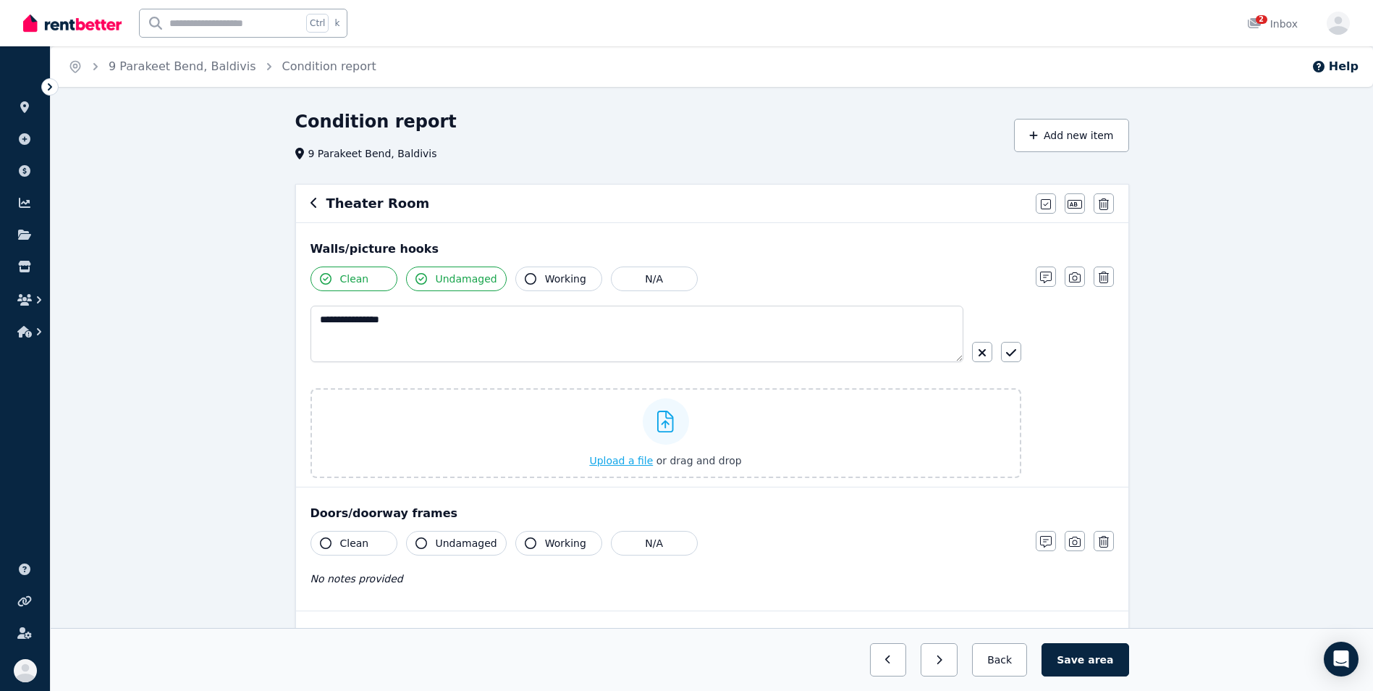
click at [623, 463] on span "Upload a file" at bounding box center [621, 461] width 64 height 12
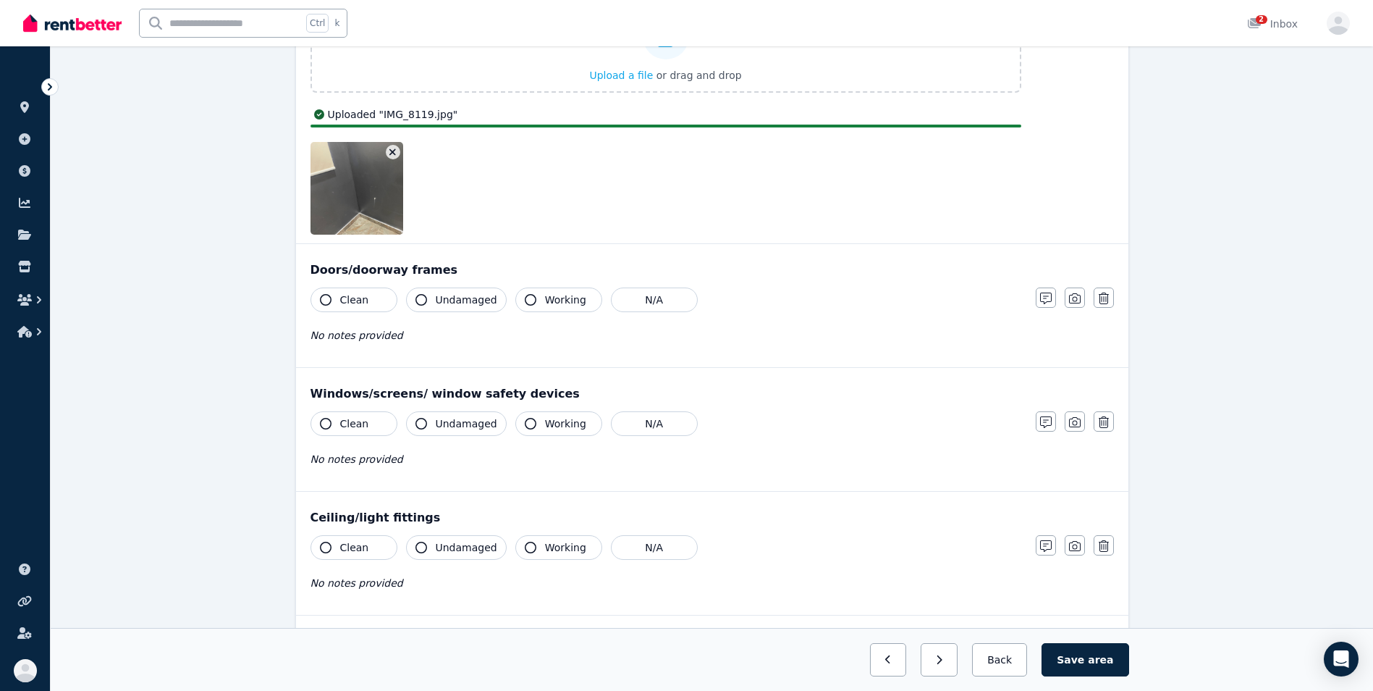
scroll to position [384, 0]
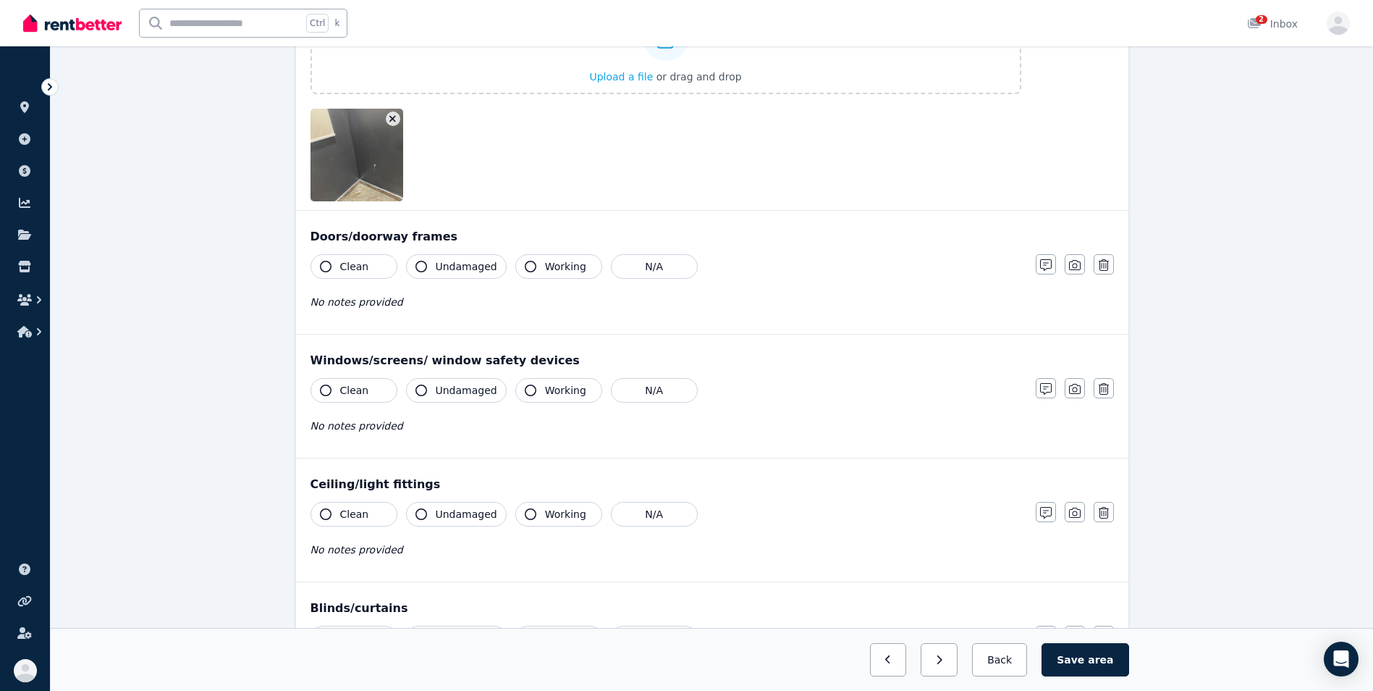
click at [353, 301] on span "No notes provided" at bounding box center [357, 302] width 93 height 12
click at [322, 274] on button "Clean" at bounding box center [354, 266] width 87 height 25
click at [420, 263] on icon "button" at bounding box center [421, 267] width 12 height 12
click at [525, 269] on icon "button" at bounding box center [531, 267] width 12 height 12
click at [324, 395] on icon "button" at bounding box center [326, 390] width 12 height 12
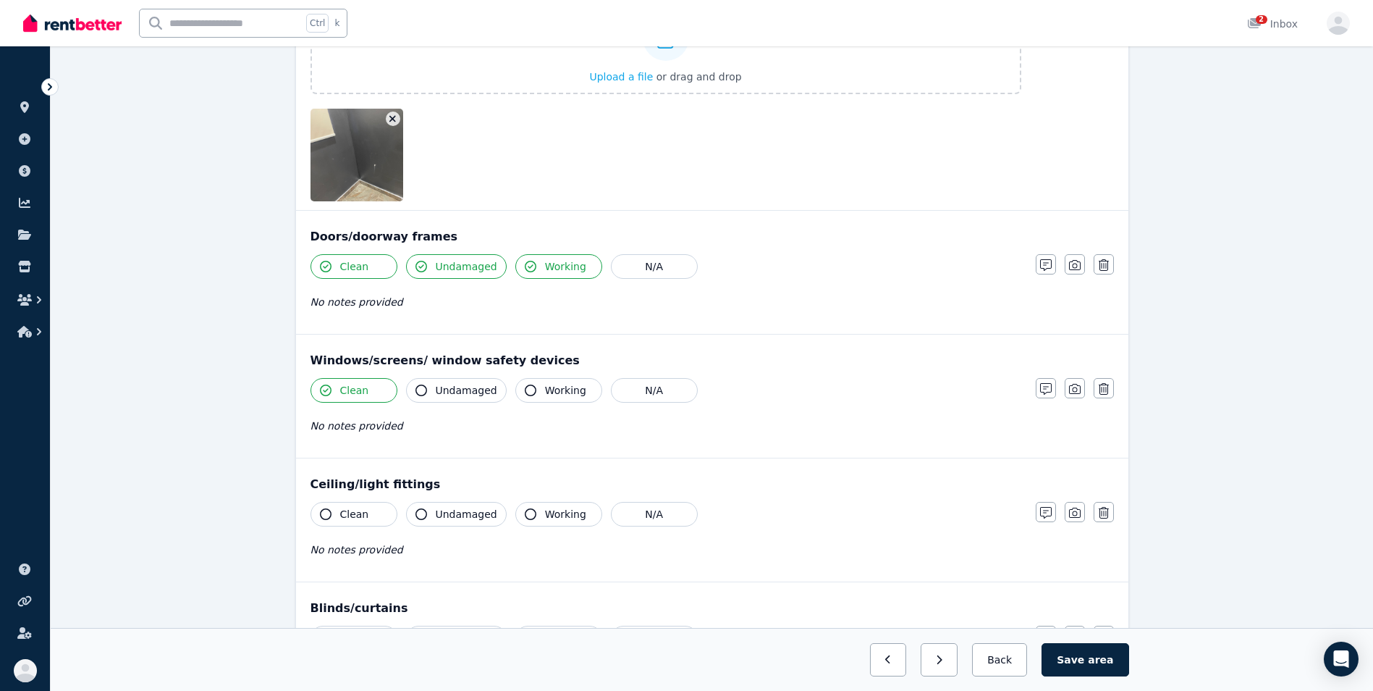
click at [423, 402] on button "Undamaged" at bounding box center [456, 390] width 101 height 25
click at [526, 400] on button "Working" at bounding box center [558, 390] width 87 height 25
click at [328, 516] on icon "button" at bounding box center [326, 514] width 12 height 12
click at [419, 520] on button "Undamaged" at bounding box center [456, 514] width 101 height 25
click at [520, 520] on button "Working" at bounding box center [558, 514] width 87 height 25
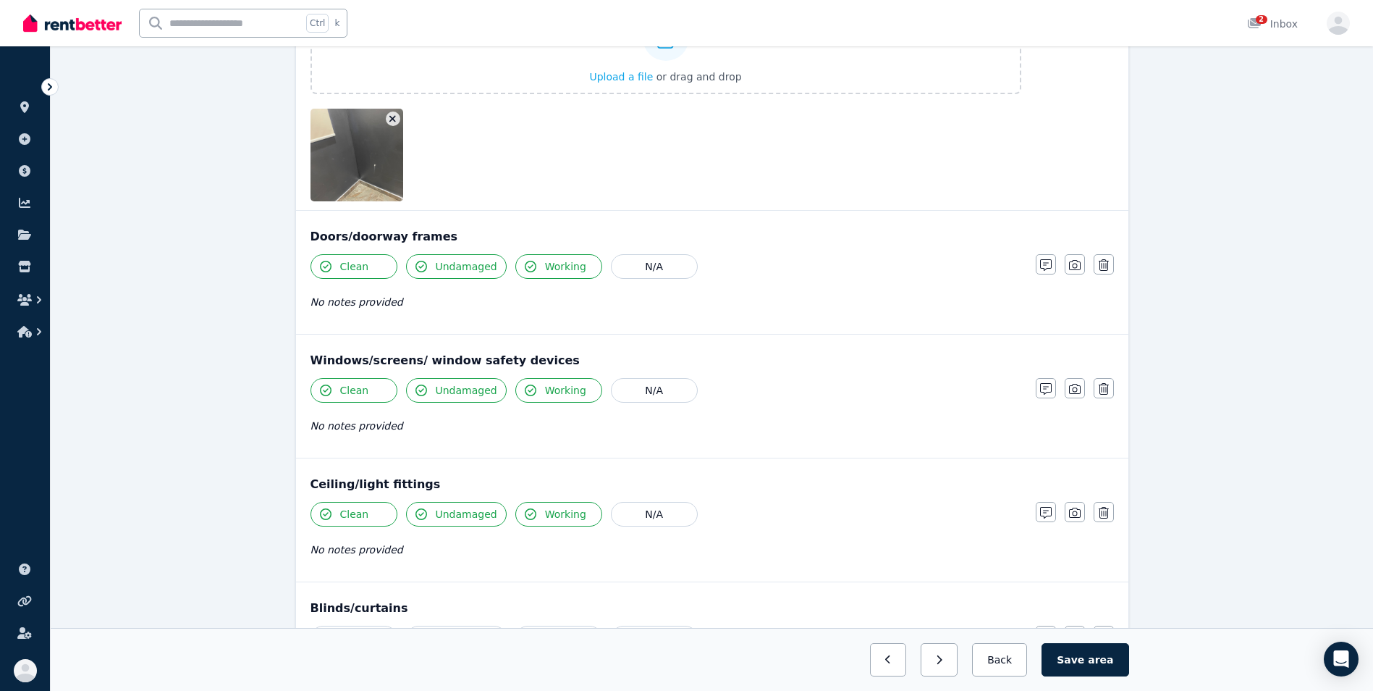
scroll to position [580, 0]
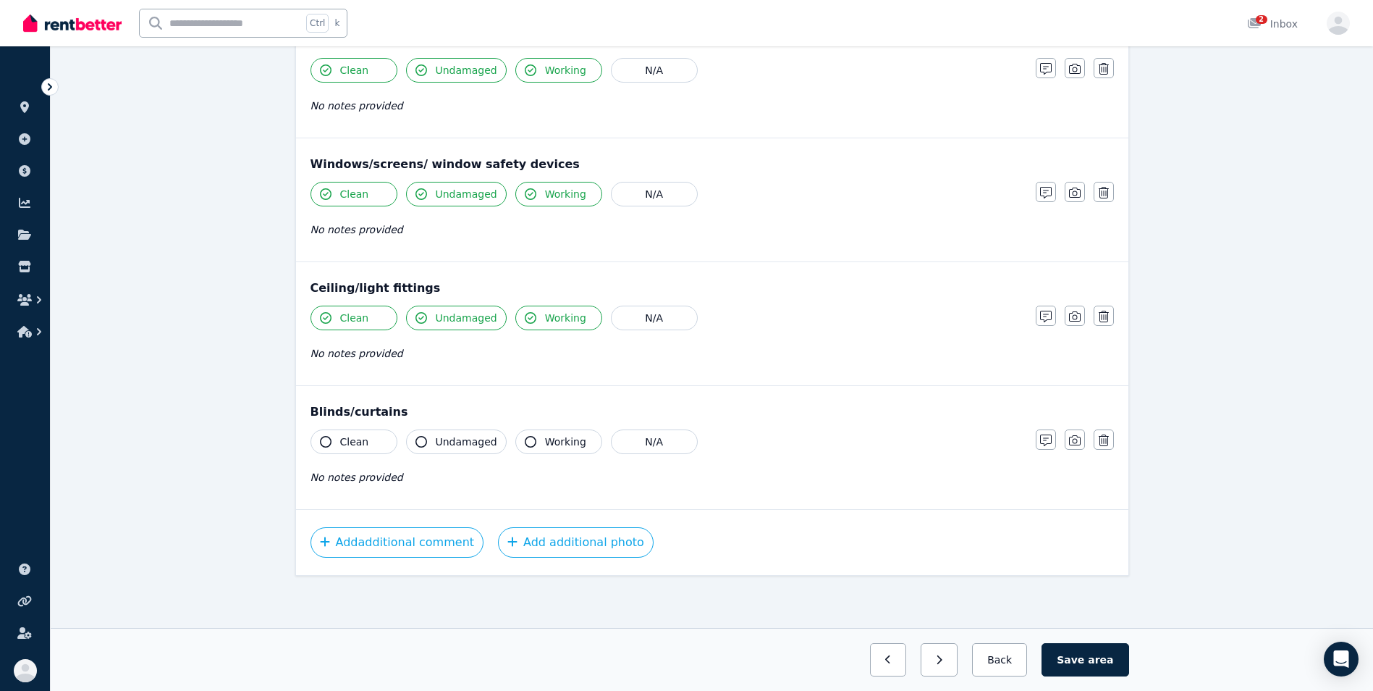
click at [320, 438] on button "Clean" at bounding box center [354, 441] width 87 height 25
click at [419, 447] on button "Undamaged" at bounding box center [456, 441] width 101 height 25
click at [535, 456] on div "Clean Undamaged Working N/A No notes provided" at bounding box center [666, 464] width 711 height 71
click at [525, 443] on icon "button" at bounding box center [531, 442] width 12 height 12
click at [1090, 659] on button "Save area" at bounding box center [1085, 659] width 87 height 33
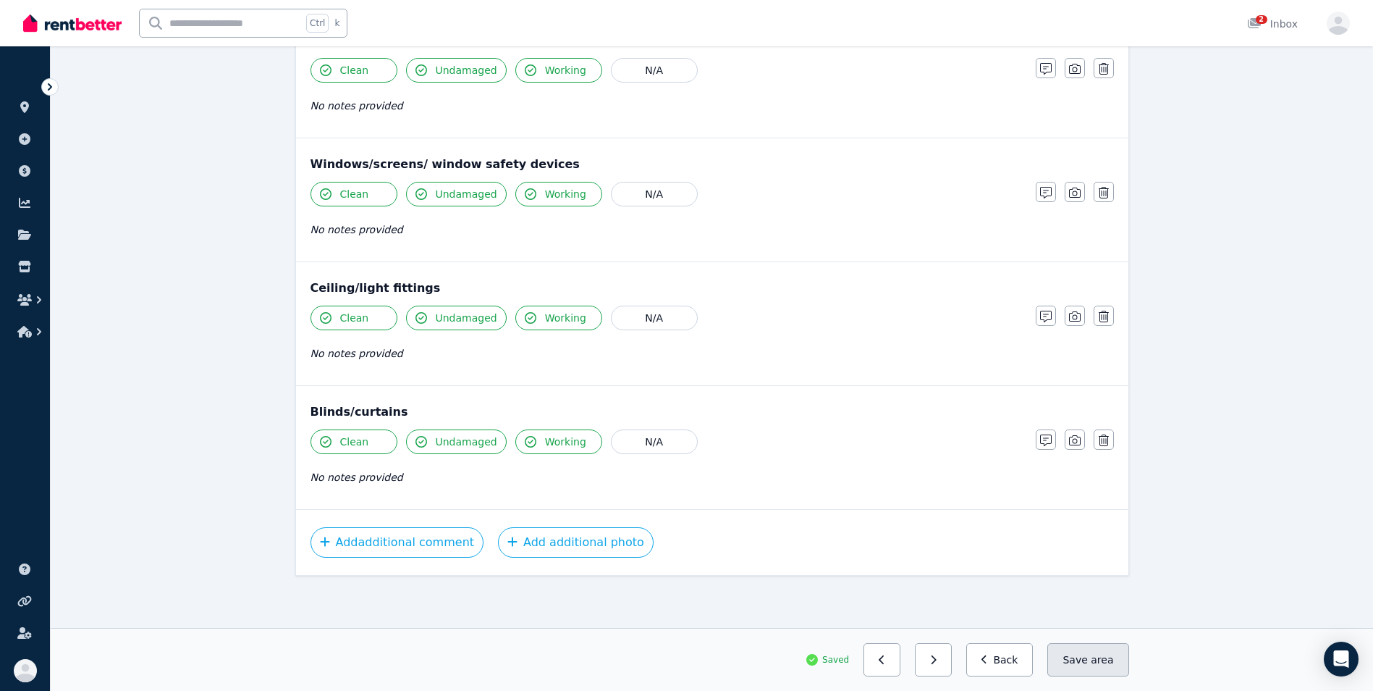
click at [1083, 658] on button "Save area" at bounding box center [1087, 659] width 81 height 33
click at [1007, 659] on button "Back" at bounding box center [999, 659] width 67 height 33
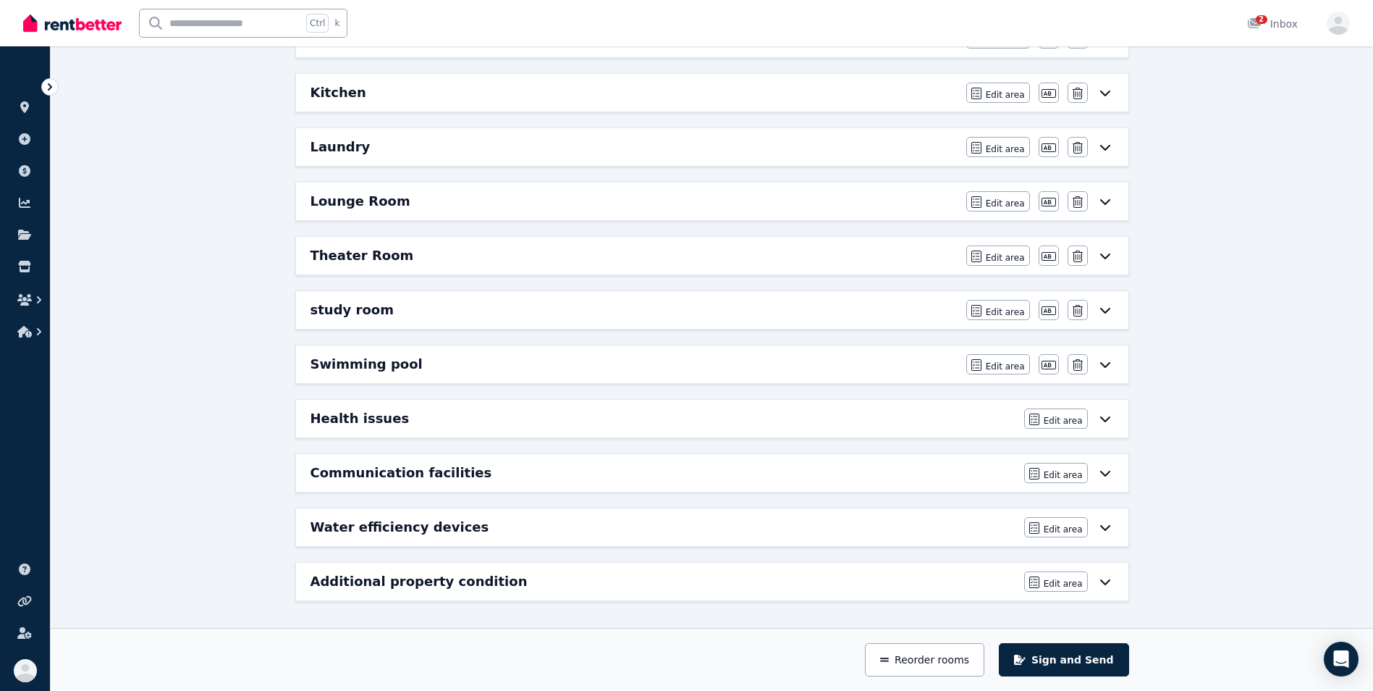
scroll to position [509, 0]
click at [992, 362] on span "Edit area" at bounding box center [1005, 366] width 39 height 12
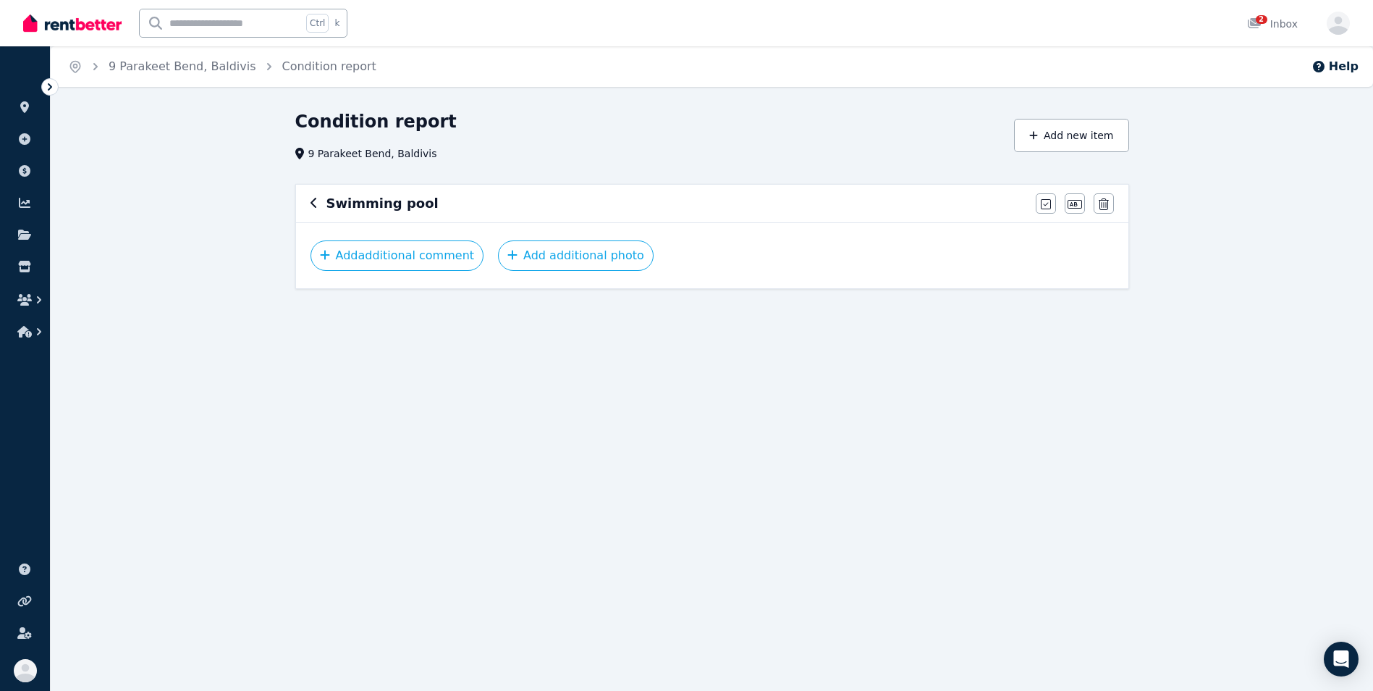
scroll to position [0, 0]
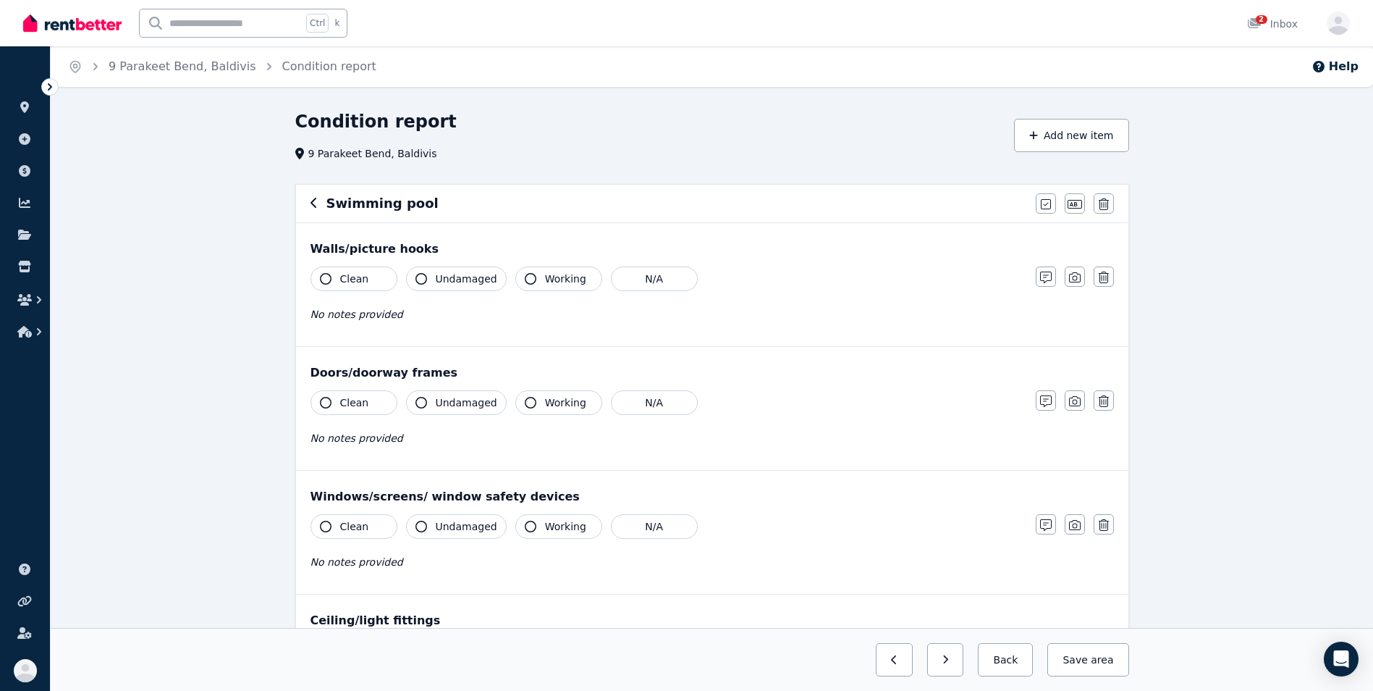
click at [319, 290] on button "Clean" at bounding box center [354, 278] width 87 height 25
click at [425, 280] on icon "button" at bounding box center [421, 279] width 12 height 12
click at [643, 405] on button "N/A" at bounding box center [654, 402] width 87 height 25
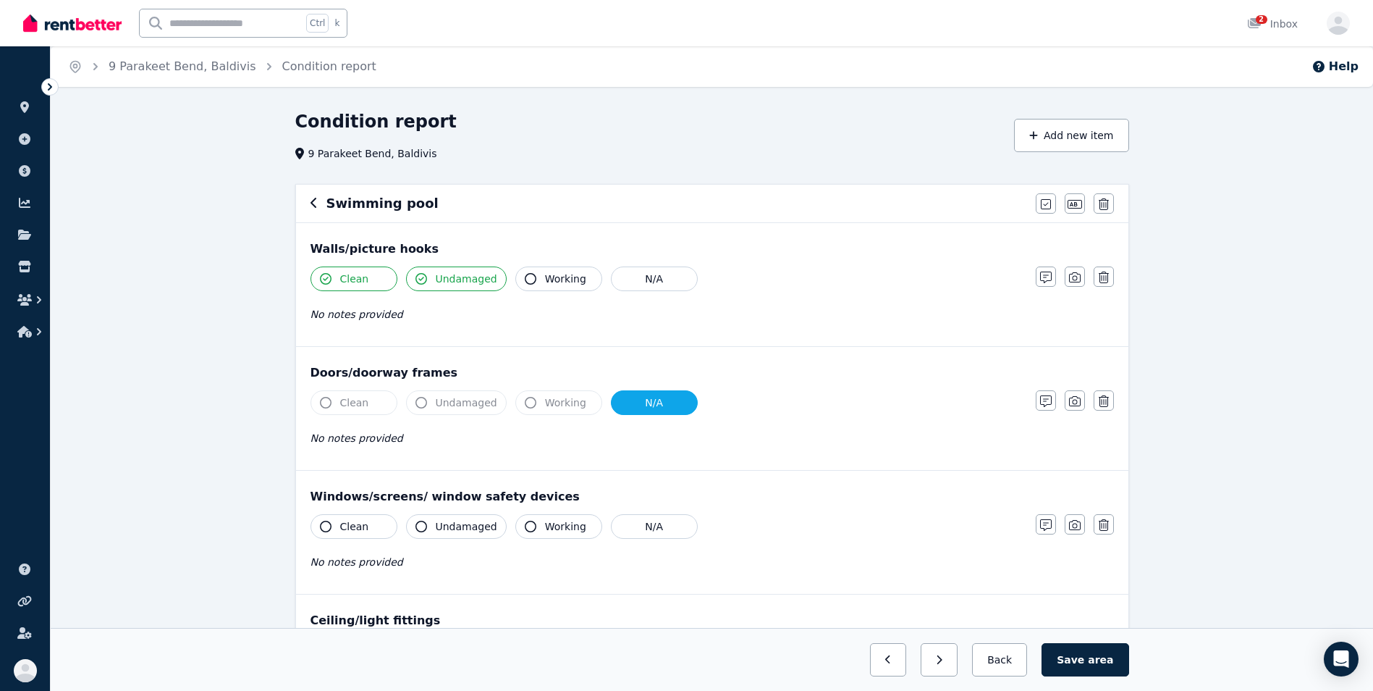
click at [324, 526] on icon "button" at bounding box center [326, 526] width 12 height 12
click at [425, 526] on icon "button" at bounding box center [421, 526] width 12 height 12
click at [531, 527] on button "Working" at bounding box center [558, 526] width 87 height 25
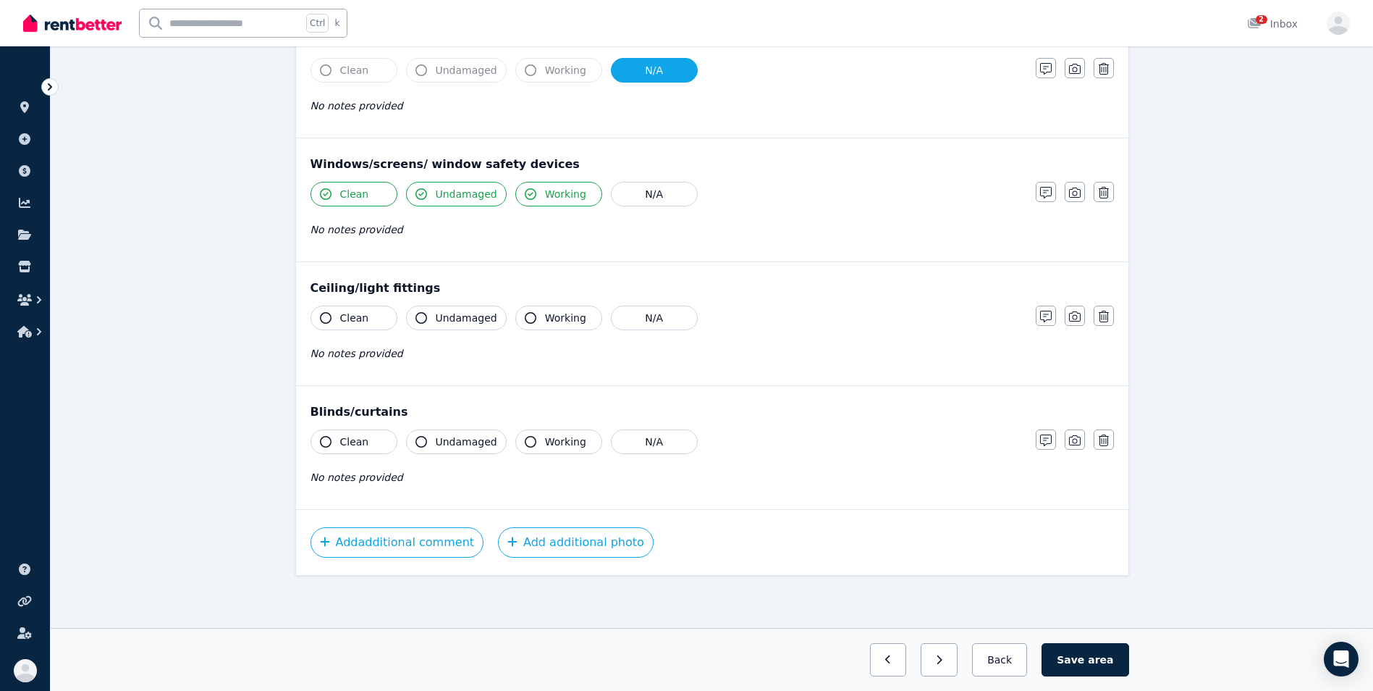
click at [324, 330] on div "Clean Undamaged Working N/A No notes provided" at bounding box center [666, 340] width 711 height 71
click at [324, 321] on icon "button" at bounding box center [326, 318] width 12 height 12
click at [414, 323] on button "Undamaged" at bounding box center [456, 317] width 101 height 25
click at [523, 324] on button "Working" at bounding box center [558, 317] width 87 height 25
click at [322, 436] on icon "button" at bounding box center [326, 442] width 12 height 12
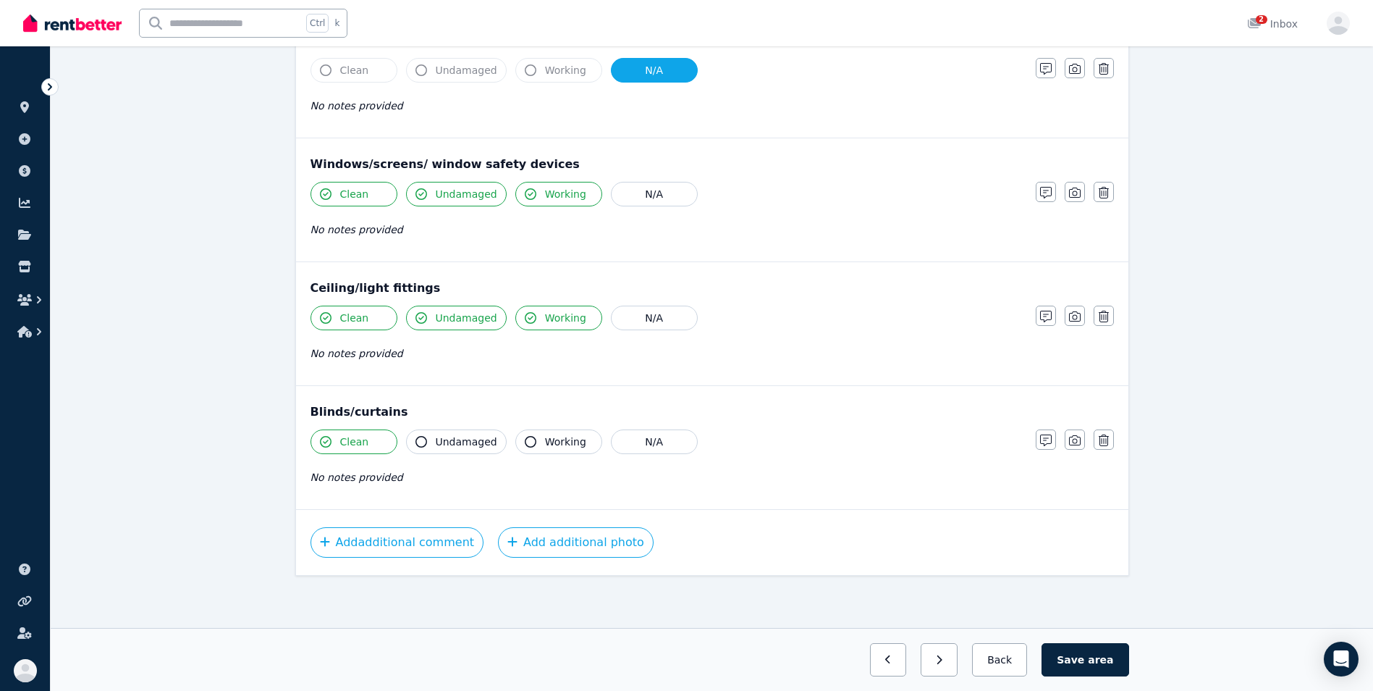
click at [422, 442] on icon "button" at bounding box center [421, 442] width 12 height 12
click at [525, 442] on icon "button" at bounding box center [531, 442] width 12 height 12
click at [1086, 668] on button "Save area" at bounding box center [1085, 659] width 87 height 33
click at [1073, 659] on button "Save area" at bounding box center [1087, 659] width 81 height 33
click at [1030, 659] on button "Back" at bounding box center [999, 659] width 67 height 33
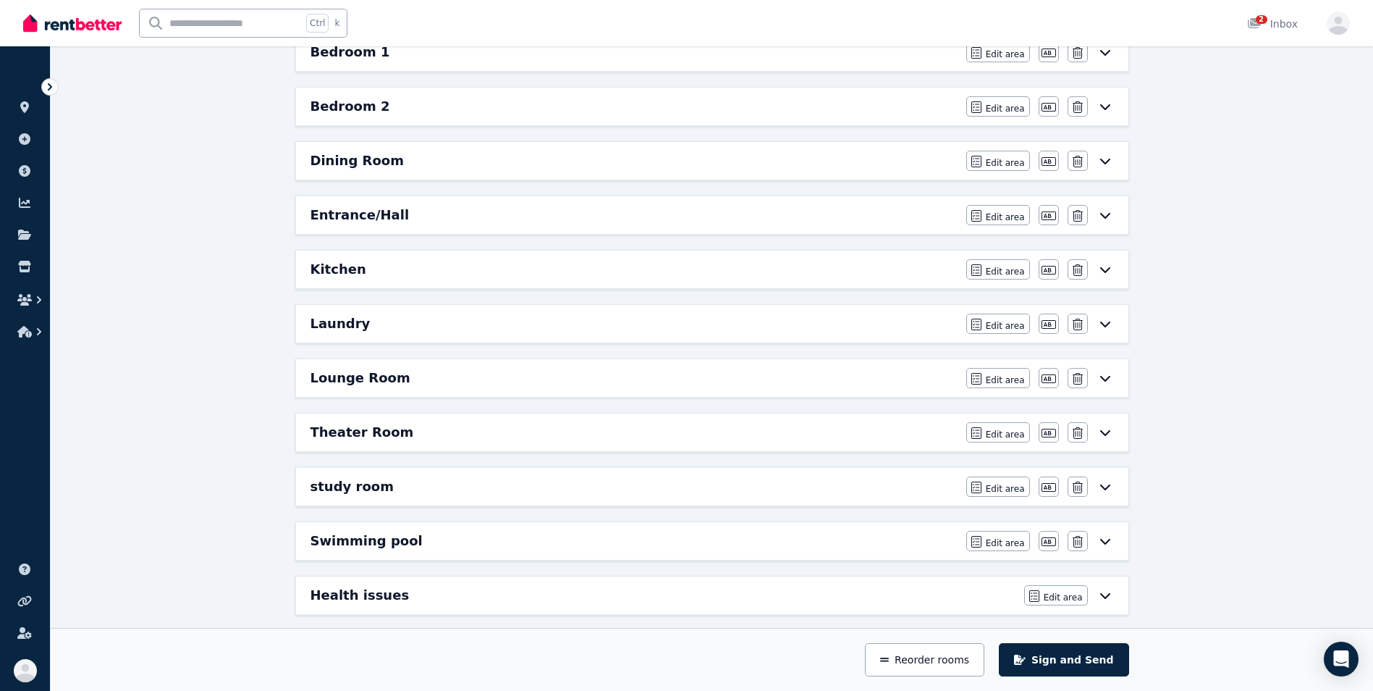
scroll to position [405, 0]
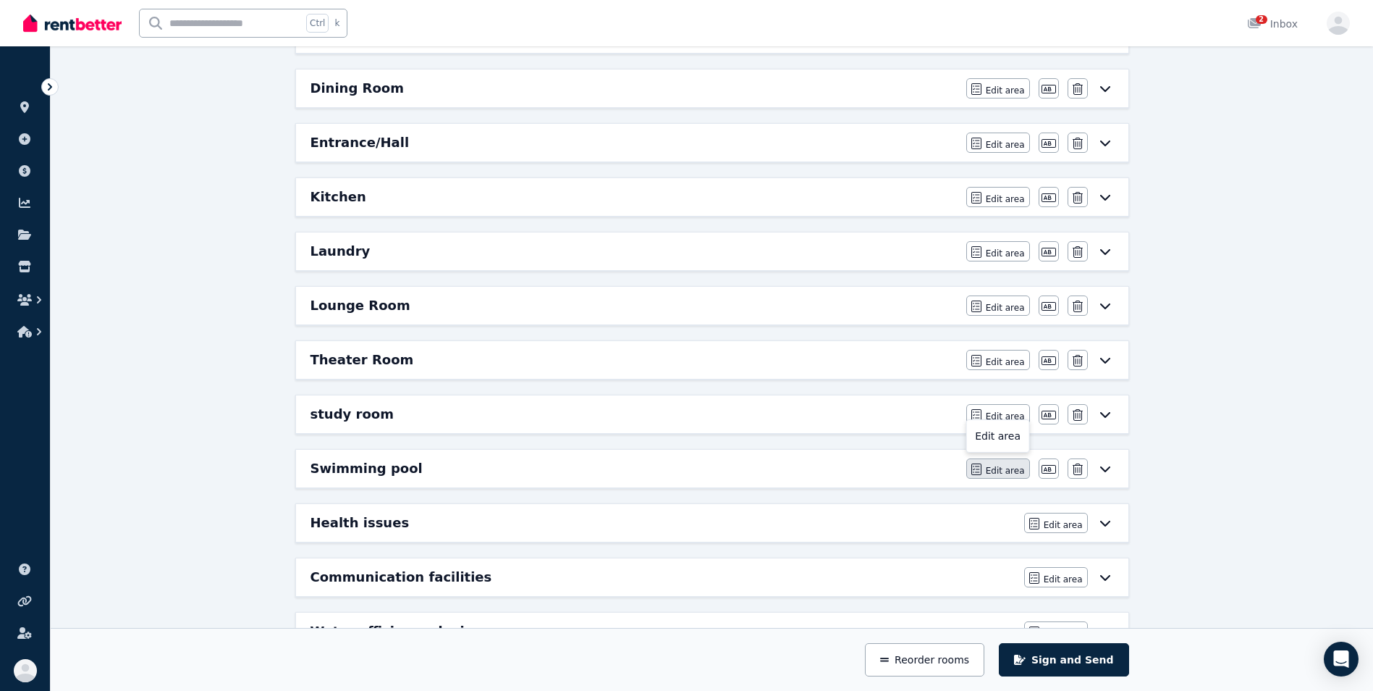
click at [999, 469] on span "Edit area" at bounding box center [1005, 471] width 39 height 12
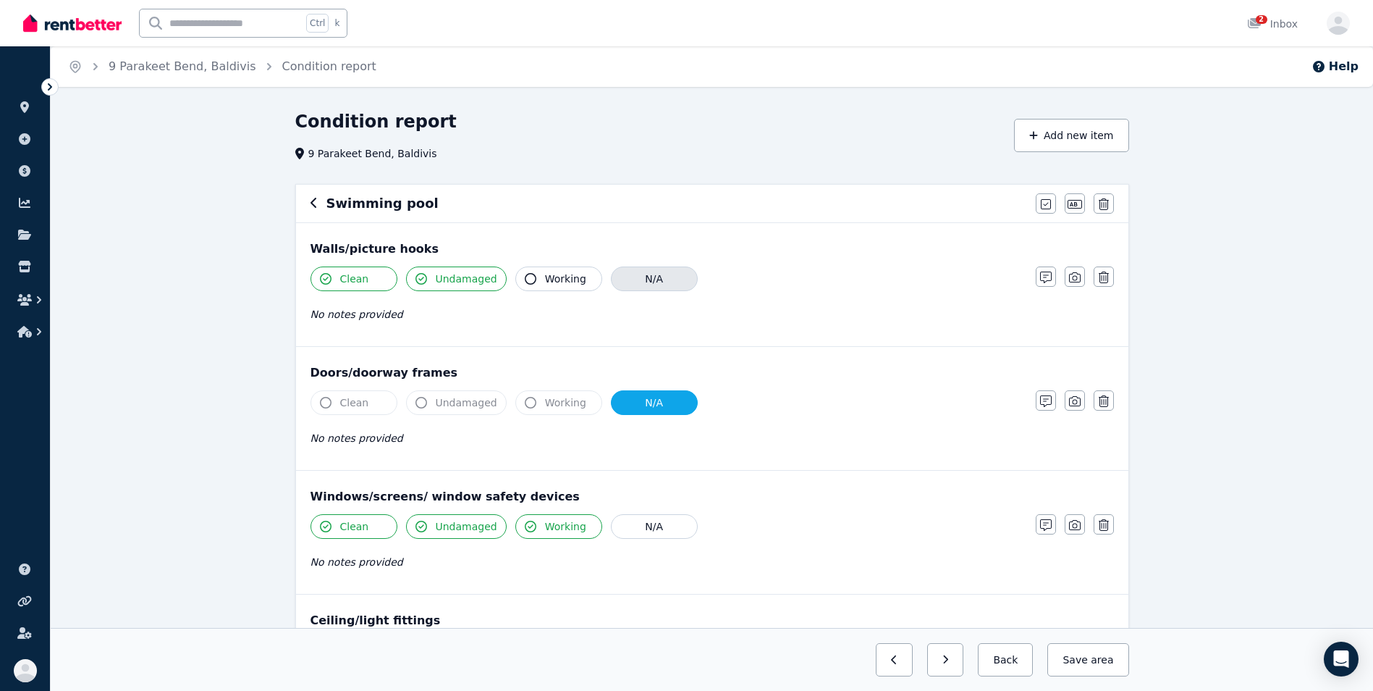
click at [631, 276] on button "N/A" at bounding box center [654, 278] width 87 height 25
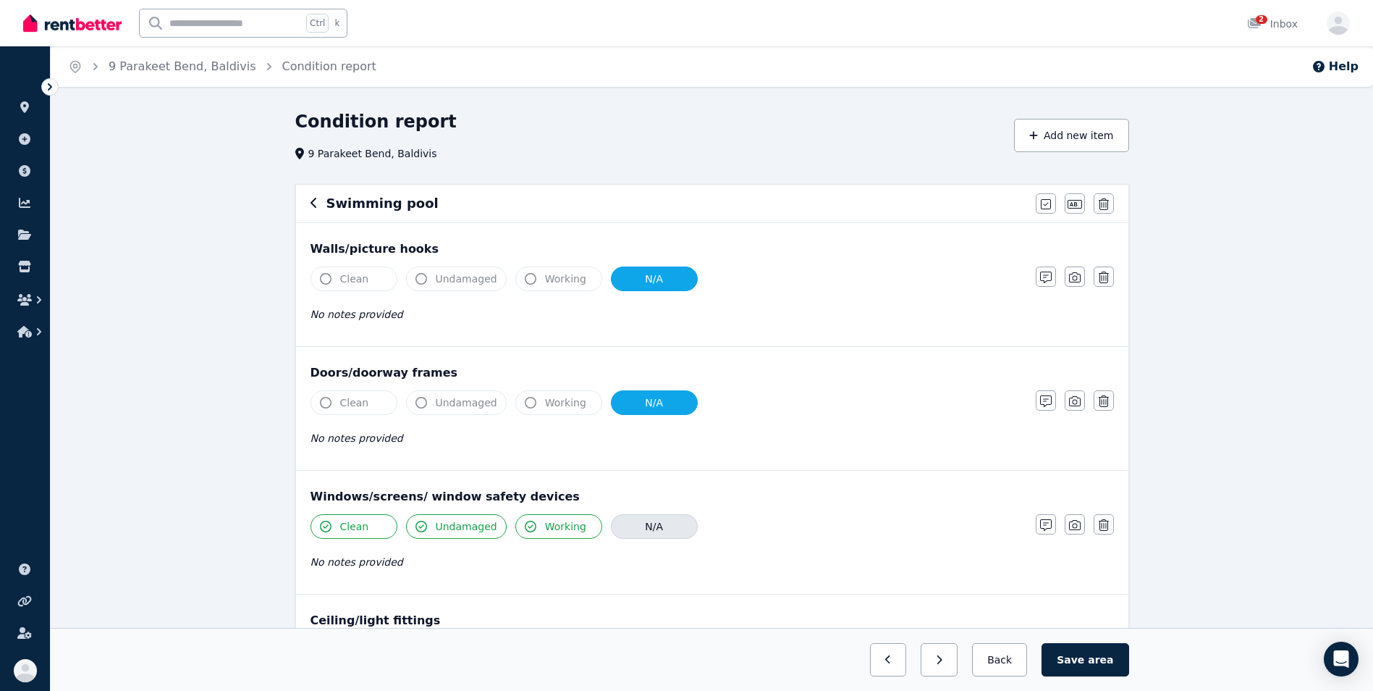
click at [658, 528] on button "N/A" at bounding box center [654, 526] width 87 height 25
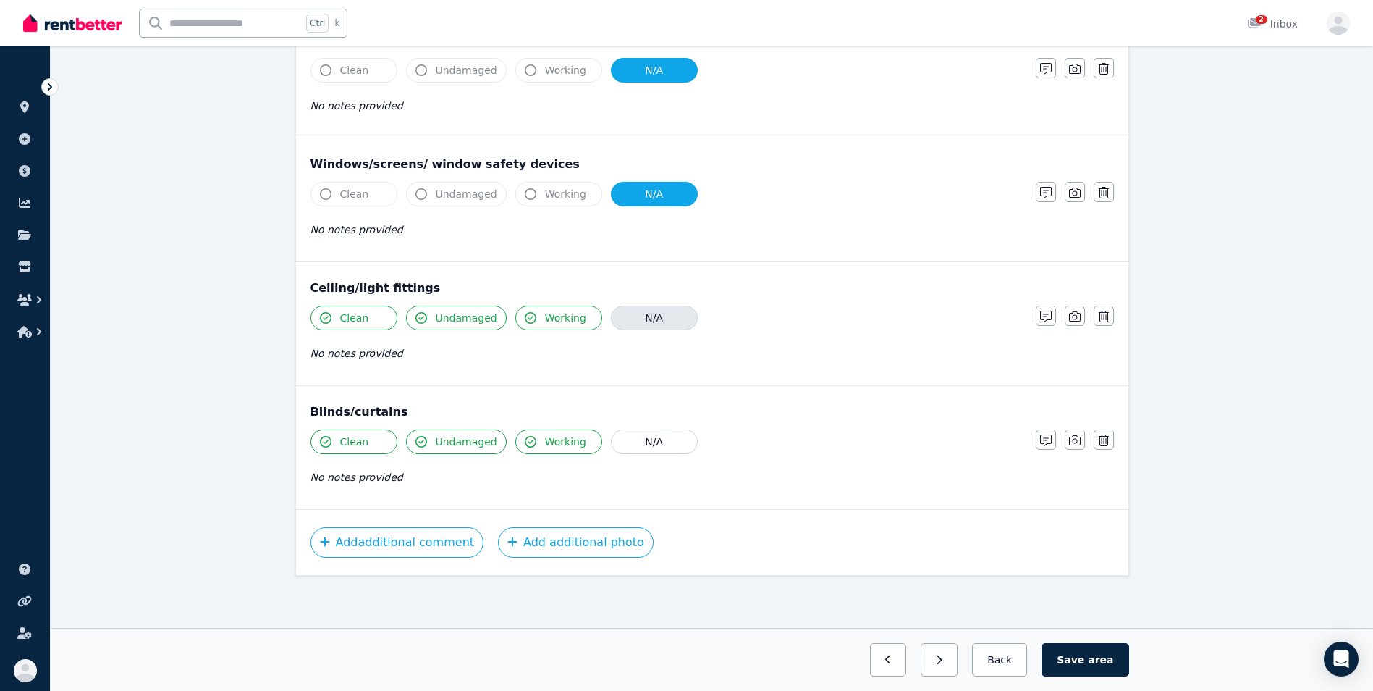
click at [643, 329] on button "N/A" at bounding box center [654, 317] width 87 height 25
click at [662, 444] on button "N/A" at bounding box center [654, 441] width 87 height 25
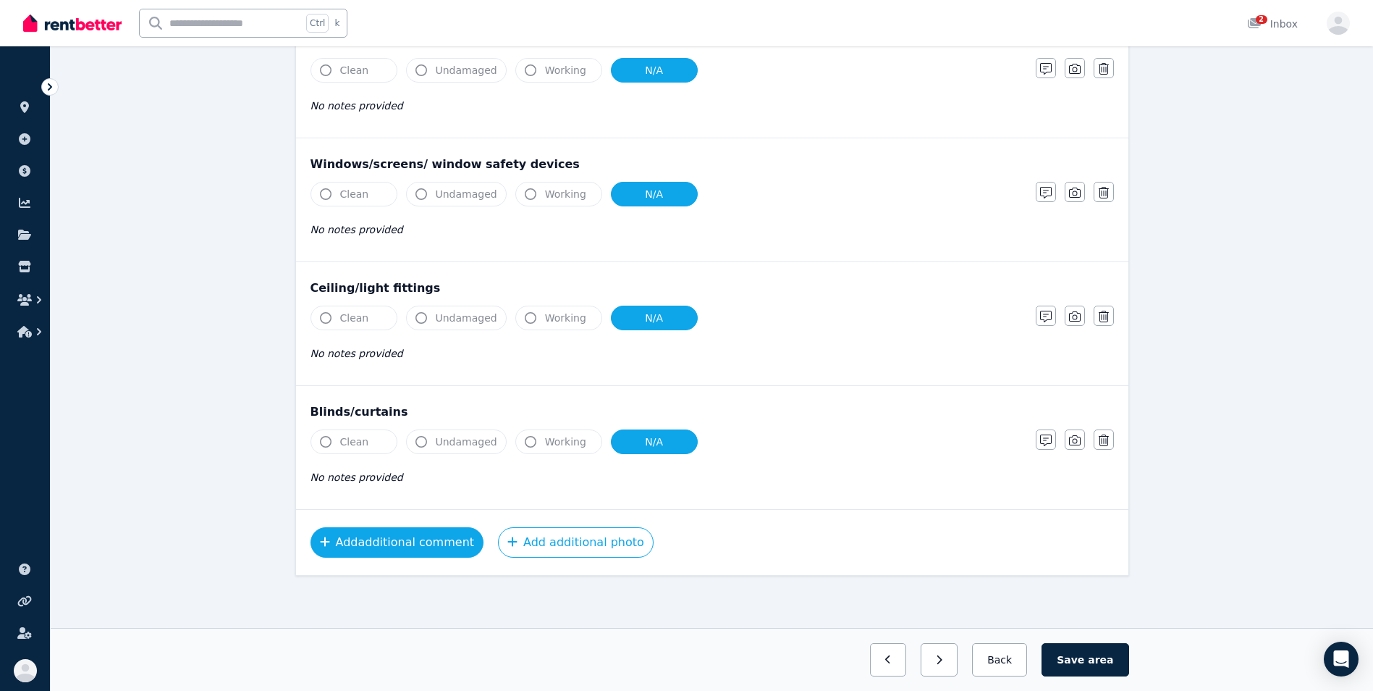
click at [450, 532] on button "Add additional comment" at bounding box center [398, 542] width 174 height 30
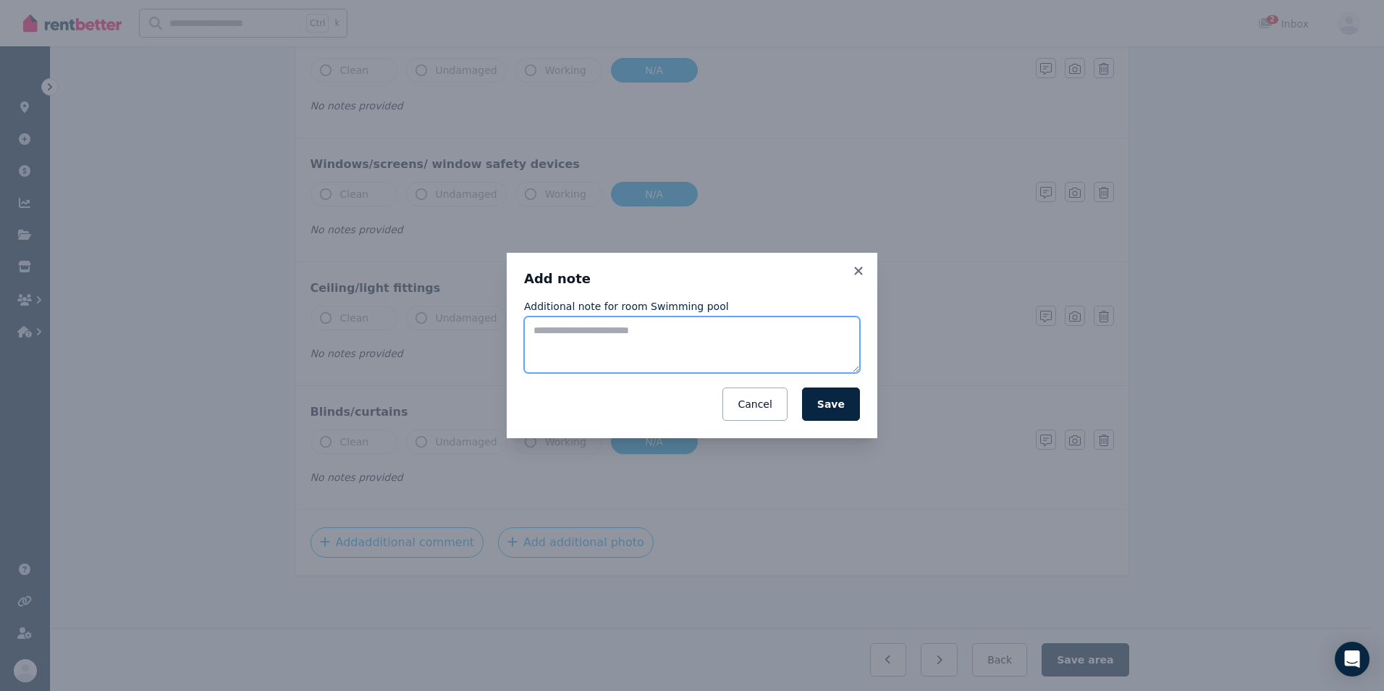
click at [558, 327] on textarea "Additional note for room Swimming pool" at bounding box center [692, 344] width 336 height 56
click at [636, 443] on div "**********" at bounding box center [692, 345] width 1384 height 691
click at [541, 329] on textarea "**********" at bounding box center [692, 344] width 336 height 56
click at [659, 323] on textarea "**********" at bounding box center [692, 344] width 336 height 56
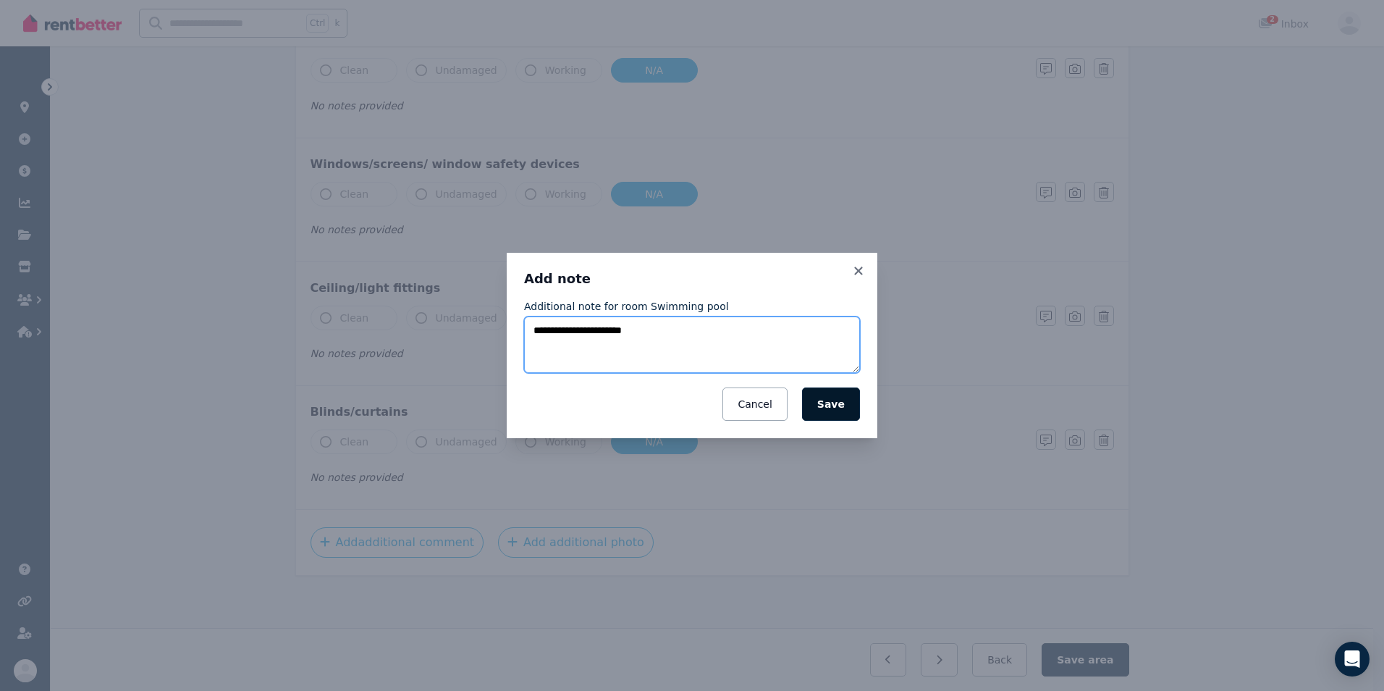
type textarea "**********"
click at [828, 410] on button "Save" at bounding box center [831, 403] width 58 height 33
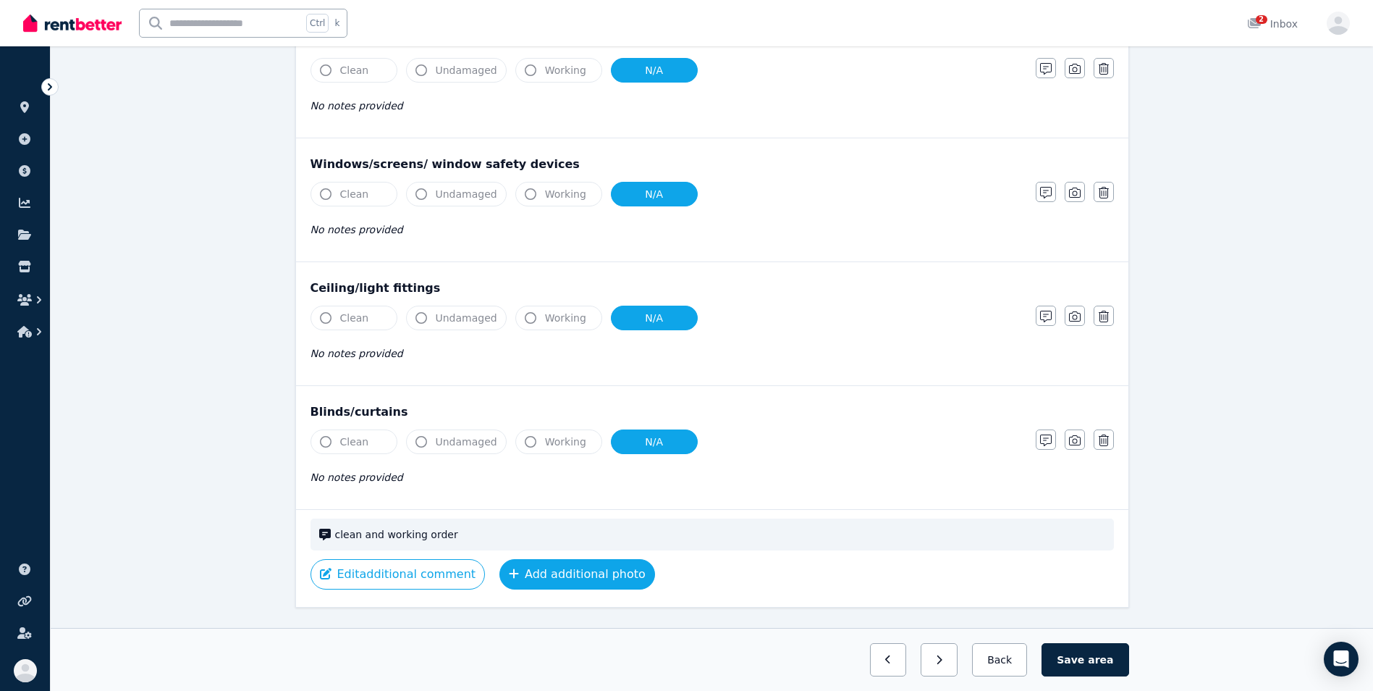
click at [575, 574] on button "Add additional photo" at bounding box center [577, 574] width 156 height 30
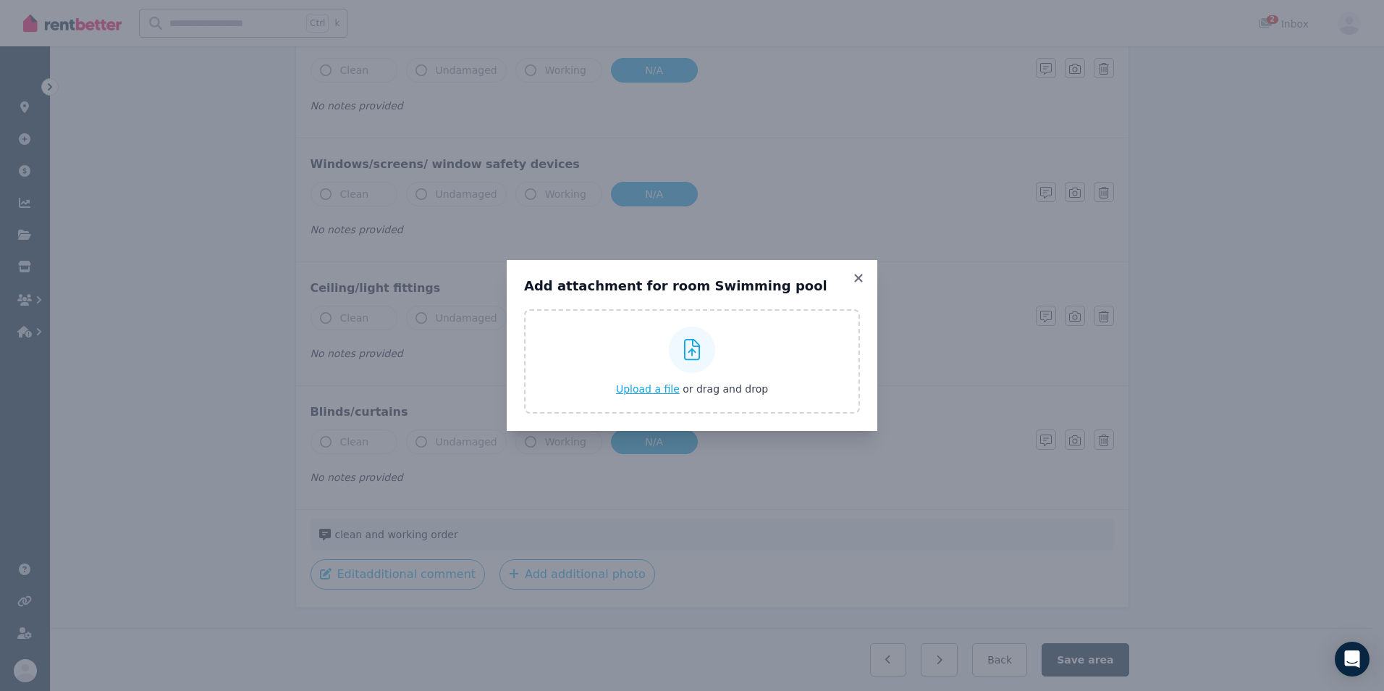
click at [647, 392] on span "Upload a file" at bounding box center [648, 389] width 64 height 12
click at [856, 278] on icon at bounding box center [858, 277] width 14 height 13
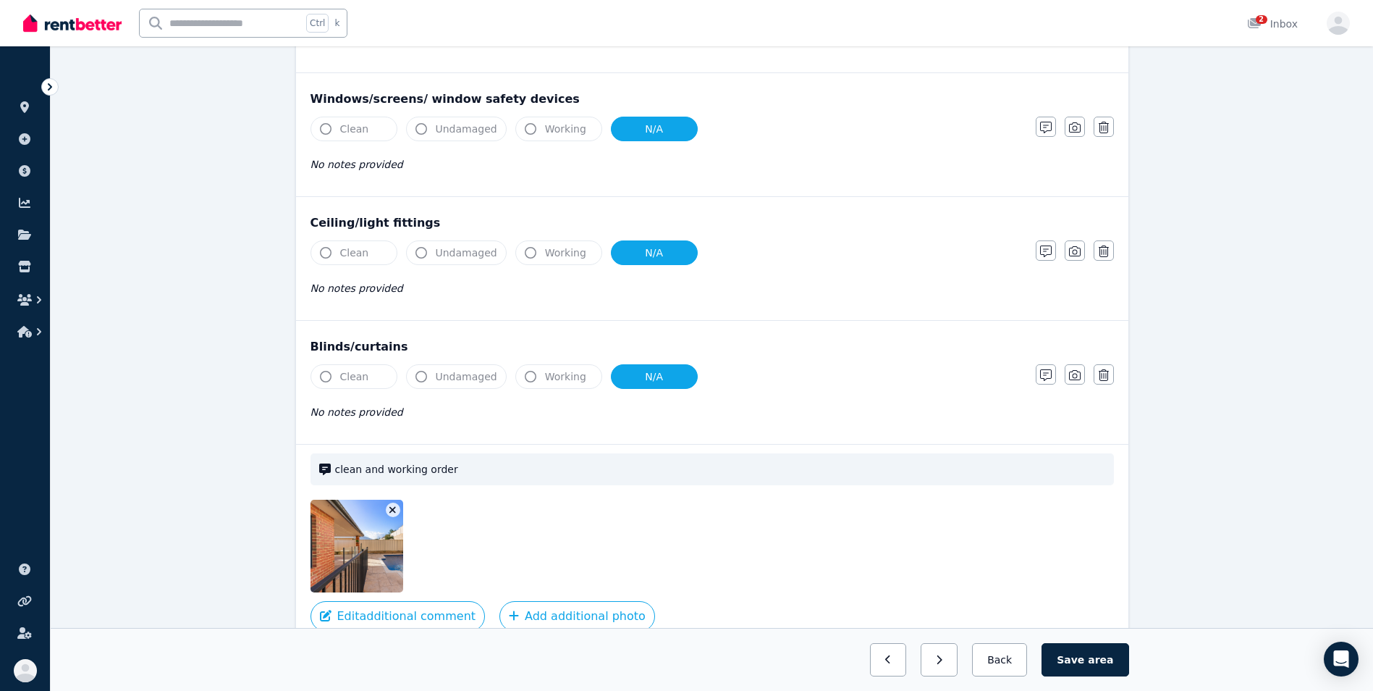
scroll to position [471, 0]
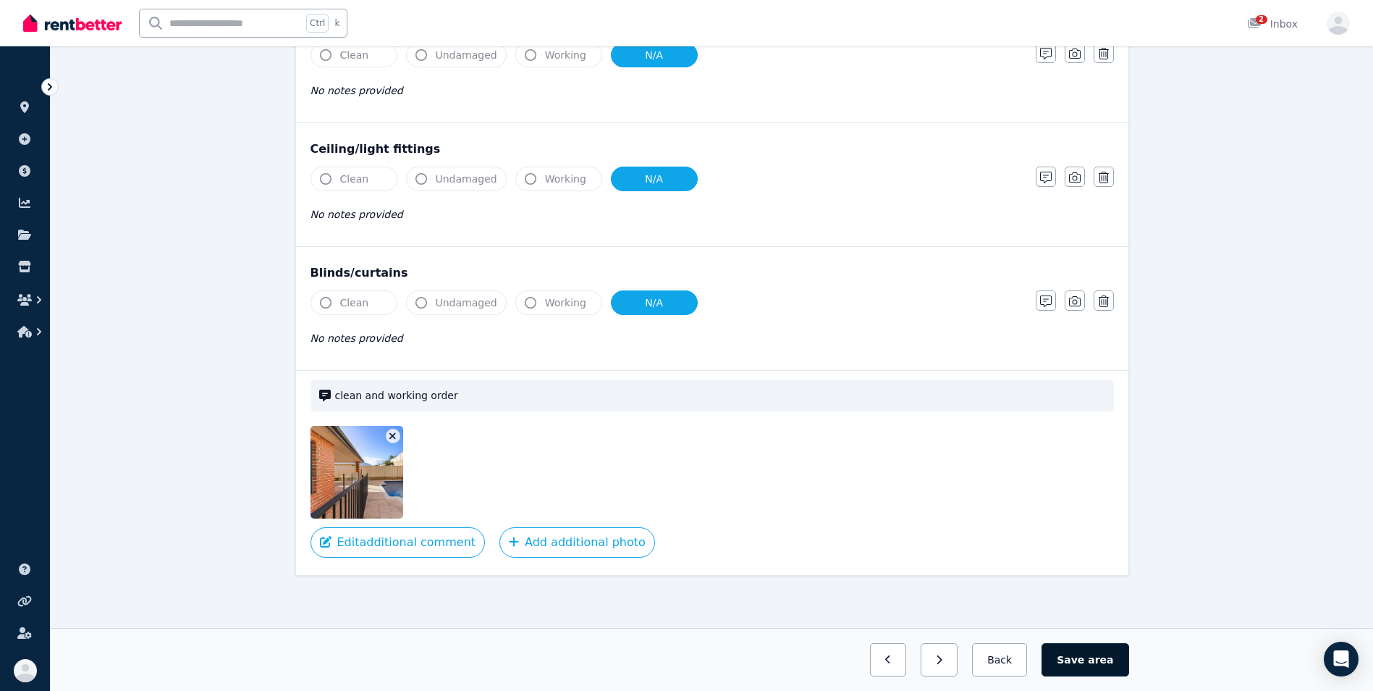
click at [1107, 659] on span "area" at bounding box center [1100, 659] width 25 height 14
click at [1016, 649] on button "Back" at bounding box center [999, 659] width 67 height 33
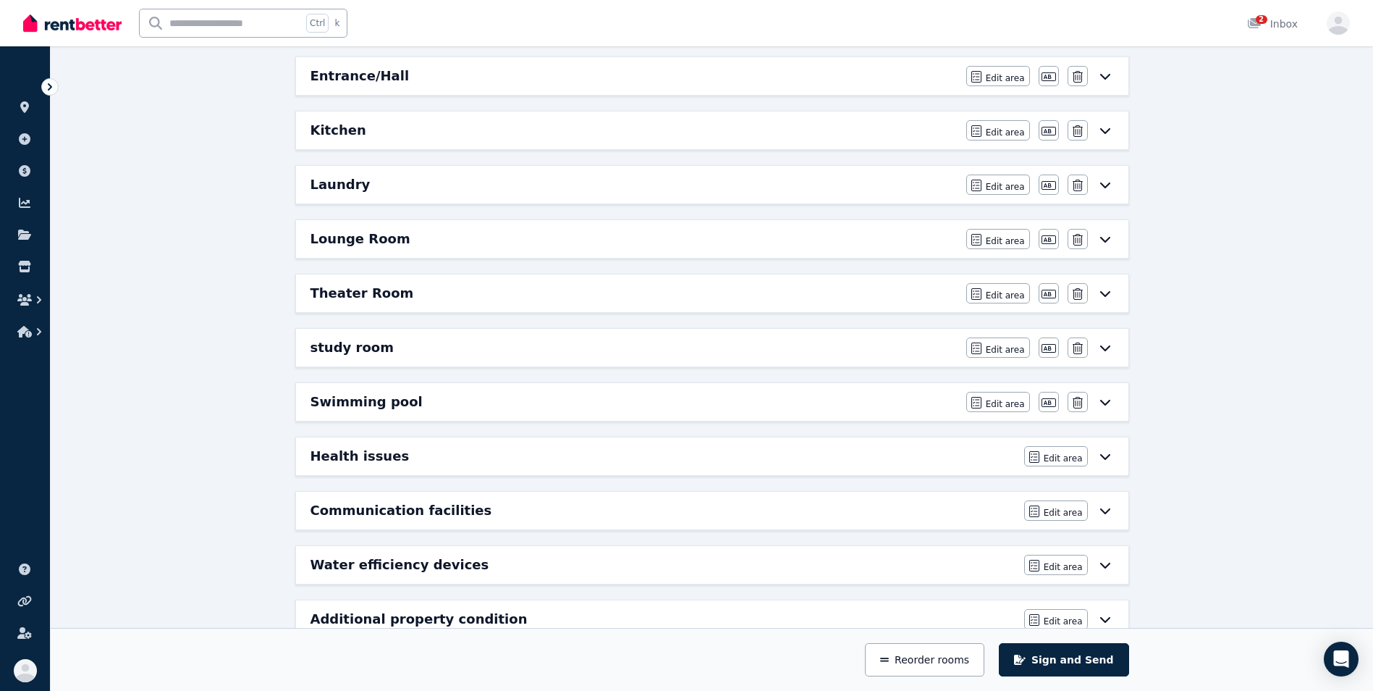
scroll to position [509, 0]
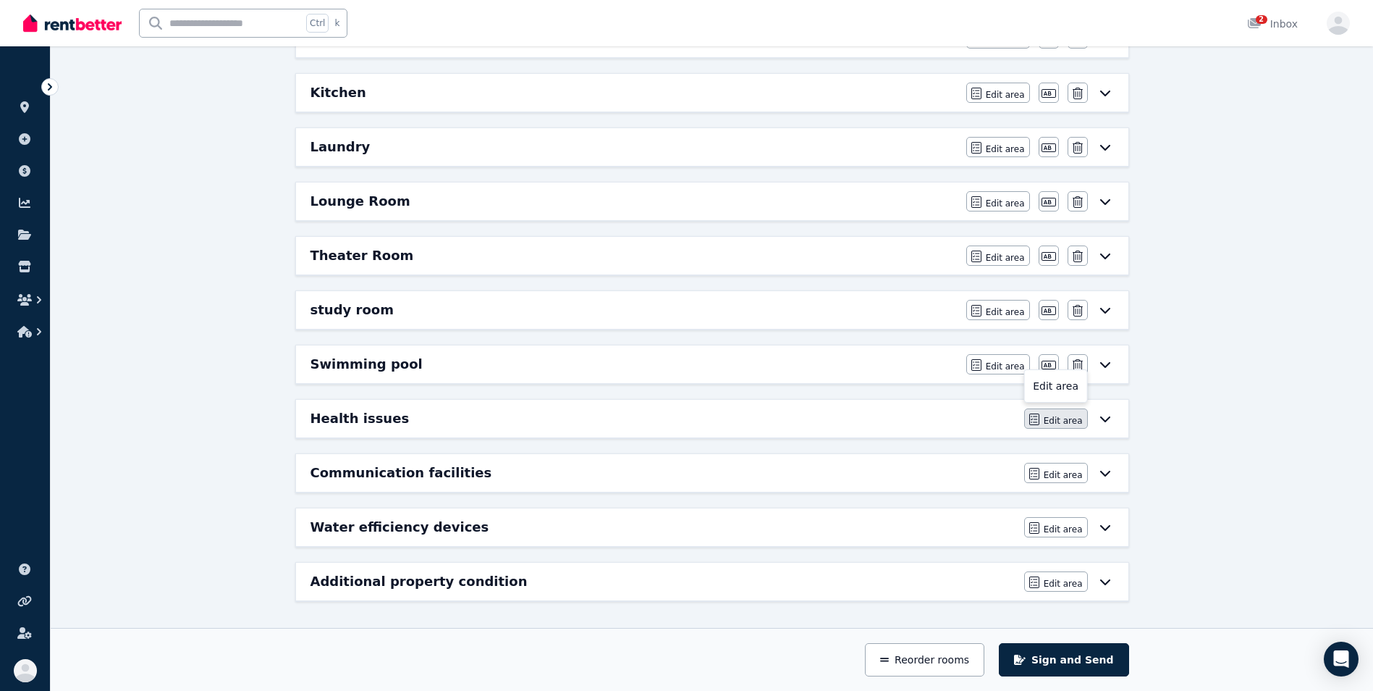
click at [1065, 415] on span "Edit area" at bounding box center [1063, 421] width 39 height 12
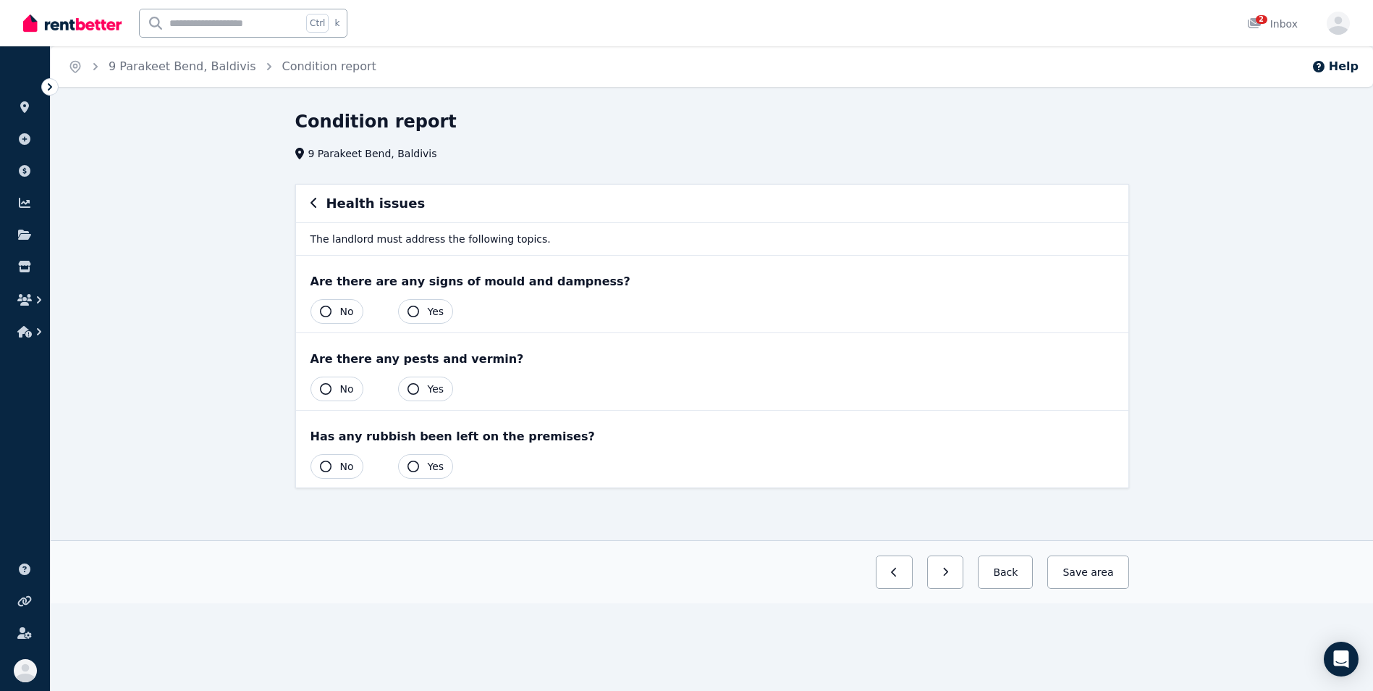
scroll to position [0, 0]
click at [1010, 570] on button "Back" at bounding box center [1011, 571] width 55 height 33
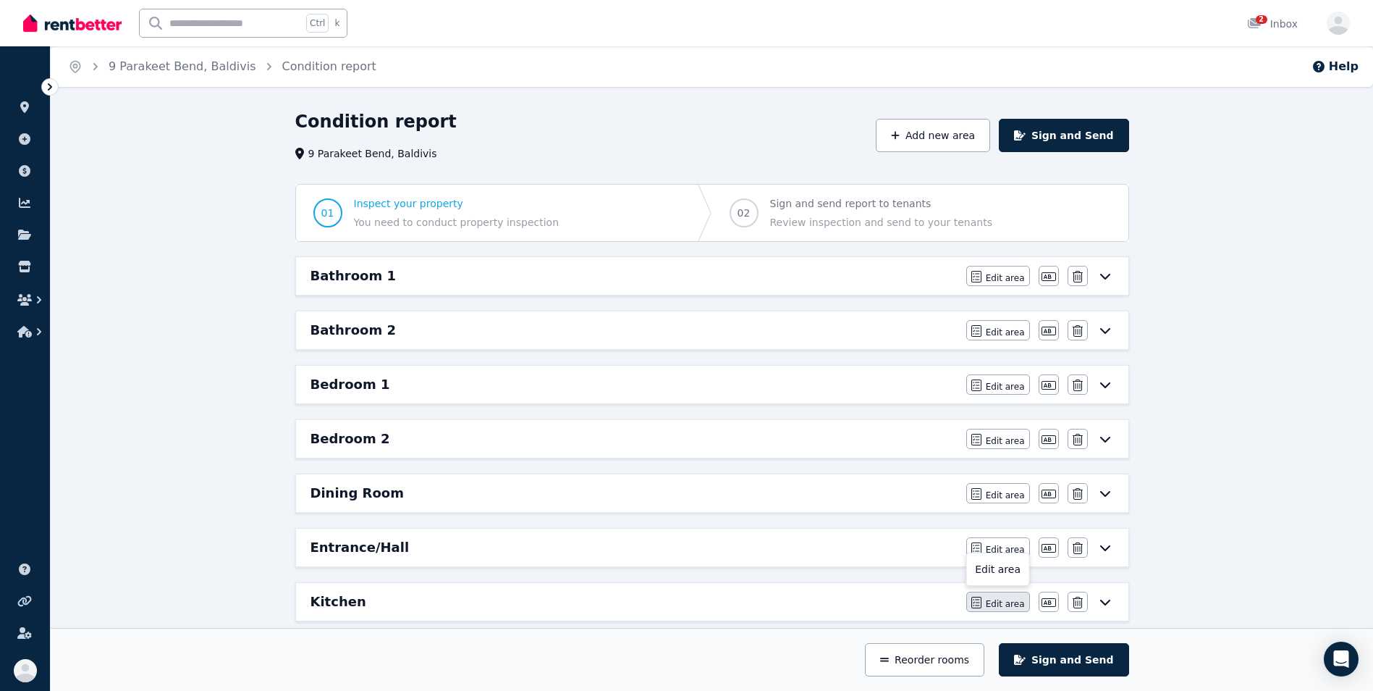
click at [999, 604] on span "Edit area" at bounding box center [1005, 604] width 39 height 12
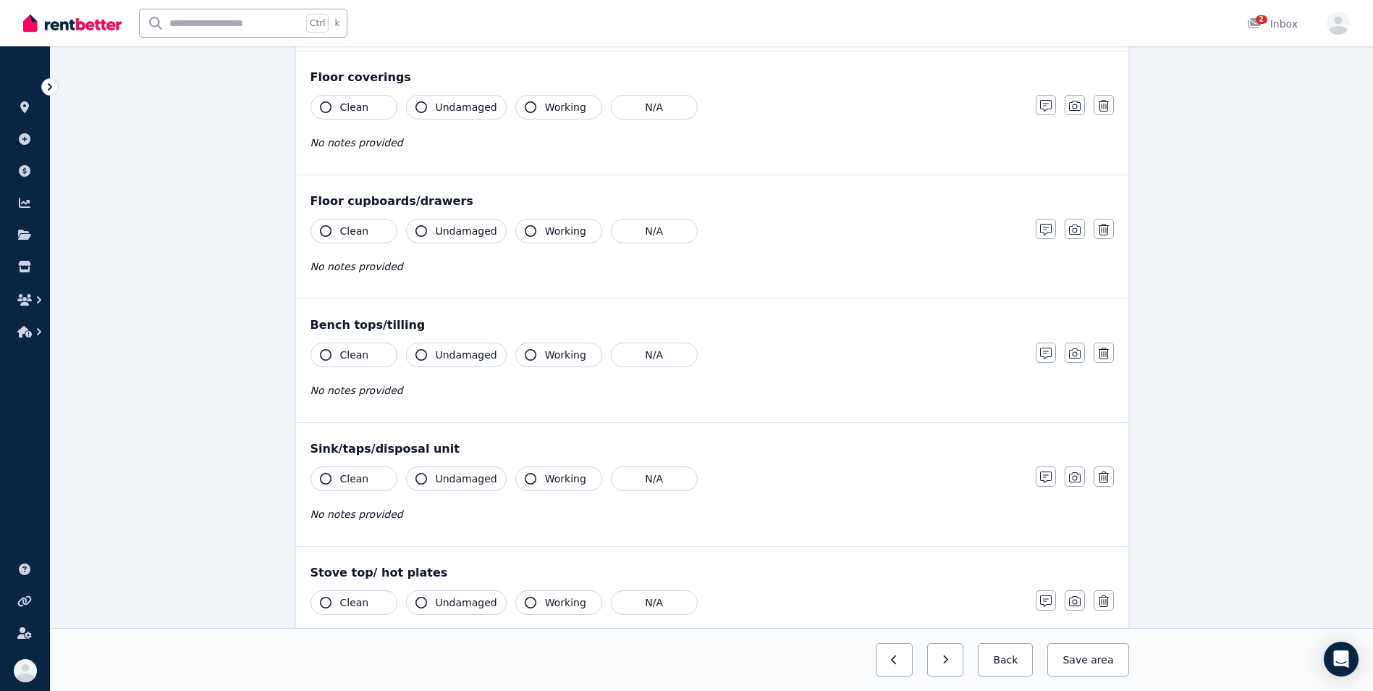
scroll to position [1055, 0]
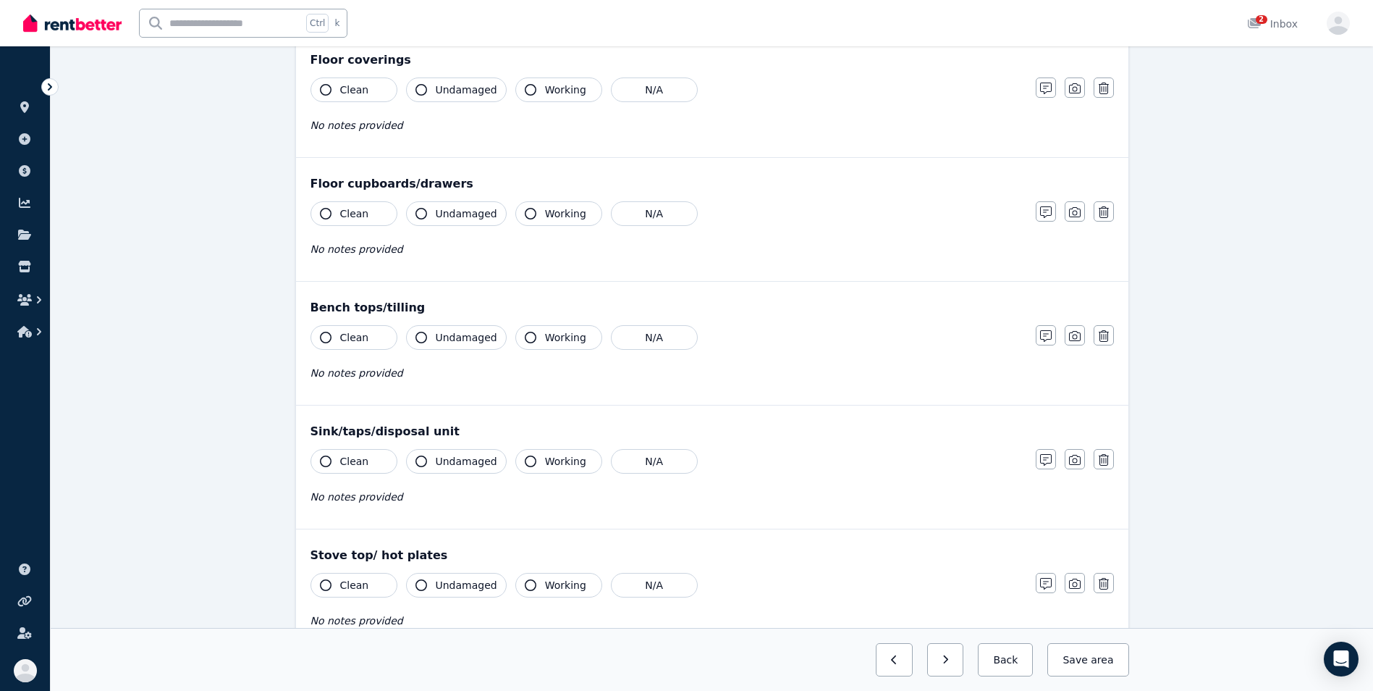
click at [326, 95] on icon "button" at bounding box center [326, 90] width 12 height 12
click at [429, 95] on button "Undamaged" at bounding box center [456, 89] width 101 height 25
click at [322, 214] on icon "button" at bounding box center [326, 214] width 12 height 12
click at [426, 211] on icon "button" at bounding box center [421, 214] width 12 height 12
click at [525, 216] on icon "button" at bounding box center [531, 214] width 12 height 12
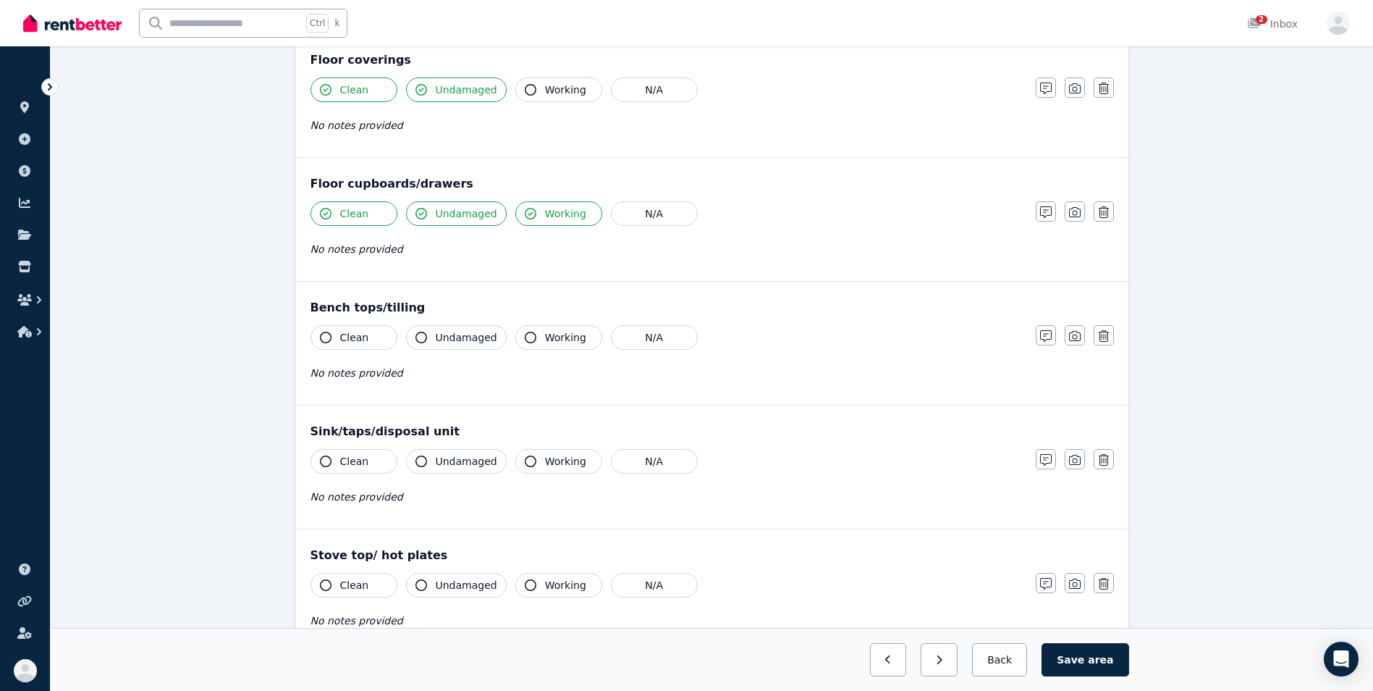
click at [324, 333] on icon "button" at bounding box center [326, 338] width 12 height 12
click at [419, 347] on button "Undamaged" at bounding box center [456, 337] width 101 height 25
click at [523, 343] on button "Working" at bounding box center [558, 337] width 87 height 25
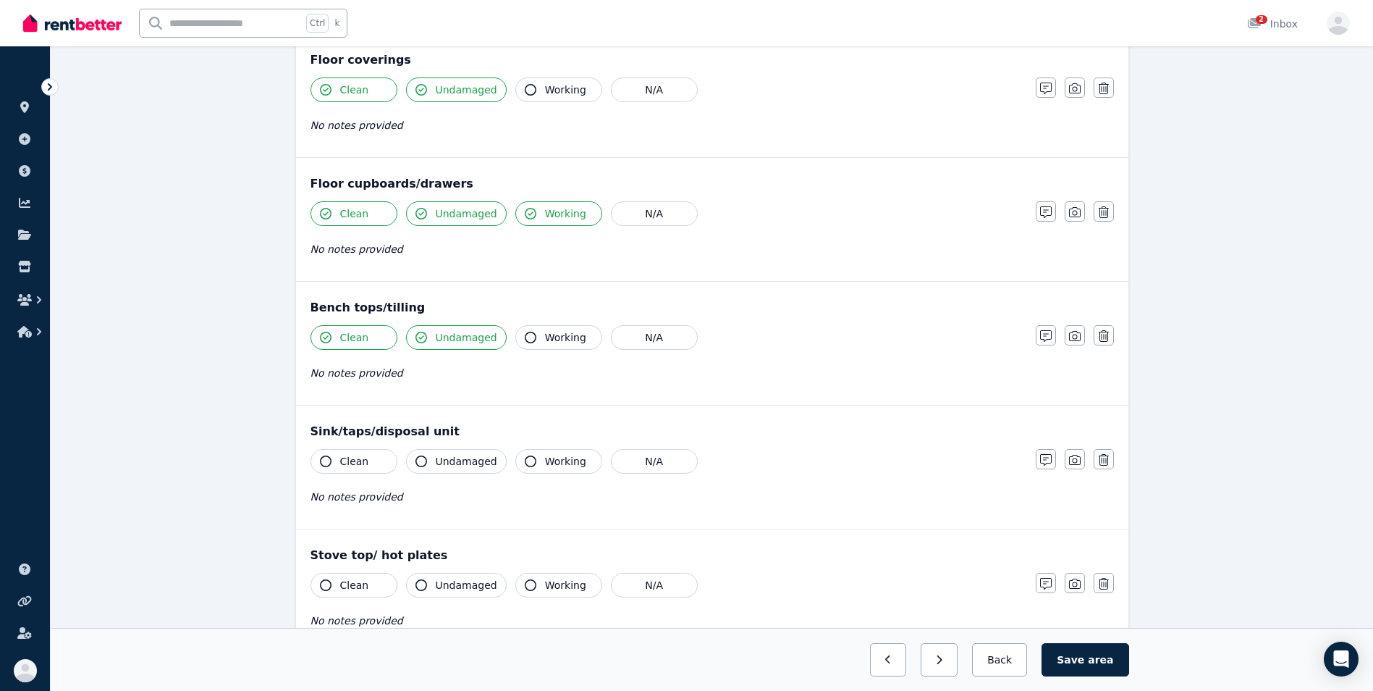
click at [327, 457] on icon "button" at bounding box center [326, 461] width 12 height 12
click at [417, 465] on icon "button" at bounding box center [421, 461] width 12 height 12
click at [525, 464] on icon "button" at bounding box center [531, 461] width 12 height 12
click at [326, 583] on icon "button" at bounding box center [326, 585] width 12 height 12
click at [415, 586] on icon "button" at bounding box center [421, 585] width 12 height 12
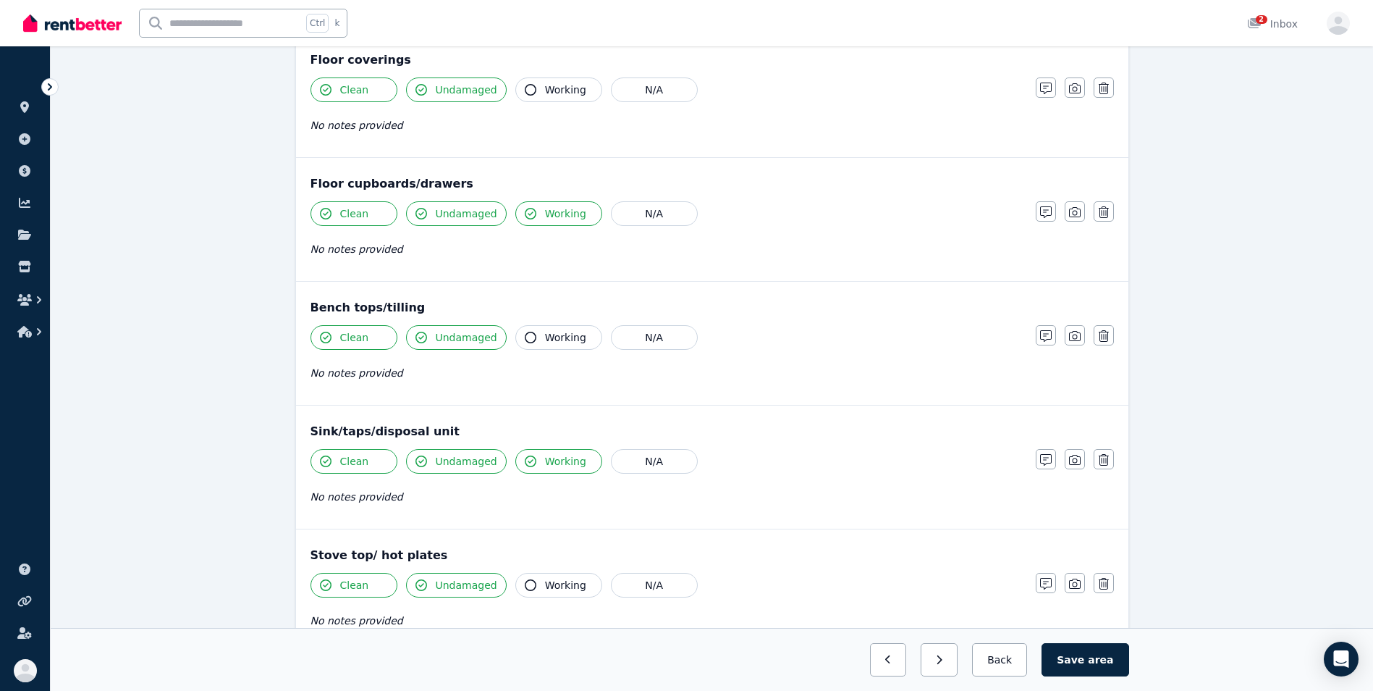
click at [526, 591] on button "Working" at bounding box center [558, 585] width 87 height 25
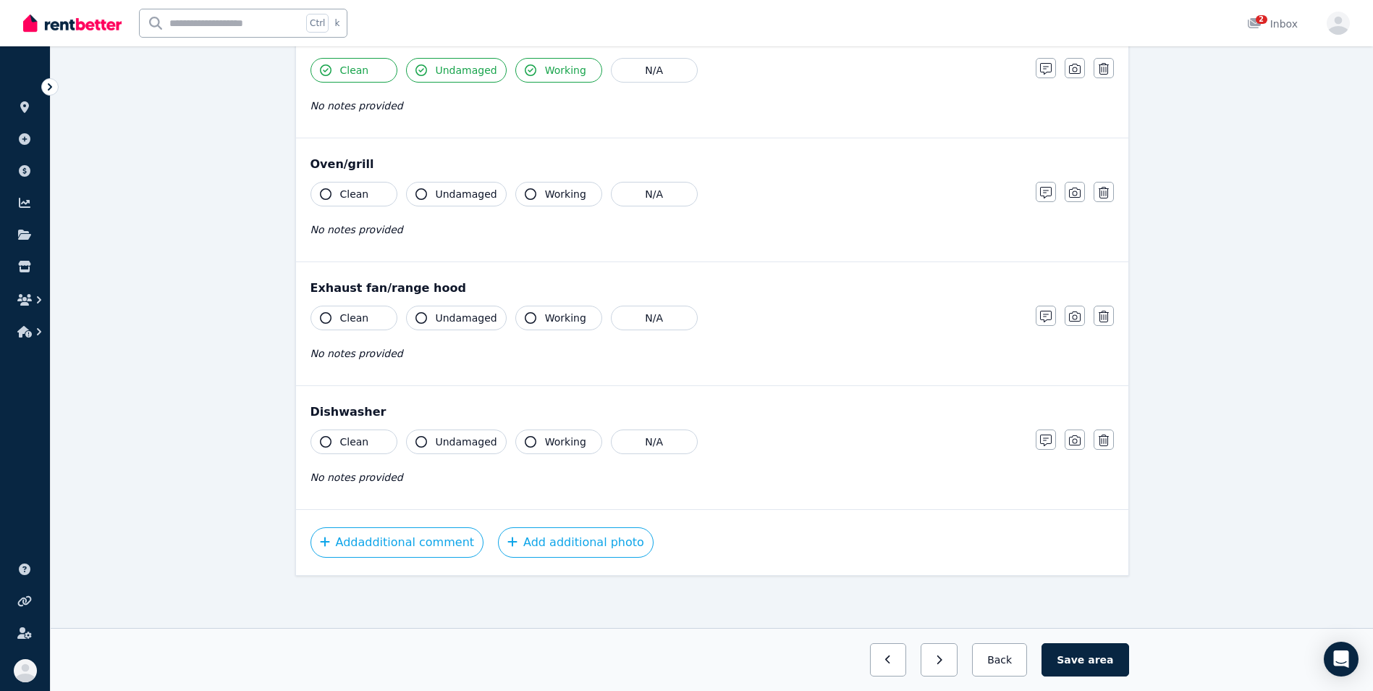
click at [334, 196] on button "Clean" at bounding box center [354, 194] width 87 height 25
click at [427, 208] on div "Clean Undamaged Working N/A No notes provided" at bounding box center [666, 217] width 711 height 71
click at [422, 196] on icon "button" at bounding box center [421, 194] width 12 height 12
click at [525, 194] on icon "button" at bounding box center [531, 194] width 12 height 12
click at [320, 318] on icon "button" at bounding box center [326, 318] width 12 height 12
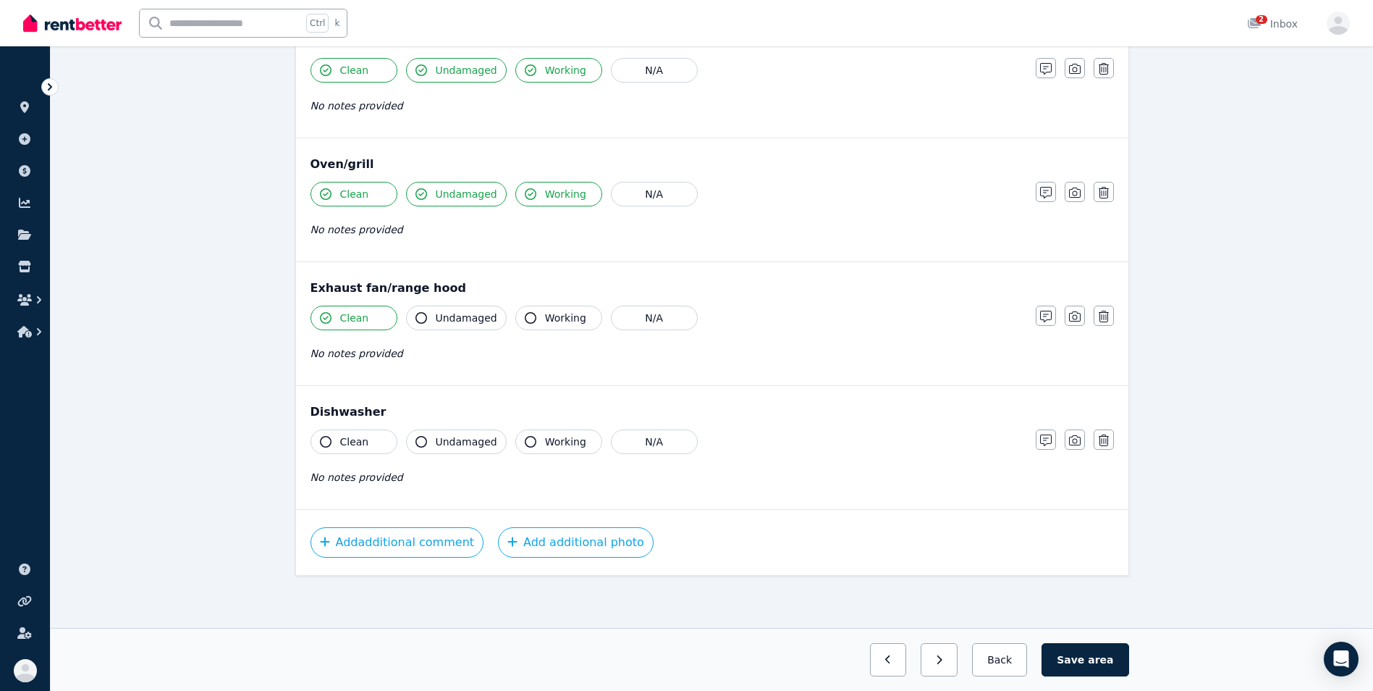
click at [423, 313] on icon "button" at bounding box center [421, 318] width 12 height 12
click at [516, 316] on button "Working" at bounding box center [558, 317] width 87 height 25
click at [320, 438] on button "Clean" at bounding box center [354, 441] width 87 height 25
click at [419, 441] on icon "button" at bounding box center [421, 442] width 12 height 12
click at [525, 439] on icon "button" at bounding box center [531, 442] width 12 height 12
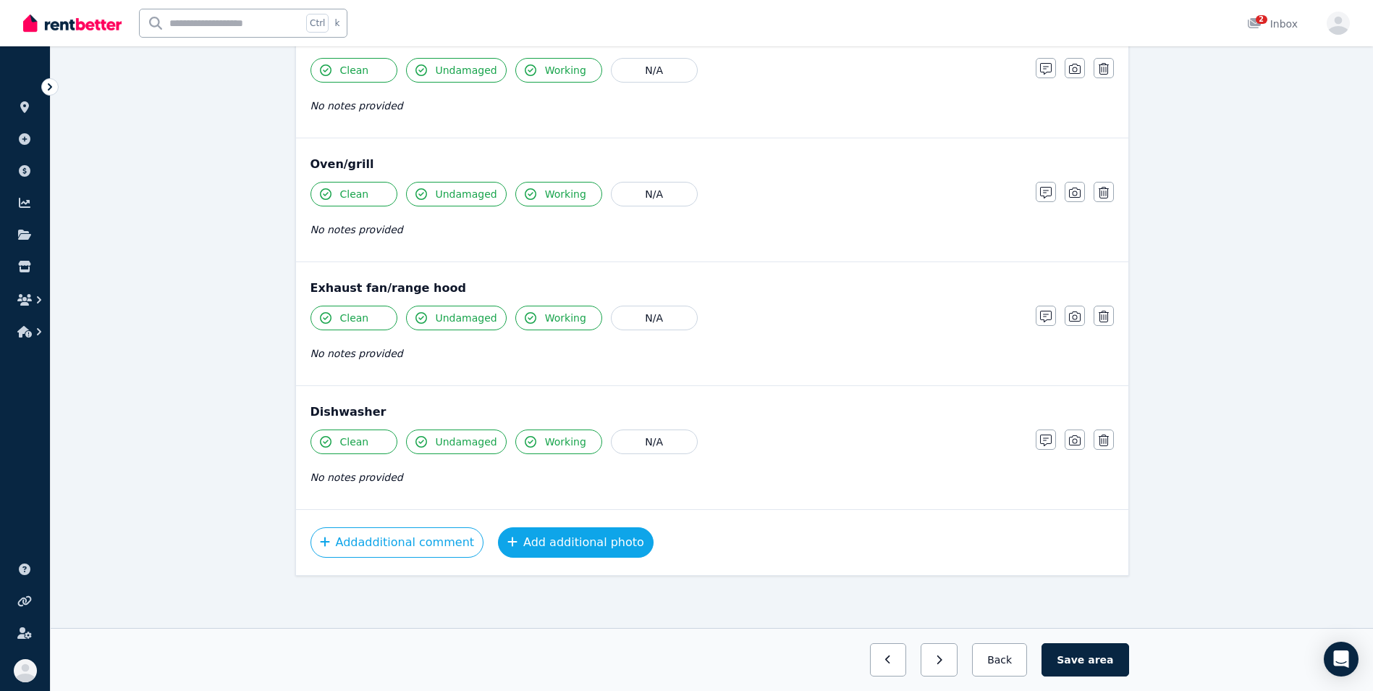
click at [588, 539] on button "Add additional photo" at bounding box center [576, 542] width 156 height 30
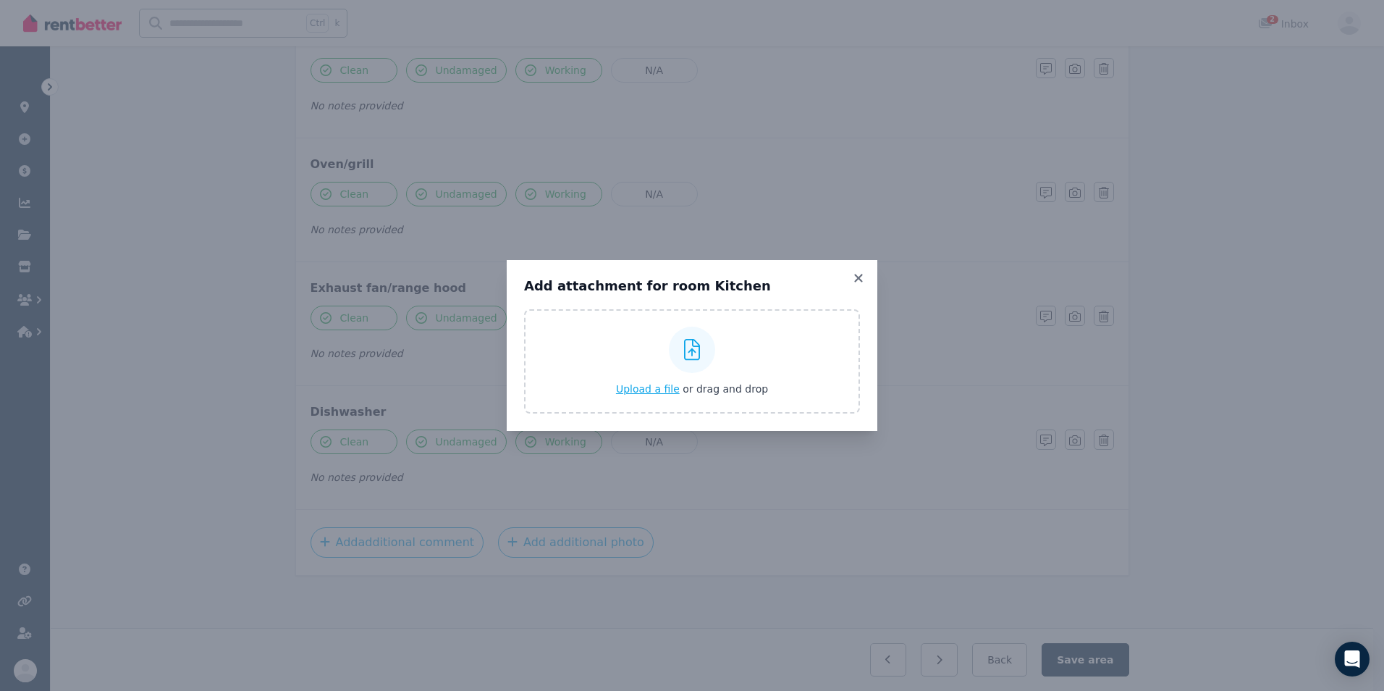
click at [652, 391] on span "Upload a file" at bounding box center [648, 389] width 64 height 12
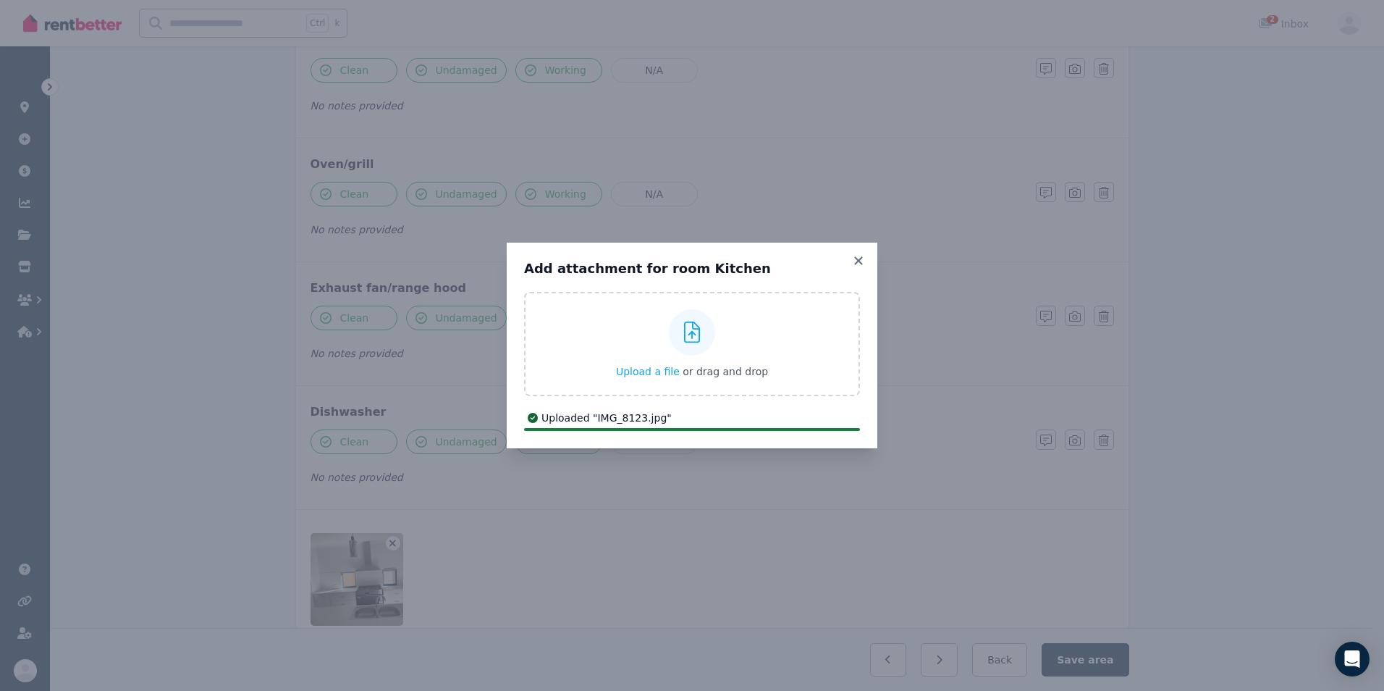
click at [1350, 473] on div "Add attachment for room Kitchen Upload a file or drag and drop Uploaded " IMG_8…" at bounding box center [692, 345] width 1384 height 691
click at [858, 259] on icon at bounding box center [858, 260] width 8 height 8
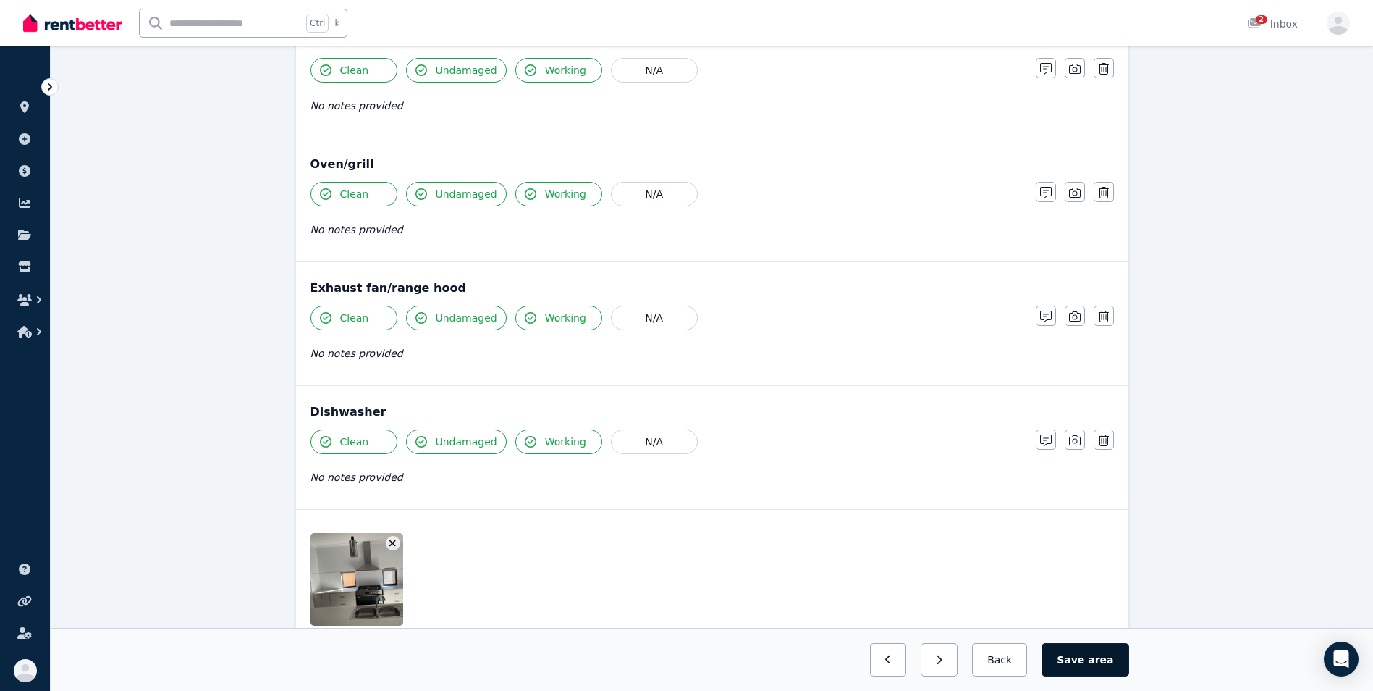
click at [1086, 657] on button "Save area" at bounding box center [1085, 659] width 87 height 33
click at [1013, 661] on button "Back" at bounding box center [999, 659] width 67 height 33
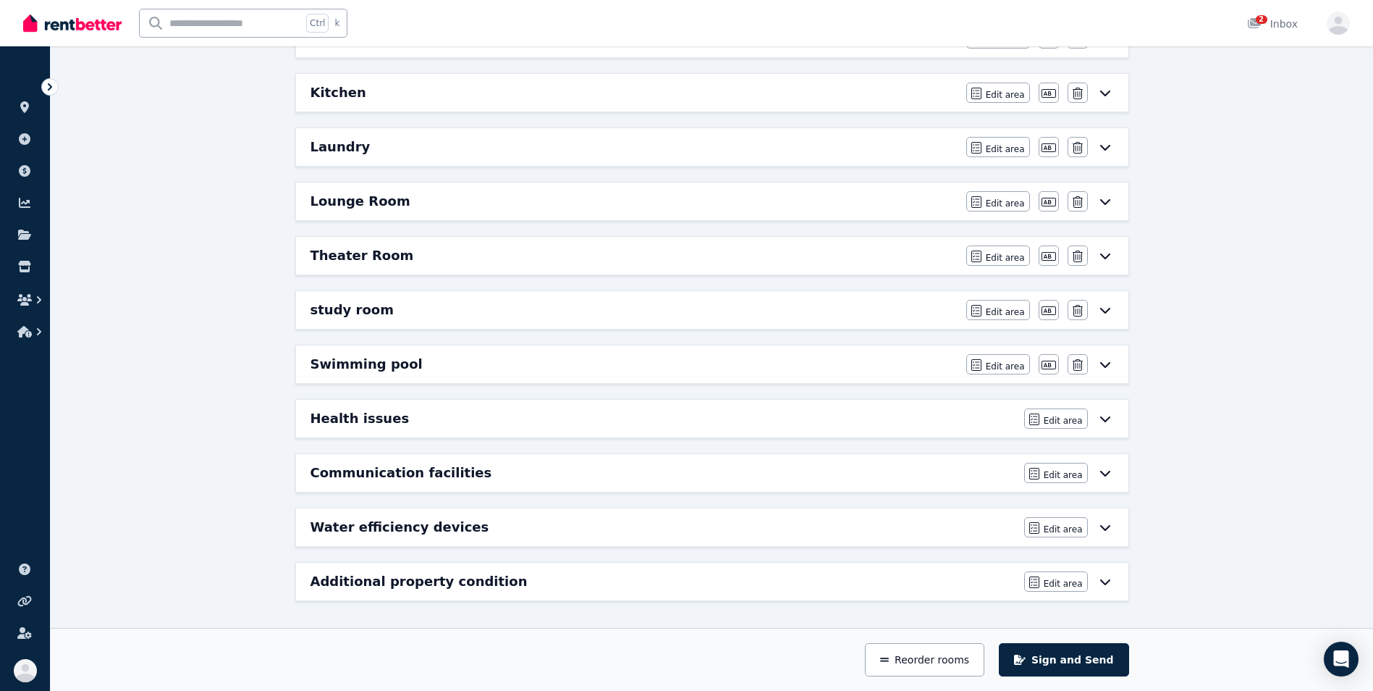
scroll to position [0, 0]
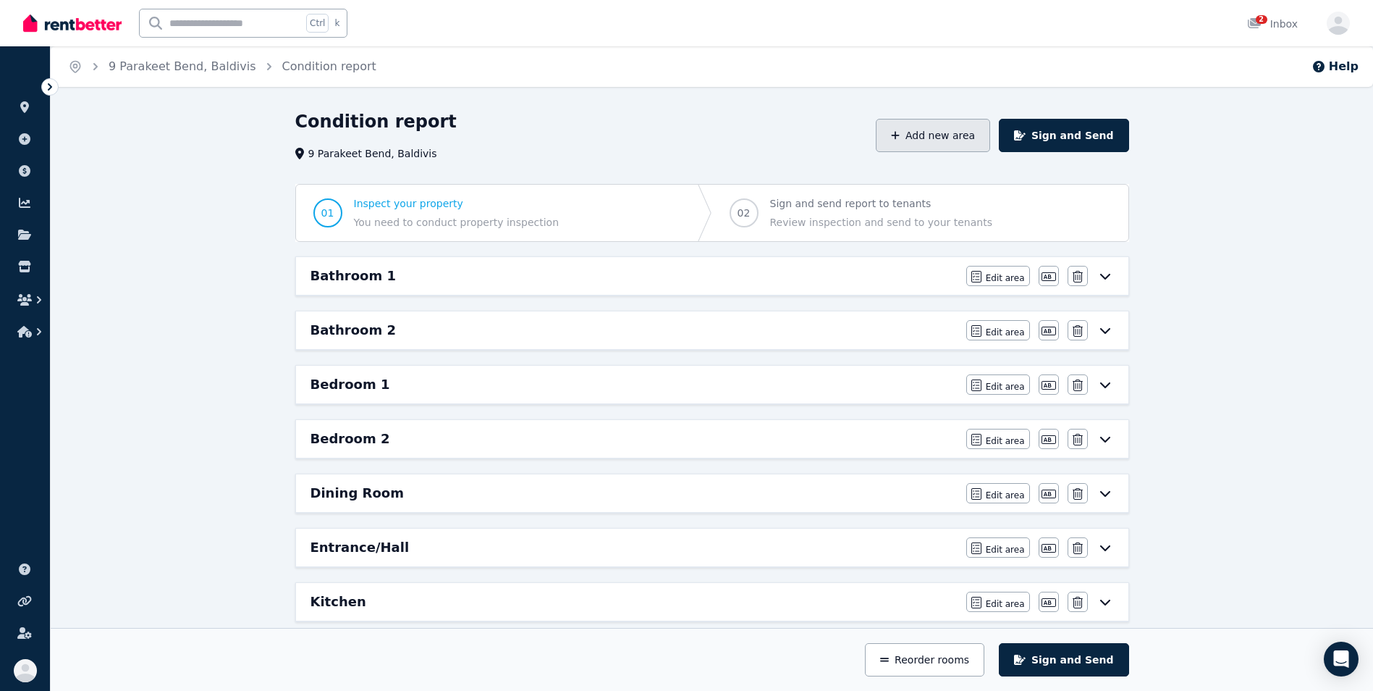
click at [927, 136] on button "Add new area" at bounding box center [933, 135] width 114 height 33
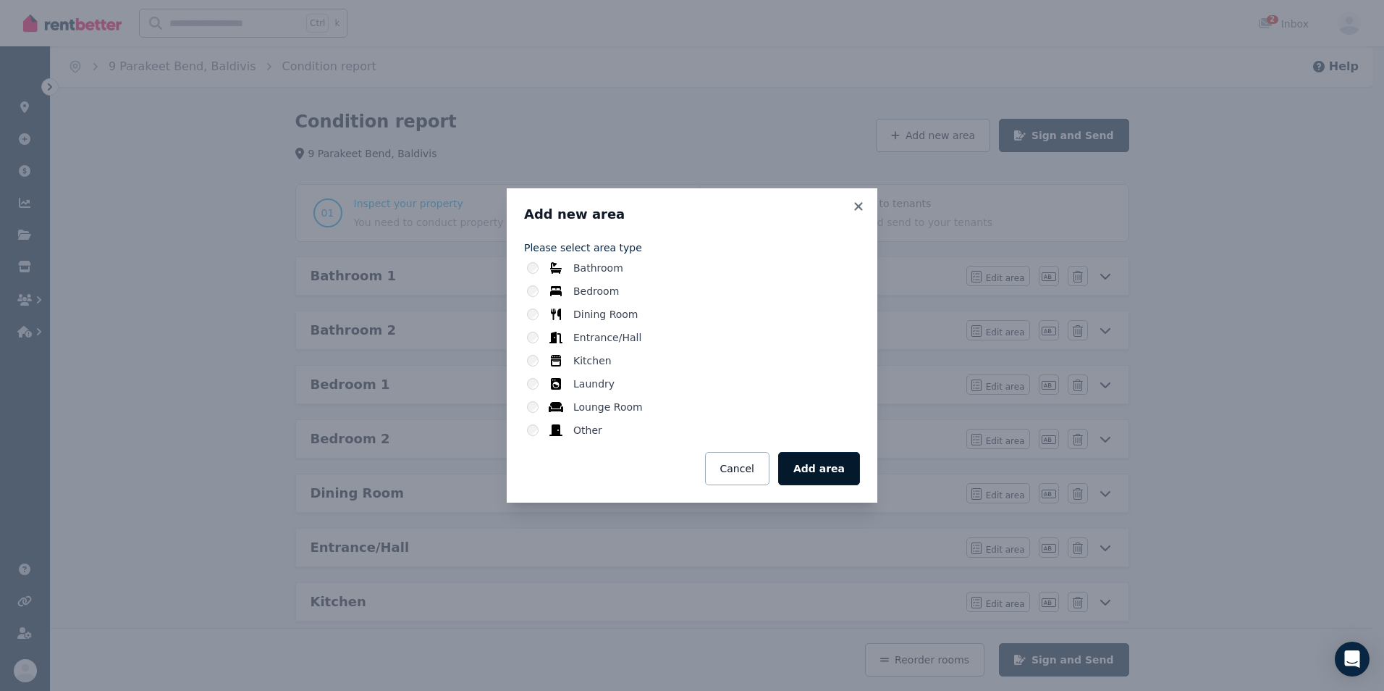
click at [824, 470] on button "Add area" at bounding box center [819, 468] width 82 height 33
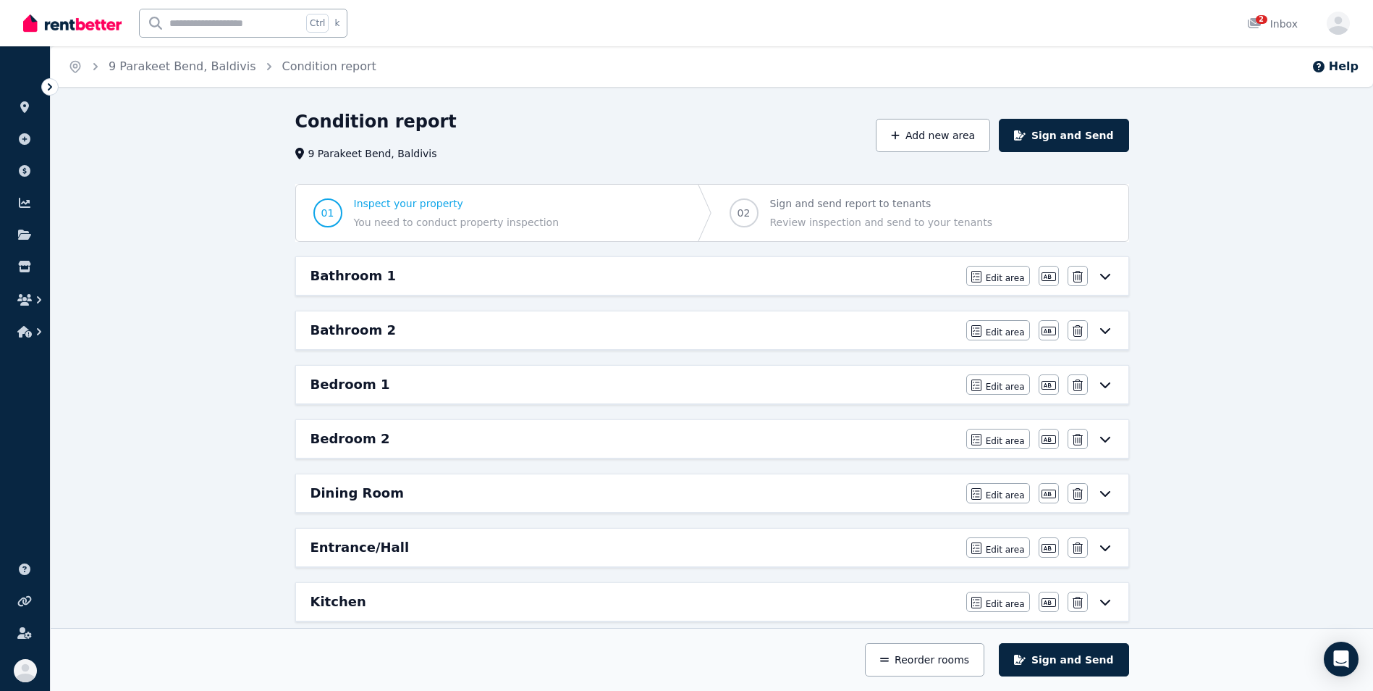
scroll to position [563, 0]
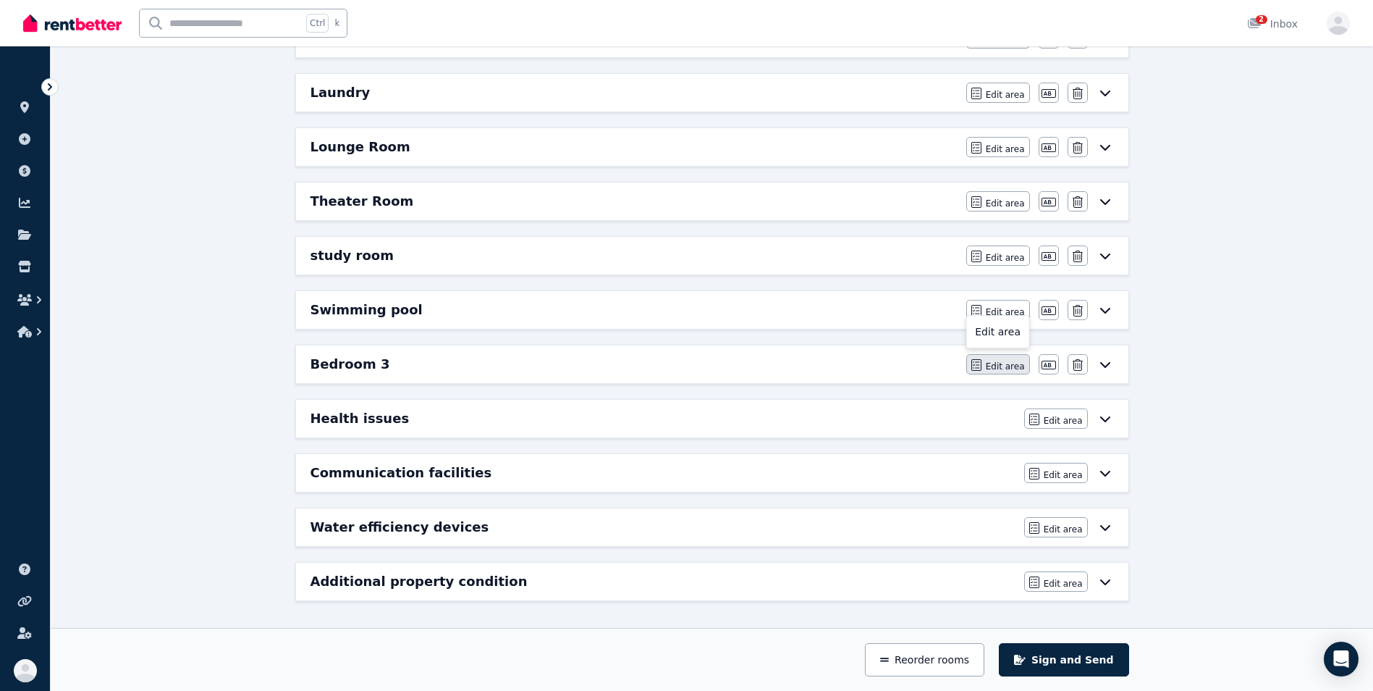
click at [1003, 363] on span "Edit area" at bounding box center [1005, 366] width 39 height 12
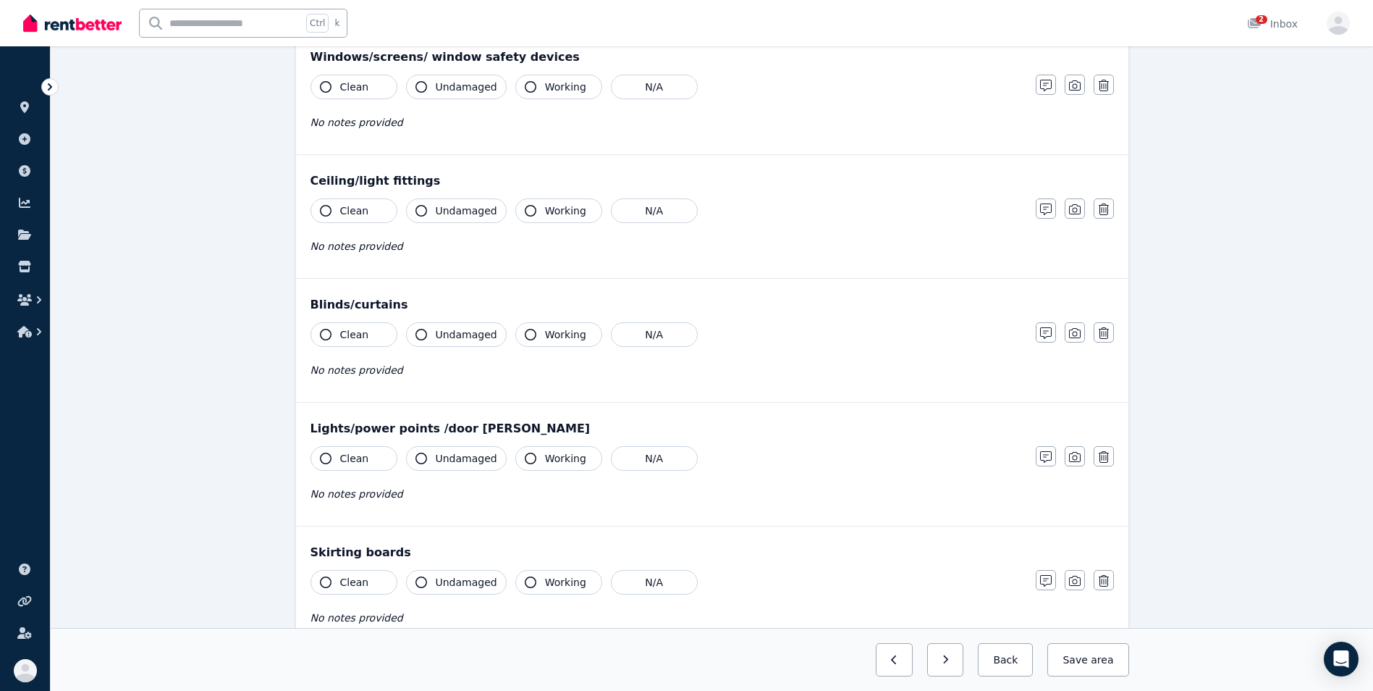
scroll to position [0, 0]
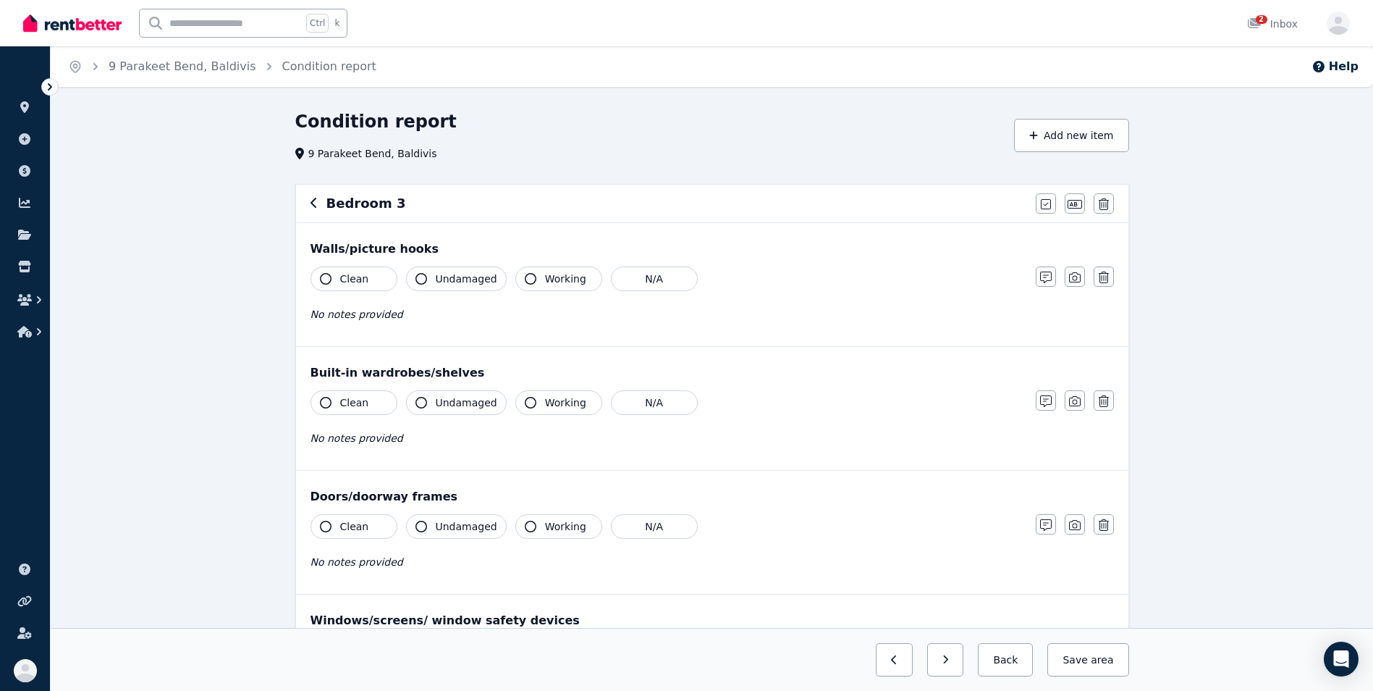
click at [326, 283] on icon "button" at bounding box center [326, 279] width 12 height 12
click at [417, 281] on icon "button" at bounding box center [421, 279] width 12 height 12
click at [319, 407] on button "Clean" at bounding box center [354, 402] width 87 height 25
click at [423, 404] on icon "button" at bounding box center [421, 403] width 12 height 12
click at [515, 405] on button "Working" at bounding box center [558, 402] width 87 height 25
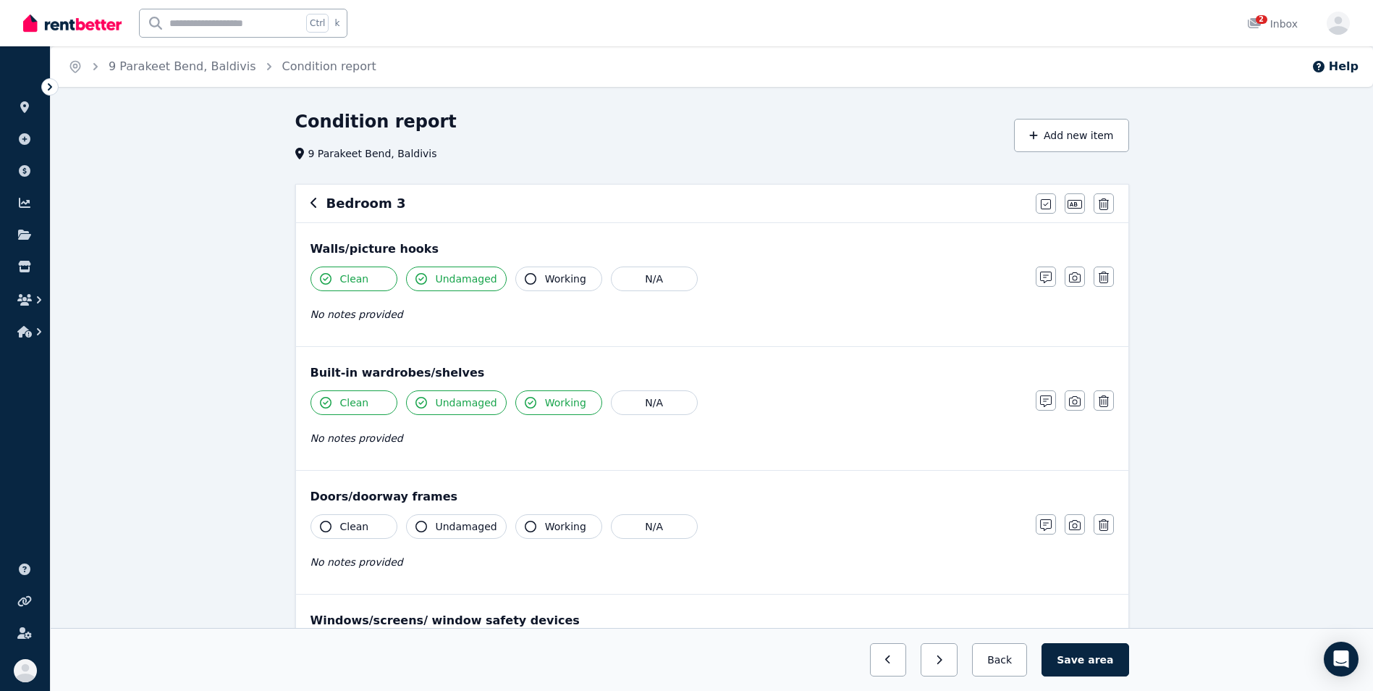
click at [329, 527] on icon "button" at bounding box center [326, 526] width 12 height 12
click at [426, 530] on icon "button" at bounding box center [421, 526] width 12 height 12
click at [525, 531] on icon "button" at bounding box center [531, 526] width 12 height 12
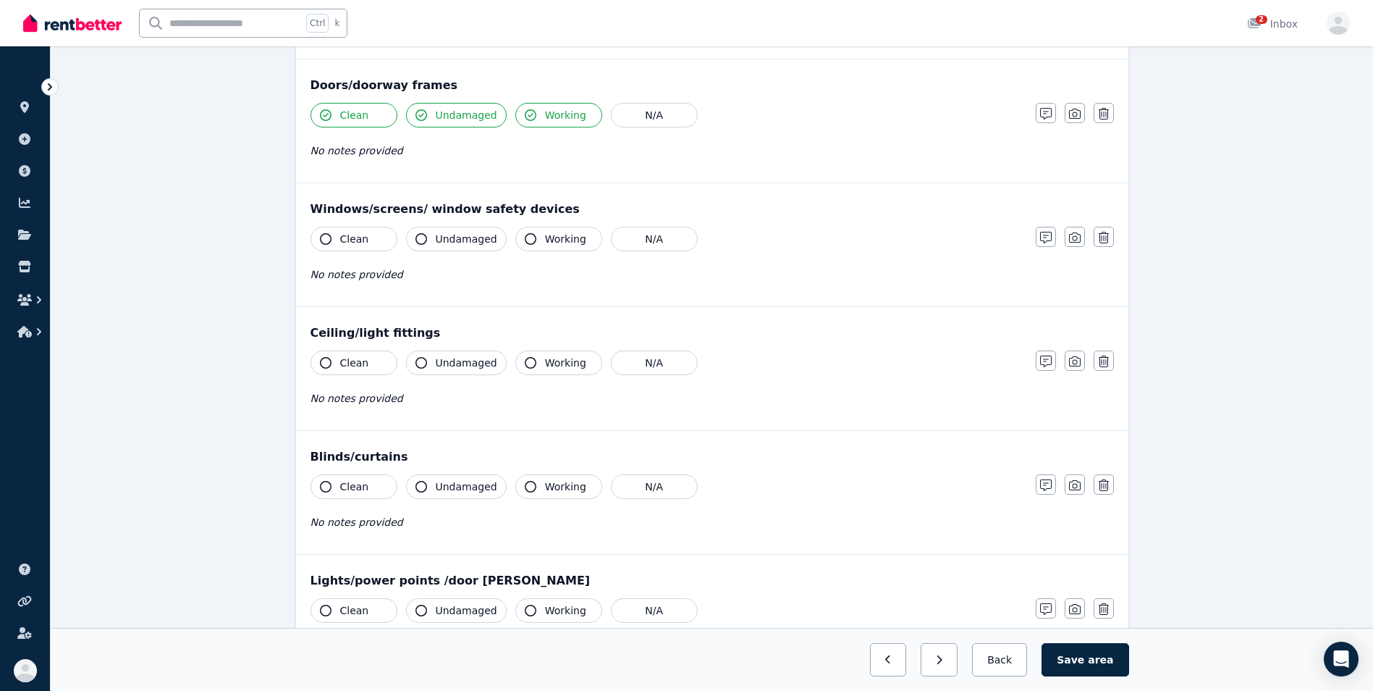
scroll to position [407, 0]
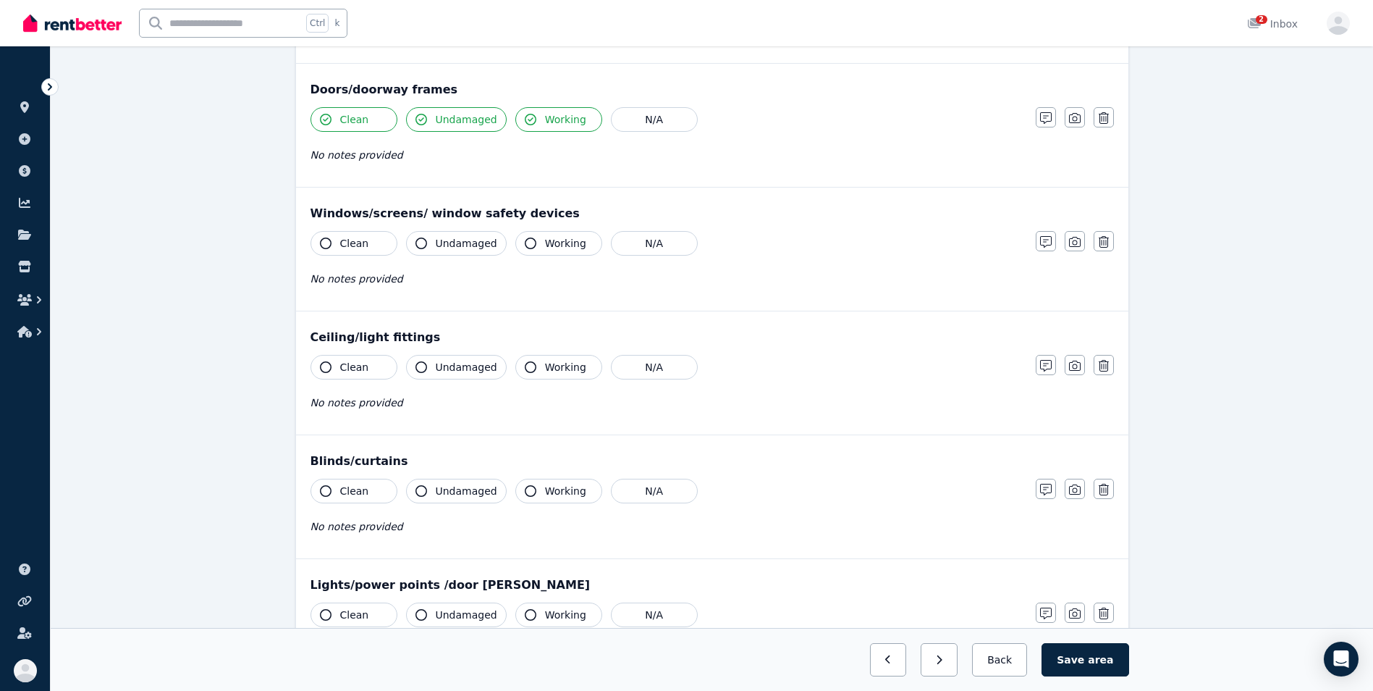
click at [324, 243] on icon "button" at bounding box center [326, 243] width 12 height 12
click at [423, 241] on icon "button" at bounding box center [421, 243] width 12 height 12
click at [525, 248] on icon "button" at bounding box center [531, 243] width 12 height 12
click at [333, 364] on button "Clean" at bounding box center [354, 367] width 87 height 25
click at [417, 374] on button "Undamaged" at bounding box center [456, 367] width 101 height 25
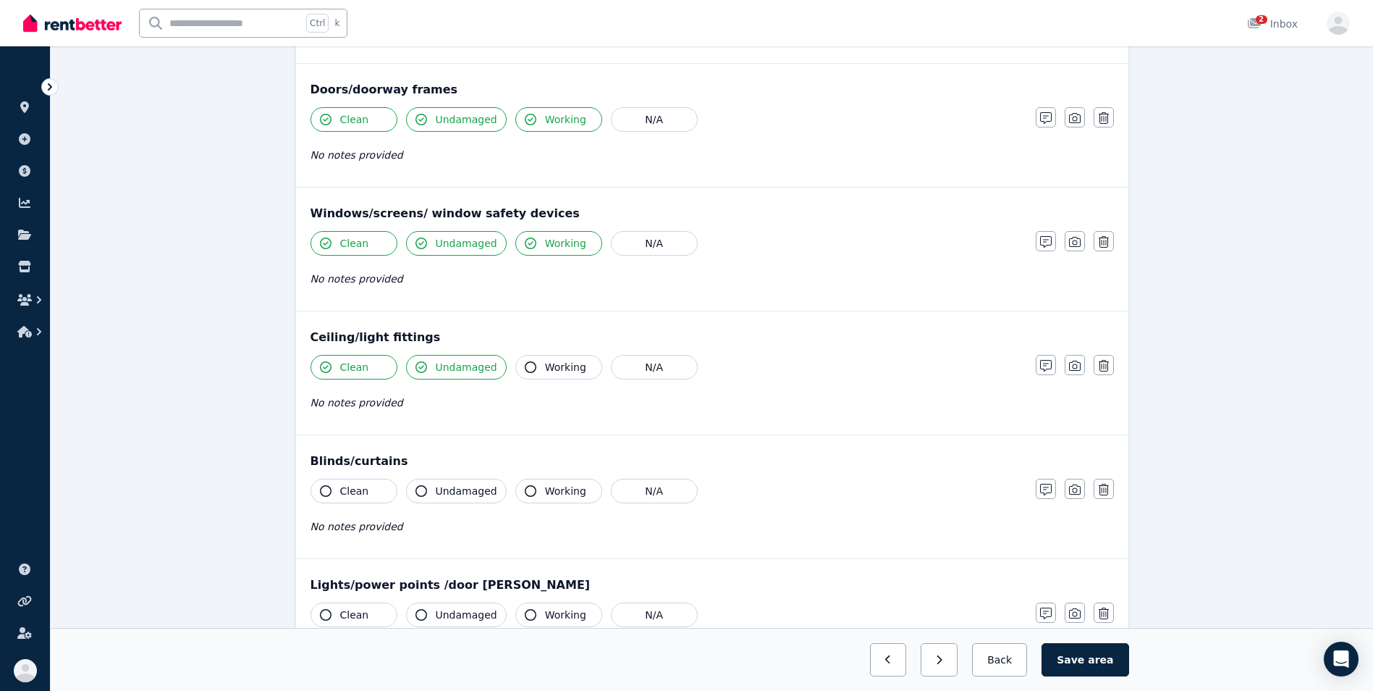
click at [527, 373] on button "Working" at bounding box center [558, 367] width 87 height 25
click at [316, 494] on button "Clean" at bounding box center [354, 490] width 87 height 25
click at [411, 495] on button "Undamaged" at bounding box center [456, 490] width 101 height 25
click at [525, 495] on icon "button" at bounding box center [531, 491] width 12 height 12
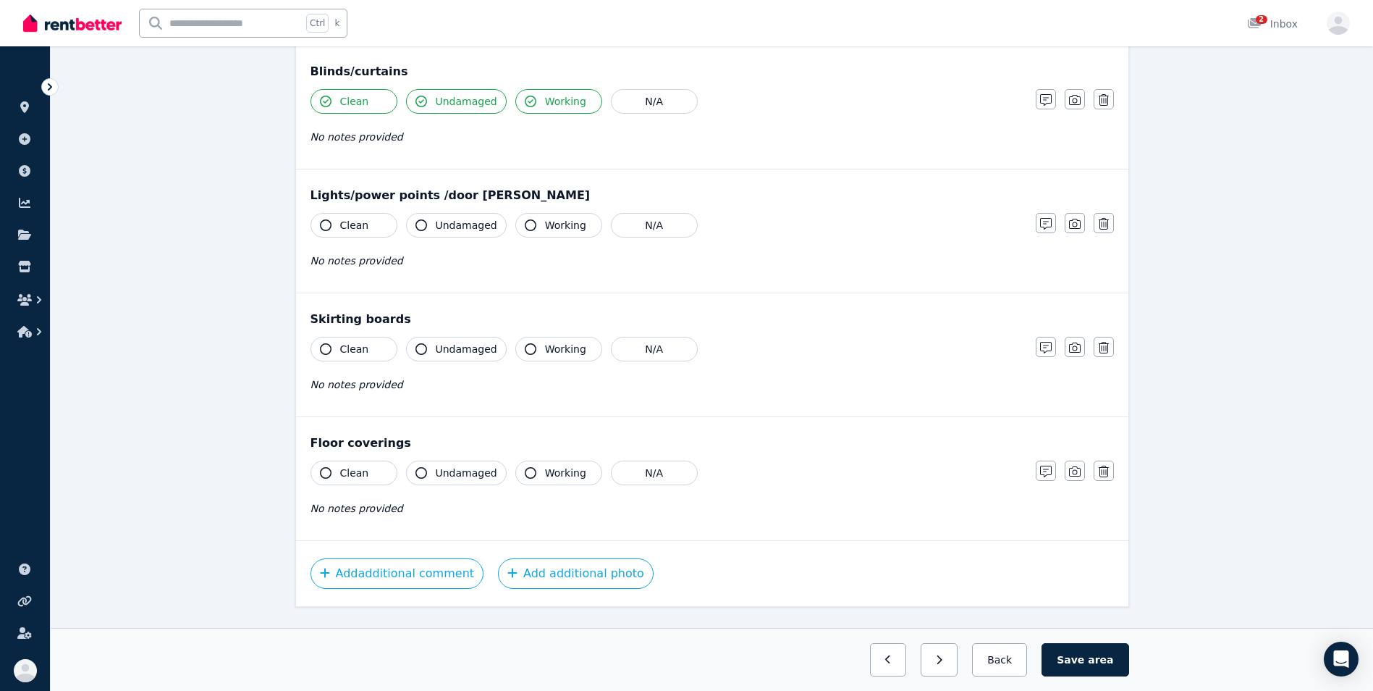
scroll to position [827, 0]
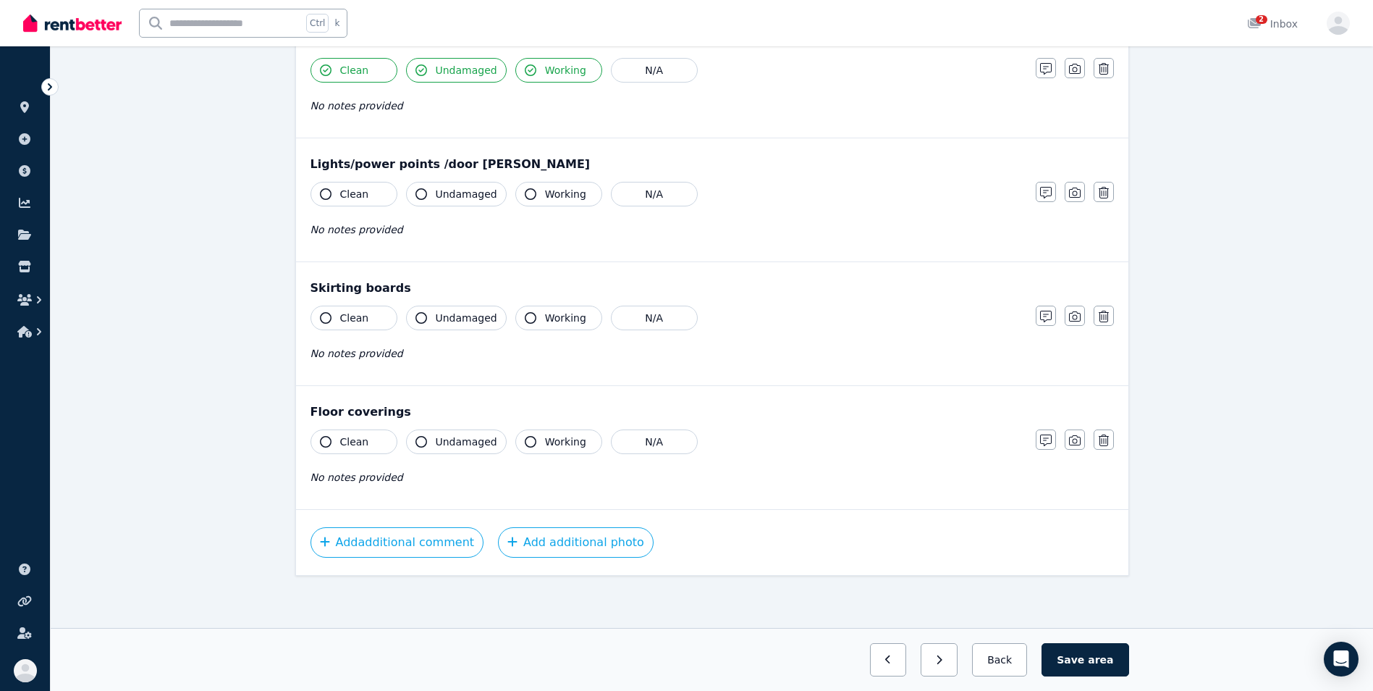
click at [332, 187] on button "Clean" at bounding box center [354, 194] width 87 height 25
click at [414, 197] on button "Undamaged" at bounding box center [456, 194] width 101 height 25
click at [525, 198] on icon "button" at bounding box center [531, 194] width 12 height 12
click at [326, 325] on button "Clean" at bounding box center [354, 317] width 87 height 25
click at [429, 324] on button "Undamaged" at bounding box center [456, 317] width 101 height 25
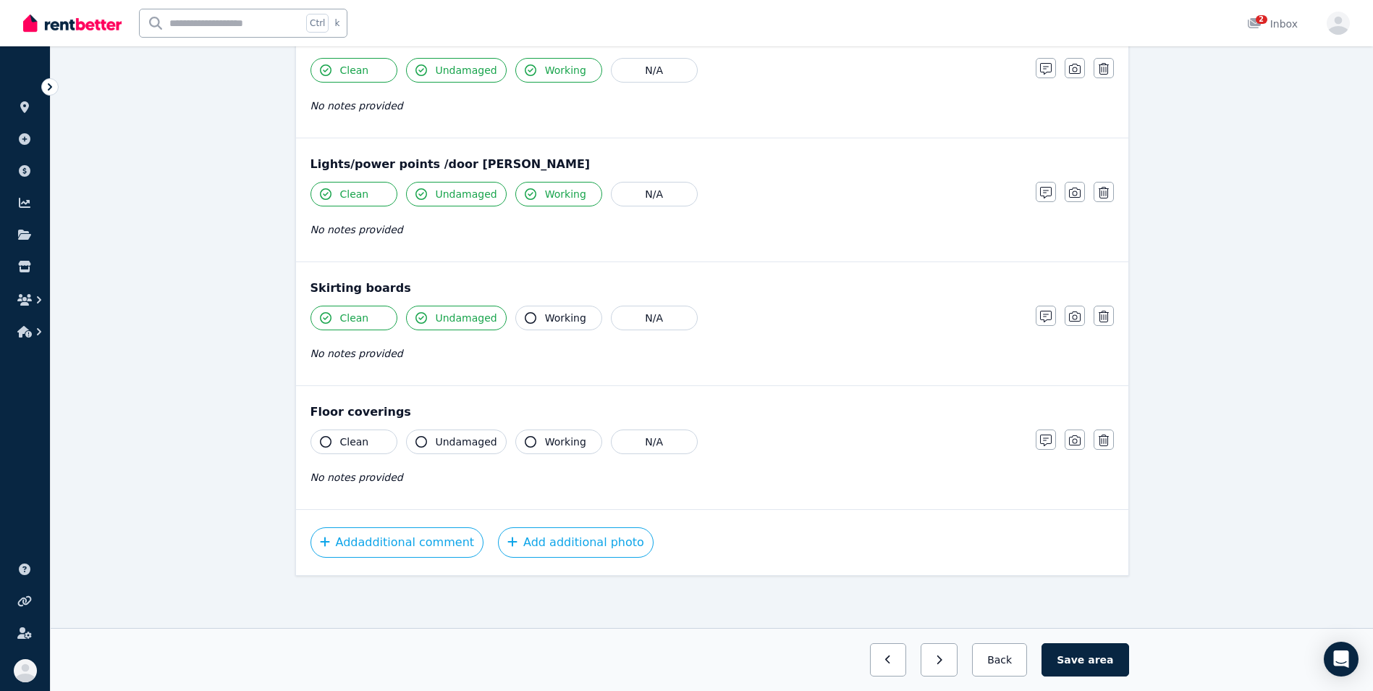
click at [319, 440] on button "Clean" at bounding box center [354, 441] width 87 height 25
click at [422, 448] on button "Undamaged" at bounding box center [456, 441] width 101 height 25
click at [796, 475] on div "No notes provided" at bounding box center [666, 476] width 711 height 17
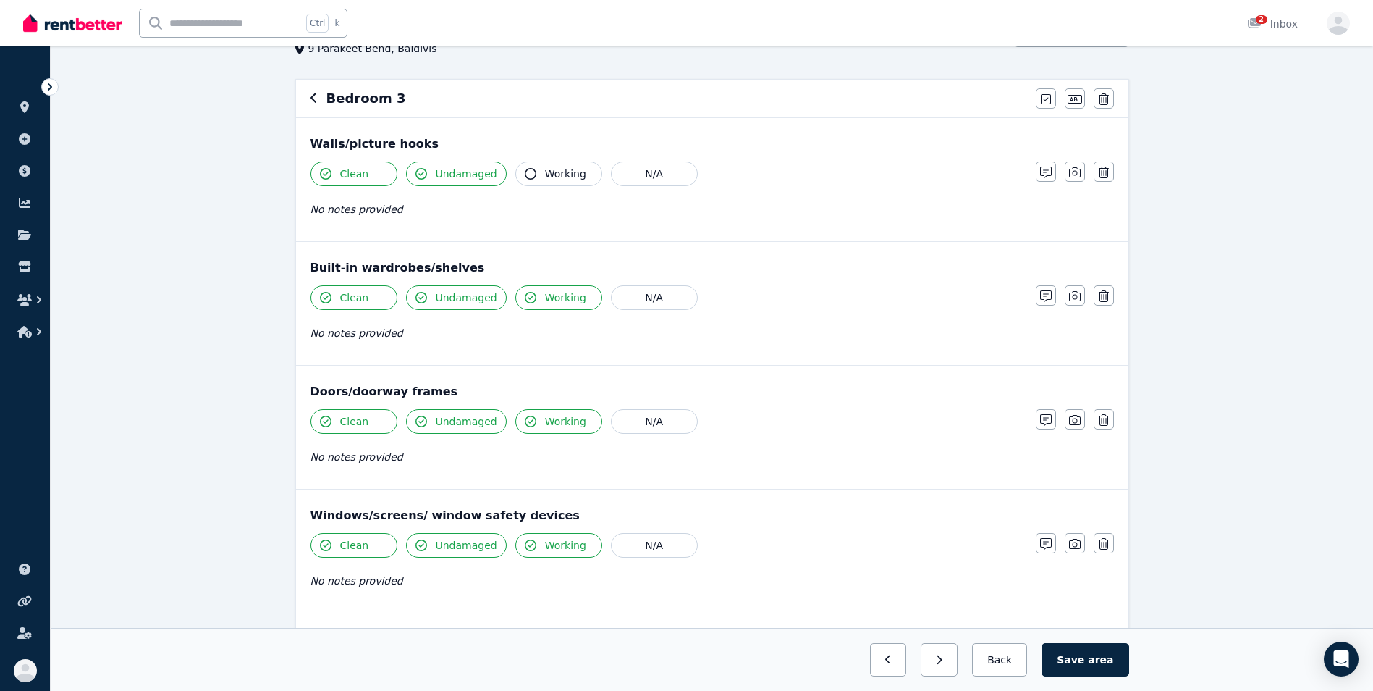
scroll to position [88, 0]
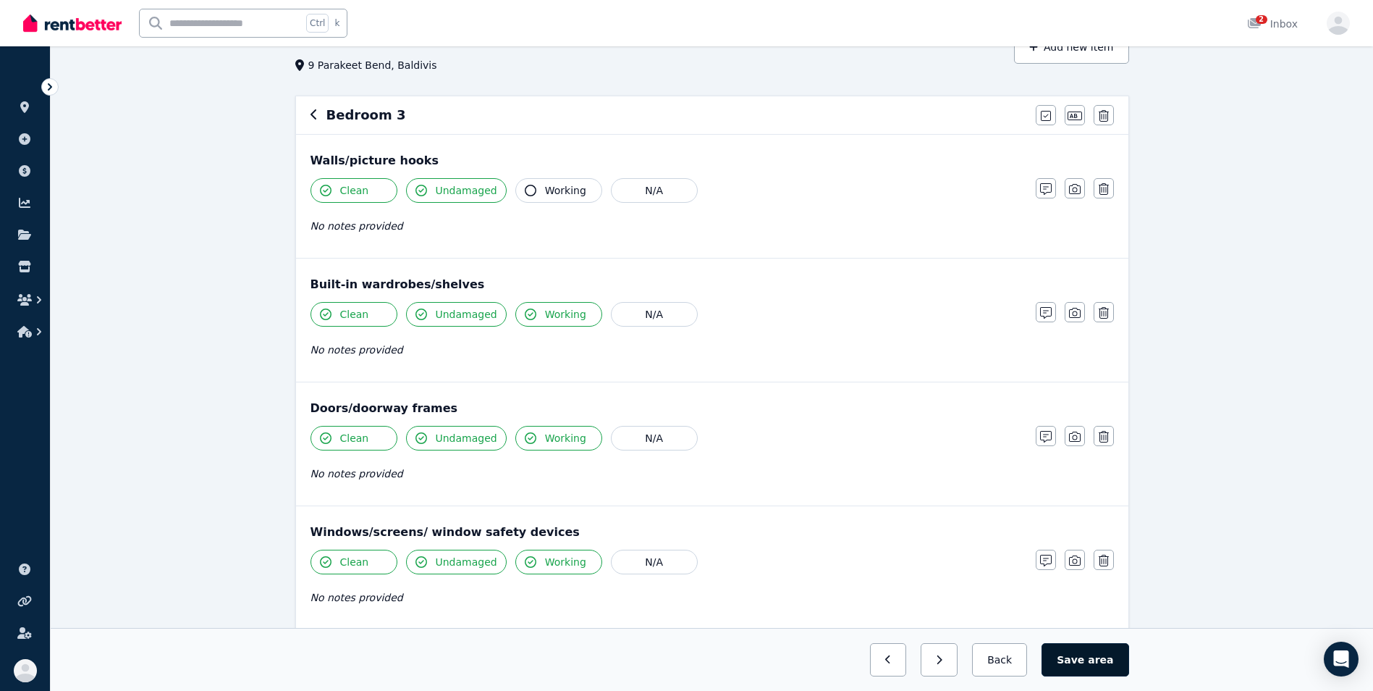
click at [1089, 654] on button "Save area" at bounding box center [1085, 659] width 87 height 33
click at [1003, 664] on button "Back" at bounding box center [999, 659] width 67 height 33
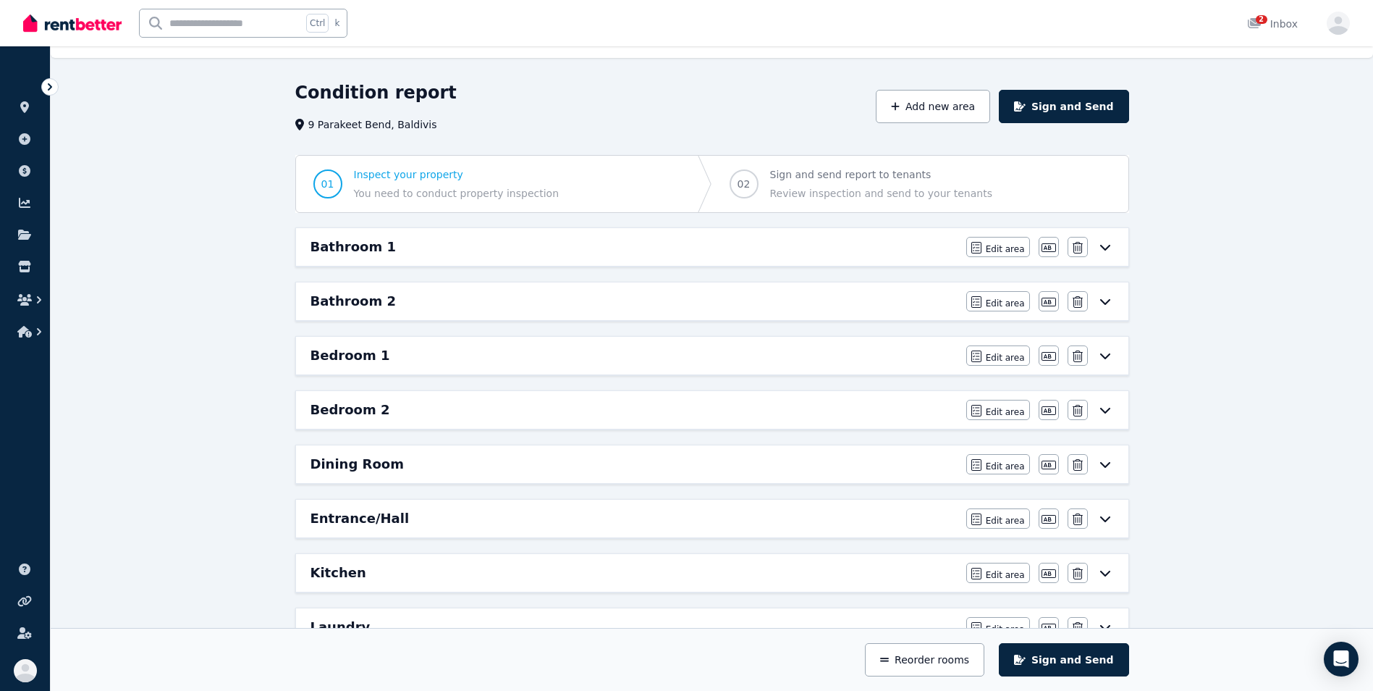
scroll to position [0, 0]
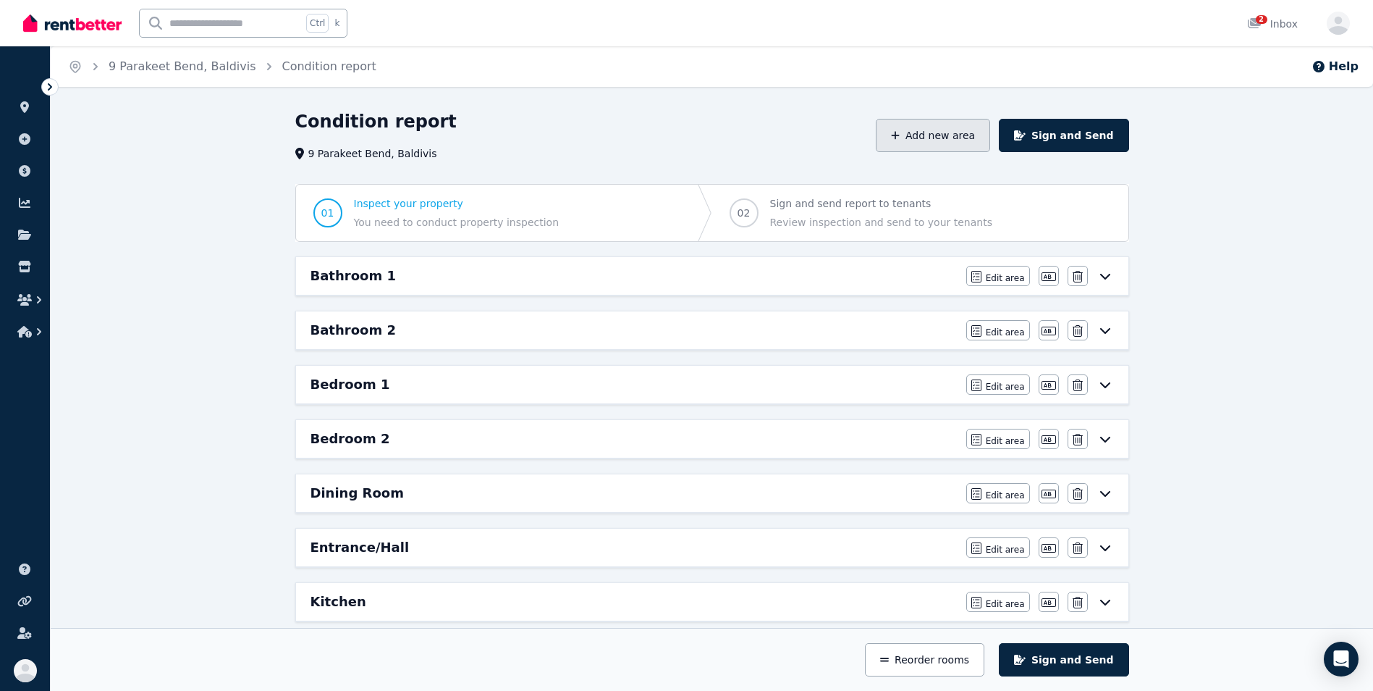
click at [985, 138] on button "Add new area" at bounding box center [933, 135] width 114 height 33
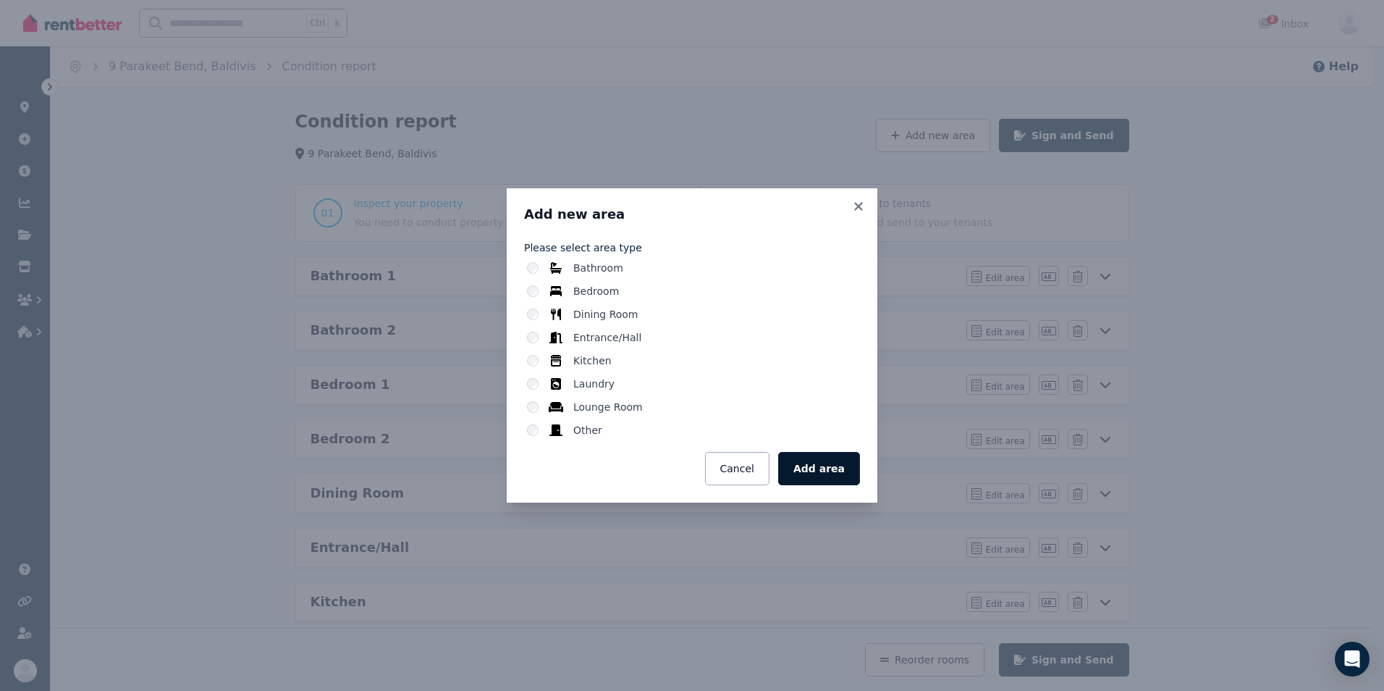
click at [815, 463] on button "Add area" at bounding box center [819, 468] width 82 height 33
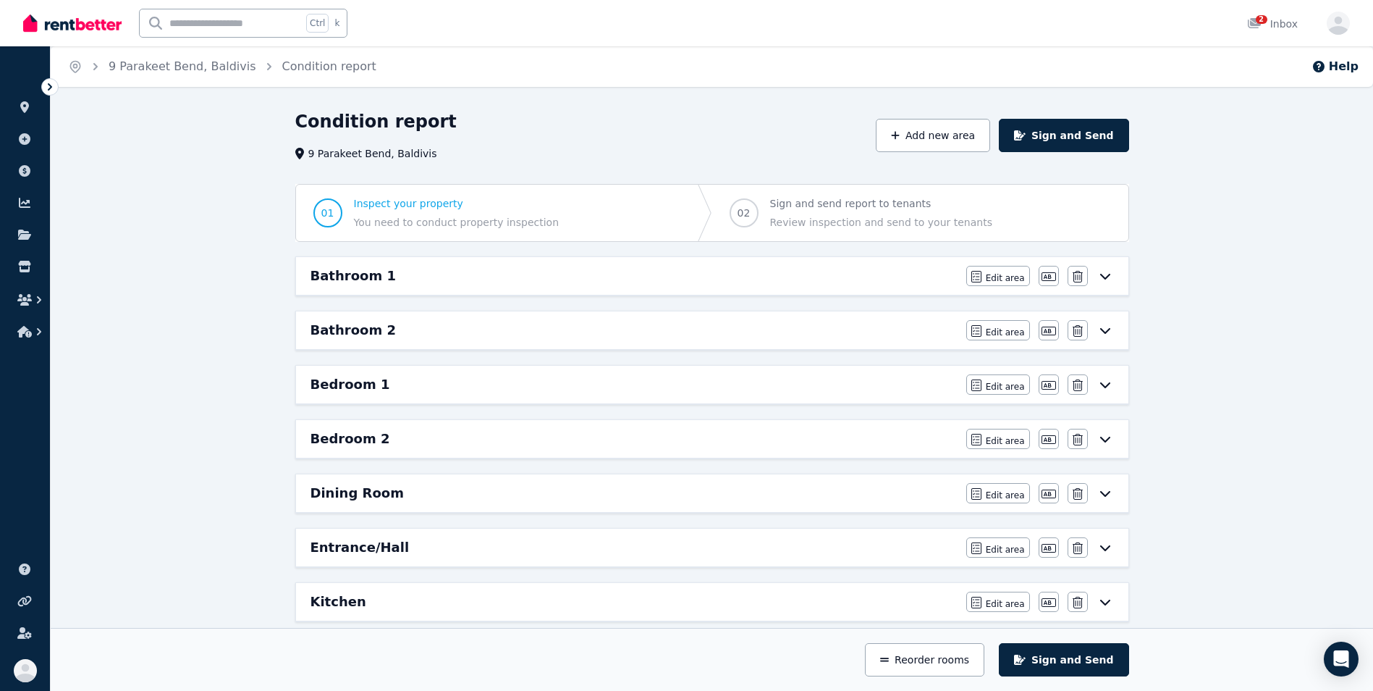
scroll to position [604, 0]
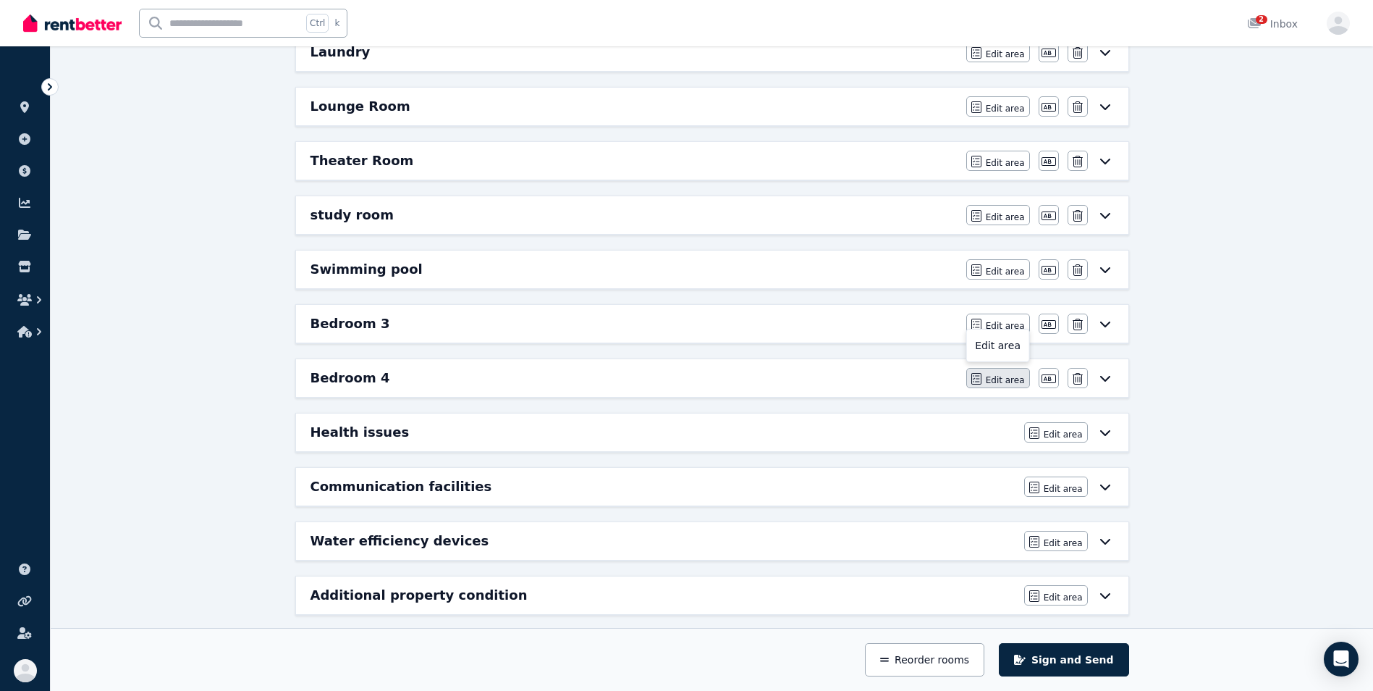
click at [993, 379] on span "Edit area" at bounding box center [1005, 380] width 39 height 12
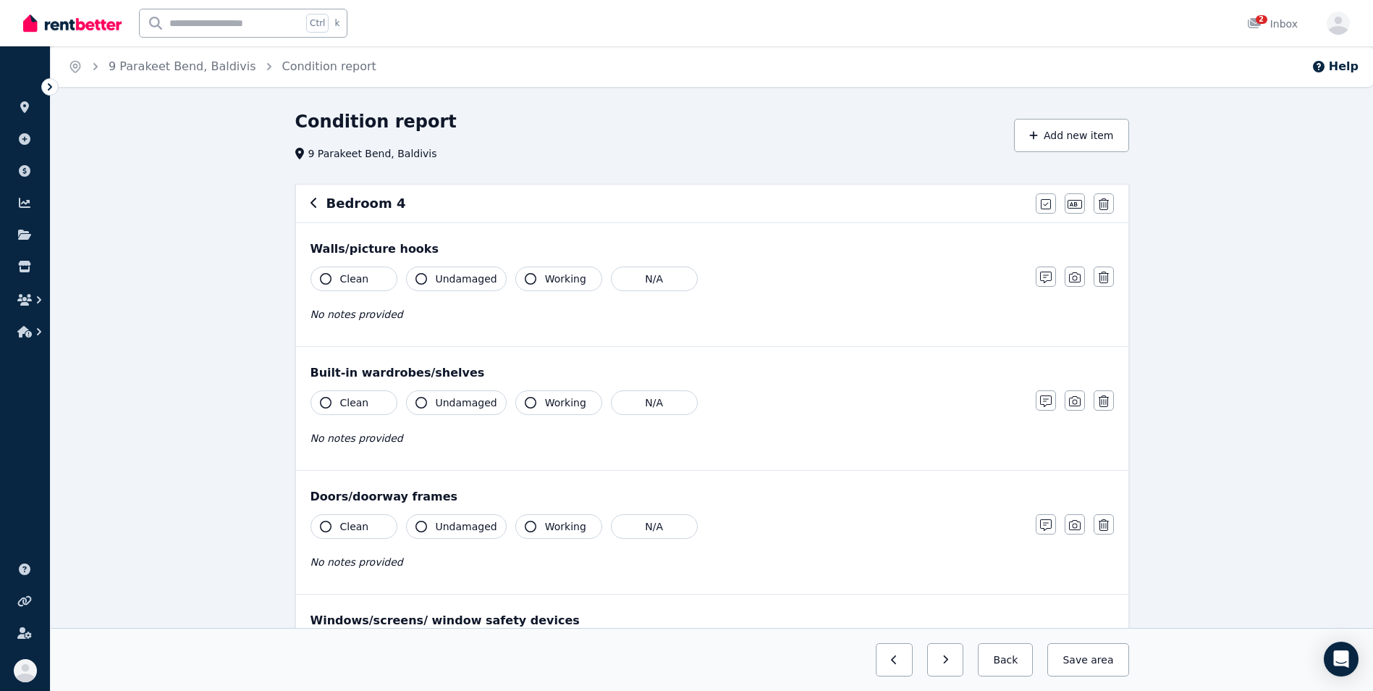
click at [326, 273] on icon "button" at bounding box center [326, 279] width 12 height 12
click at [421, 282] on icon "button" at bounding box center [421, 279] width 12 height 12
click at [321, 408] on button "Clean" at bounding box center [354, 402] width 87 height 25
click at [414, 402] on button "Undamaged" at bounding box center [456, 402] width 101 height 25
click at [525, 408] on icon "button" at bounding box center [531, 403] width 12 height 12
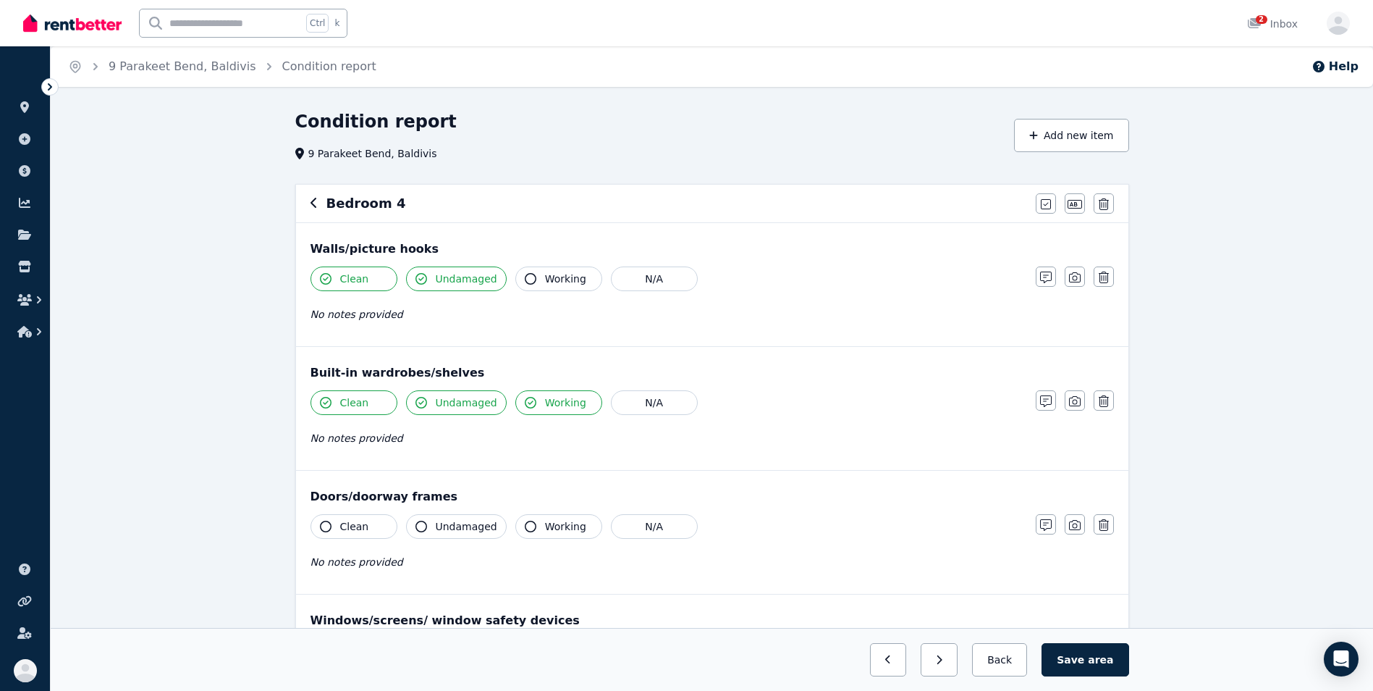
click at [334, 533] on button "Clean" at bounding box center [354, 526] width 87 height 25
click at [423, 524] on icon "button" at bounding box center [421, 526] width 12 height 12
click at [525, 531] on icon "button" at bounding box center [531, 526] width 12 height 12
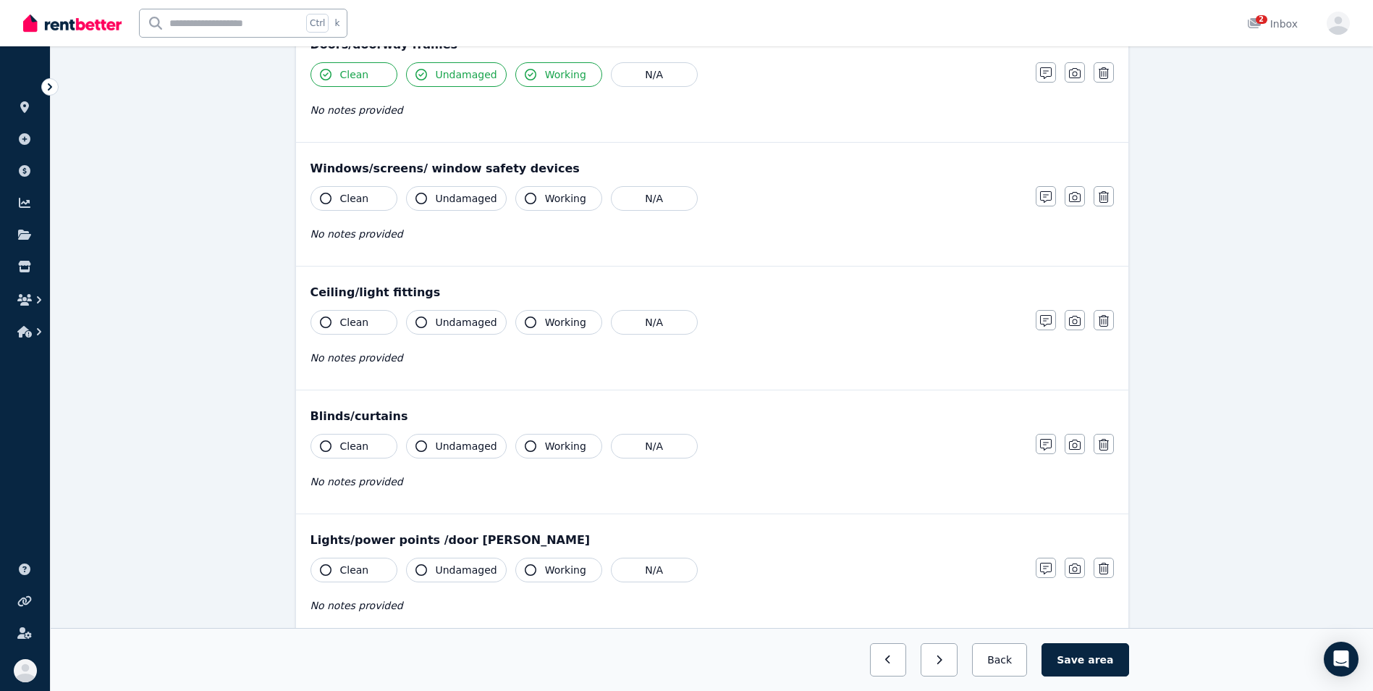
scroll to position [448, 0]
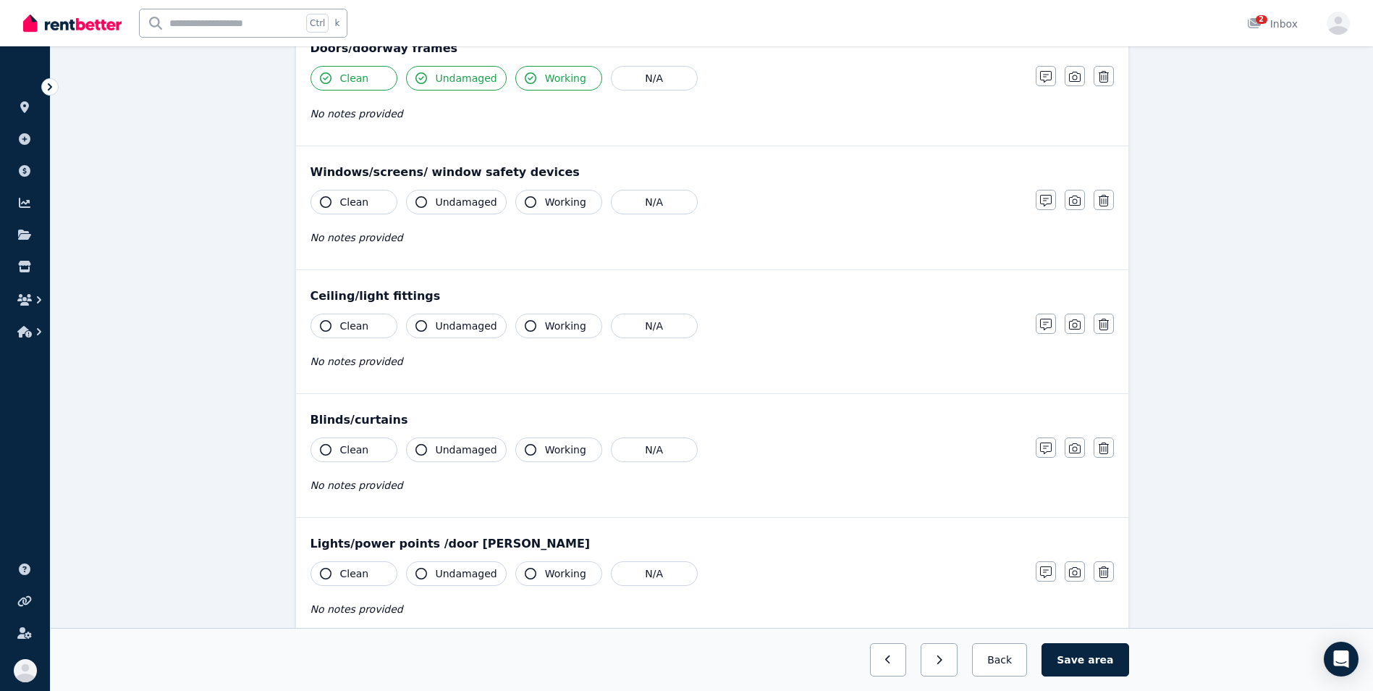
click at [316, 201] on button "Clean" at bounding box center [354, 202] width 87 height 25
click at [421, 201] on icon "button" at bounding box center [421, 202] width 12 height 12
click at [541, 224] on div "Clean Undamaged Working N/A No notes provided" at bounding box center [666, 225] width 711 height 71
click at [528, 208] on button "Working" at bounding box center [558, 202] width 87 height 25
drag, startPoint x: 328, startPoint y: 321, endPoint x: 324, endPoint y: 335, distance: 14.4
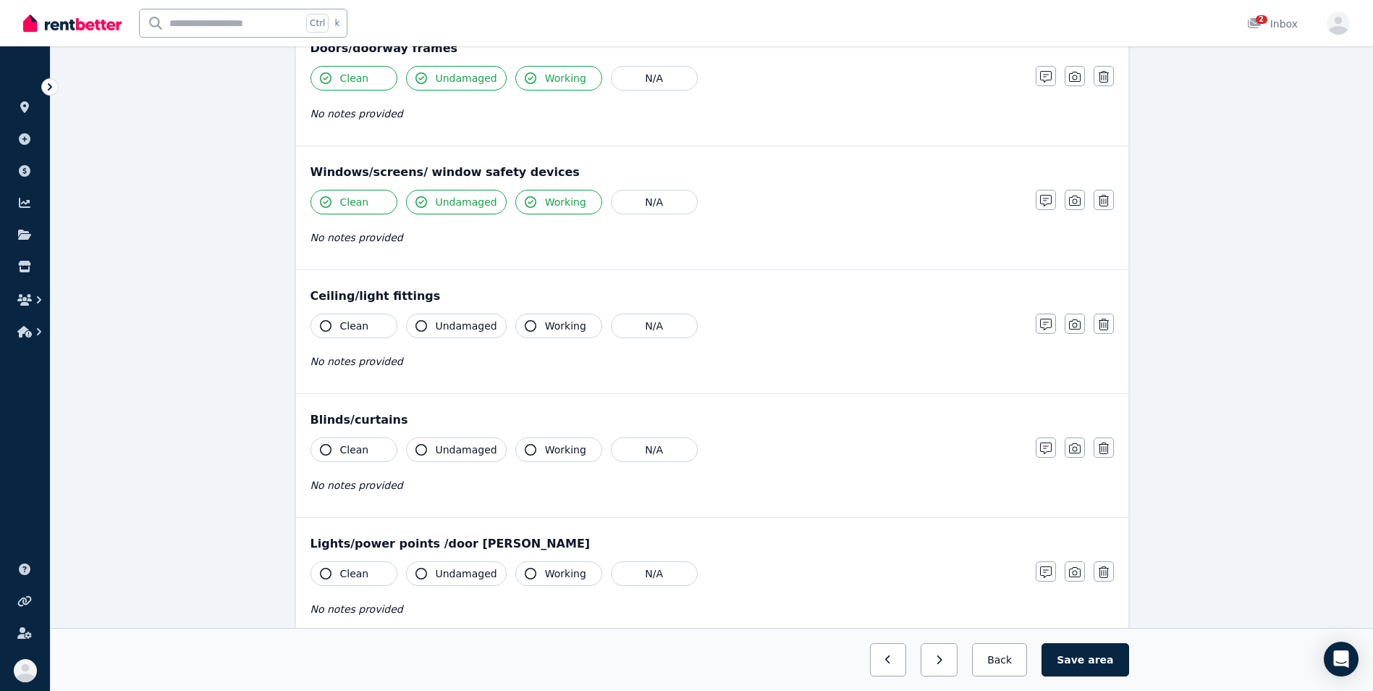
click at [324, 335] on button "Clean" at bounding box center [354, 325] width 87 height 25
click at [418, 329] on icon "button" at bounding box center [421, 326] width 12 height 12
click at [324, 328] on icon "button" at bounding box center [326, 326] width 12 height 12
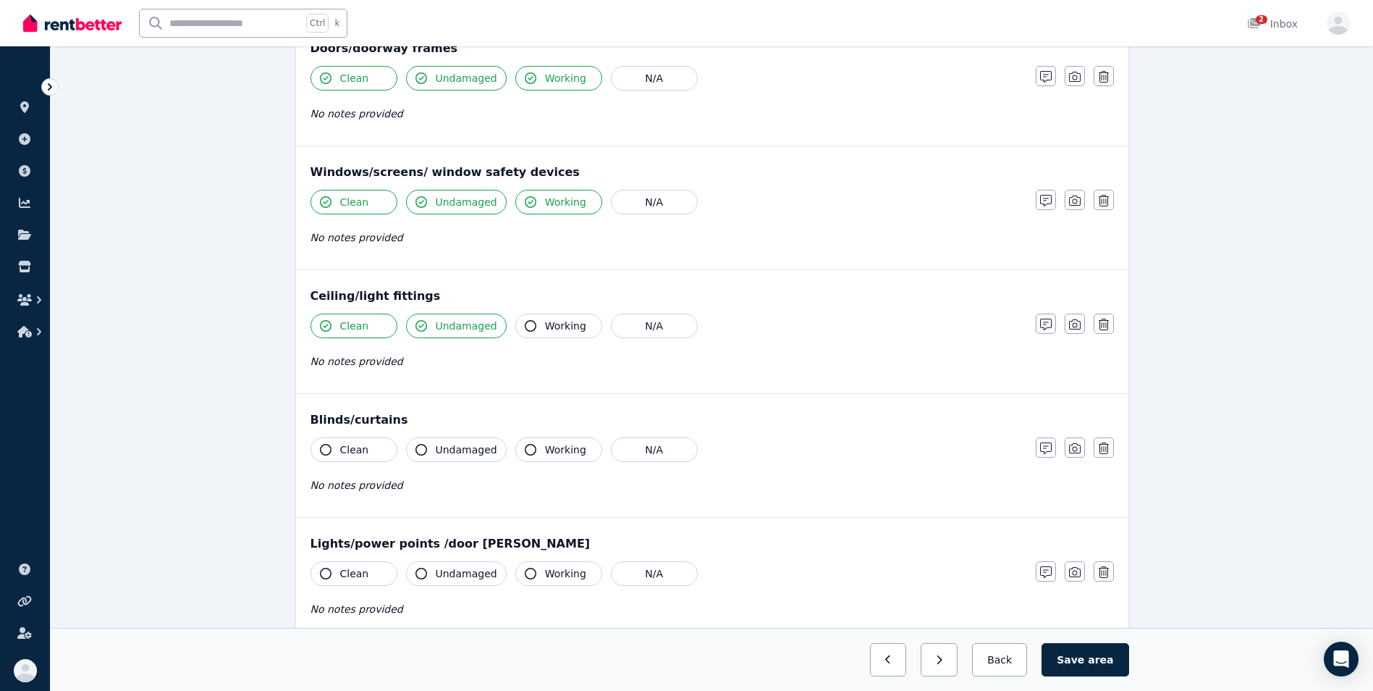
click at [515, 325] on button "Working" at bounding box center [558, 325] width 87 height 25
click at [324, 450] on icon "button" at bounding box center [326, 450] width 12 height 12
click at [420, 450] on icon "button" at bounding box center [421, 450] width 12 height 12
click at [515, 450] on button "Working" at bounding box center [558, 449] width 87 height 25
click at [324, 568] on icon "button" at bounding box center [326, 573] width 12 height 12
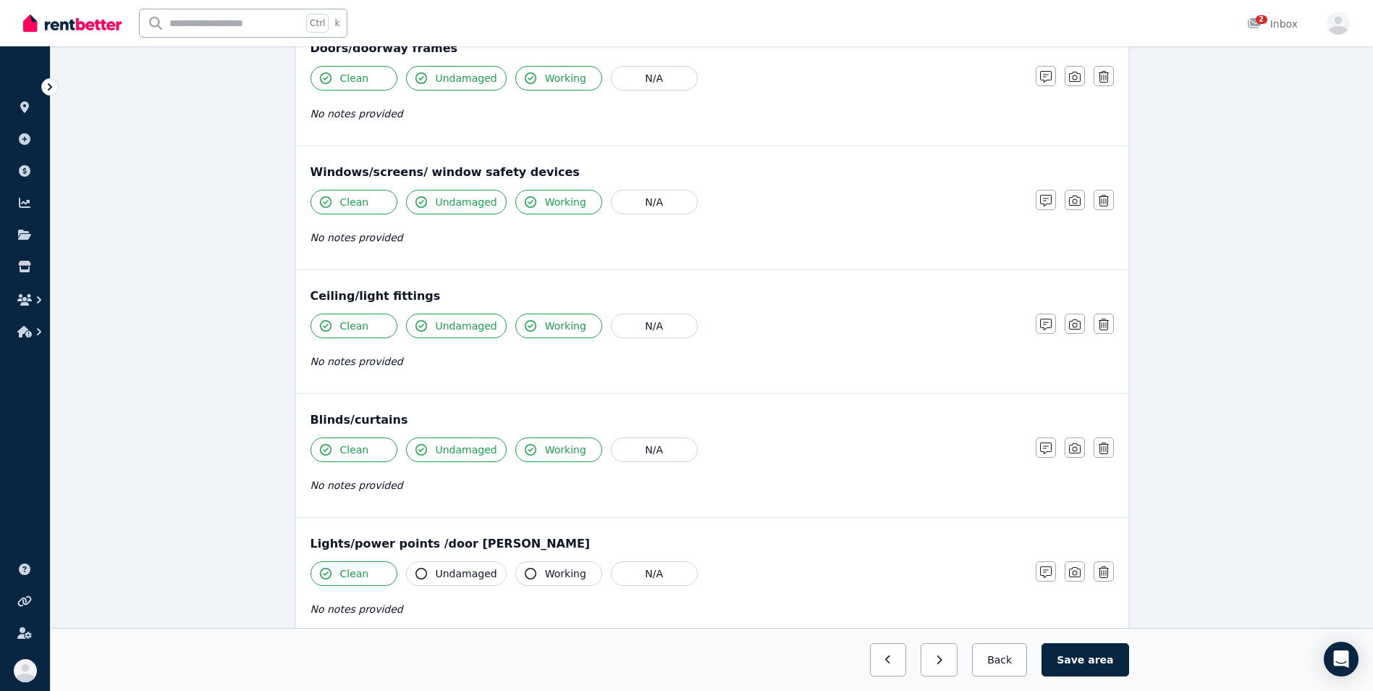
click at [423, 578] on icon "button" at bounding box center [421, 573] width 12 height 12
click at [525, 576] on icon "button" at bounding box center [531, 573] width 12 height 12
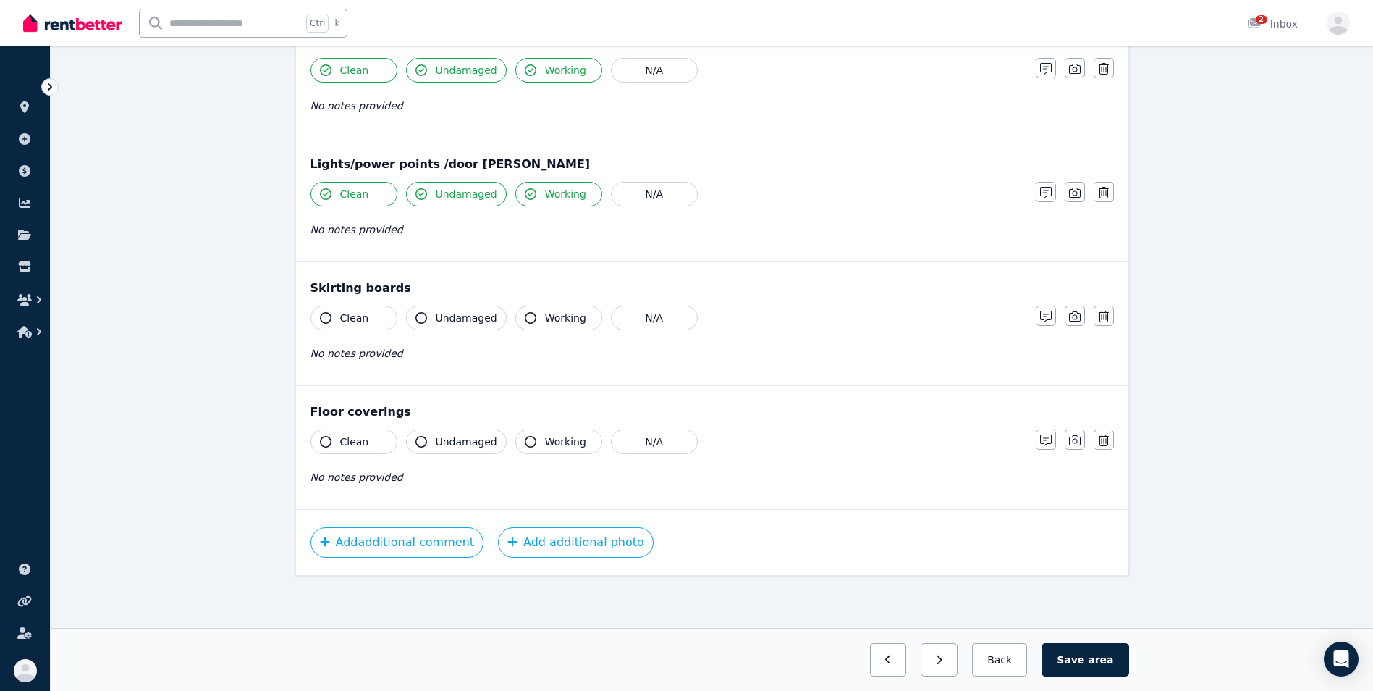
click at [326, 321] on icon "button" at bounding box center [326, 318] width 12 height 12
click at [426, 318] on icon "button" at bounding box center [421, 318] width 12 height 12
click at [324, 438] on icon "button" at bounding box center [326, 442] width 12 height 12
click at [423, 446] on icon "button" at bounding box center [421, 442] width 12 height 12
click at [1084, 654] on button "Save area" at bounding box center [1085, 659] width 87 height 33
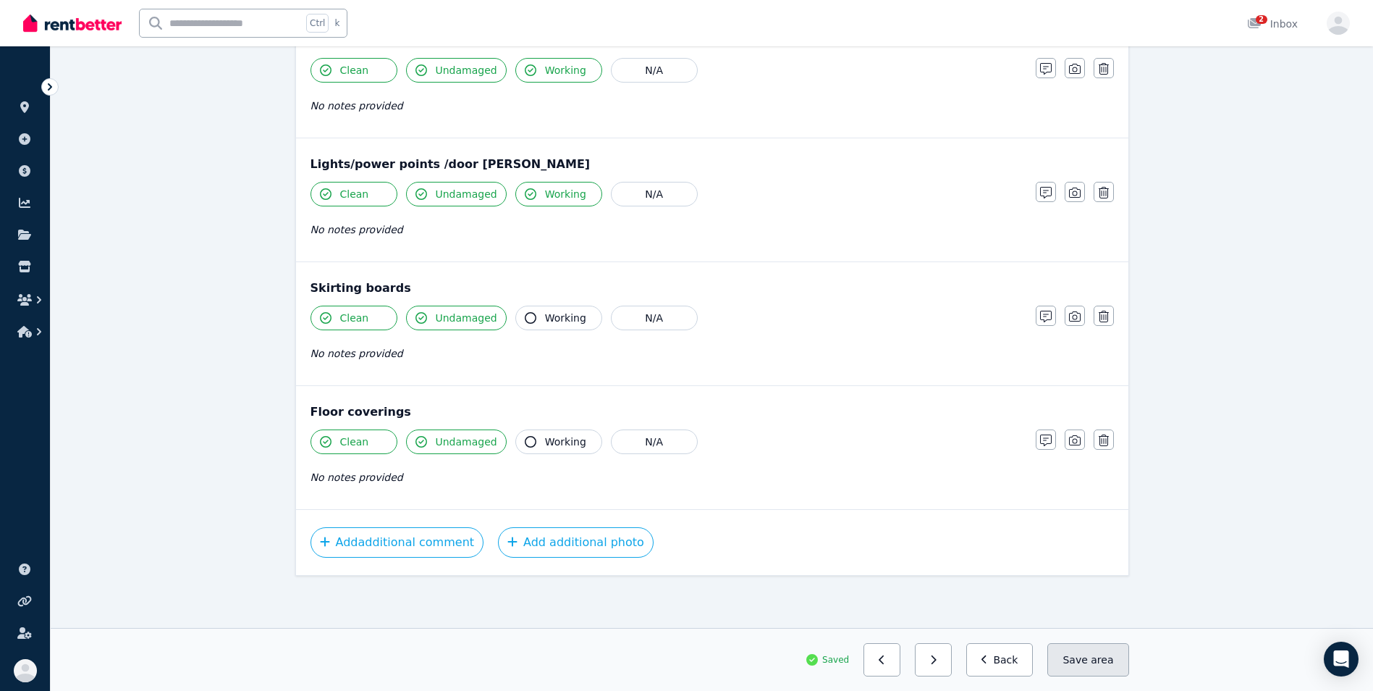
click at [1083, 654] on button "Save area" at bounding box center [1087, 659] width 81 height 33
click at [1017, 663] on button "Back" at bounding box center [999, 659] width 67 height 33
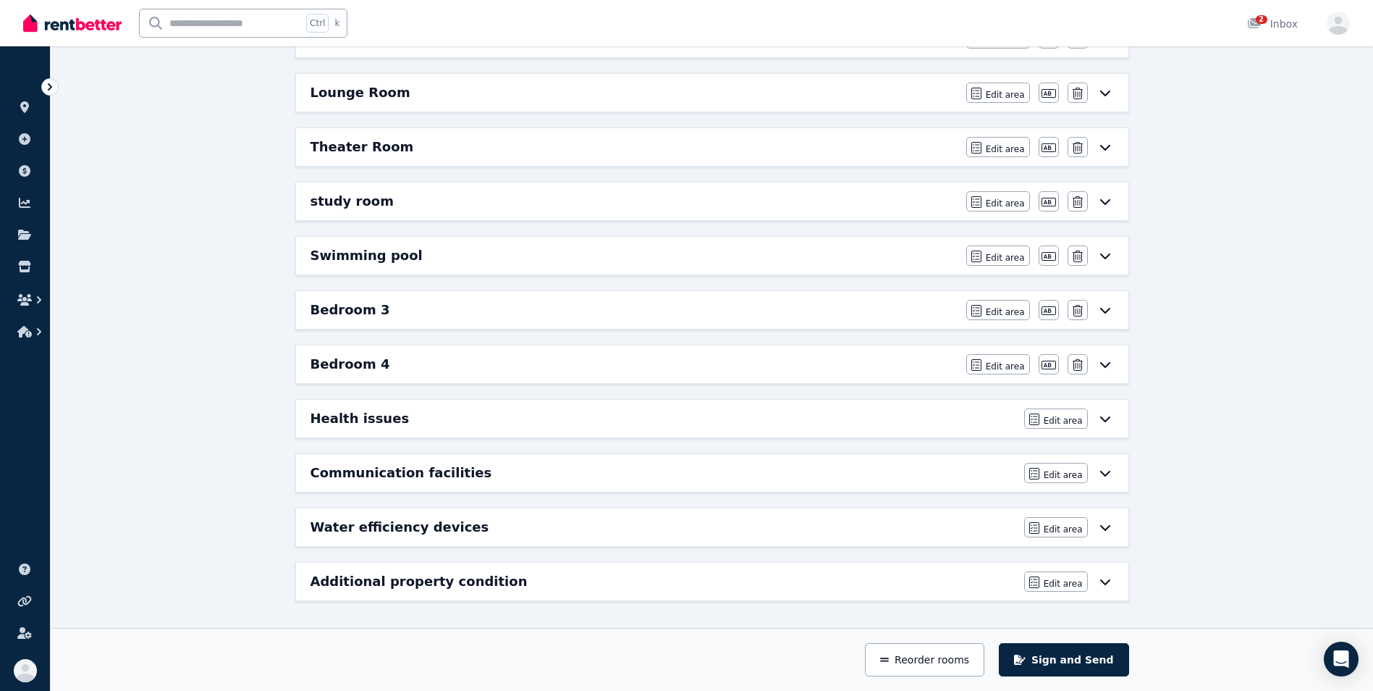
scroll to position [14, 0]
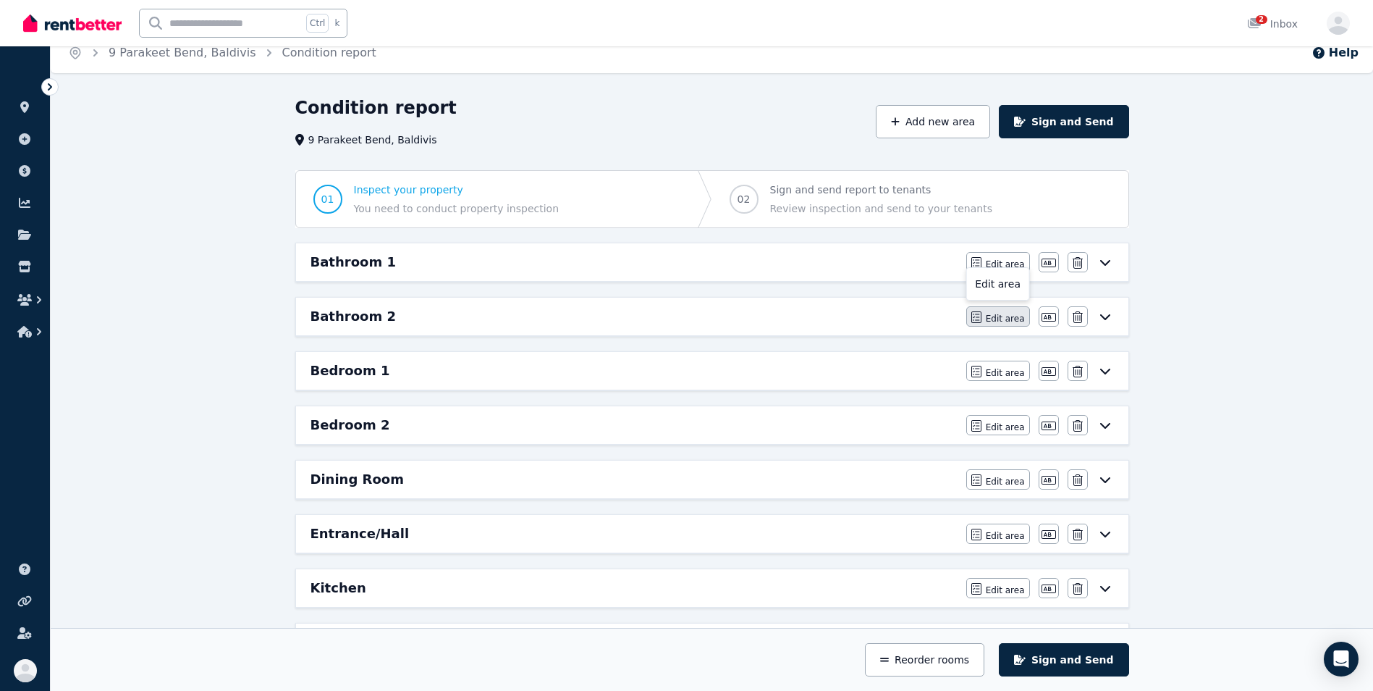
click at [1000, 317] on span "Edit area" at bounding box center [1005, 319] width 39 height 12
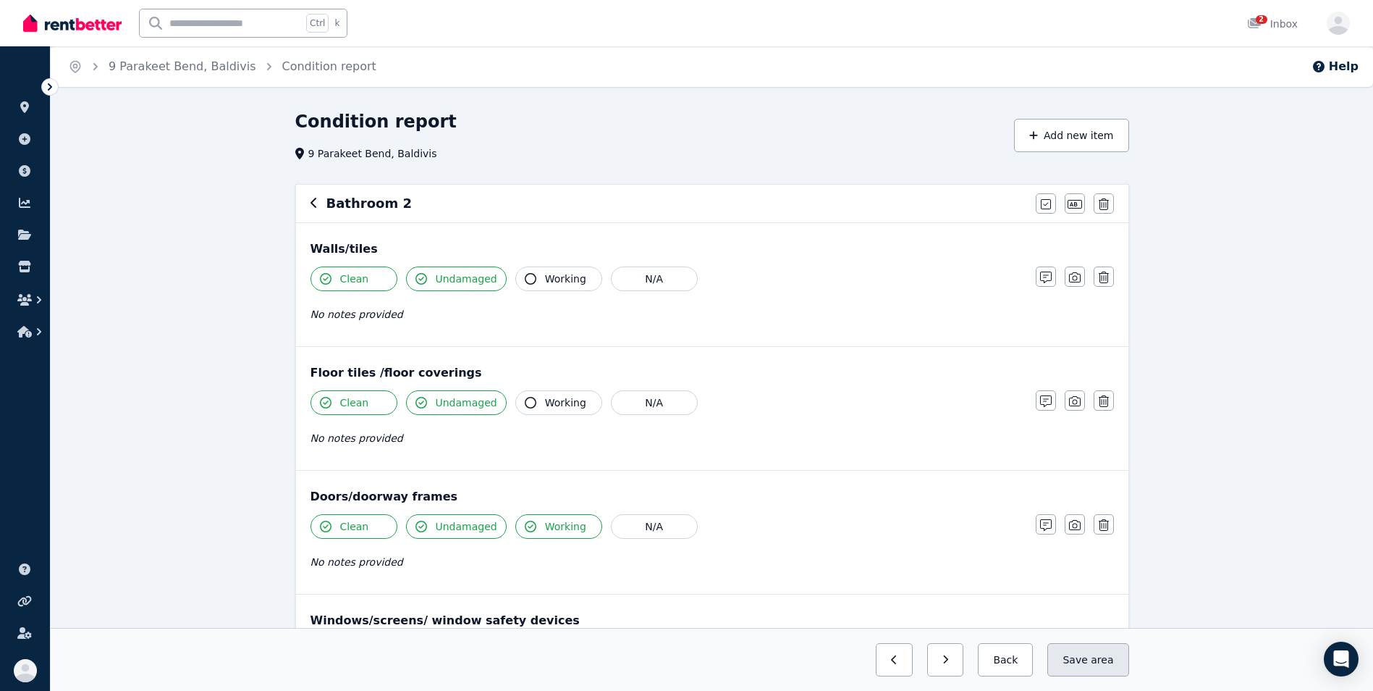
click at [1058, 660] on button "Save area" at bounding box center [1087, 659] width 81 height 33
click at [1011, 659] on button "Back" at bounding box center [999, 659] width 67 height 33
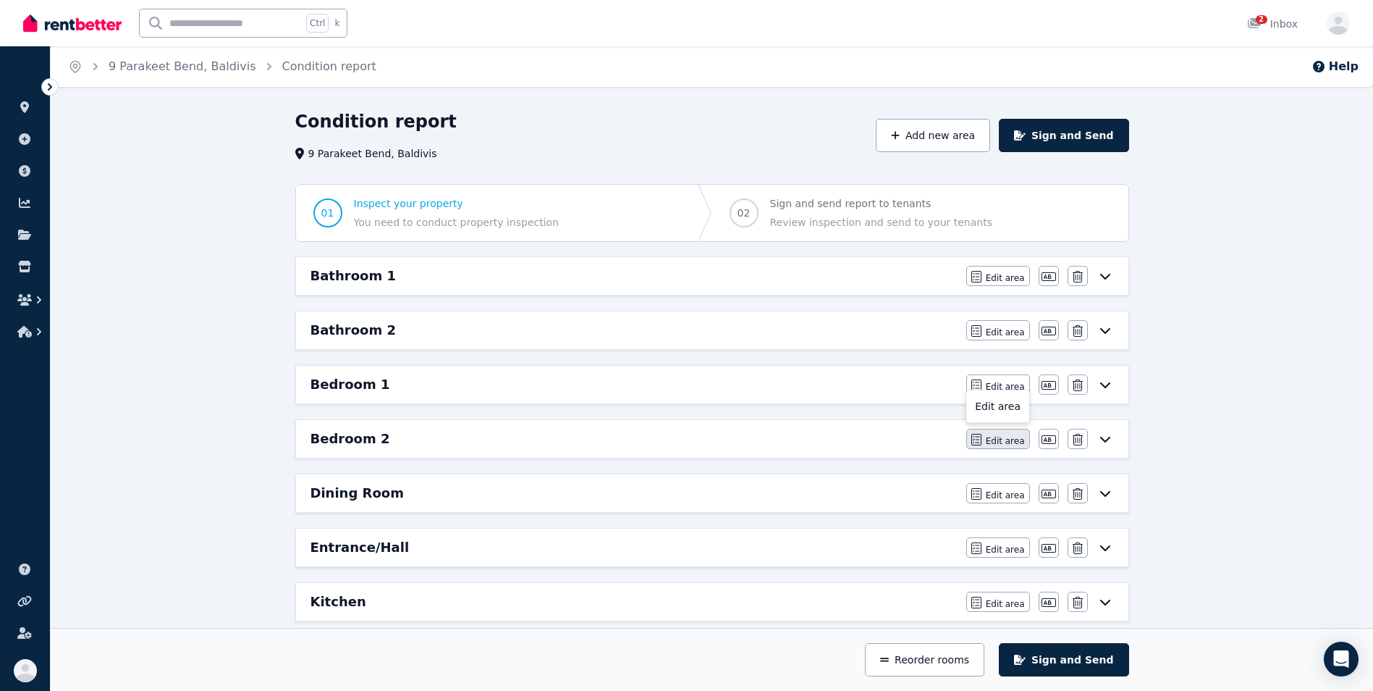
click at [982, 444] on icon "button" at bounding box center [976, 440] width 10 height 12
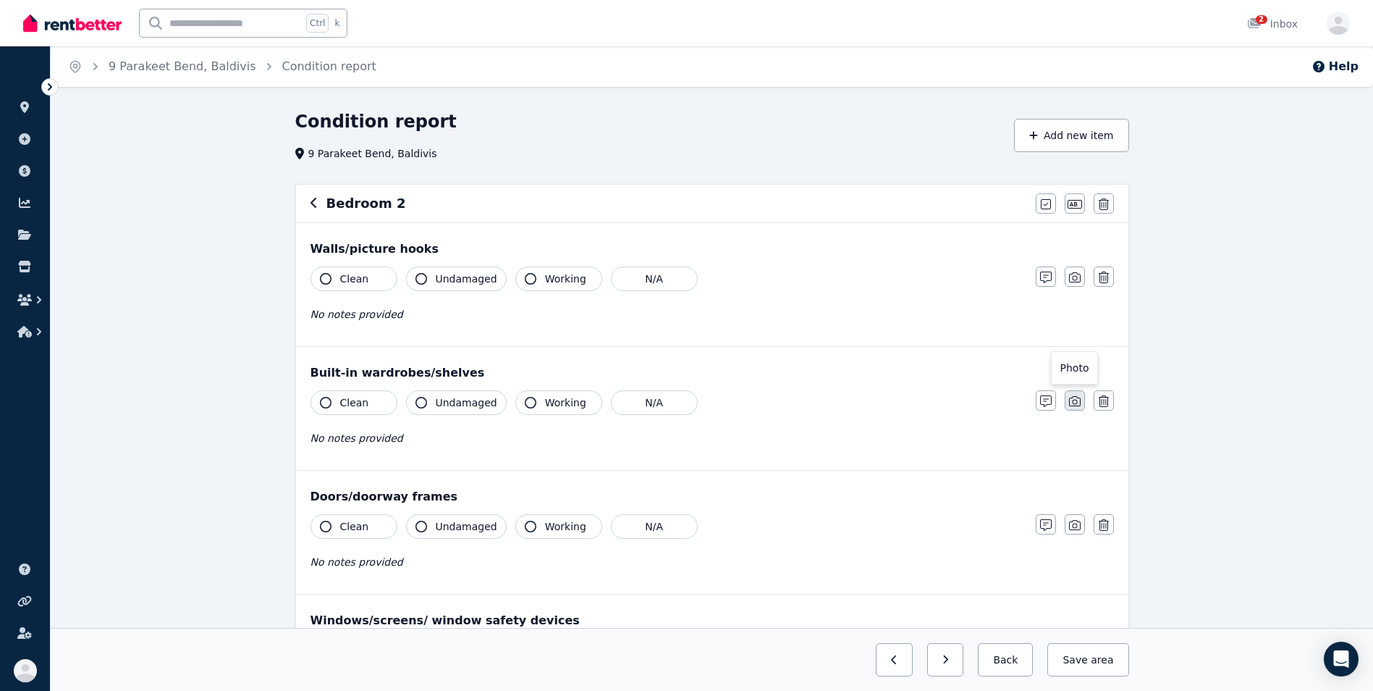
click at [1073, 402] on icon "button" at bounding box center [1075, 401] width 12 height 10
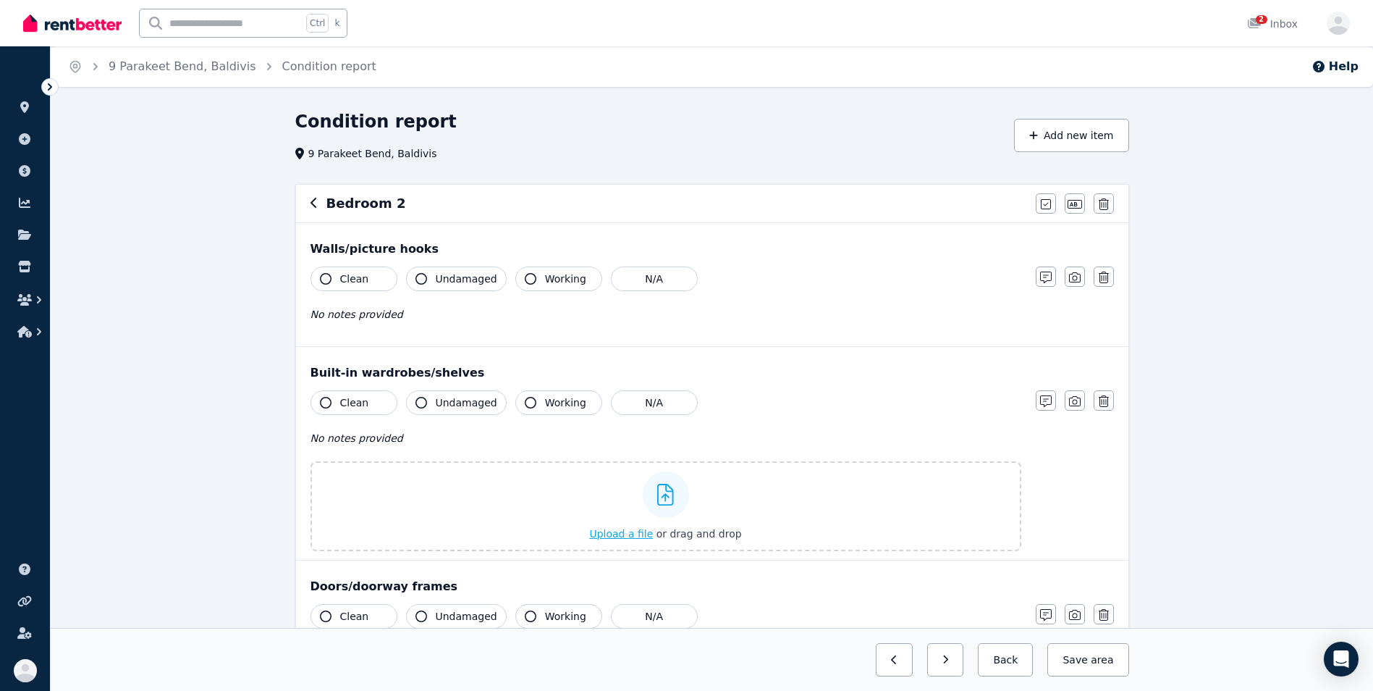
click at [626, 533] on span "Upload a file" at bounding box center [621, 534] width 64 height 12
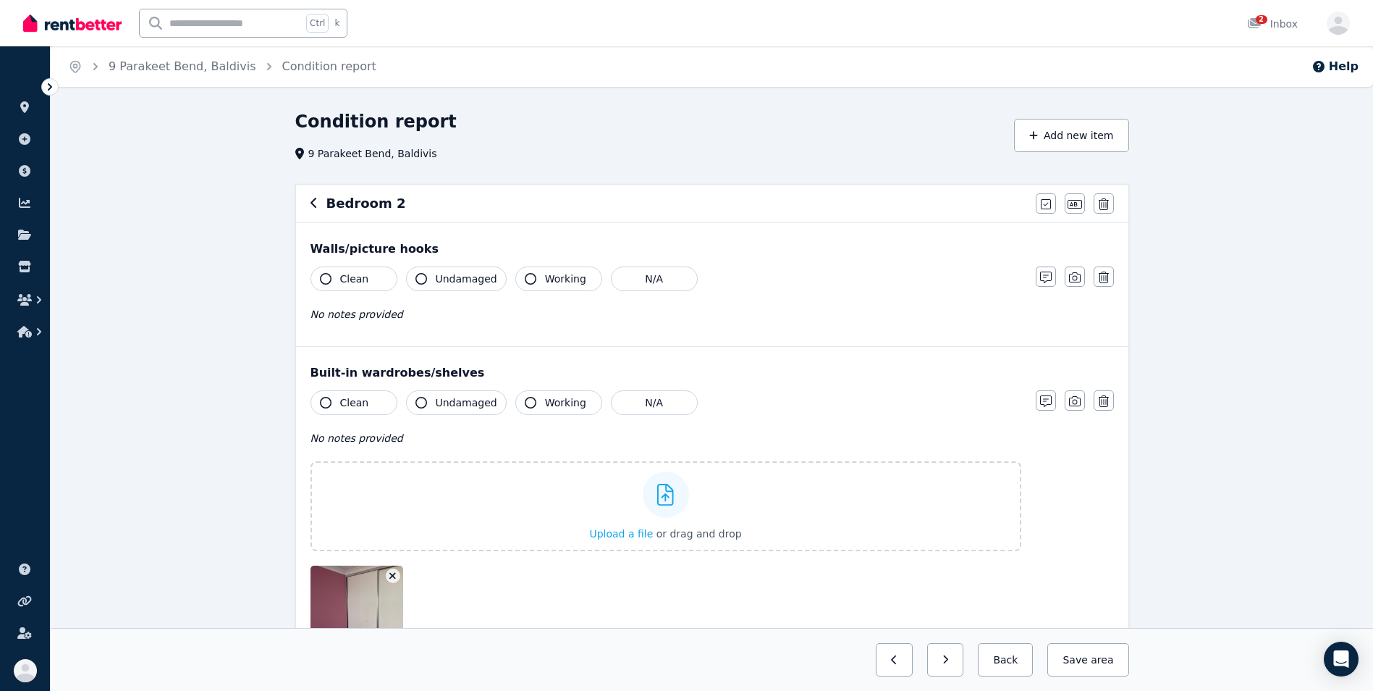
click at [321, 278] on icon "button" at bounding box center [326, 279] width 12 height 12
click at [430, 281] on button "Undamaged" at bounding box center [456, 278] width 101 height 25
click at [327, 401] on icon "button" at bounding box center [326, 403] width 12 height 12
click at [422, 403] on icon "button" at bounding box center [421, 403] width 12 height 12
click at [1044, 401] on icon "button" at bounding box center [1046, 401] width 12 height 12
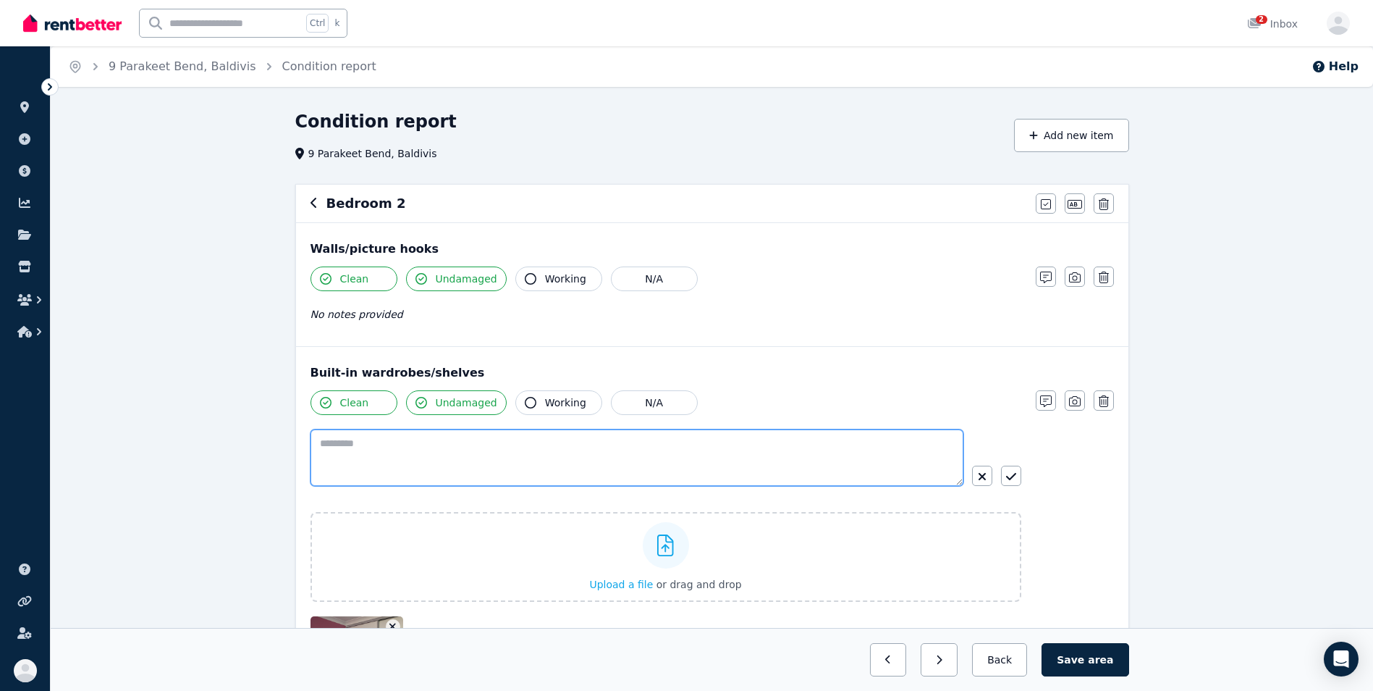
click at [388, 449] on textarea at bounding box center [637, 457] width 653 height 56
type textarea "**********"
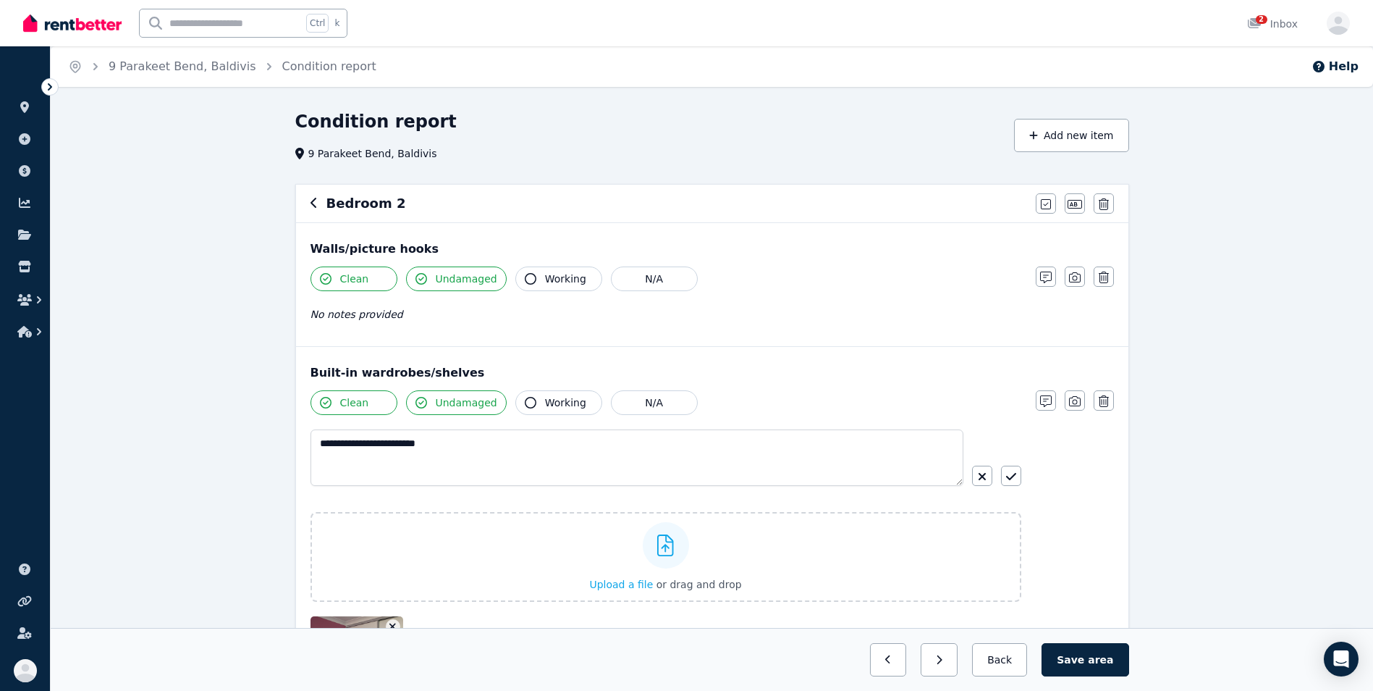
click at [1081, 657] on button "Save area" at bounding box center [1085, 659] width 87 height 33
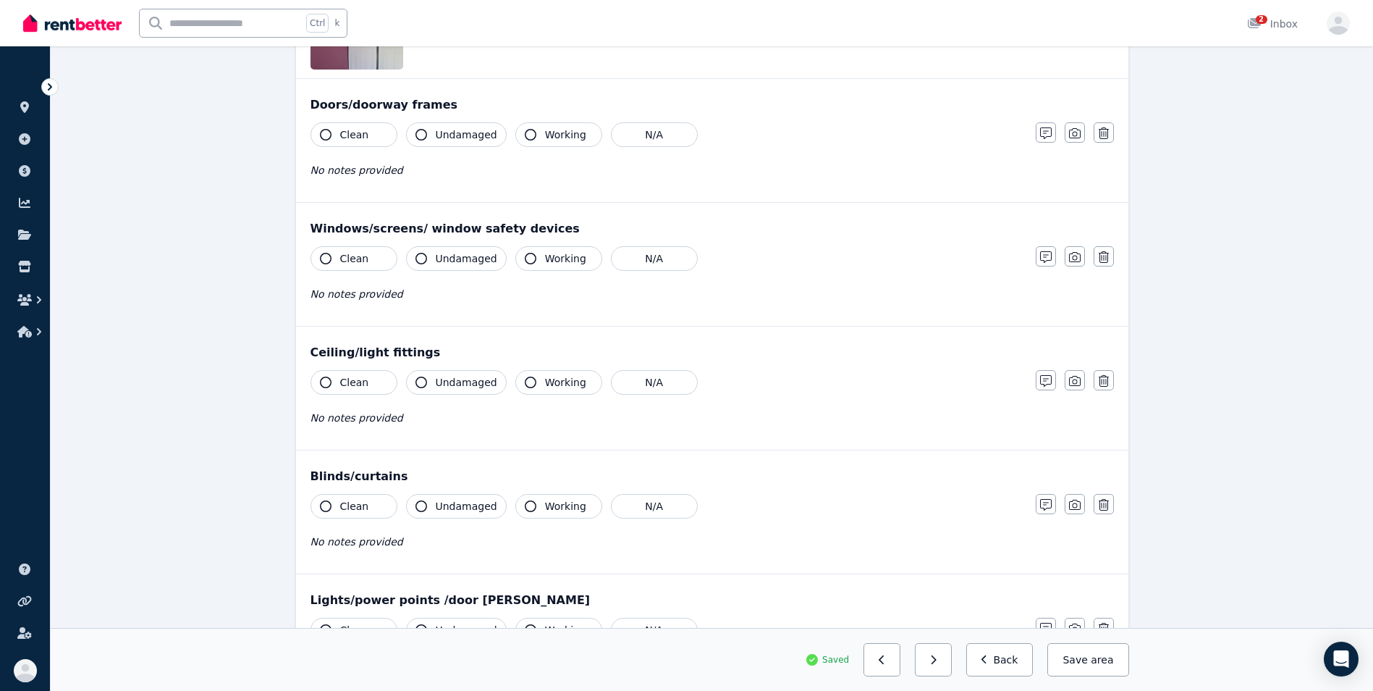
scroll to position [643, 0]
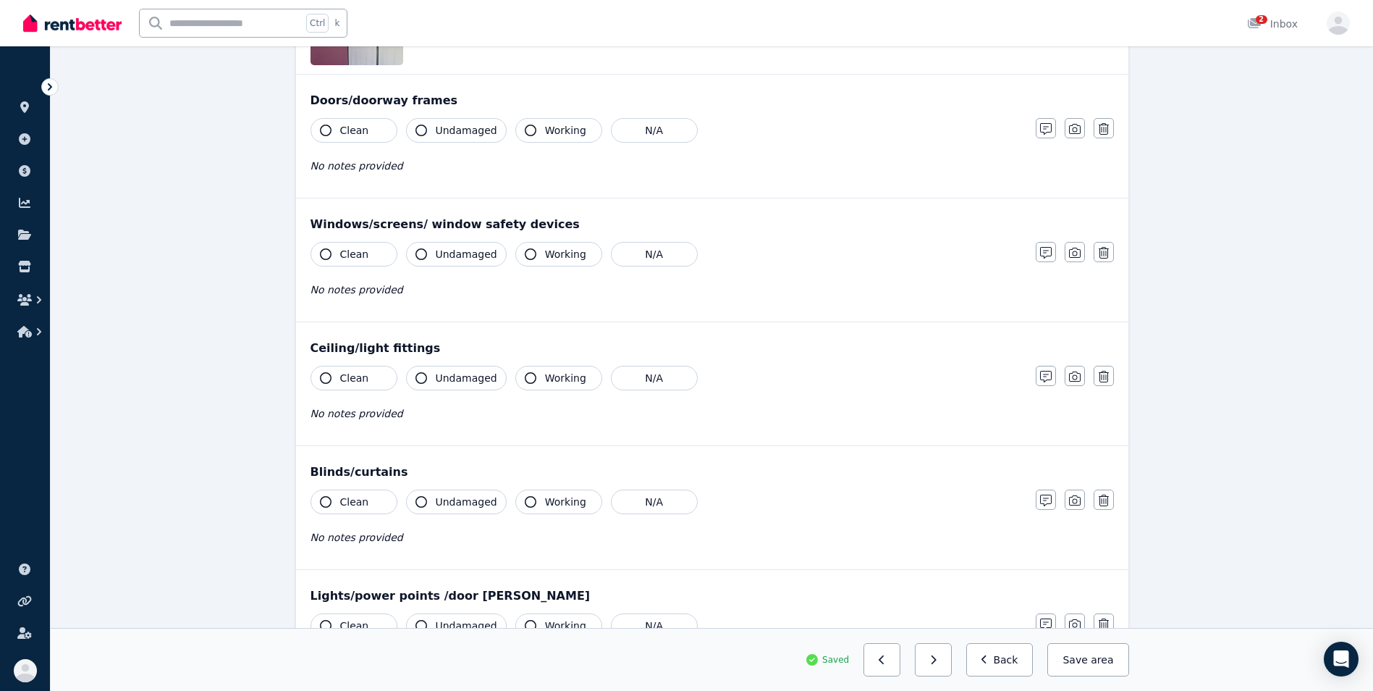
click at [321, 134] on button "Clean" at bounding box center [354, 130] width 87 height 25
click at [321, 134] on icon "button" at bounding box center [326, 130] width 12 height 12
click at [423, 131] on icon "button" at bounding box center [421, 130] width 12 height 12
click at [326, 132] on icon "button" at bounding box center [326, 130] width 12 height 12
click at [525, 130] on icon "button" at bounding box center [531, 130] width 12 height 12
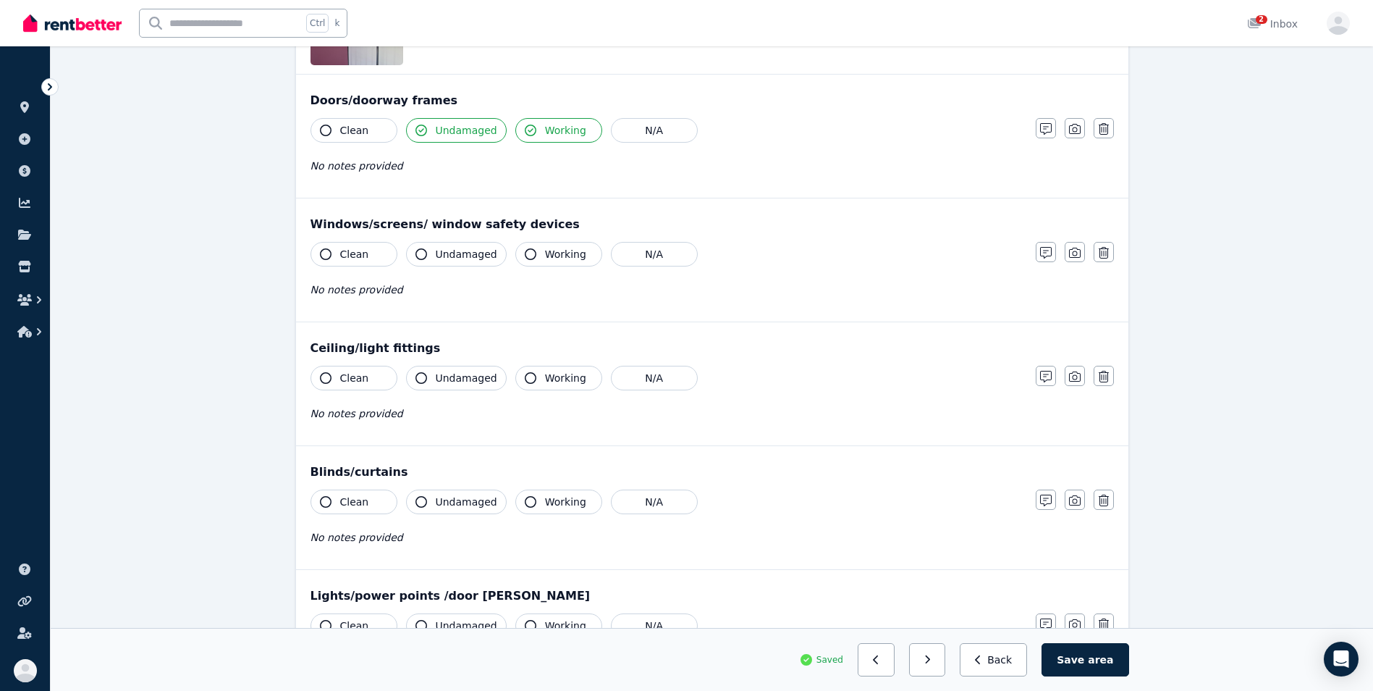
click at [334, 242] on button "Clean" at bounding box center [354, 254] width 87 height 25
click at [420, 256] on icon "button" at bounding box center [421, 254] width 12 height 12
click at [517, 255] on button "Working" at bounding box center [558, 254] width 87 height 25
click at [327, 376] on icon "button" at bounding box center [326, 378] width 12 height 12
click at [409, 381] on button "Undamaged" at bounding box center [456, 378] width 101 height 25
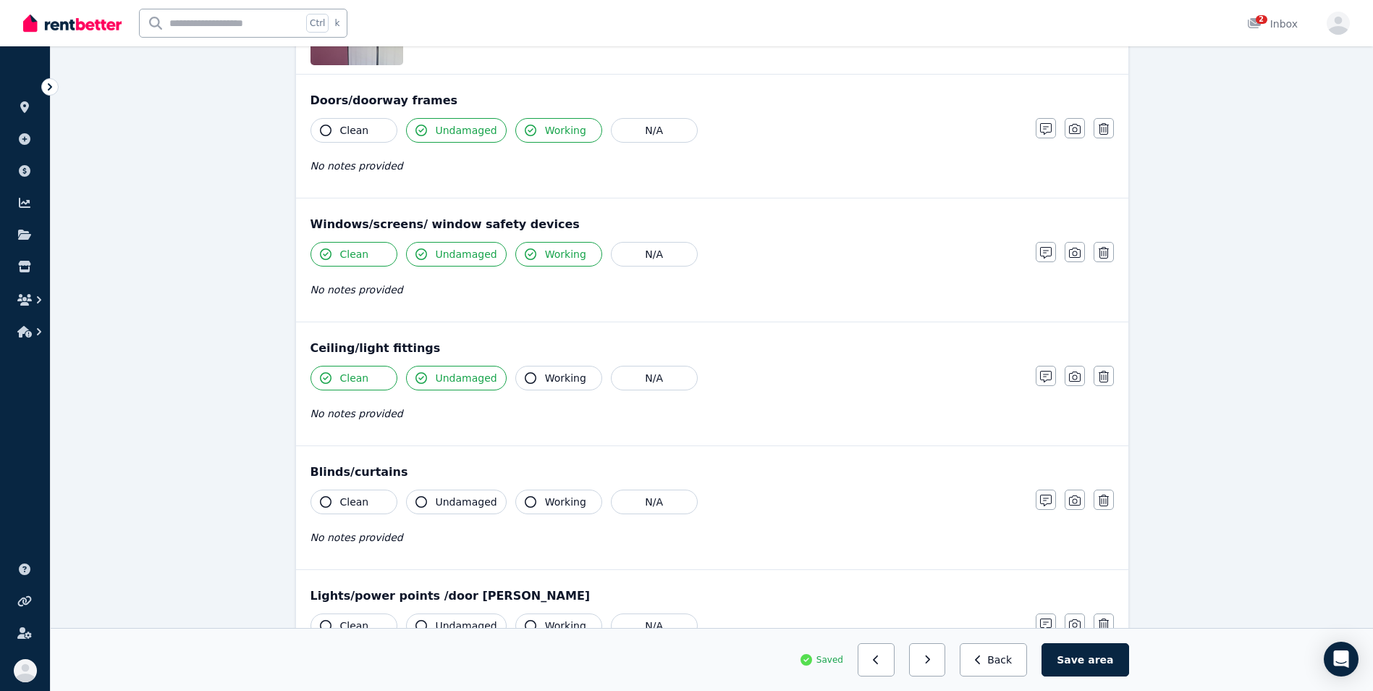
click at [525, 381] on icon "button" at bounding box center [531, 378] width 12 height 12
click at [329, 497] on icon "button" at bounding box center [326, 502] width 12 height 12
click at [424, 504] on icon "button" at bounding box center [421, 502] width 12 height 12
click at [525, 505] on icon "button" at bounding box center [531, 502] width 12 height 12
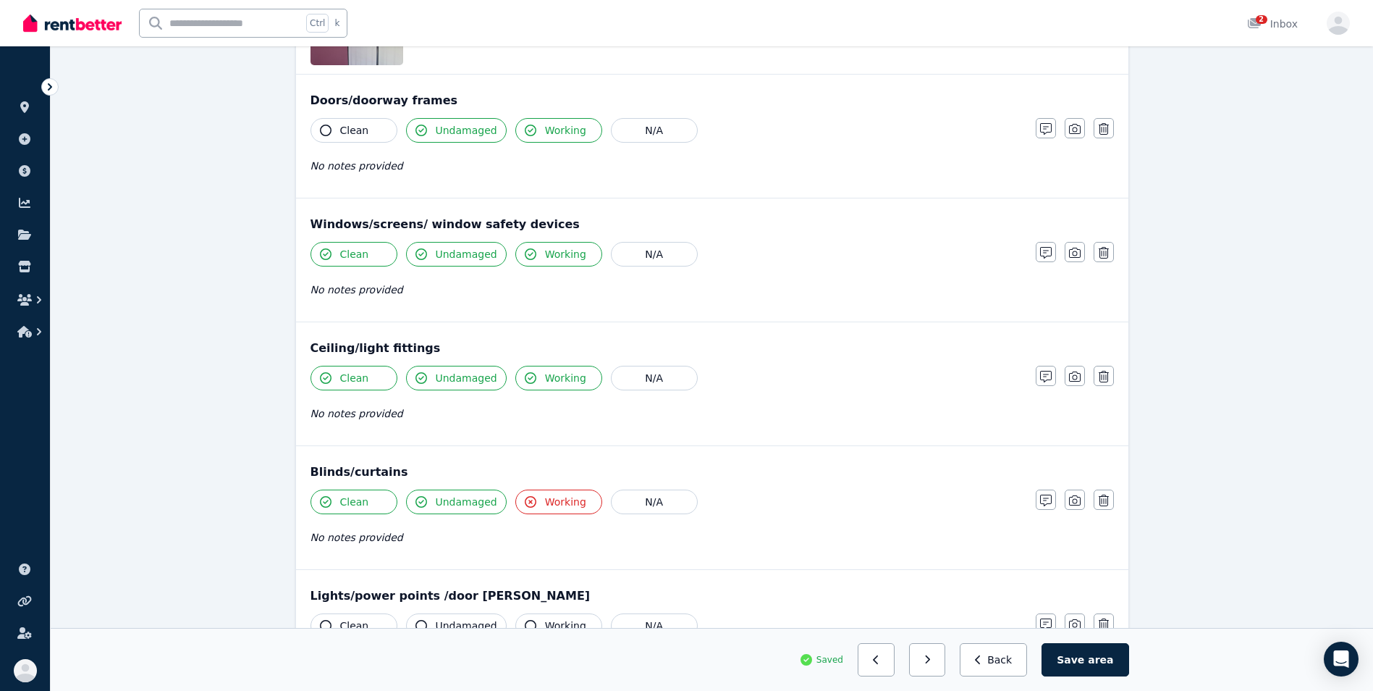
click at [525, 505] on icon "button" at bounding box center [531, 502] width 12 height 12
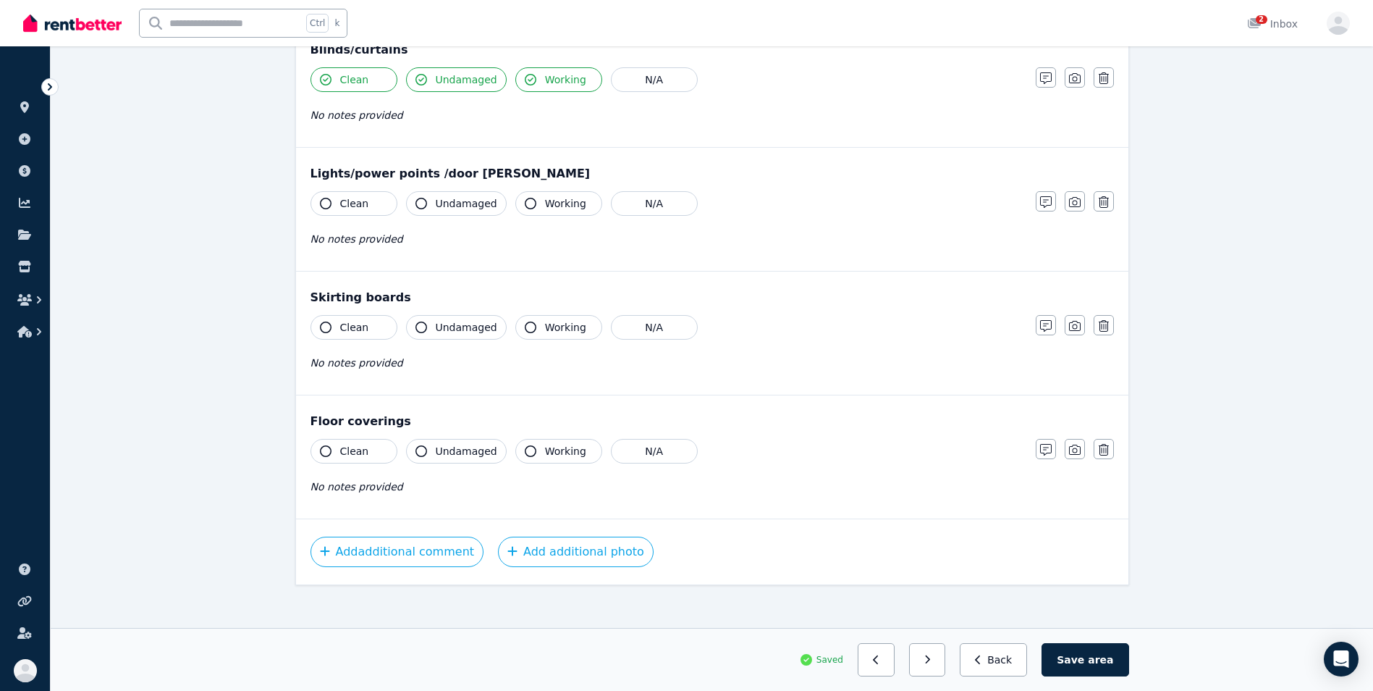
scroll to position [1075, 0]
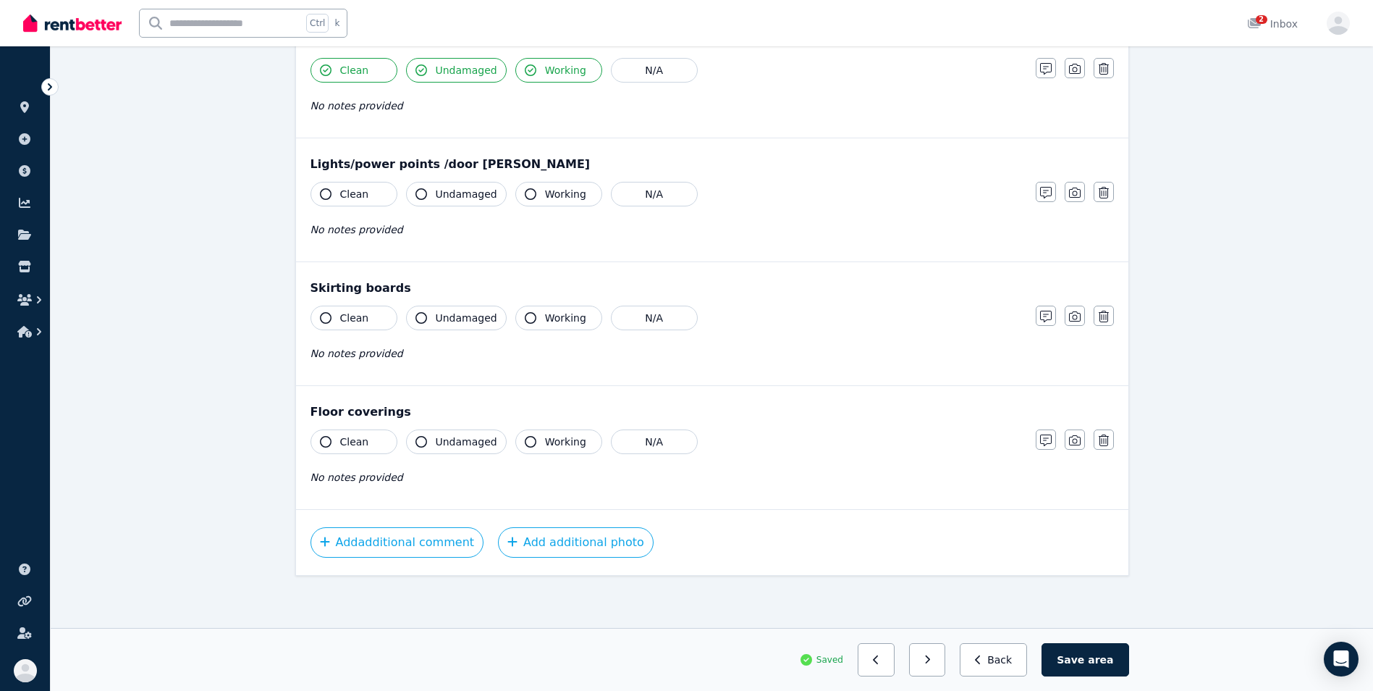
click at [322, 193] on icon "button" at bounding box center [326, 194] width 12 height 12
click at [418, 195] on icon "button" at bounding box center [421, 194] width 12 height 12
click at [525, 196] on icon "button" at bounding box center [531, 194] width 12 height 12
click at [327, 316] on icon "button" at bounding box center [326, 318] width 12 height 12
click at [424, 318] on icon "button" at bounding box center [421, 318] width 12 height 12
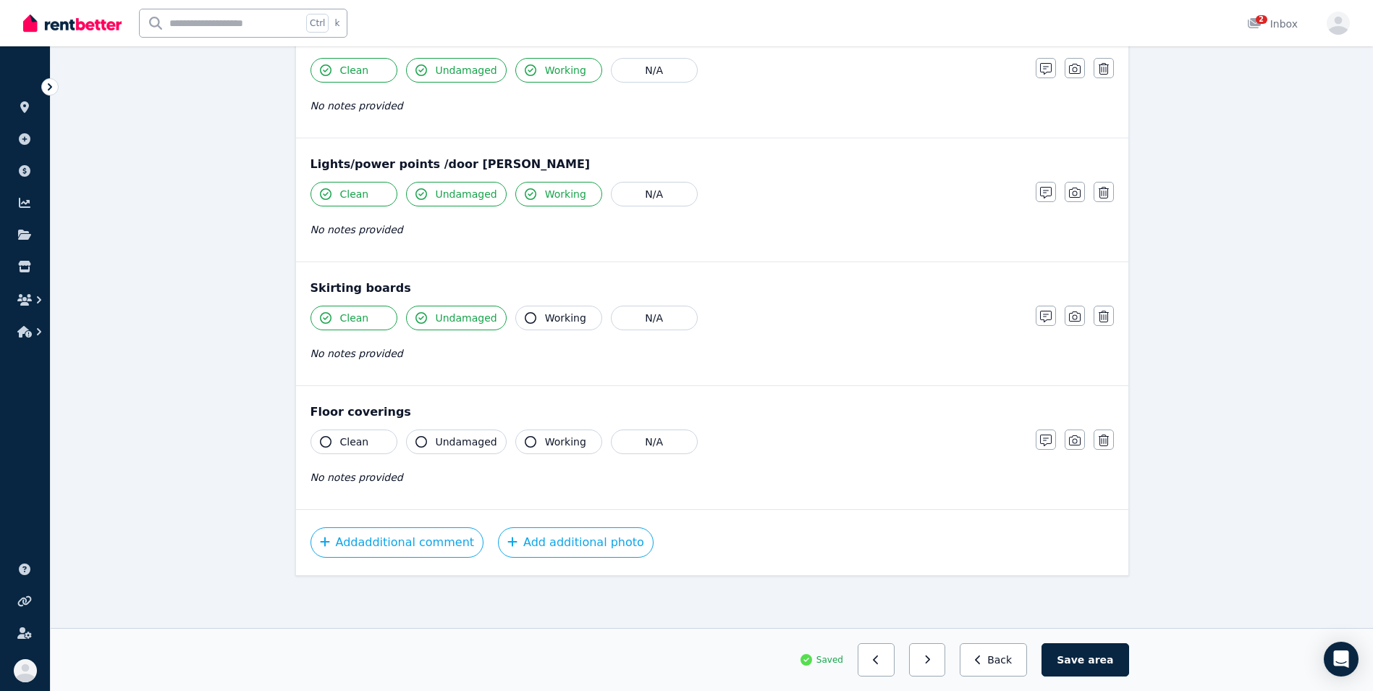
click at [316, 439] on button "Clean" at bounding box center [354, 441] width 87 height 25
click at [419, 448] on button "Undamaged" at bounding box center [456, 441] width 101 height 25
click at [525, 445] on icon "button" at bounding box center [531, 442] width 12 height 12
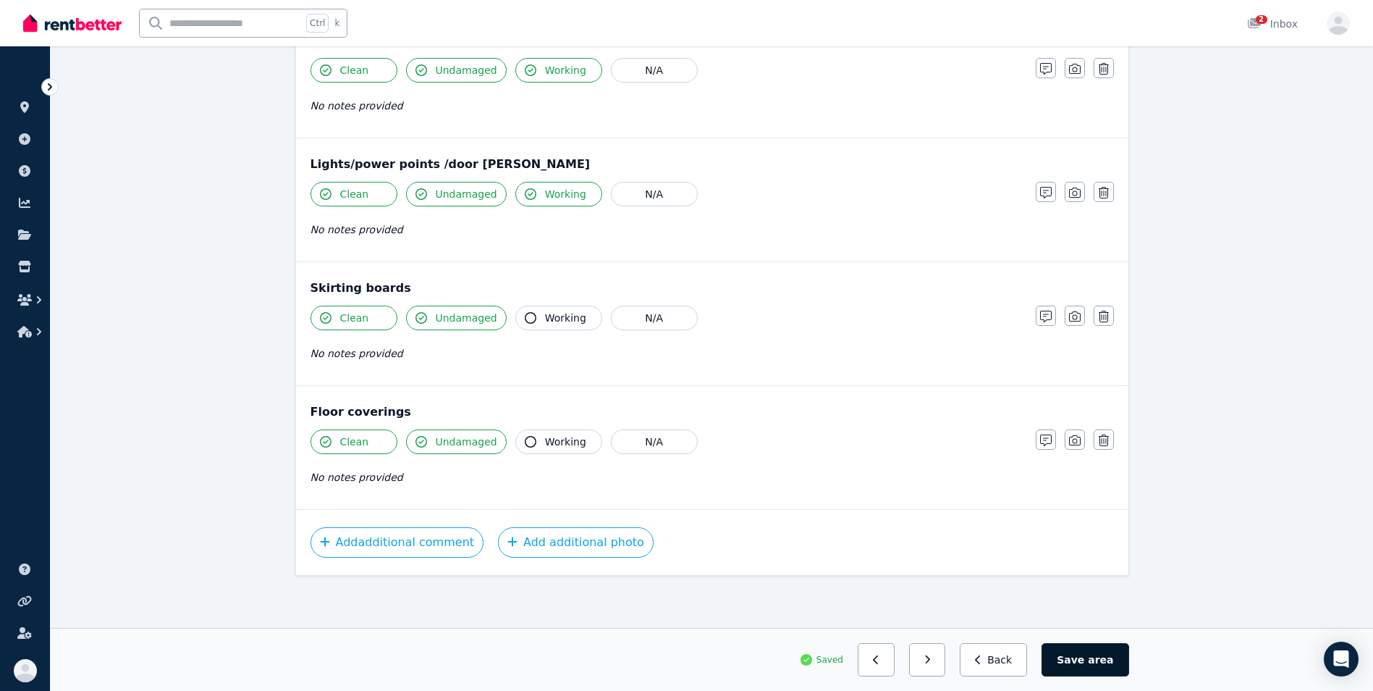
click at [1092, 659] on button "Save area" at bounding box center [1085, 659] width 87 height 33
click at [1088, 659] on button "Save area" at bounding box center [1087, 659] width 81 height 33
click at [1024, 664] on button "Back" at bounding box center [999, 659] width 67 height 33
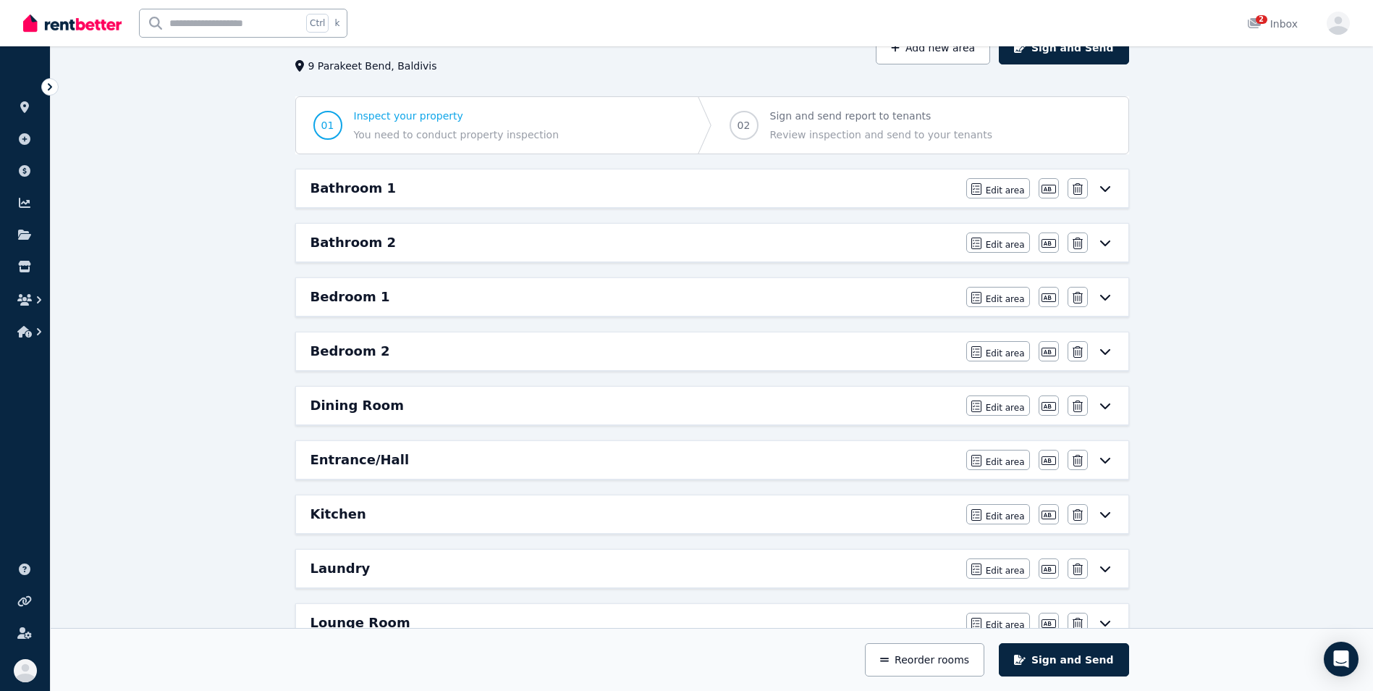
scroll to position [89, 0]
click at [904, 193] on div "Bathroom 1" at bounding box center [634, 187] width 647 height 20
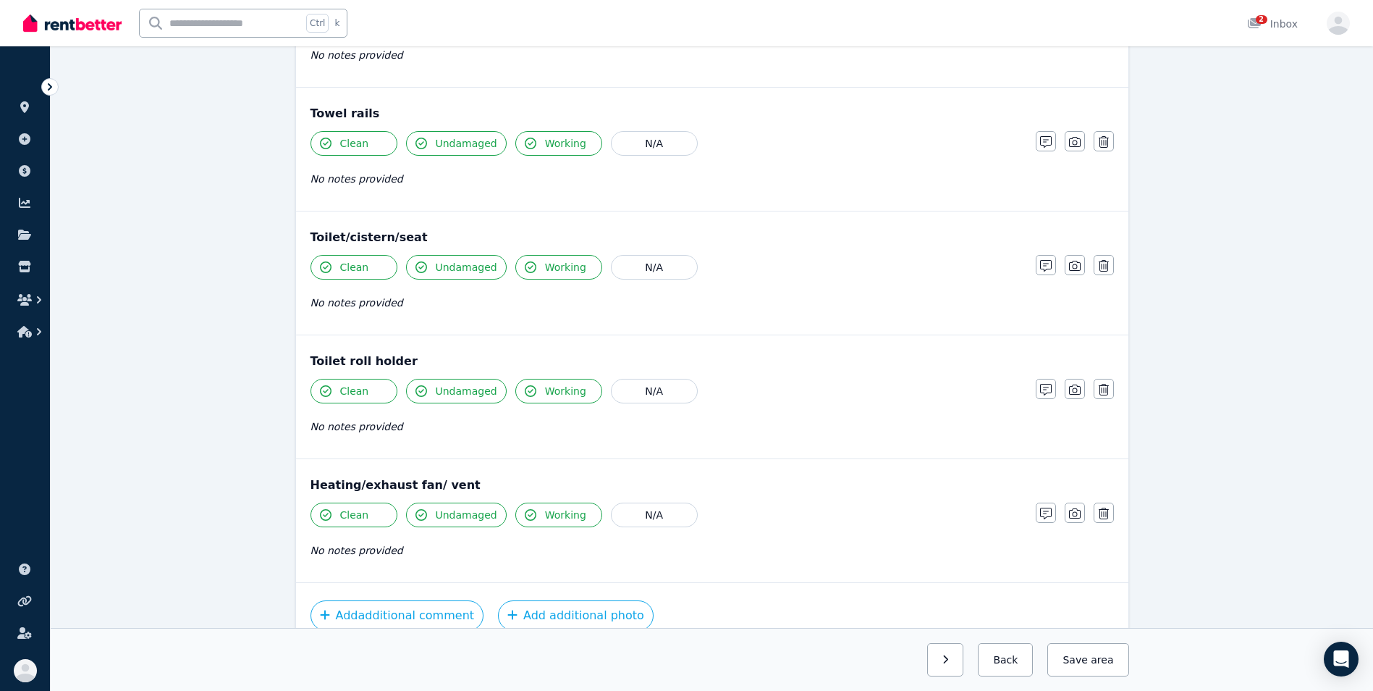
scroll to position [1677, 0]
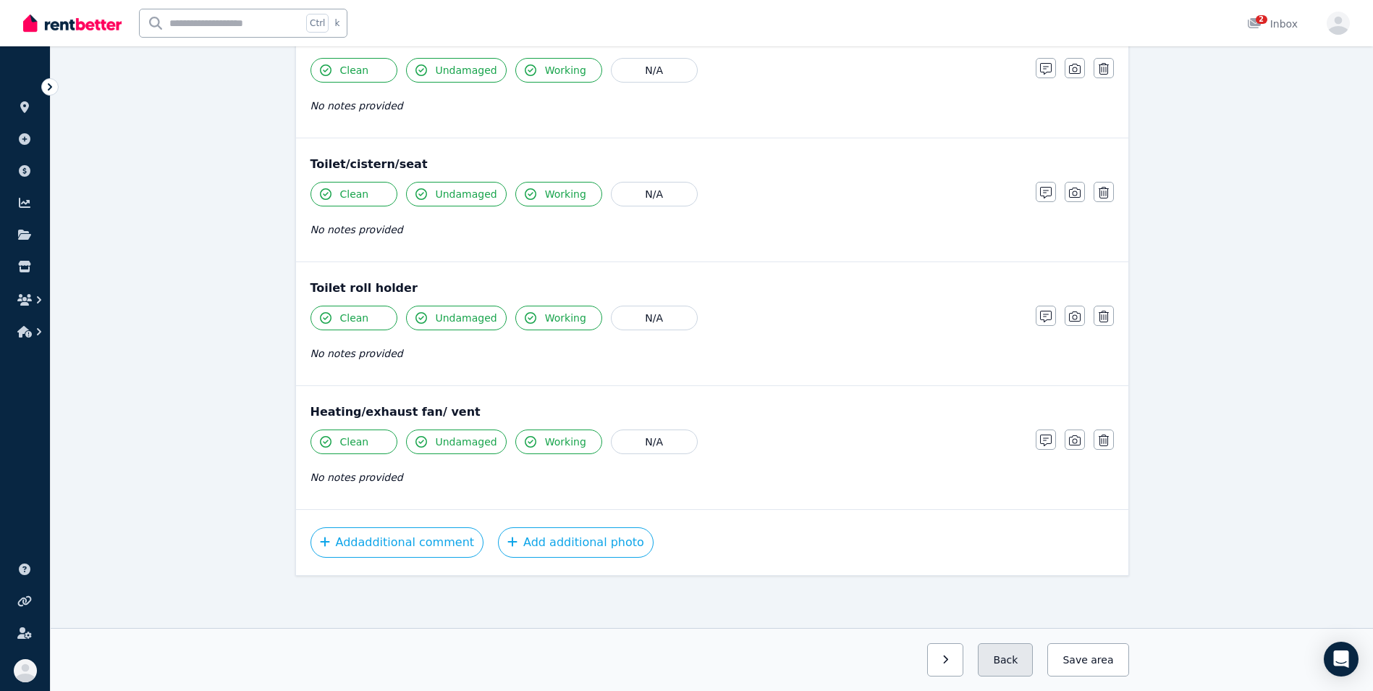
click at [1010, 669] on button "Back" at bounding box center [1005, 659] width 55 height 33
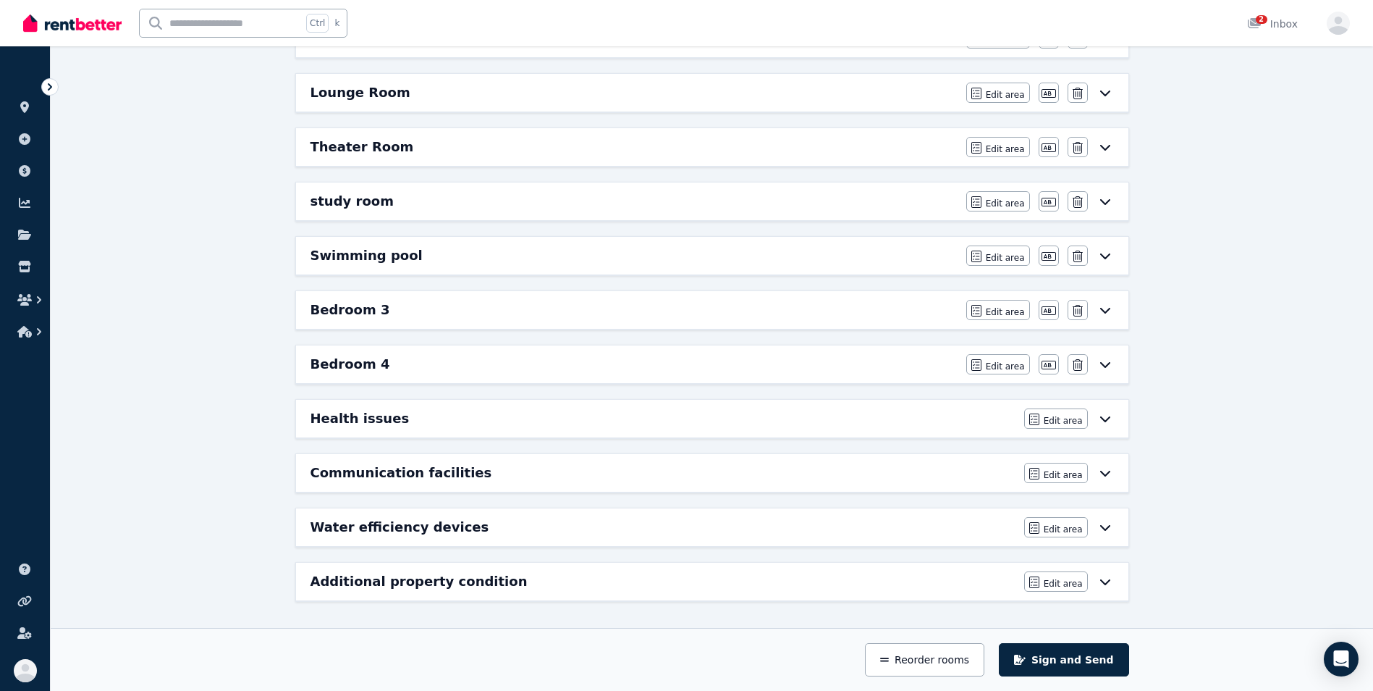
scroll to position [14, 0]
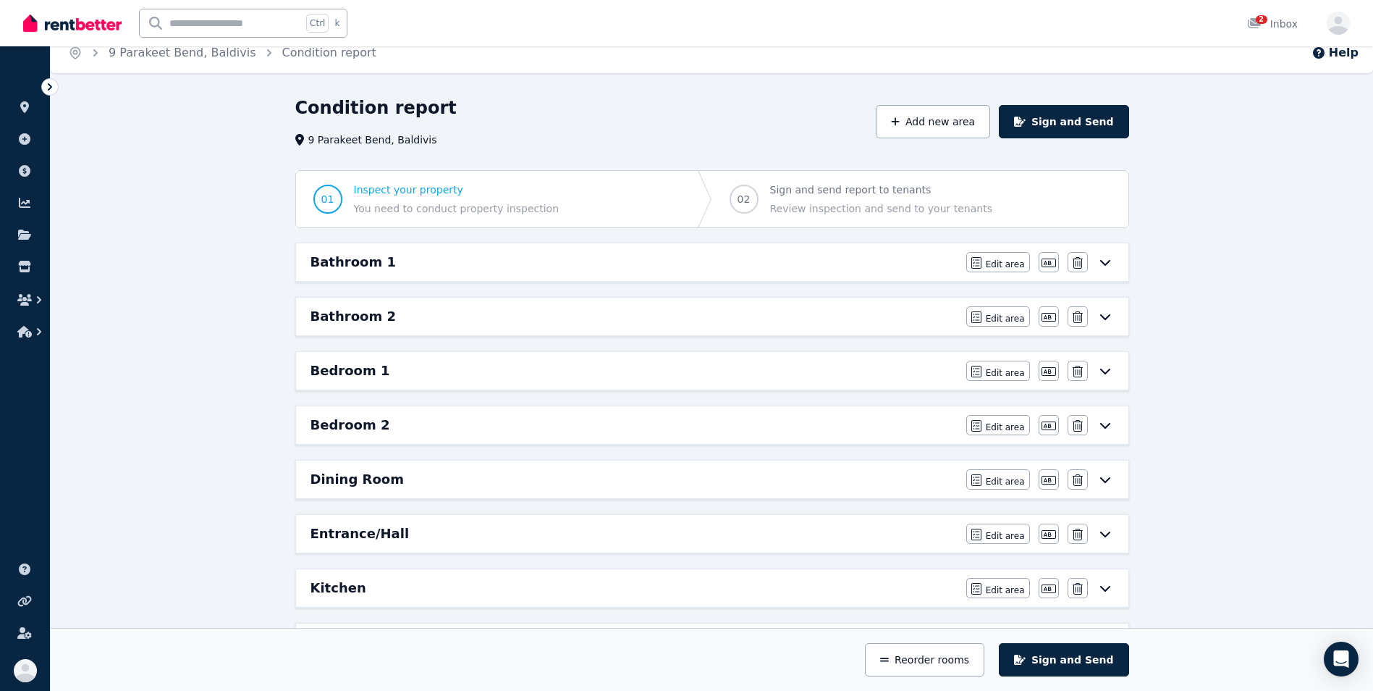
click at [955, 316] on div "Bathroom 2" at bounding box center [634, 316] width 647 height 20
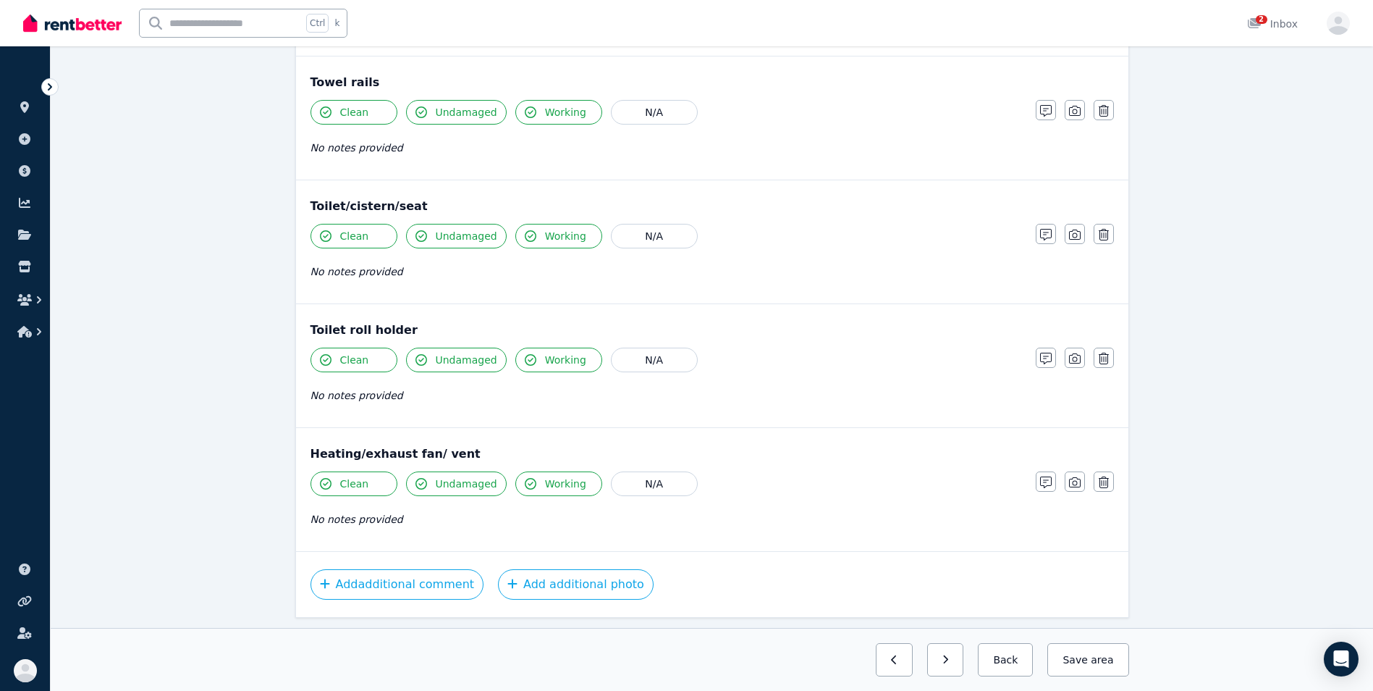
scroll to position [1570, 0]
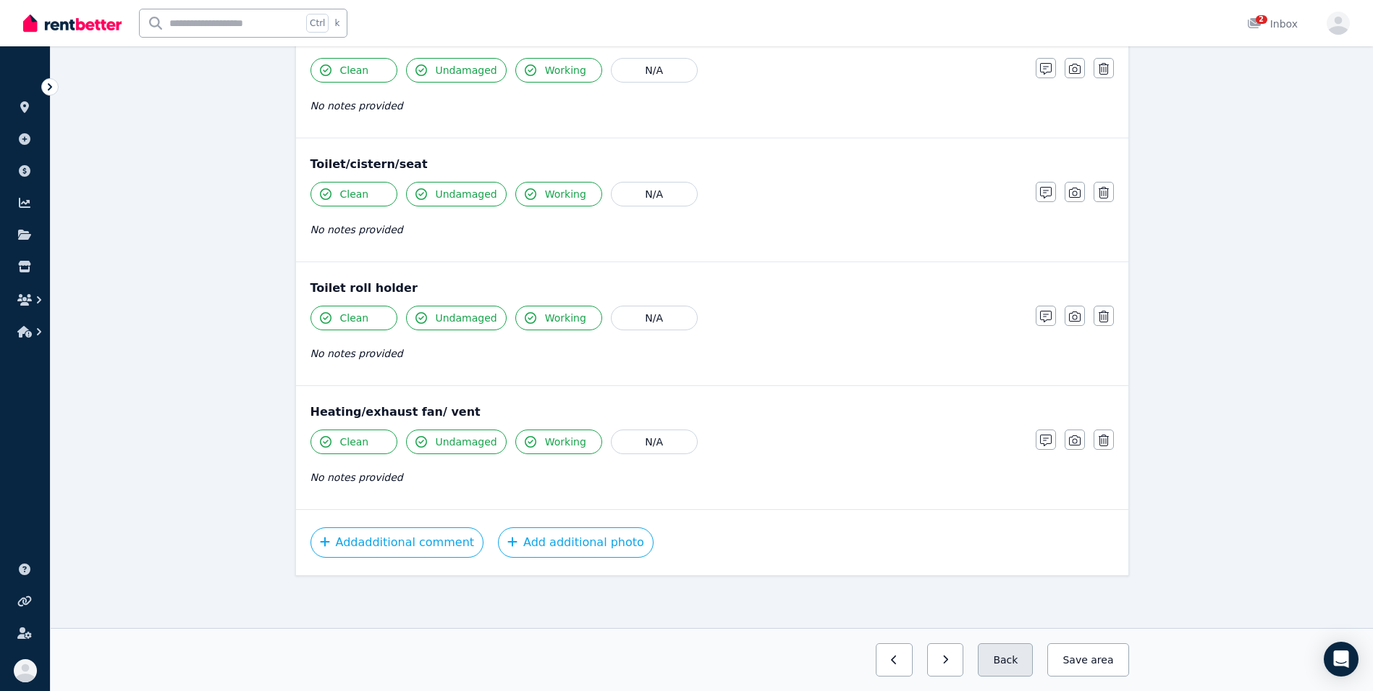
click at [1013, 662] on button "Back" at bounding box center [1005, 659] width 55 height 33
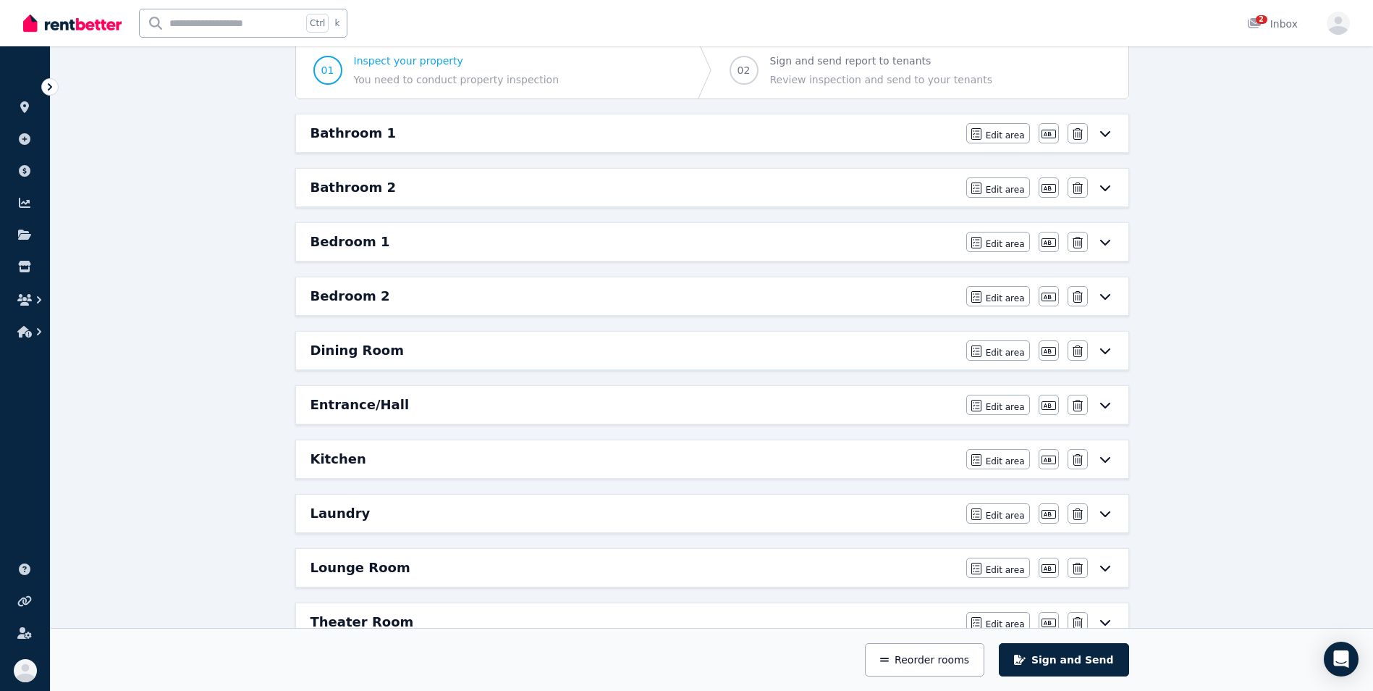
scroll to position [145, 0]
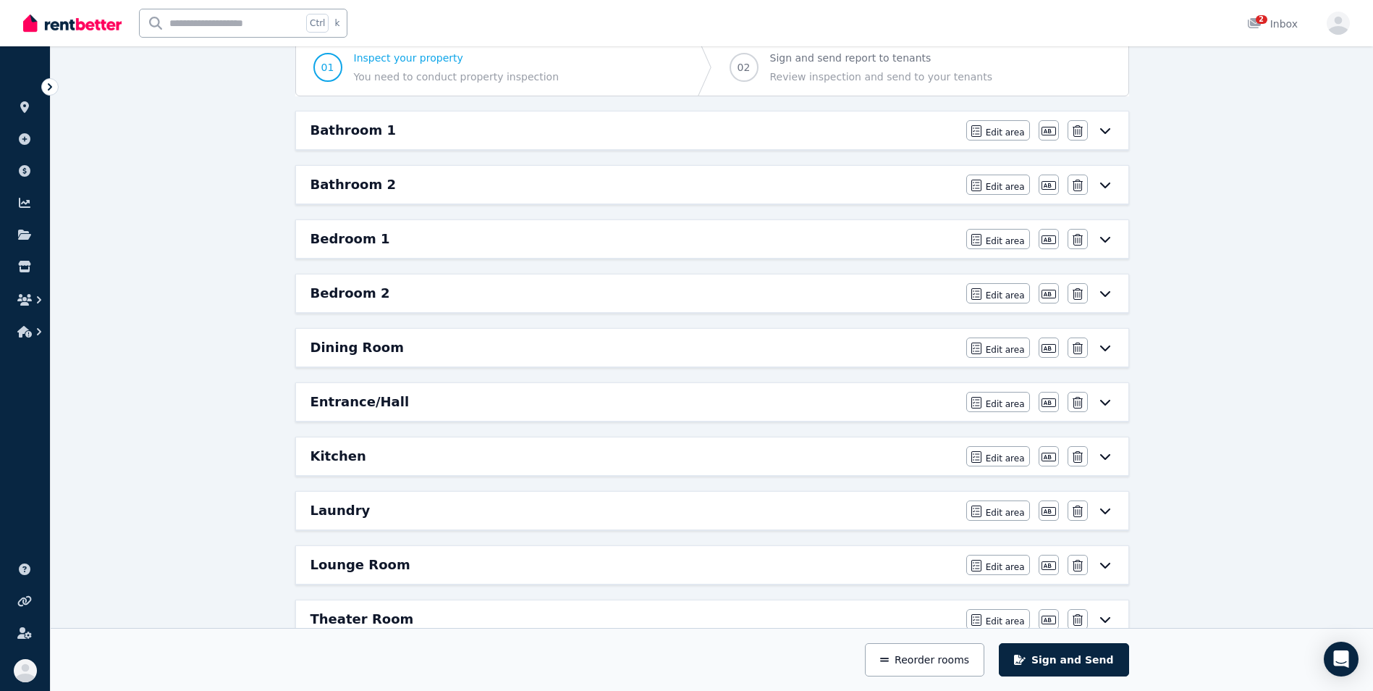
click at [819, 241] on div "Bedroom 1" at bounding box center [634, 239] width 647 height 20
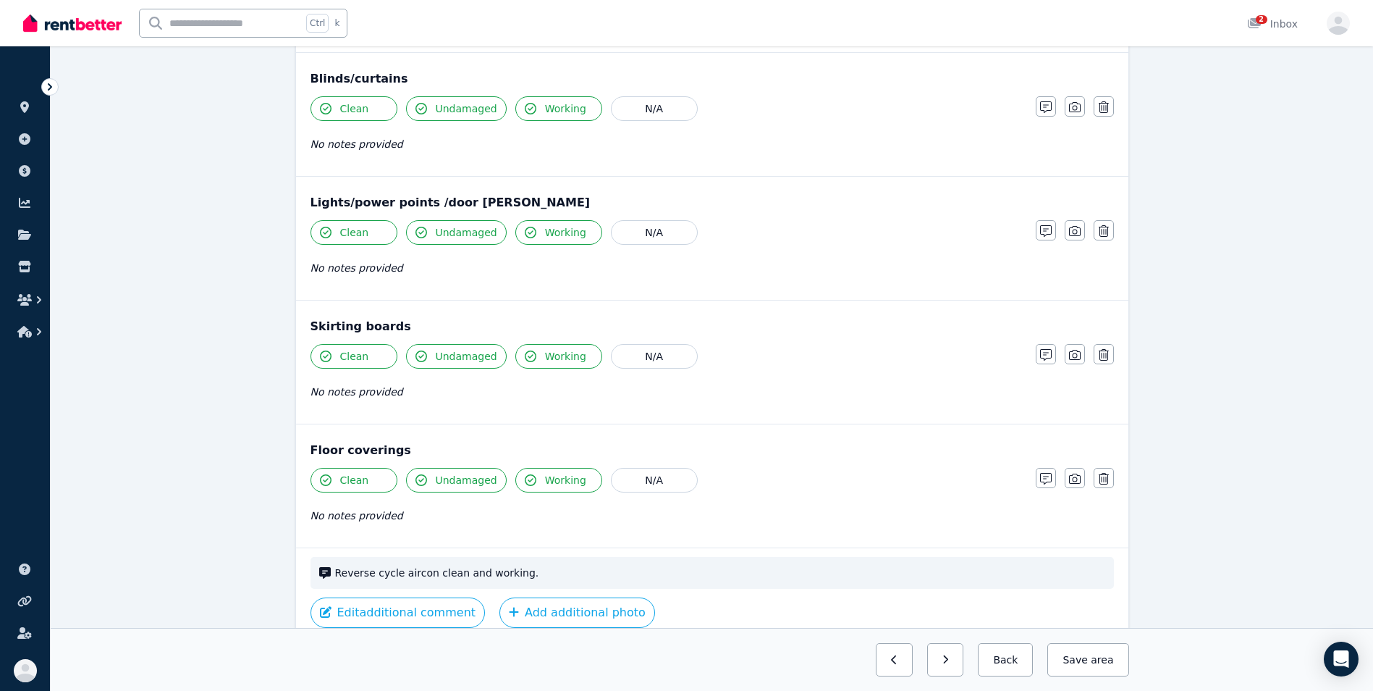
scroll to position [859, 0]
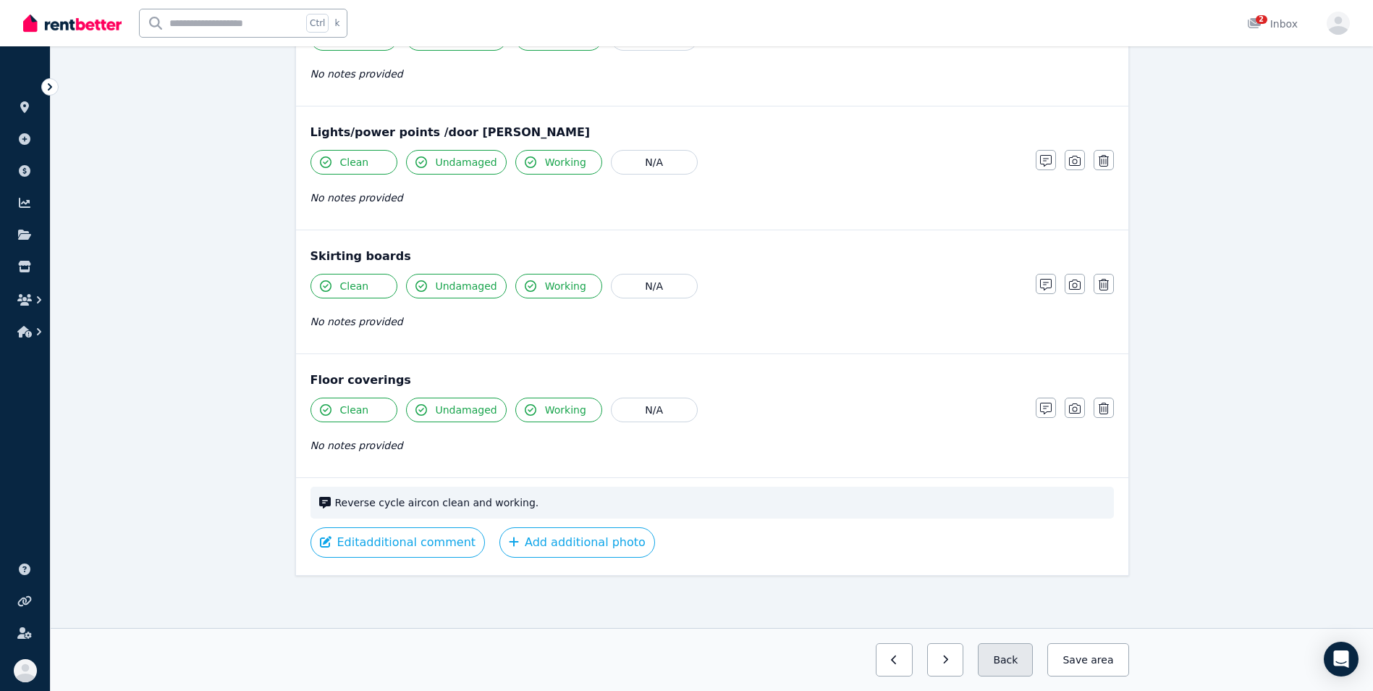
click at [1020, 657] on button "Back" at bounding box center [1005, 659] width 55 height 33
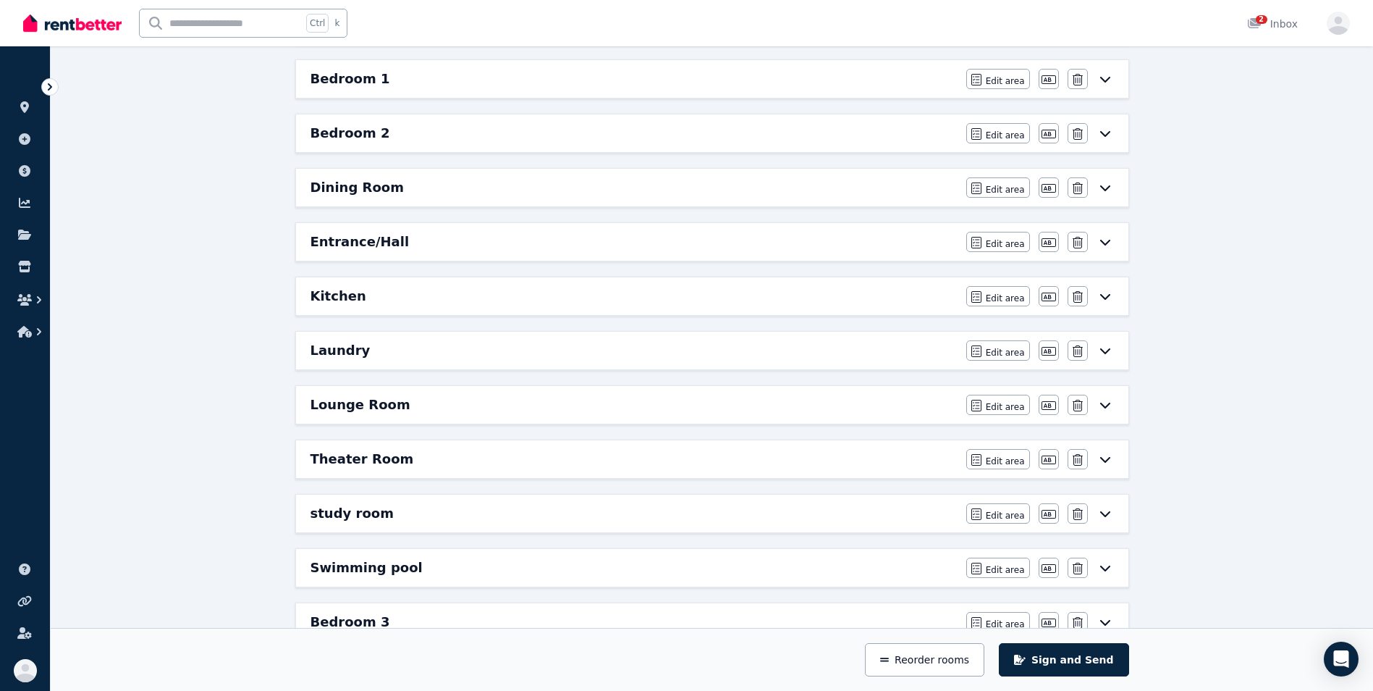
scroll to position [301, 0]
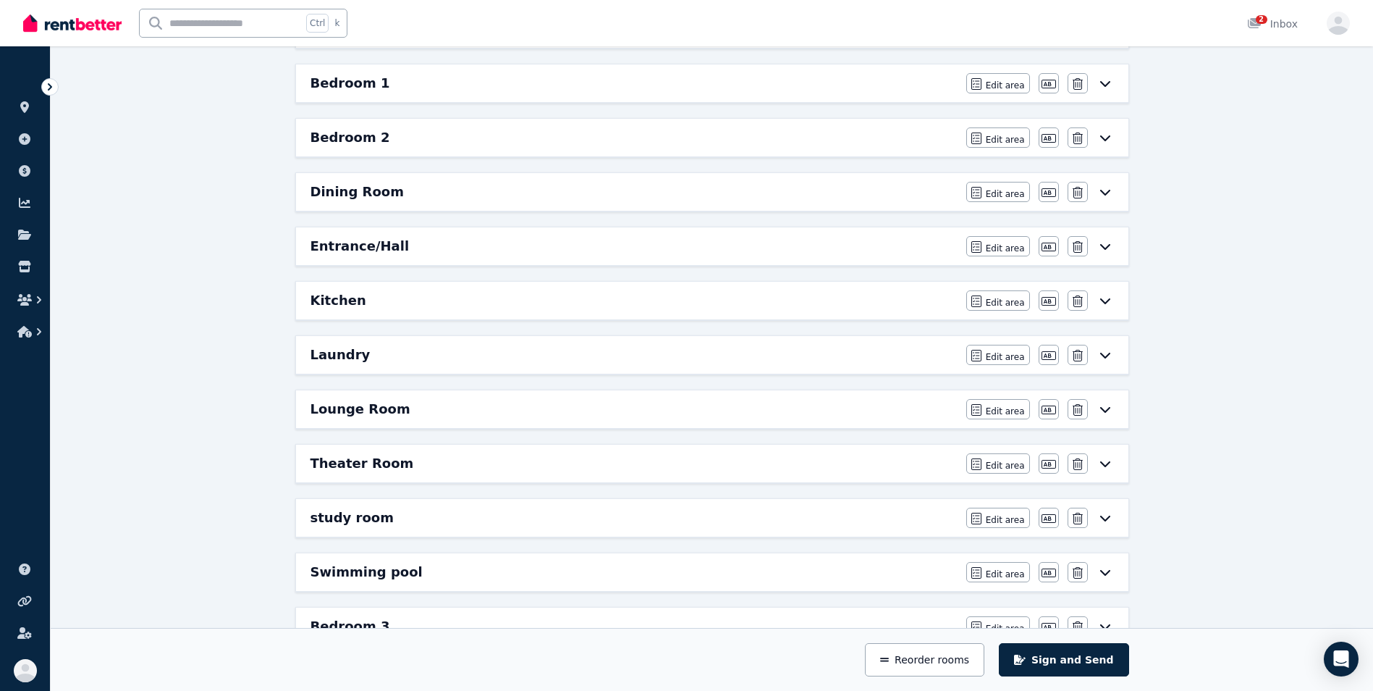
click at [965, 188] on div "Dining Room Edit area Edit area Edit name [GEOGRAPHIC_DATA]" at bounding box center [712, 192] width 832 height 38
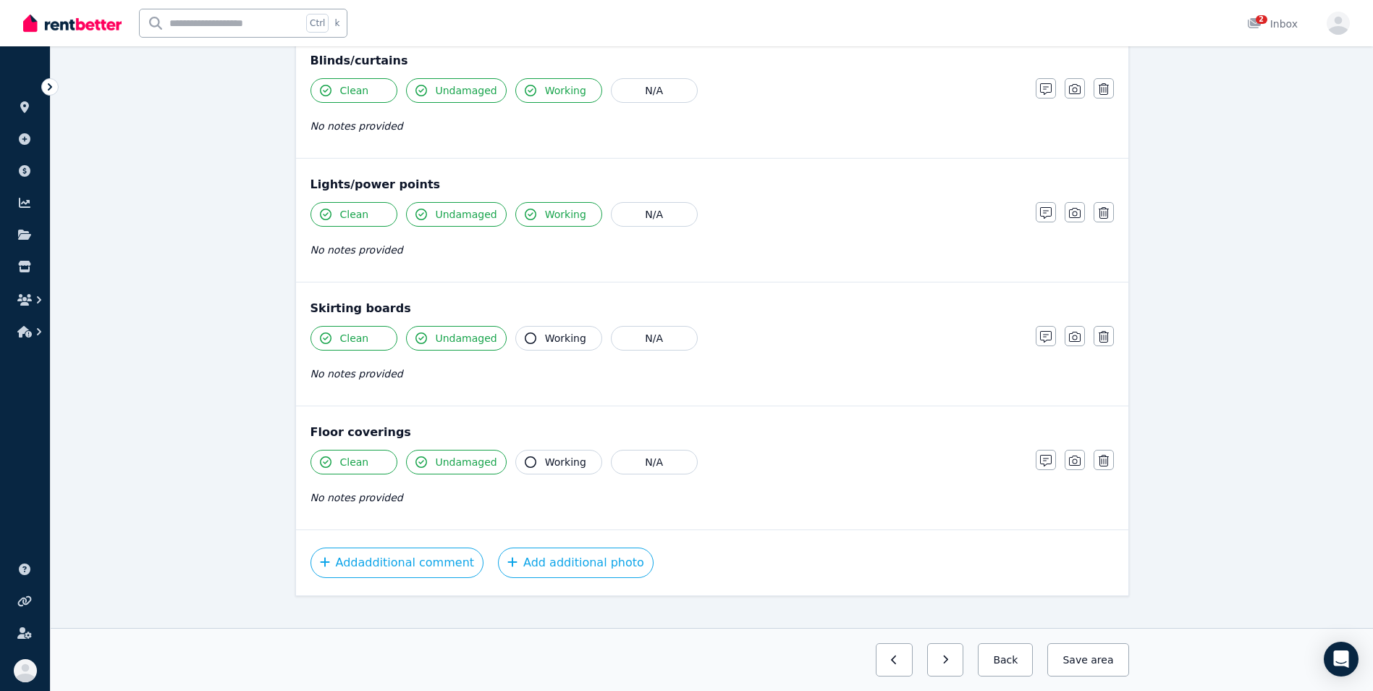
scroll to position [704, 0]
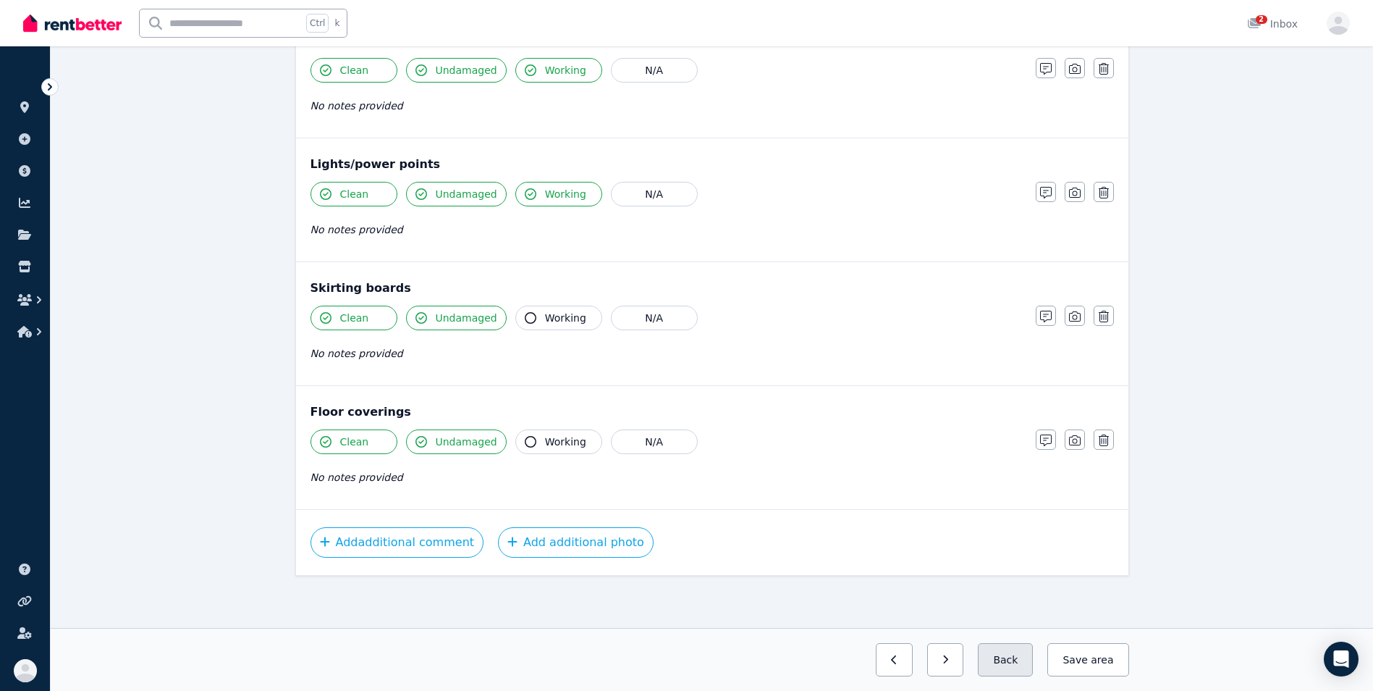
click at [1003, 659] on button "Back" at bounding box center [1005, 659] width 55 height 33
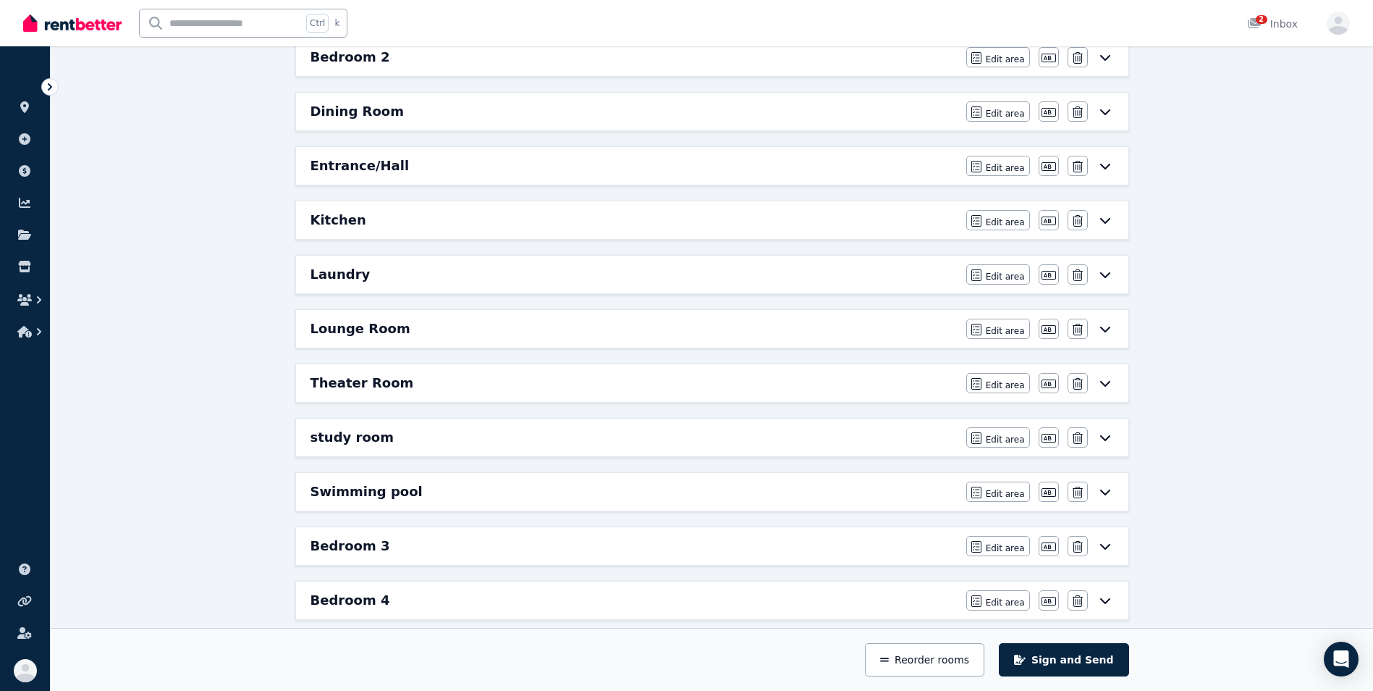
scroll to position [371, 0]
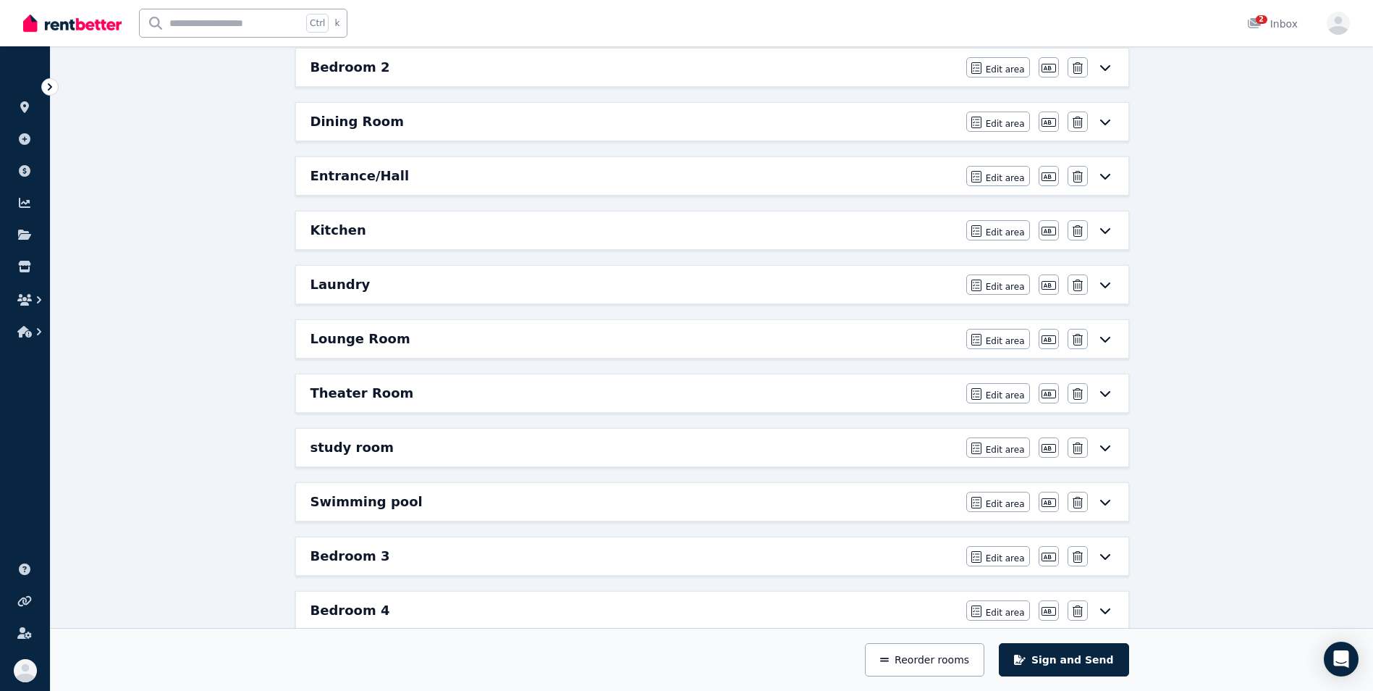
click at [874, 167] on div "Entrance/Hall" at bounding box center [634, 176] width 647 height 20
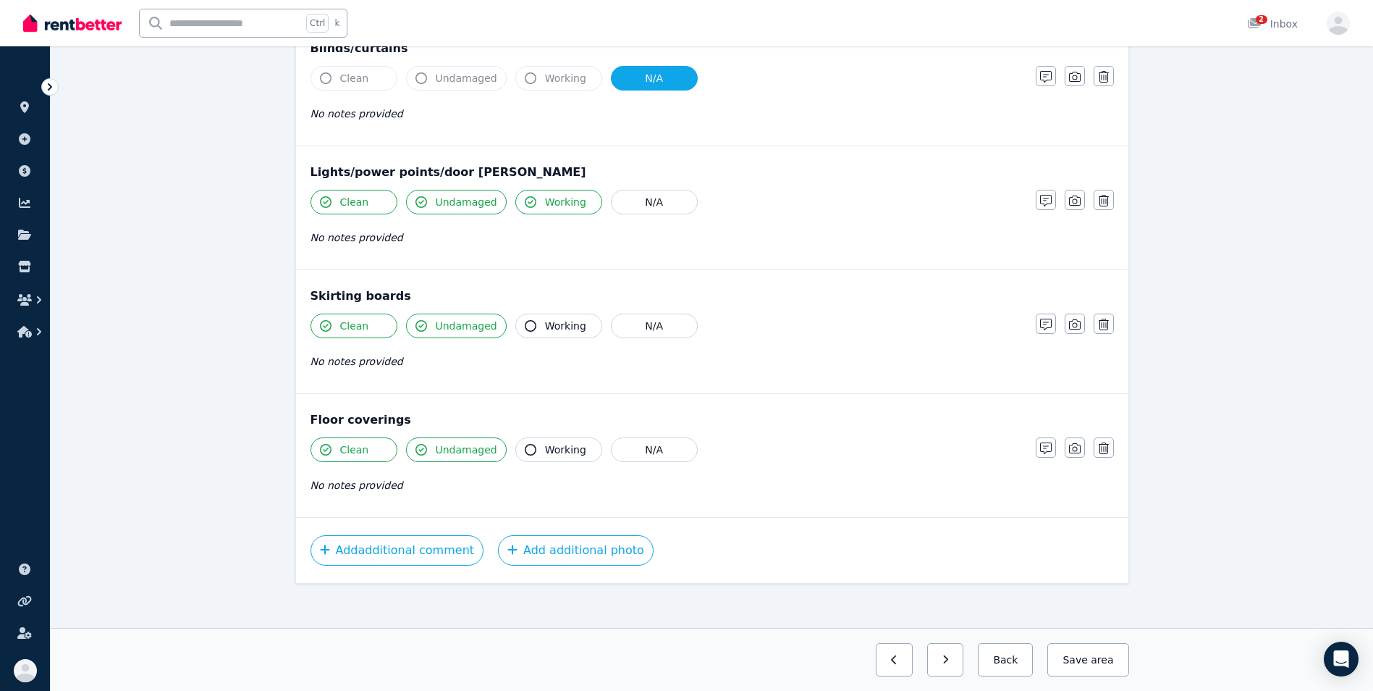
scroll to position [704, 0]
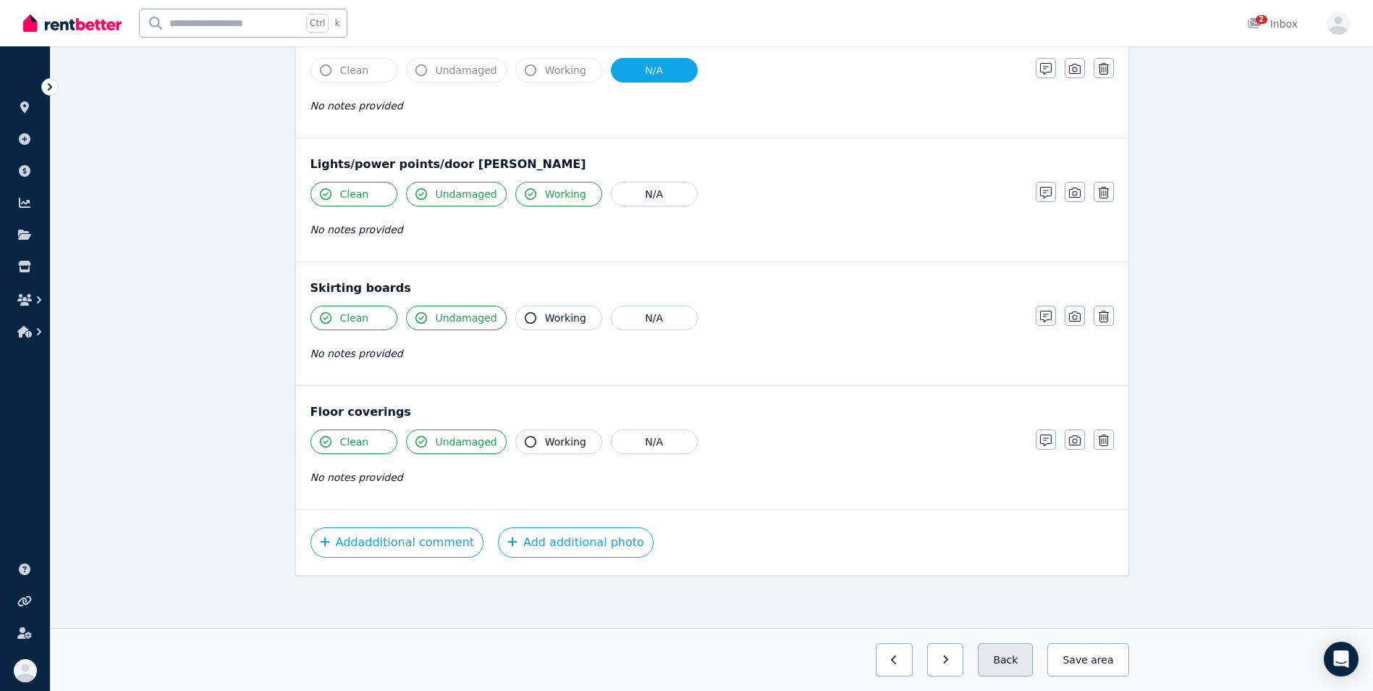
click at [1012, 646] on button "Back" at bounding box center [1005, 659] width 55 height 33
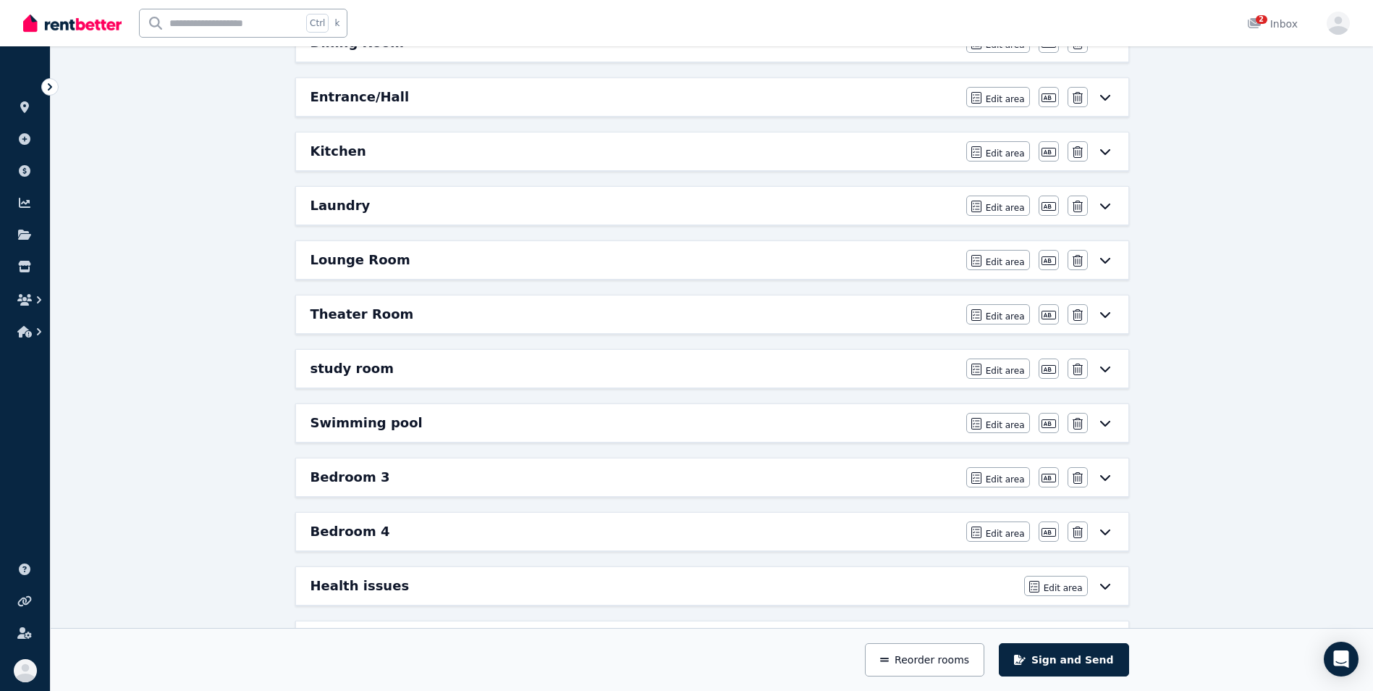
scroll to position [449, 0]
click at [824, 146] on div "Kitchen" at bounding box center [634, 153] width 647 height 20
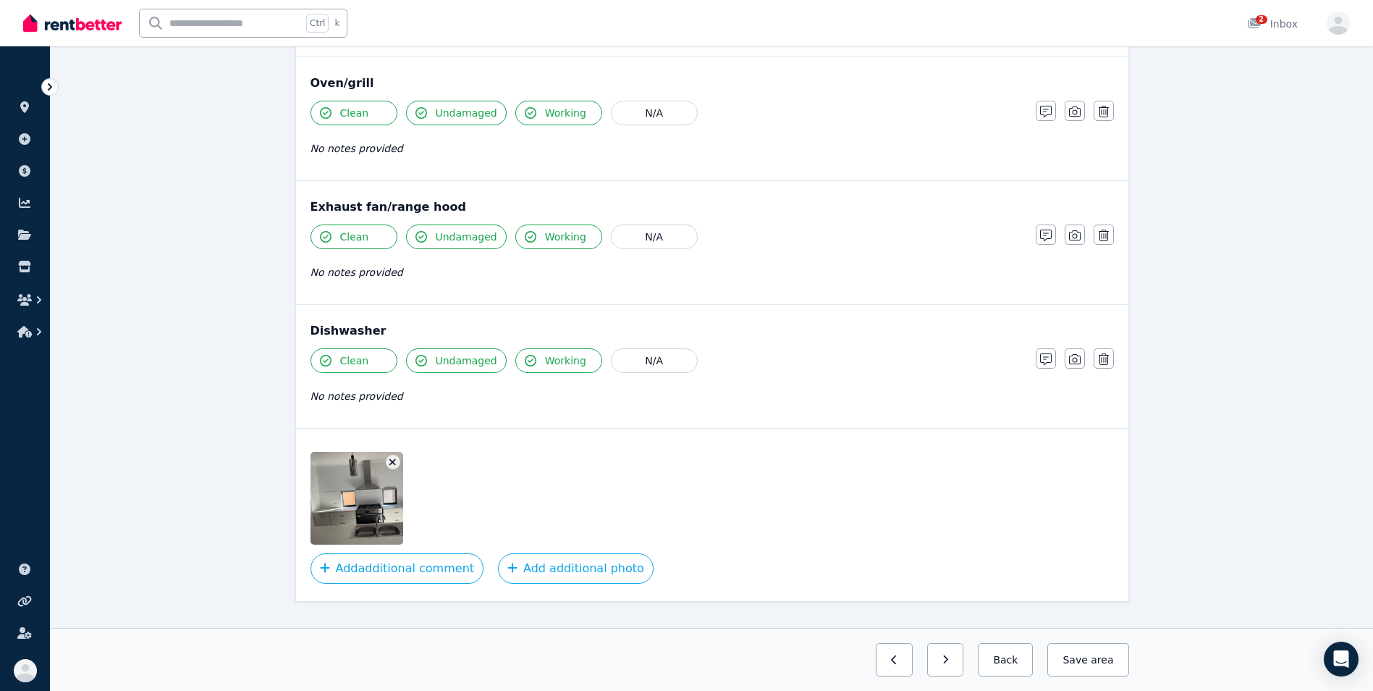
scroll to position [1677, 0]
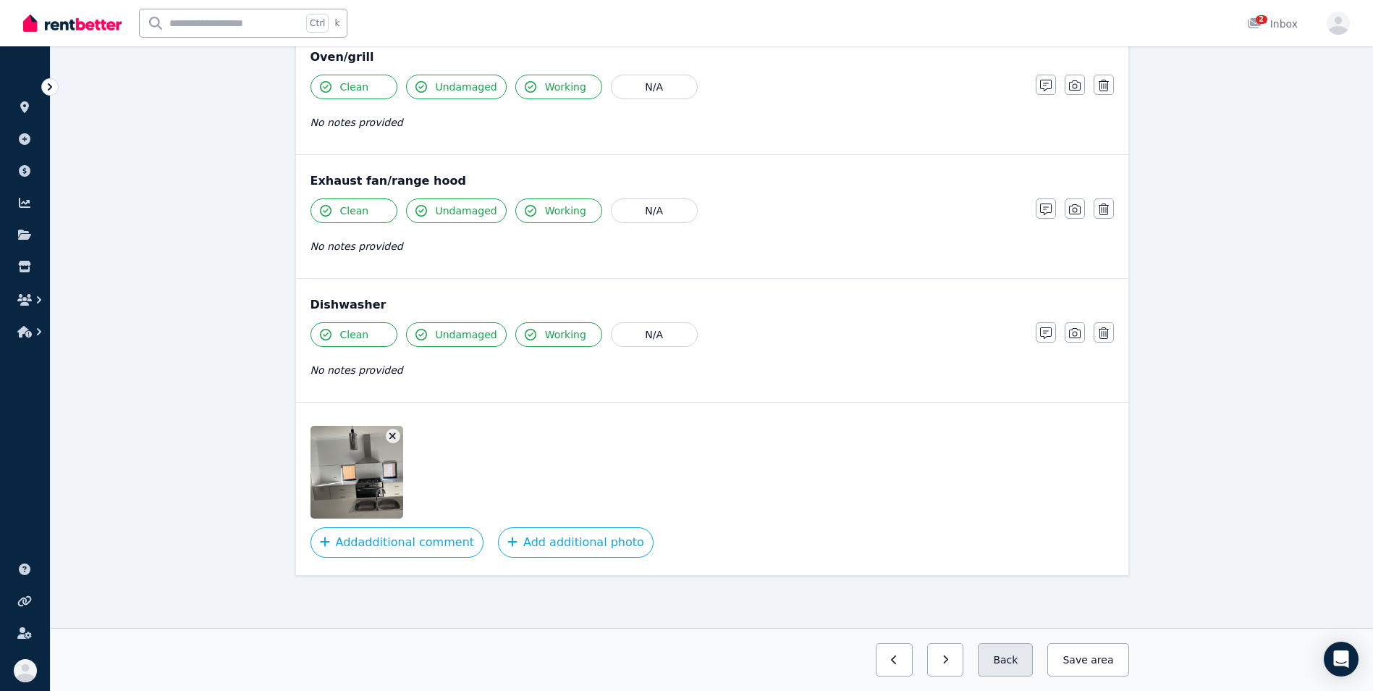
click at [1013, 664] on button "Back" at bounding box center [1005, 659] width 55 height 33
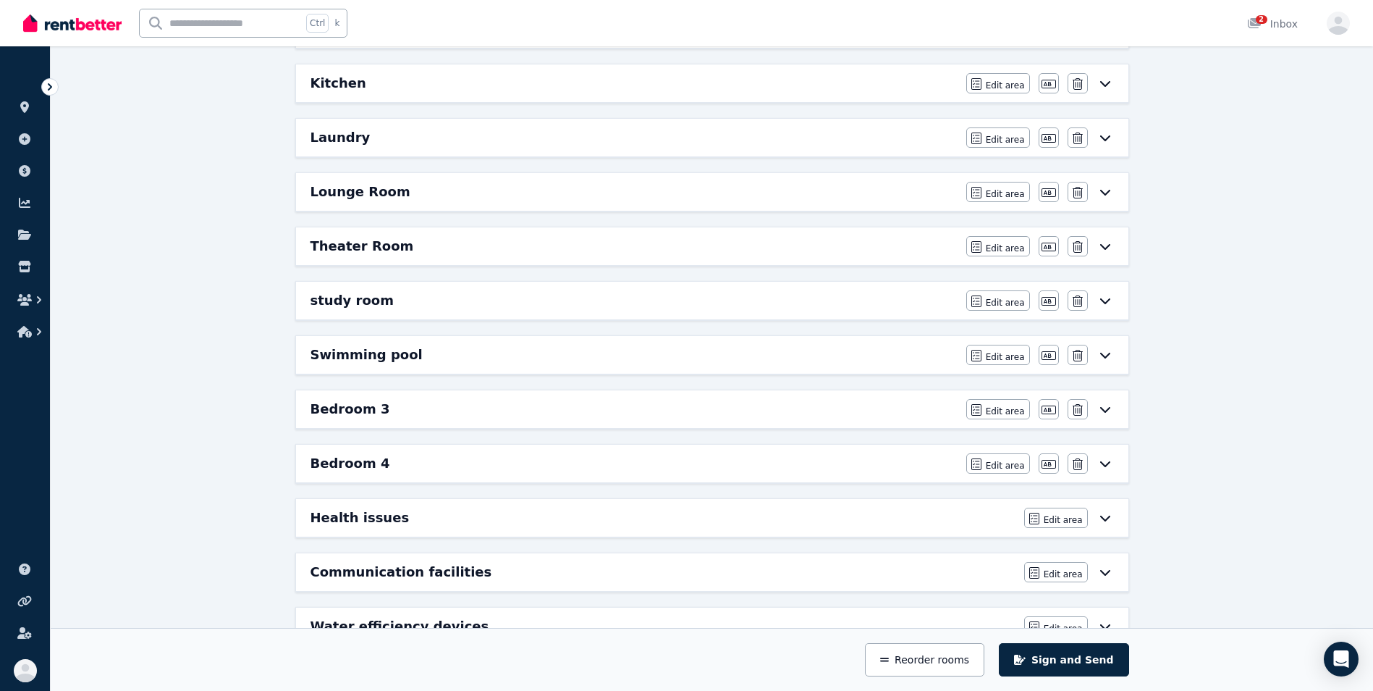
scroll to position [515, 0]
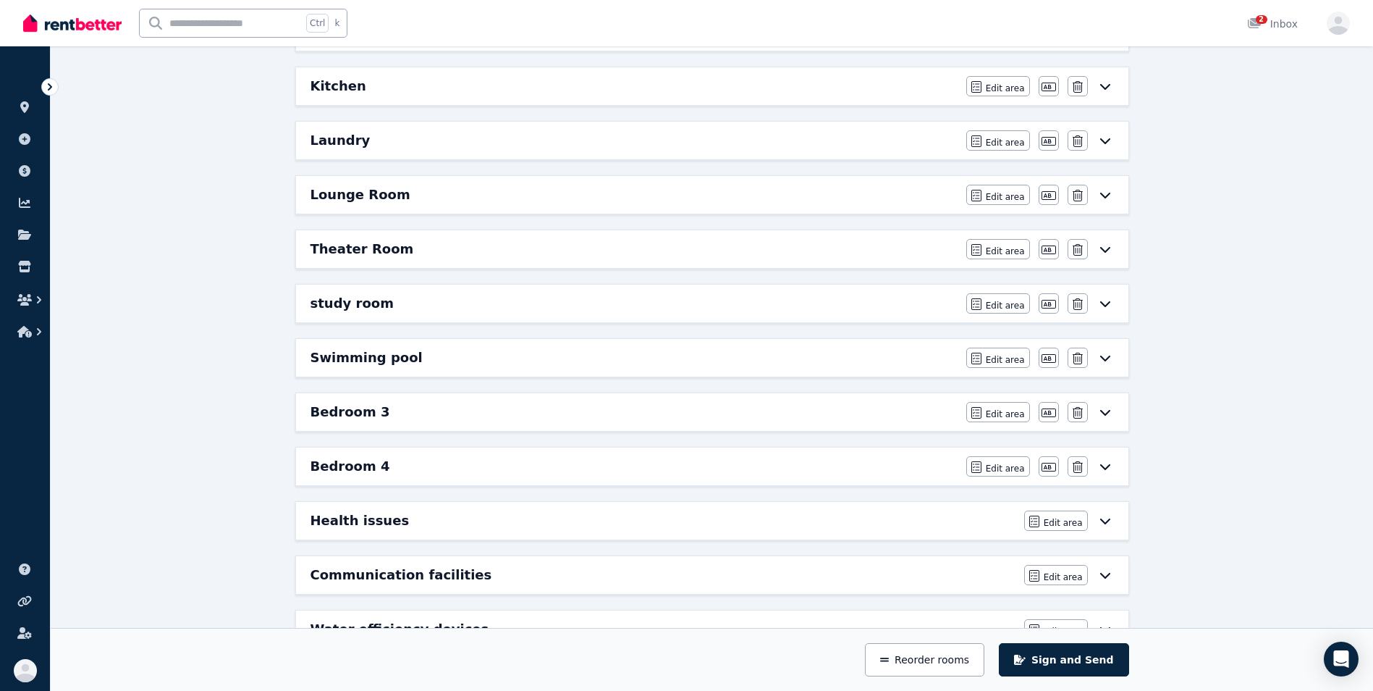
click at [867, 148] on div "Laundry" at bounding box center [634, 140] width 647 height 20
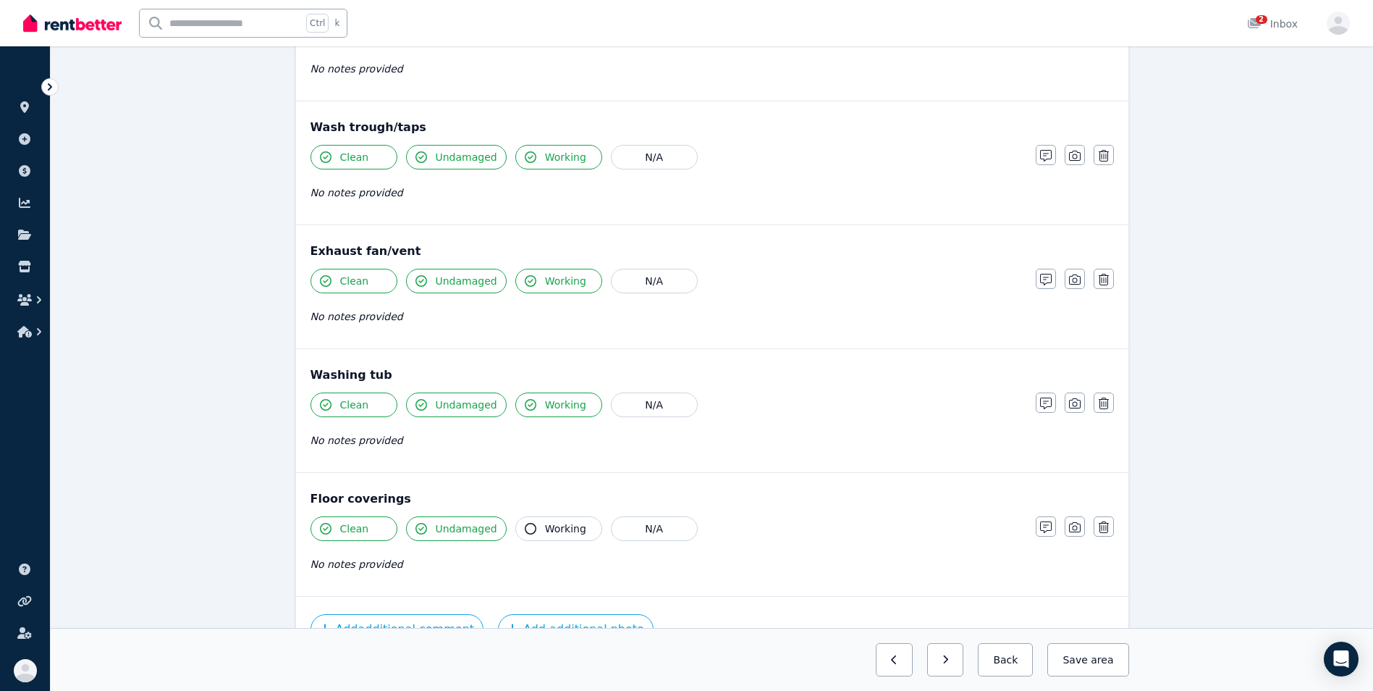
scroll to position [951, 0]
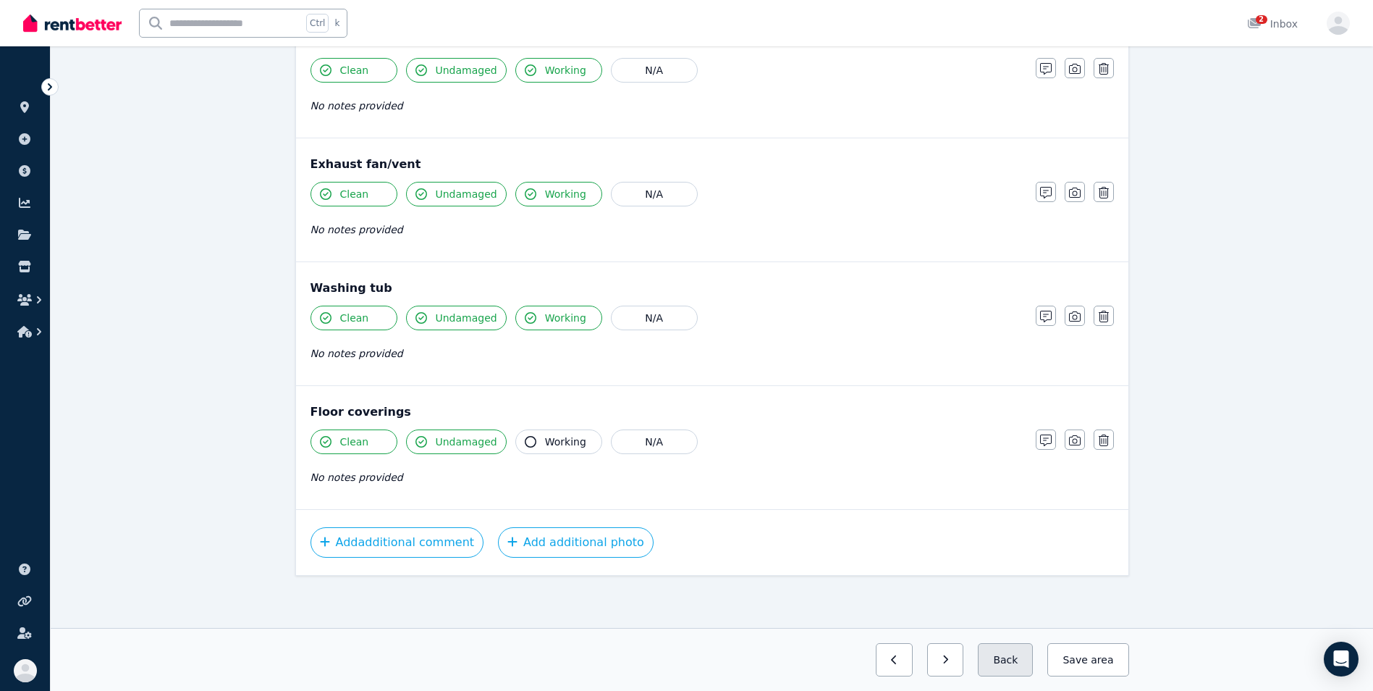
click at [1021, 664] on button "Back" at bounding box center [1005, 659] width 55 height 33
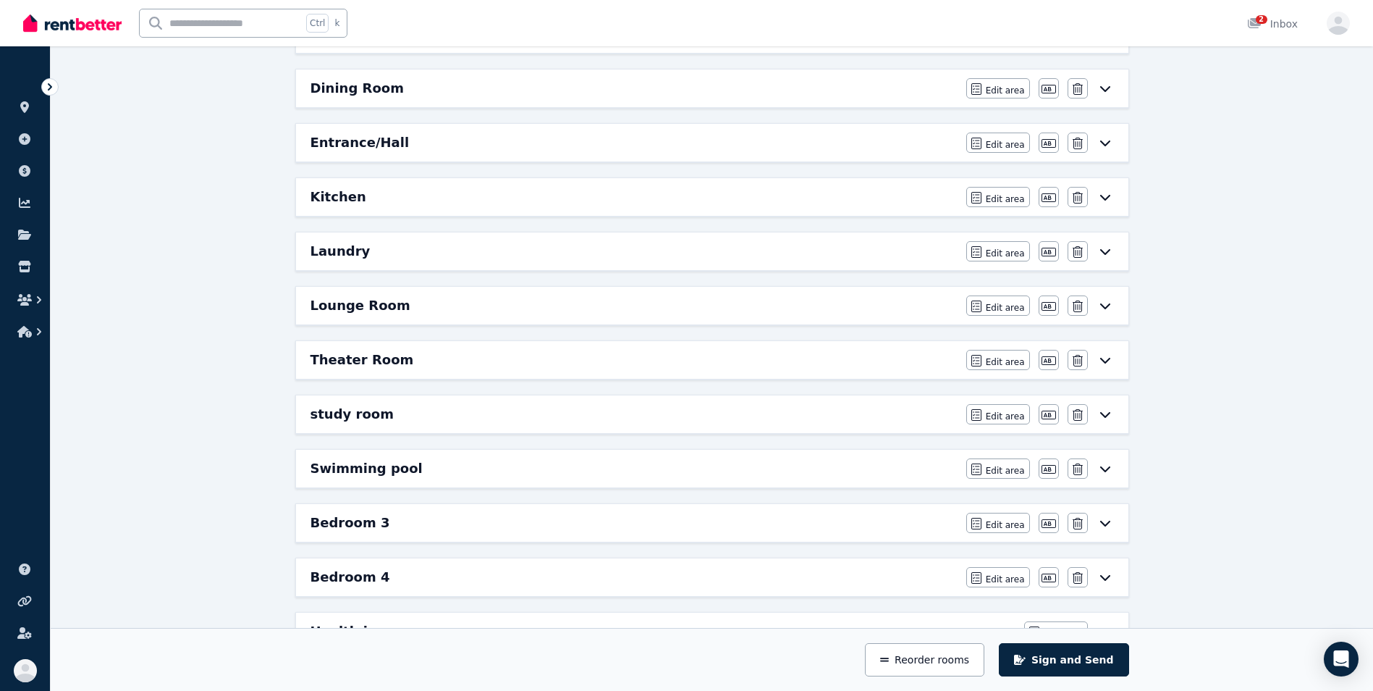
scroll to position [403, 0]
click at [782, 304] on div "Lounge Room" at bounding box center [634, 307] width 647 height 20
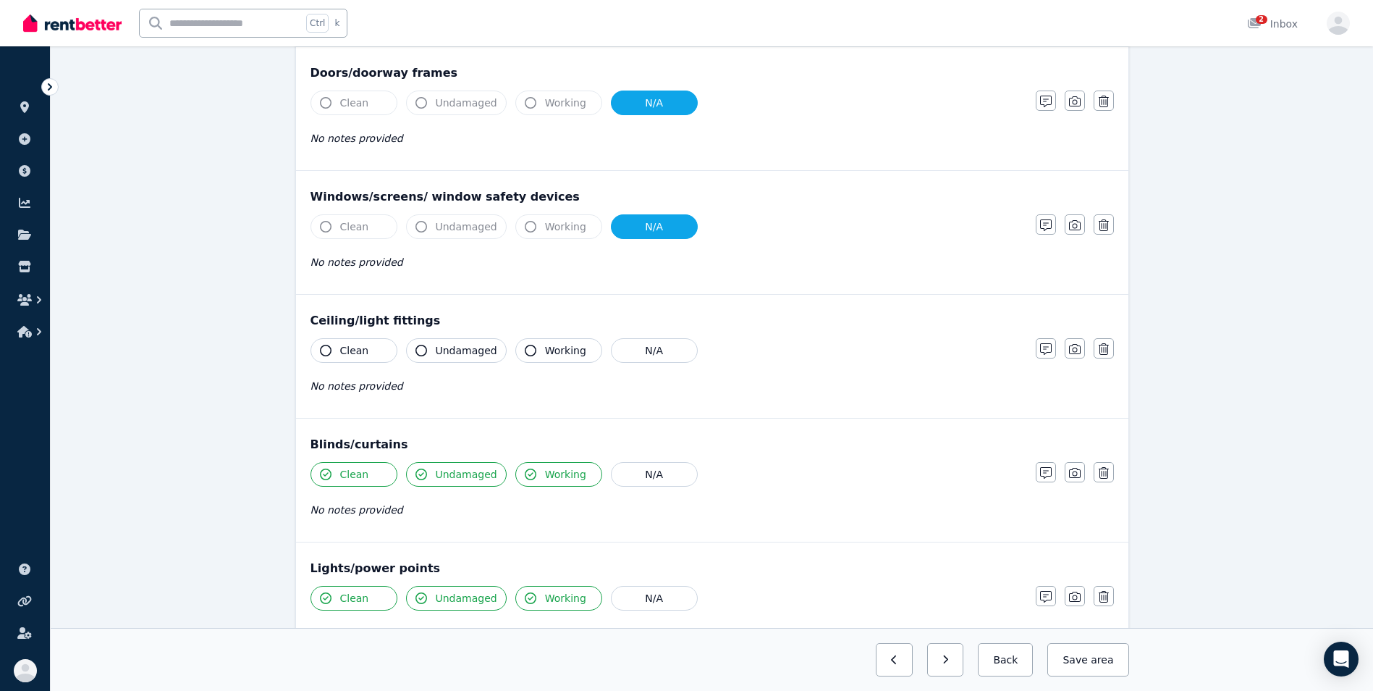
scroll to position [297, 0]
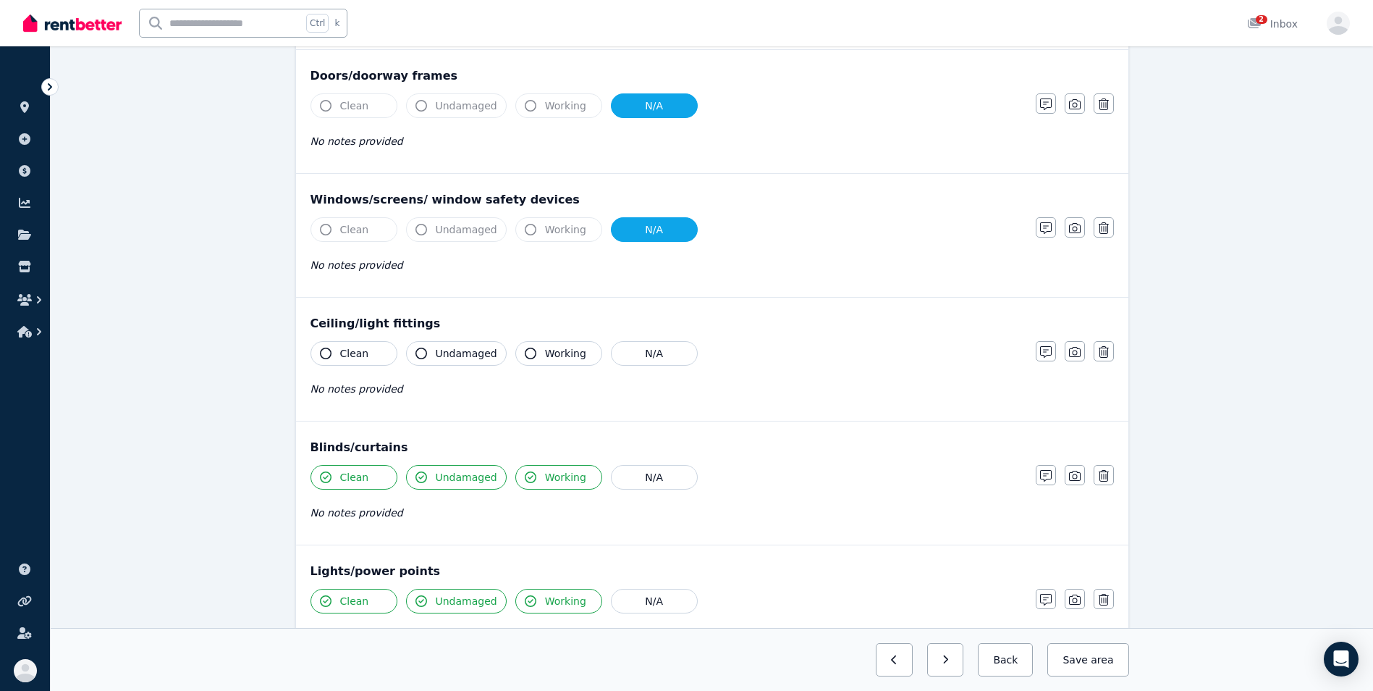
click at [329, 351] on icon "button" at bounding box center [326, 353] width 12 height 12
click at [421, 355] on icon "button" at bounding box center [421, 353] width 12 height 12
click at [525, 355] on icon "button" at bounding box center [531, 353] width 12 height 12
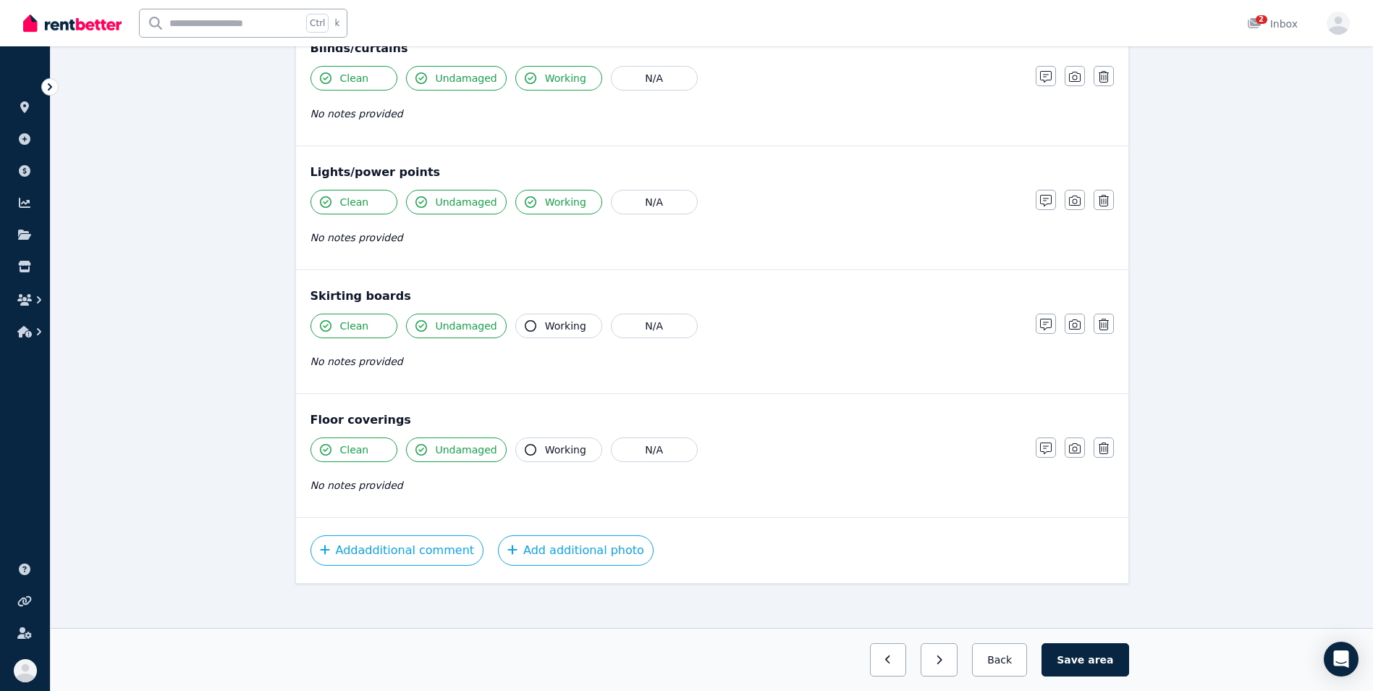
scroll to position [704, 0]
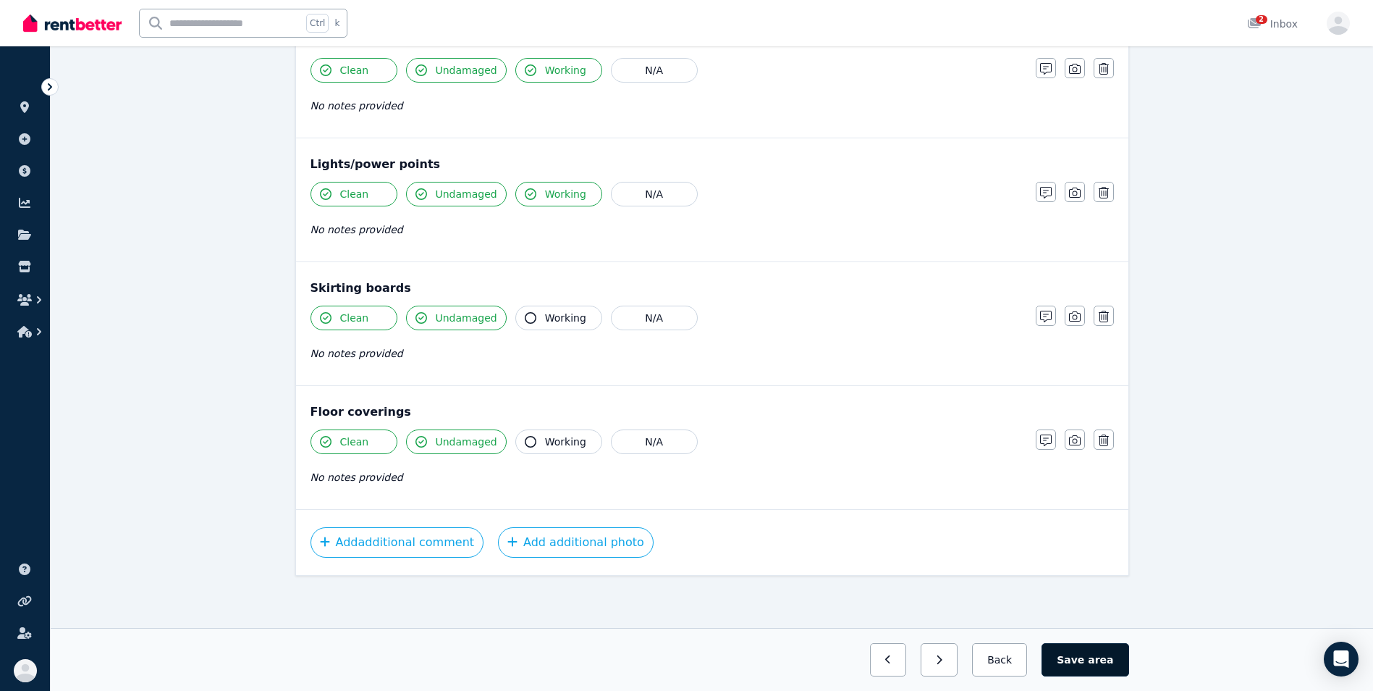
click at [1081, 656] on button "Save area" at bounding box center [1085, 659] width 87 height 33
click at [1009, 659] on button "Back" at bounding box center [999, 659] width 67 height 33
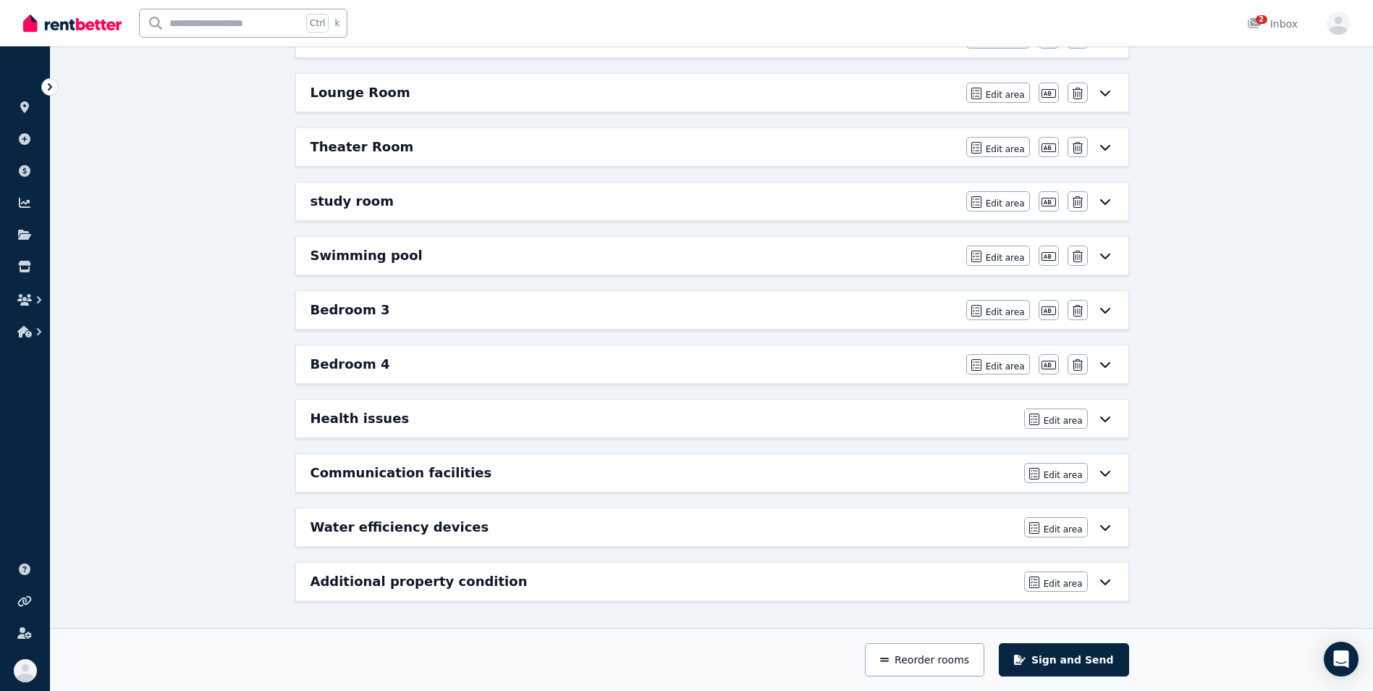
click at [696, 145] on div "Theater Room" at bounding box center [634, 147] width 647 height 20
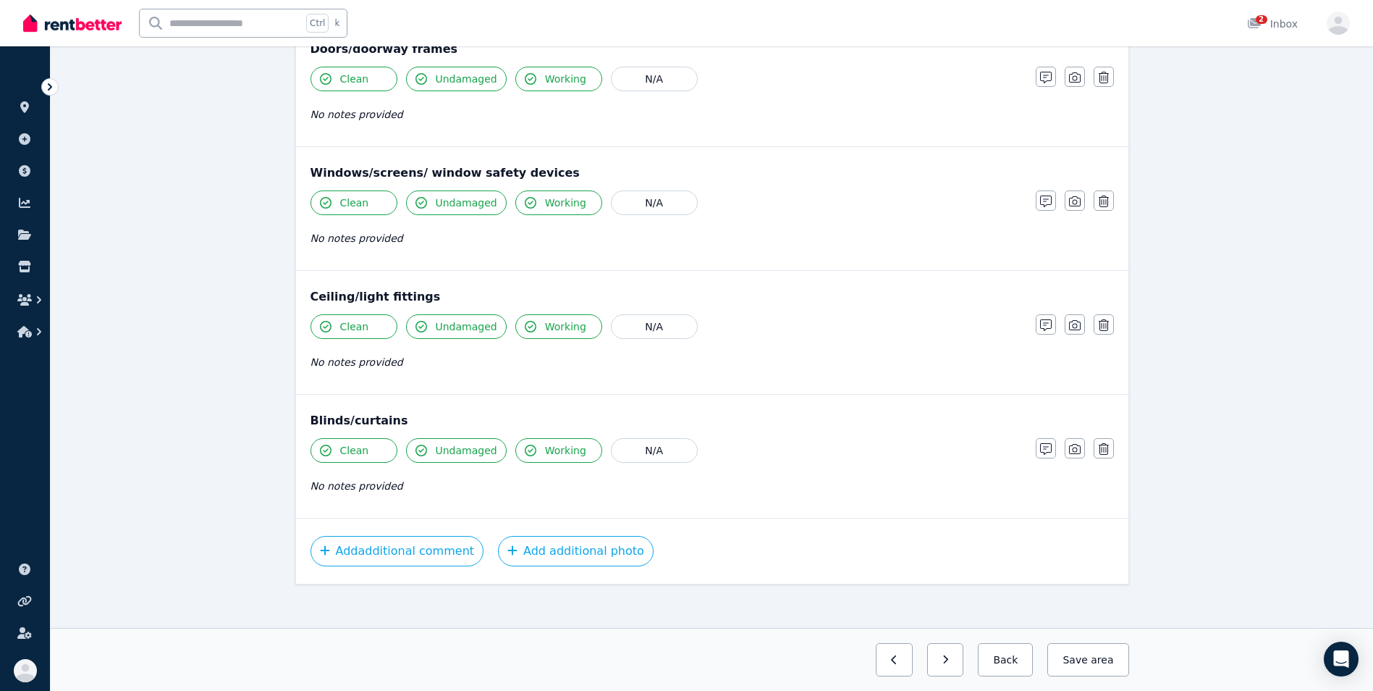
scroll to position [439, 0]
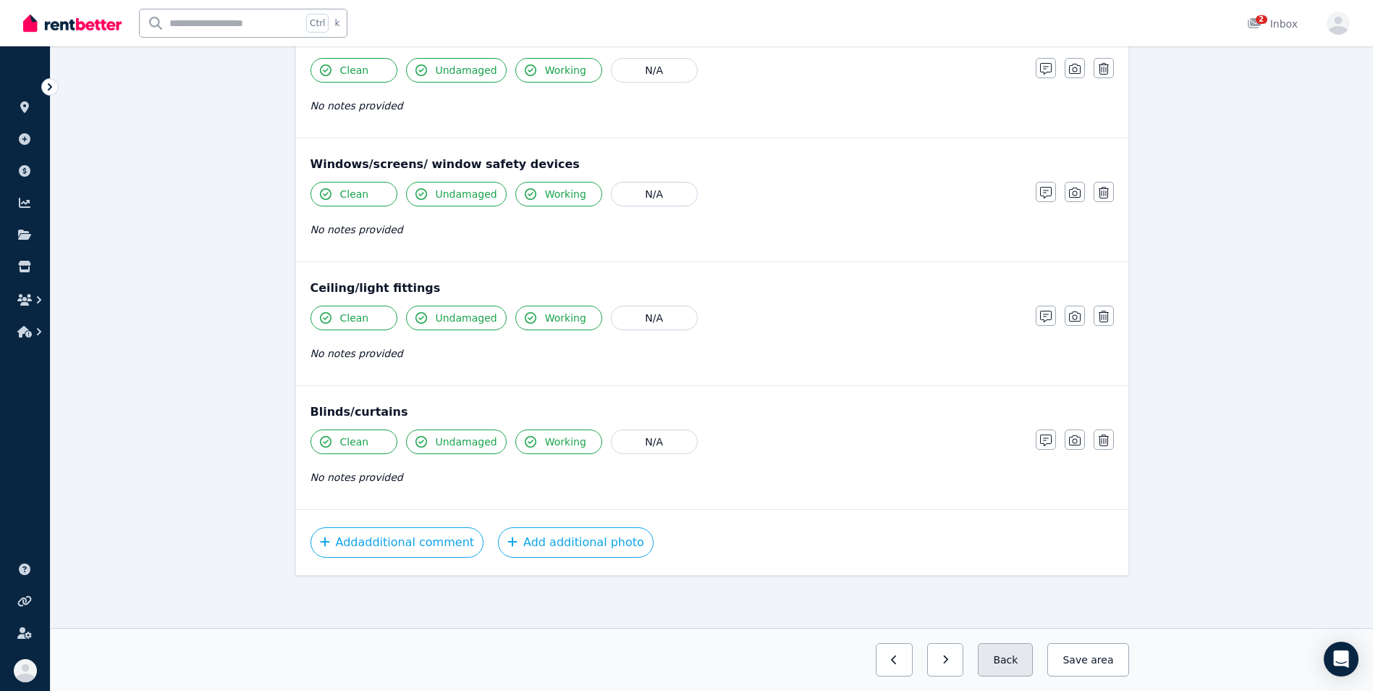
click at [1001, 661] on button "Back" at bounding box center [1005, 659] width 55 height 33
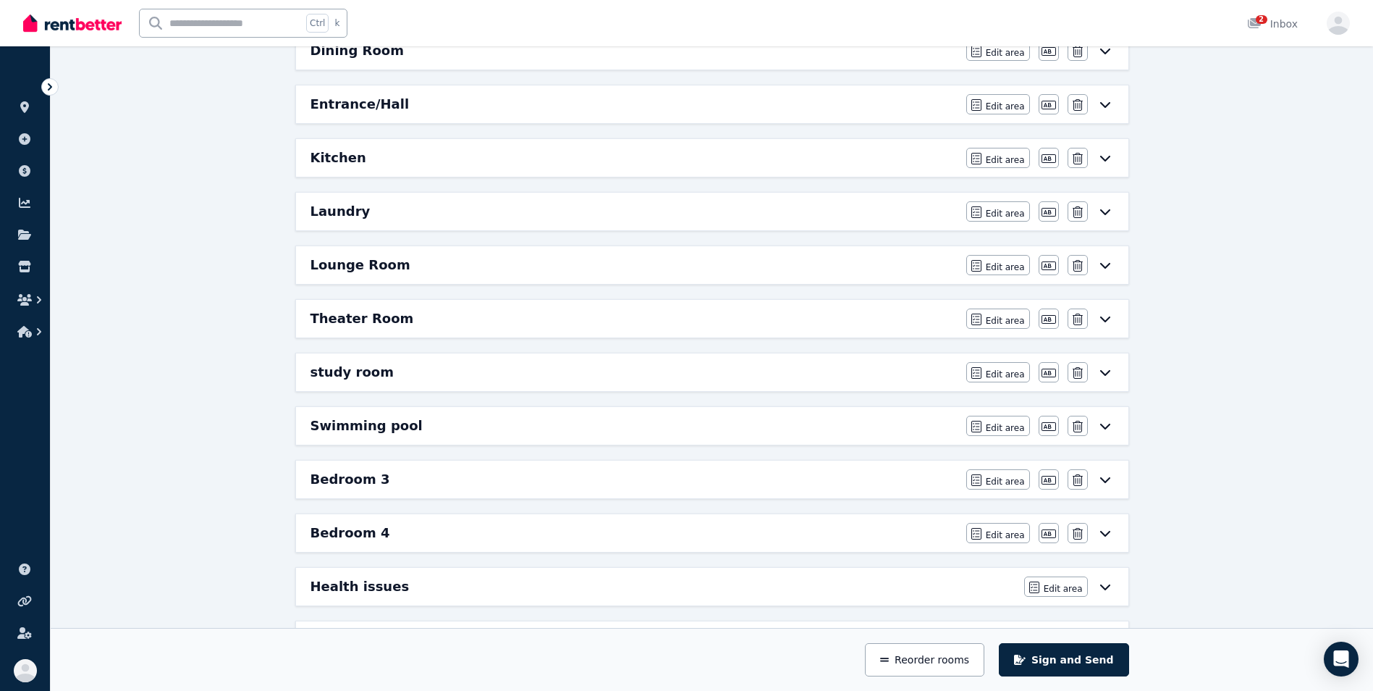
scroll to position [512, 0]
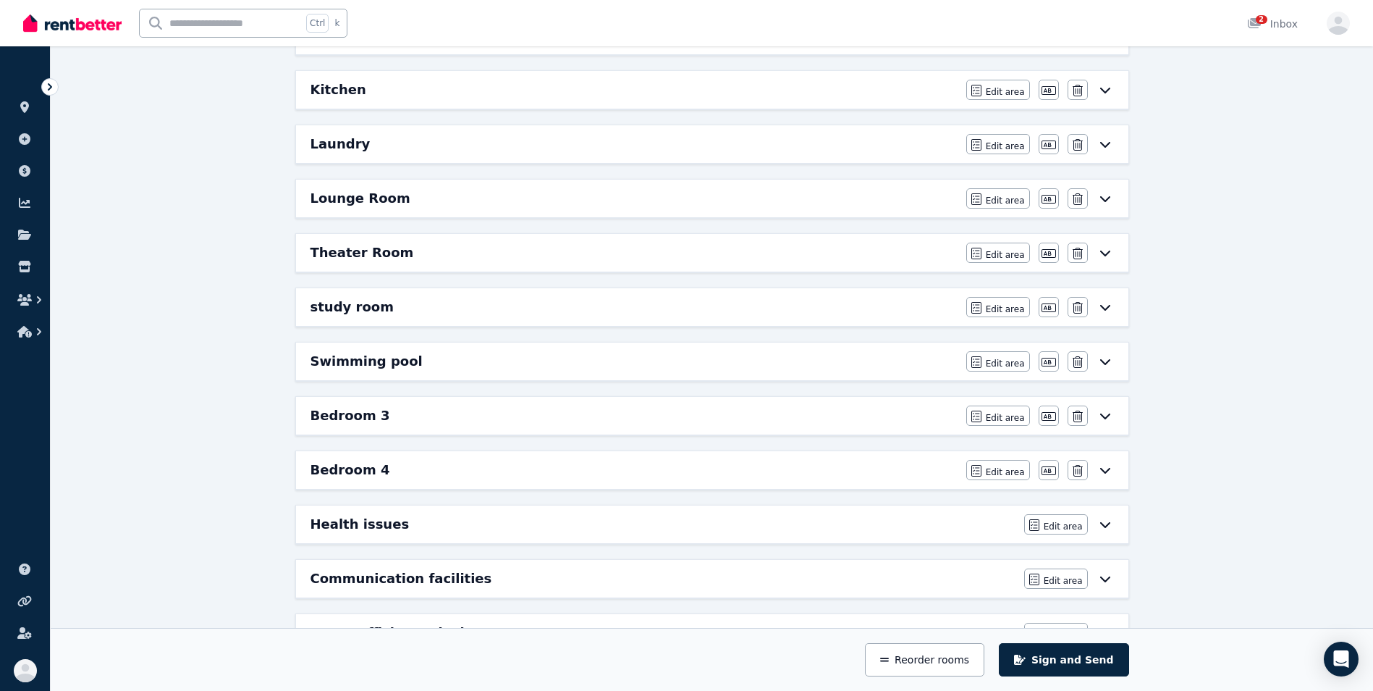
click at [449, 310] on div "study room" at bounding box center [634, 307] width 647 height 20
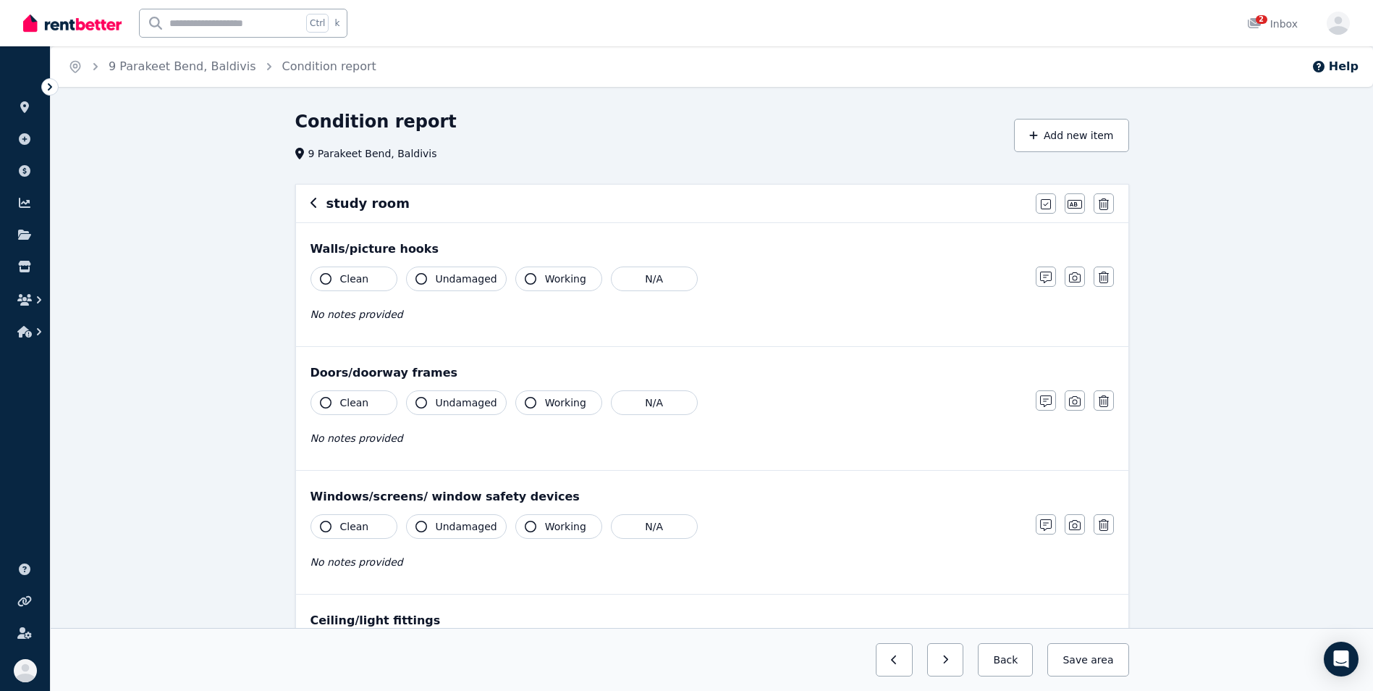
click at [320, 282] on button "Clean" at bounding box center [354, 278] width 87 height 25
click at [427, 283] on button "Undamaged" at bounding box center [456, 278] width 101 height 25
click at [631, 405] on button "N/A" at bounding box center [654, 402] width 87 height 25
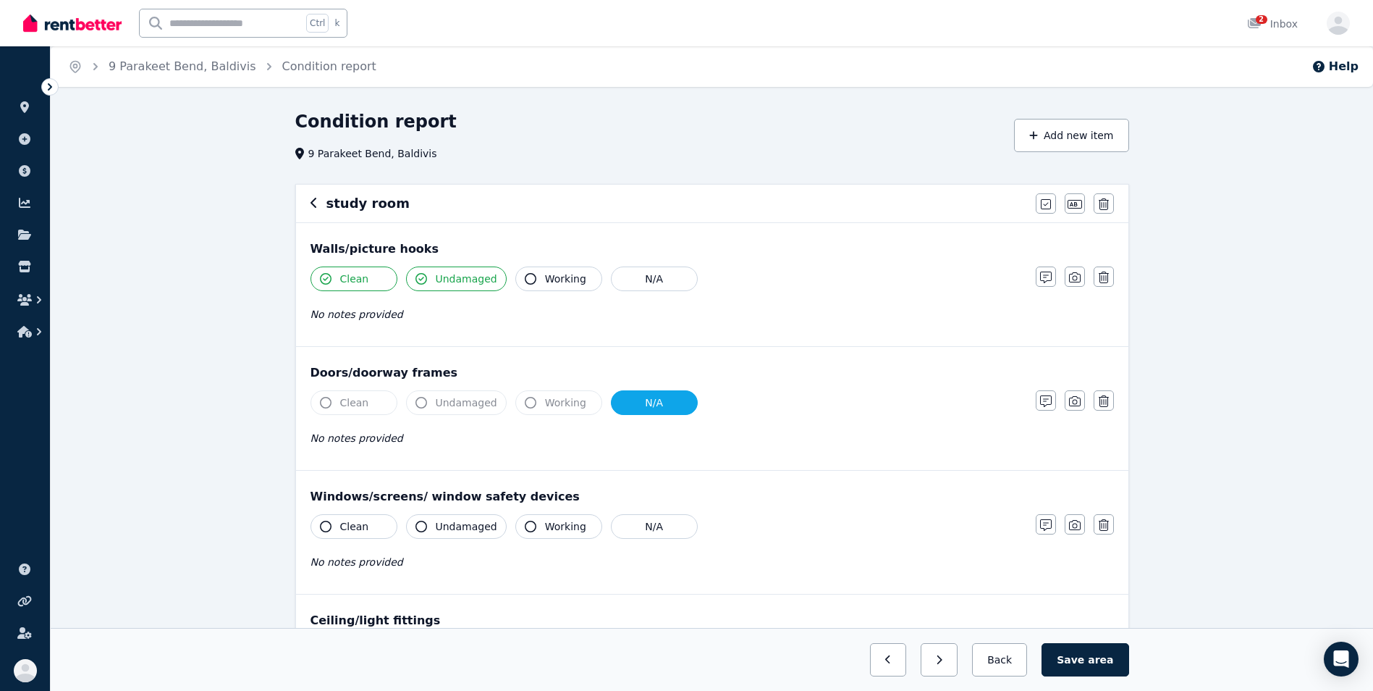
click at [330, 528] on icon "button" at bounding box center [326, 526] width 12 height 12
click at [421, 530] on icon "button" at bounding box center [421, 526] width 12 height 12
click at [526, 531] on icon "button" at bounding box center [531, 526] width 12 height 12
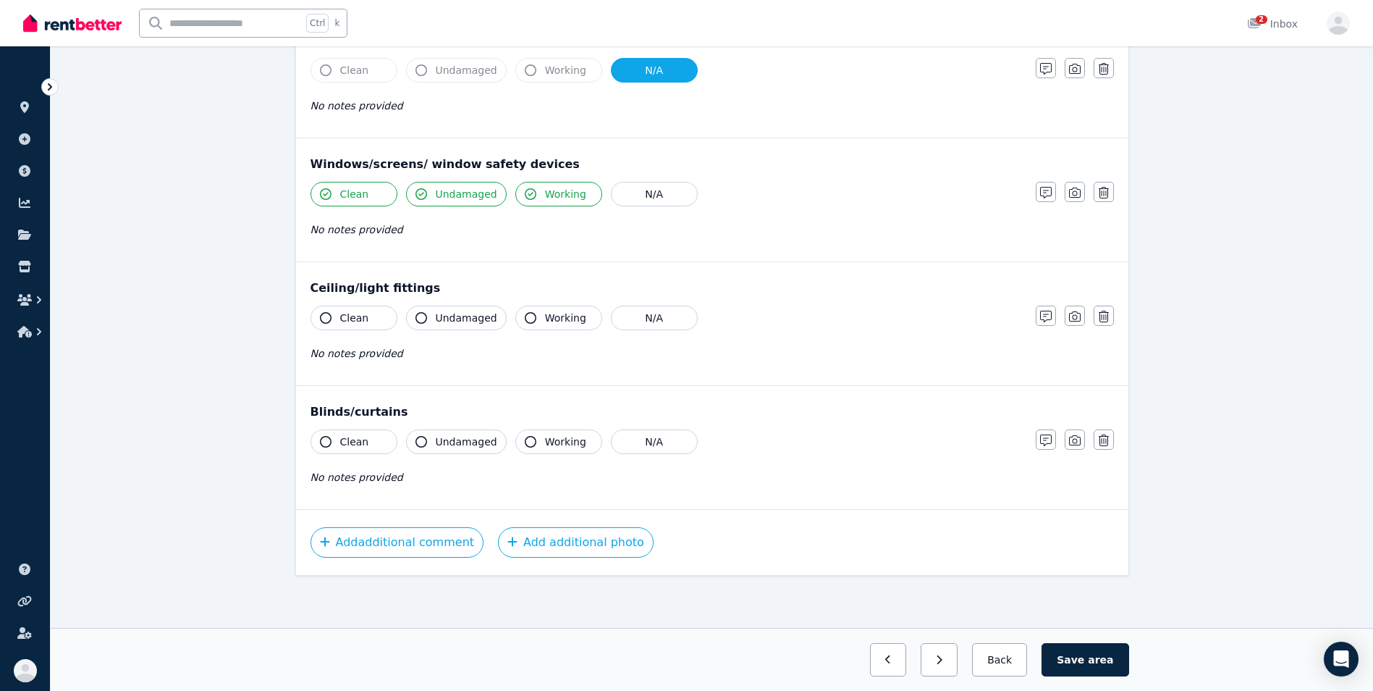
click at [334, 315] on button "Clean" at bounding box center [354, 317] width 87 height 25
click at [419, 321] on icon "button" at bounding box center [421, 318] width 12 height 12
click at [515, 326] on div "Working" at bounding box center [558, 317] width 87 height 25
click at [527, 313] on icon "button" at bounding box center [531, 318] width 12 height 12
click at [325, 442] on icon "button" at bounding box center [326, 442] width 12 height 12
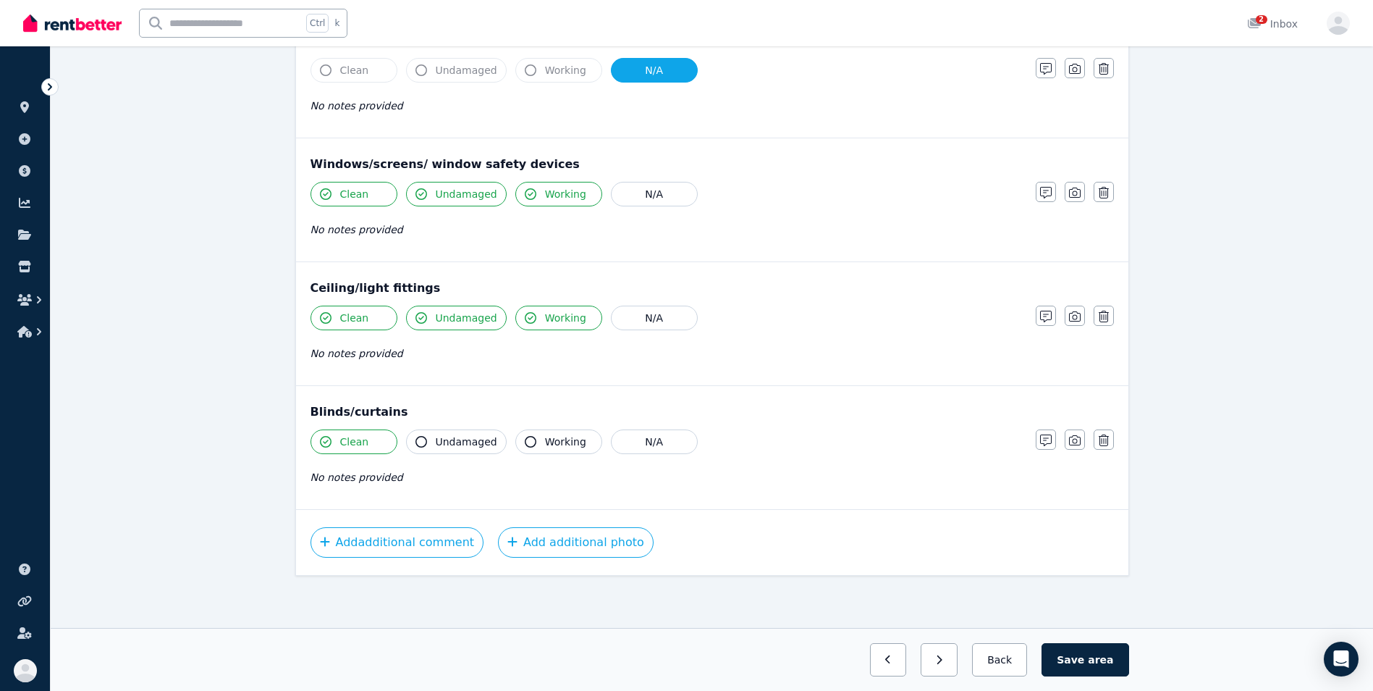
click at [422, 445] on icon "button" at bounding box center [421, 442] width 12 height 12
click at [526, 447] on button "Working" at bounding box center [558, 441] width 87 height 25
click at [1091, 663] on button "Save area" at bounding box center [1085, 659] width 87 height 33
click at [1017, 665] on button "Back" at bounding box center [999, 659] width 67 height 33
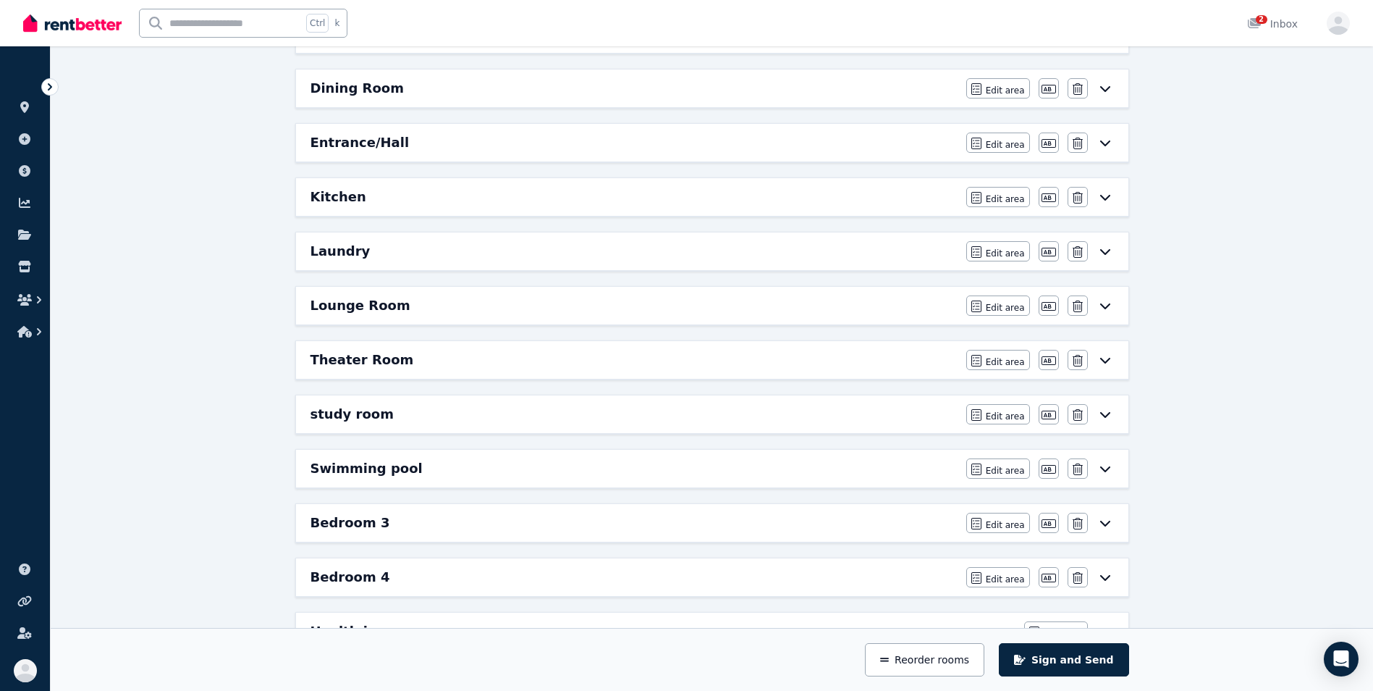
click at [864, 465] on div "Swimming pool" at bounding box center [634, 468] width 647 height 20
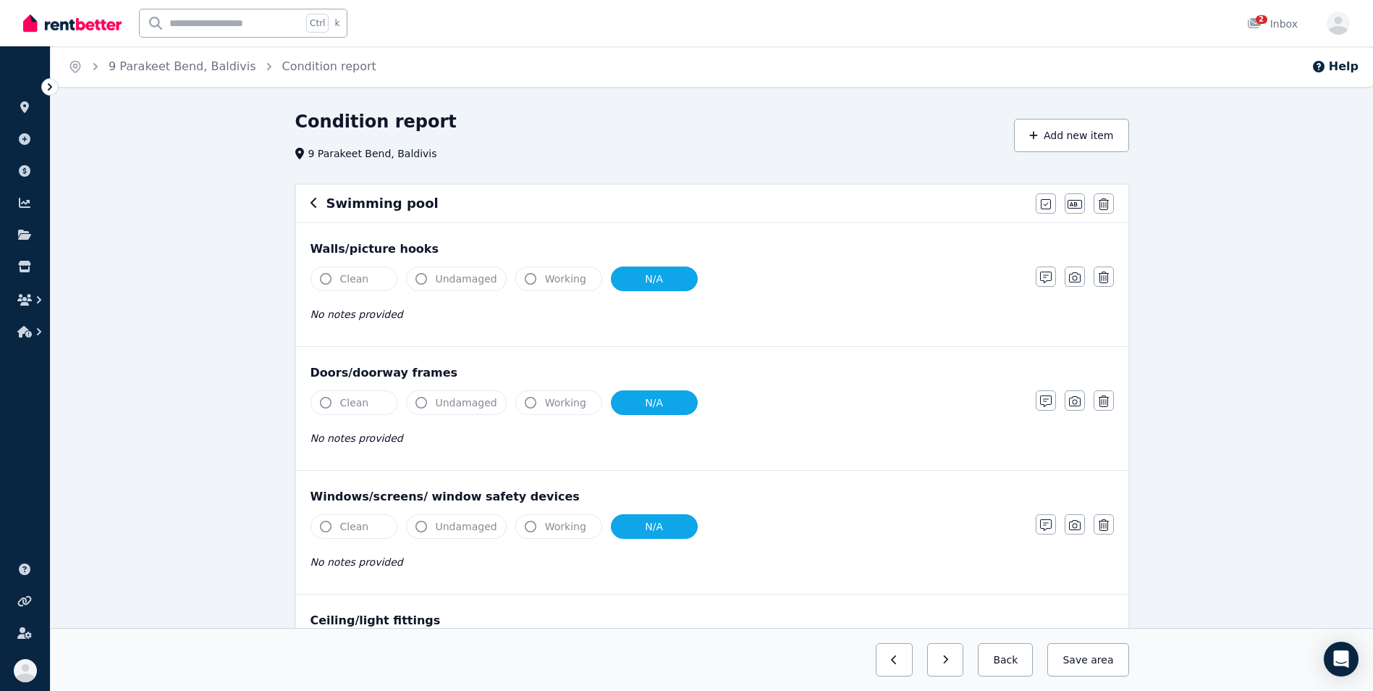
scroll to position [471, 0]
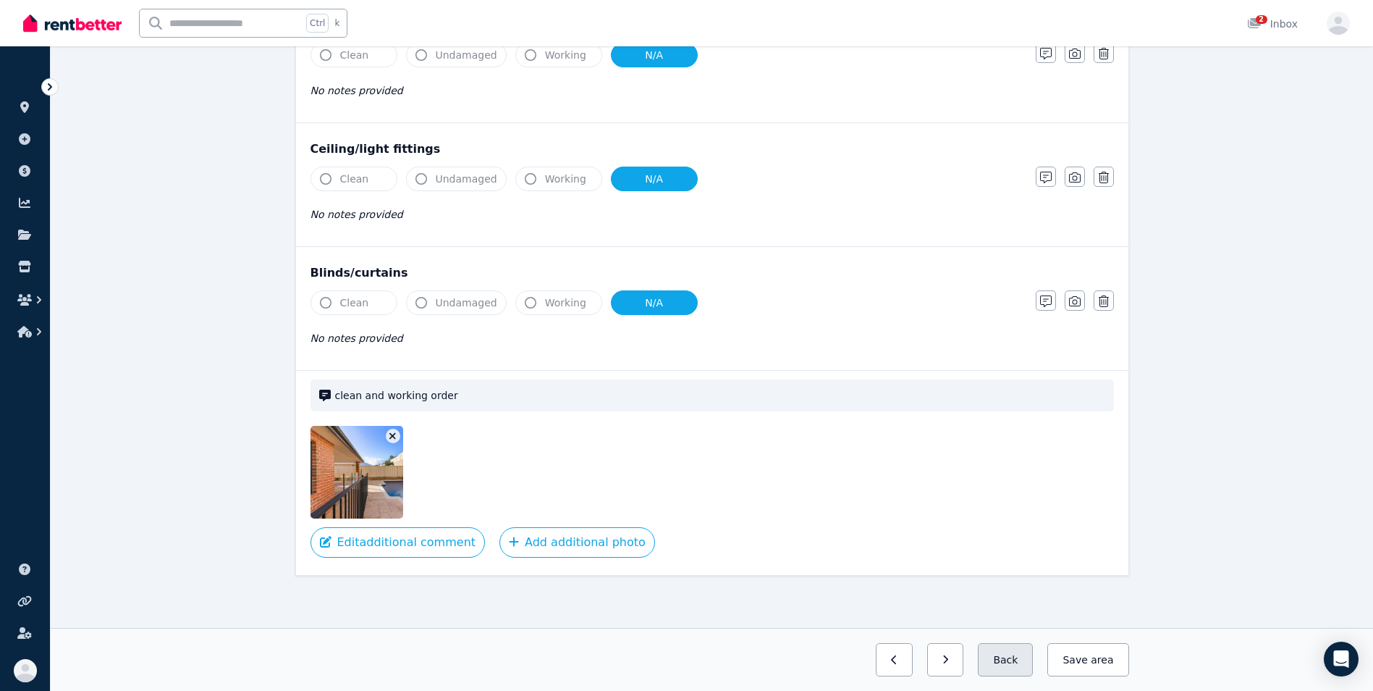
click at [1013, 662] on button "Back" at bounding box center [1005, 659] width 55 height 33
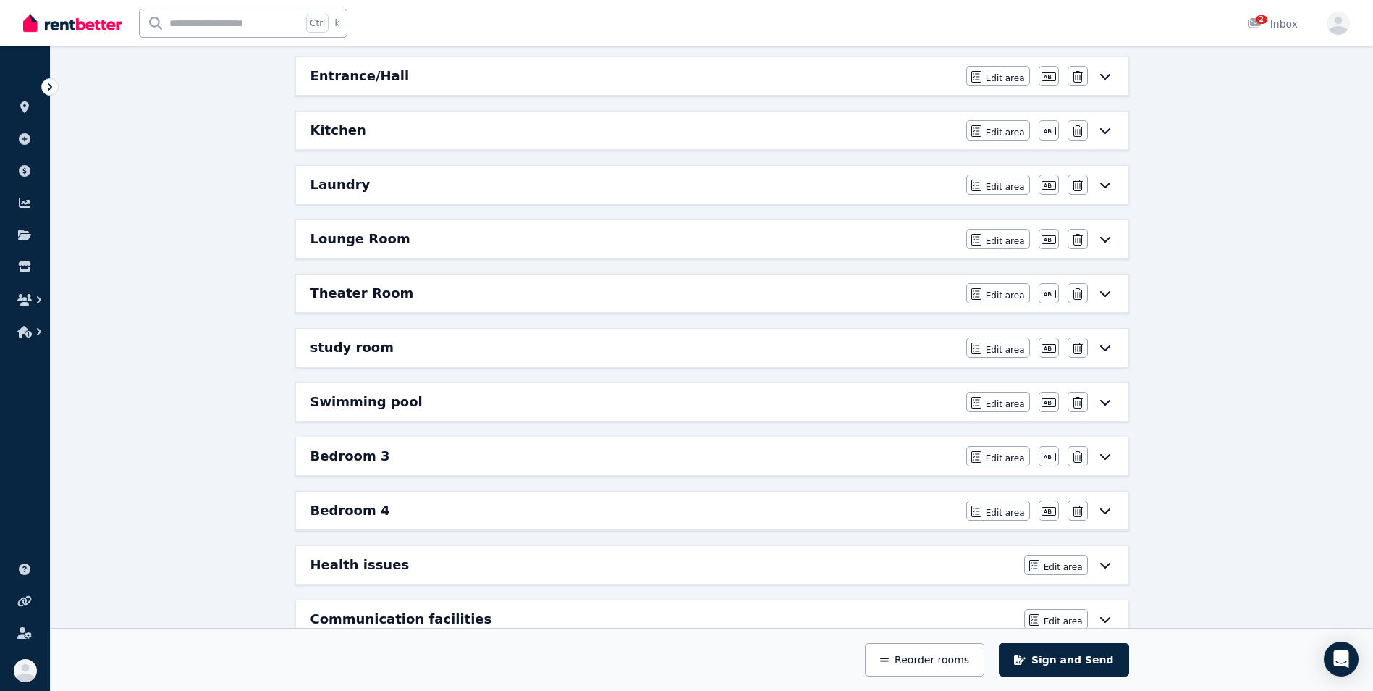
scroll to position [544, 0]
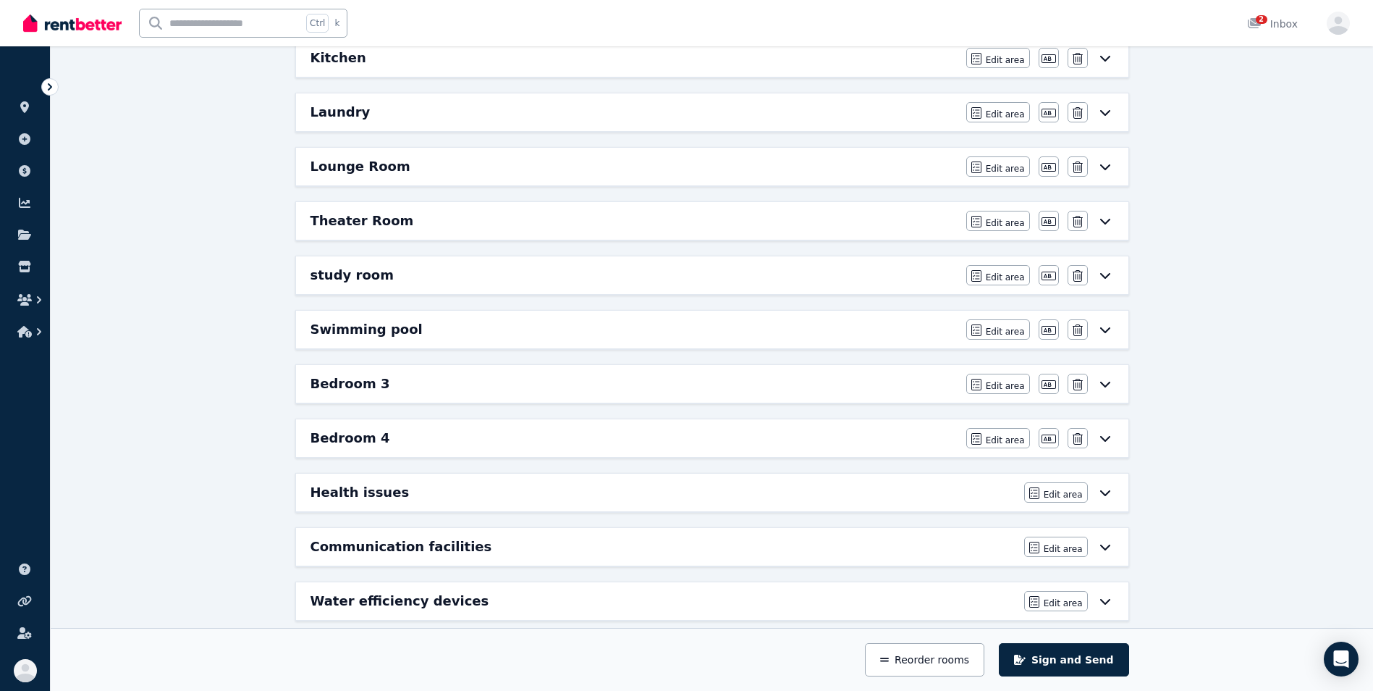
click at [785, 389] on div "Bedroom 3" at bounding box center [634, 383] width 647 height 20
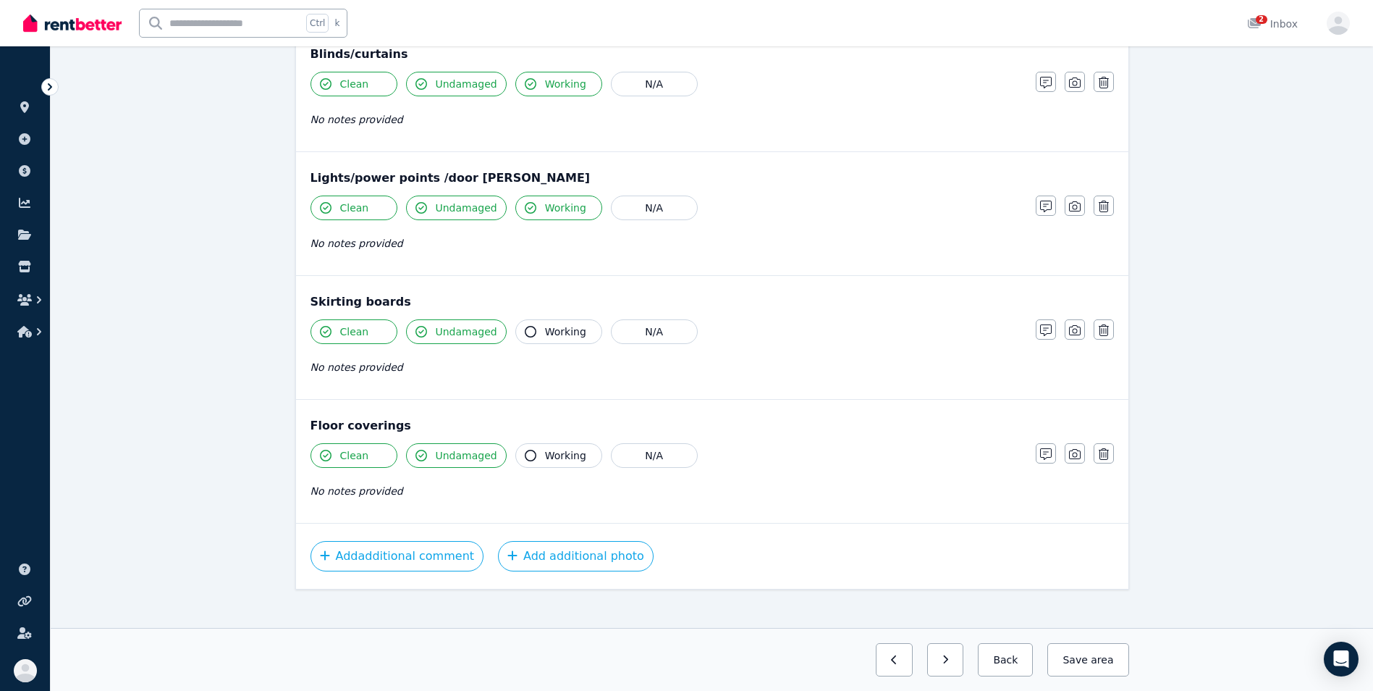
scroll to position [827, 0]
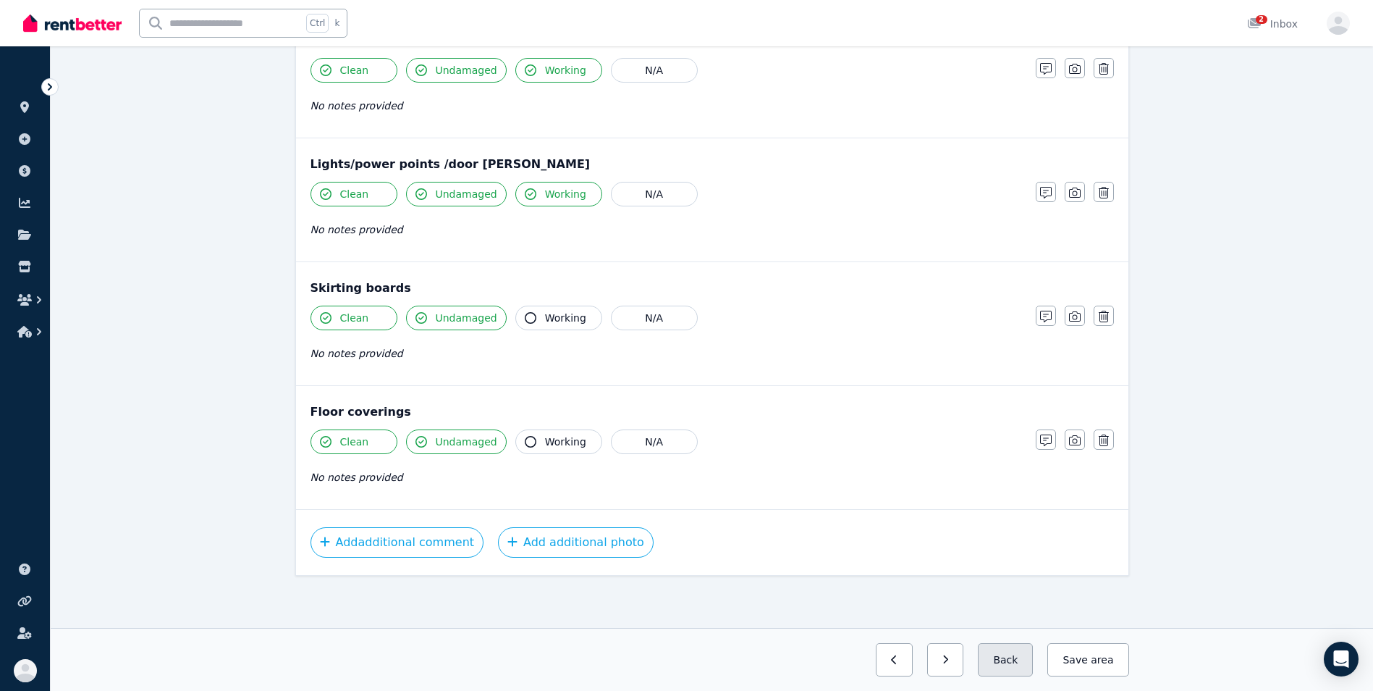
click at [1021, 653] on button "Back" at bounding box center [1005, 659] width 55 height 33
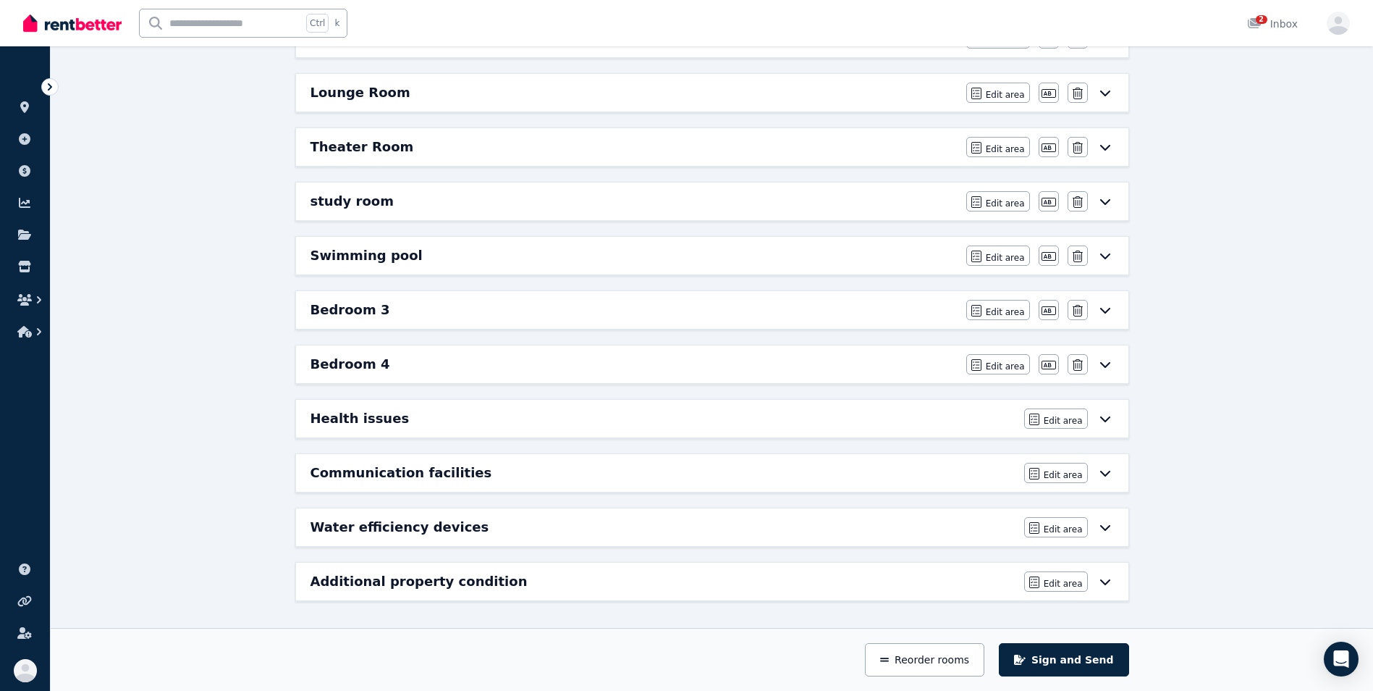
scroll to position [617, 0]
click at [701, 369] on div "Bedroom 4" at bounding box center [634, 364] width 647 height 20
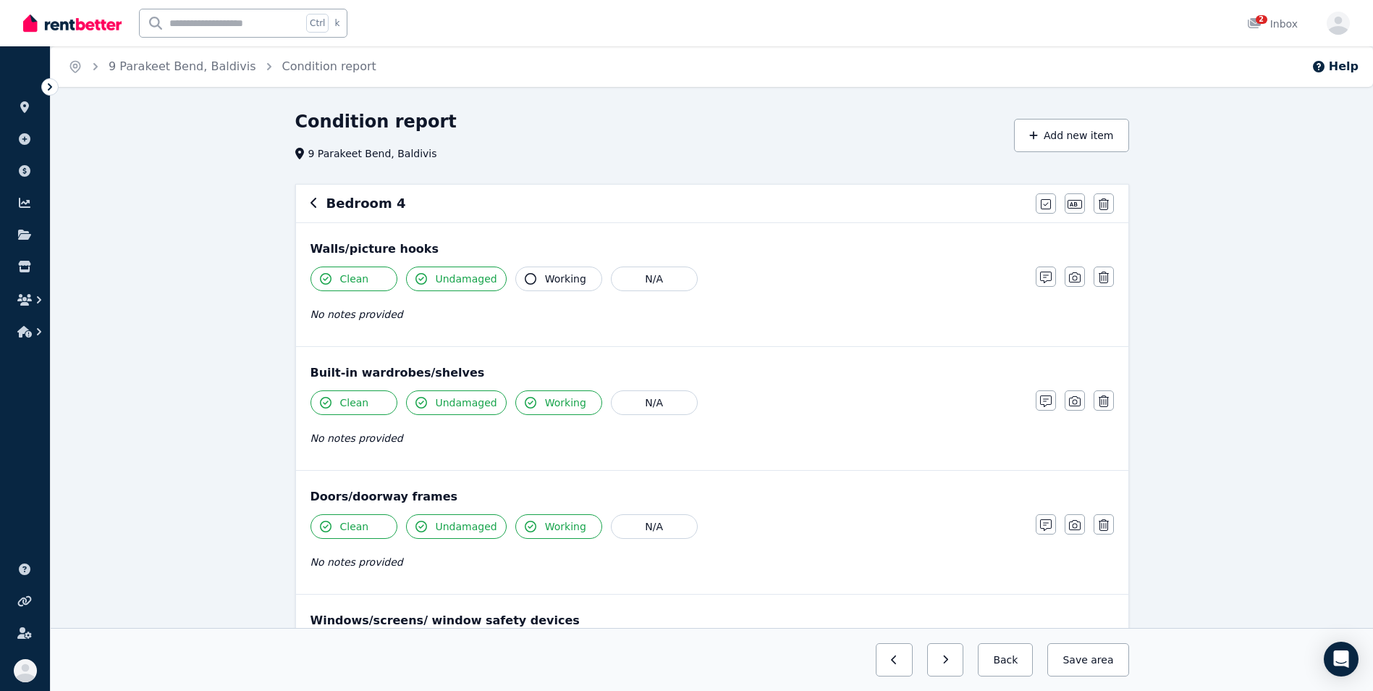
scroll to position [604, 0]
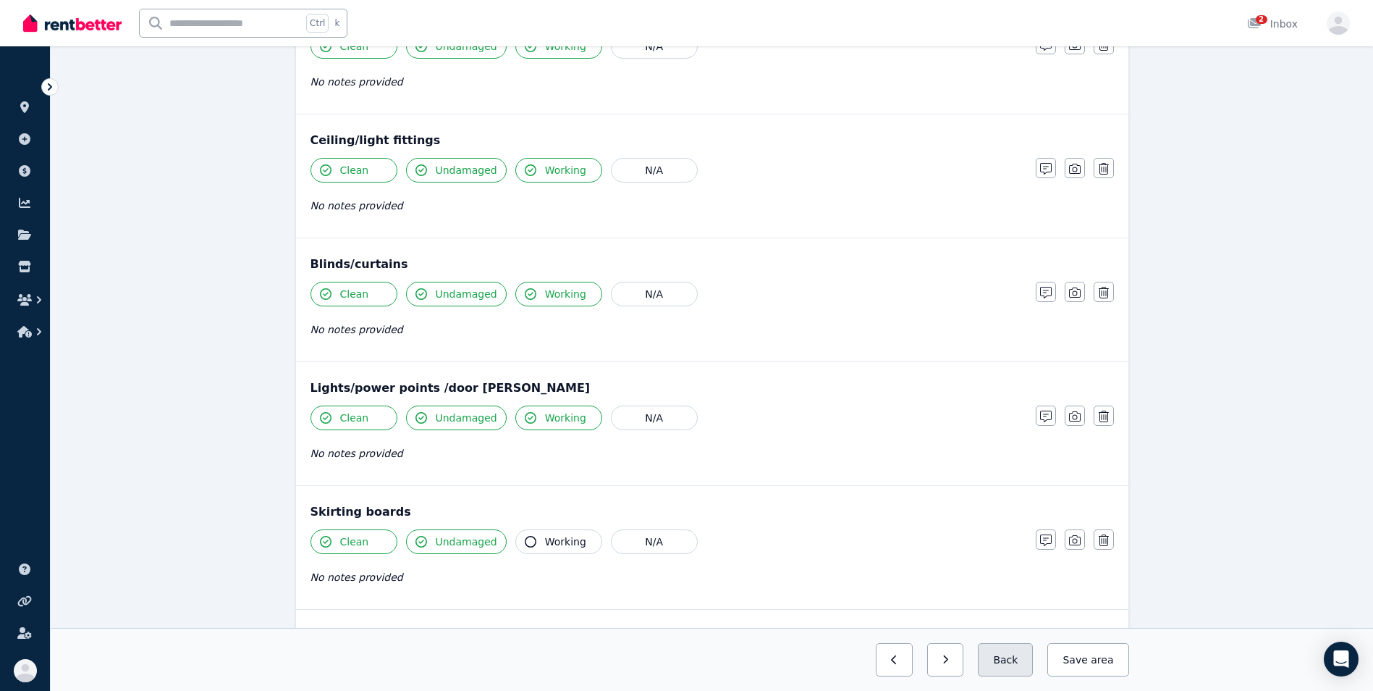
click at [1013, 662] on button "Back" at bounding box center [1005, 659] width 55 height 33
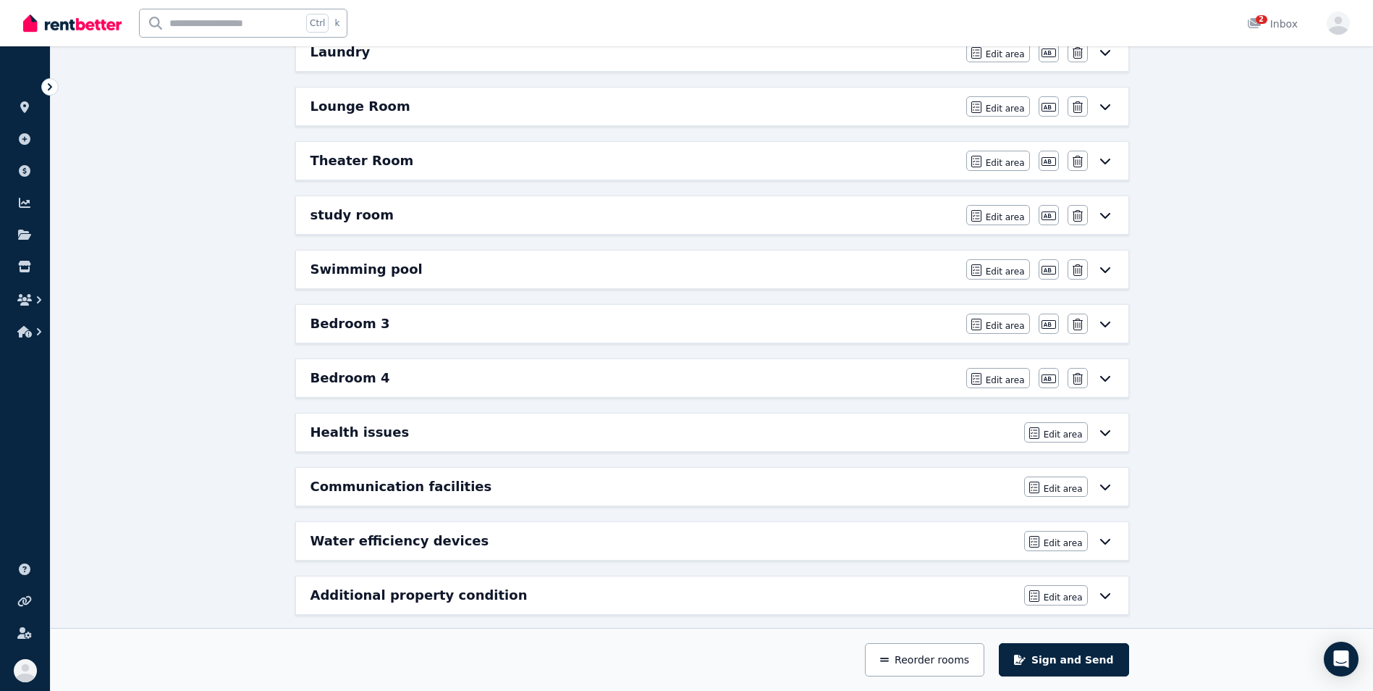
scroll to position [617, 0]
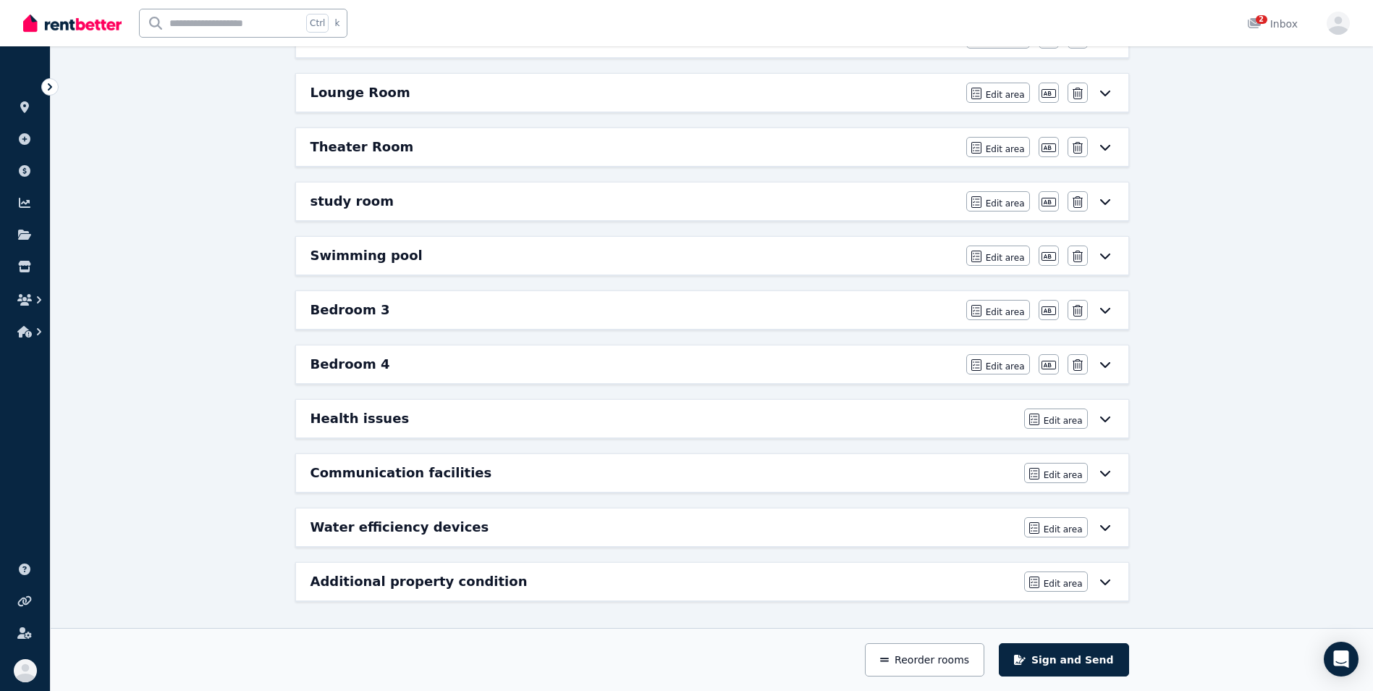
click at [806, 426] on div "Health issues" at bounding box center [663, 418] width 705 height 20
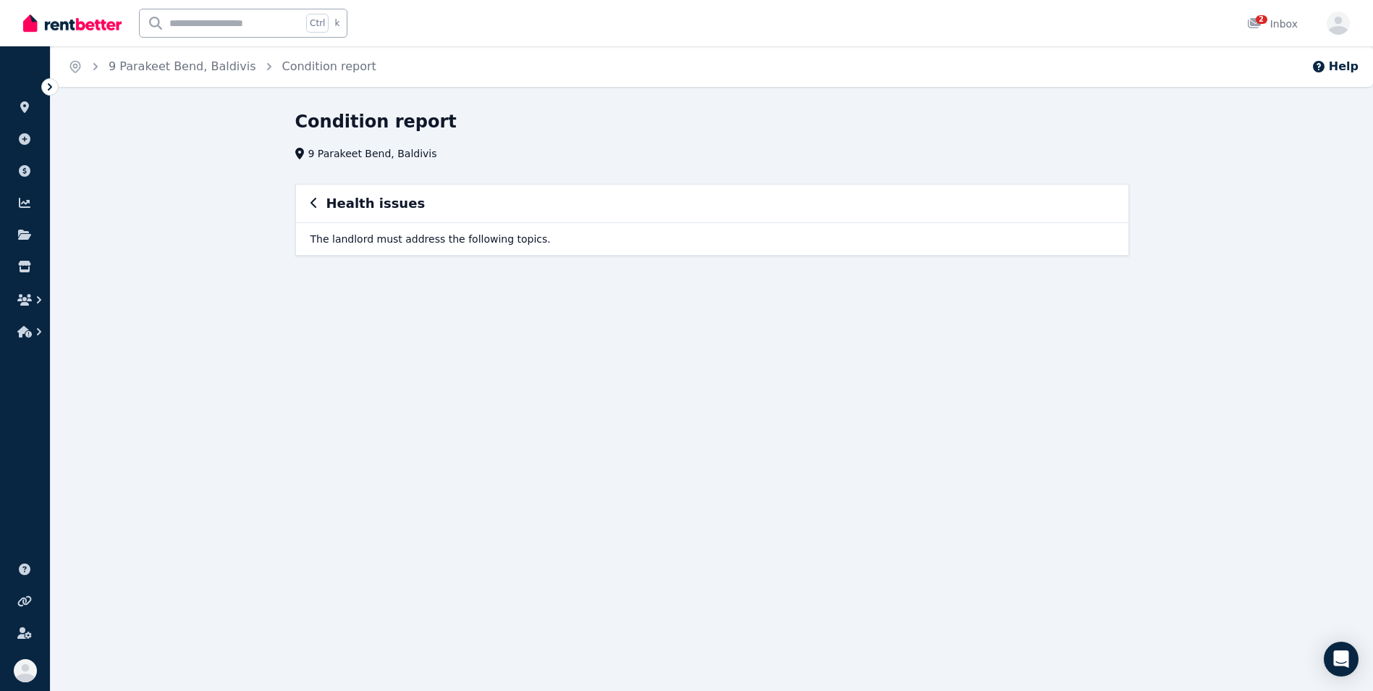
scroll to position [0, 0]
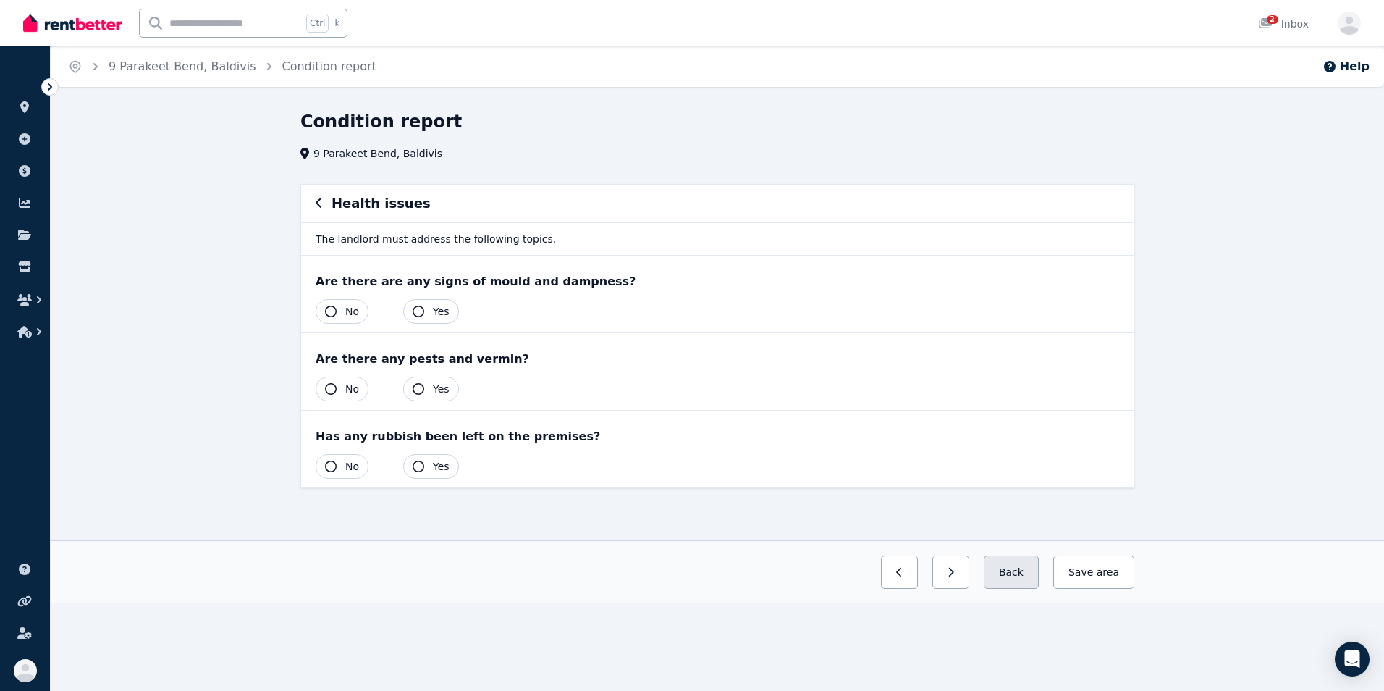
click at [1029, 572] on button "Back" at bounding box center [1011, 571] width 55 height 33
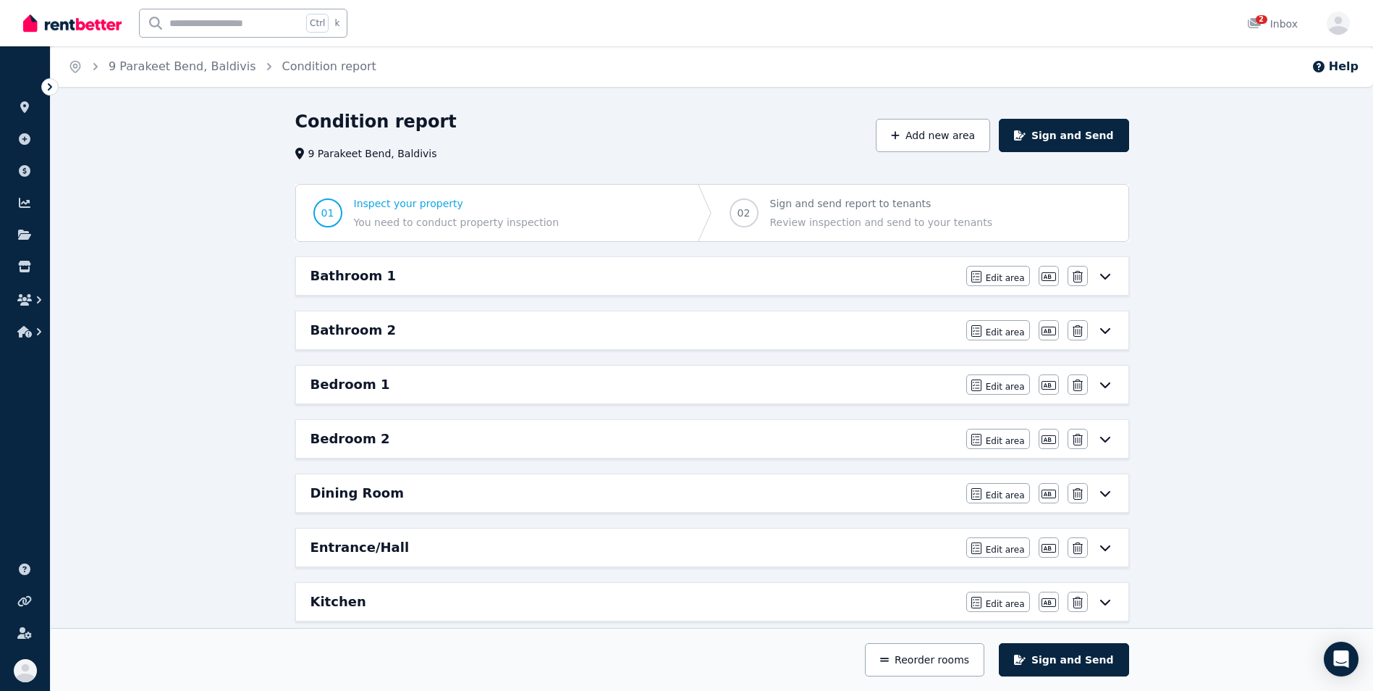
scroll to position [604, 0]
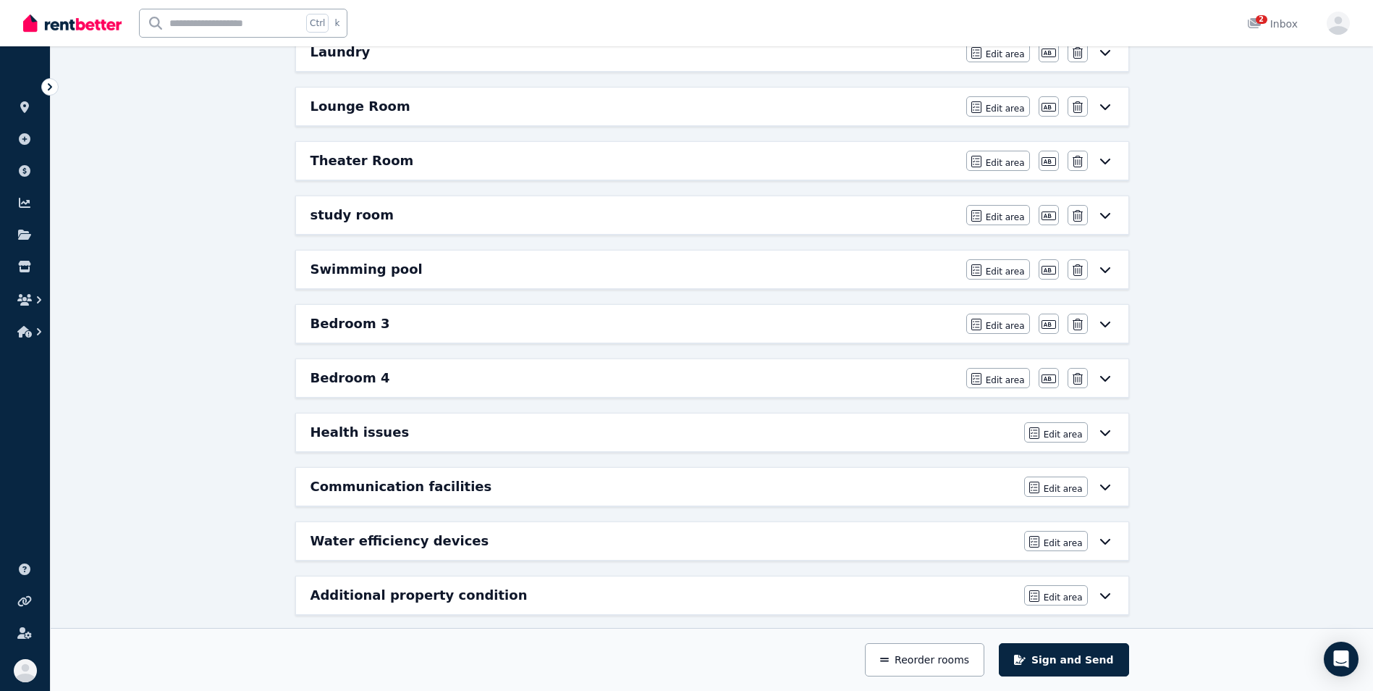
click at [879, 481] on div "Communication facilities" at bounding box center [663, 486] width 705 height 20
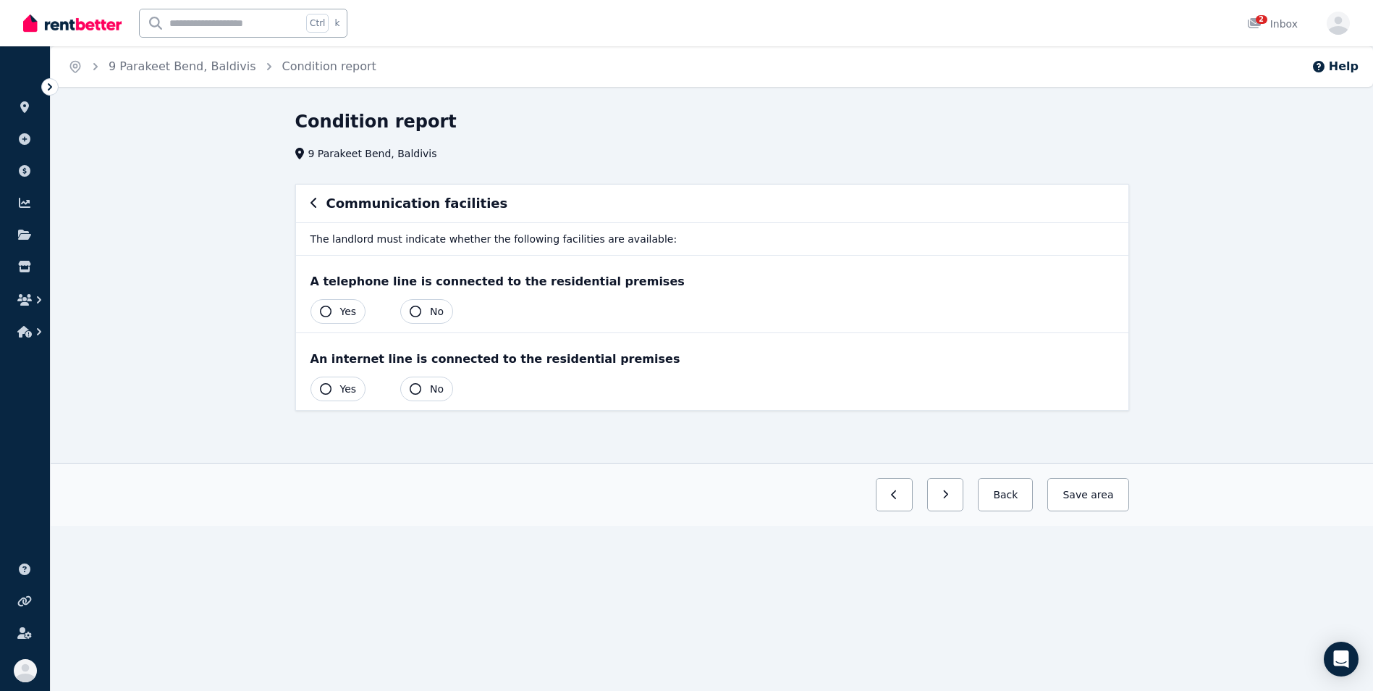
scroll to position [0, 0]
click at [337, 315] on button "Yes" at bounding box center [344, 311] width 56 height 25
click at [328, 390] on icon "button" at bounding box center [331, 389] width 12 height 12
click at [1086, 499] on button "Save area" at bounding box center [1090, 494] width 87 height 33
click at [1016, 491] on button "Back" at bounding box center [1004, 494] width 67 height 33
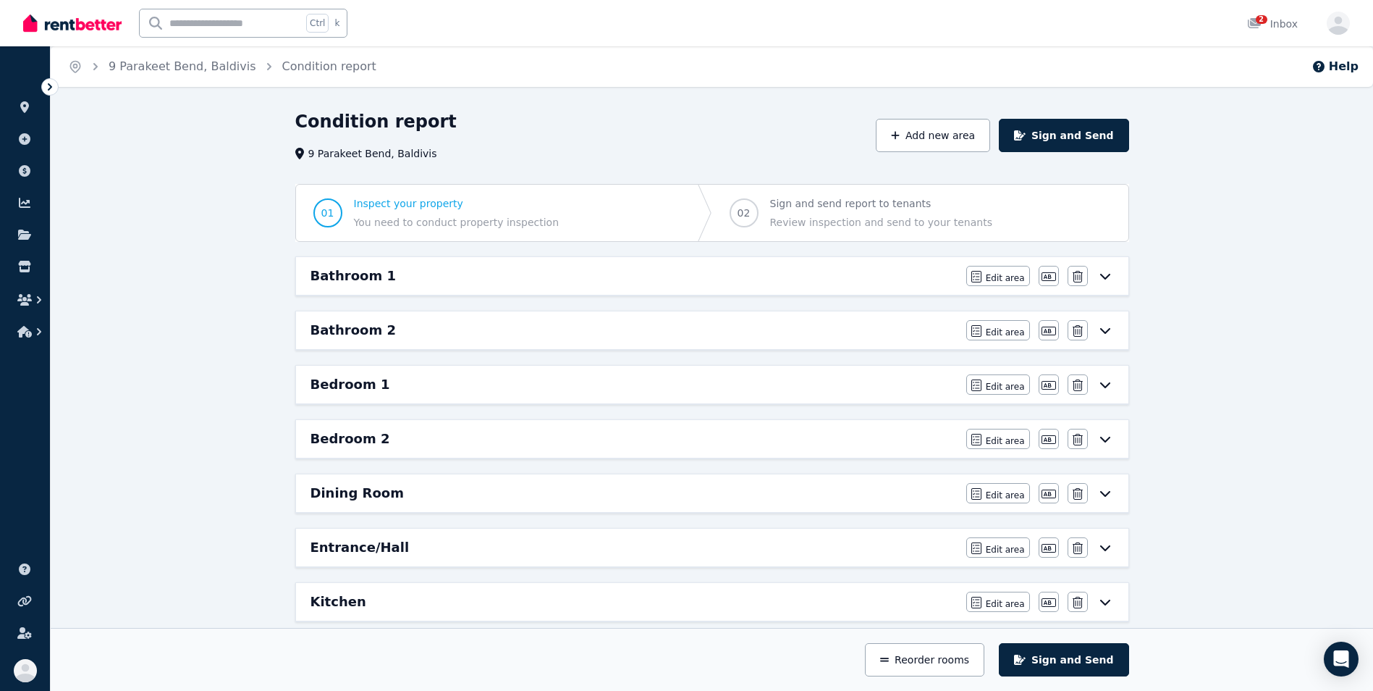
scroll to position [604, 0]
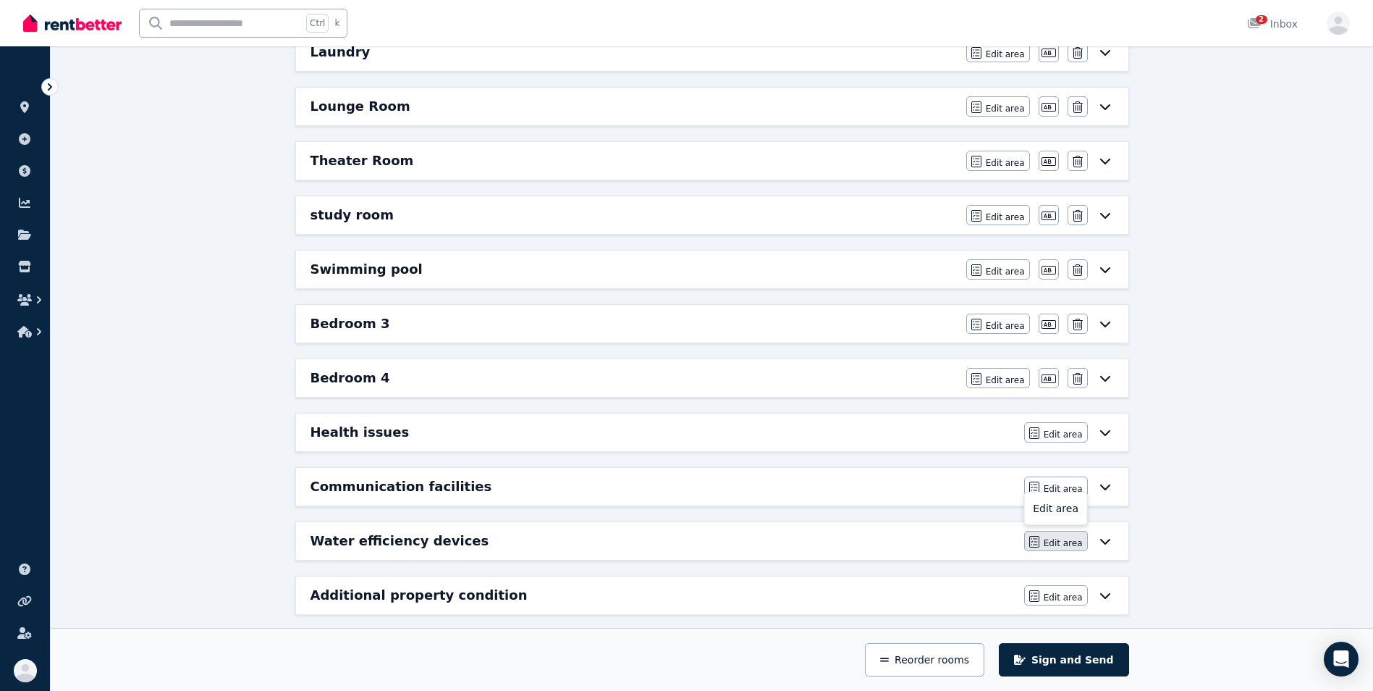
click at [1065, 536] on button "Edit area" at bounding box center [1056, 541] width 64 height 20
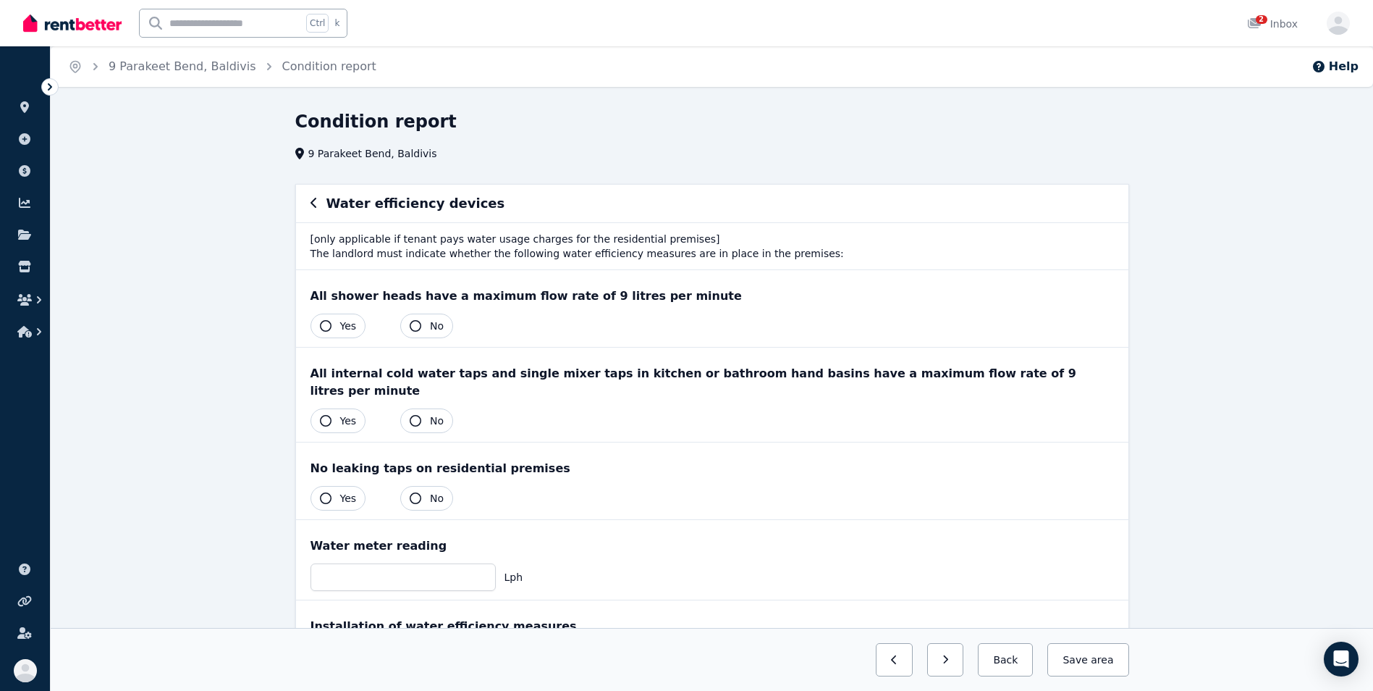
click at [324, 492] on icon "button" at bounding box center [326, 498] width 12 height 12
click at [588, 537] on div "Water meter reading" at bounding box center [712, 545] width 803 height 17
click at [325, 328] on icon "button" at bounding box center [326, 326] width 12 height 12
click at [319, 413] on button "Yes" at bounding box center [339, 420] width 56 height 25
click at [678, 538] on div "Water meter reading Lph" at bounding box center [712, 560] width 832 height 80
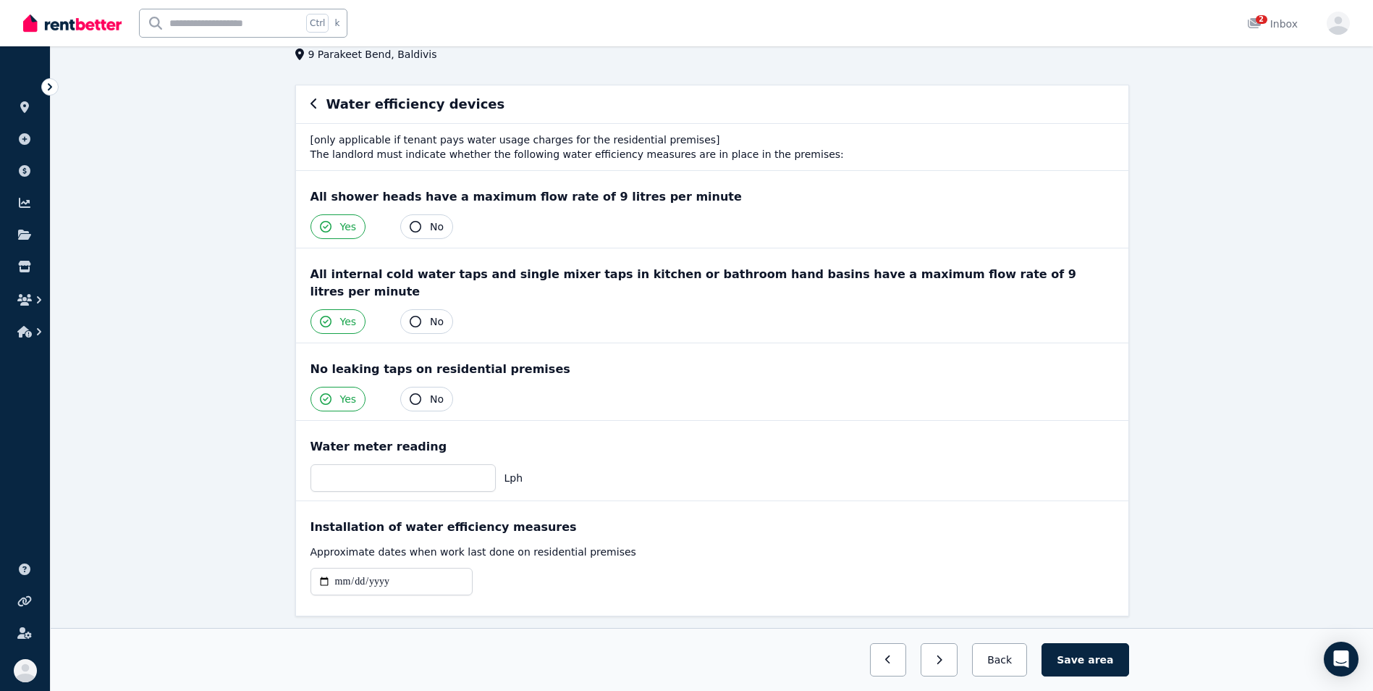
scroll to position [122, 0]
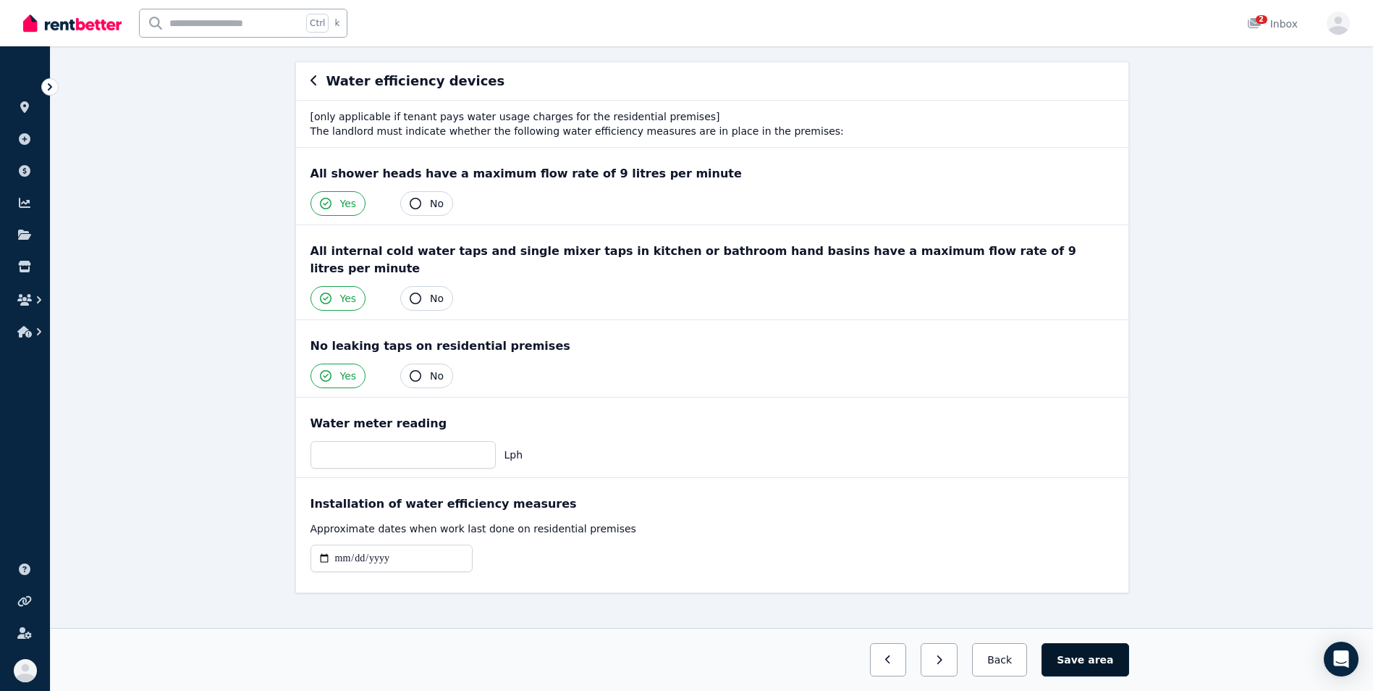
click at [1094, 666] on span "area" at bounding box center [1100, 659] width 25 height 14
click at [1016, 661] on button "Back" at bounding box center [999, 659] width 67 height 33
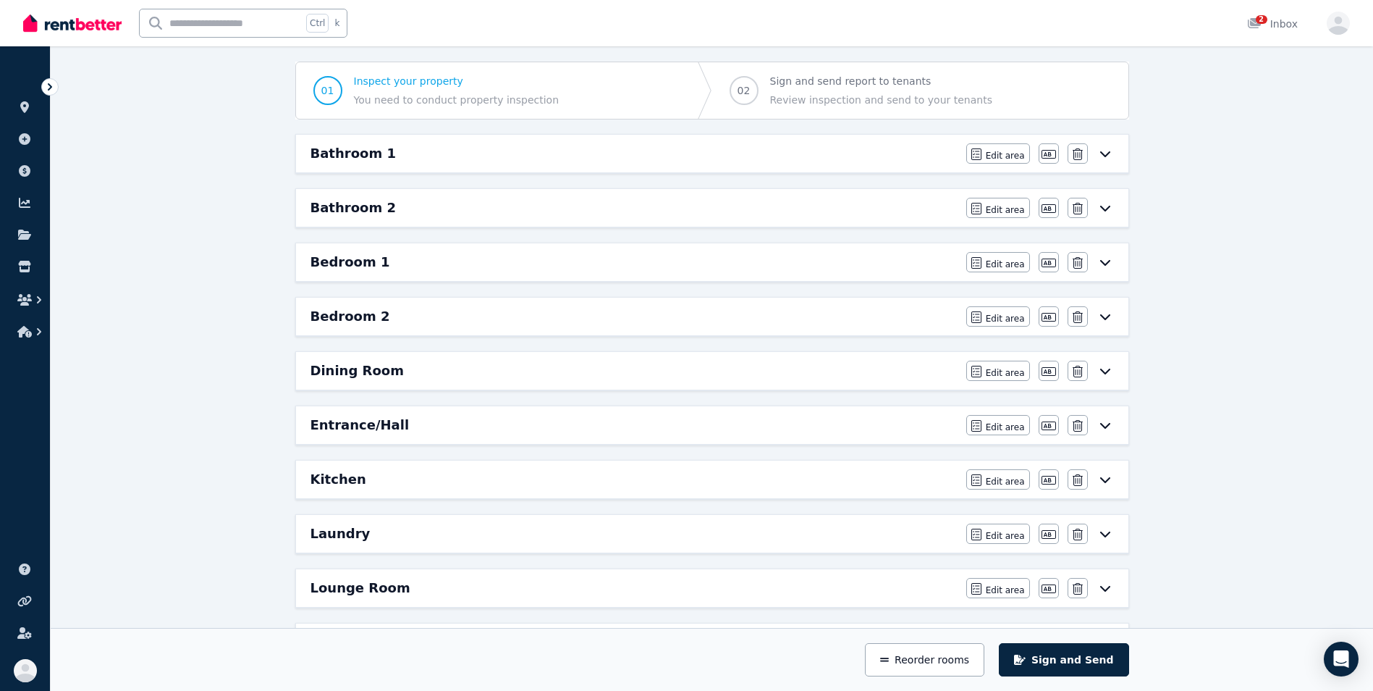
scroll to position [617, 0]
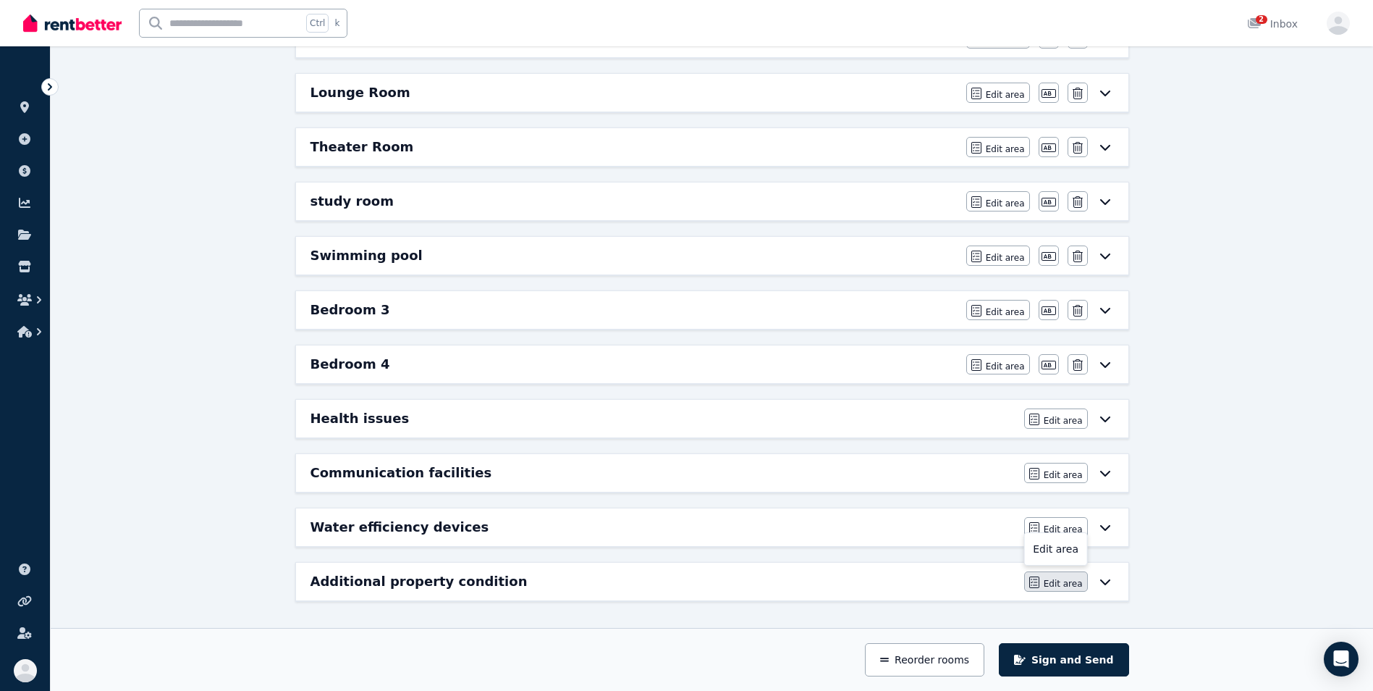
click at [1047, 575] on button "Edit area" at bounding box center [1056, 581] width 64 height 20
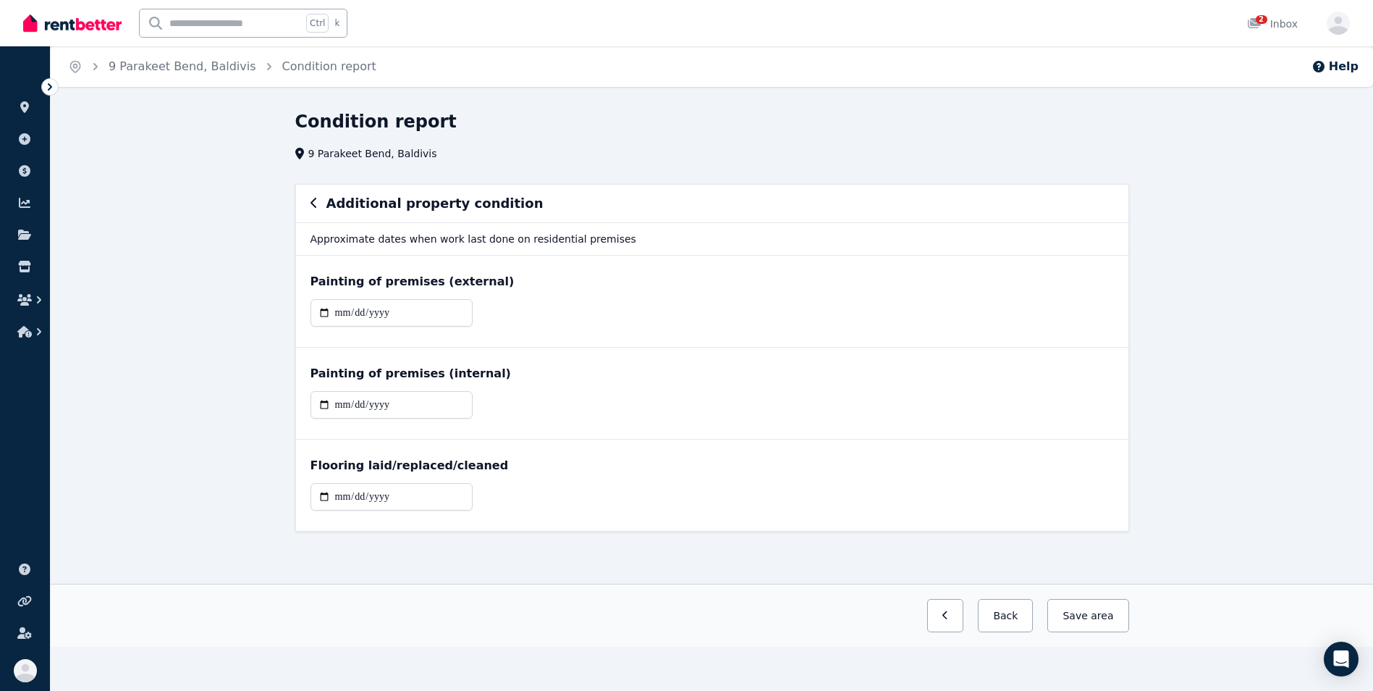
scroll to position [0, 0]
click at [330, 316] on input "date" at bounding box center [397, 313] width 162 height 28
click at [351, 311] on input "date" at bounding box center [397, 313] width 162 height 28
type input "**********"
click at [345, 404] on input "date" at bounding box center [397, 405] width 162 height 28
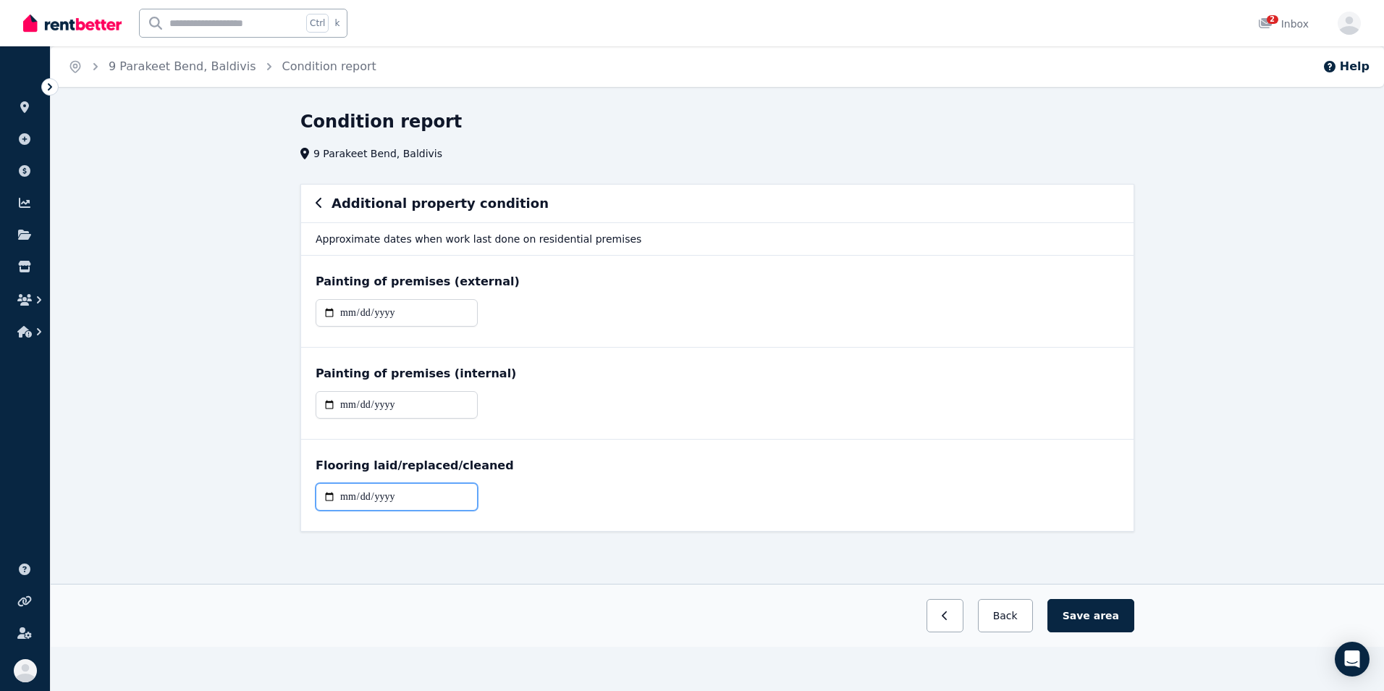
click at [353, 491] on input "date" at bounding box center [397, 497] width 162 height 28
type input "**********"
click at [566, 461] on div "Flooring laid/replaced/cleaned" at bounding box center [717, 465] width 803 height 17
click at [1092, 620] on button "Save area" at bounding box center [1090, 615] width 87 height 33
click at [1017, 615] on button "Back" at bounding box center [1004, 615] width 67 height 33
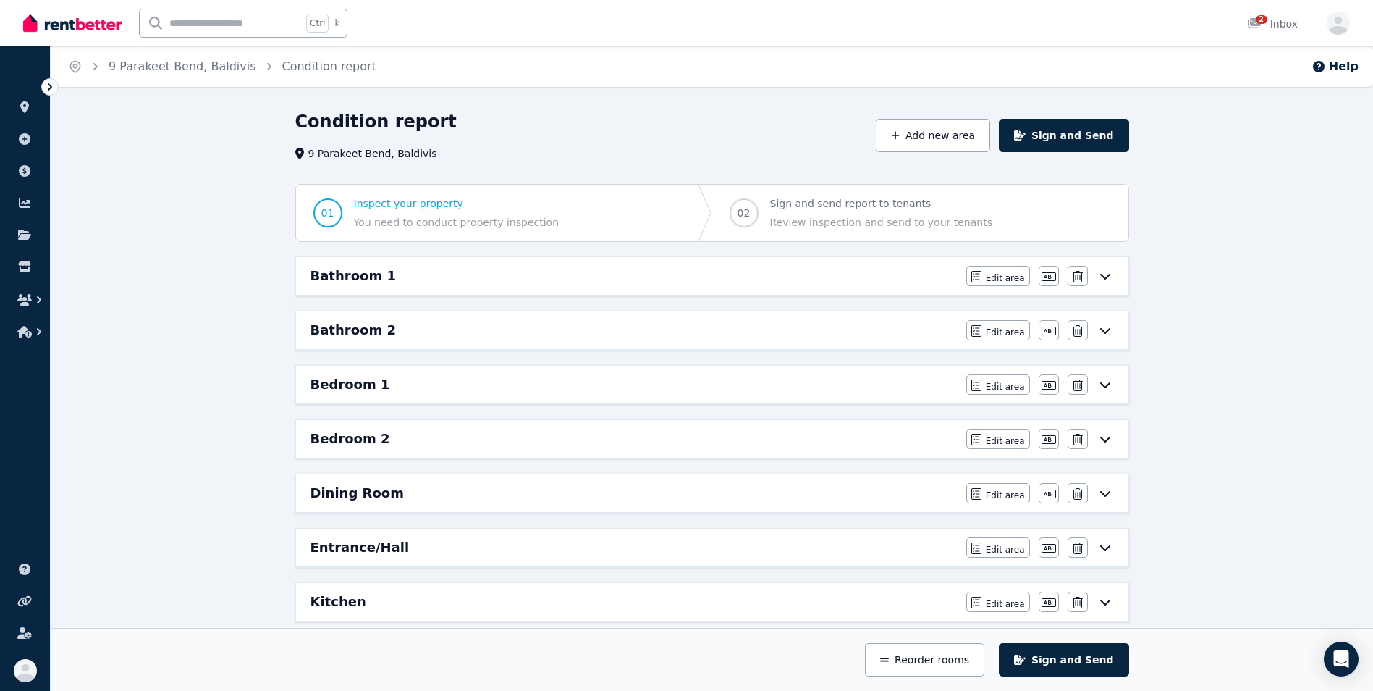
scroll to position [604, 0]
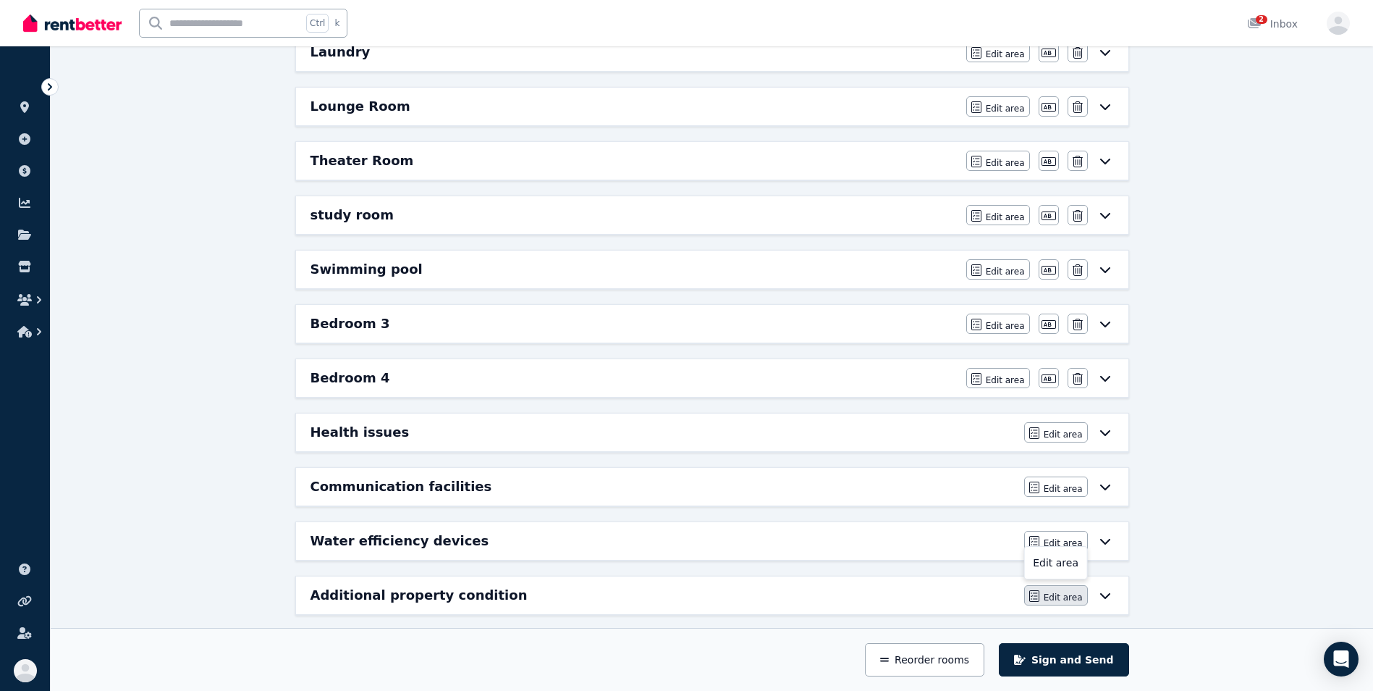
click at [1053, 602] on span "Edit area" at bounding box center [1063, 597] width 39 height 12
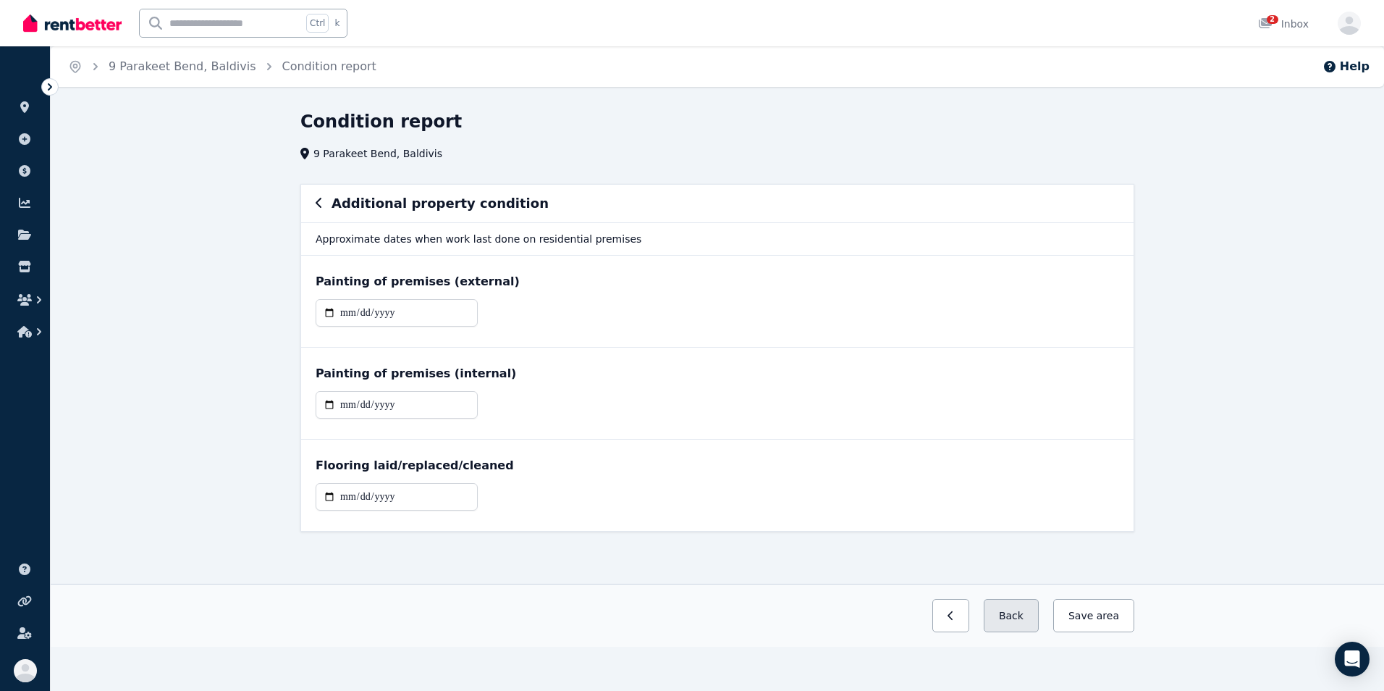
click at [1029, 617] on button "Back" at bounding box center [1011, 615] width 55 height 33
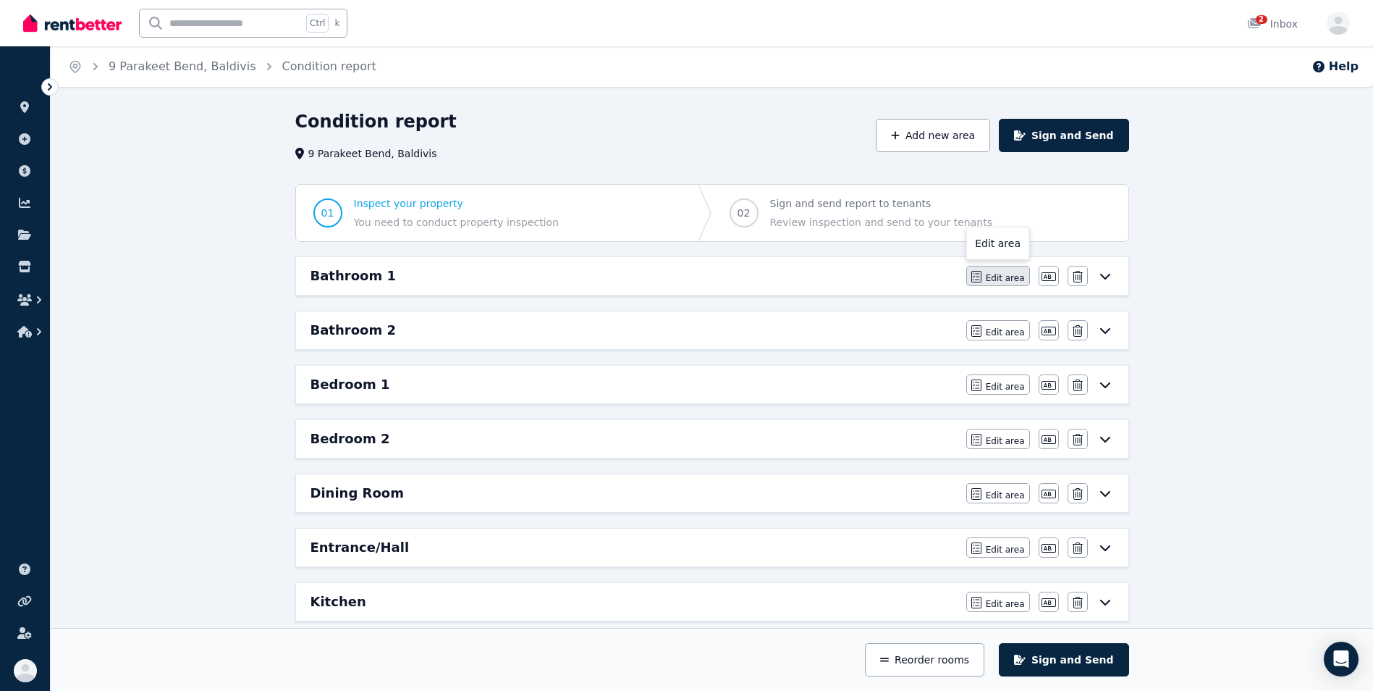
click at [992, 278] on span "Edit area" at bounding box center [1005, 278] width 39 height 12
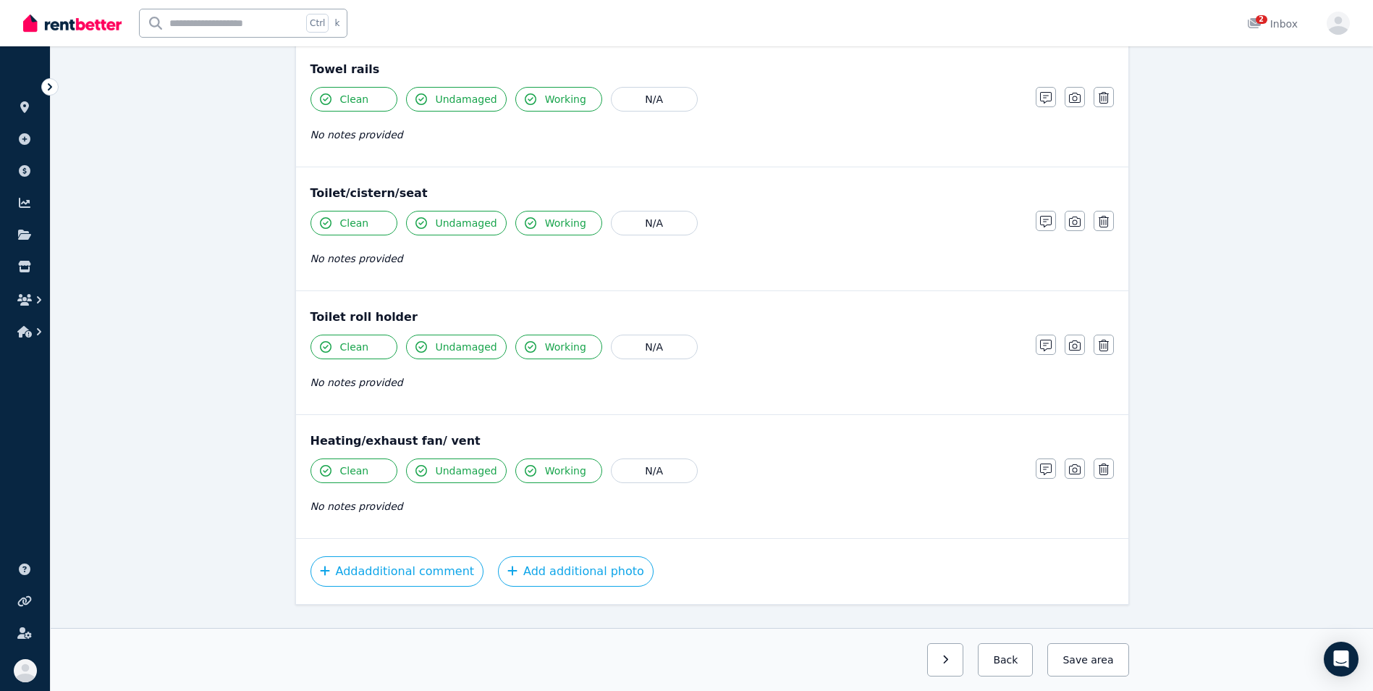
scroll to position [1677, 0]
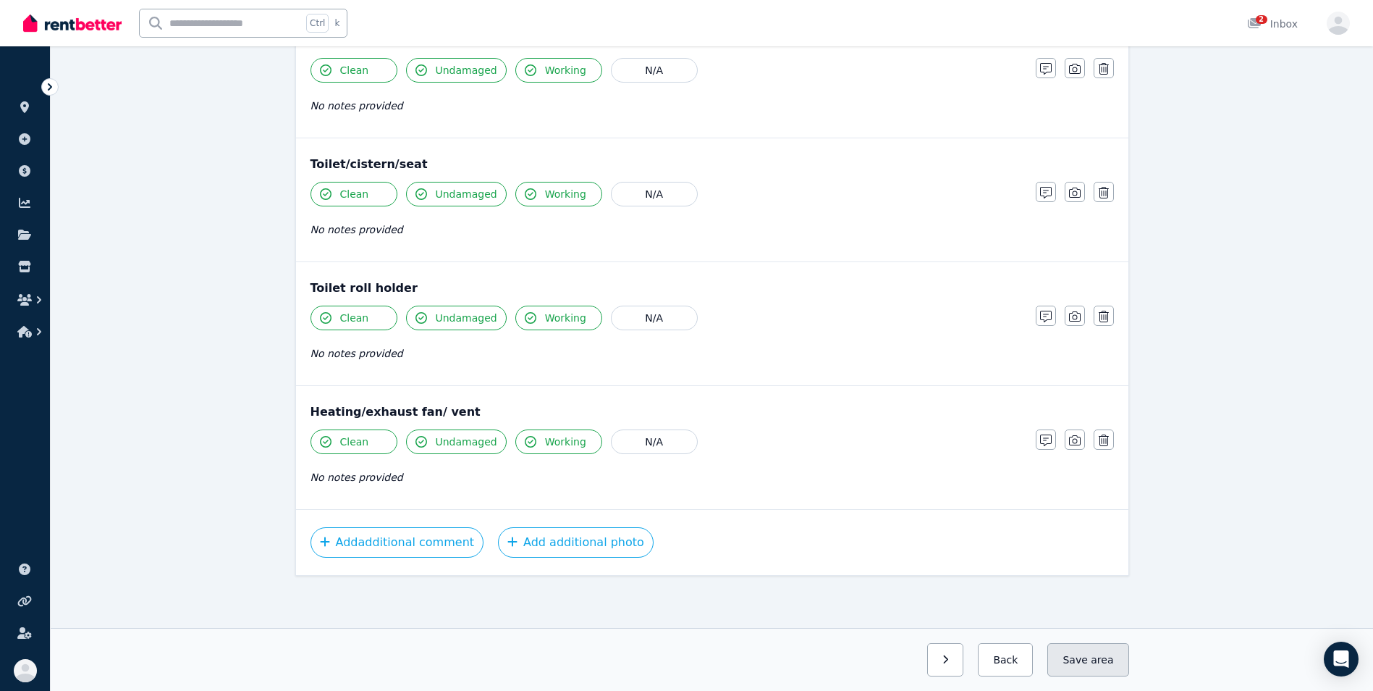
click at [1078, 658] on button "Save area" at bounding box center [1087, 659] width 81 height 33
click at [1012, 663] on button "Back" at bounding box center [999, 659] width 67 height 33
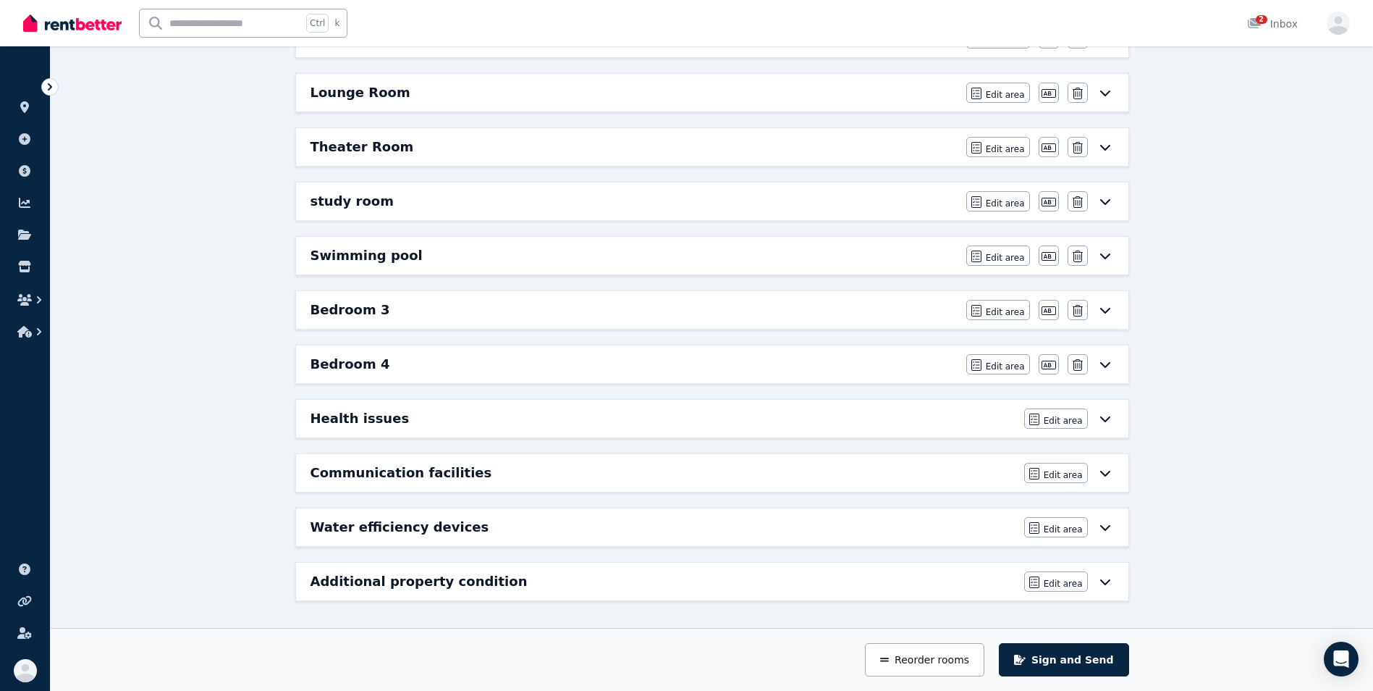
scroll to position [617, 0]
click at [921, 527] on div "Water efficiency devices" at bounding box center [663, 527] width 705 height 20
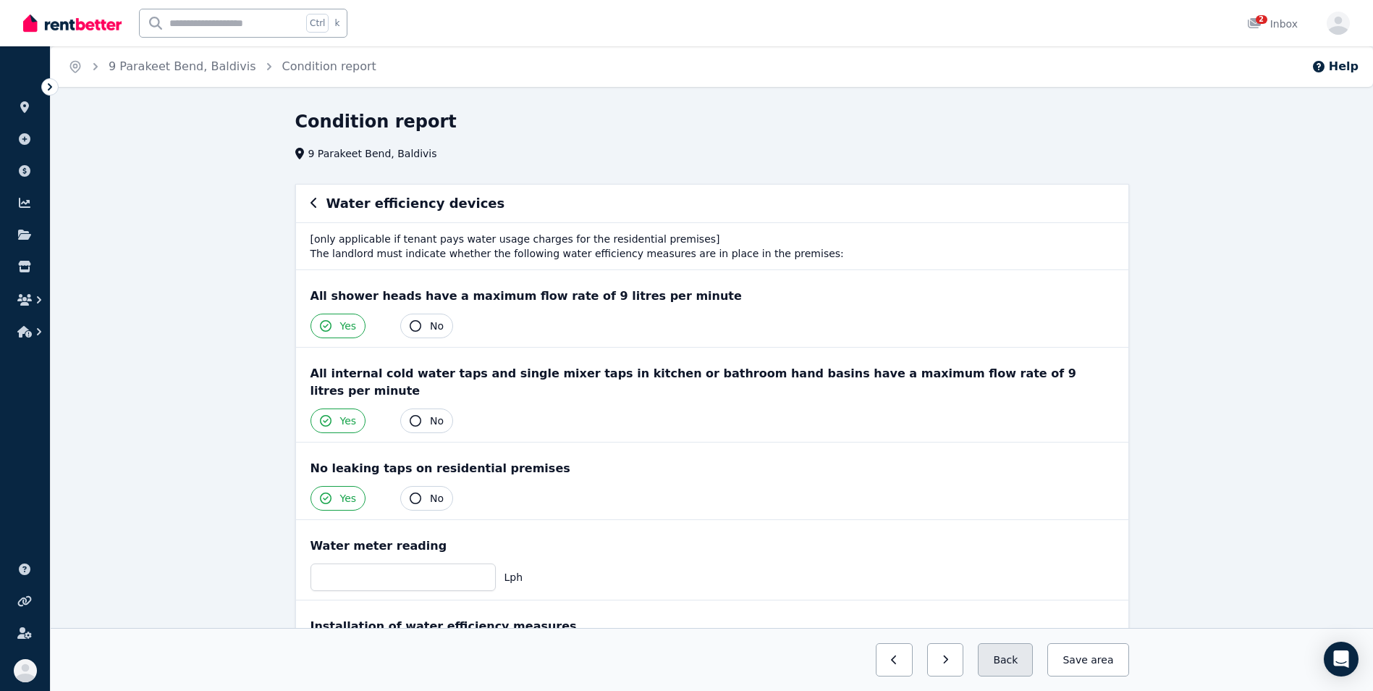
click at [1014, 654] on button "Back" at bounding box center [1005, 659] width 55 height 33
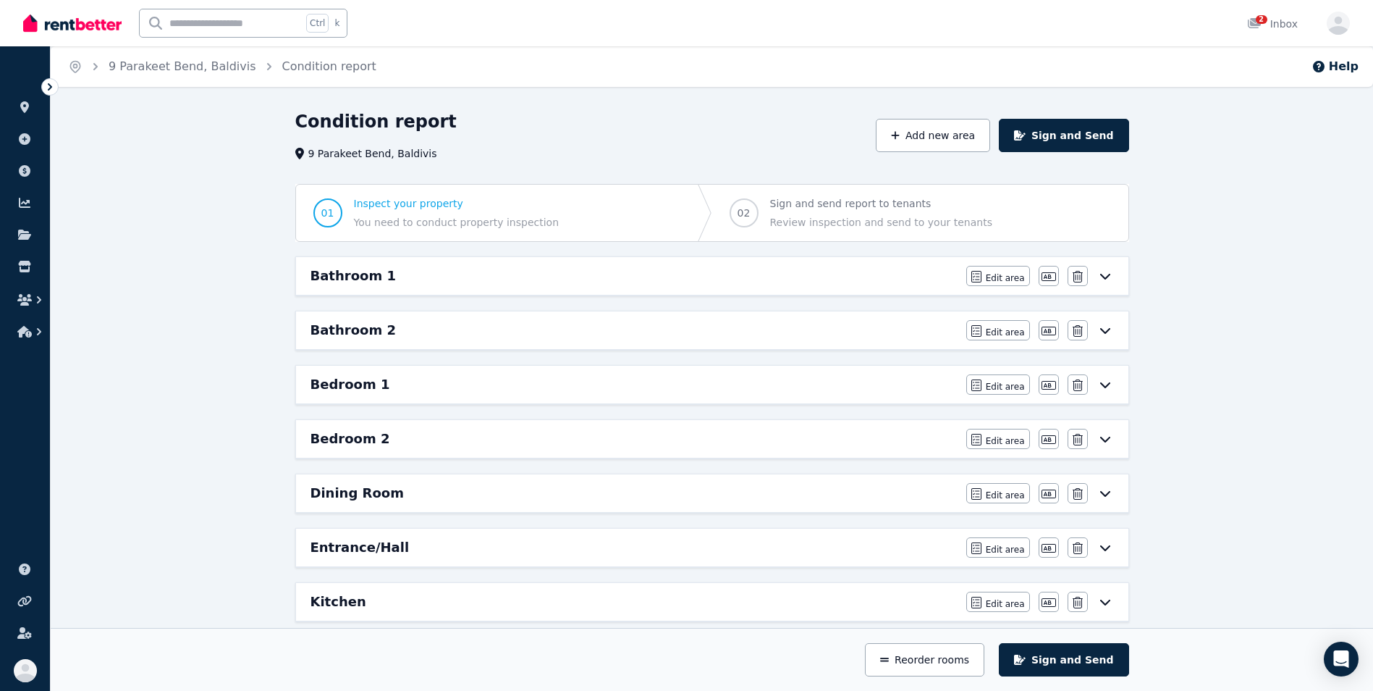
click at [897, 330] on div "Bathroom 2" at bounding box center [634, 330] width 647 height 20
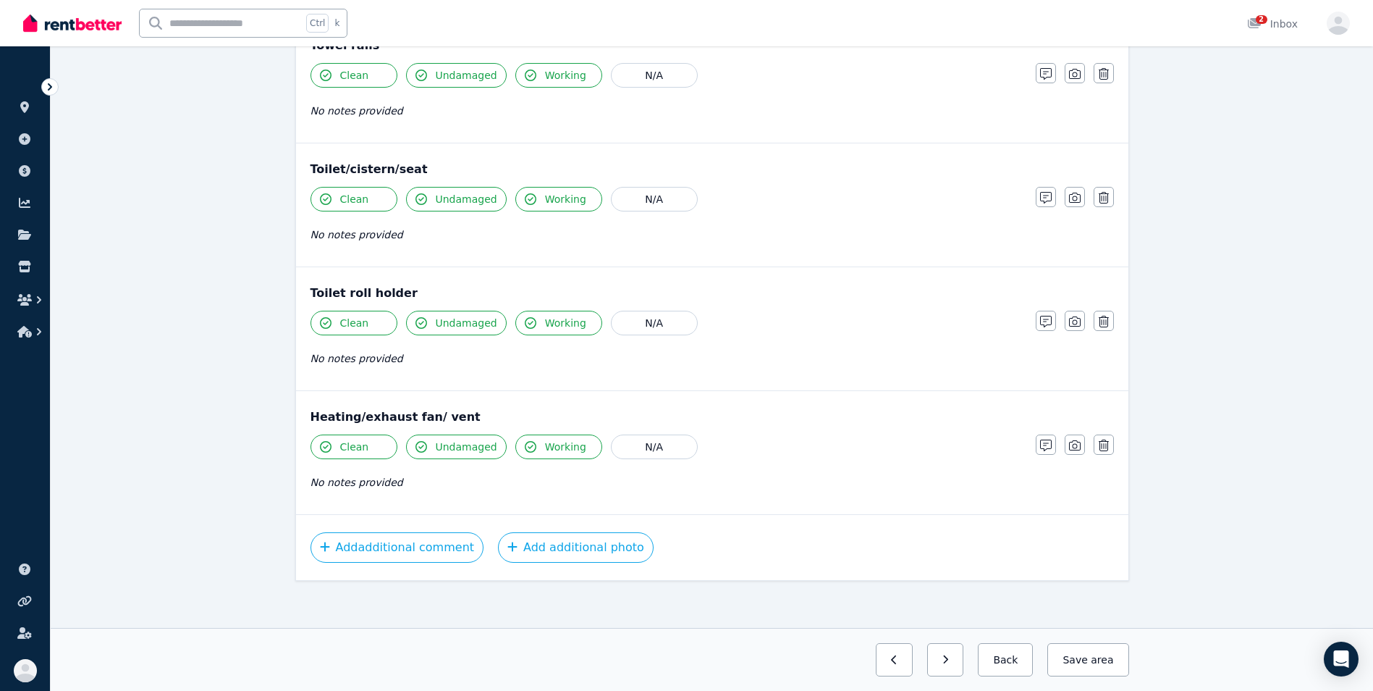
scroll to position [1570, 0]
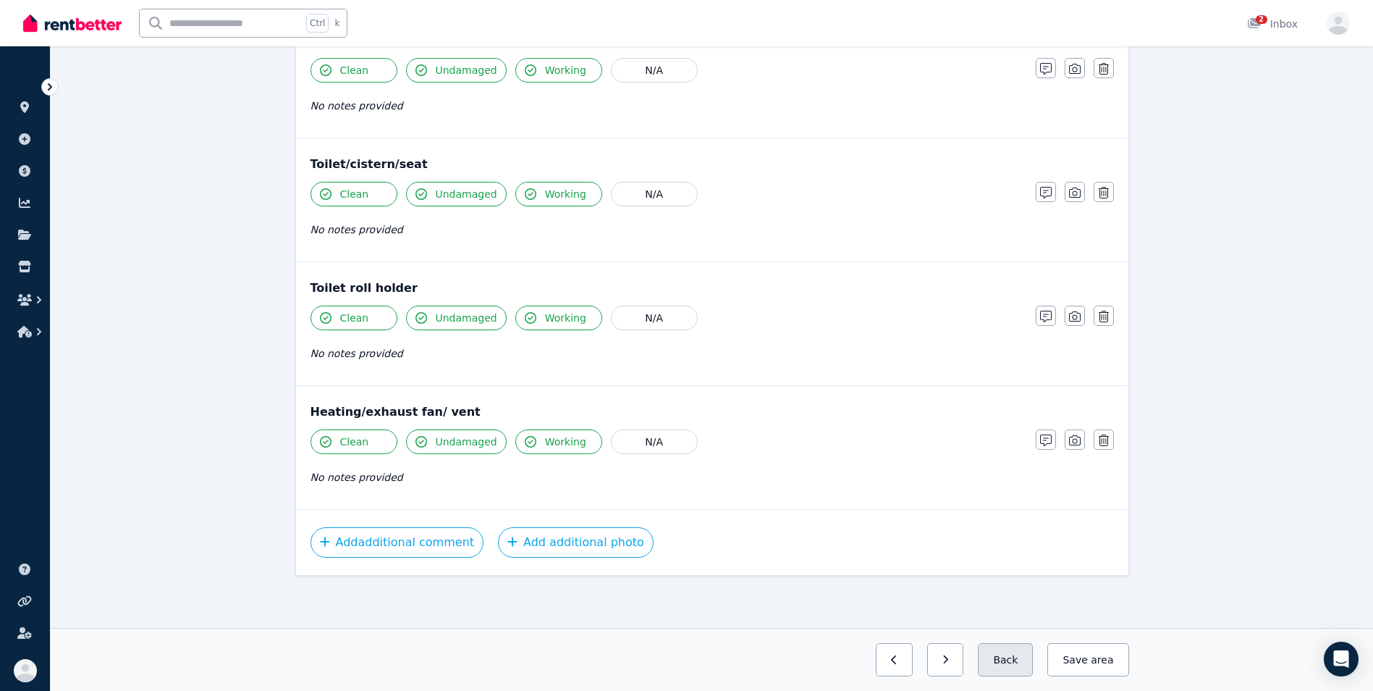
click at [1013, 667] on button "Back" at bounding box center [1005, 659] width 55 height 33
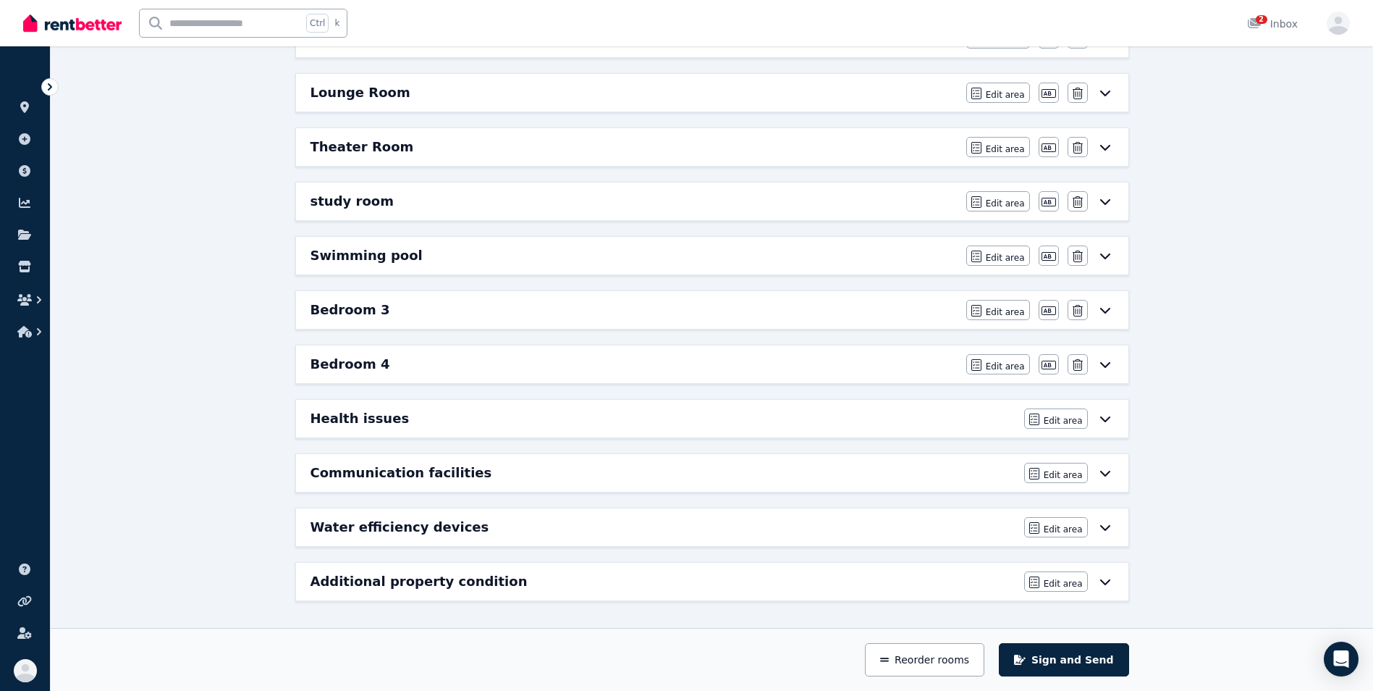
click at [681, 482] on div "Communication facilities" at bounding box center [663, 473] width 705 height 20
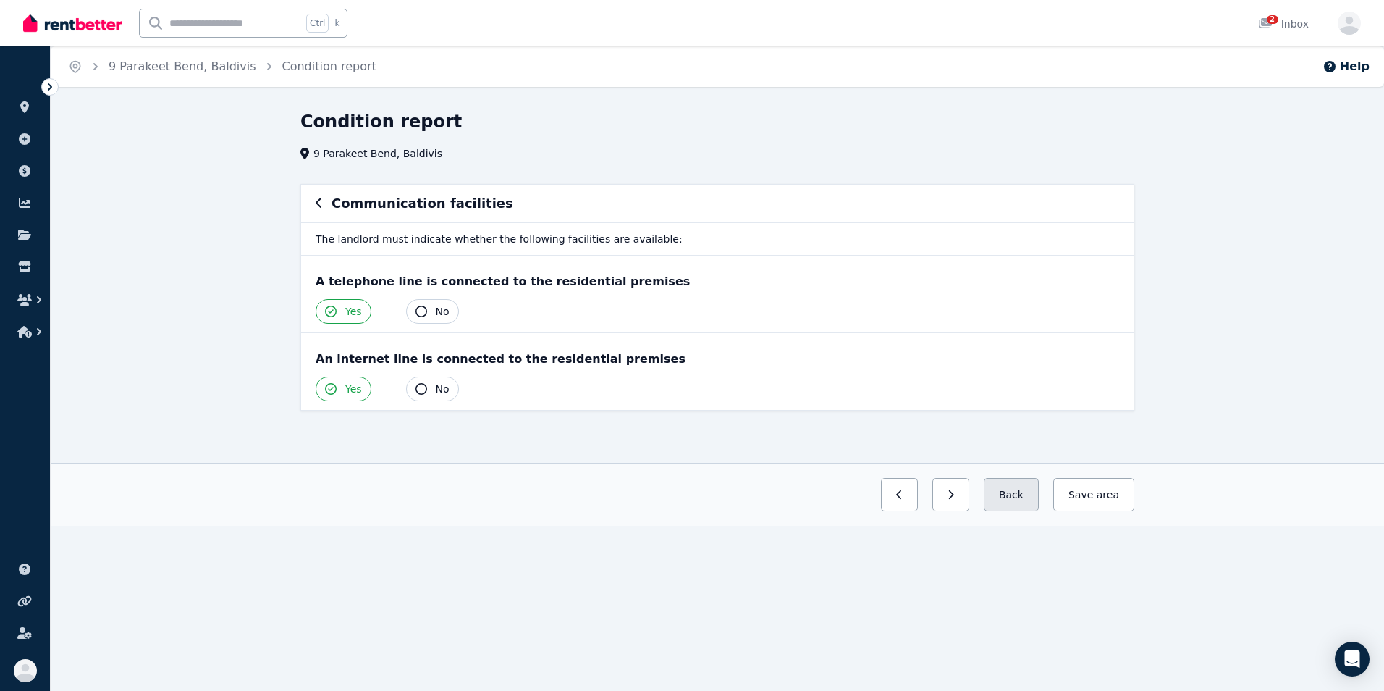
click at [1011, 501] on button "Back" at bounding box center [1011, 494] width 55 height 33
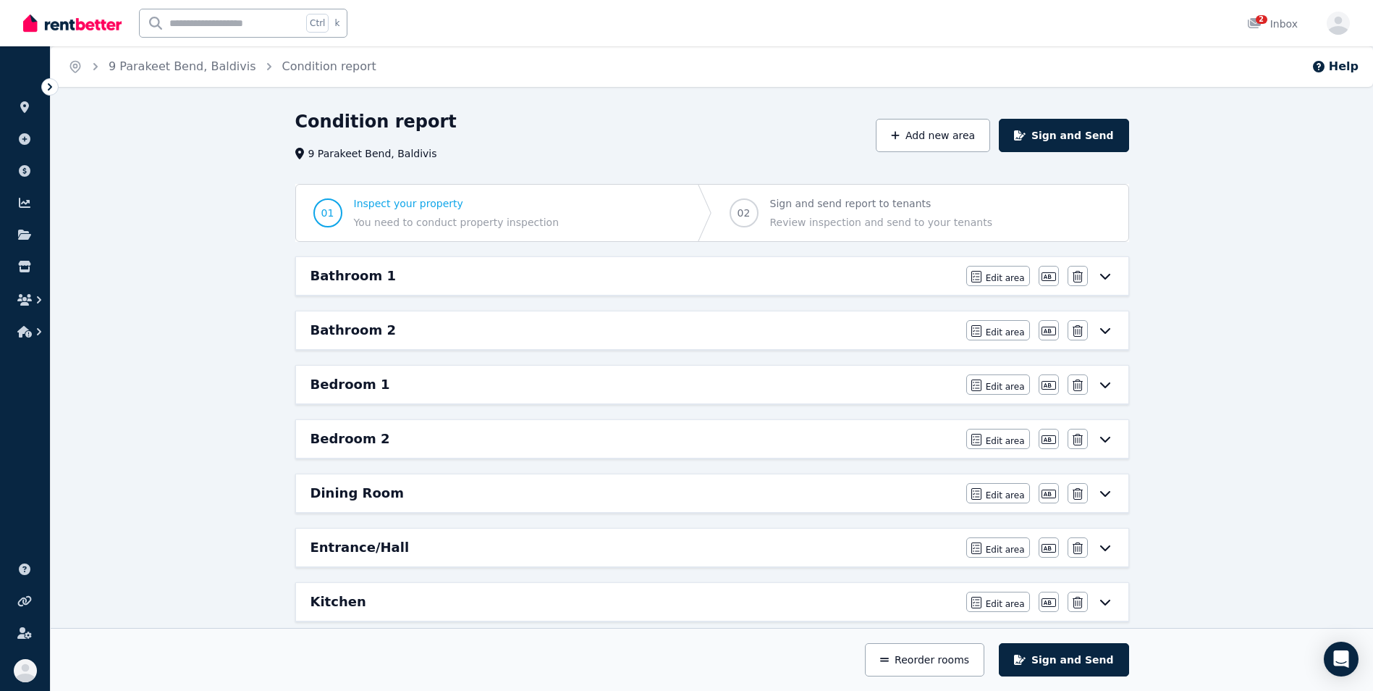
click at [733, 392] on div "Bedroom 1" at bounding box center [634, 384] width 647 height 20
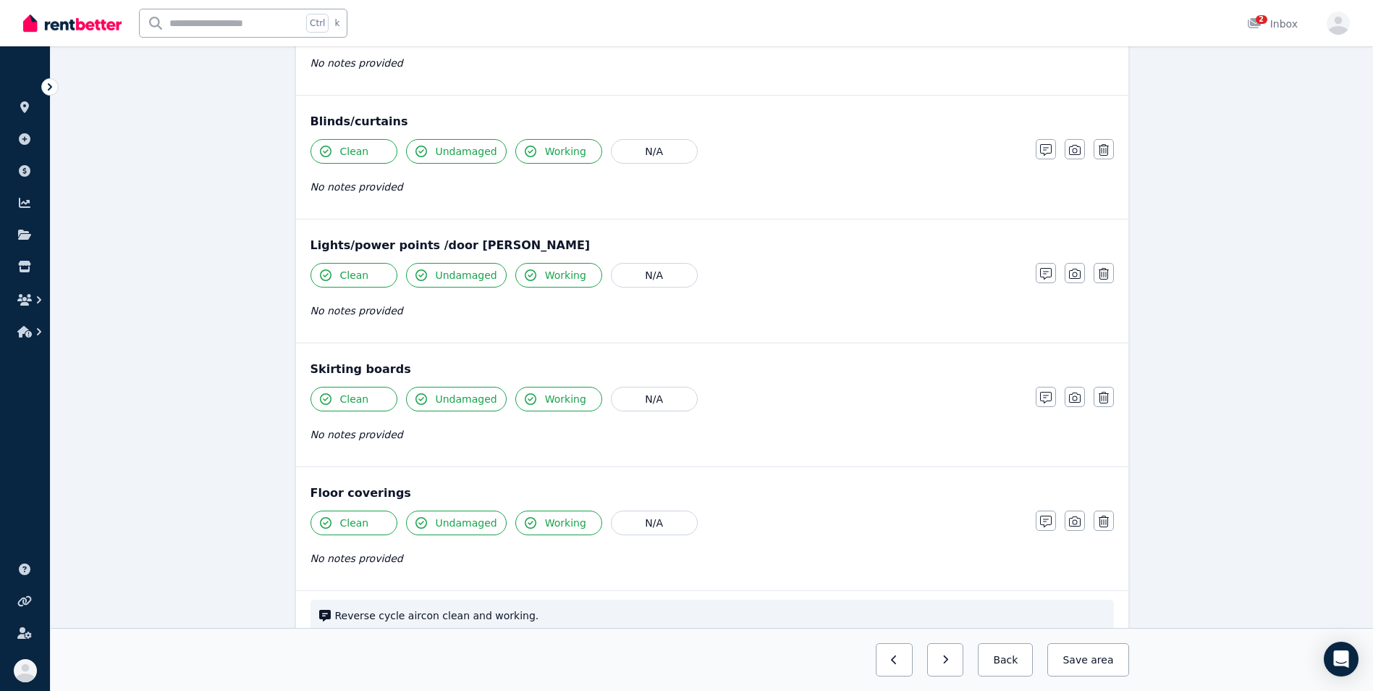
scroll to position [859, 0]
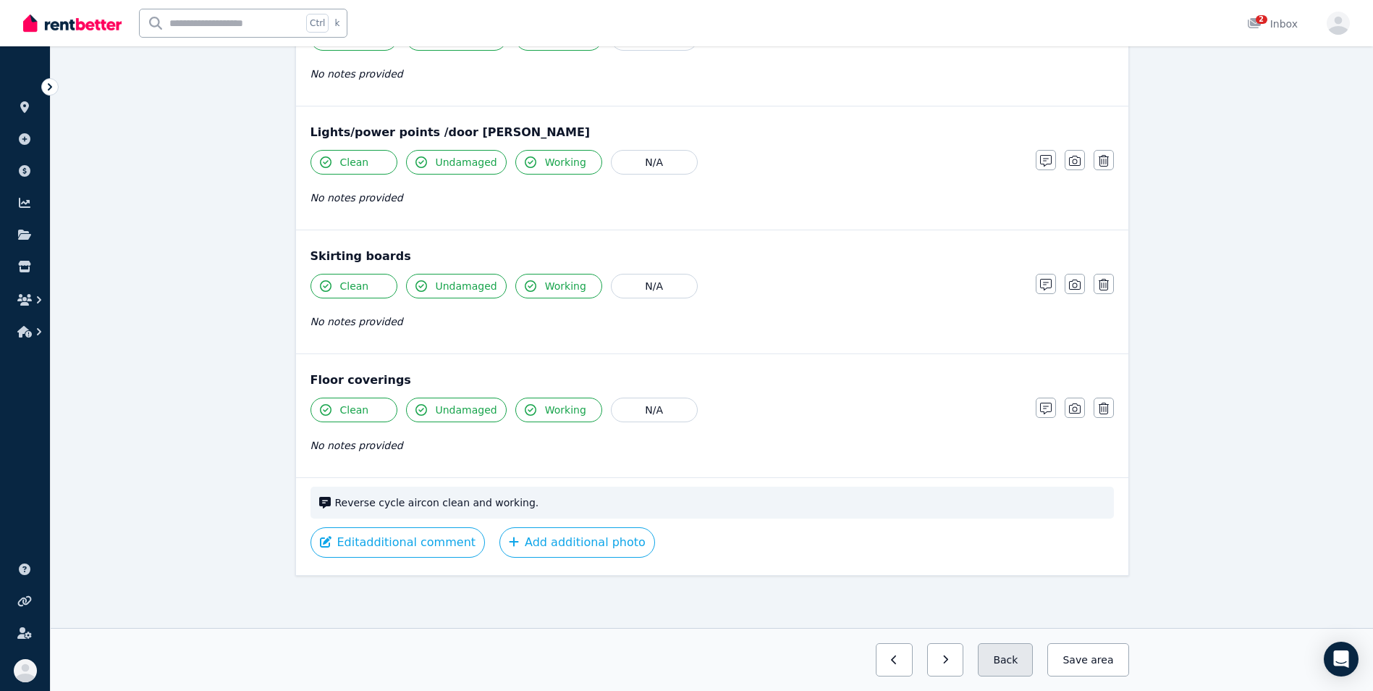
click at [1021, 662] on button "Back" at bounding box center [1005, 659] width 55 height 33
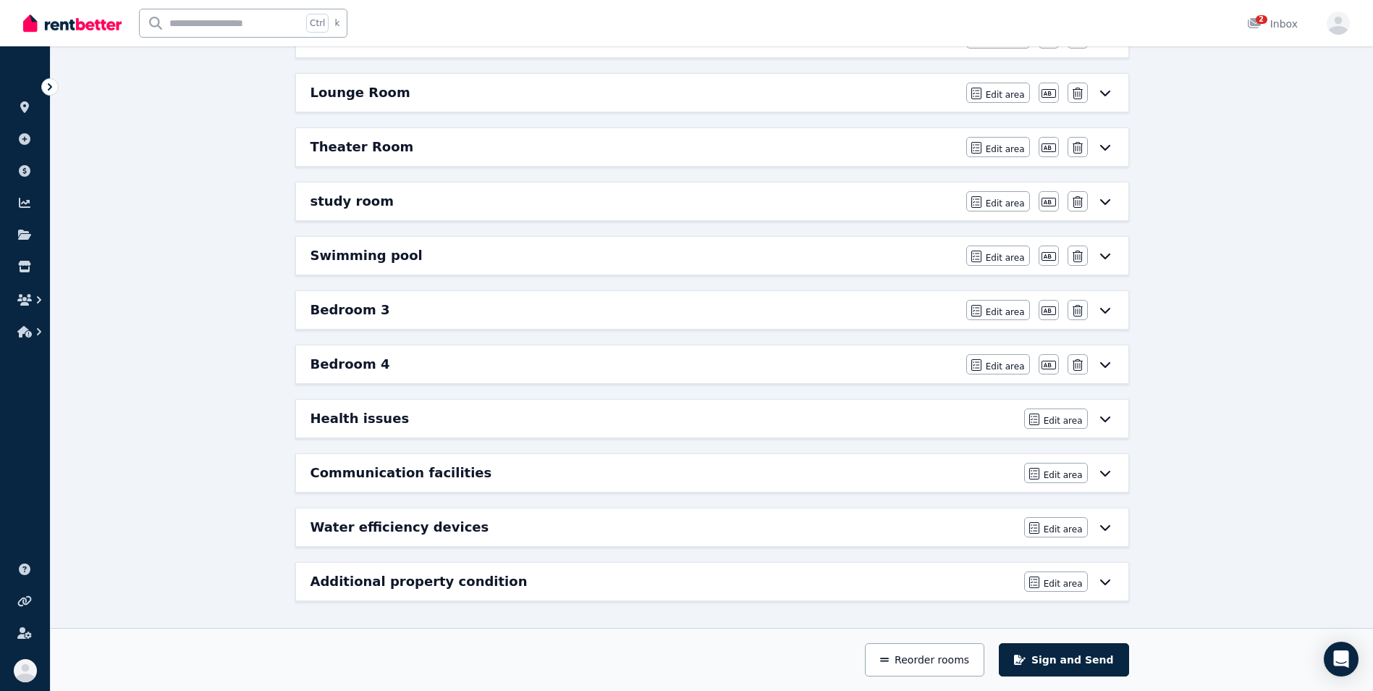
click at [592, 417] on div "Health issues" at bounding box center [663, 418] width 705 height 20
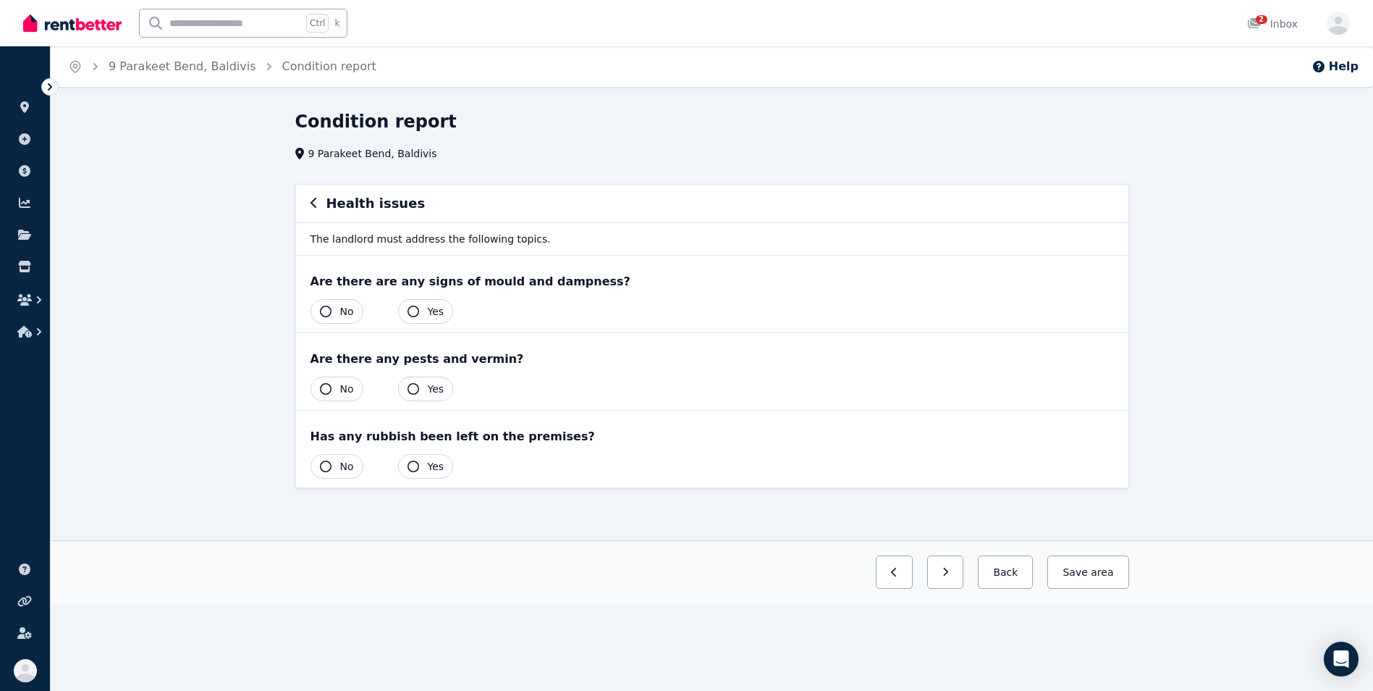
scroll to position [0, 0]
click at [1016, 579] on button "Back" at bounding box center [1011, 571] width 55 height 33
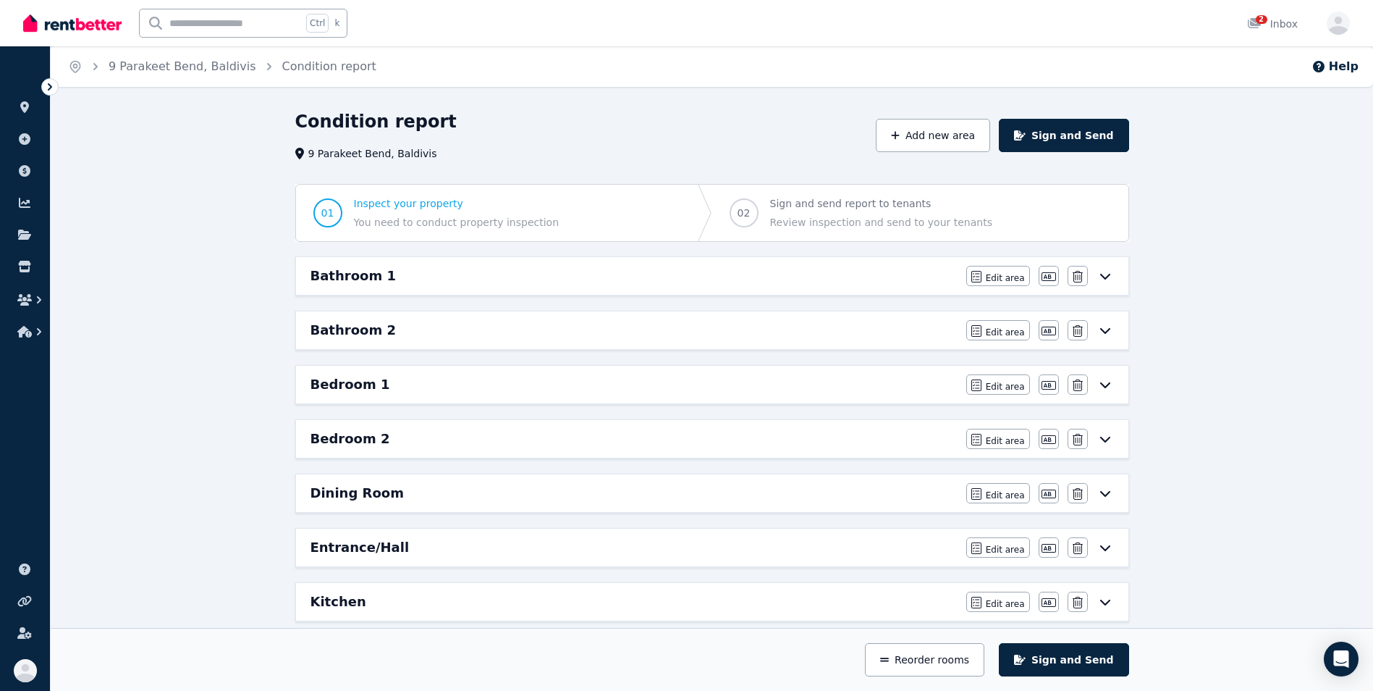
click at [683, 452] on div "Bedroom 2 Edit area Edit area Edit name [GEOGRAPHIC_DATA]" at bounding box center [712, 439] width 832 height 38
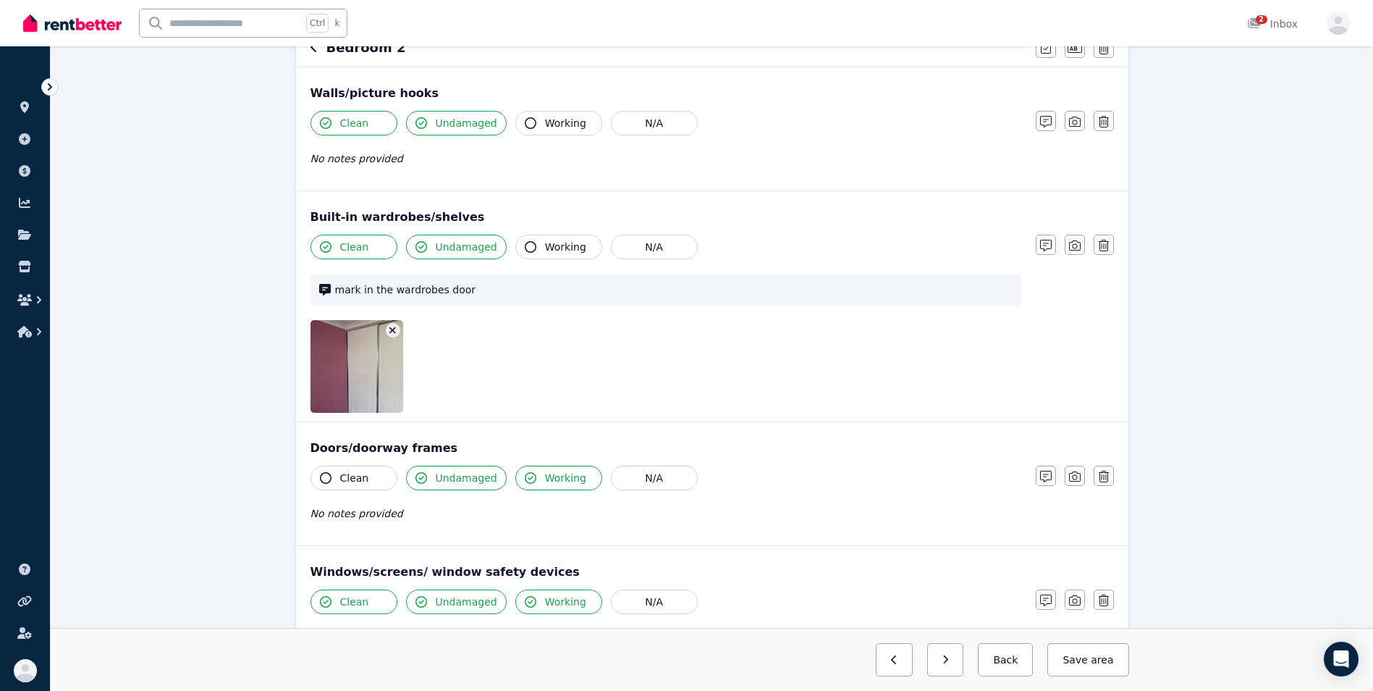
scroll to position [158, 0]
click at [326, 472] on icon "button" at bounding box center [326, 476] width 12 height 12
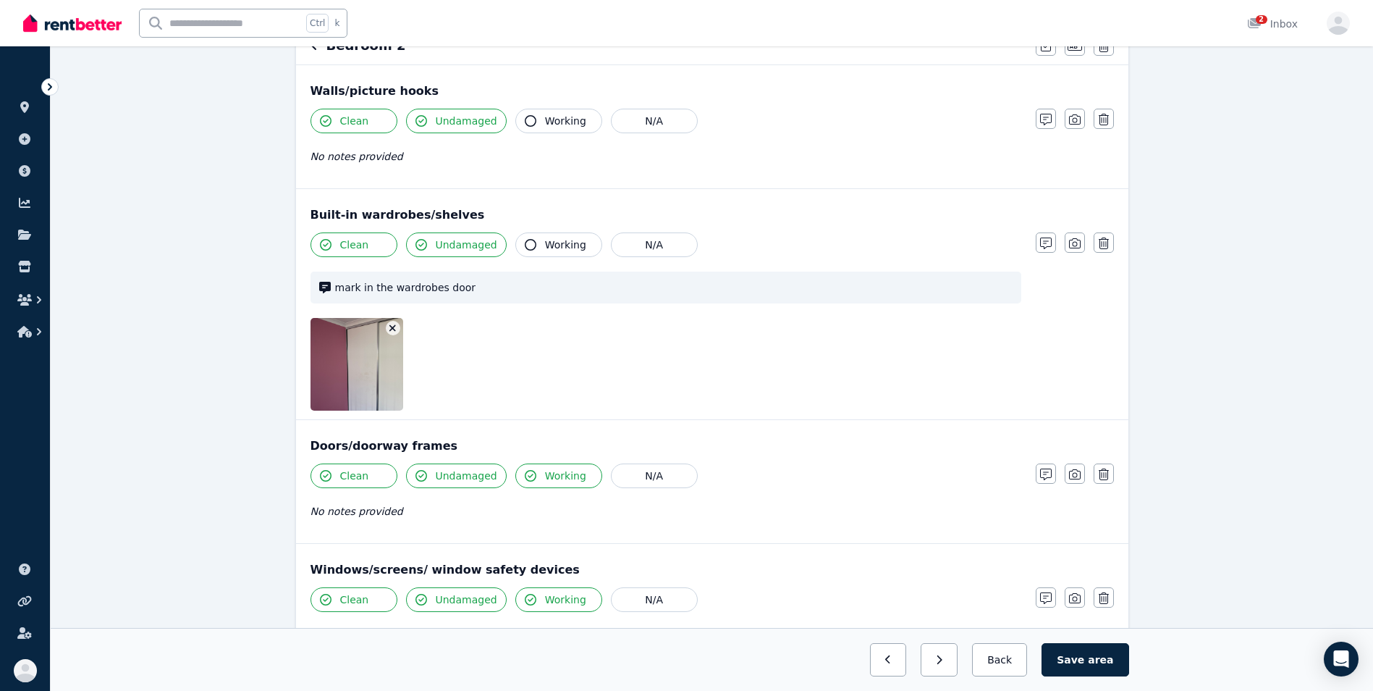
click at [531, 248] on button "Working" at bounding box center [558, 244] width 87 height 25
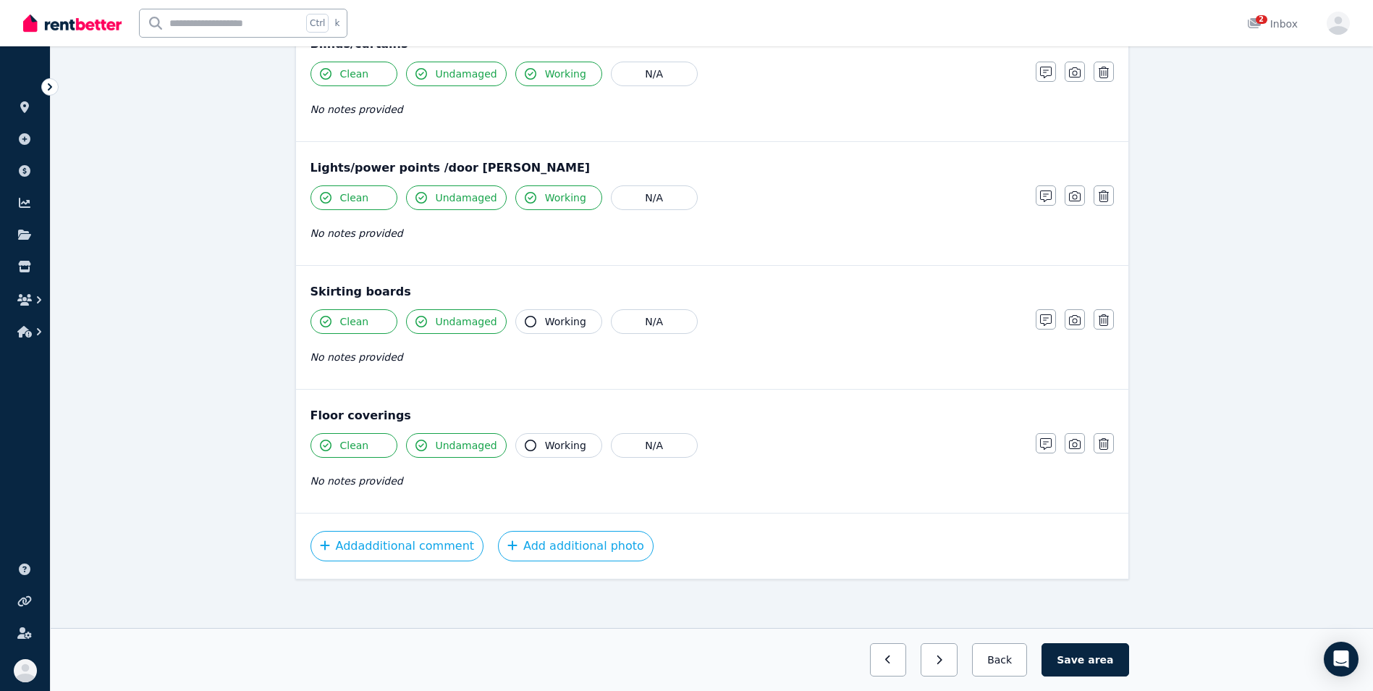
scroll to position [934, 0]
click at [1083, 654] on button "Save area" at bounding box center [1085, 659] width 87 height 33
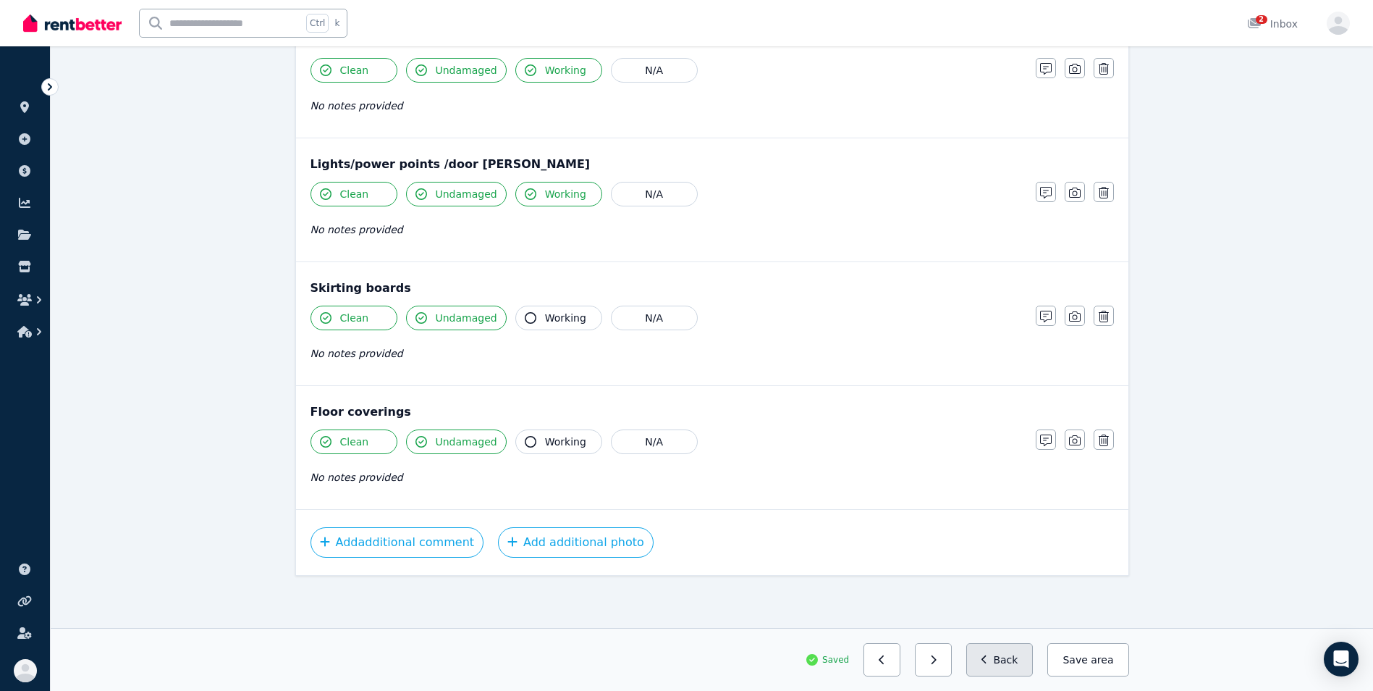
click at [988, 657] on icon "button" at bounding box center [985, 659] width 7 height 10
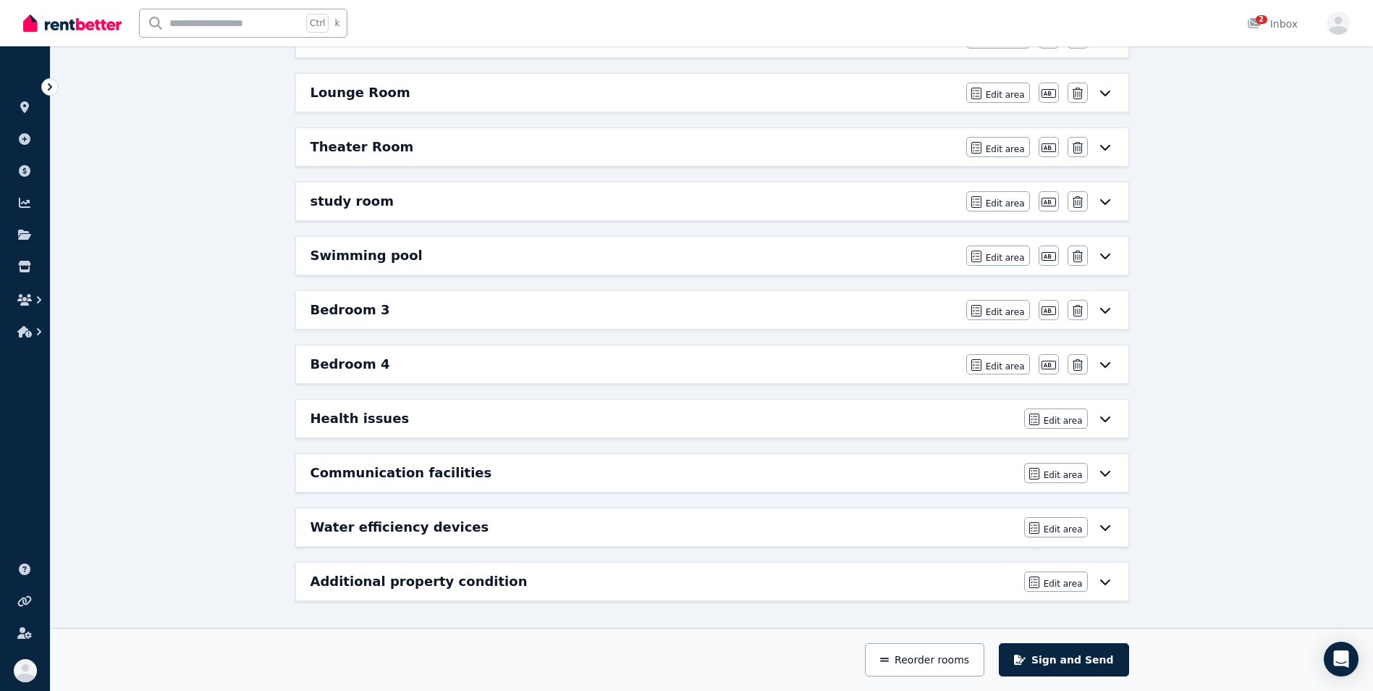
click at [453, 361] on div "Bedroom 4" at bounding box center [634, 364] width 647 height 20
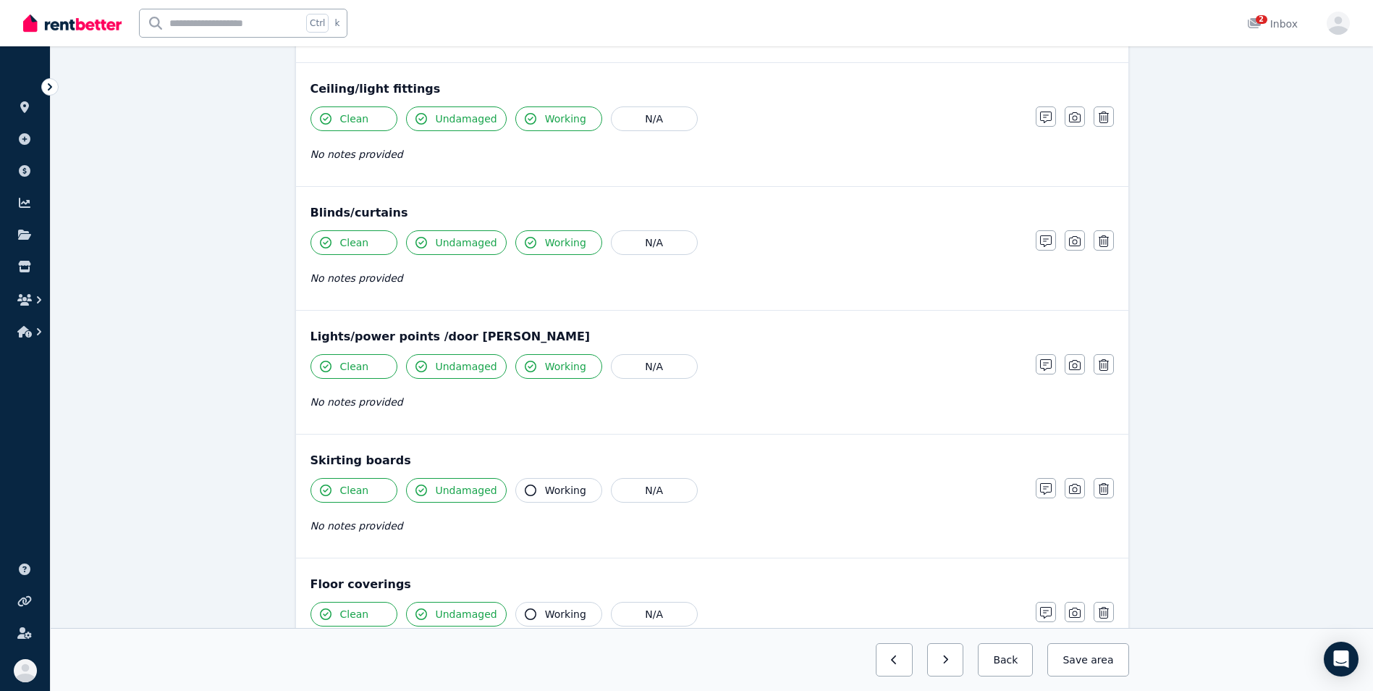
scroll to position [827, 0]
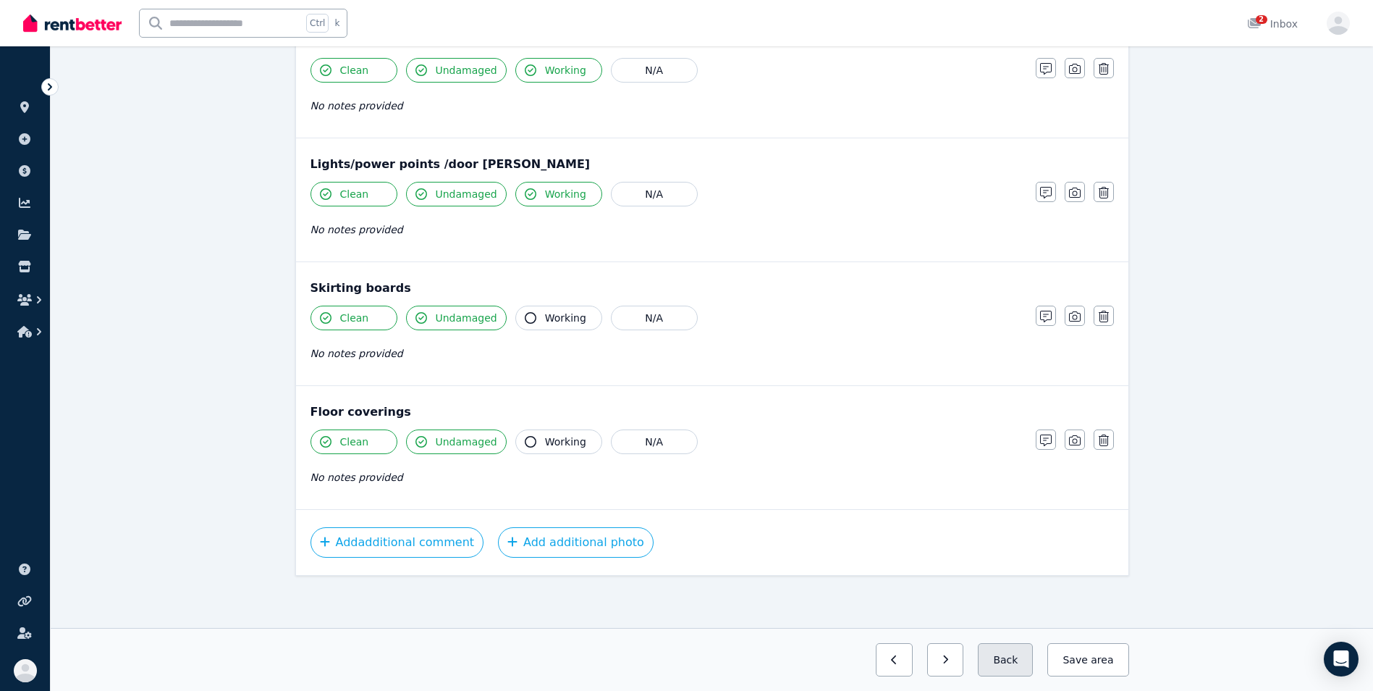
click at [1010, 663] on button "Back" at bounding box center [1005, 659] width 55 height 33
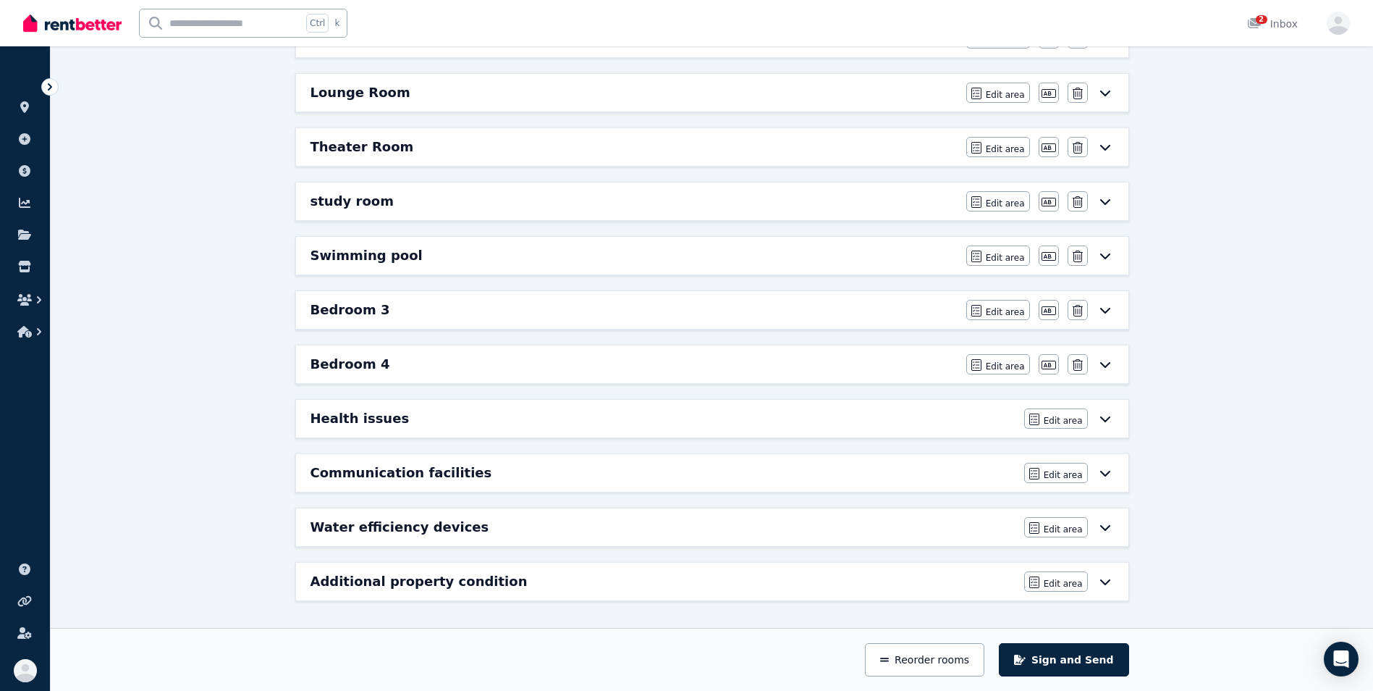
click at [721, 367] on div "Bedroom 4" at bounding box center [634, 364] width 647 height 20
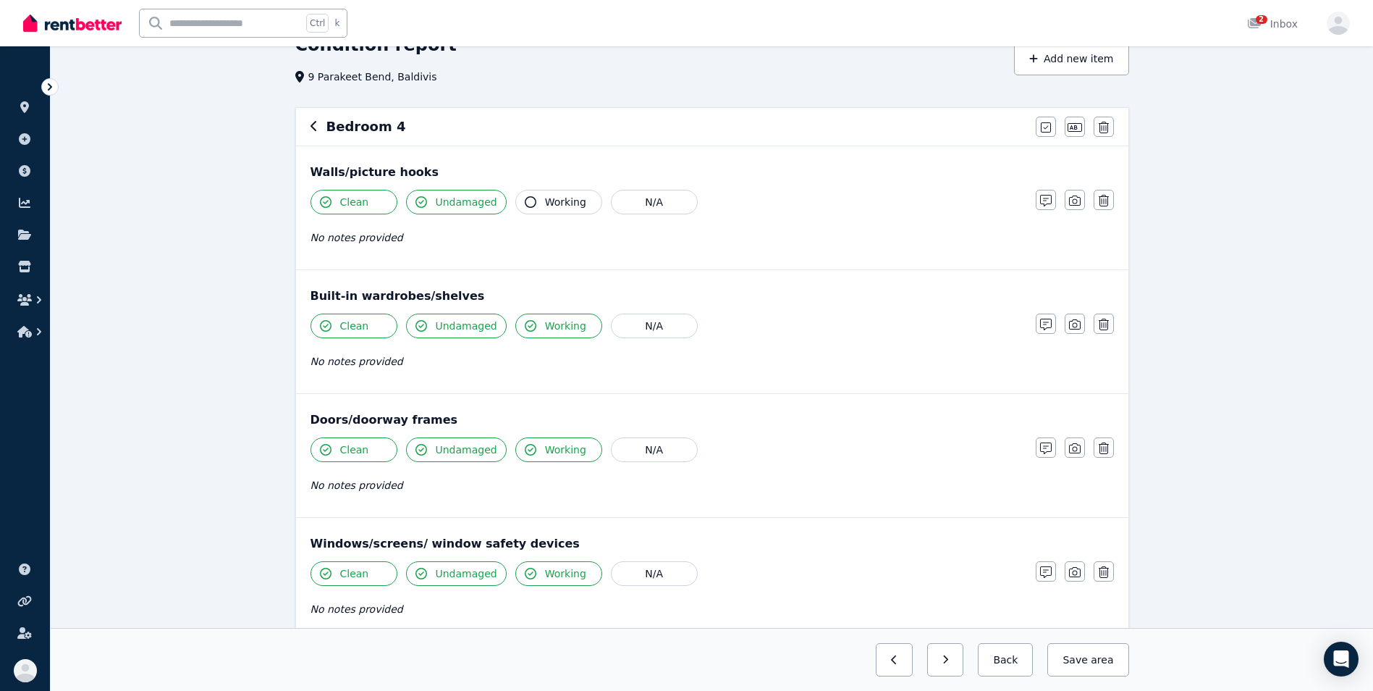
scroll to position [57, 0]
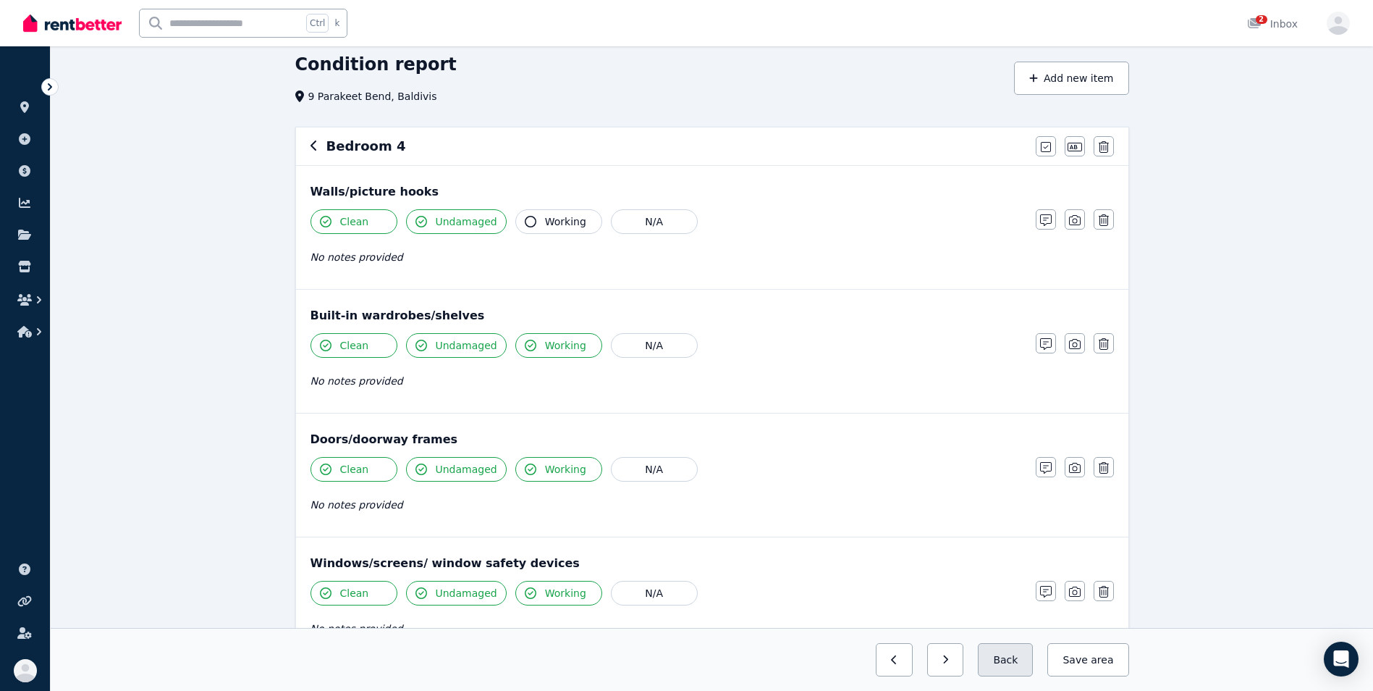
click at [999, 652] on button "Back" at bounding box center [1005, 659] width 55 height 33
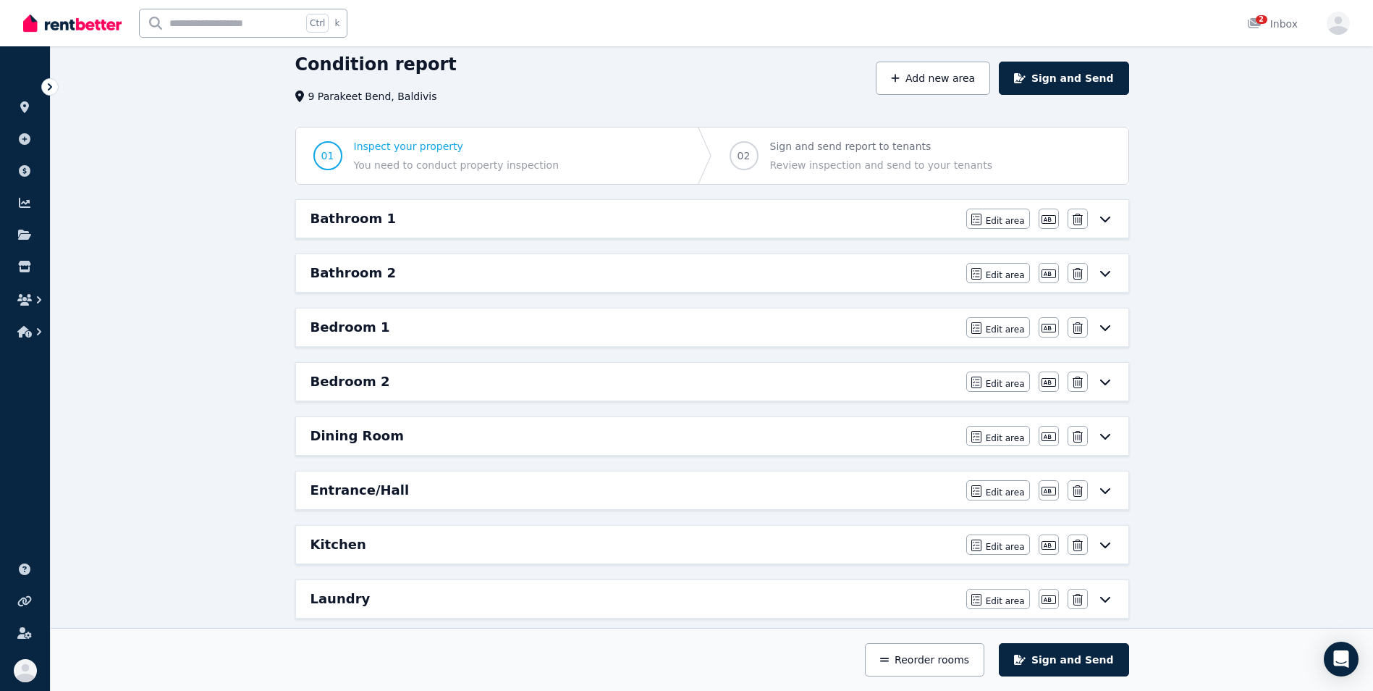
click at [471, 436] on div "Dining Room" at bounding box center [634, 436] width 647 height 20
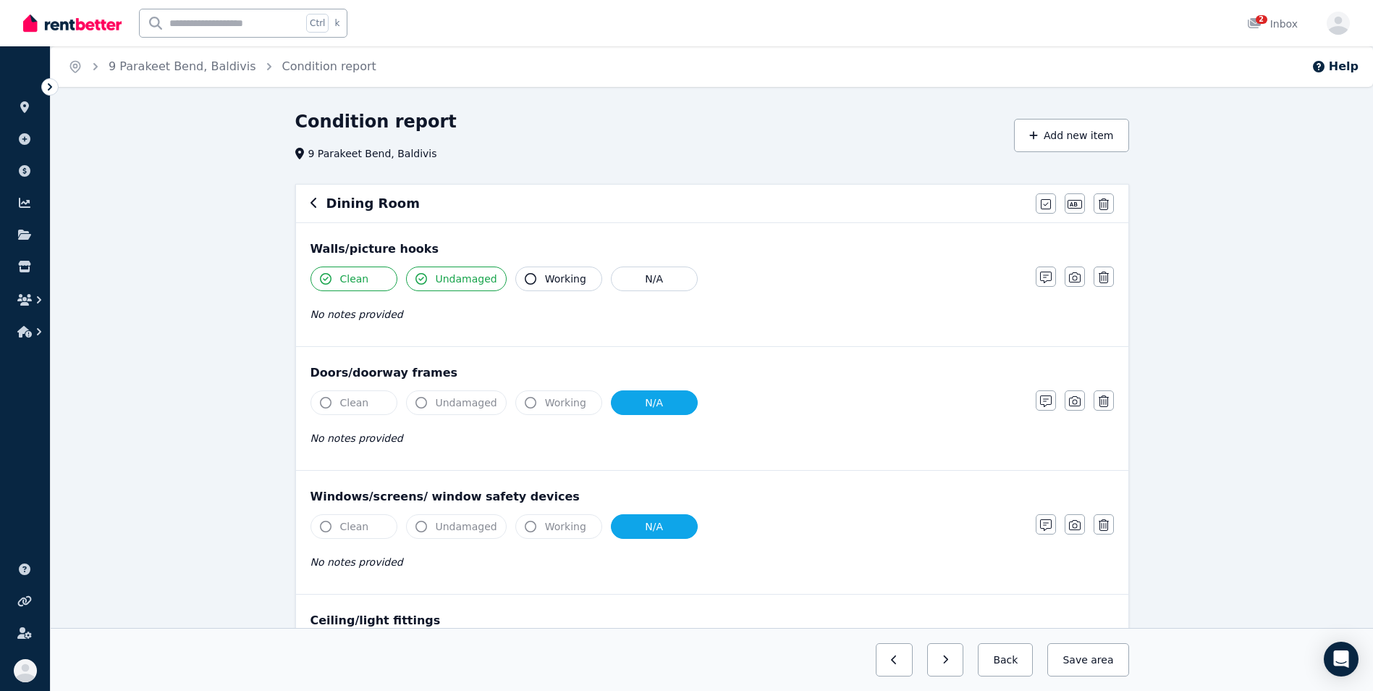
scroll to position [604, 0]
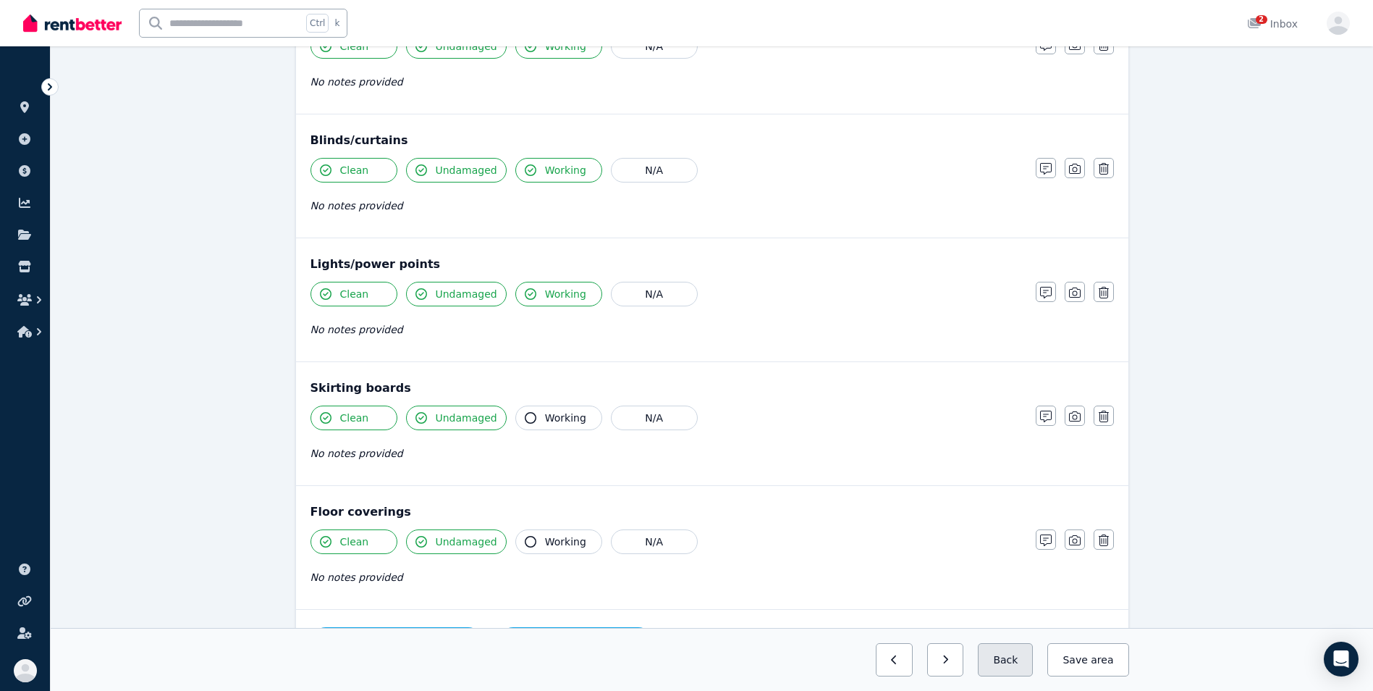
drag, startPoint x: 1067, startPoint y: 652, endPoint x: 1007, endPoint y: 664, distance: 61.2
click at [1007, 664] on div "Previous: Bedroom 2 Next: Entrance/Hall Back Save area" at bounding box center [712, 659] width 834 height 33
click at [1007, 664] on button "Back" at bounding box center [1005, 659] width 55 height 33
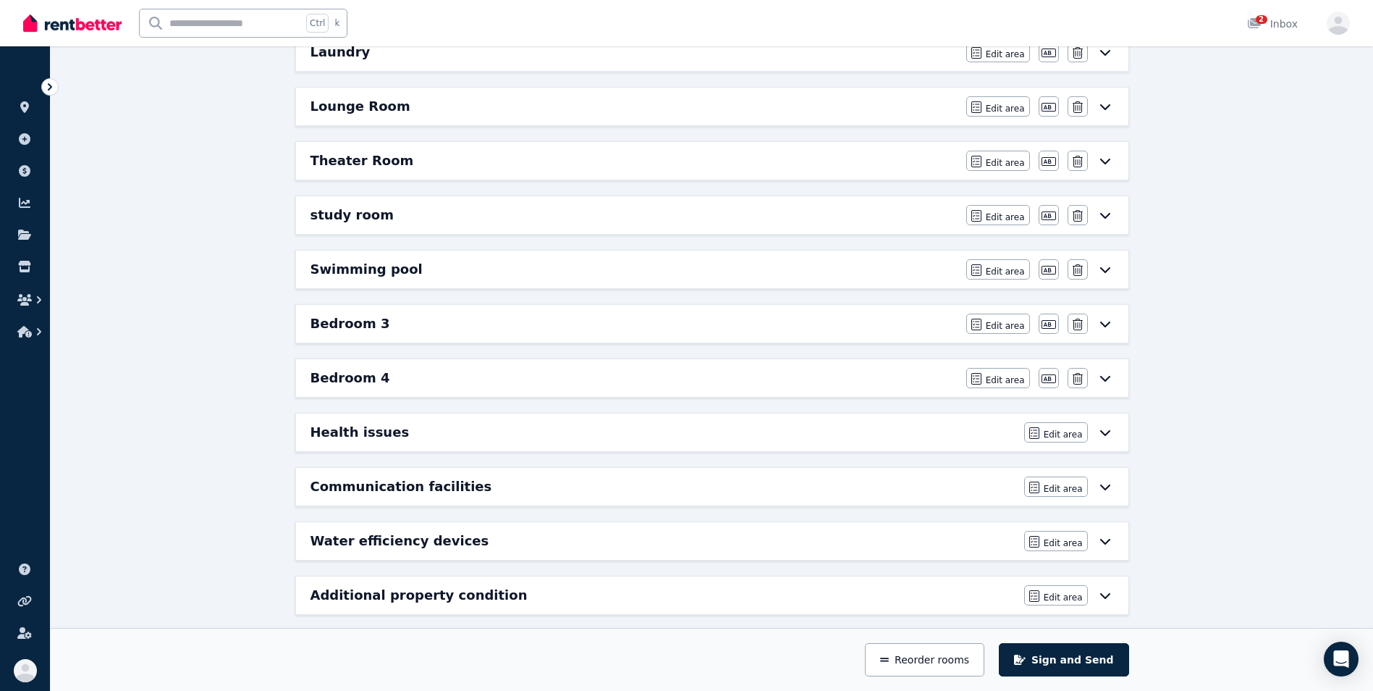
scroll to position [617, 0]
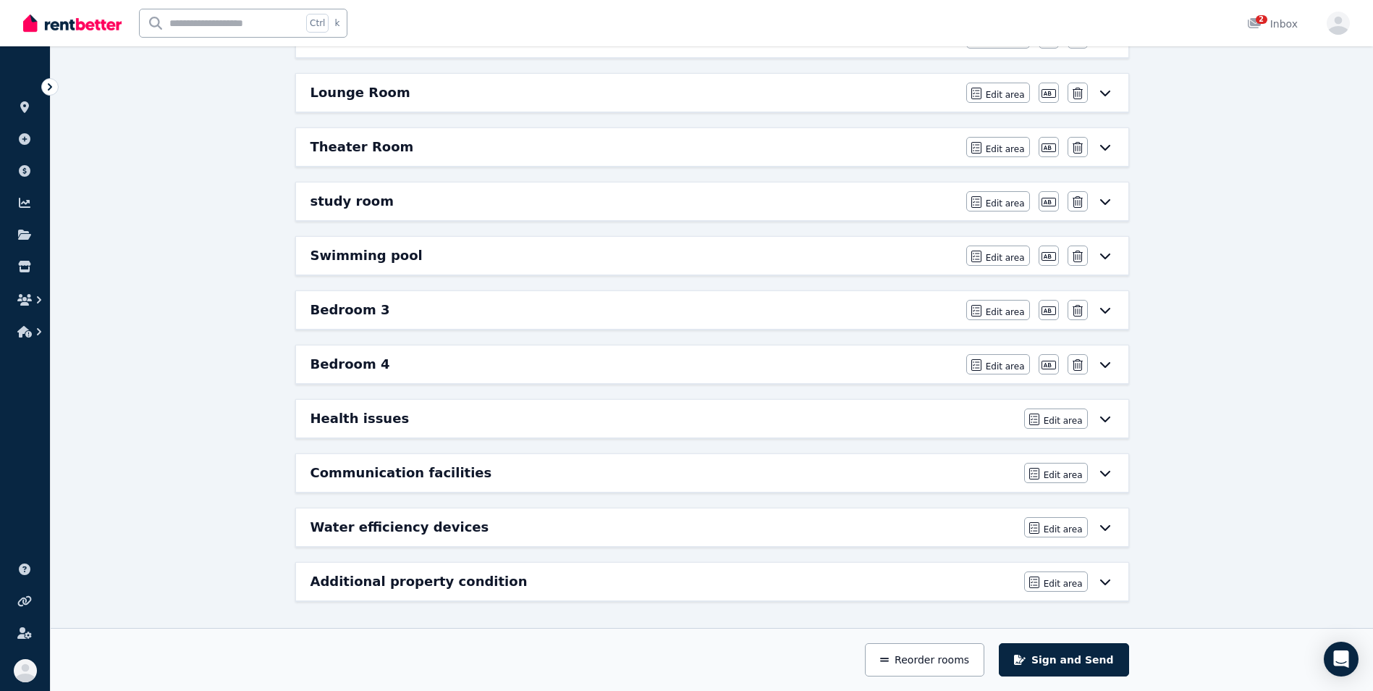
click at [380, 259] on h6 "Swimming pool" at bounding box center [367, 255] width 112 height 20
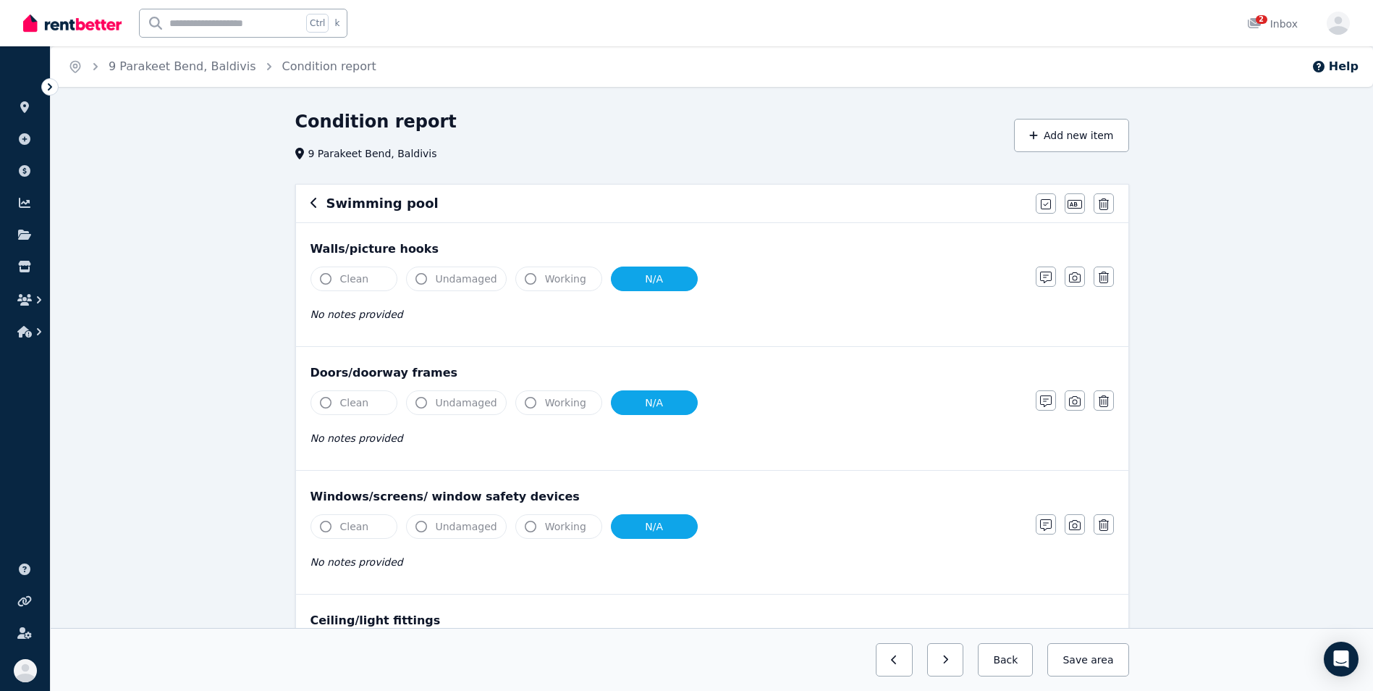
click at [380, 259] on div "Walls/picture hooks Clean Undamaged Working N/A No notes provided Notes Photo D…" at bounding box center [712, 284] width 832 height 123
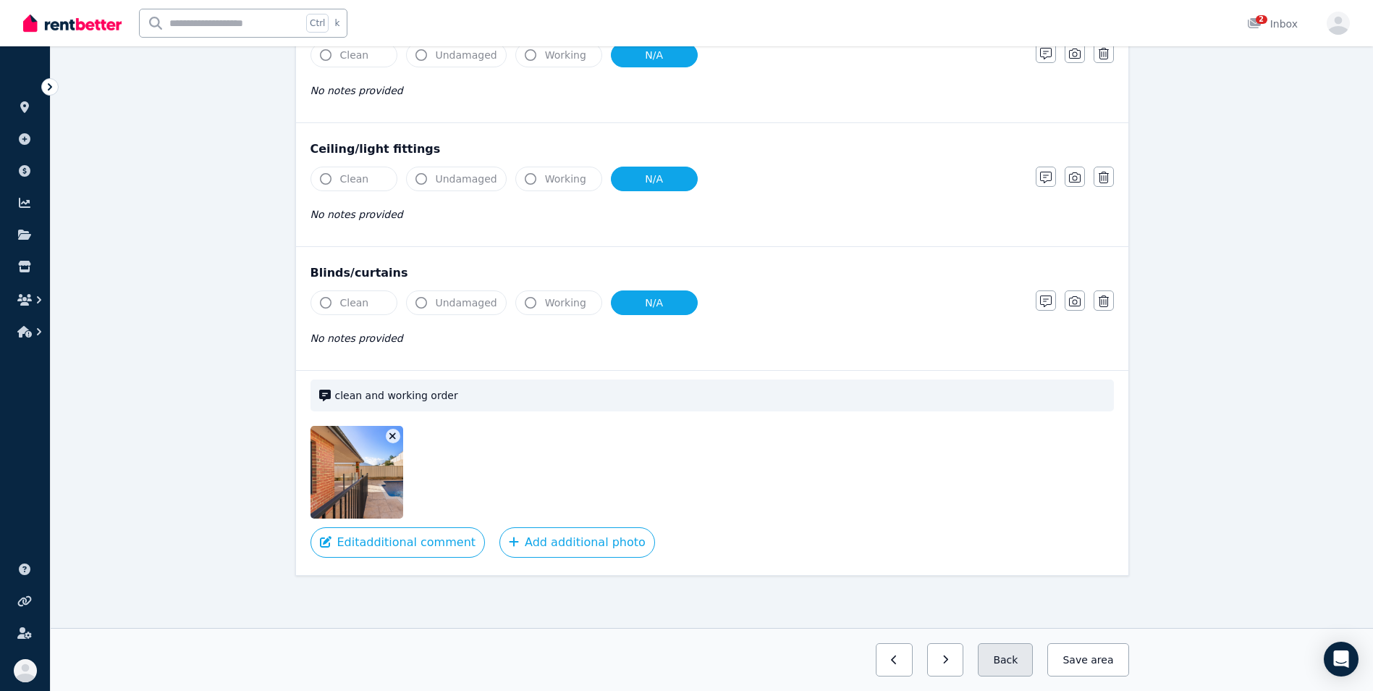
click at [1010, 654] on button "Back" at bounding box center [1005, 659] width 55 height 33
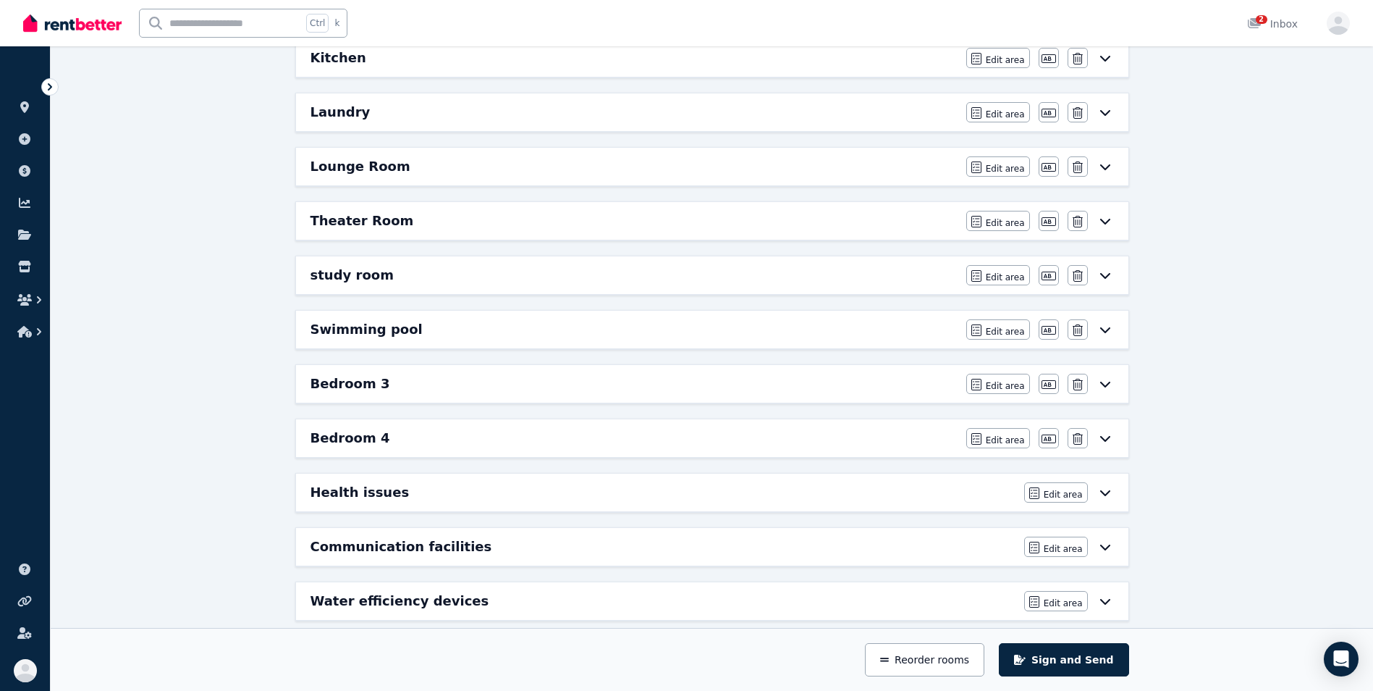
click at [367, 277] on h6 "study room" at bounding box center [352, 275] width 83 height 20
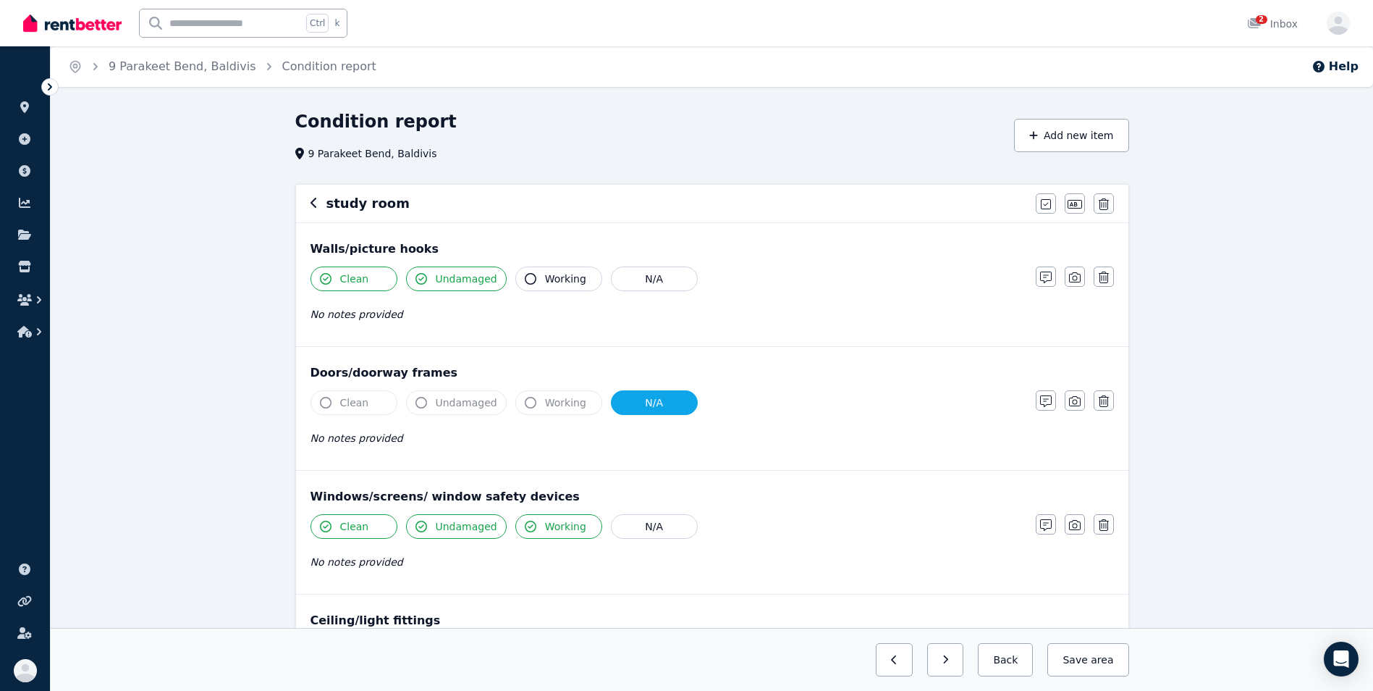
scroll to position [332, 0]
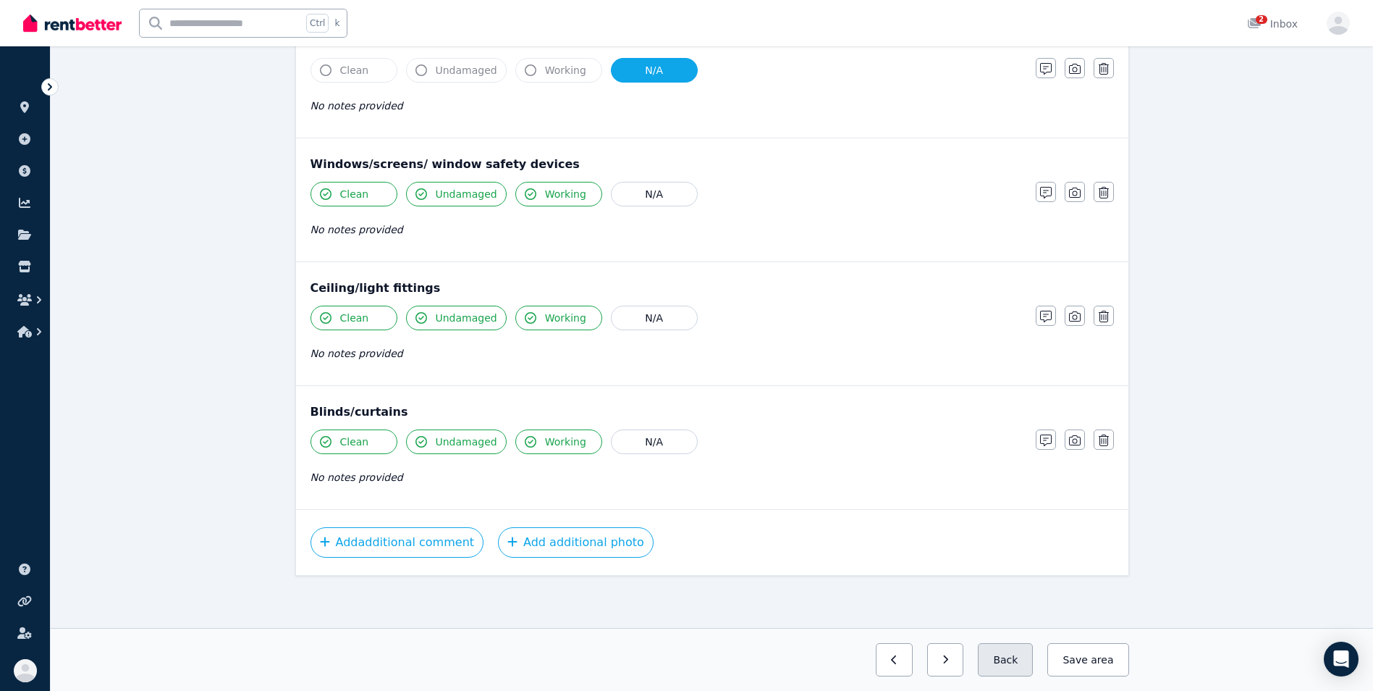
click at [1017, 664] on button "Back" at bounding box center [1005, 659] width 55 height 33
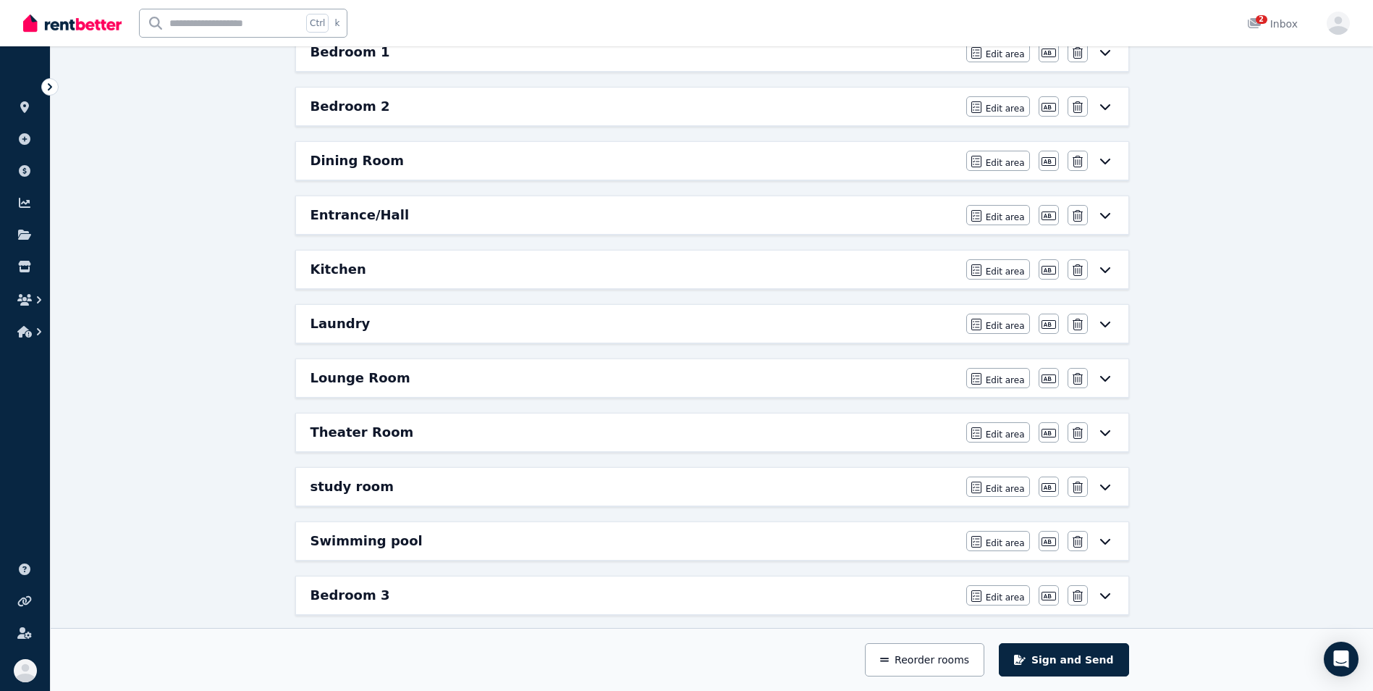
scroll to position [405, 0]
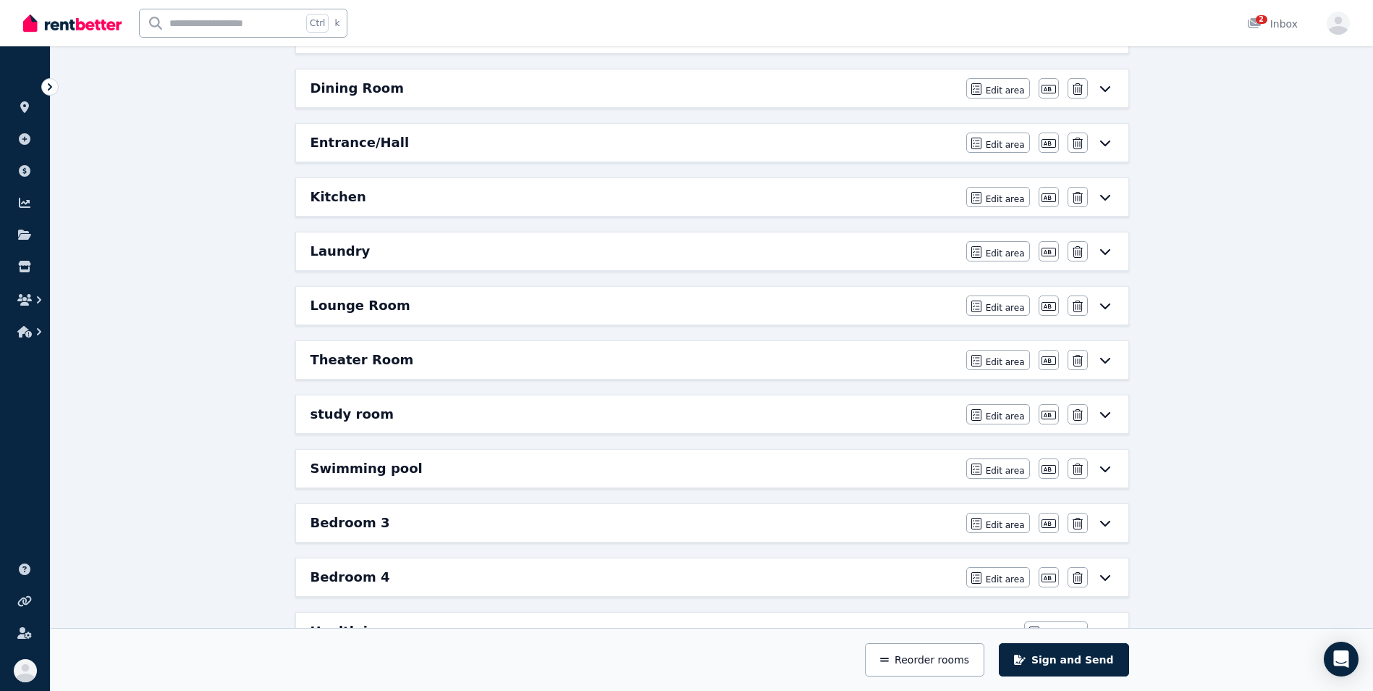
click at [392, 362] on h6 "Theater Room" at bounding box center [363, 360] width 104 height 20
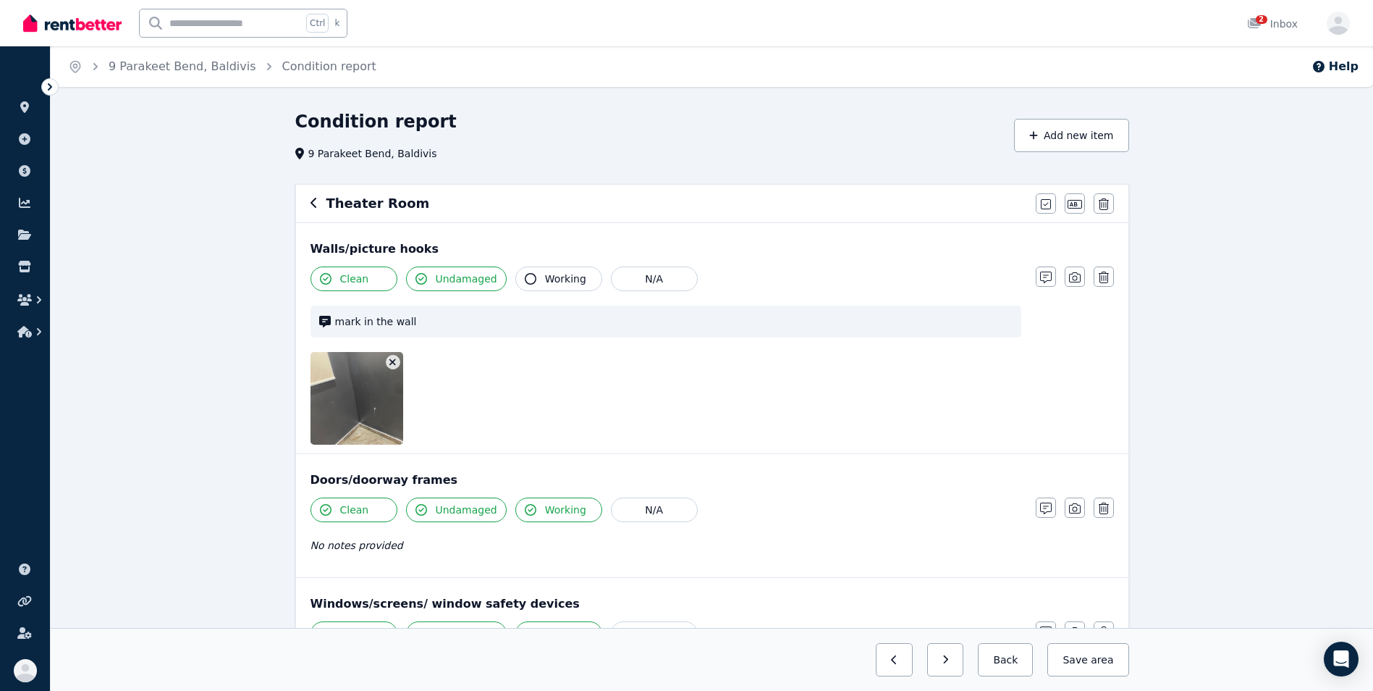
scroll to position [439, 0]
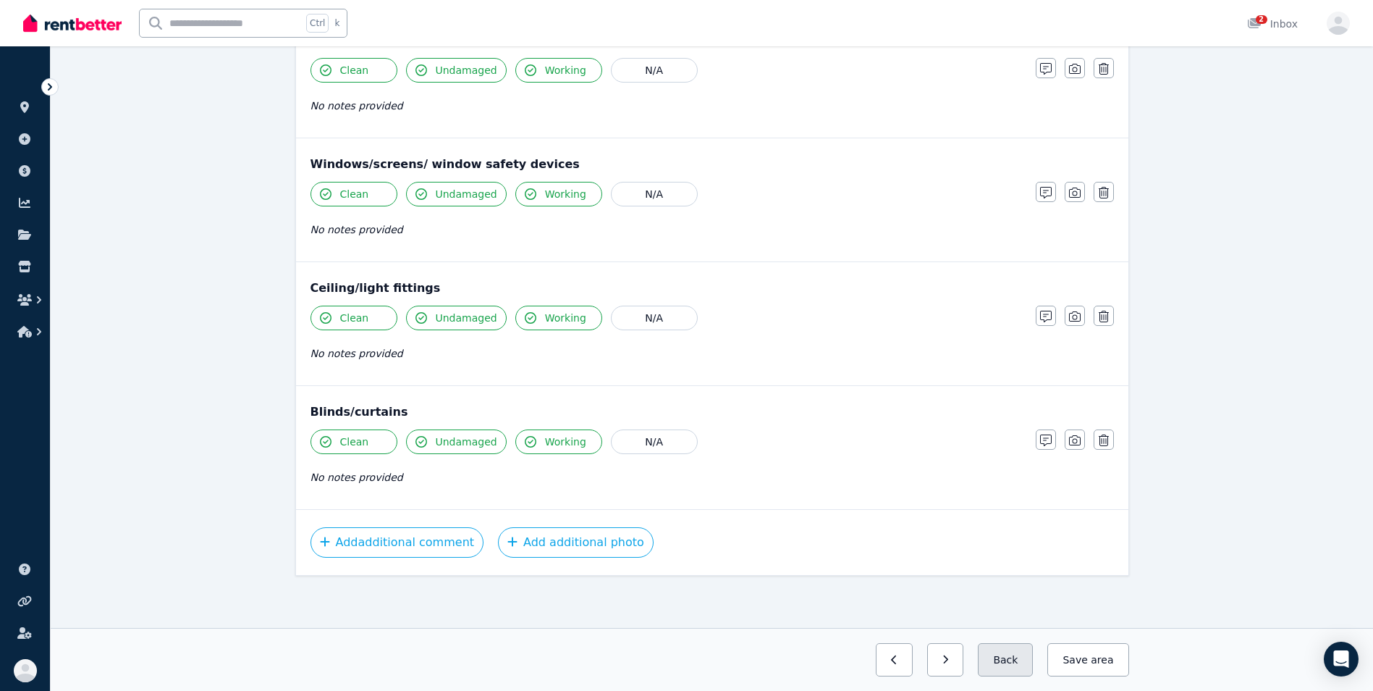
click at [1016, 668] on button "Back" at bounding box center [1005, 659] width 55 height 33
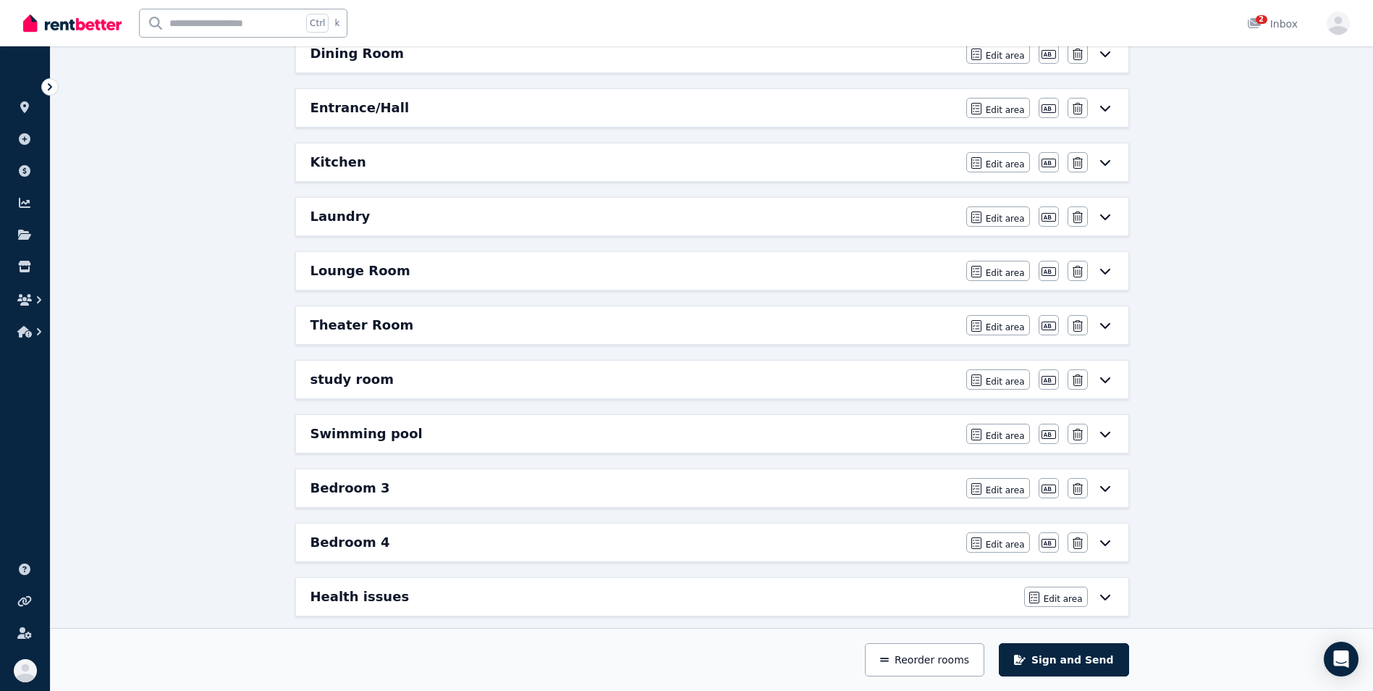
scroll to position [512, 0]
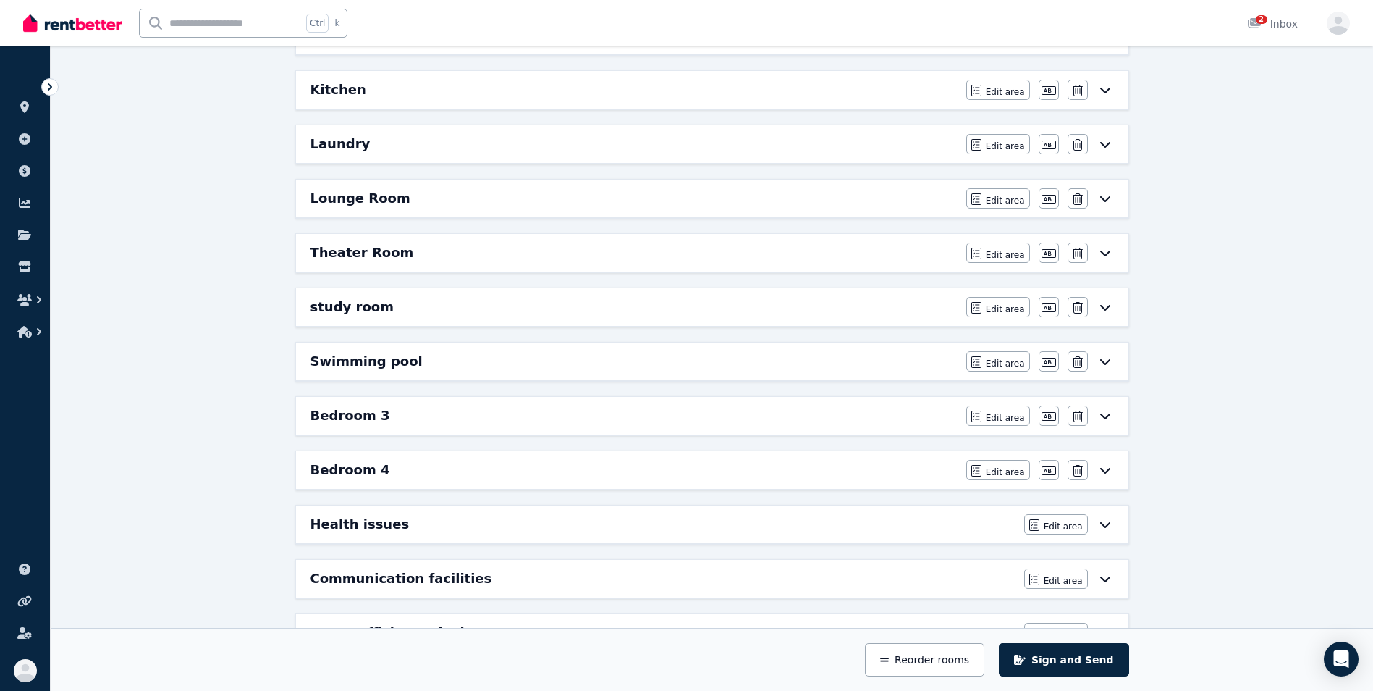
click at [583, 290] on div "study room Edit area Edit area Edit name [GEOGRAPHIC_DATA]" at bounding box center [712, 307] width 832 height 38
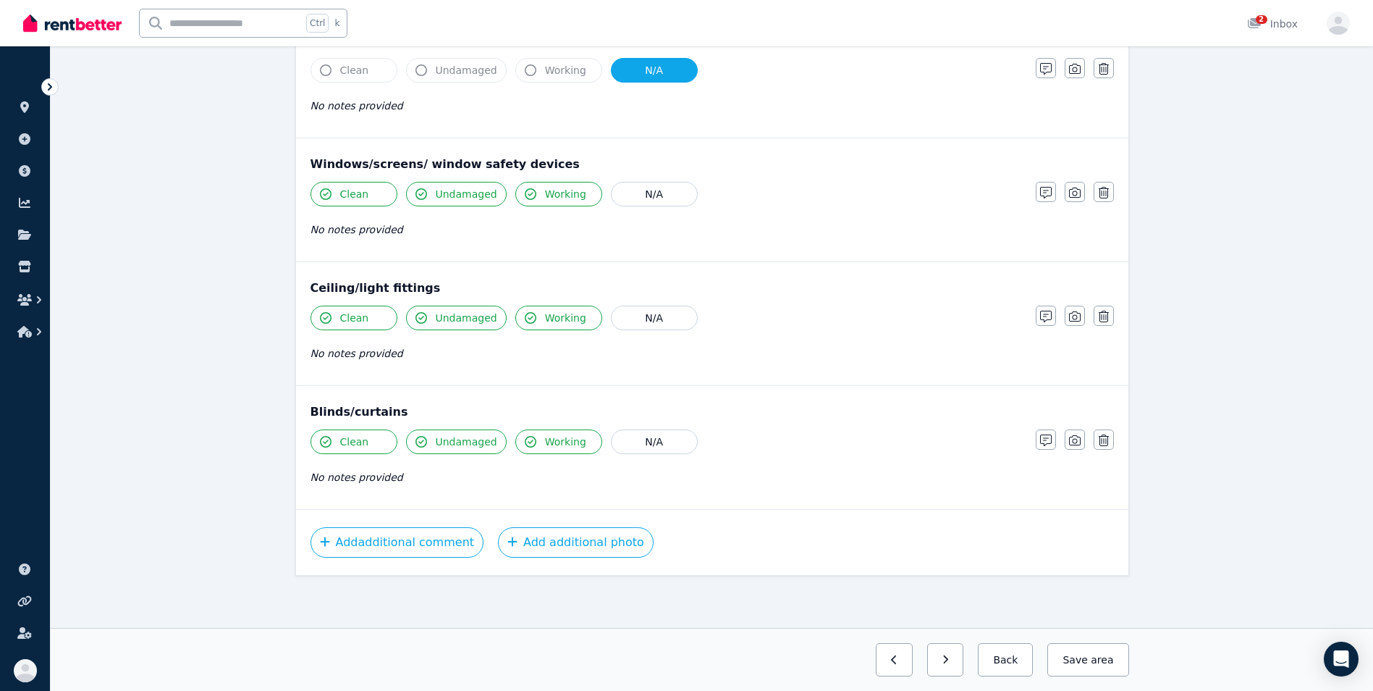
scroll to position [0, 0]
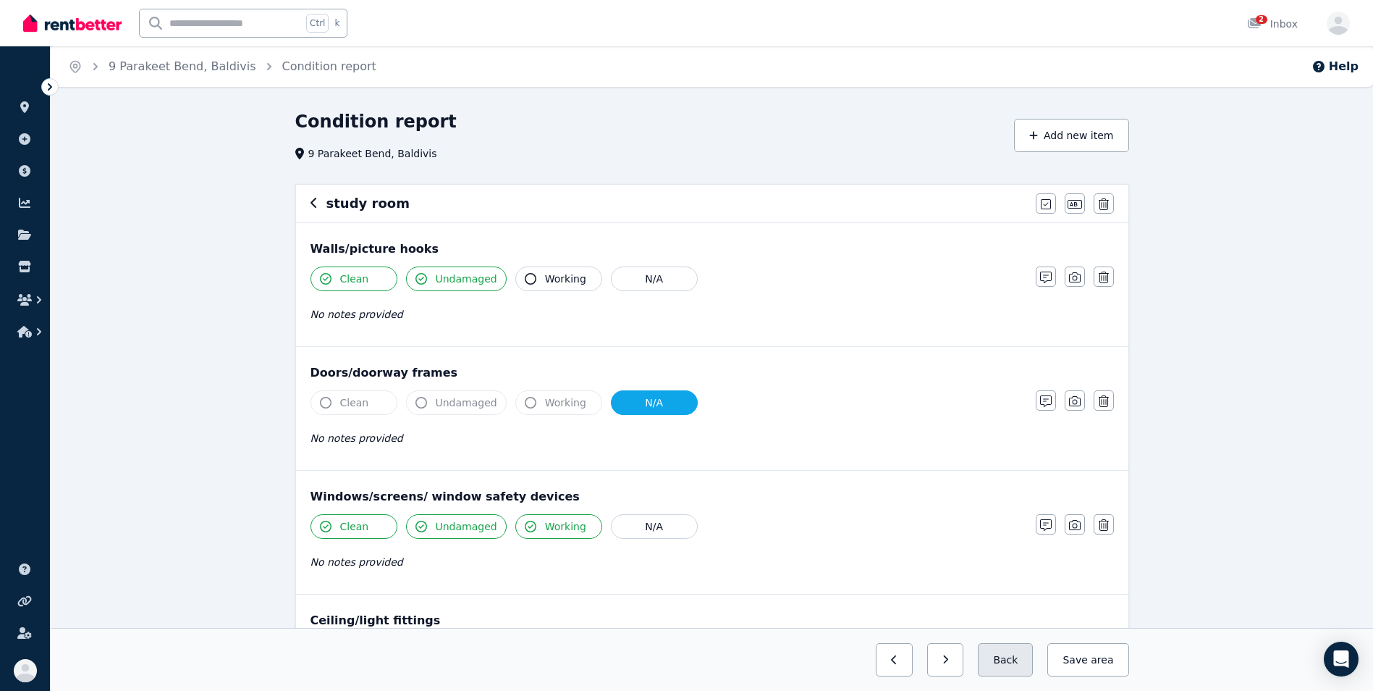
click at [1007, 662] on button "Back" at bounding box center [1005, 659] width 55 height 33
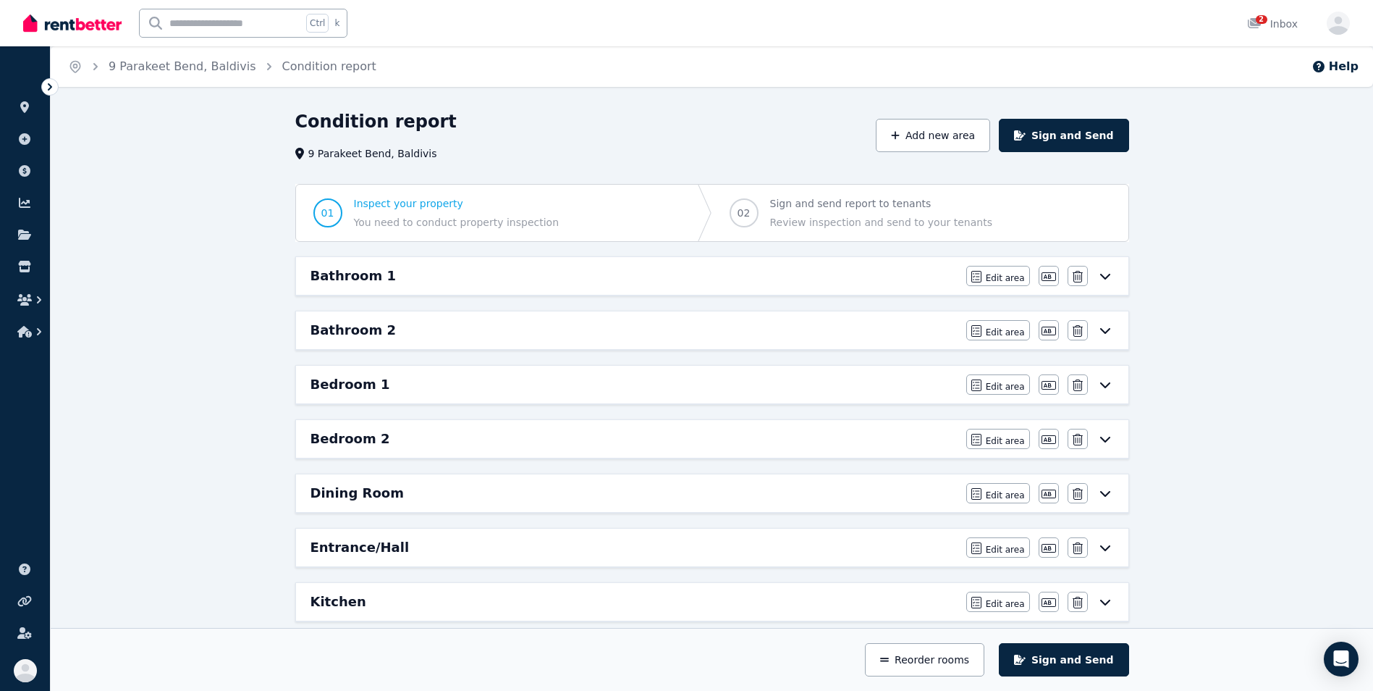
scroll to position [604, 0]
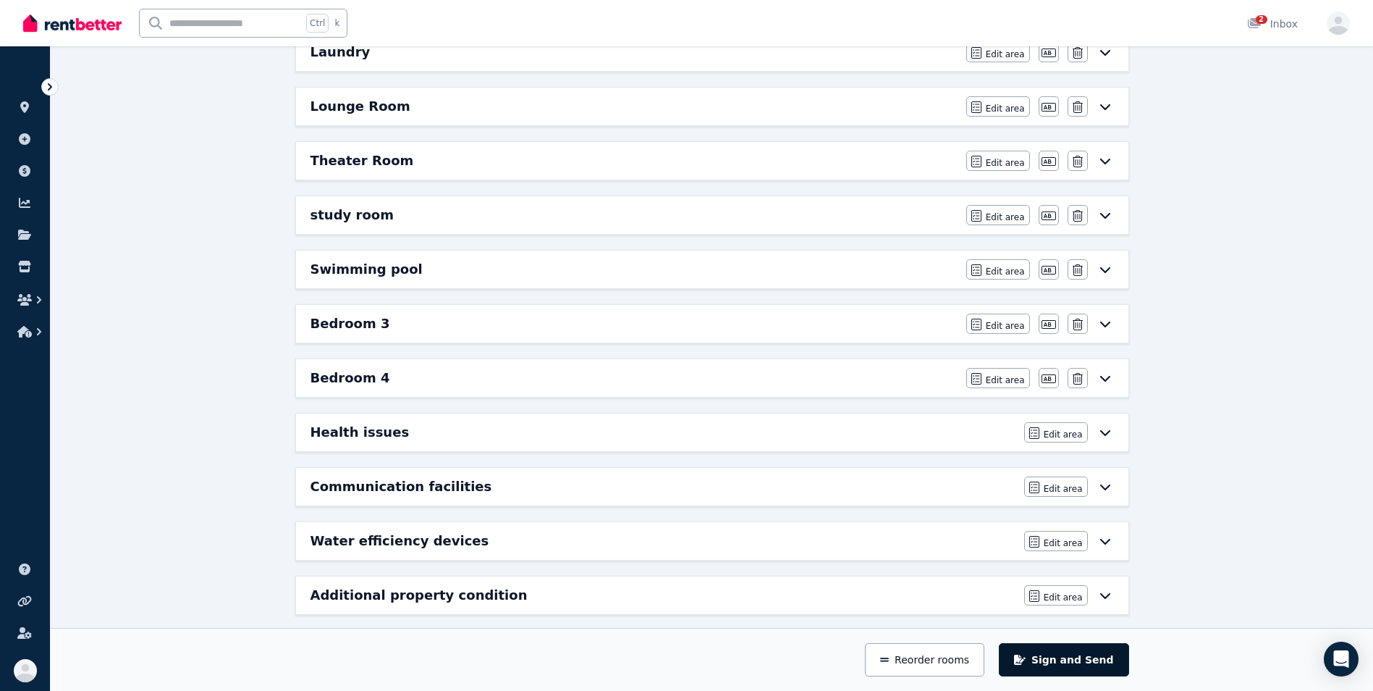
click at [1058, 658] on button "Sign and Send" at bounding box center [1064, 659] width 130 height 33
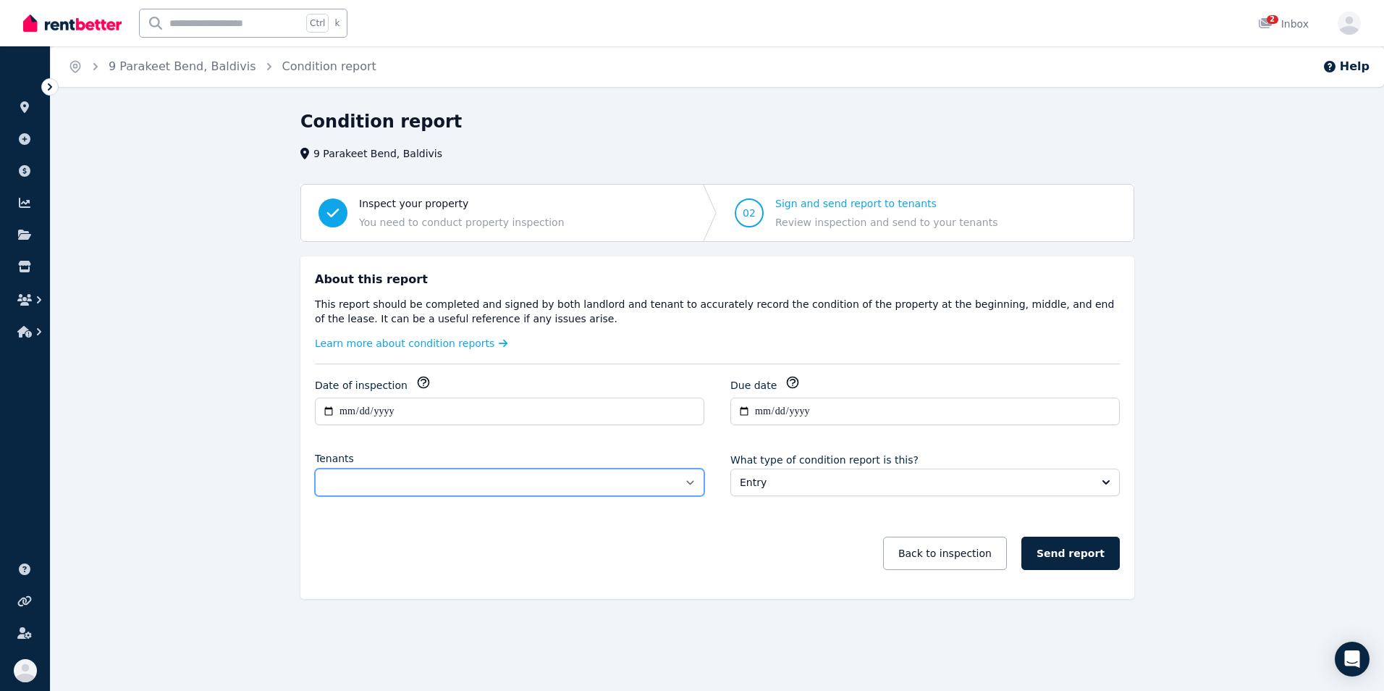
click at [671, 486] on select "**********" at bounding box center [509, 482] width 389 height 28
select select "**********"
click at [315, 468] on select "**********" at bounding box center [509, 482] width 389 height 28
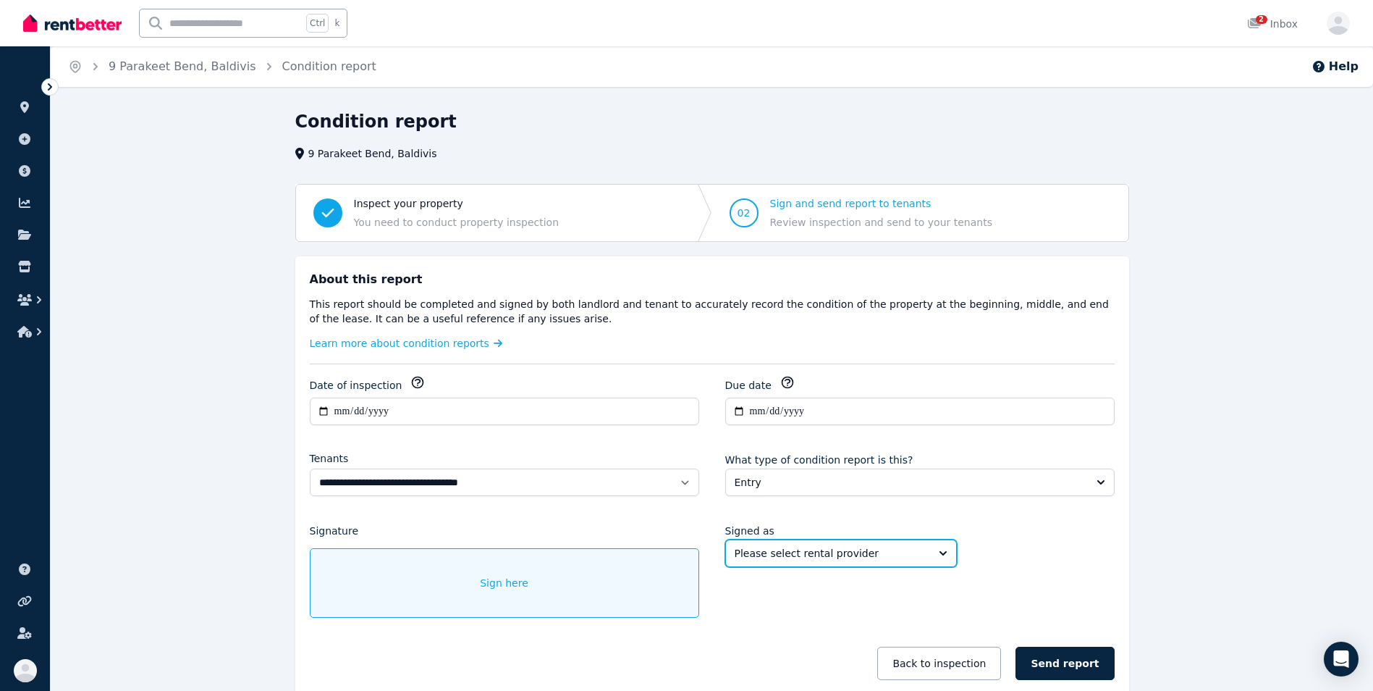
click at [788, 557] on span "Please select rental provider" at bounding box center [831, 553] width 193 height 14
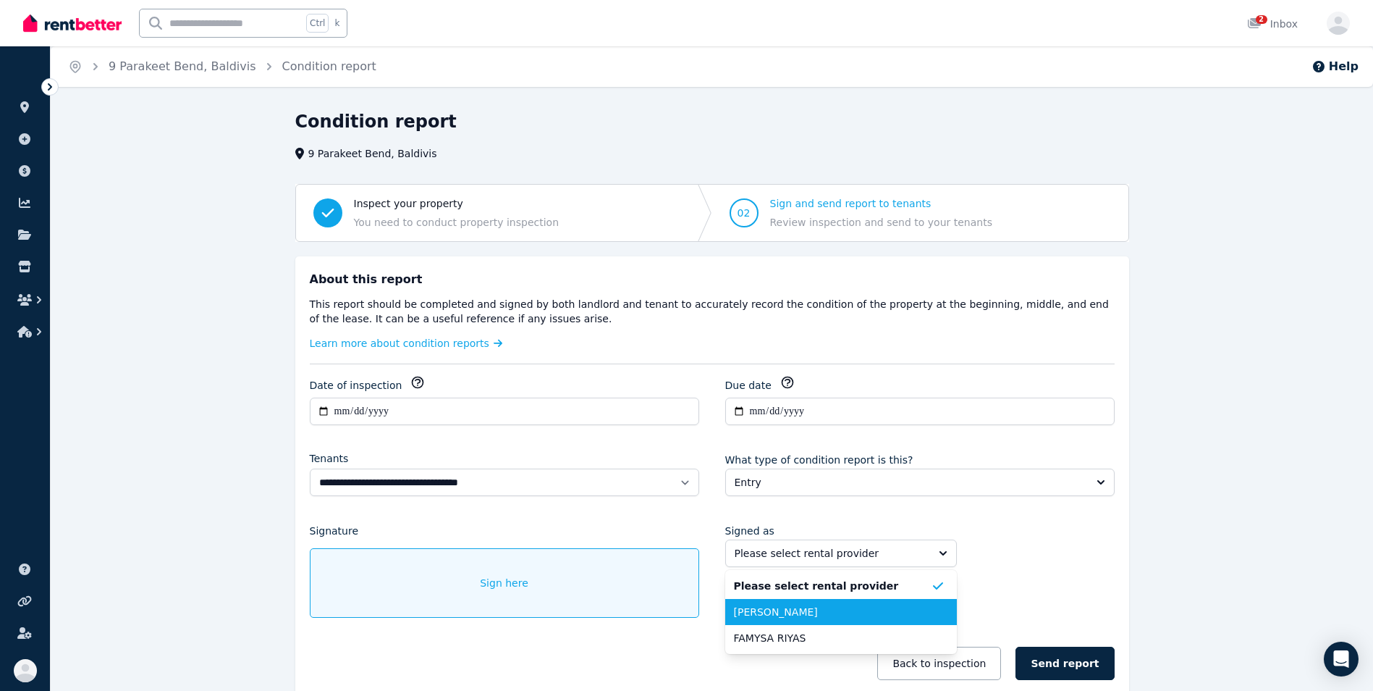
click at [771, 607] on span "[PERSON_NAME]" at bounding box center [832, 611] width 197 height 14
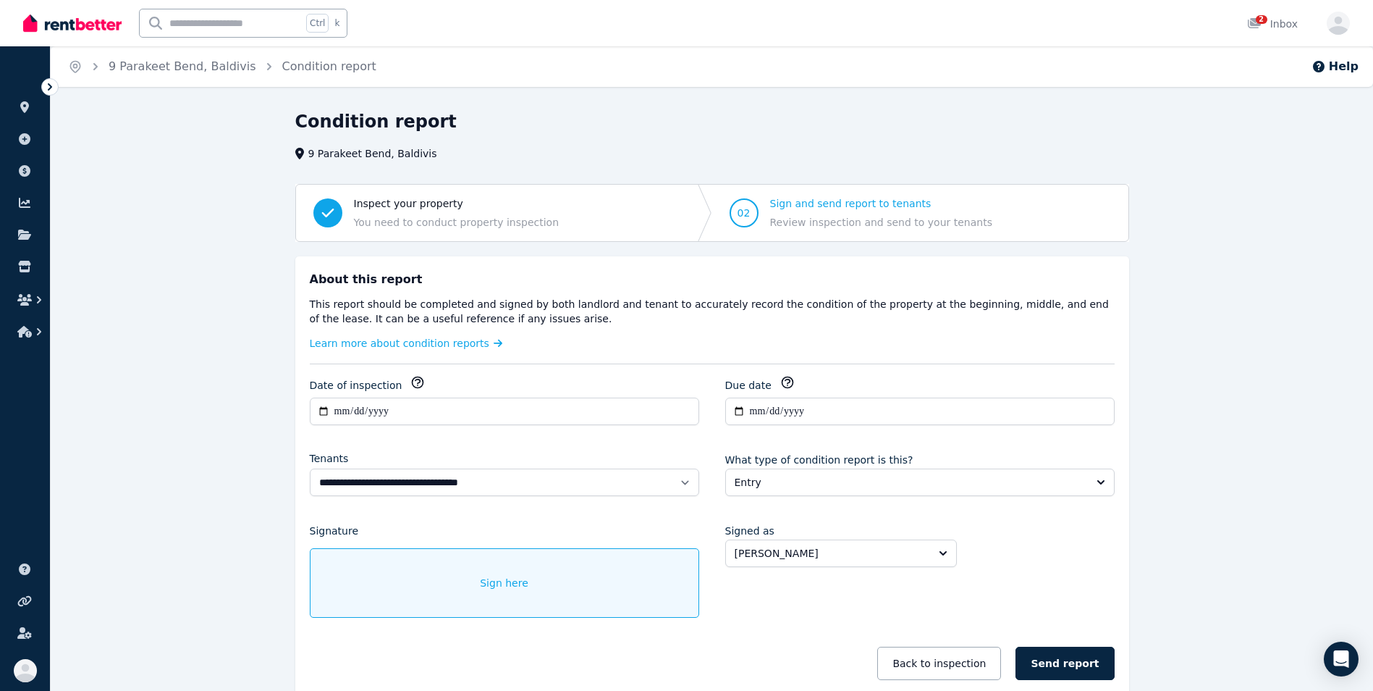
click at [768, 608] on div "Signed as [PERSON_NAME]" at bounding box center [841, 570] width 232 height 96
click at [507, 586] on span "Sign here" at bounding box center [504, 582] width 48 height 14
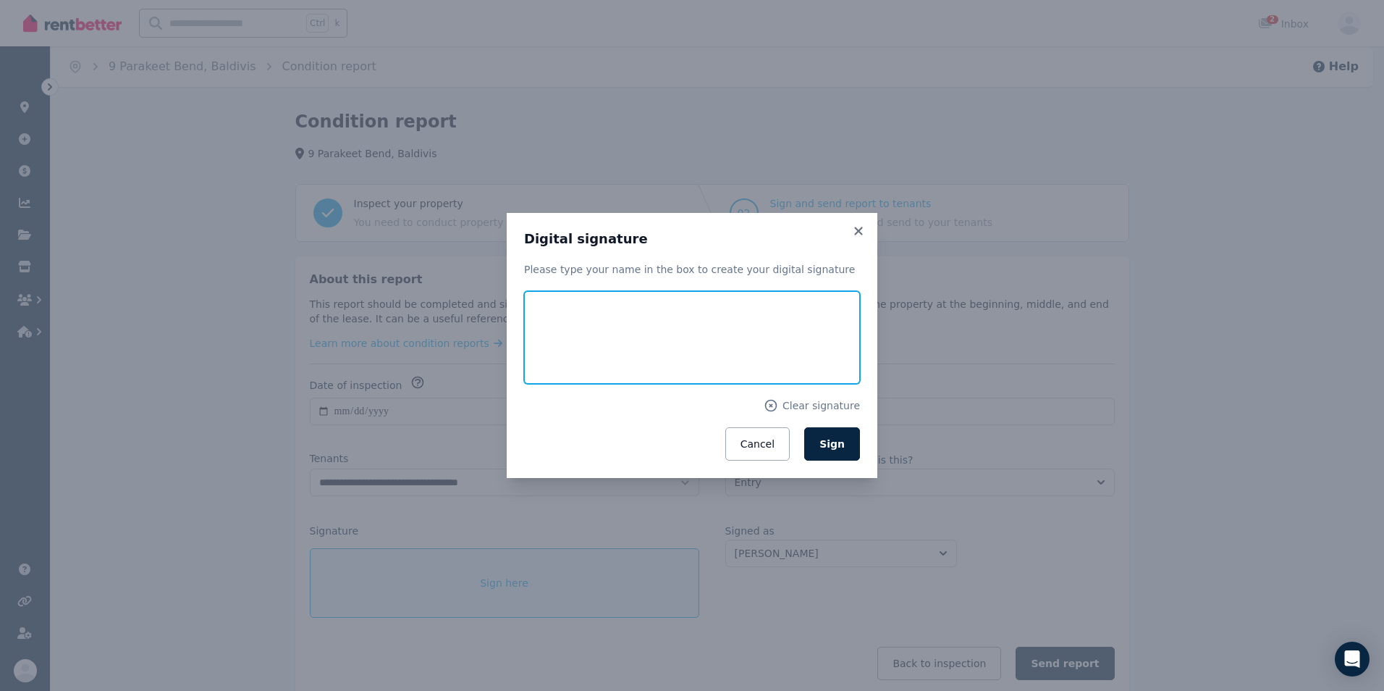
click at [546, 328] on input "text" at bounding box center [692, 337] width 336 height 93
type input "*****"
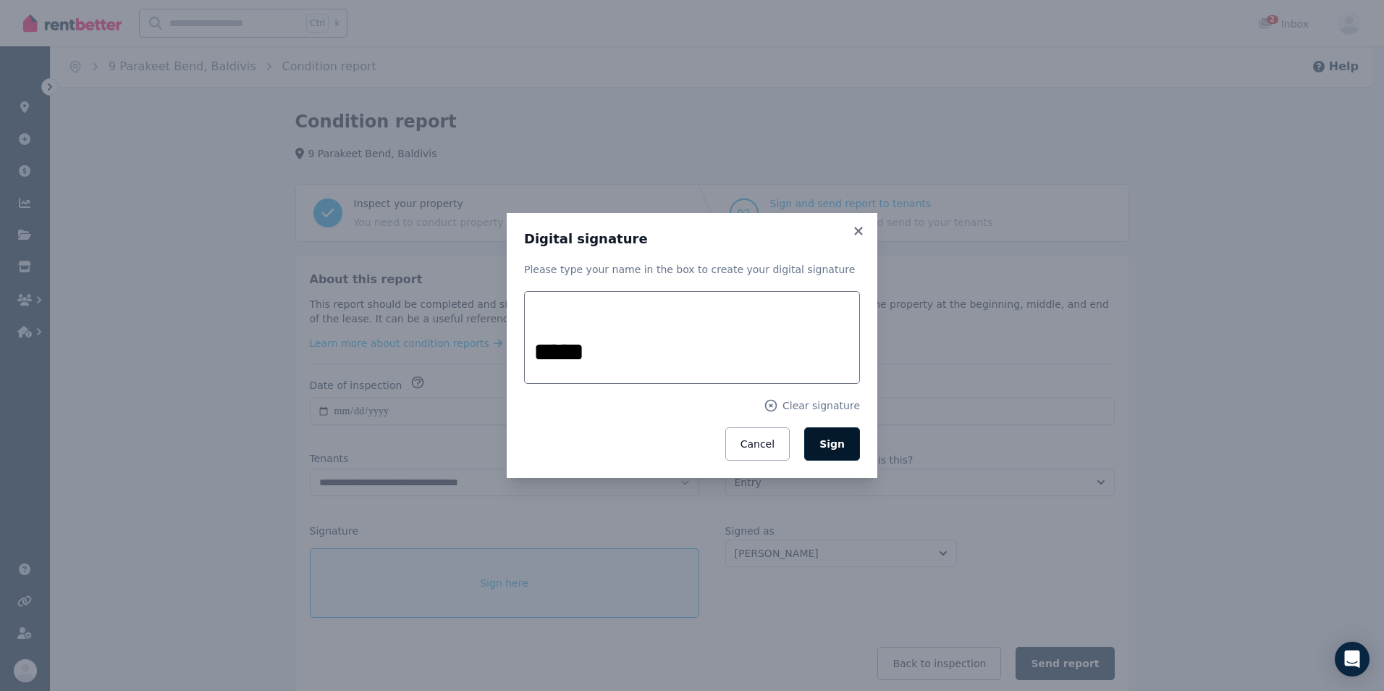
click at [839, 438] on span "Sign" at bounding box center [831, 444] width 25 height 12
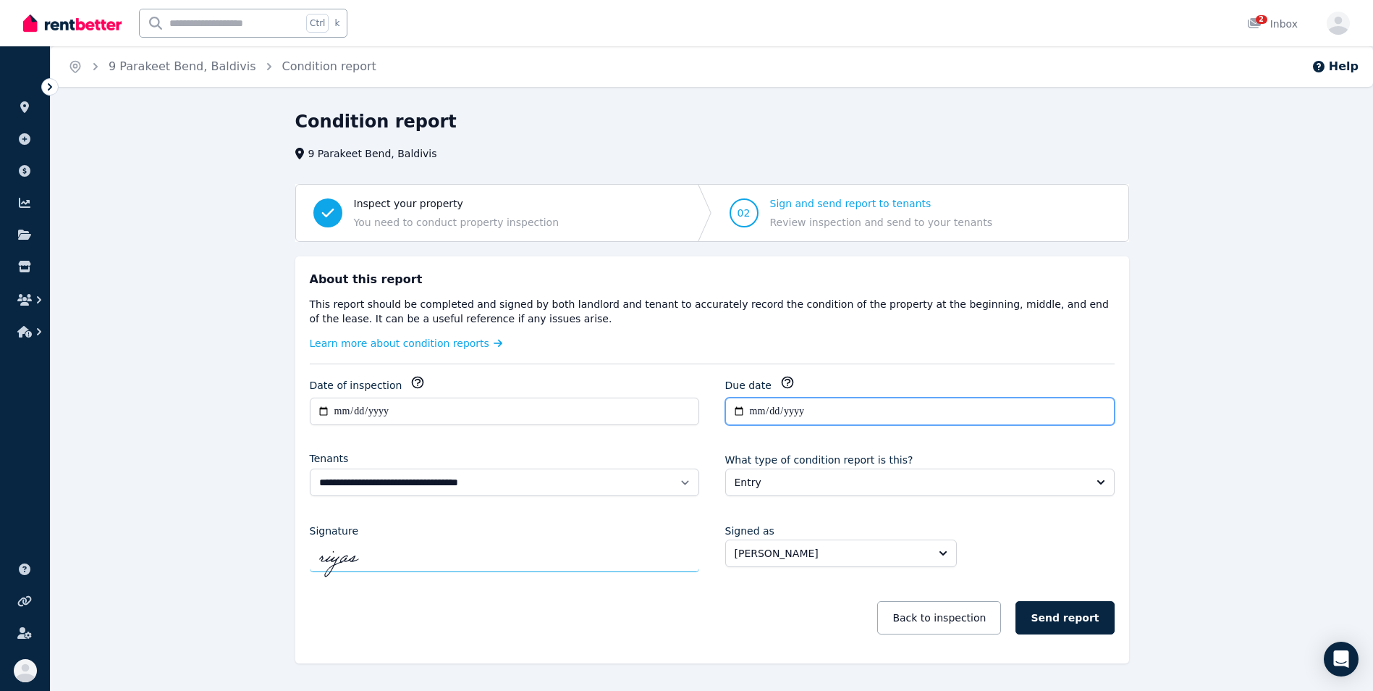
click at [738, 413] on input "**********" at bounding box center [919, 411] width 389 height 28
type input "**********"
click at [1121, 539] on div "**********" at bounding box center [712, 459] width 834 height 407
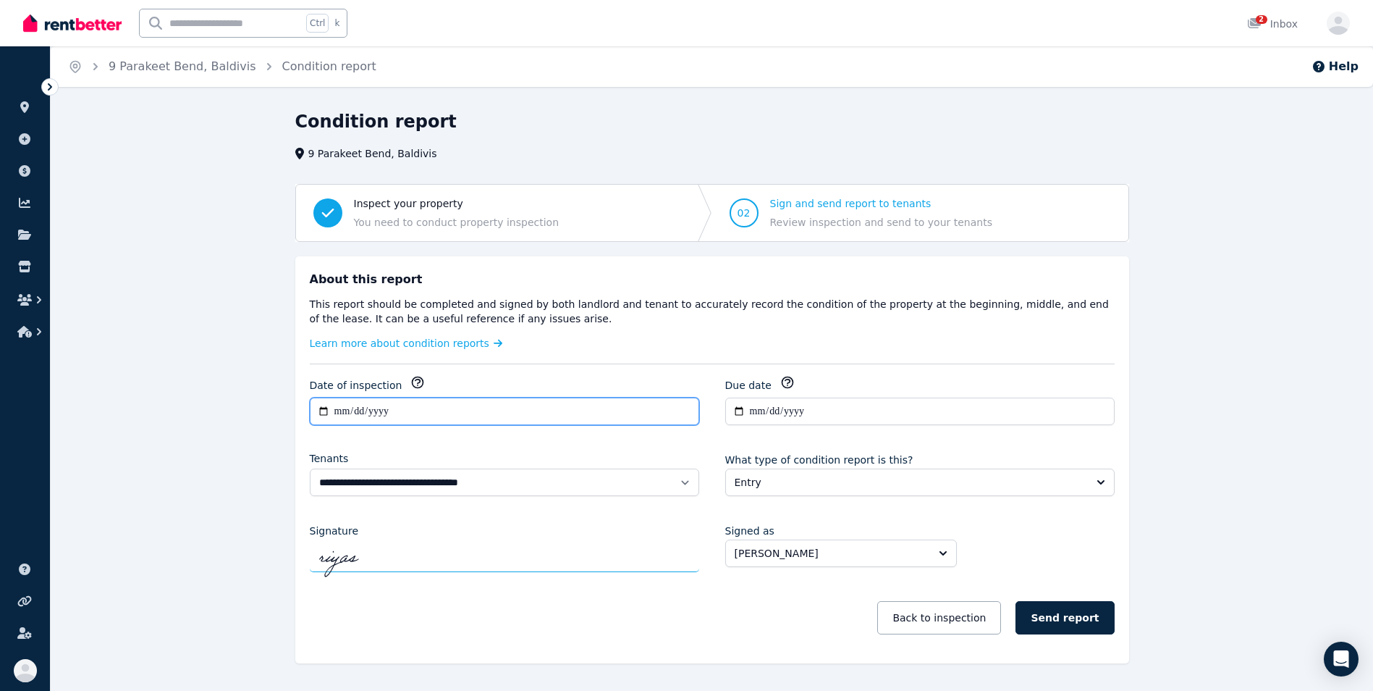
click at [336, 410] on input "**********" at bounding box center [504, 411] width 389 height 28
click at [323, 405] on input "**********" at bounding box center [504, 411] width 389 height 28
type input "**********"
click at [1202, 515] on div "**********" at bounding box center [712, 420] width 1322 height 620
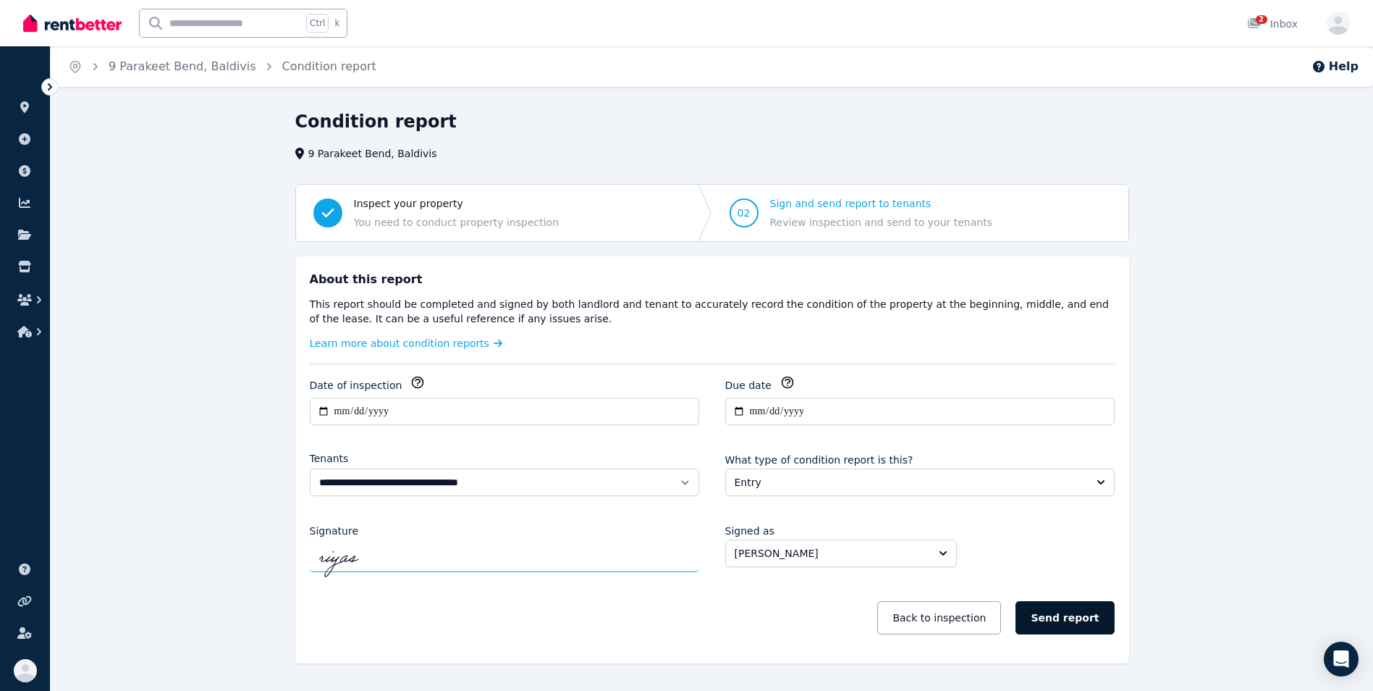
click at [1071, 618] on button "Send report" at bounding box center [1065, 617] width 98 height 33
